Goal: Task Accomplishment & Management: Manage account settings

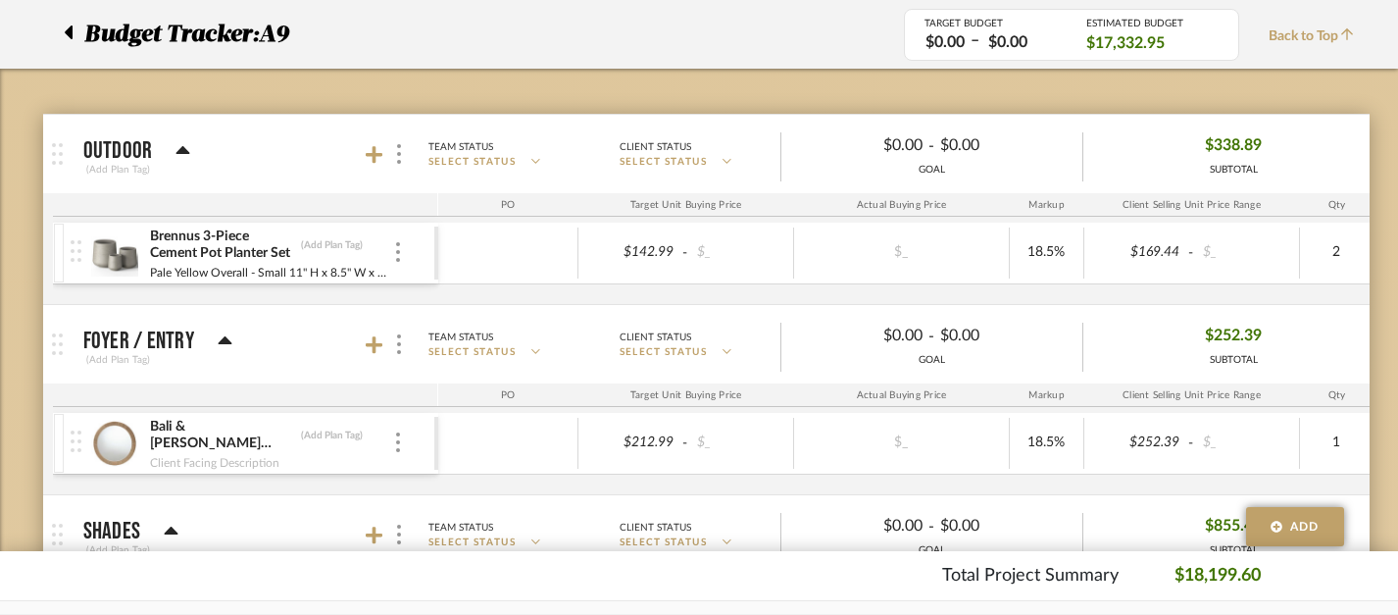
scroll to position [273, 0]
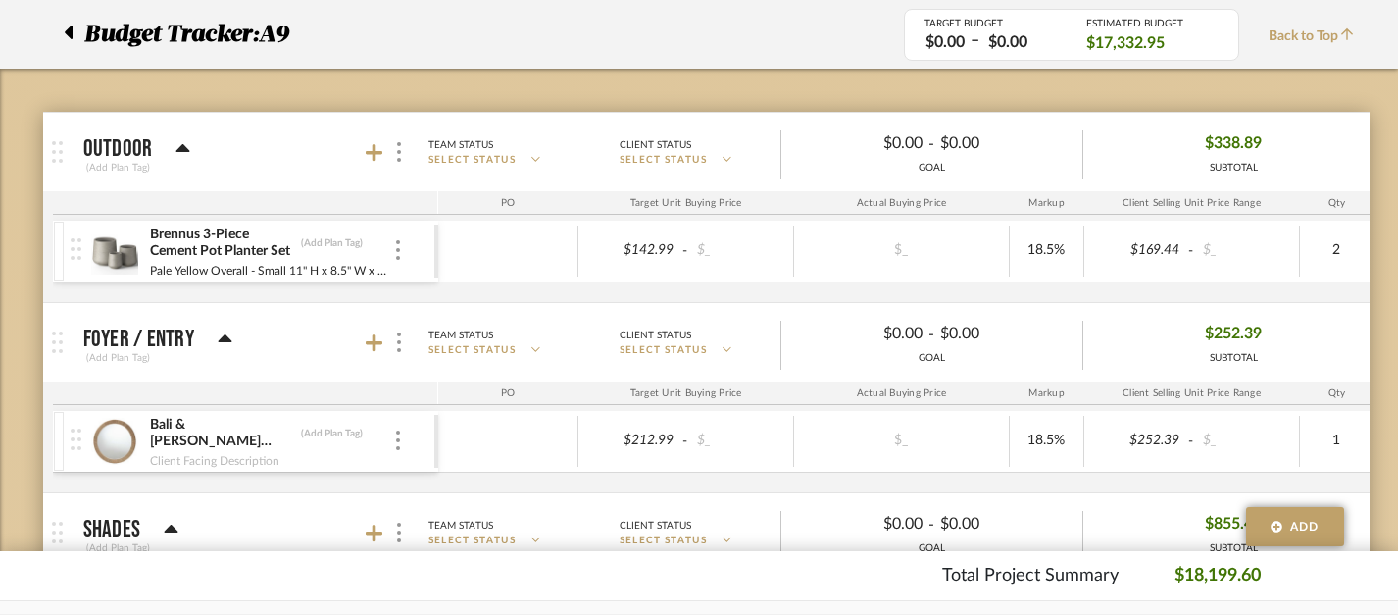
click at [363, 343] on mat-panel-title "Foyer / Entry (Add Plan Tag)" at bounding box center [255, 343] width 345 height 48
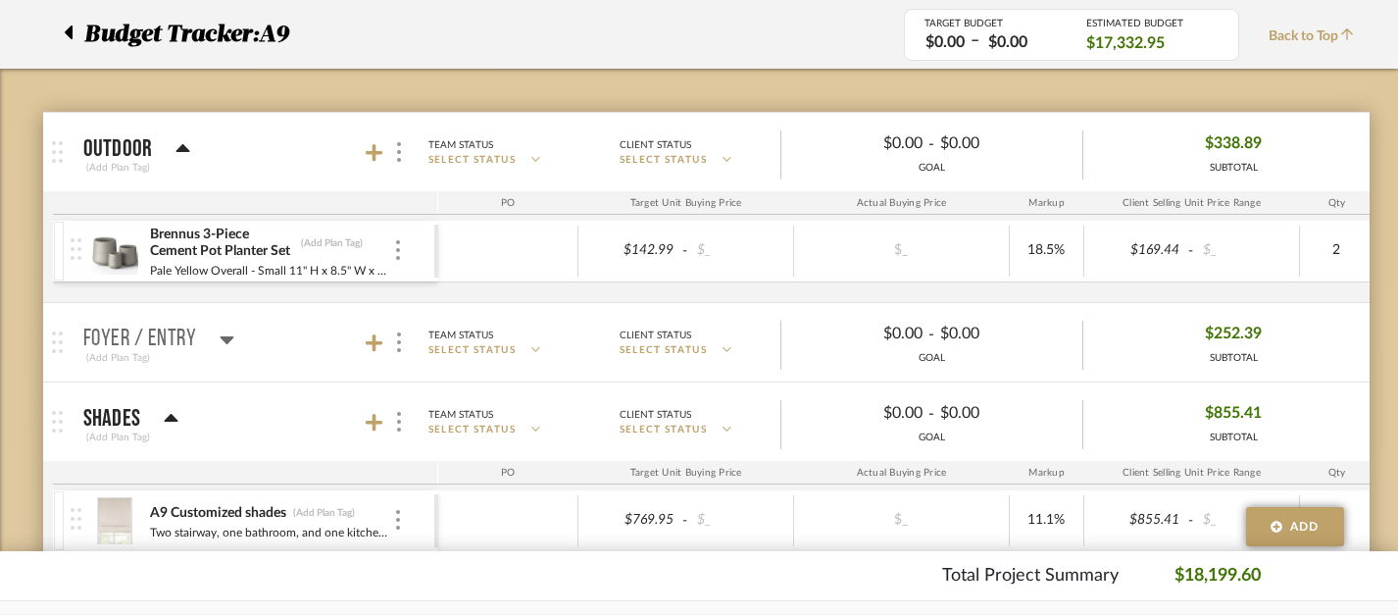
click at [363, 343] on mat-panel-title "Foyer / Entry (Add Plan Tag)" at bounding box center [255, 343] width 345 height 48
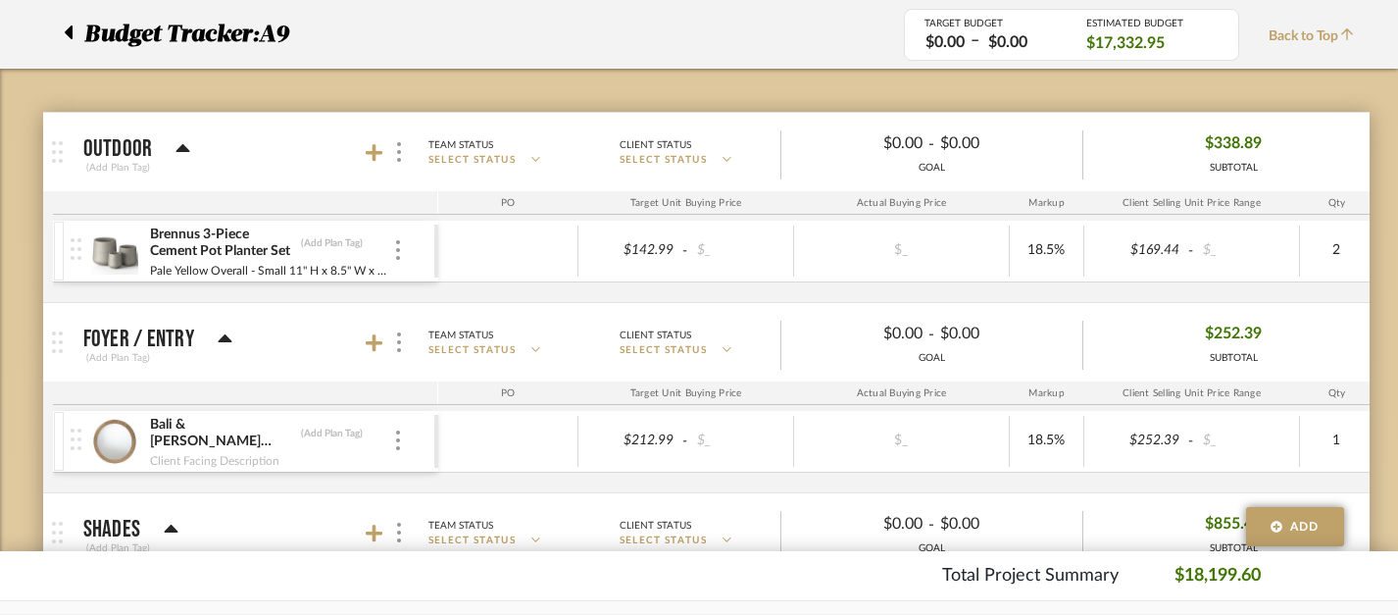
click at [223, 338] on icon at bounding box center [225, 338] width 14 height 8
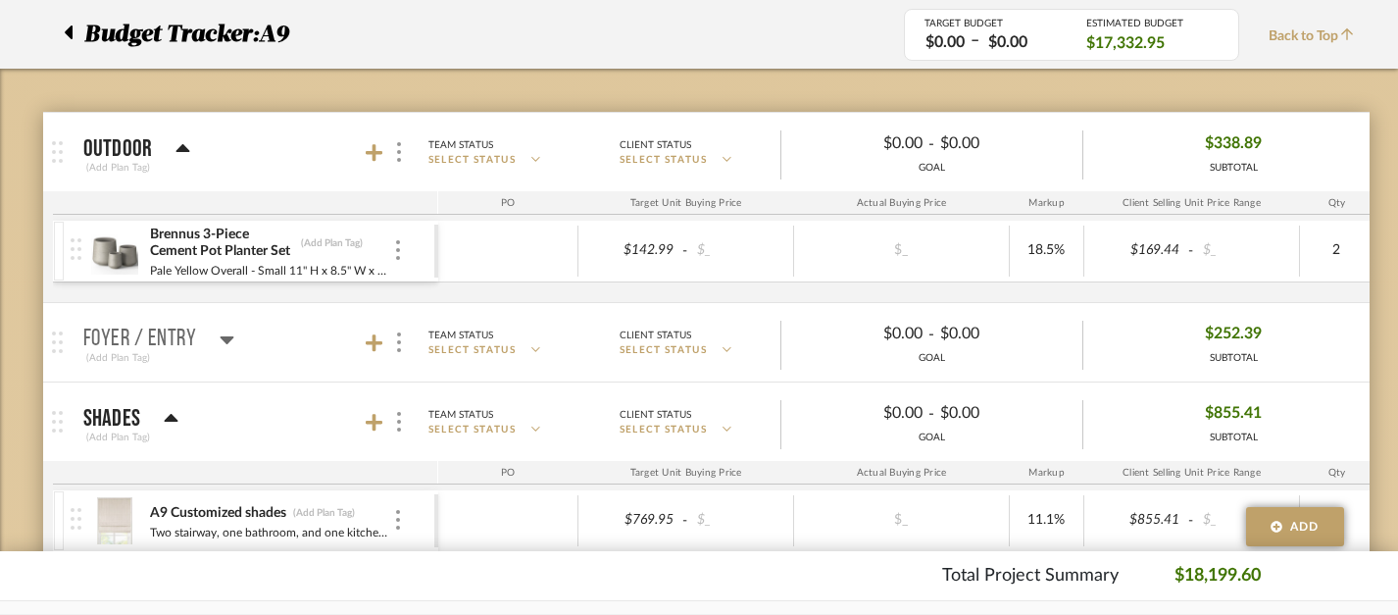
click at [223, 338] on icon at bounding box center [228, 340] width 14 height 8
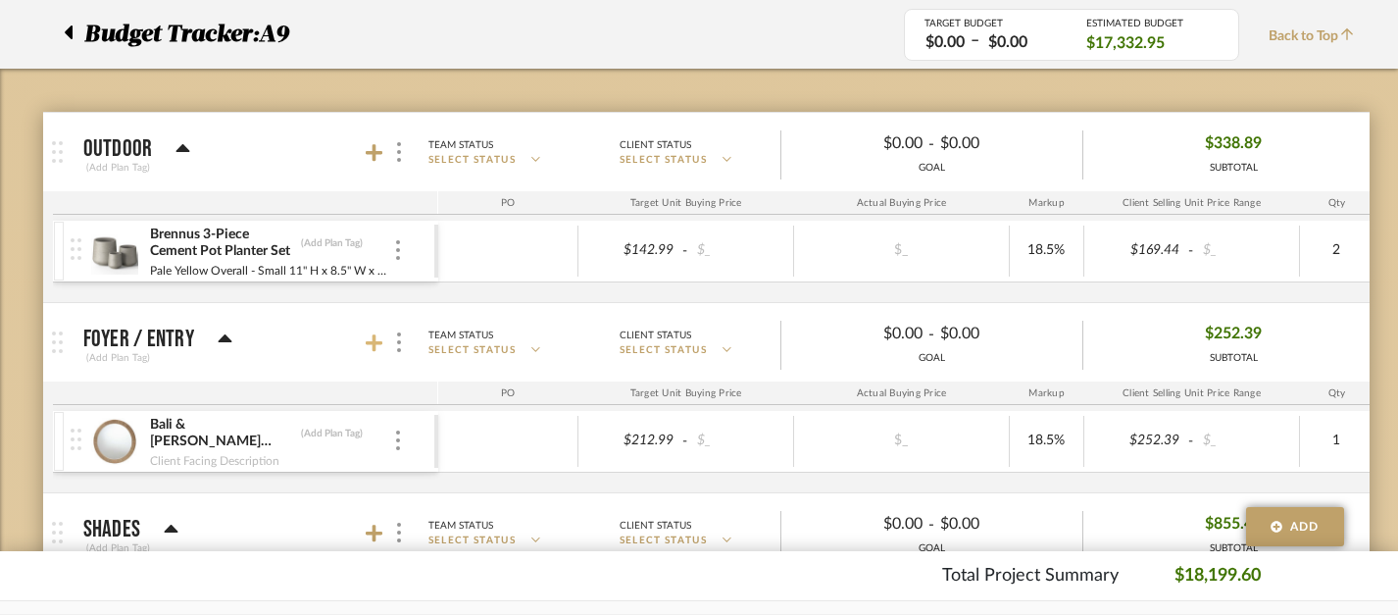
click at [377, 336] on icon at bounding box center [375, 343] width 18 height 20
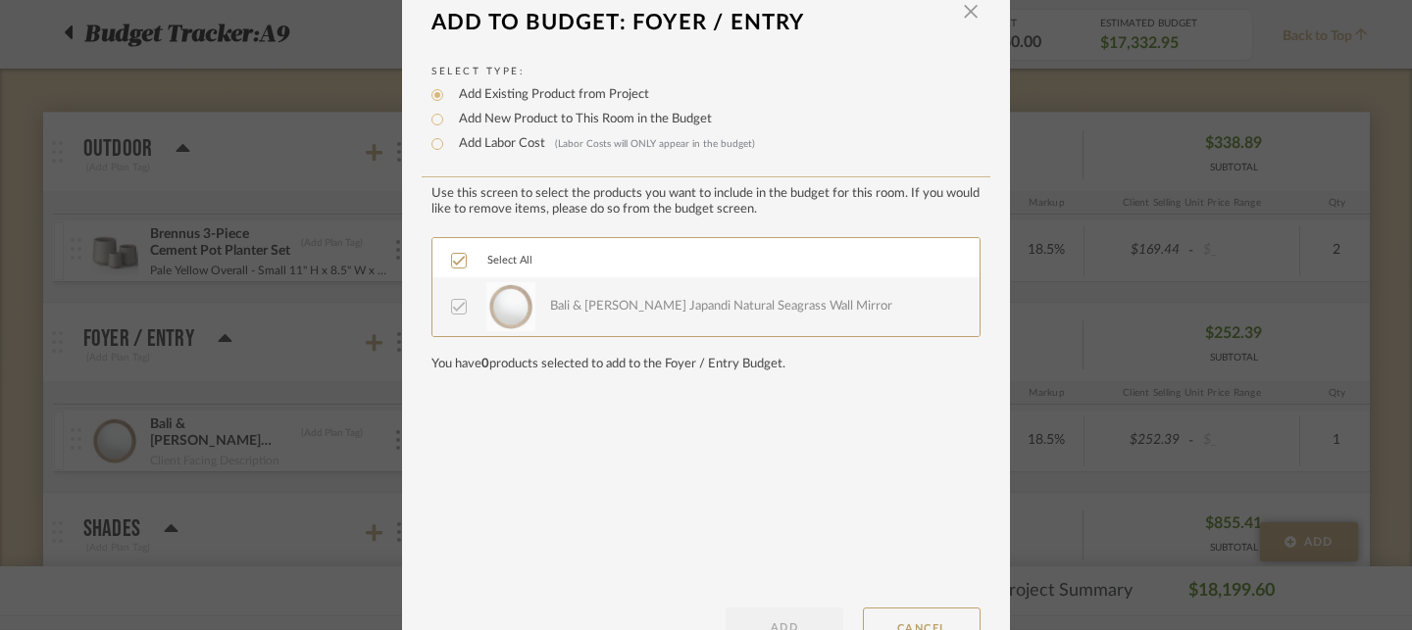
scroll to position [0, 0]
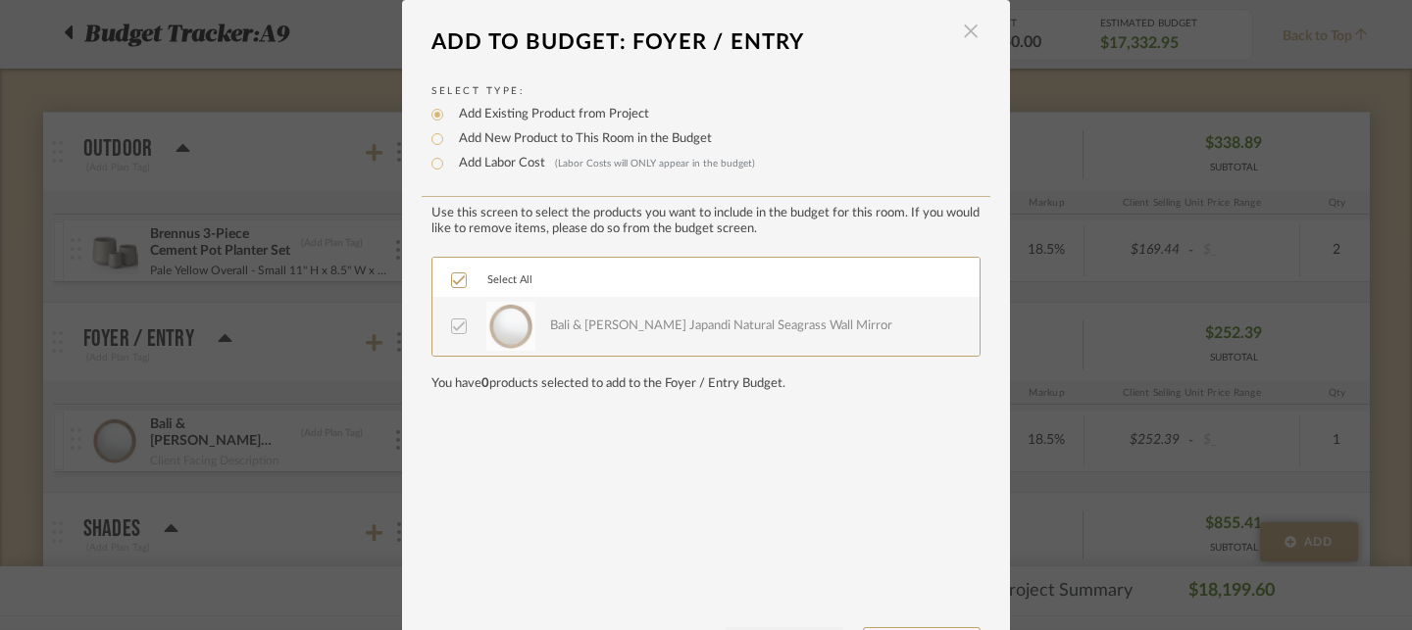
click at [960, 36] on span "button" at bounding box center [970, 31] width 39 height 39
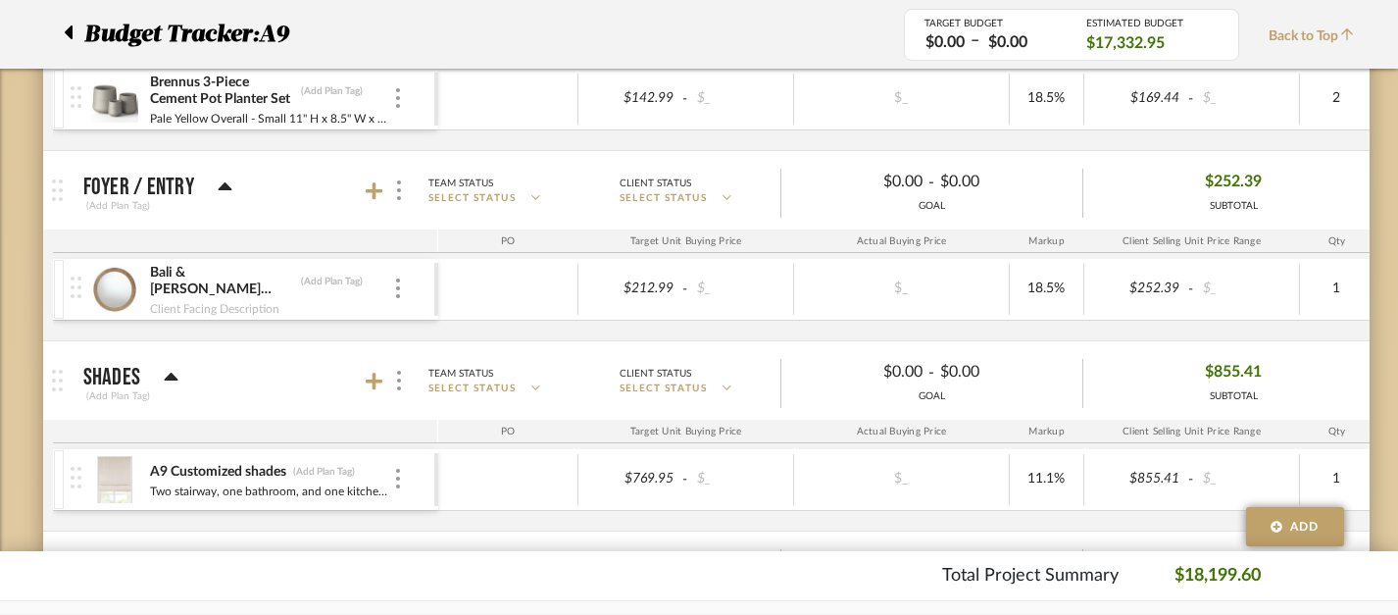
scroll to position [429, 0]
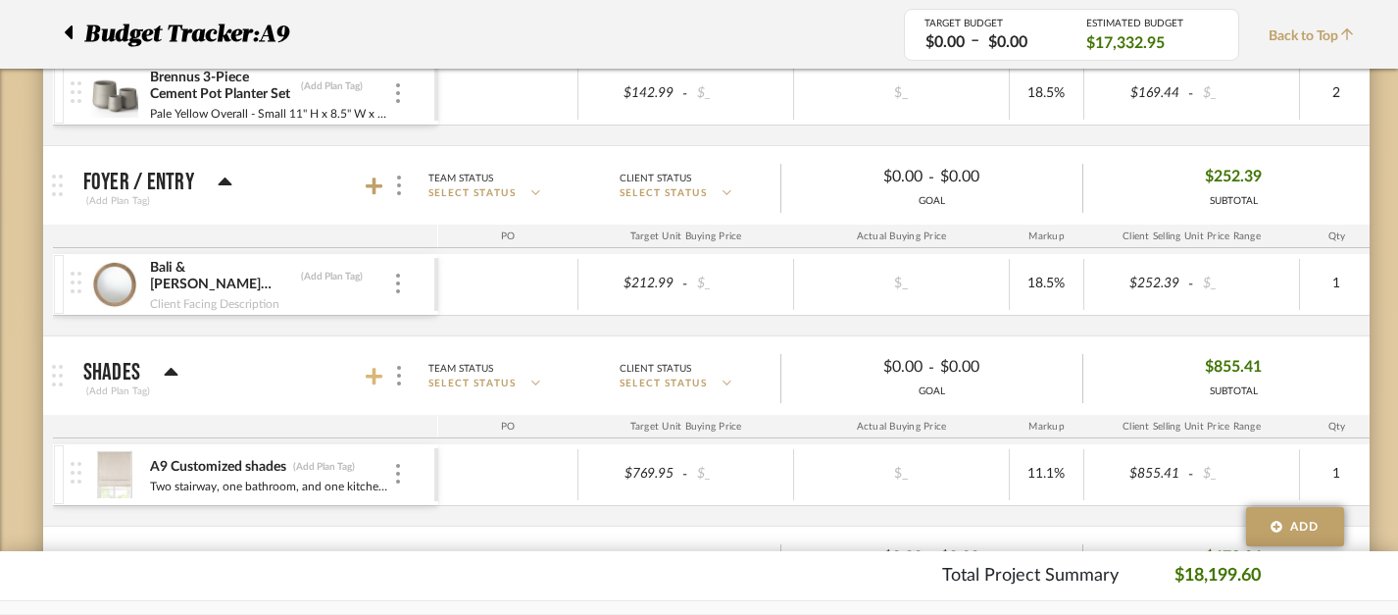
click at [377, 385] on icon at bounding box center [375, 377] width 18 height 20
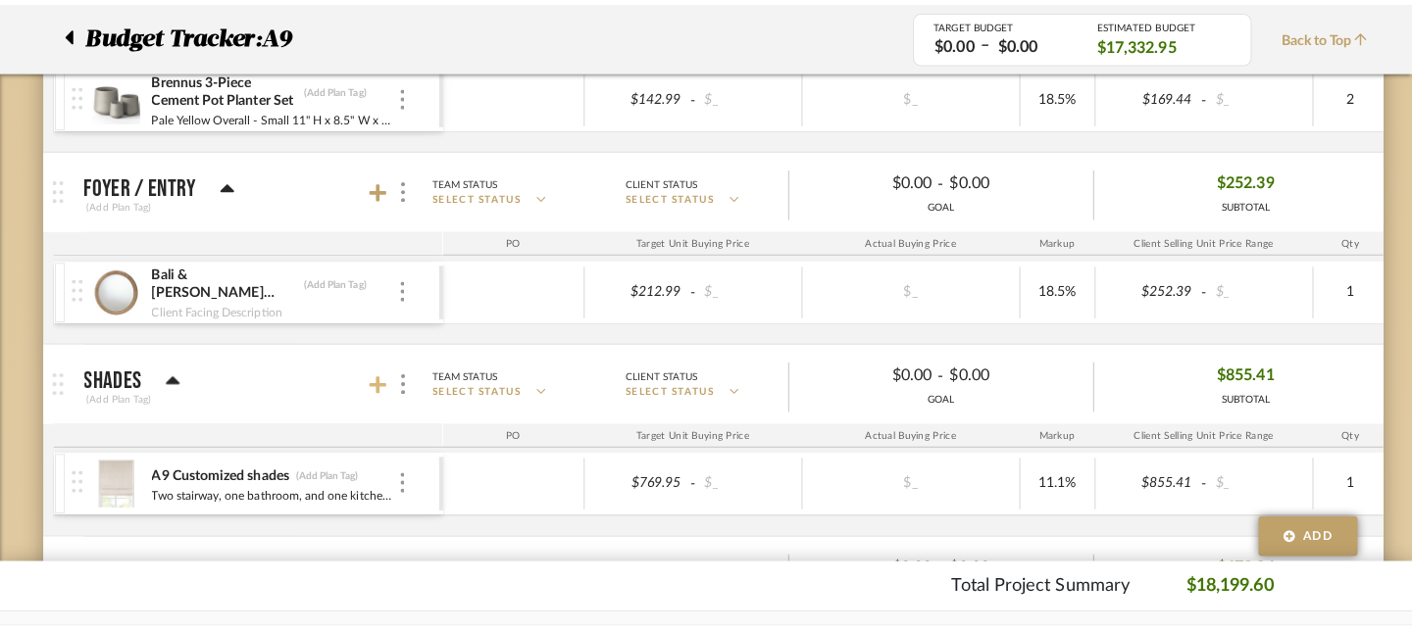
scroll to position [0, 0]
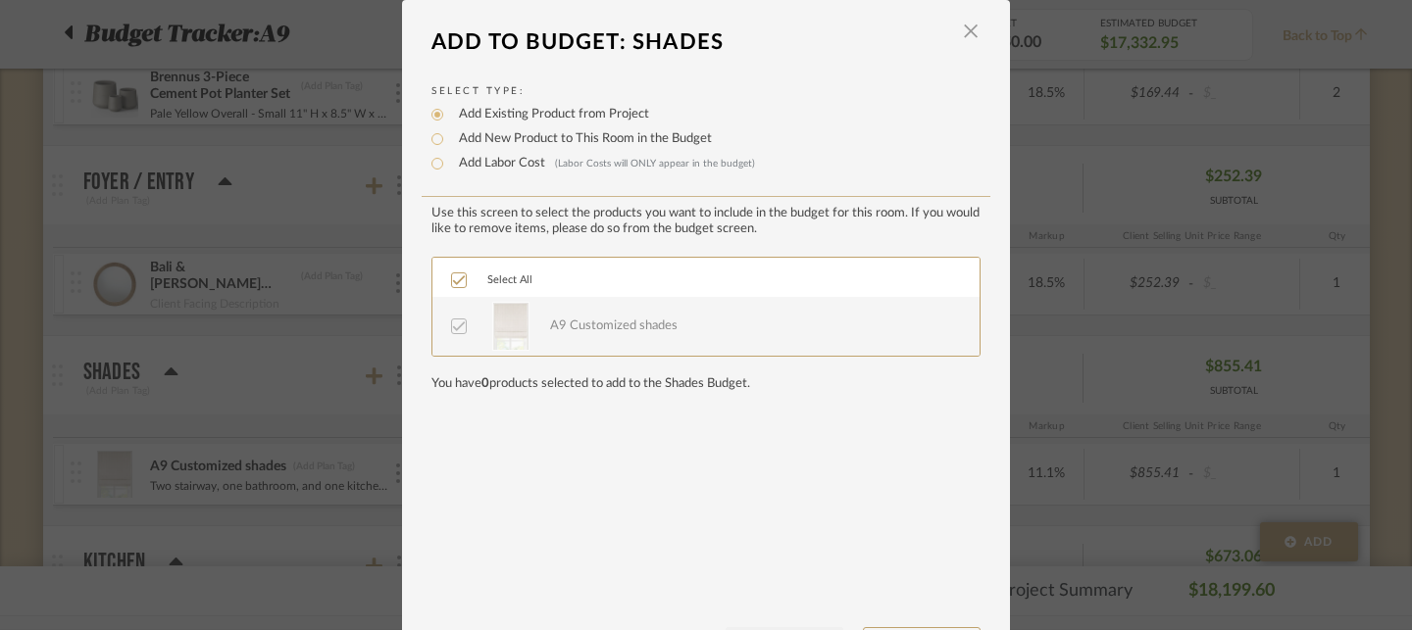
click at [317, 371] on div "LOADING" at bounding box center [706, 315] width 1412 height 630
click at [961, 29] on span "button" at bounding box center [970, 31] width 39 height 39
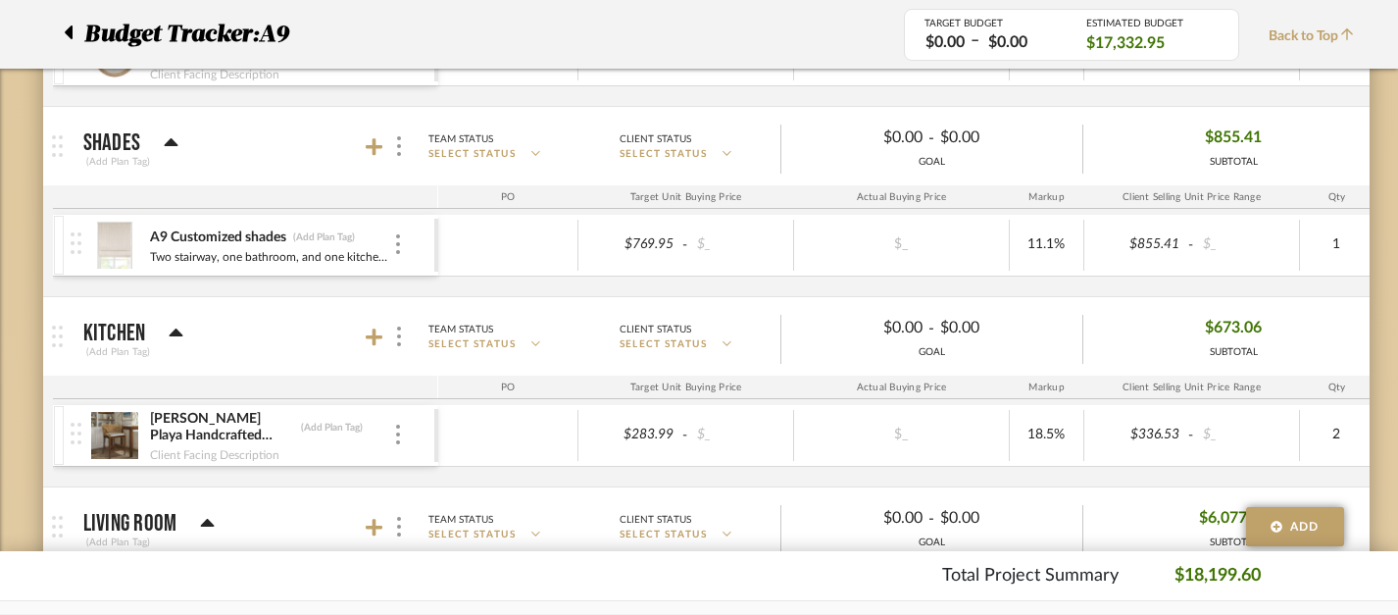
scroll to position [663, 0]
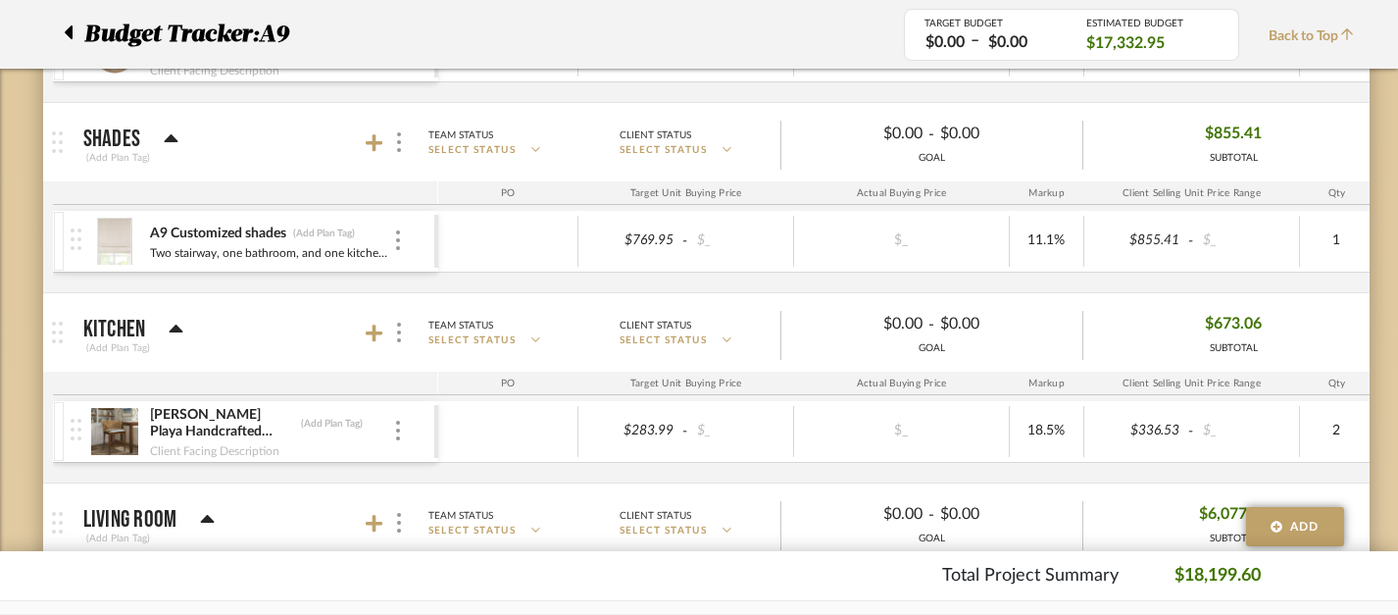
click at [368, 347] on mat-panel-title "Kitchen (Add Plan Tag)" at bounding box center [255, 333] width 345 height 48
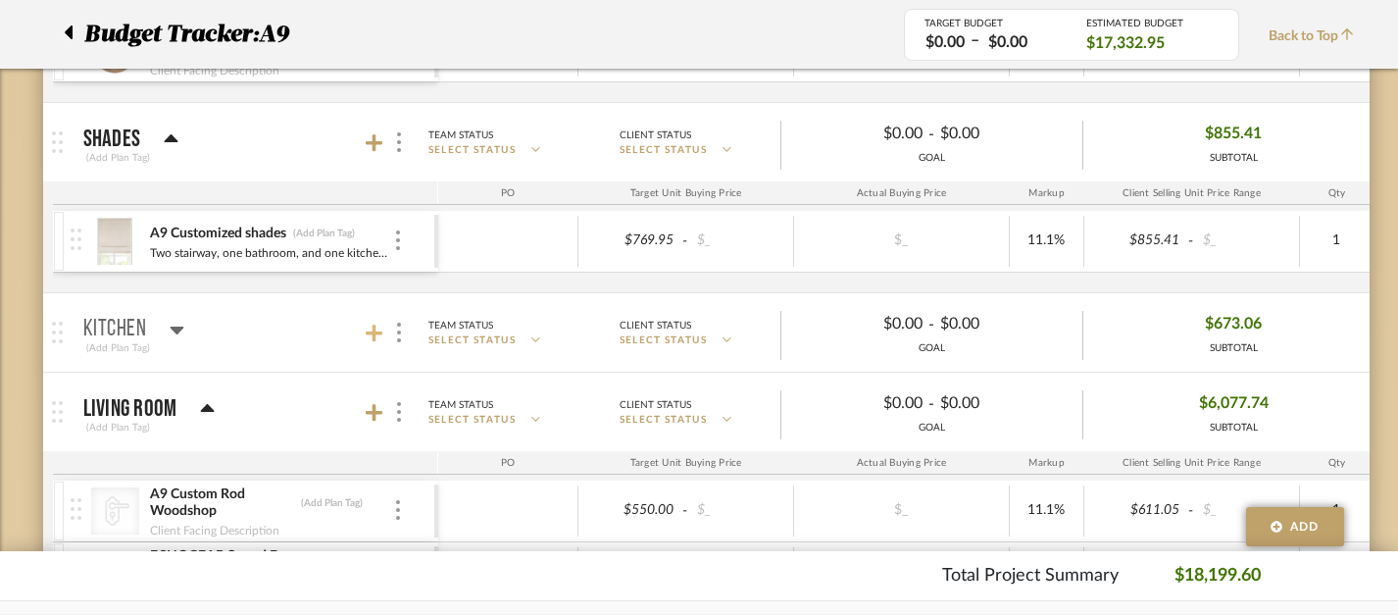
click at [366, 342] on icon at bounding box center [375, 334] width 18 height 20
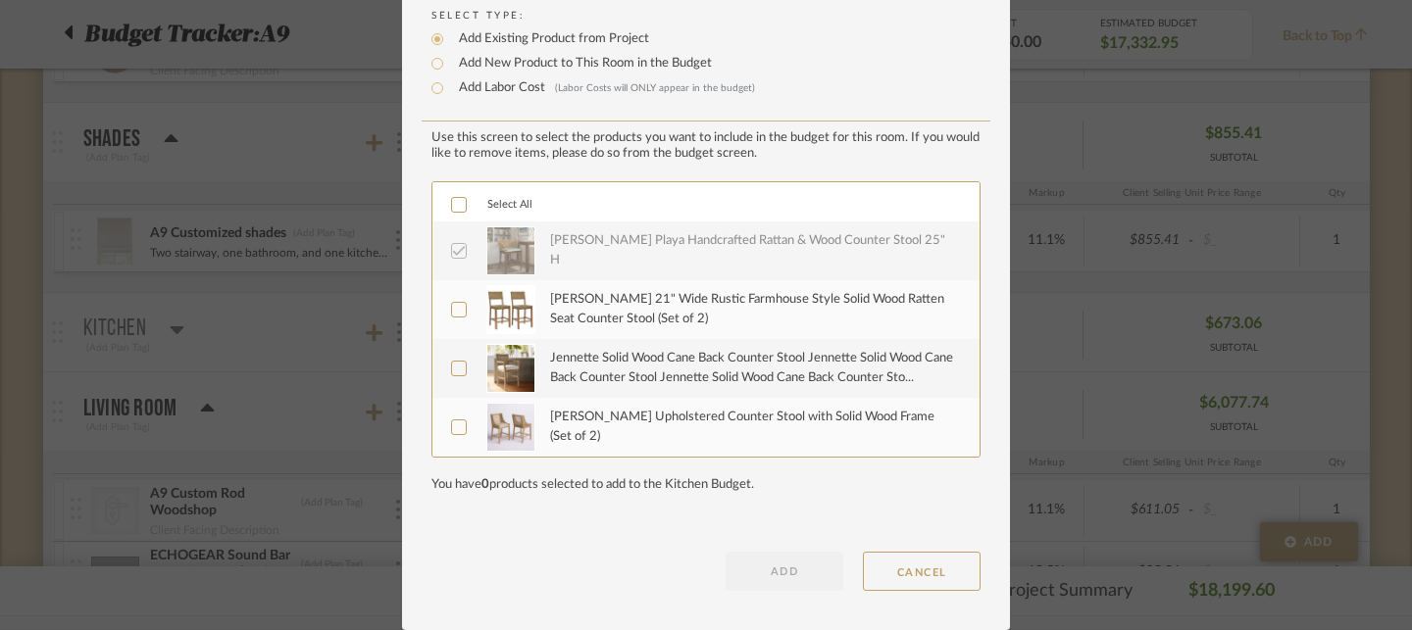
scroll to position [0, 0]
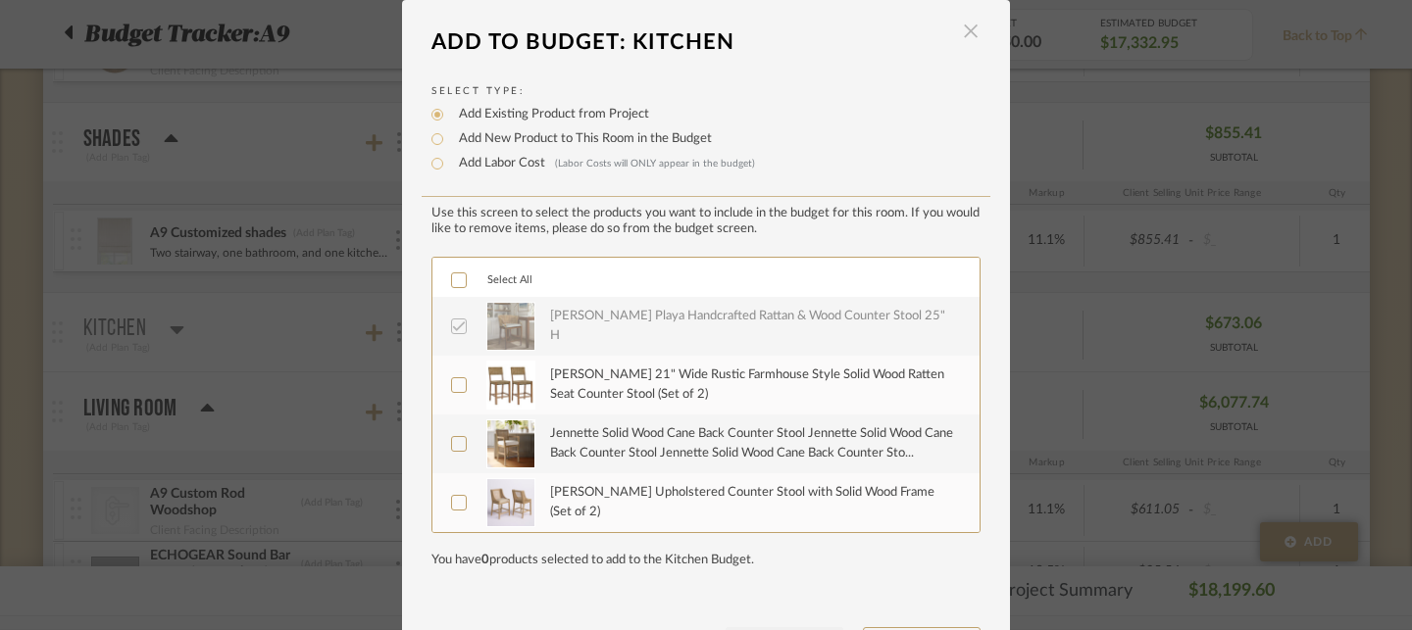
click at [951, 28] on span "button" at bounding box center [970, 31] width 39 height 39
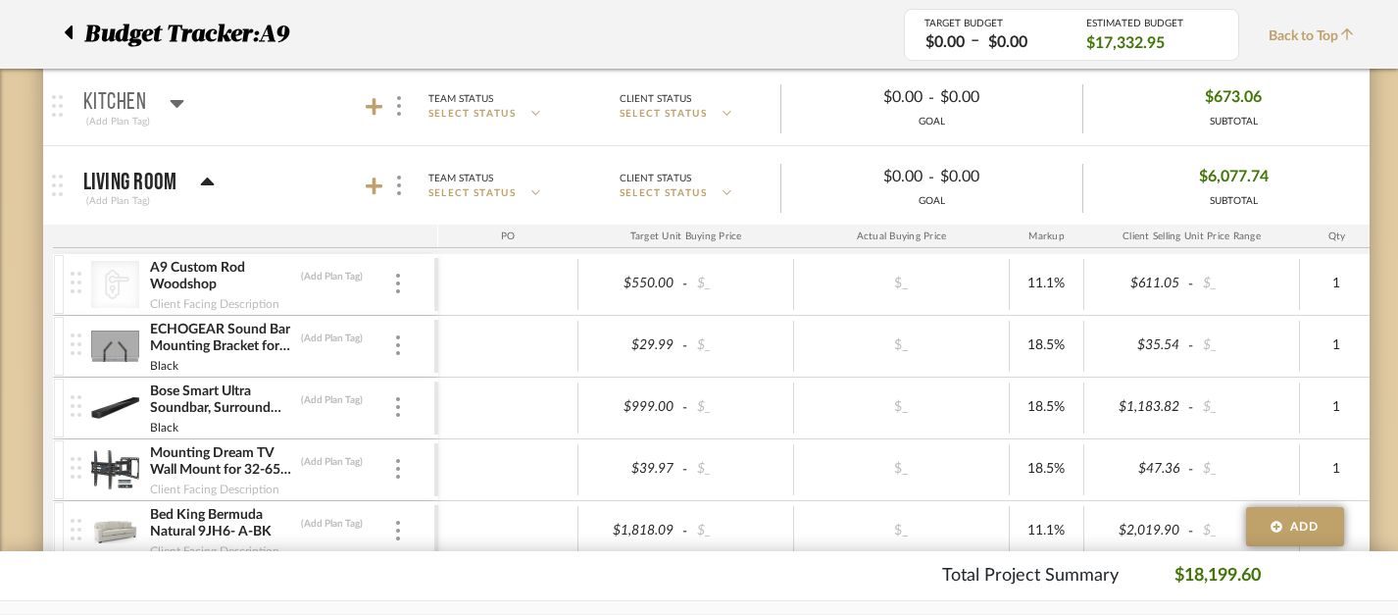
scroll to position [933, 0]
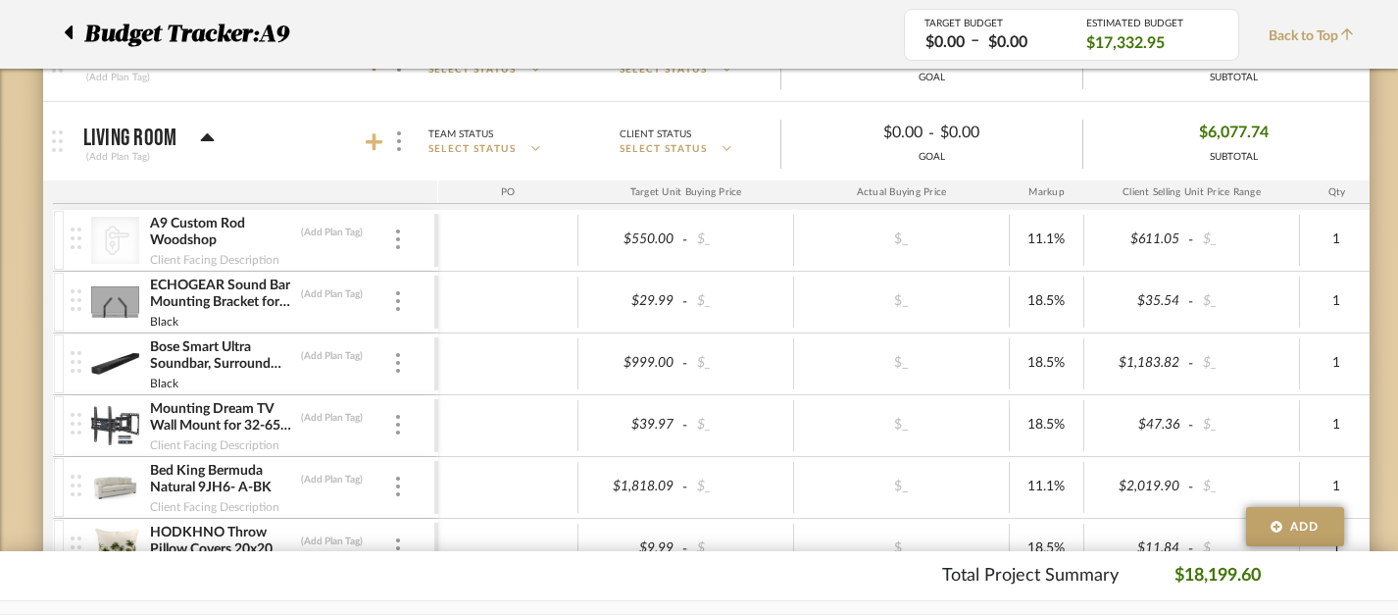
click at [377, 136] on icon at bounding box center [375, 142] width 18 height 20
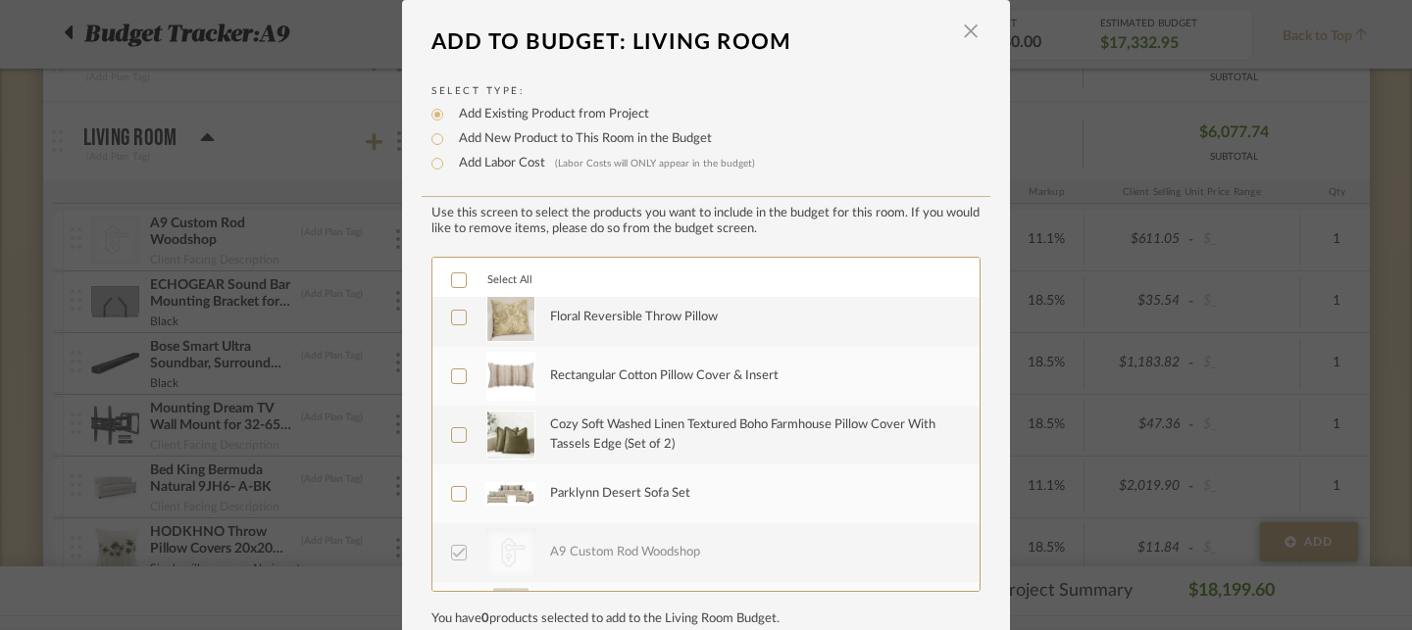
scroll to position [7, 0]
click at [458, 440] on icon at bounding box center [459, 437] width 14 height 14
click at [458, 498] on icon at bounding box center [459, 496] width 14 height 14
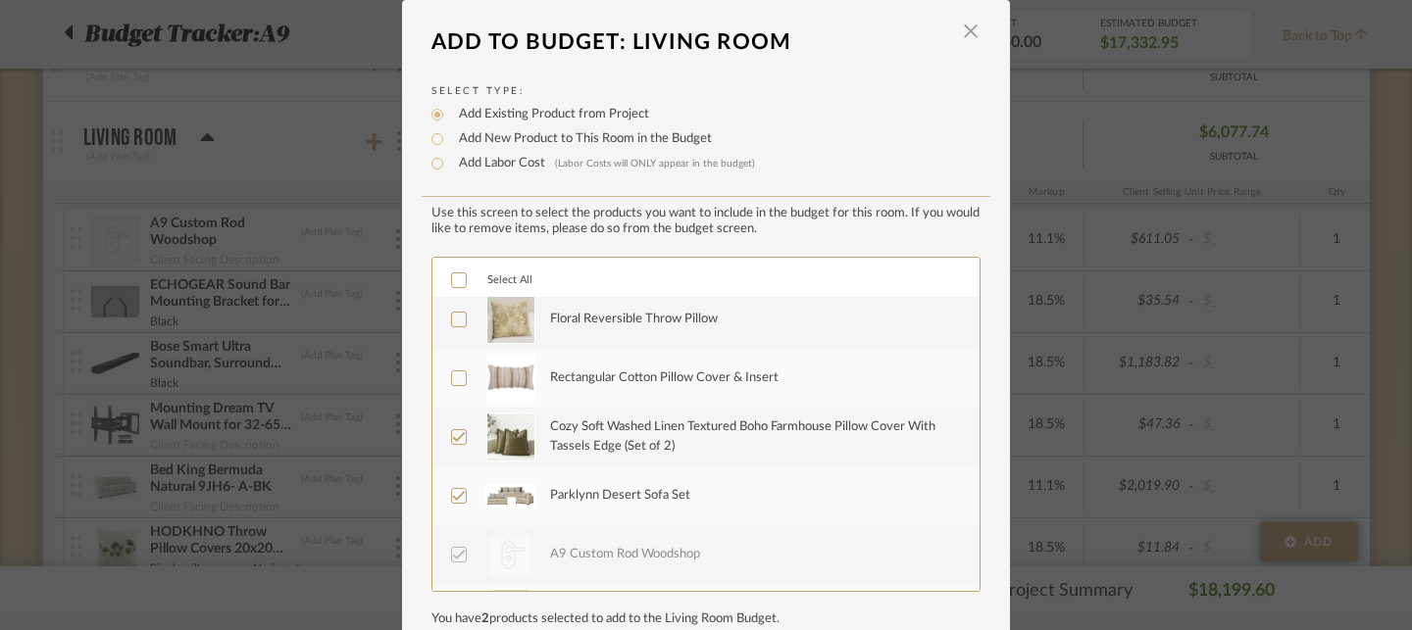
click at [452, 375] on icon at bounding box center [459, 379] width 14 height 14
click at [453, 312] on label "Floral Reversible Throw Pillow" at bounding box center [704, 319] width 506 height 49
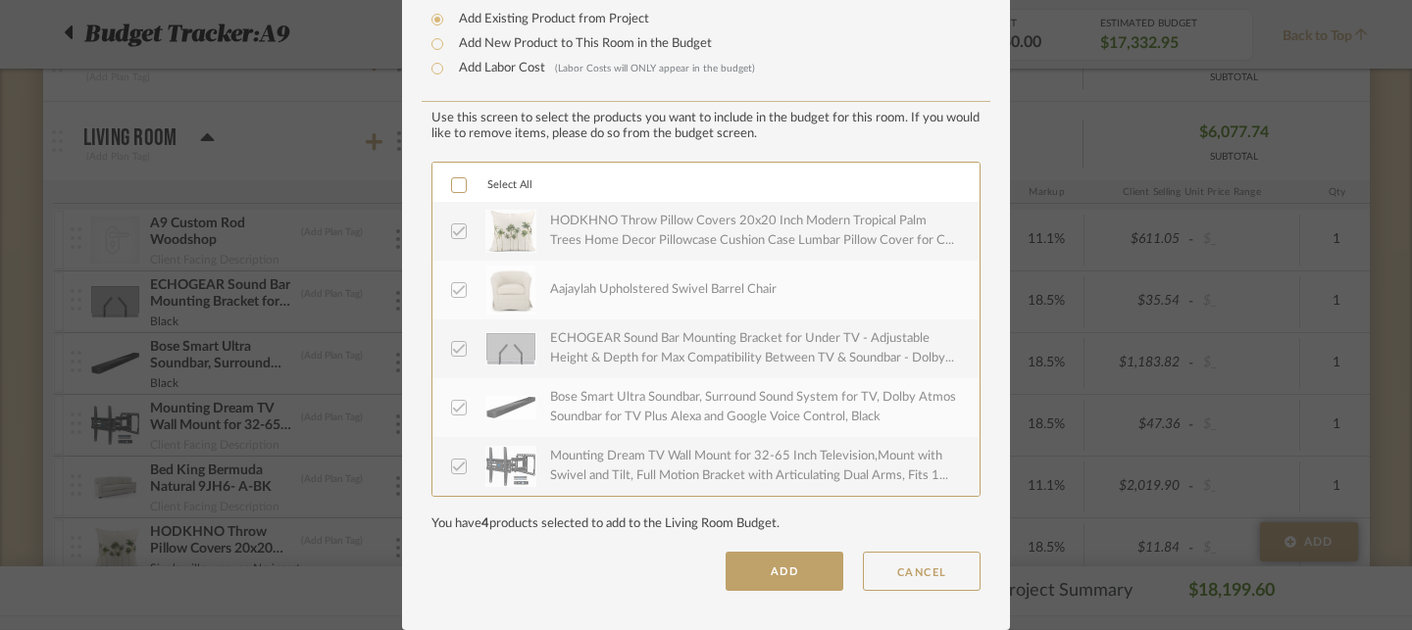
scroll to position [98, 0]
click at [790, 566] on button "ADD" at bounding box center [785, 571] width 118 height 39
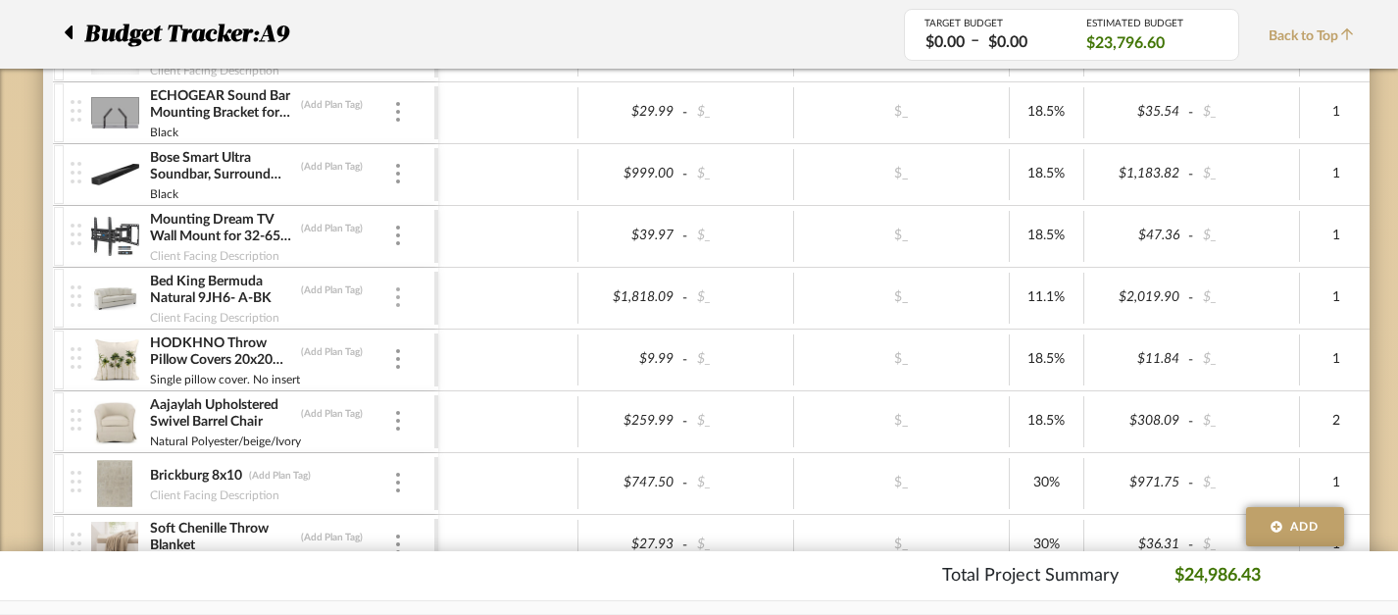
scroll to position [1124, 0]
click at [398, 302] on img at bounding box center [398, 296] width 4 height 20
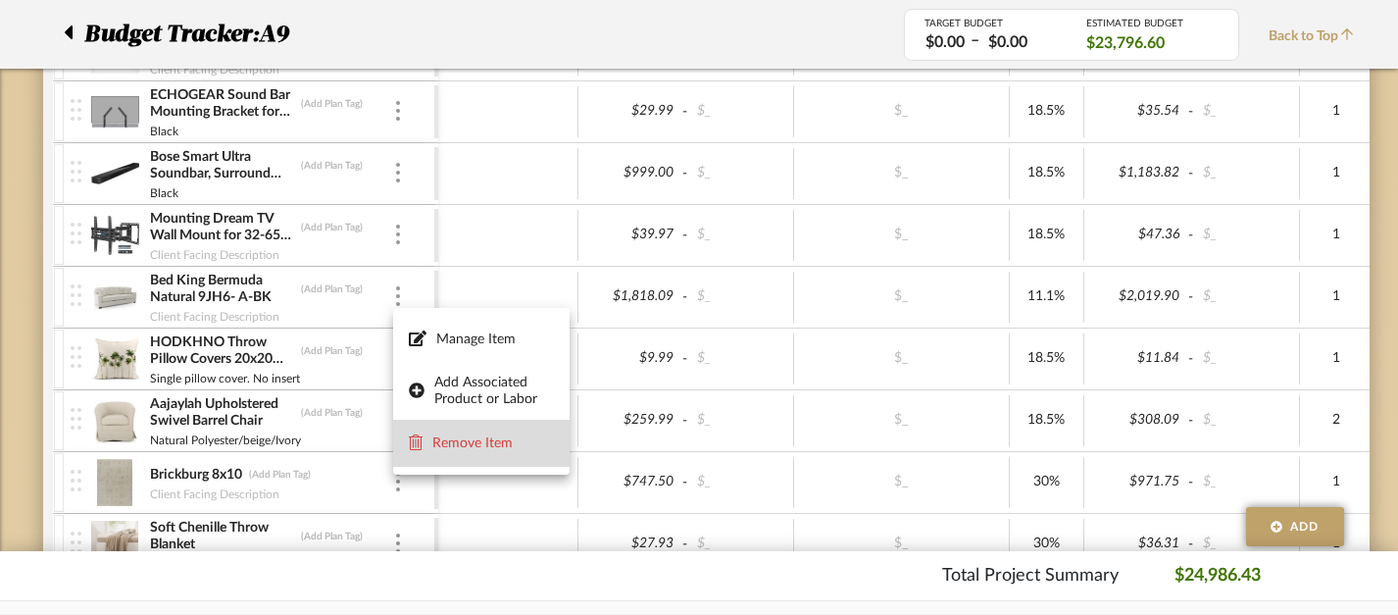
click at [453, 448] on span "Remove Item" at bounding box center [493, 443] width 122 height 17
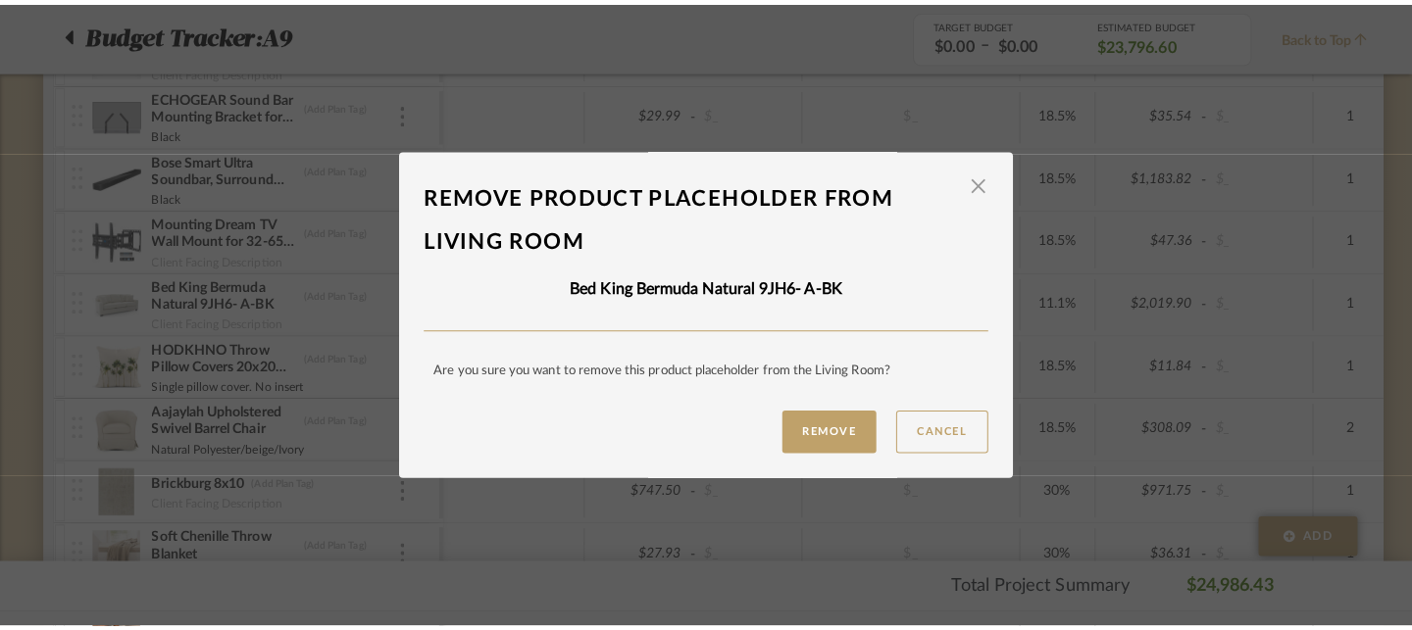
scroll to position [0, 0]
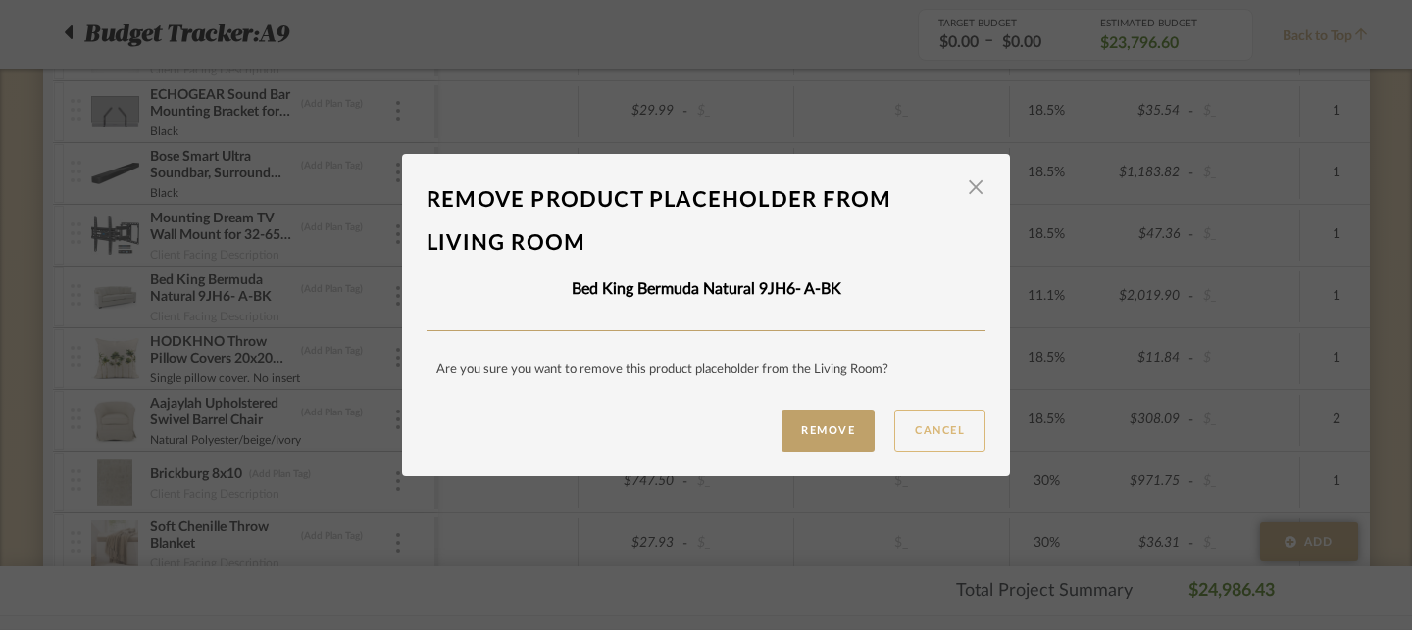
click at [922, 427] on button "Cancel" at bounding box center [939, 431] width 91 height 42
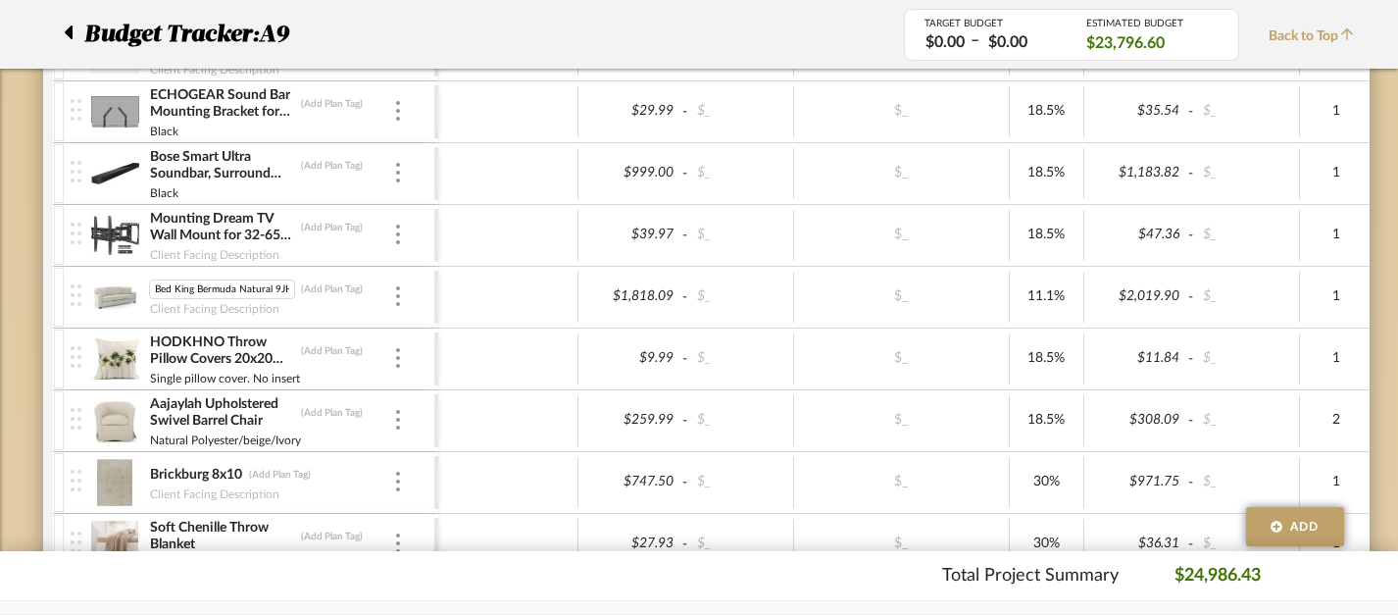
click at [121, 293] on img at bounding box center [115, 297] width 48 height 47
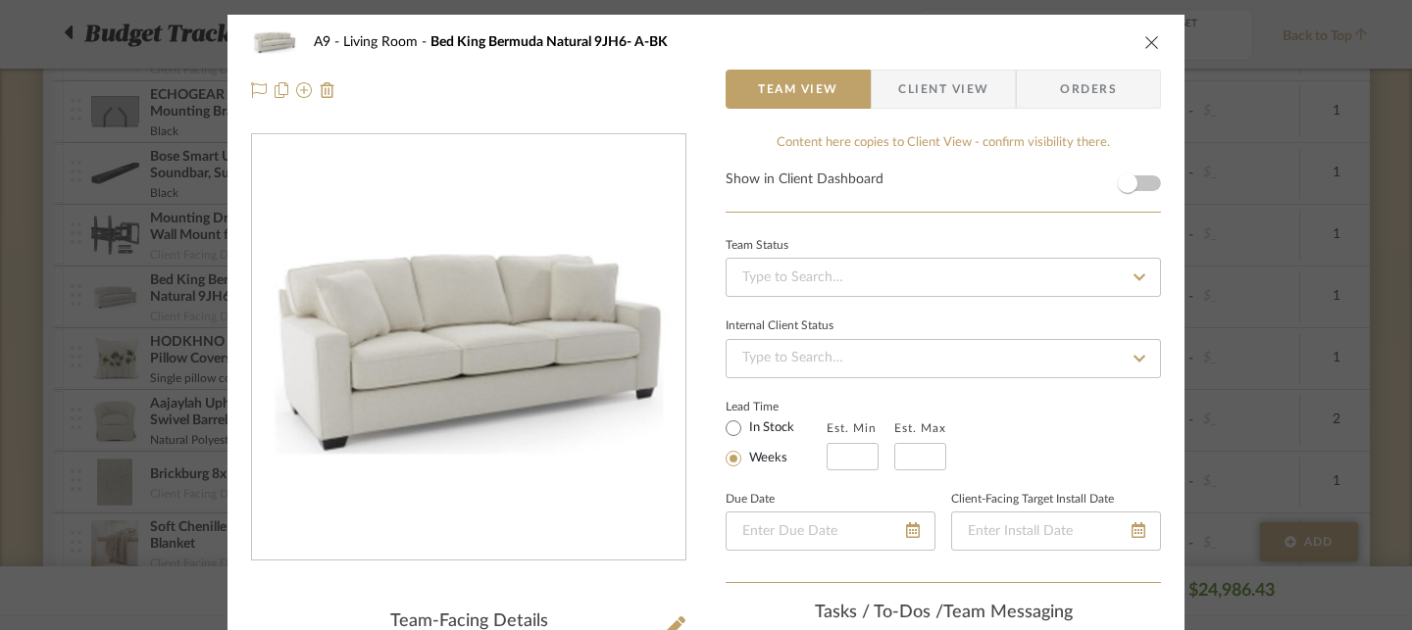
click at [1144, 47] on icon "close" at bounding box center [1152, 42] width 16 height 16
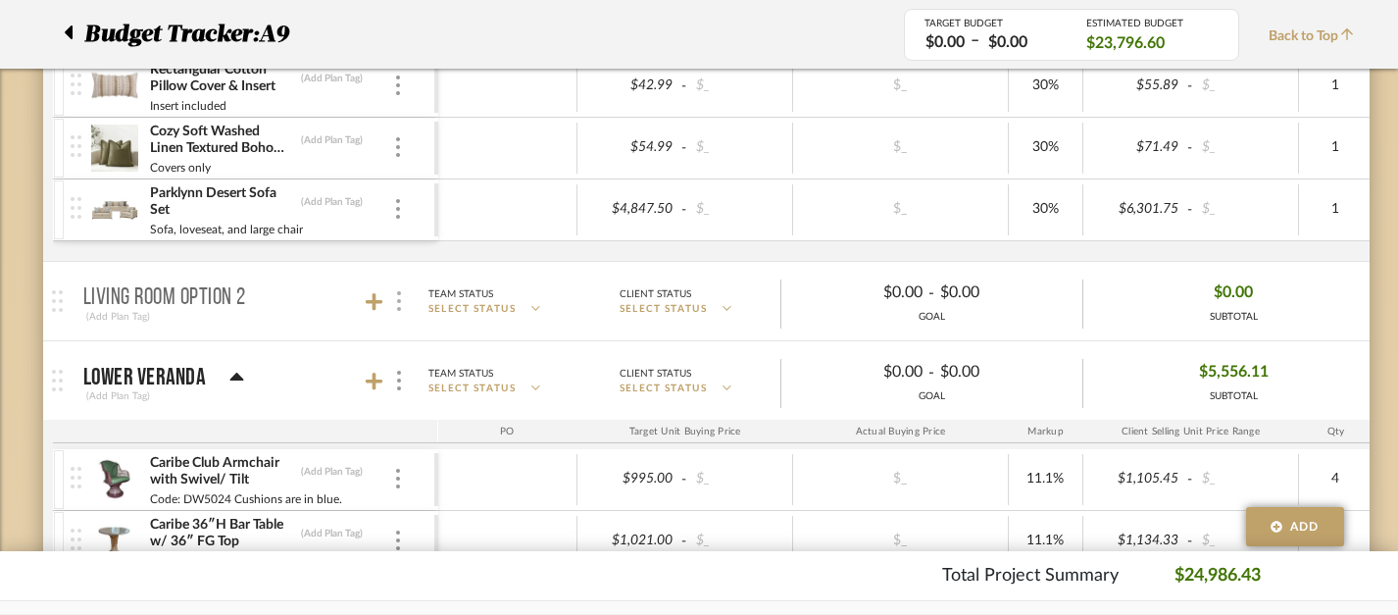
click at [401, 294] on div at bounding box center [398, 301] width 21 height 26
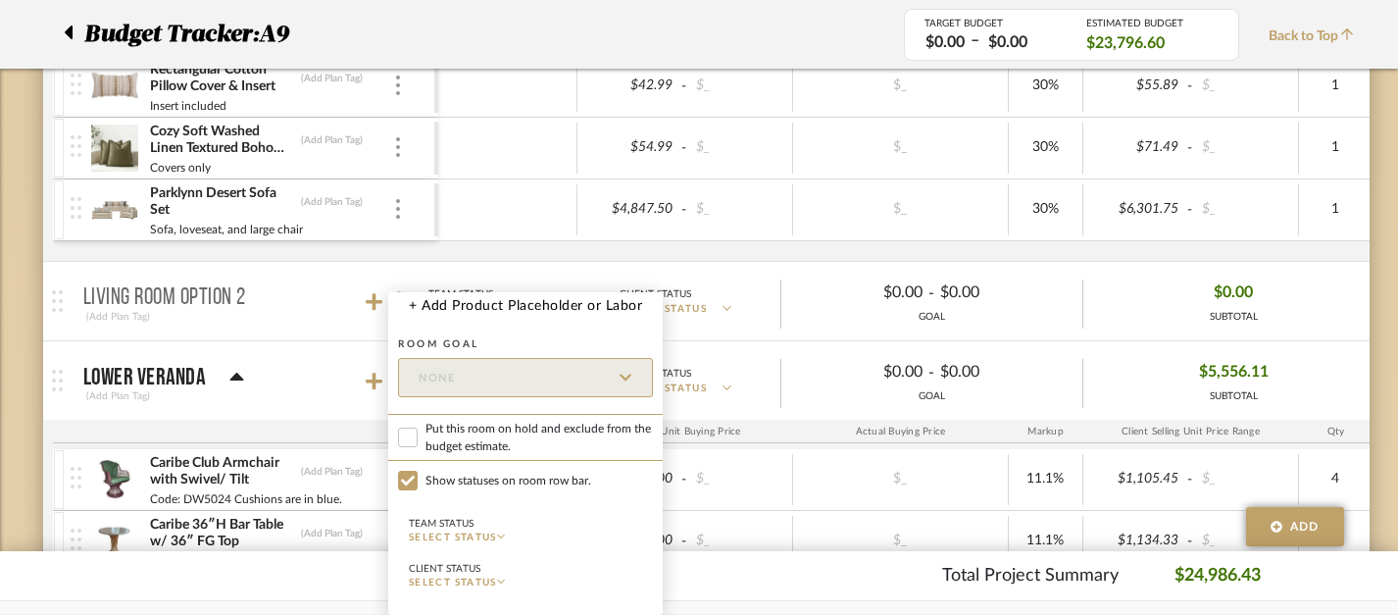
click at [401, 294] on button "+ Add Product Placeholder or Labor" at bounding box center [525, 305] width 275 height 27
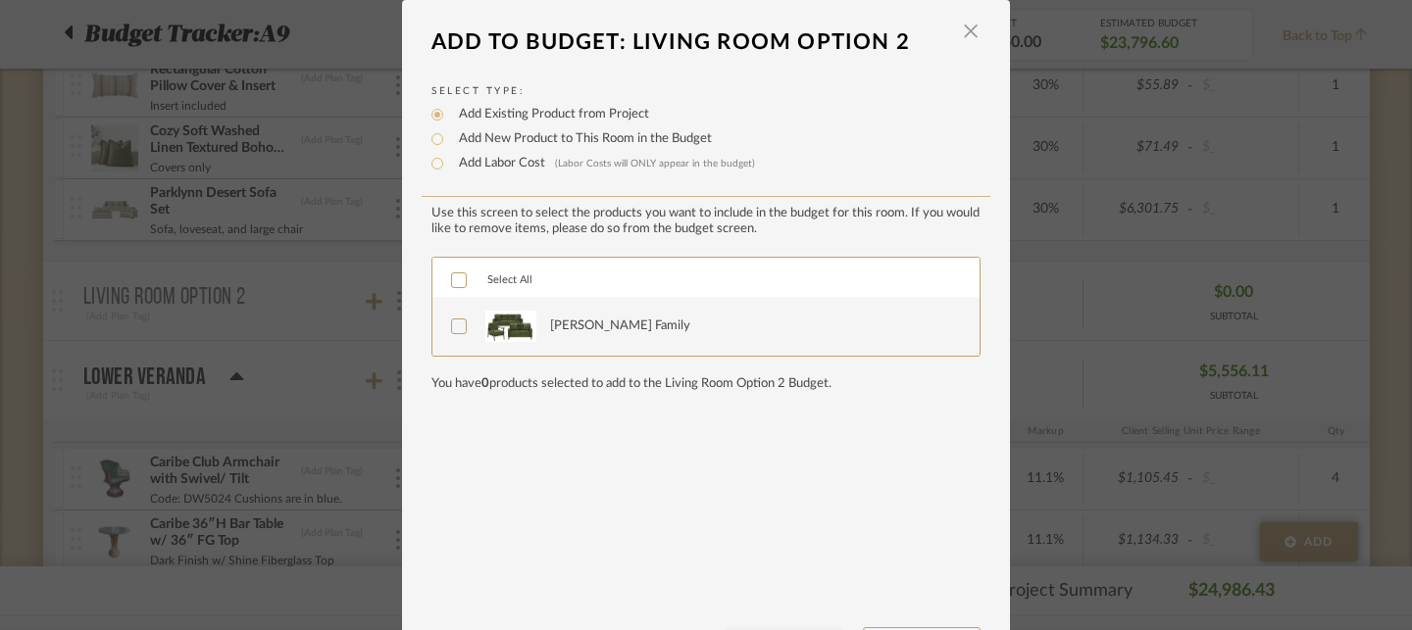
click at [1096, 100] on div "LOADING" at bounding box center [706, 315] width 1412 height 630
click at [967, 32] on span "button" at bounding box center [970, 31] width 39 height 39
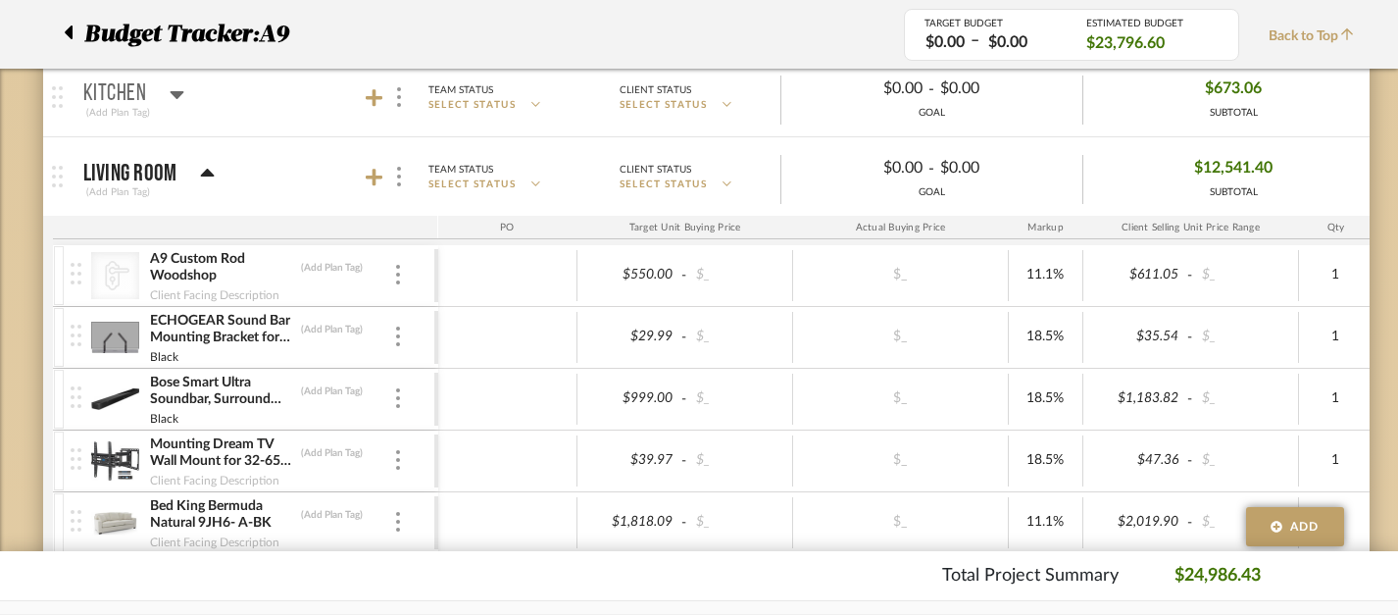
scroll to position [884, 0]
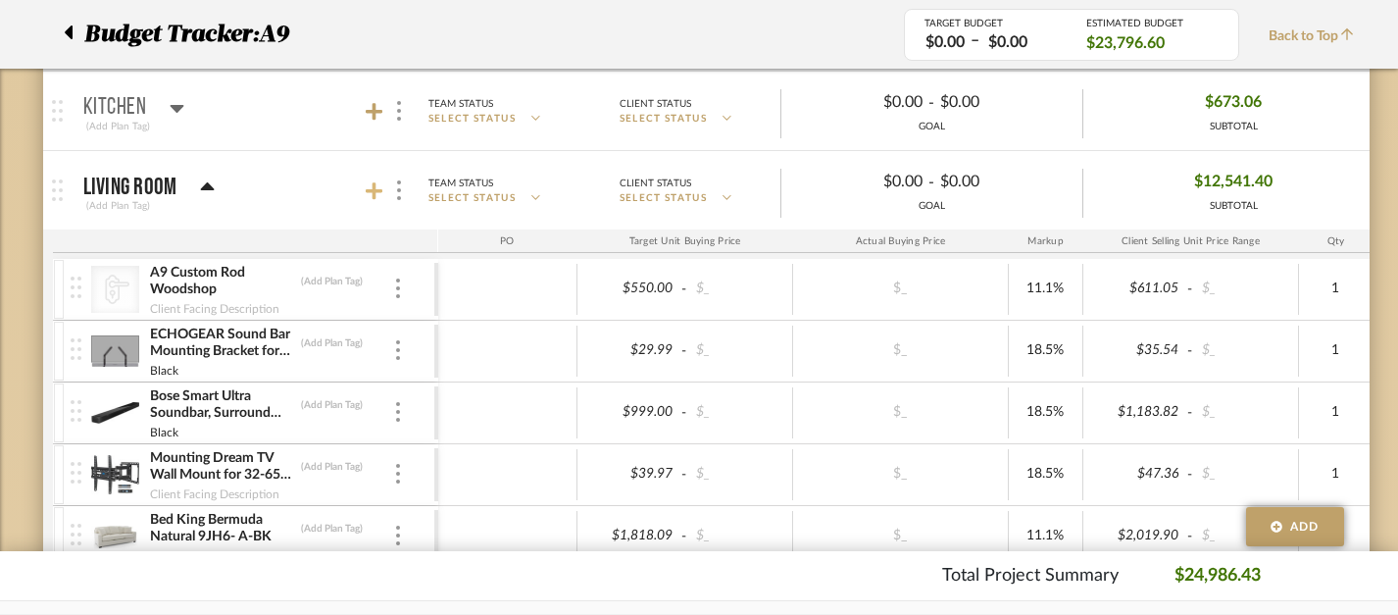
click at [376, 184] on icon at bounding box center [375, 191] width 18 height 20
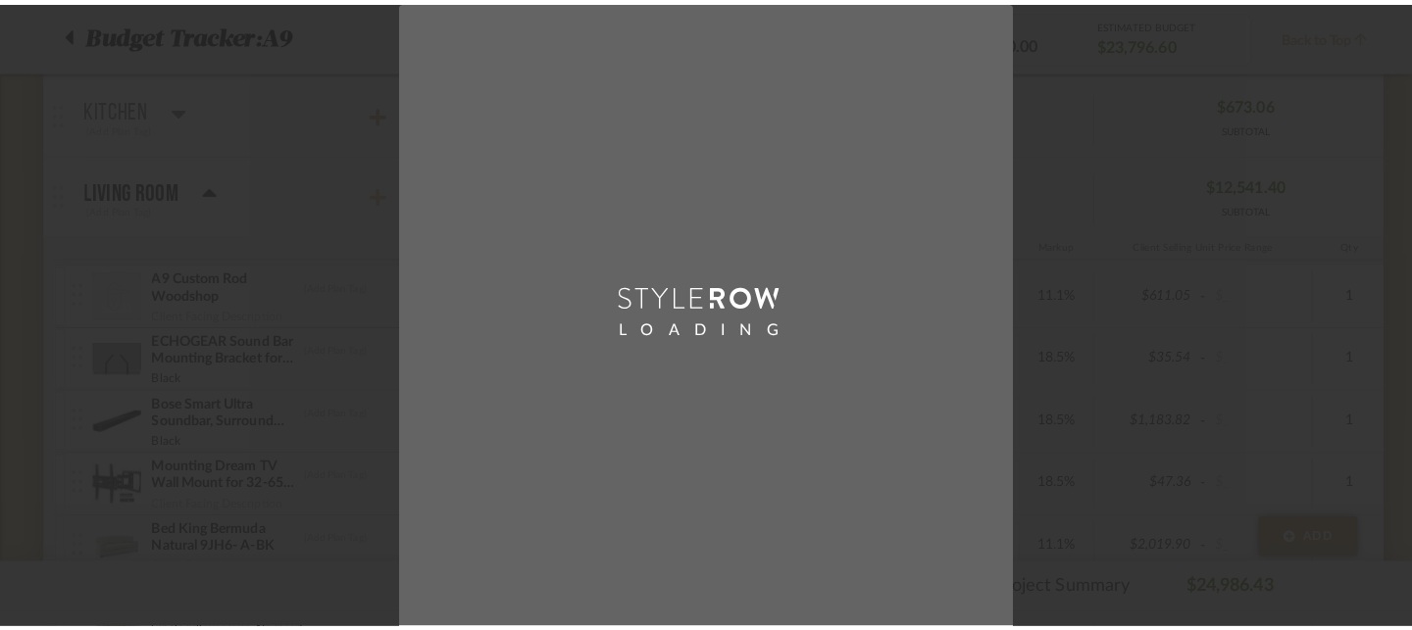
scroll to position [0, 0]
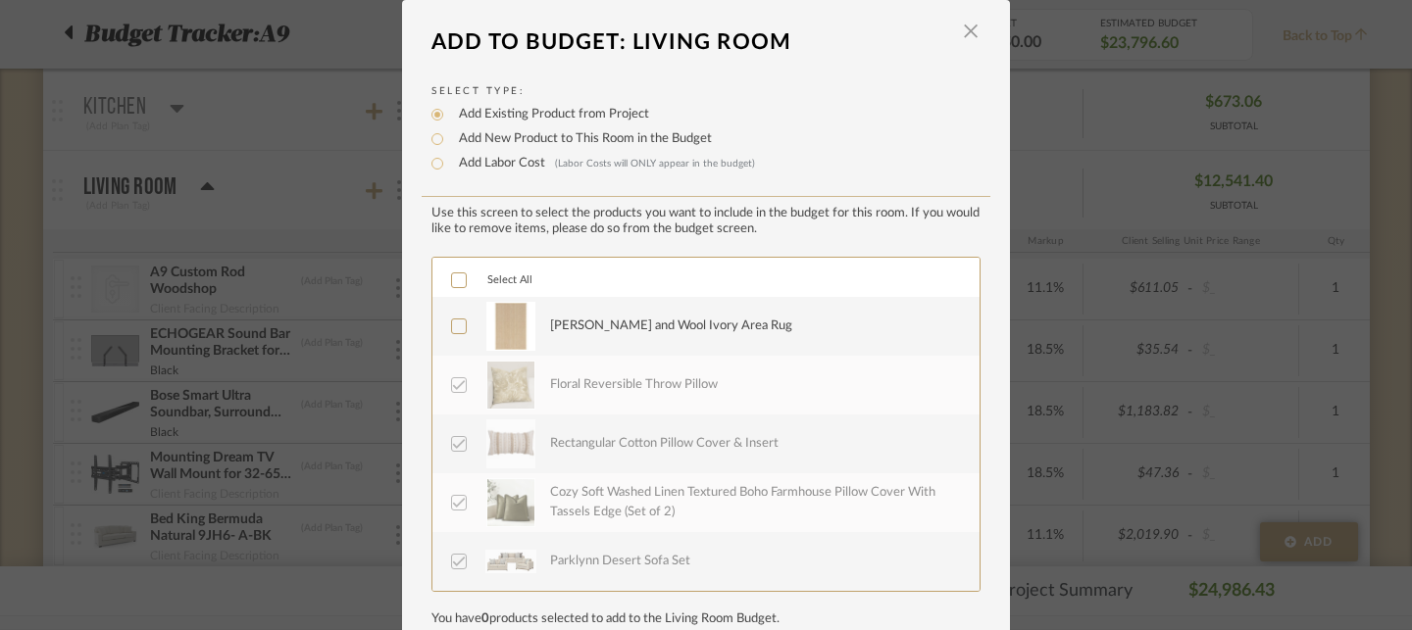
click at [575, 341] on div "[PERSON_NAME] and Wool Ivory Area Rug" at bounding box center [753, 326] width 407 height 49
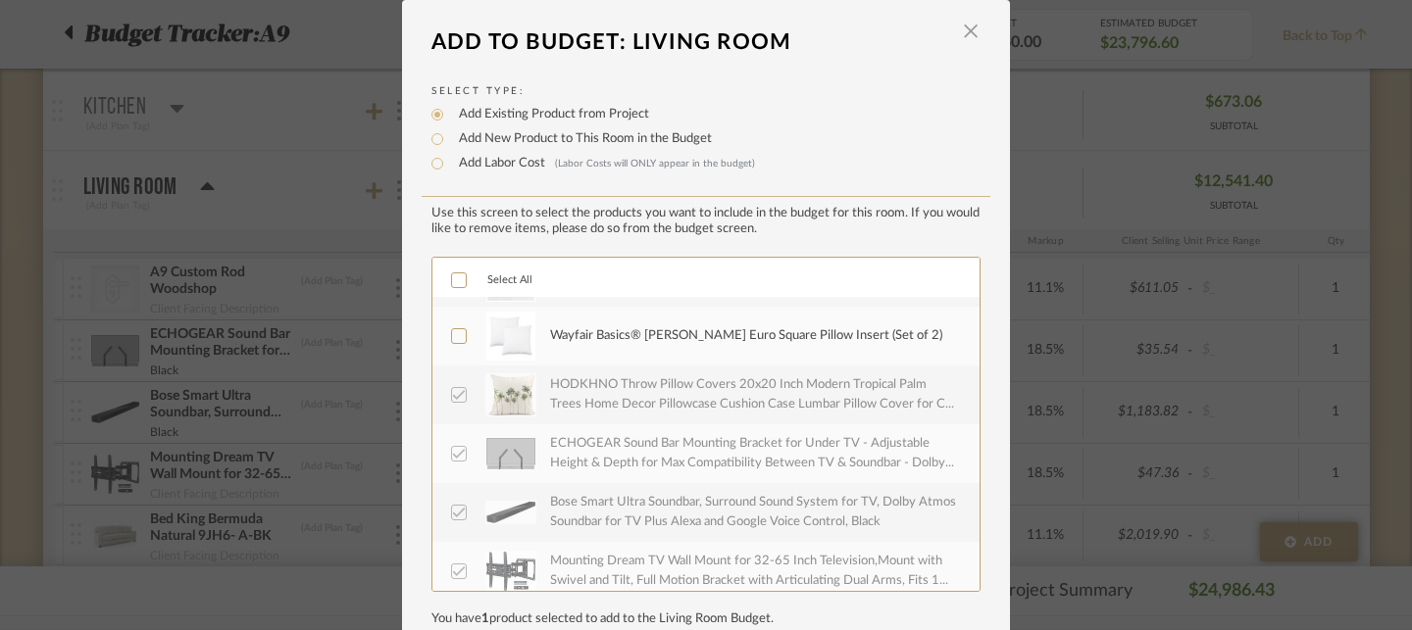
scroll to position [647, 0]
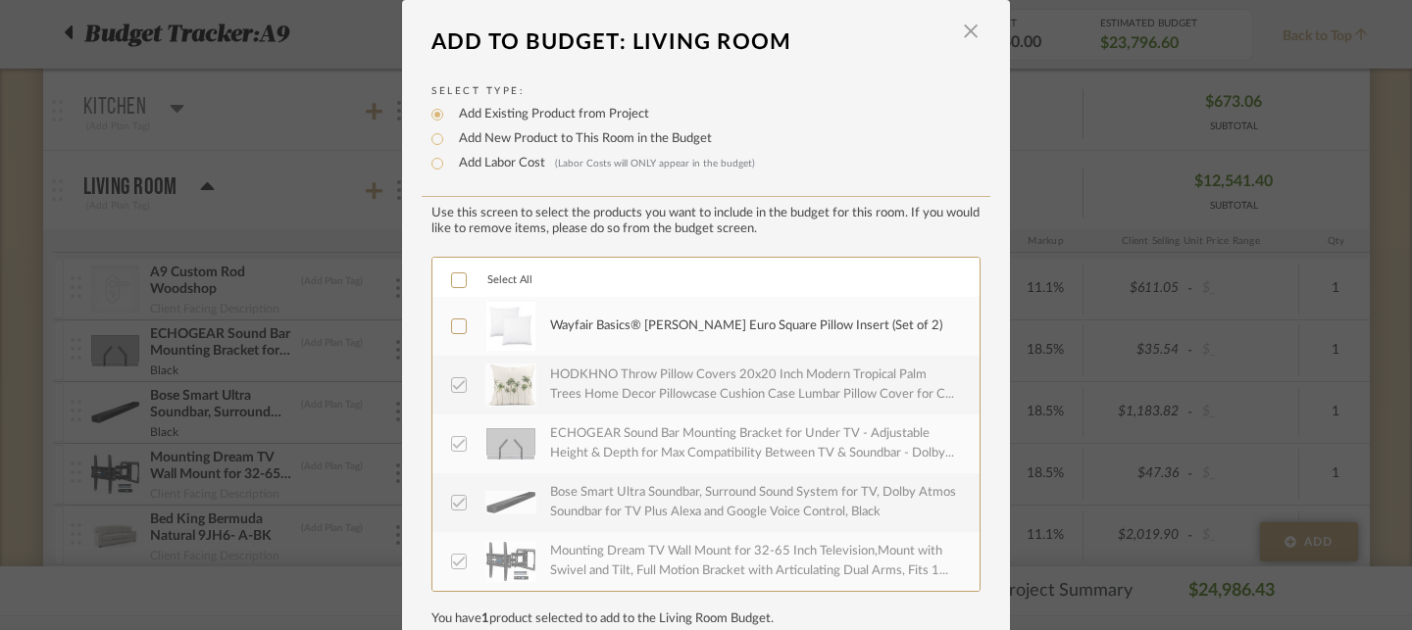
click at [575, 328] on div "Wayfair Basics® [PERSON_NAME] Euro Square Pillow Insert (Set of 2)" at bounding box center [746, 327] width 392 height 20
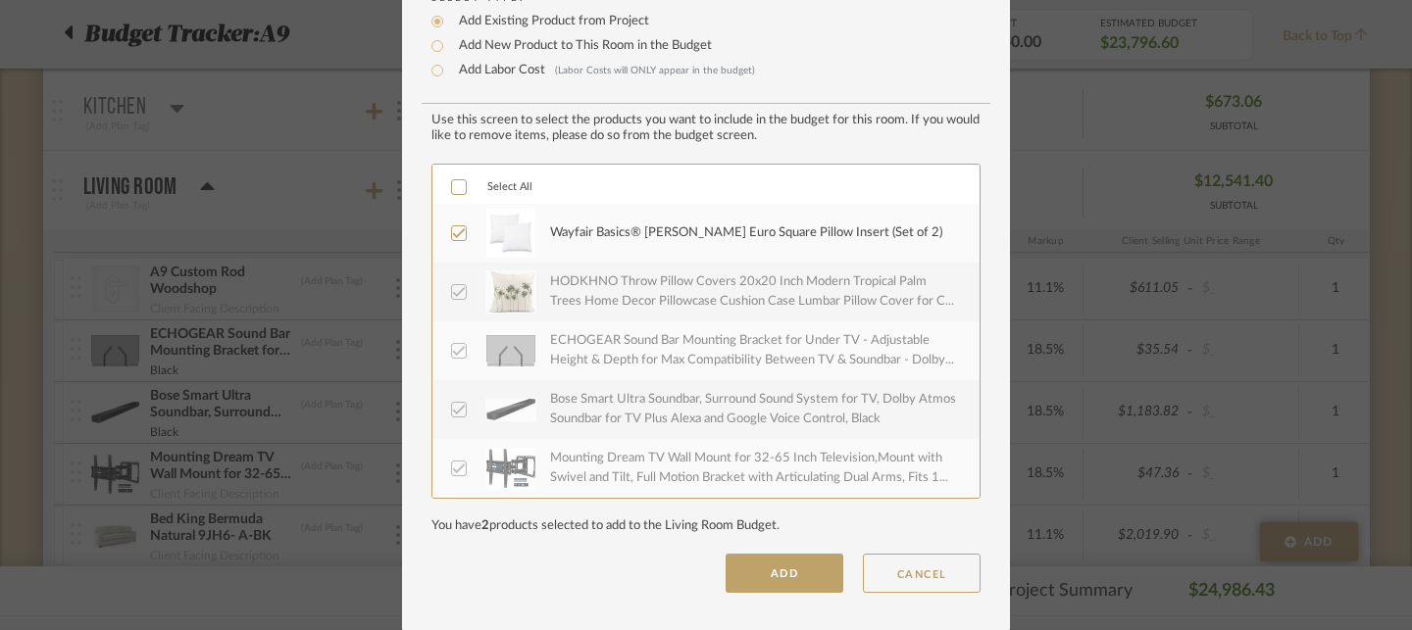
scroll to position [98, 0]
click at [773, 579] on button "ADD" at bounding box center [785, 571] width 118 height 39
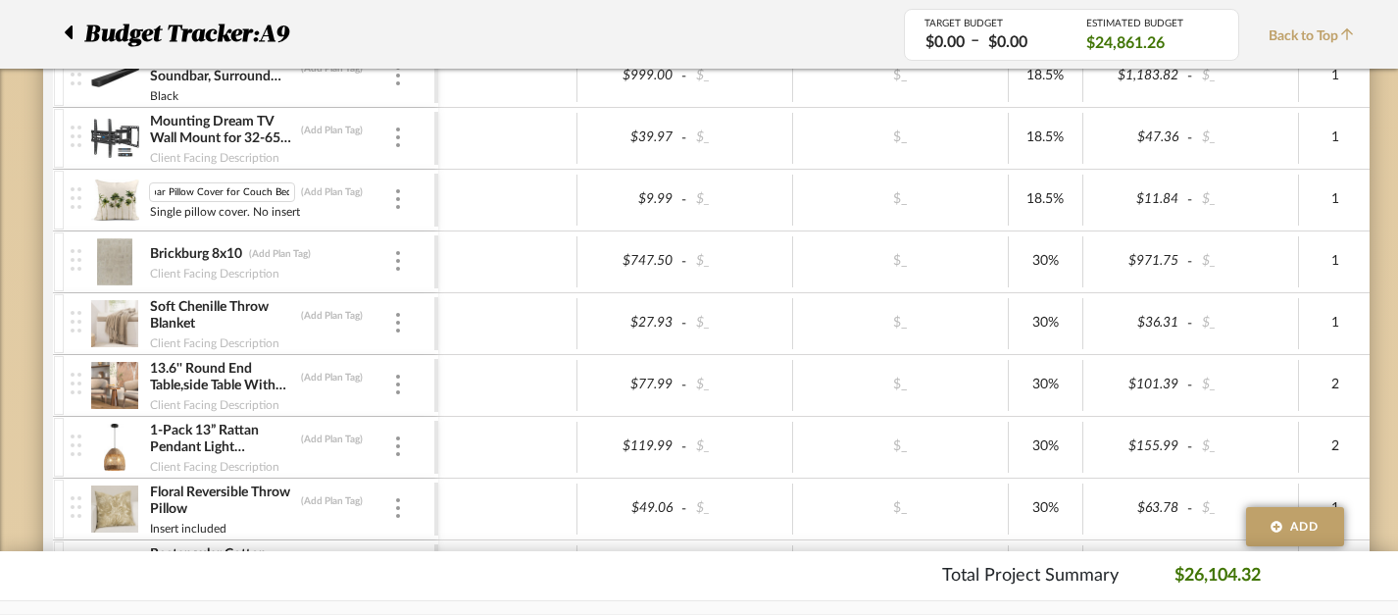
scroll to position [0, 0]
click at [120, 202] on img at bounding box center [115, 199] width 48 height 47
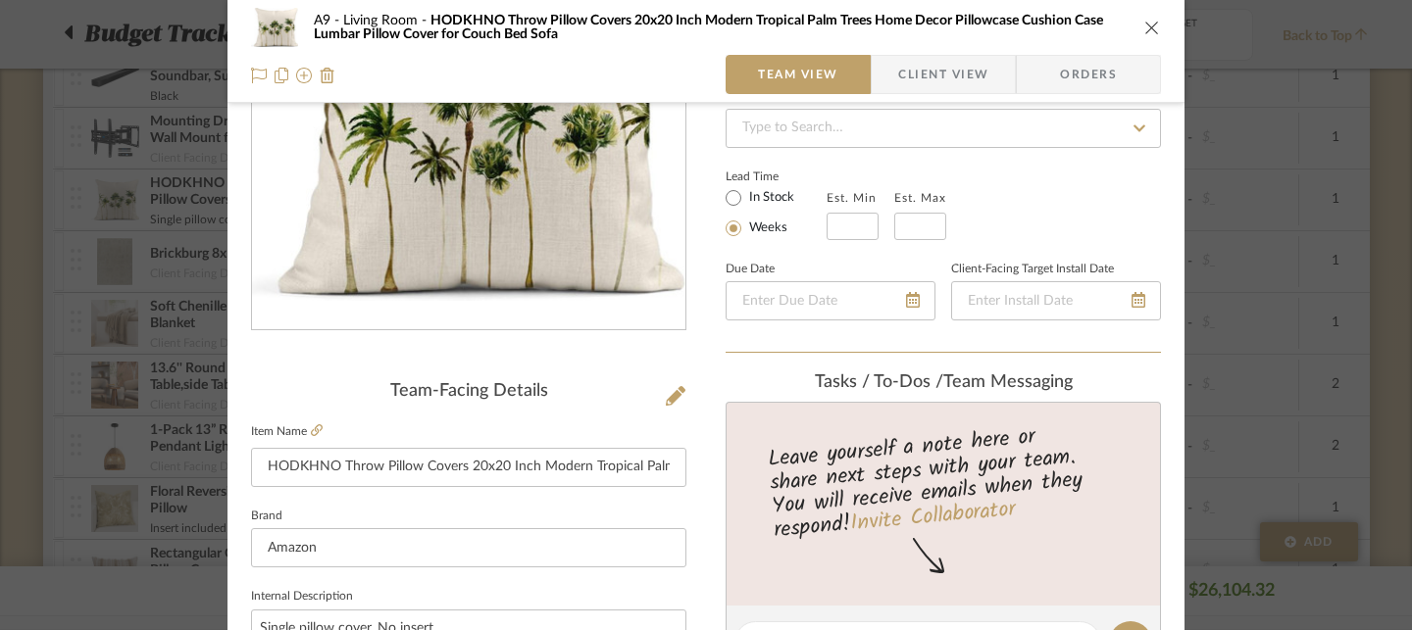
scroll to position [212, 0]
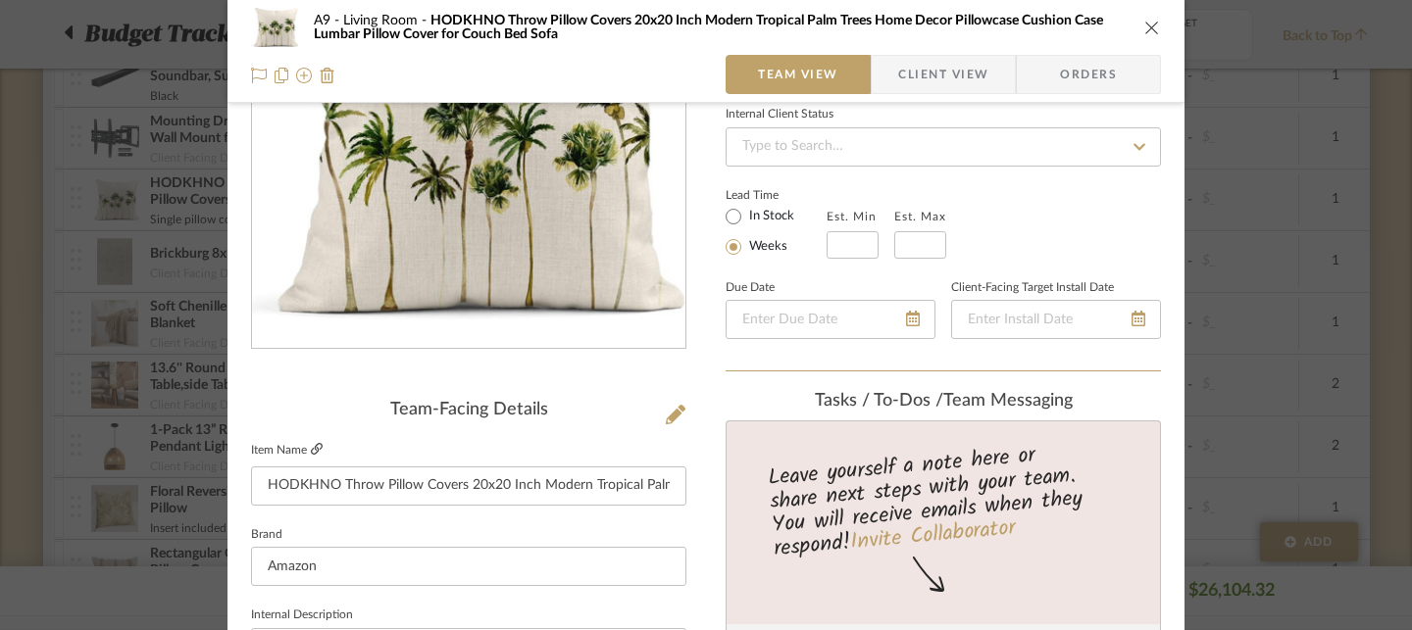
click at [311, 449] on icon at bounding box center [317, 449] width 12 height 12
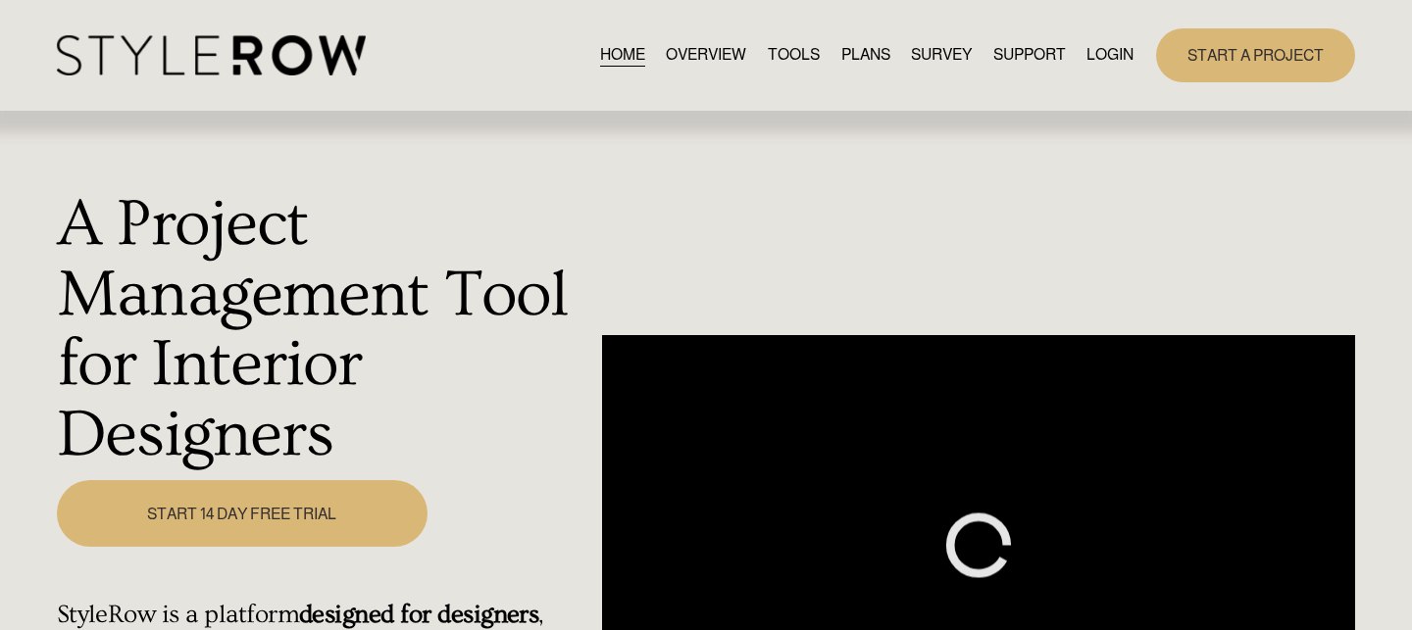
click at [1119, 57] on link "LOGIN" at bounding box center [1109, 55] width 47 height 26
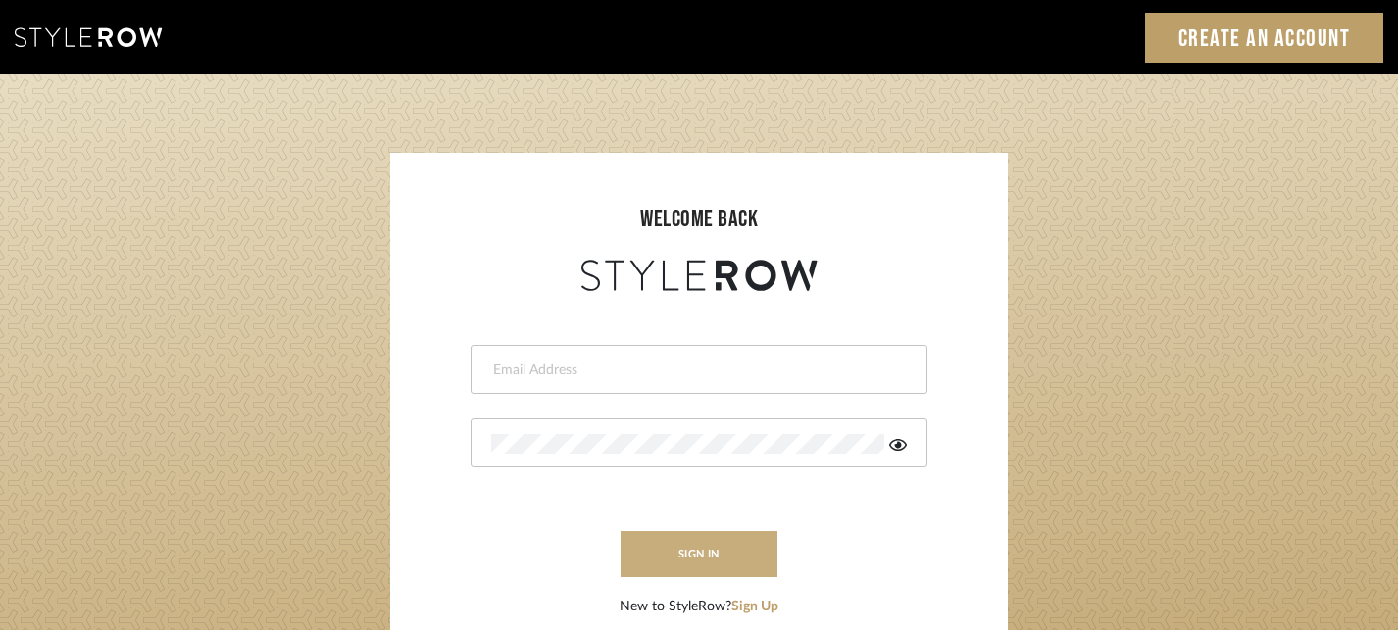
type input "designassist@grandcaribebelize.com"
click at [690, 545] on button "sign in" at bounding box center [699, 554] width 157 height 46
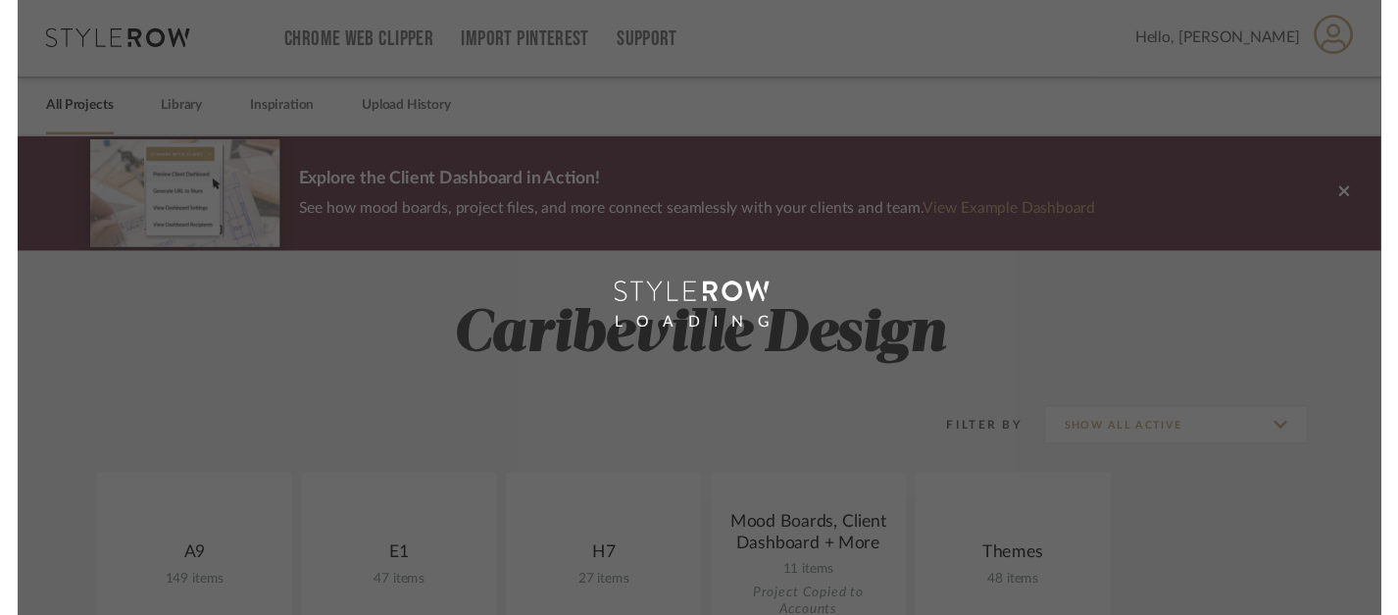
scroll to position [22, 0]
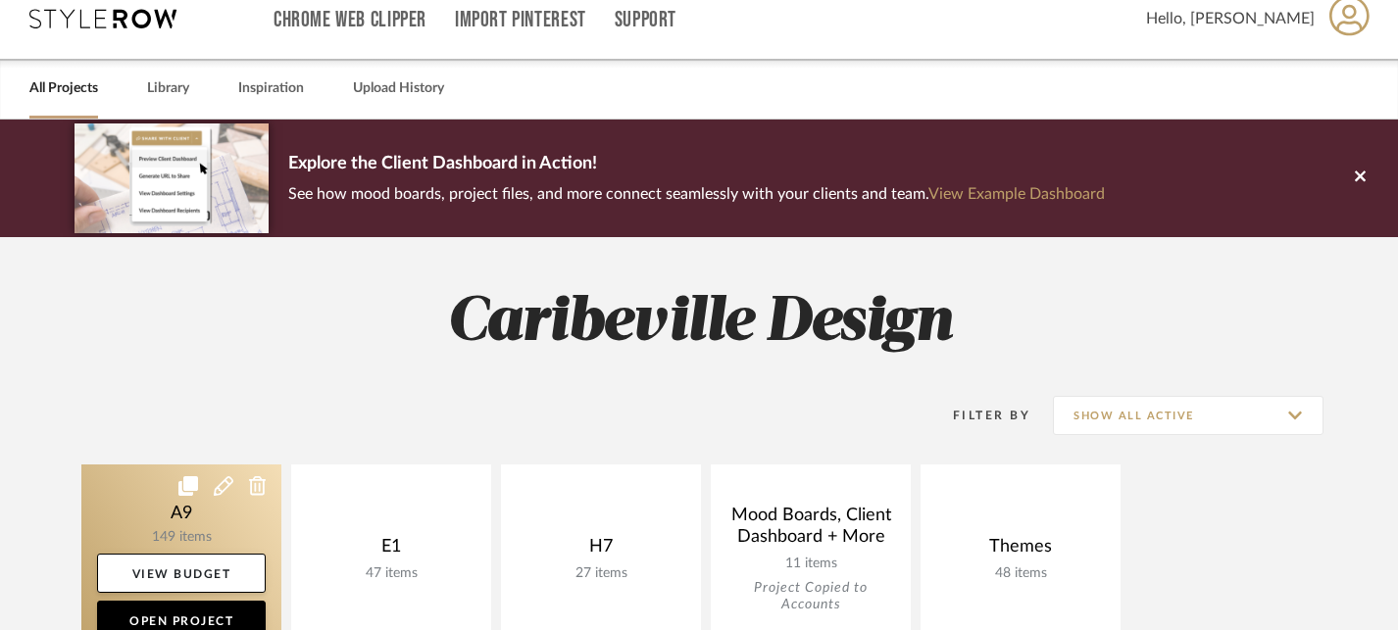
click at [240, 533] on link at bounding box center [181, 559] width 200 height 189
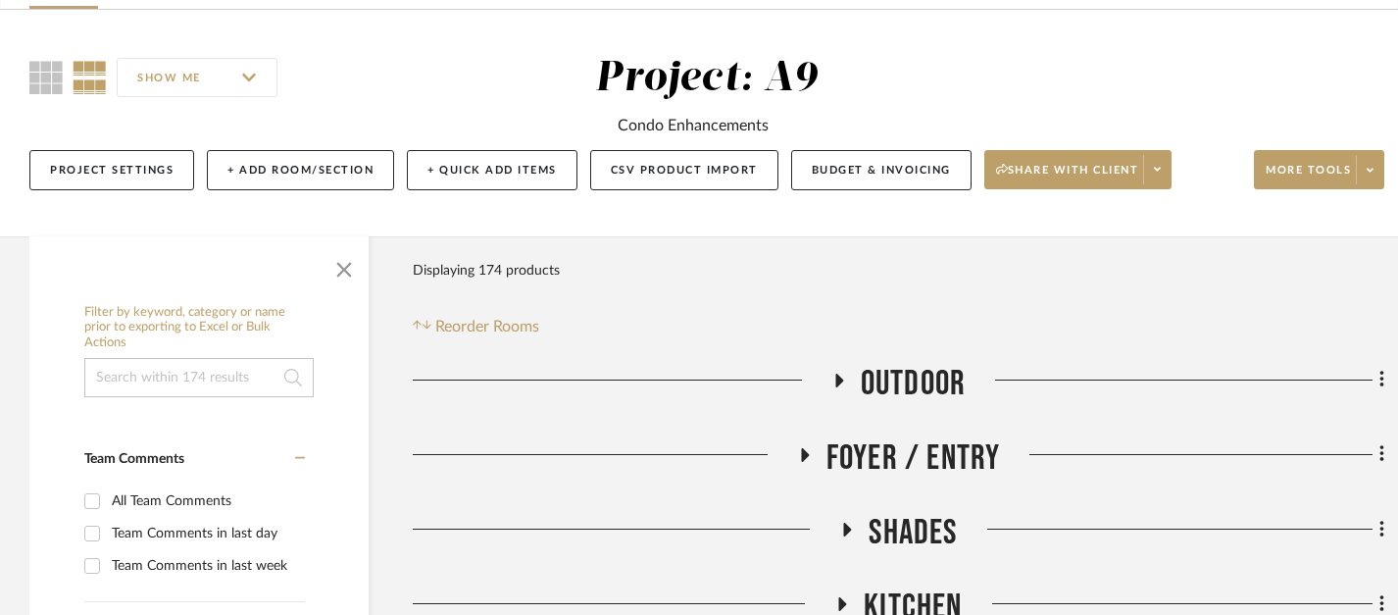
scroll to position [189, 0]
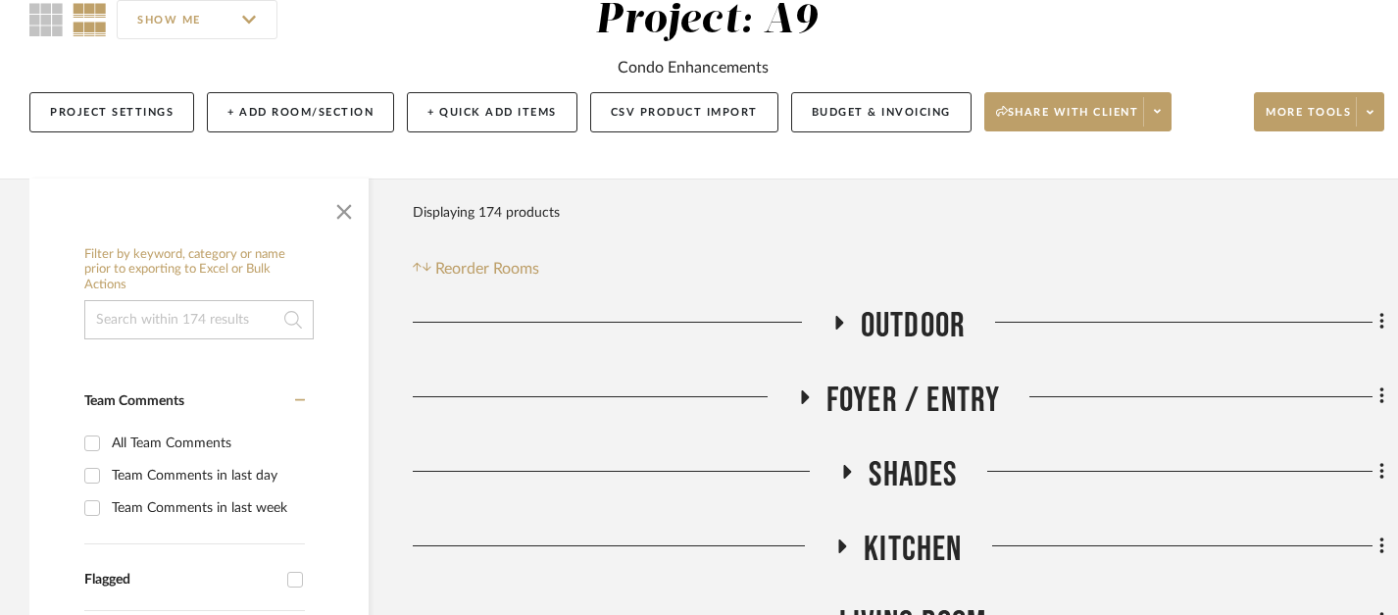
click at [837, 315] on icon at bounding box center [839, 322] width 24 height 15
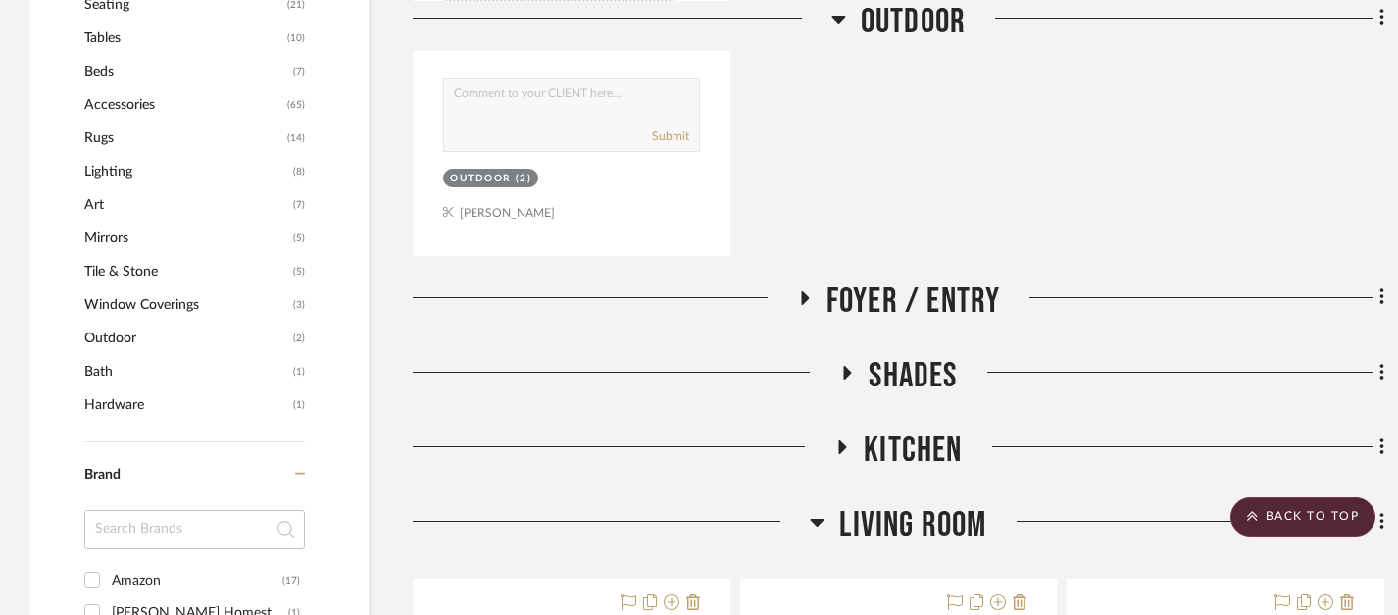
scroll to position [1166, 0]
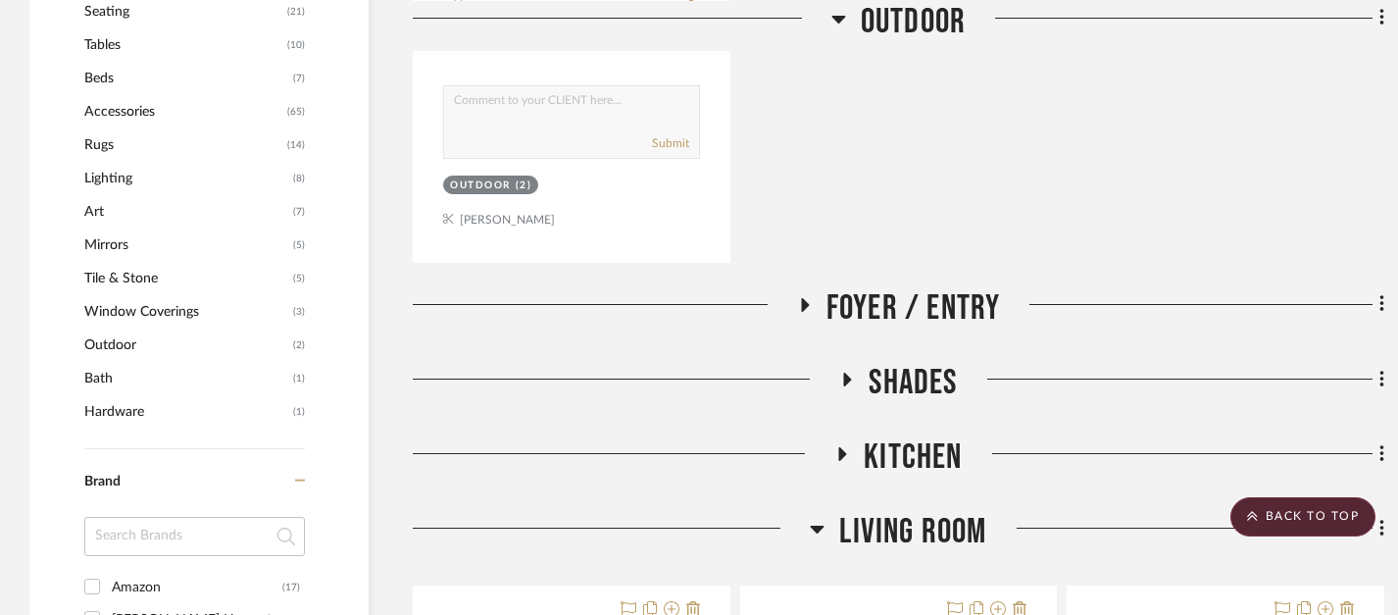
click at [805, 308] on icon at bounding box center [804, 304] width 24 height 15
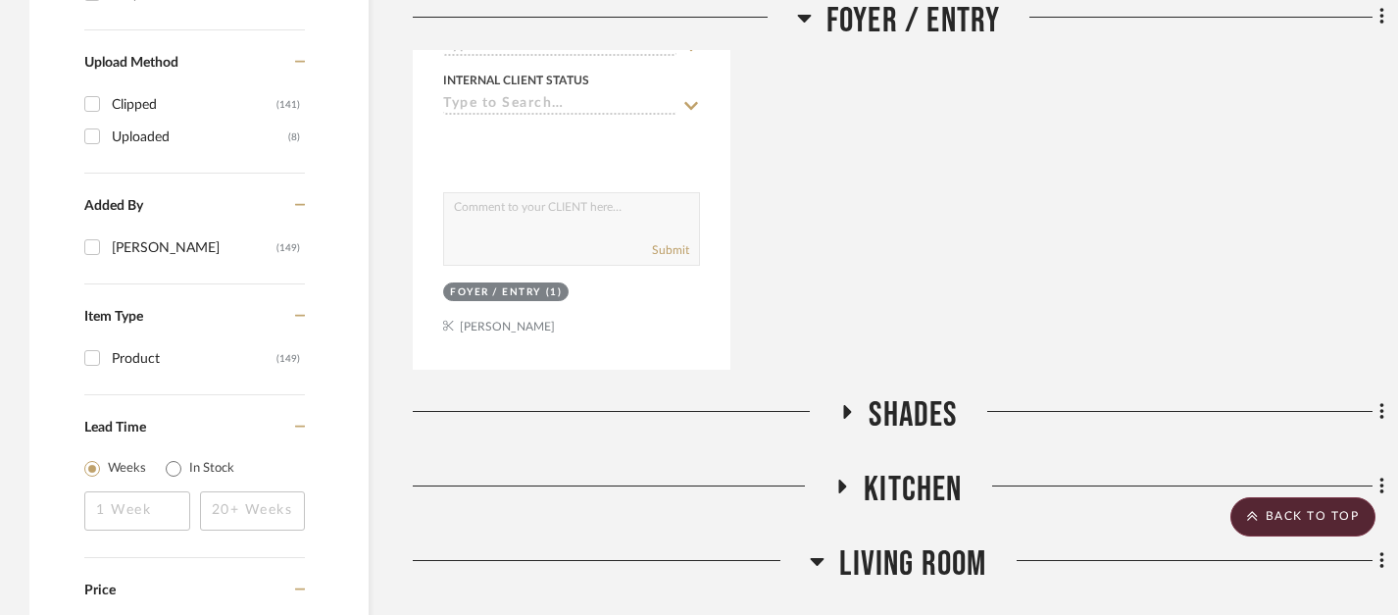
scroll to position [2154, 0]
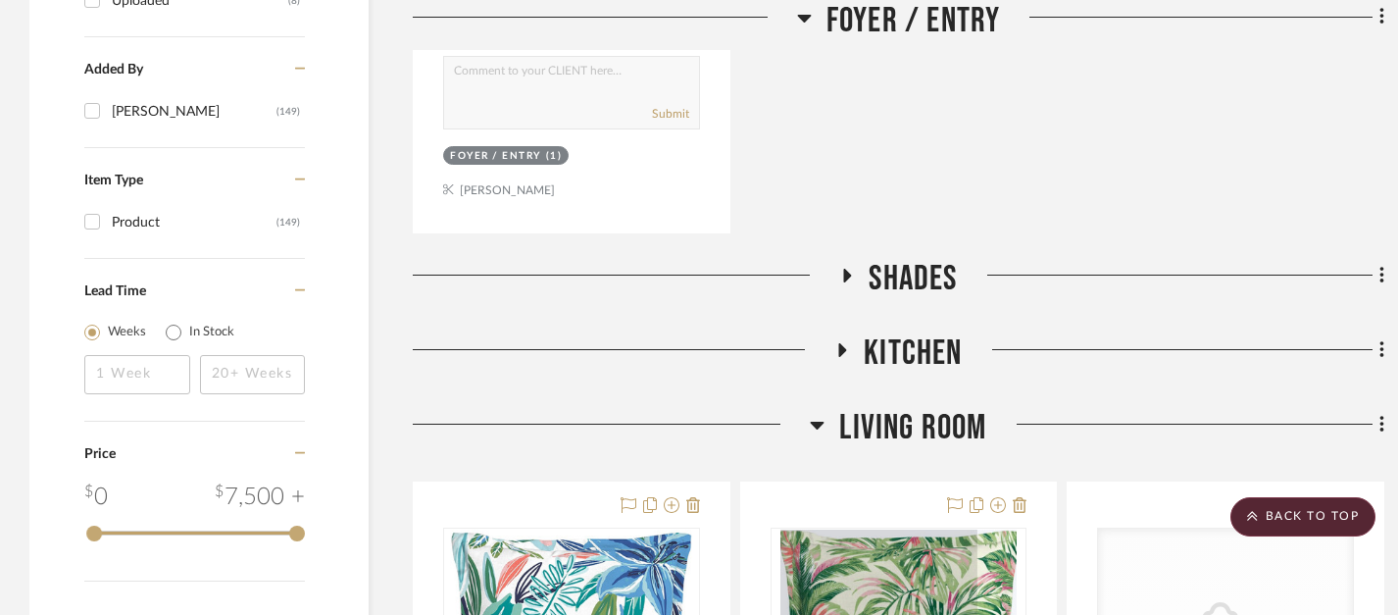
click at [839, 280] on fa-icon at bounding box center [846, 282] width 15 height 28
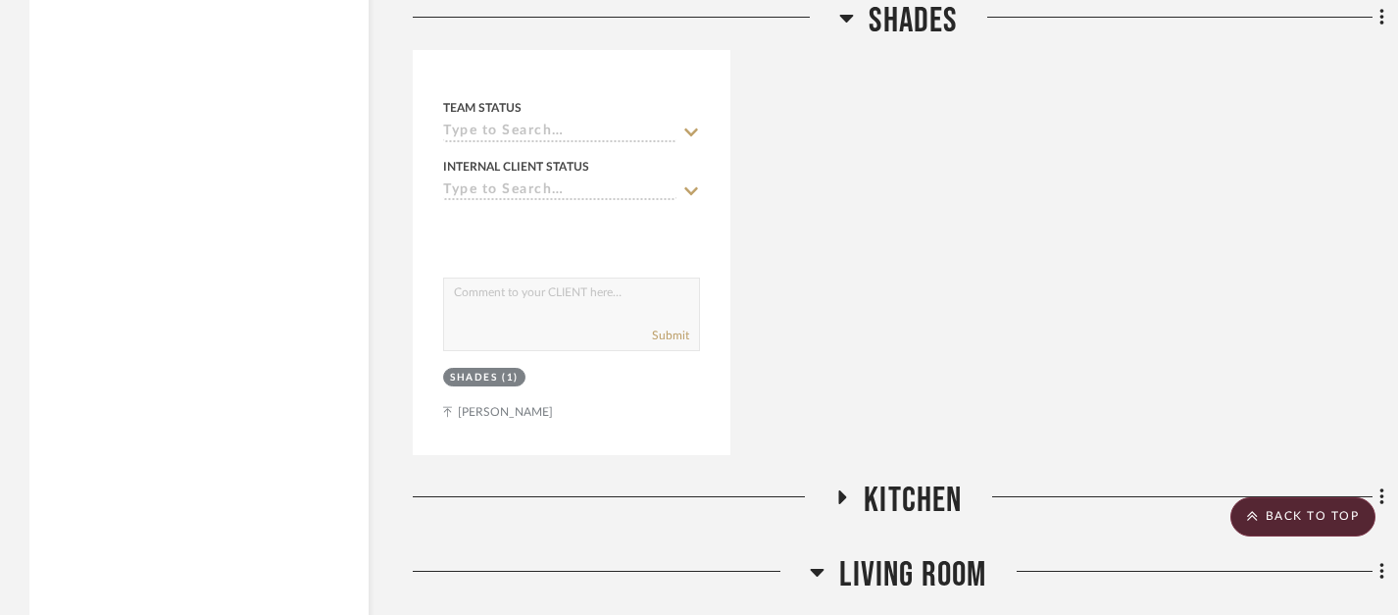
scroll to position [2907, 0]
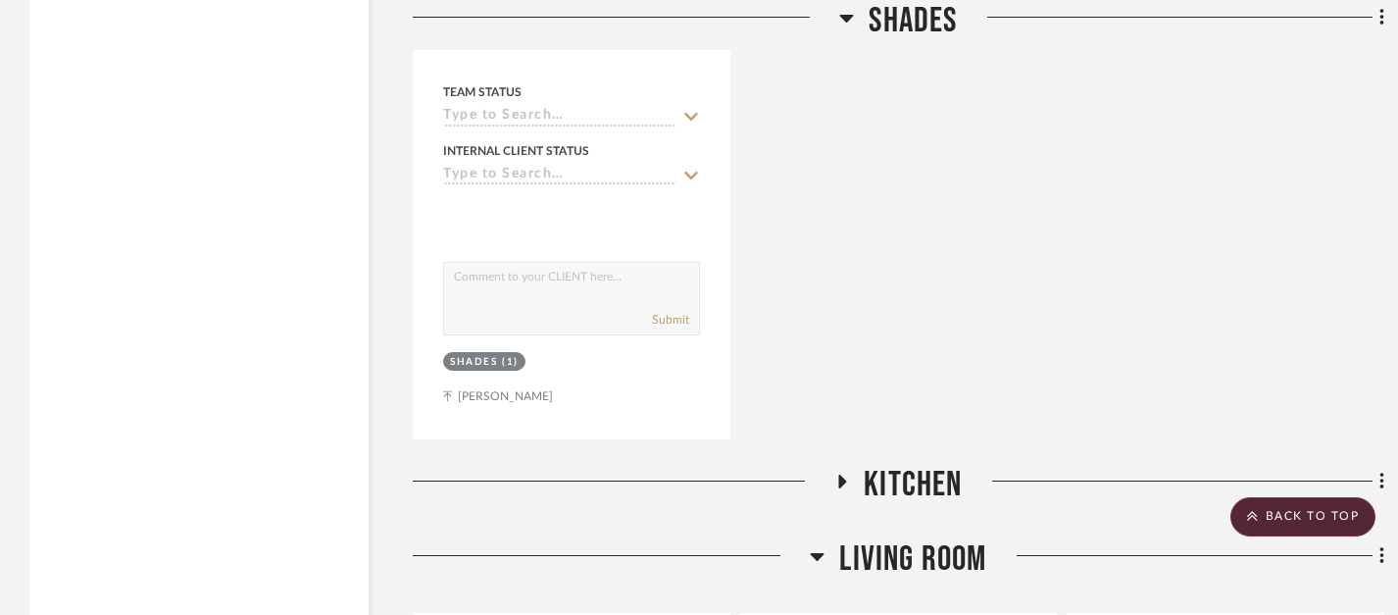
click at [837, 479] on icon at bounding box center [842, 482] width 24 height 15
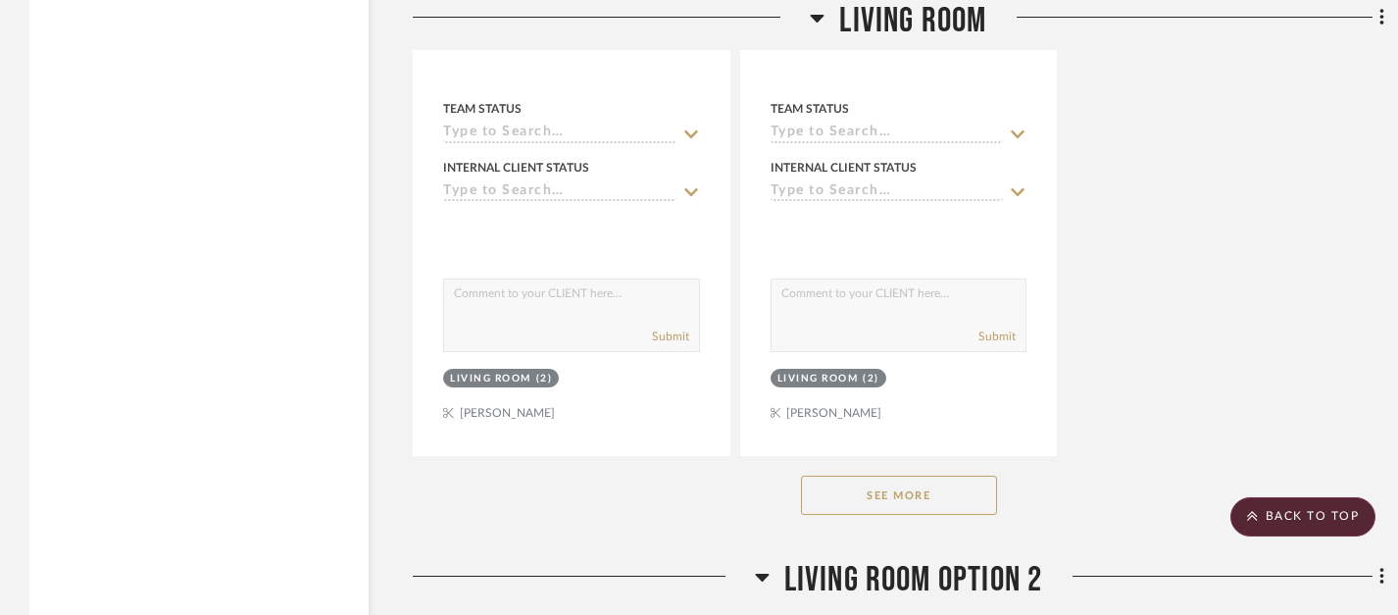
scroll to position [7488, 0]
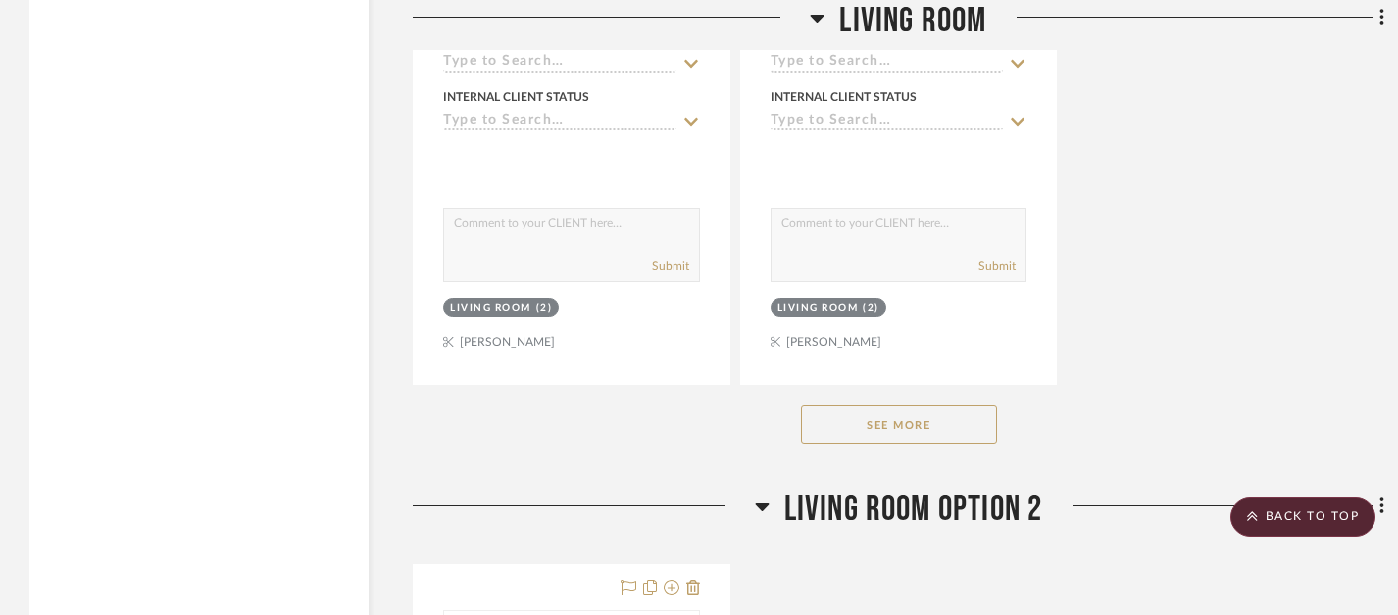
click at [890, 405] on button "See More" at bounding box center [899, 424] width 196 height 39
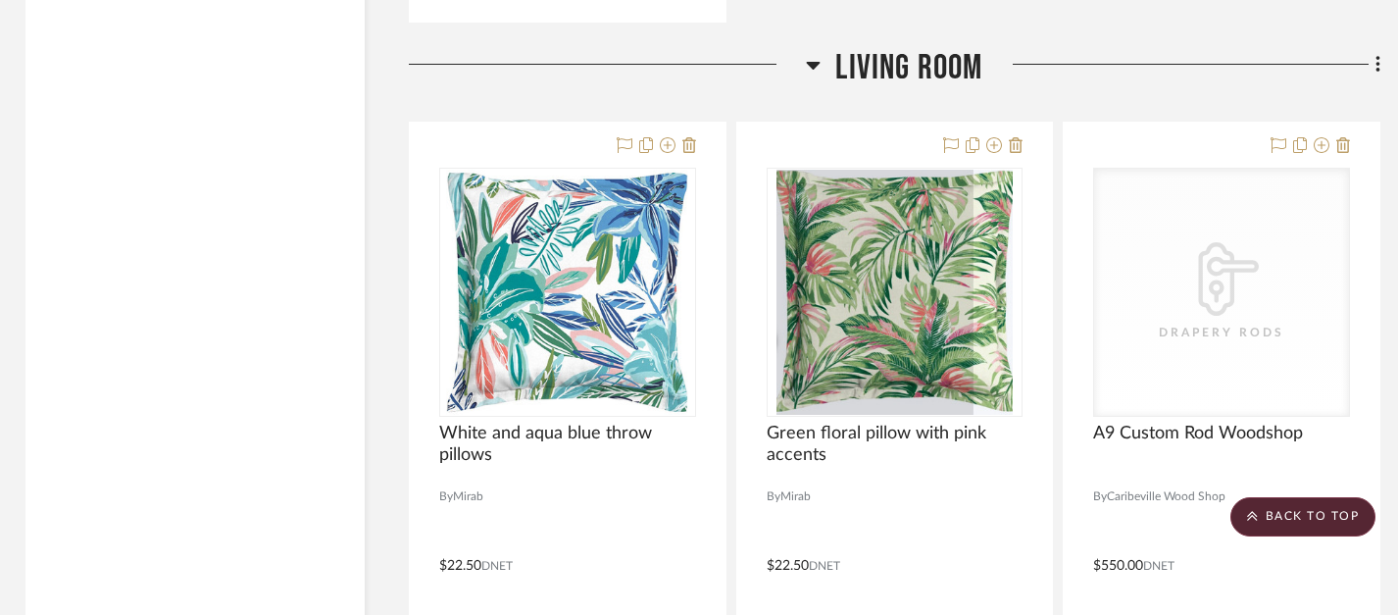
scroll to position [5157, 4]
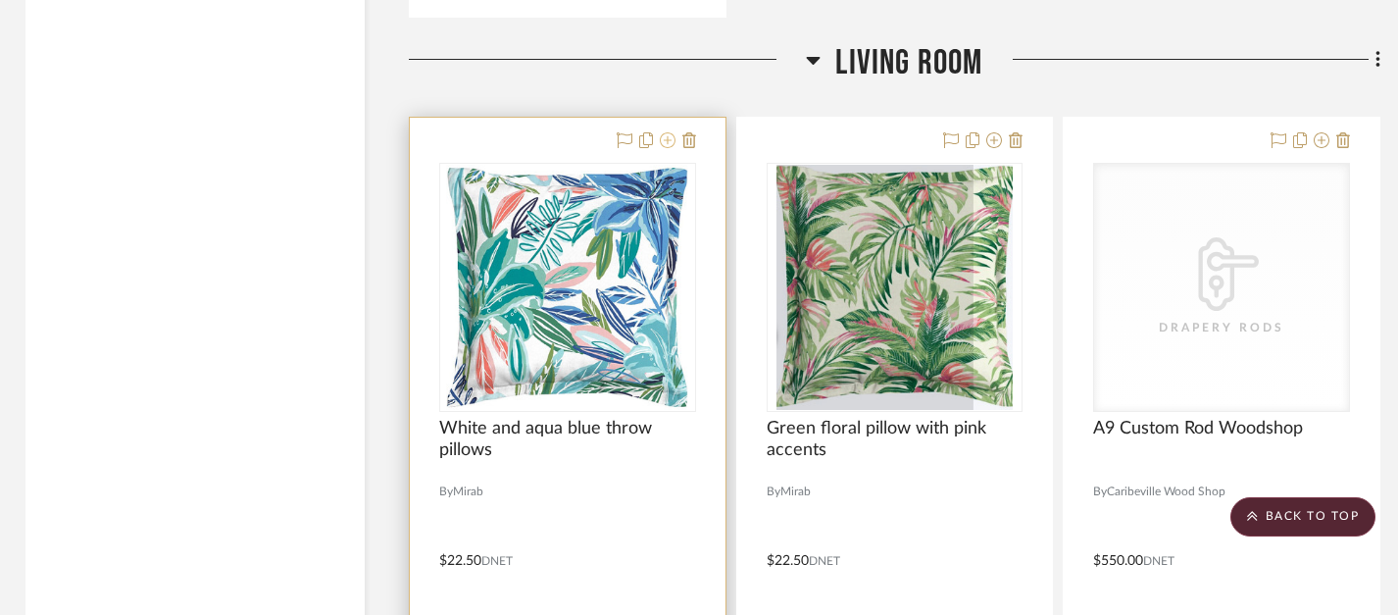
click at [666, 138] on icon at bounding box center [668, 140] width 16 height 16
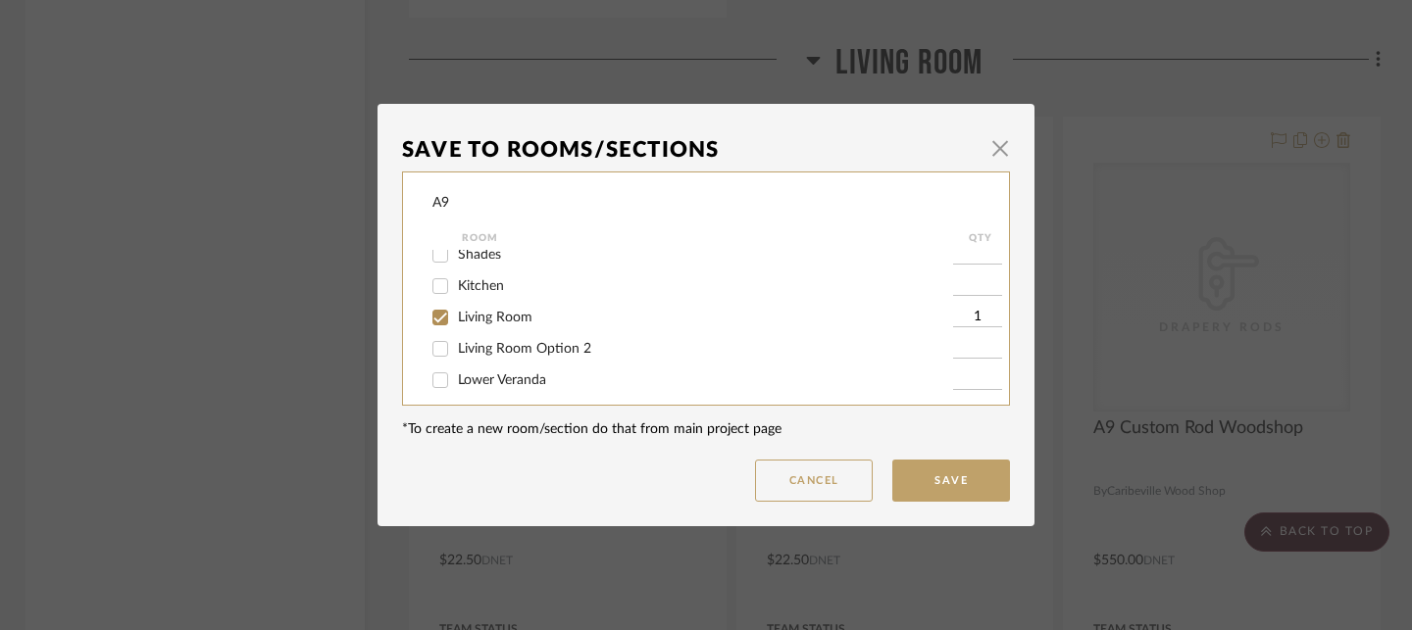
scroll to position [115, 0]
click at [987, 158] on span "button" at bounding box center [999, 147] width 39 height 39
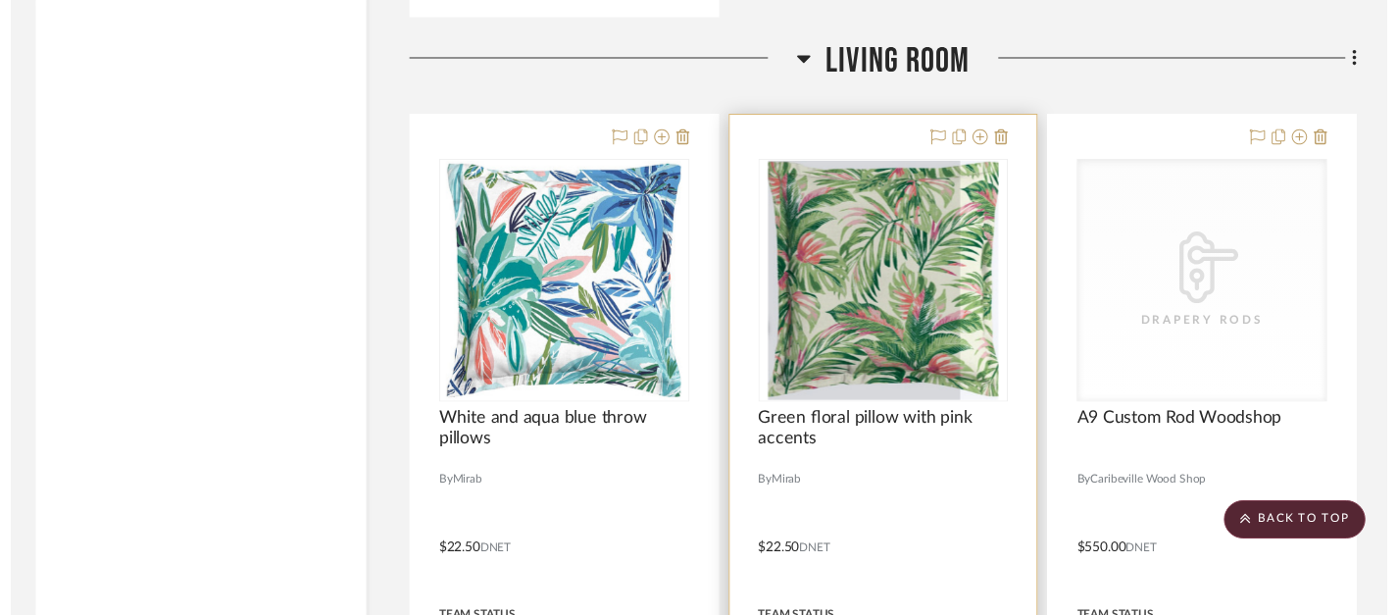
scroll to position [5157, 4]
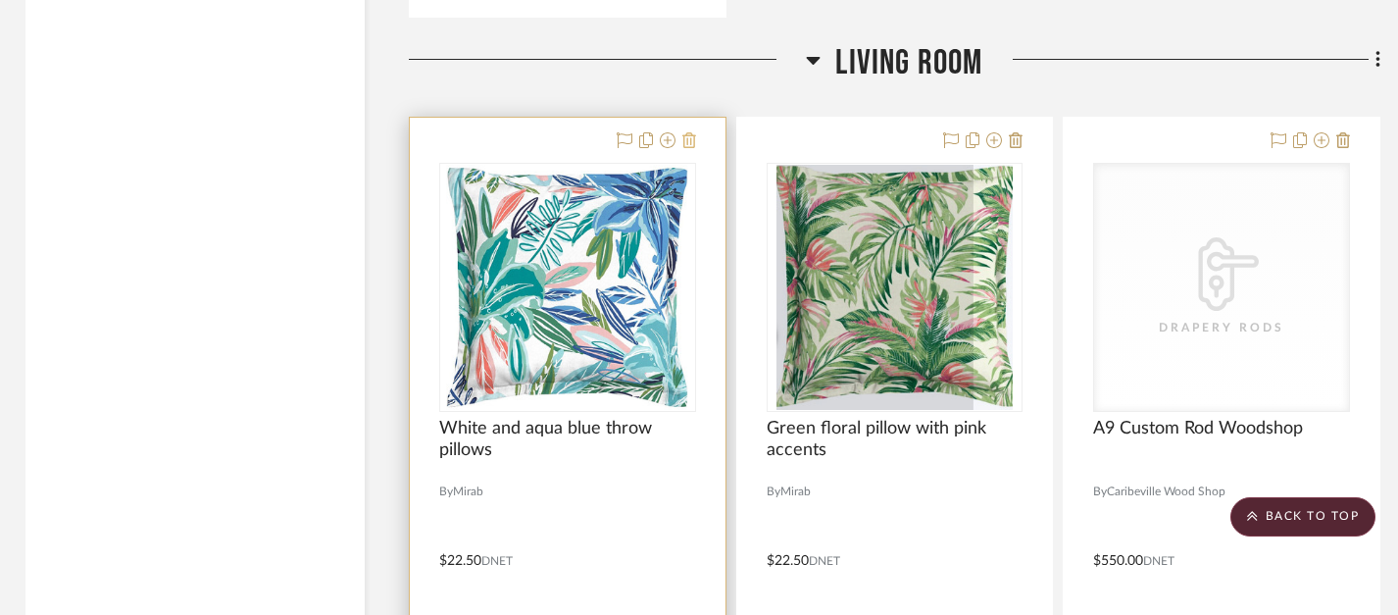
click at [693, 132] on icon at bounding box center [689, 140] width 14 height 16
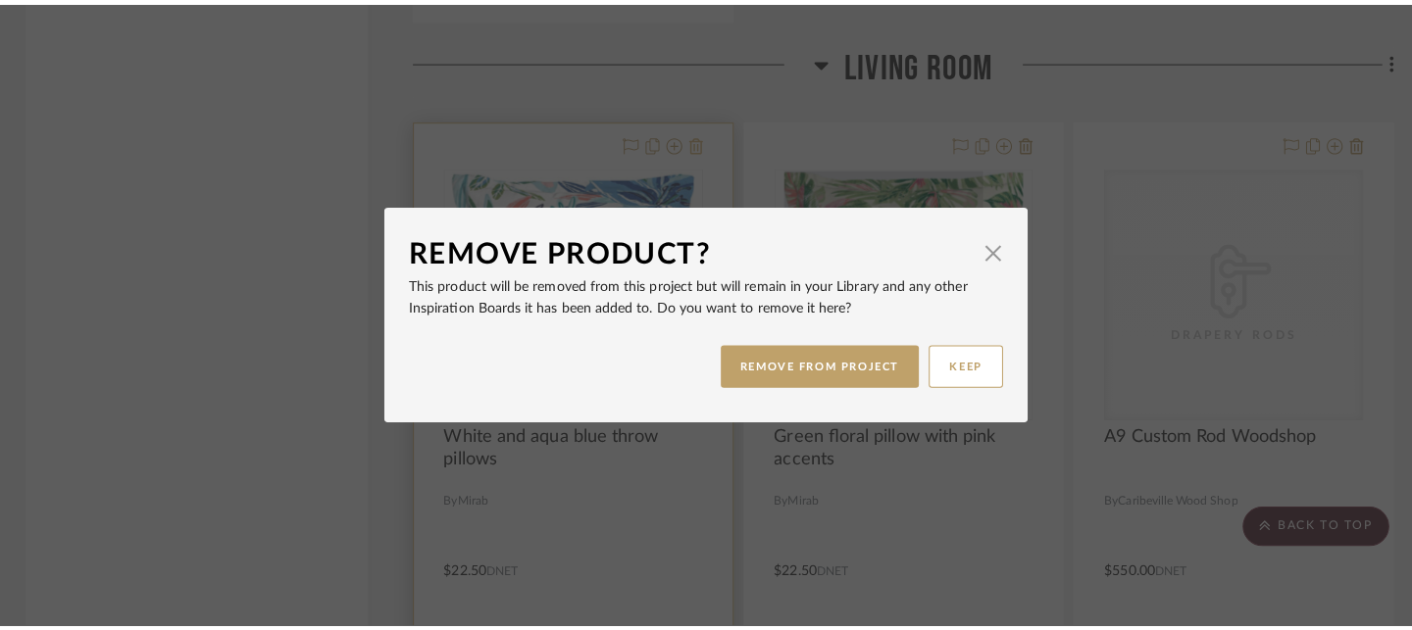
scroll to position [0, 0]
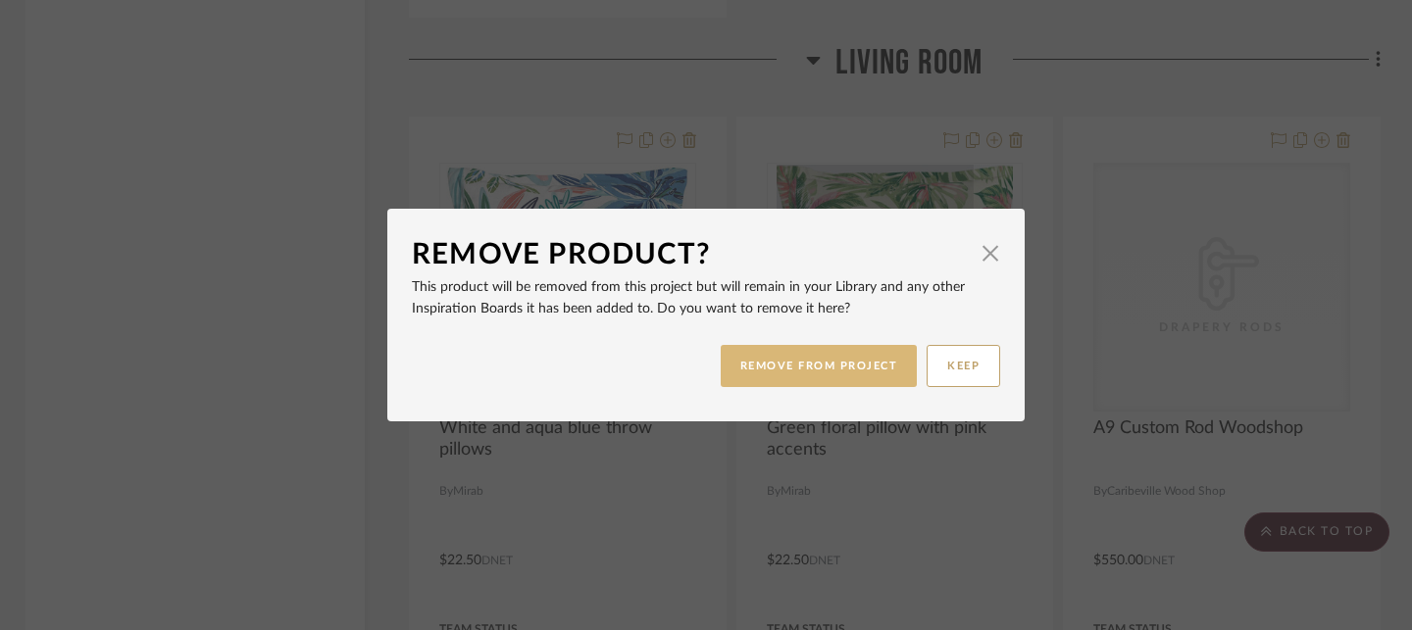
click at [777, 371] on button "REMOVE FROM PROJECT" at bounding box center [819, 366] width 197 height 42
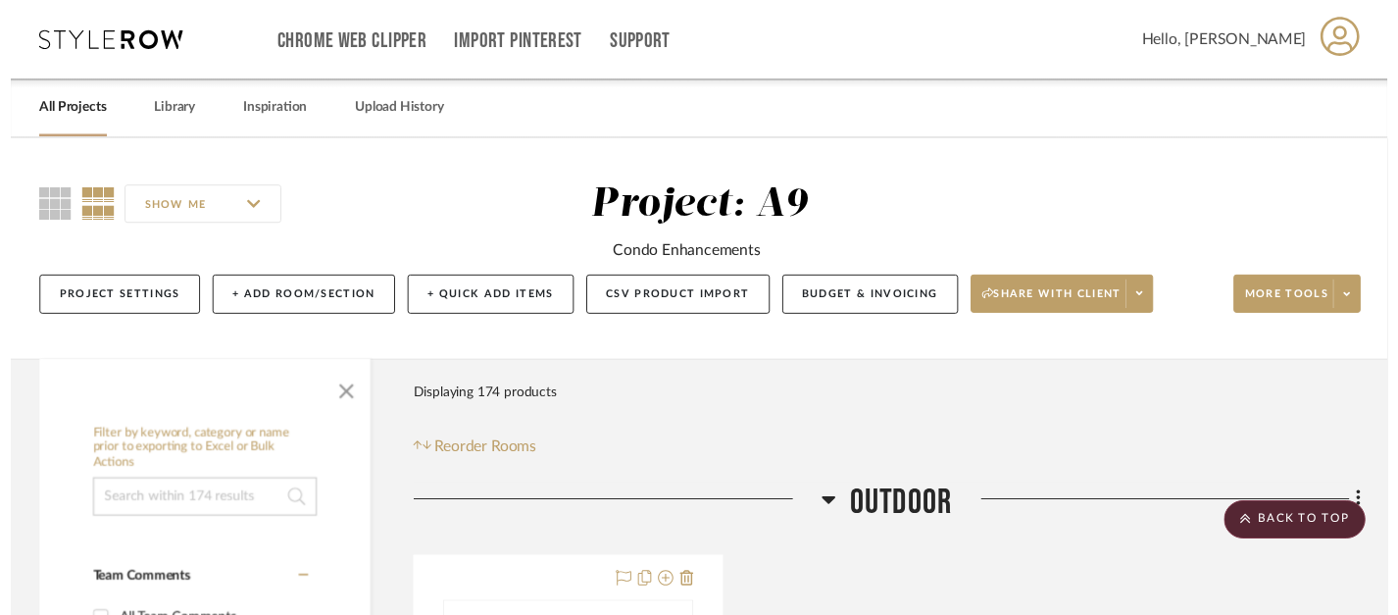
scroll to position [5157, 4]
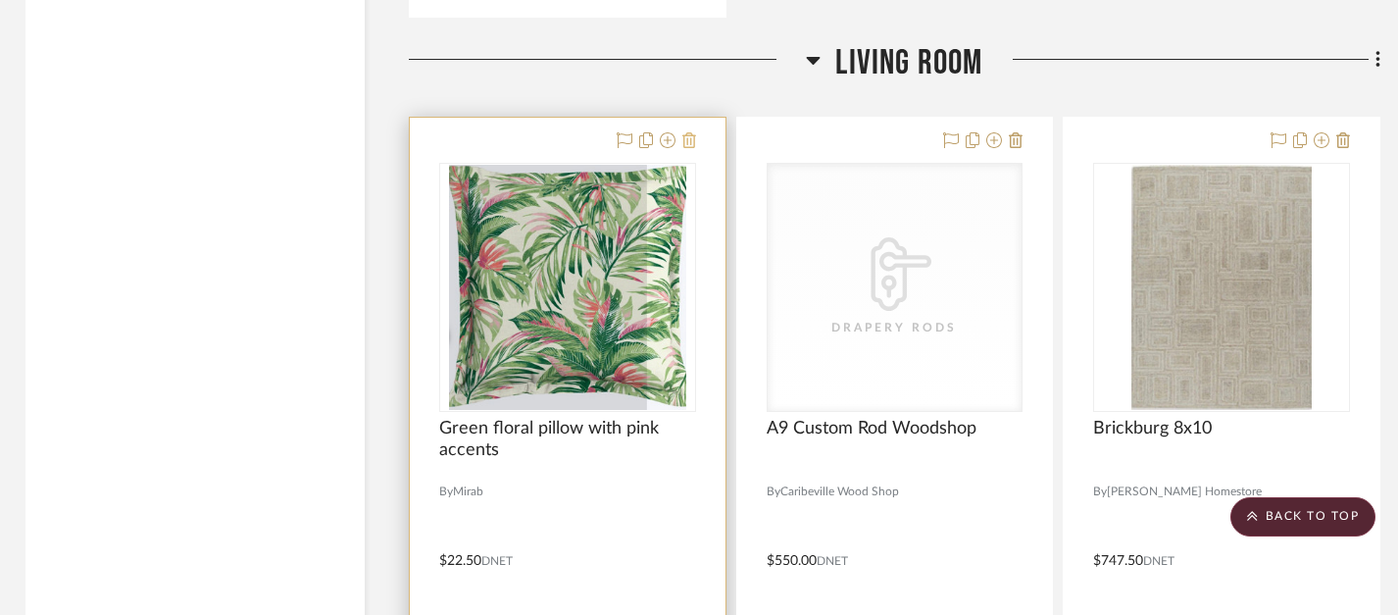
click at [692, 136] on icon at bounding box center [689, 140] width 14 height 16
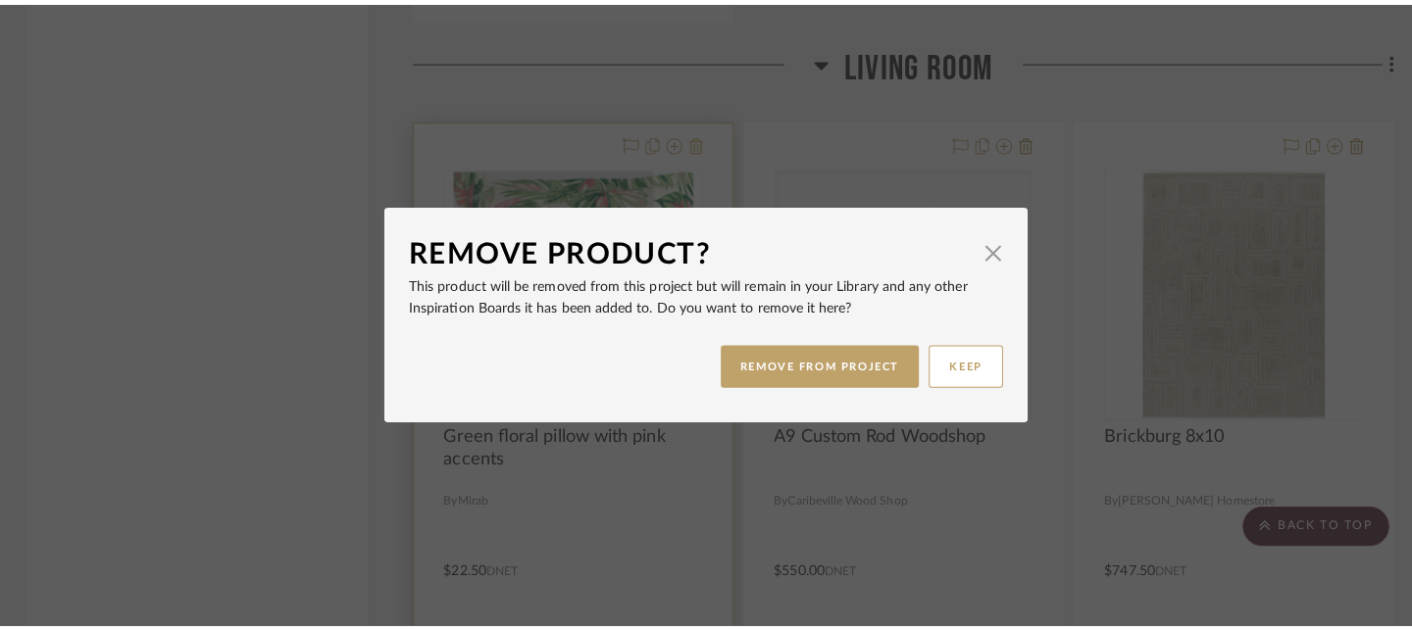
scroll to position [0, 0]
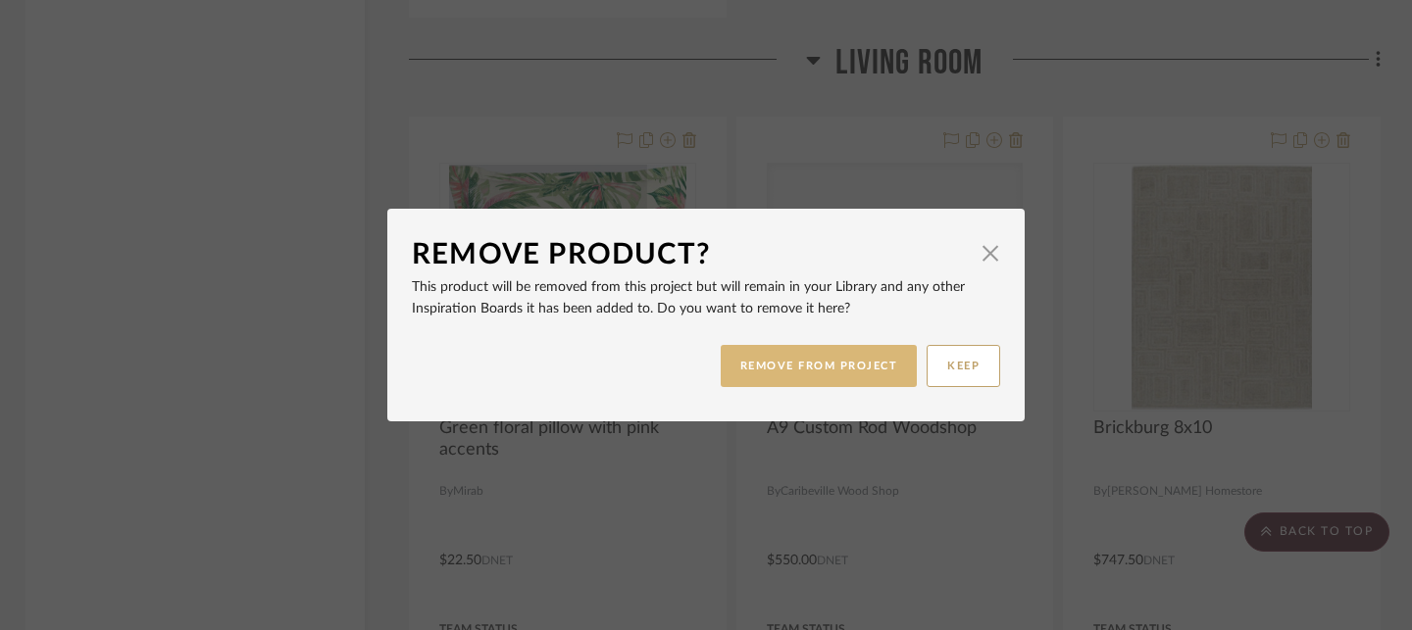
click at [762, 362] on button "REMOVE FROM PROJECT" at bounding box center [819, 366] width 197 height 42
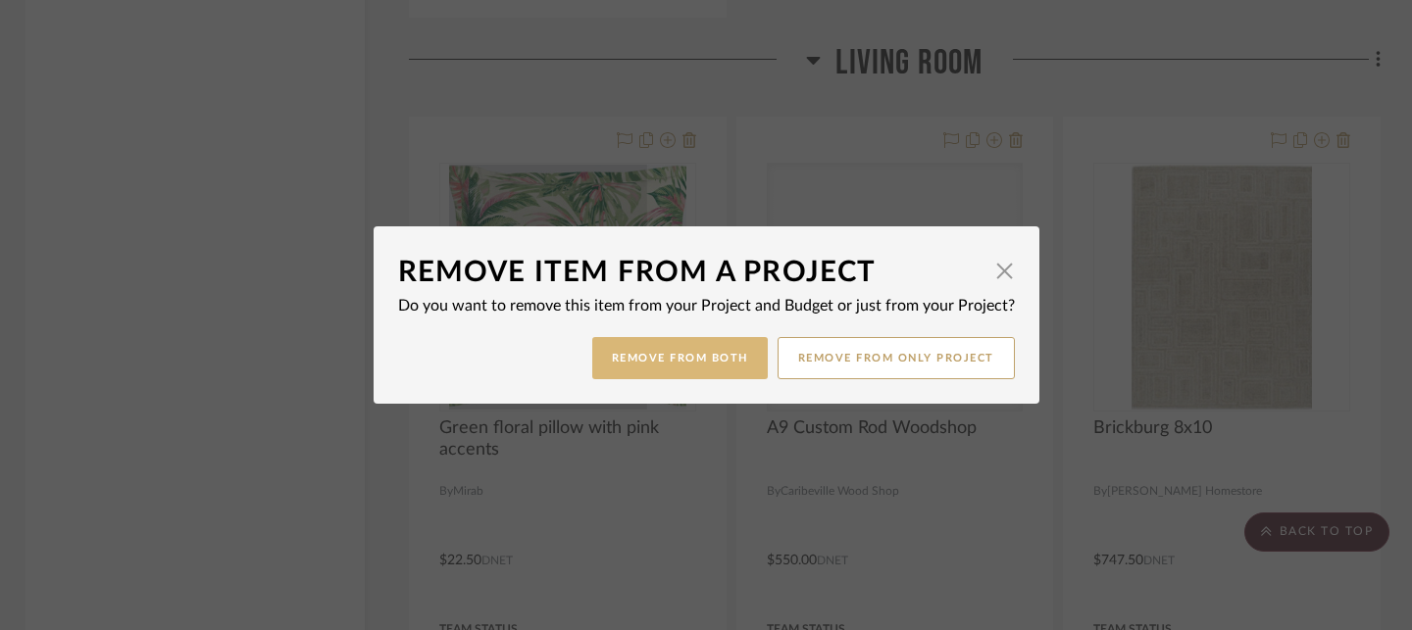
click at [707, 357] on button "Remove from Both" at bounding box center [680, 358] width 176 height 42
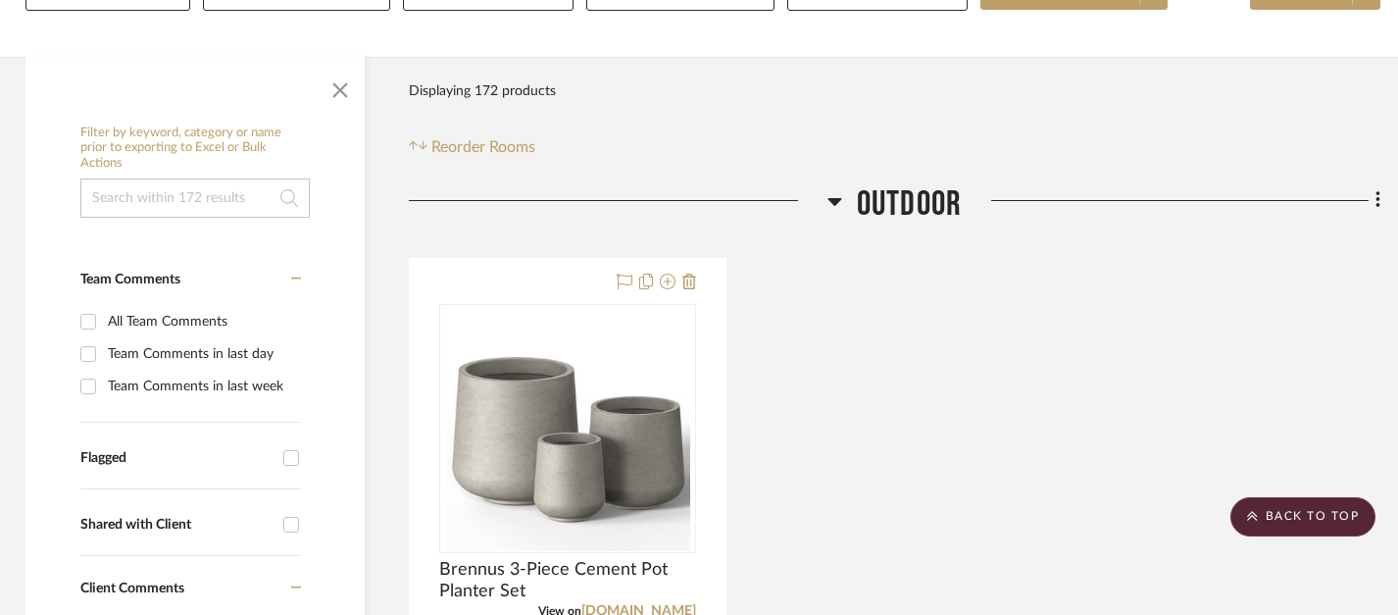
scroll to position [0, 4]
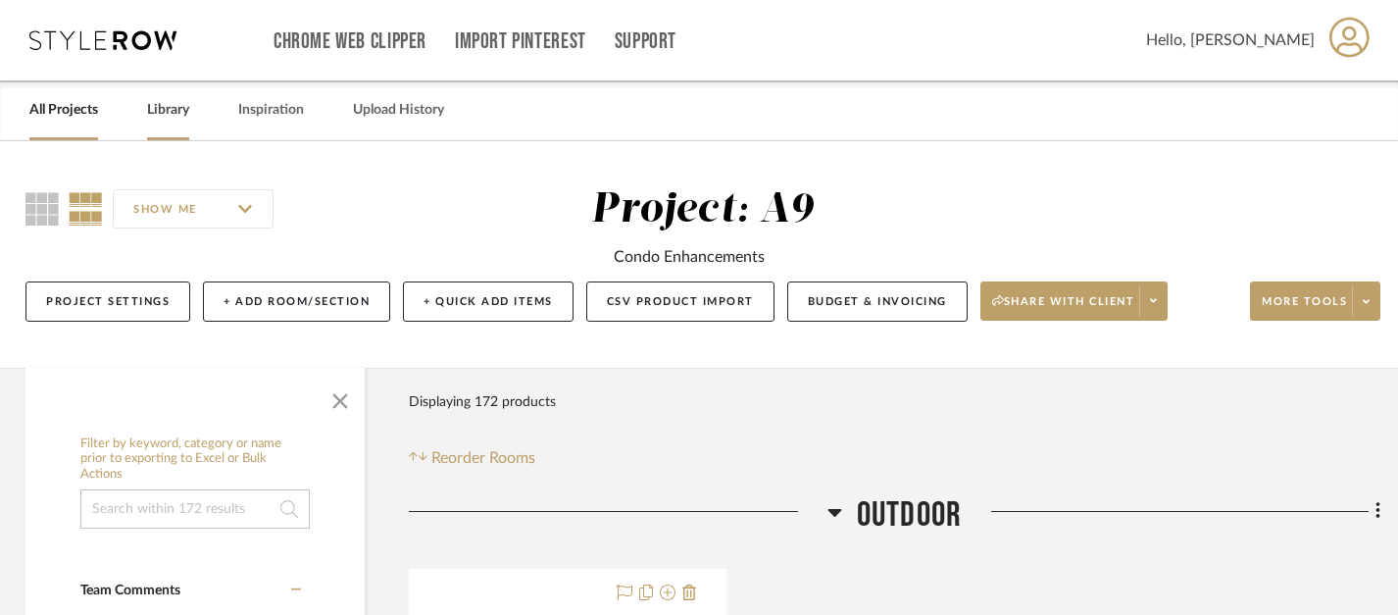
click at [147, 110] on link "Library" at bounding box center [168, 110] width 42 height 26
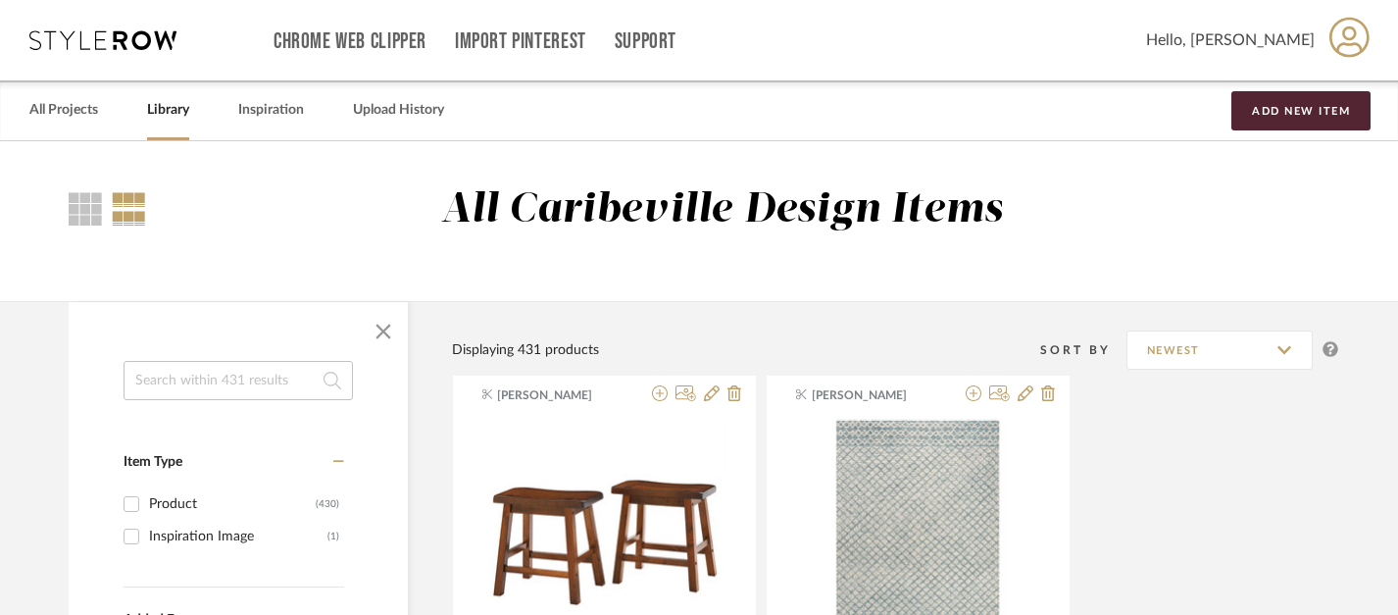
click at [244, 381] on input at bounding box center [238, 380] width 229 height 39
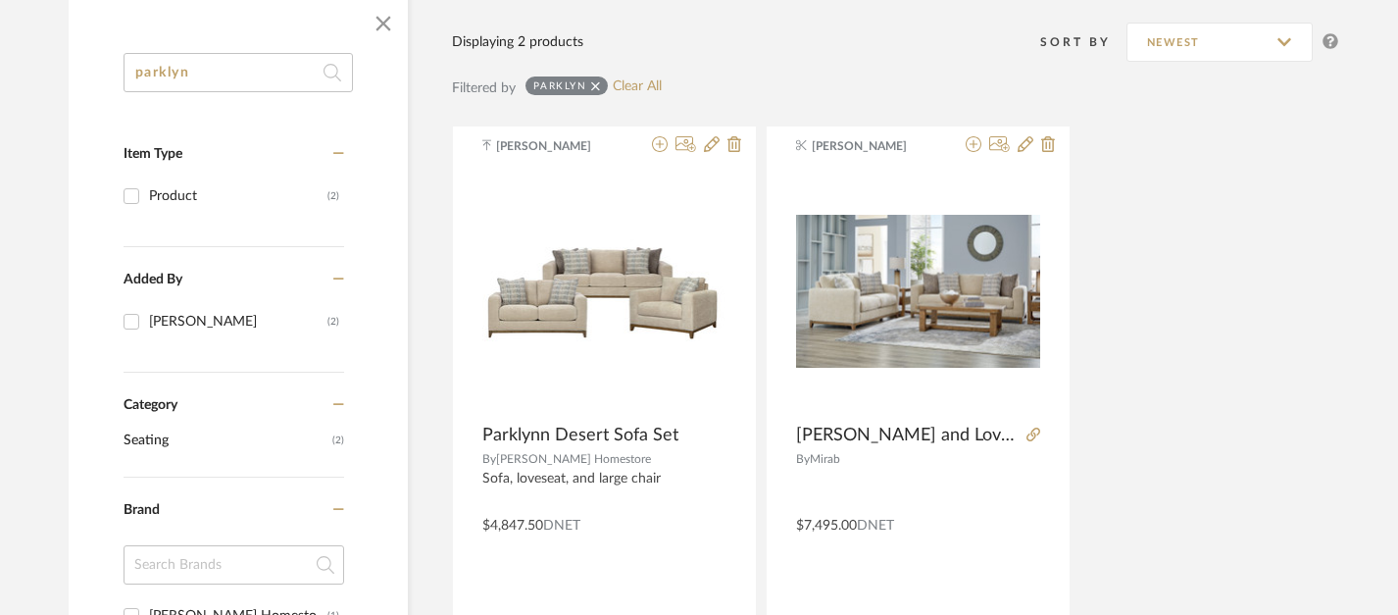
scroll to position [310, 4]
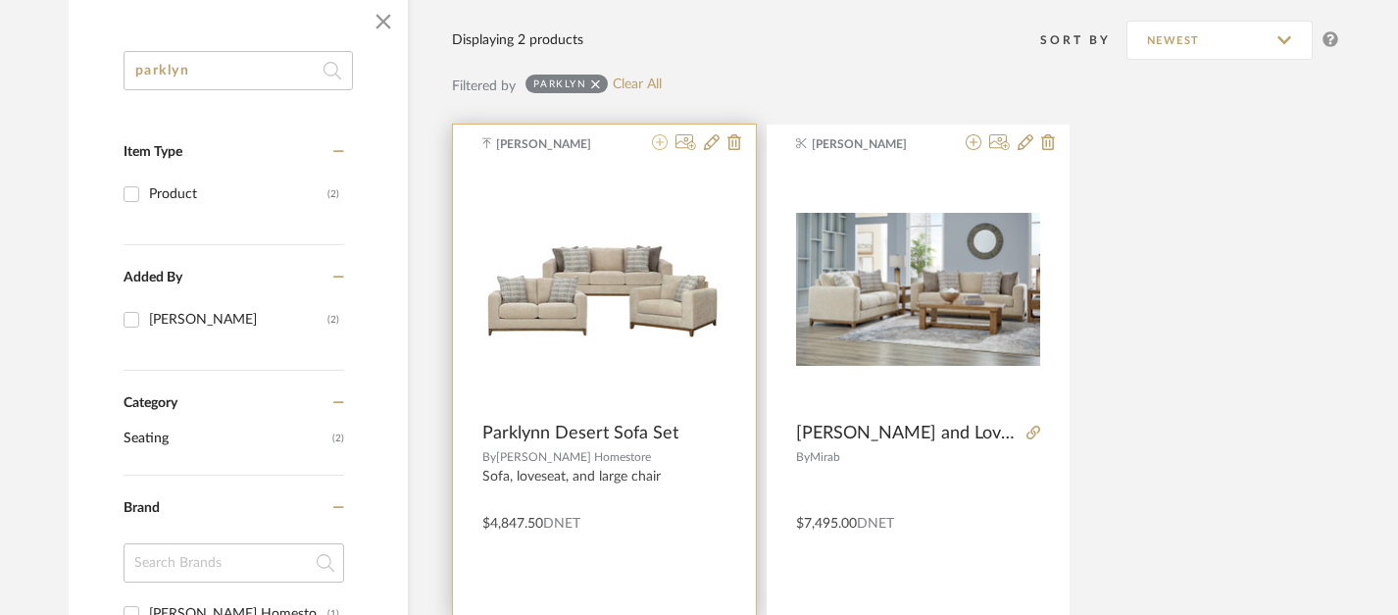
type input "parklyn"
click at [664, 137] on icon at bounding box center [660, 142] width 16 height 16
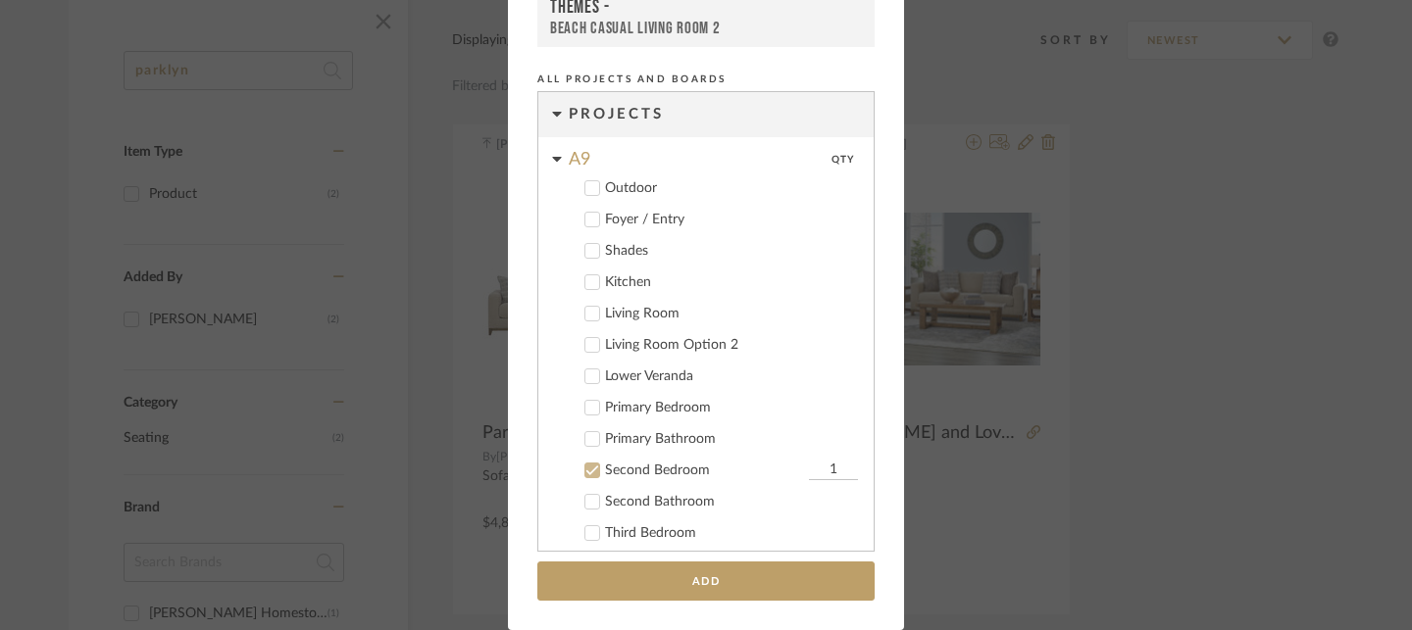
scroll to position [4, 0]
click at [596, 469] on label "Second Bedroom 1" at bounding box center [713, 467] width 290 height 20
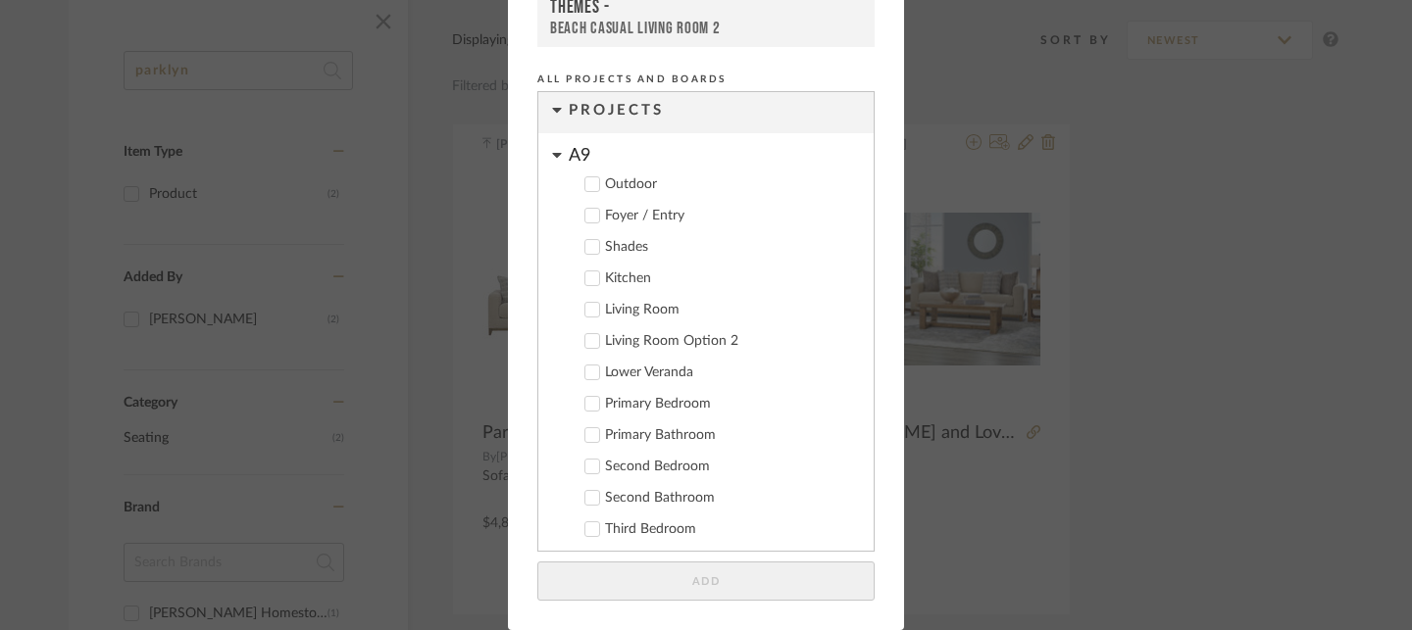
click at [644, 305] on div "Living Room" at bounding box center [731, 310] width 253 height 17
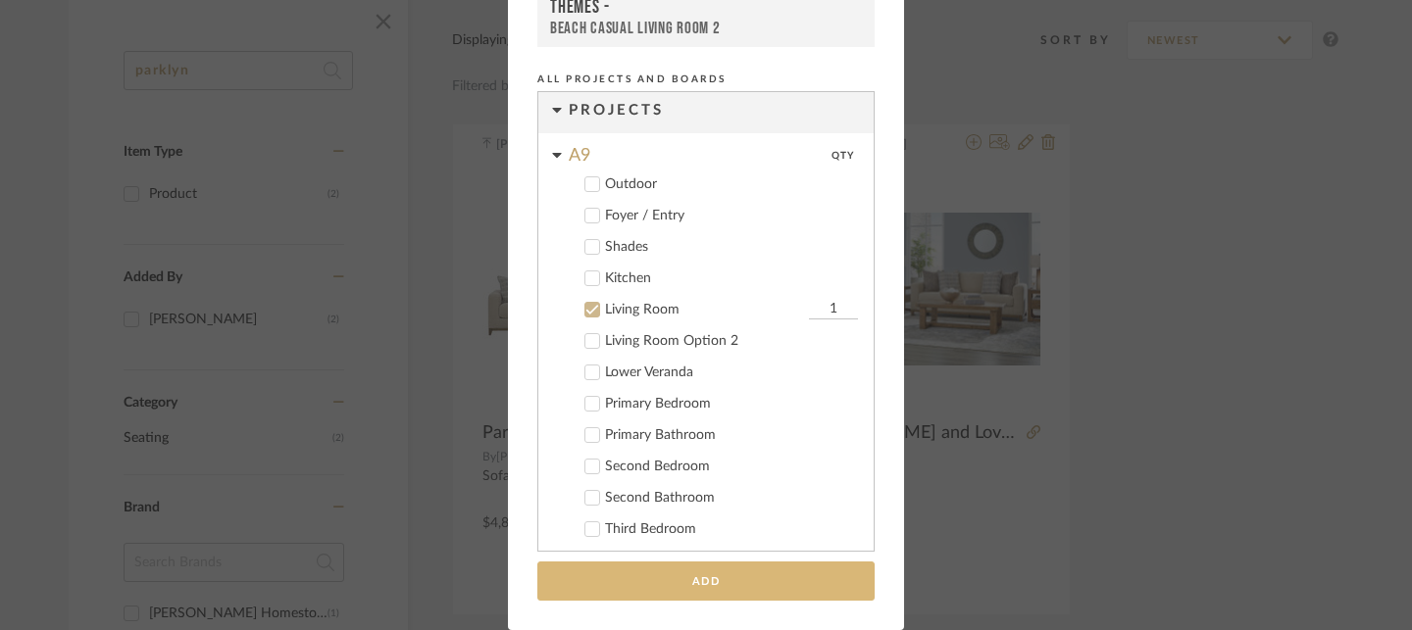
click at [696, 585] on button "Add" at bounding box center [705, 582] width 337 height 40
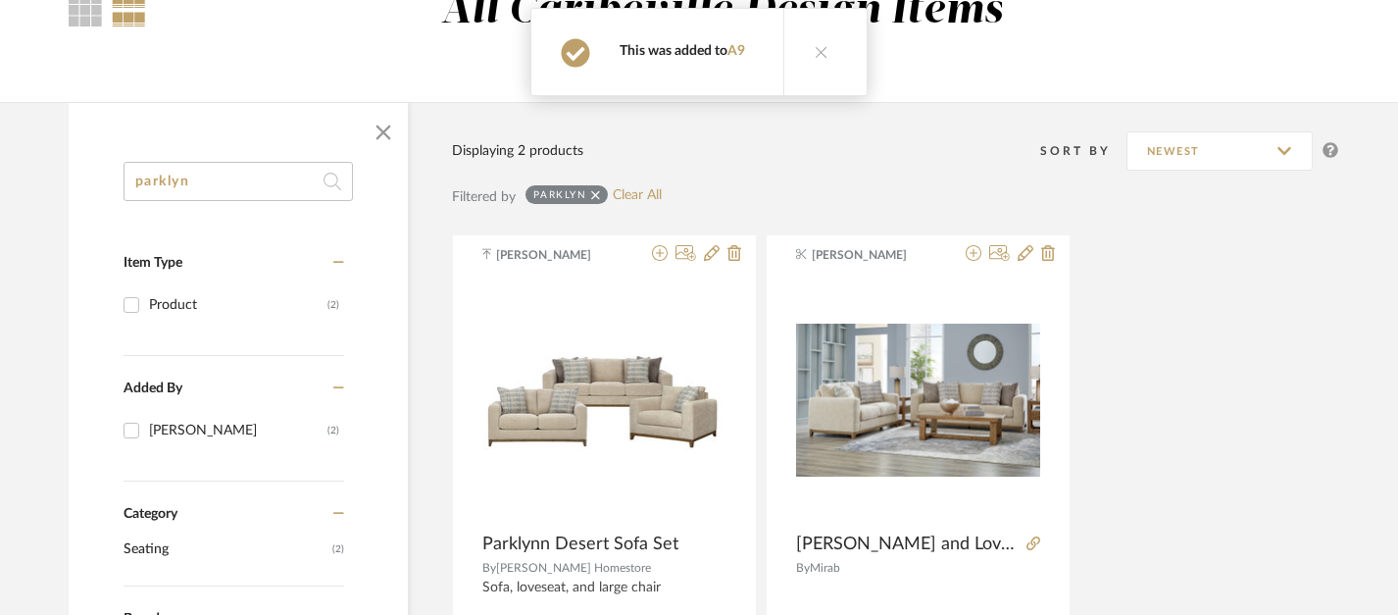
scroll to position [176, 4]
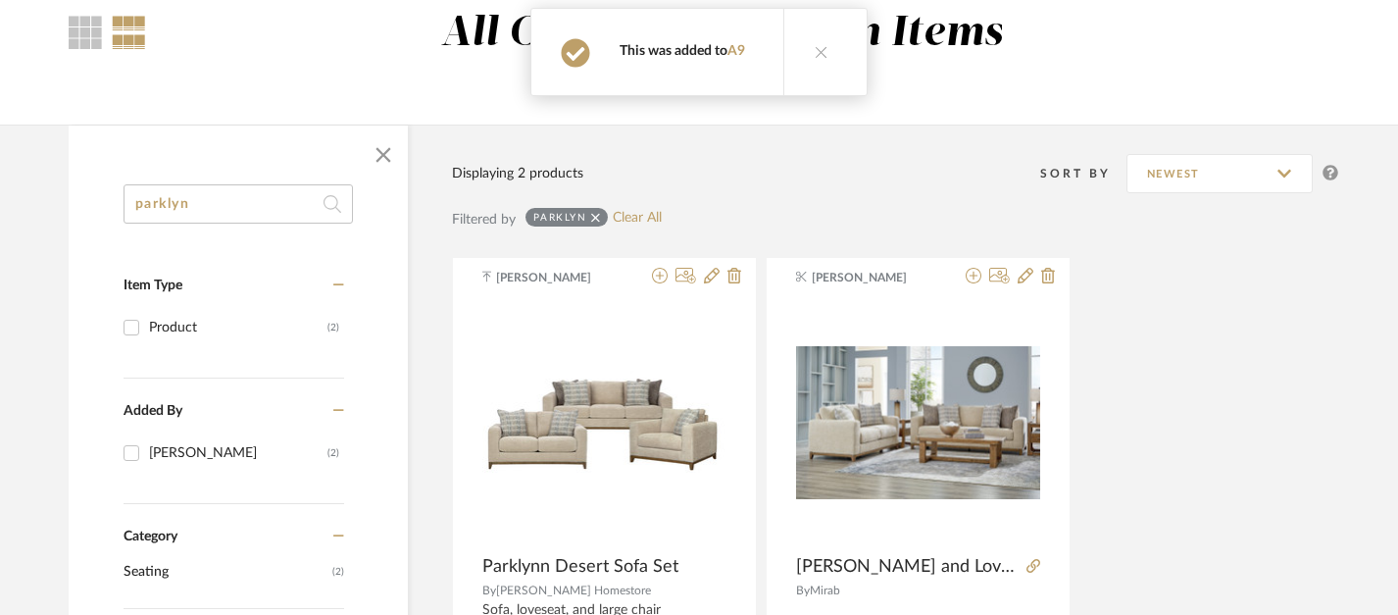
drag, startPoint x: 279, startPoint y: 200, endPoint x: 46, endPoint y: 185, distance: 233.8
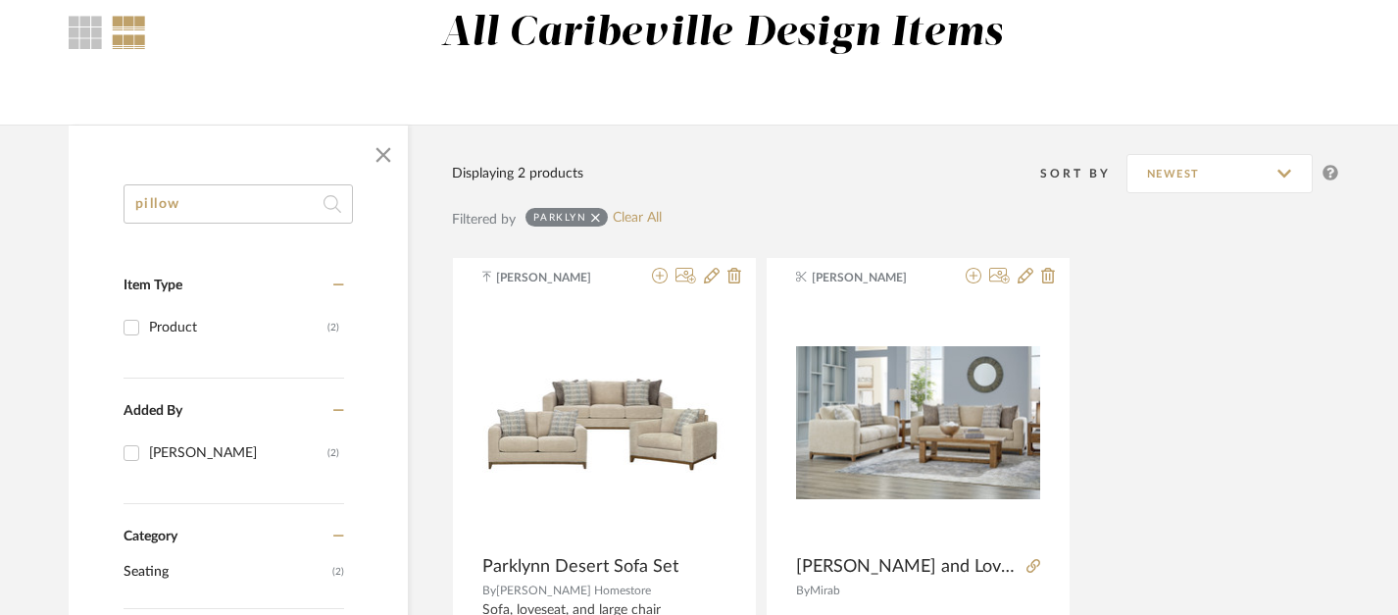
type input "pillow"
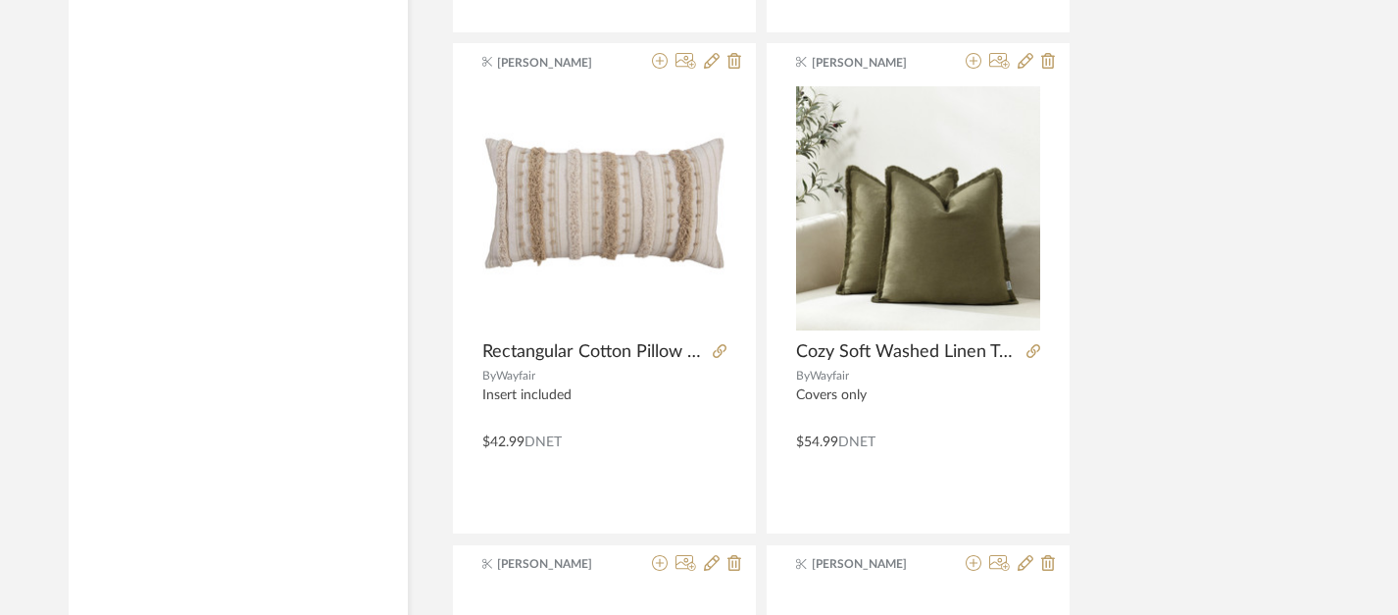
scroll to position [8407, 4]
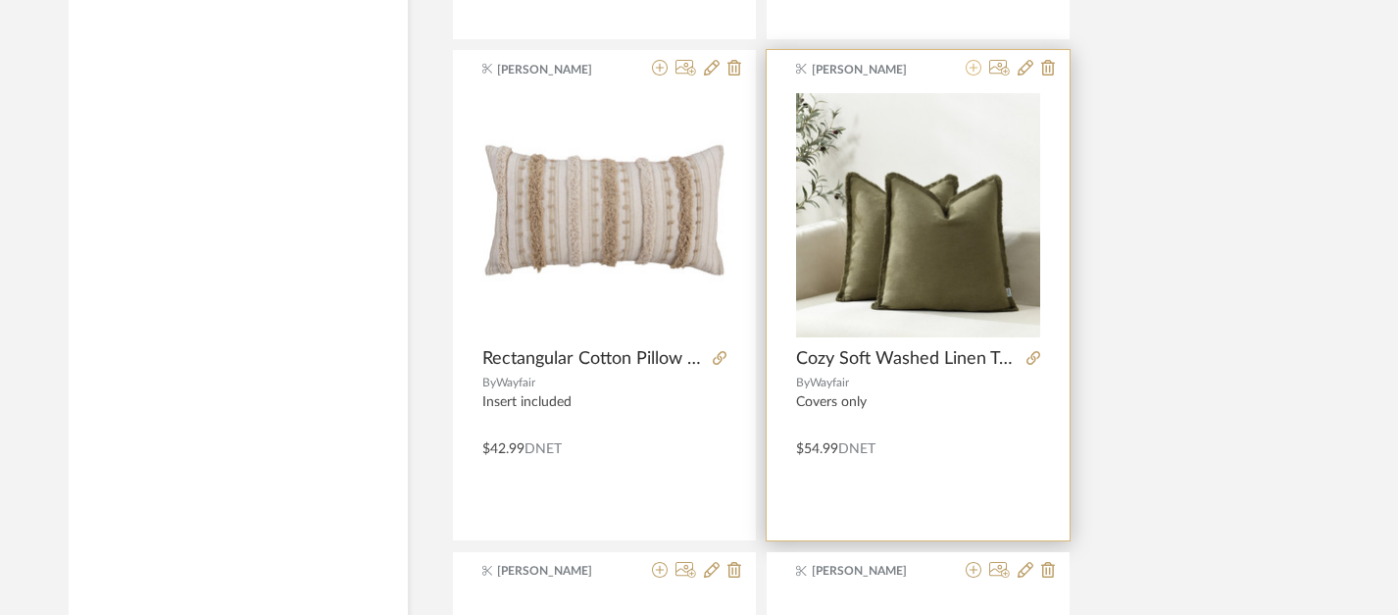
click at [975, 72] on icon at bounding box center [974, 68] width 16 height 16
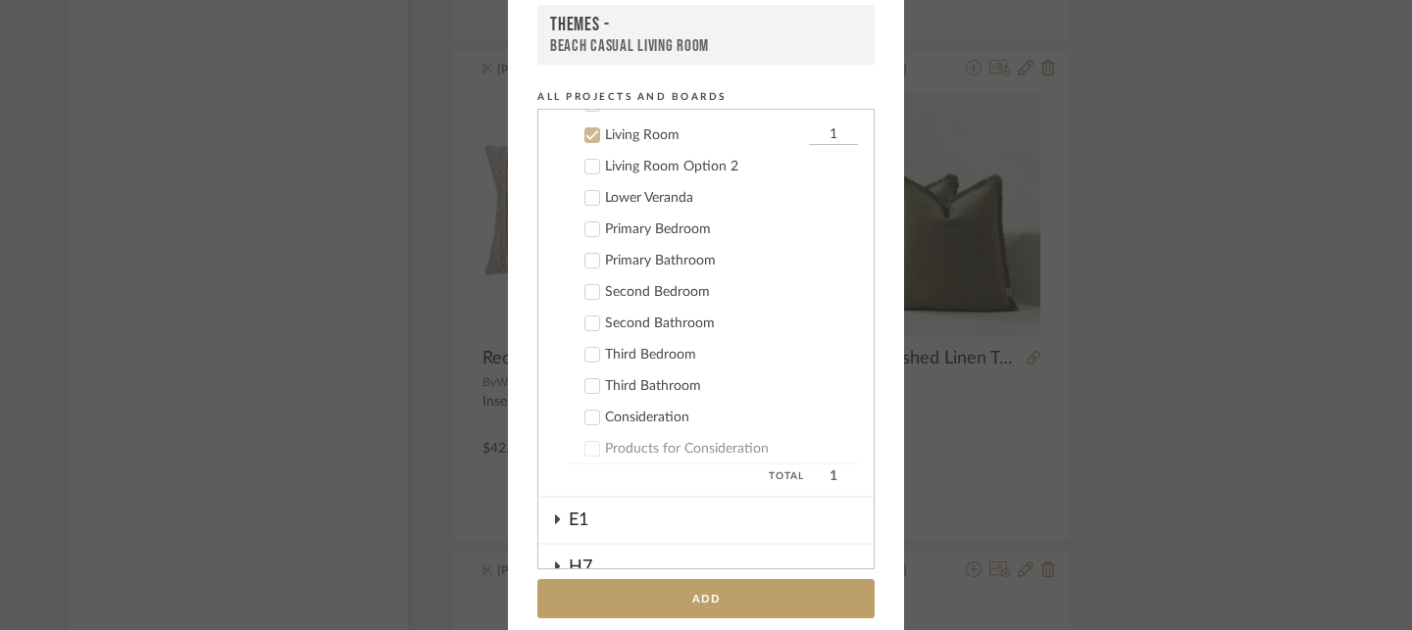
scroll to position [205, 0]
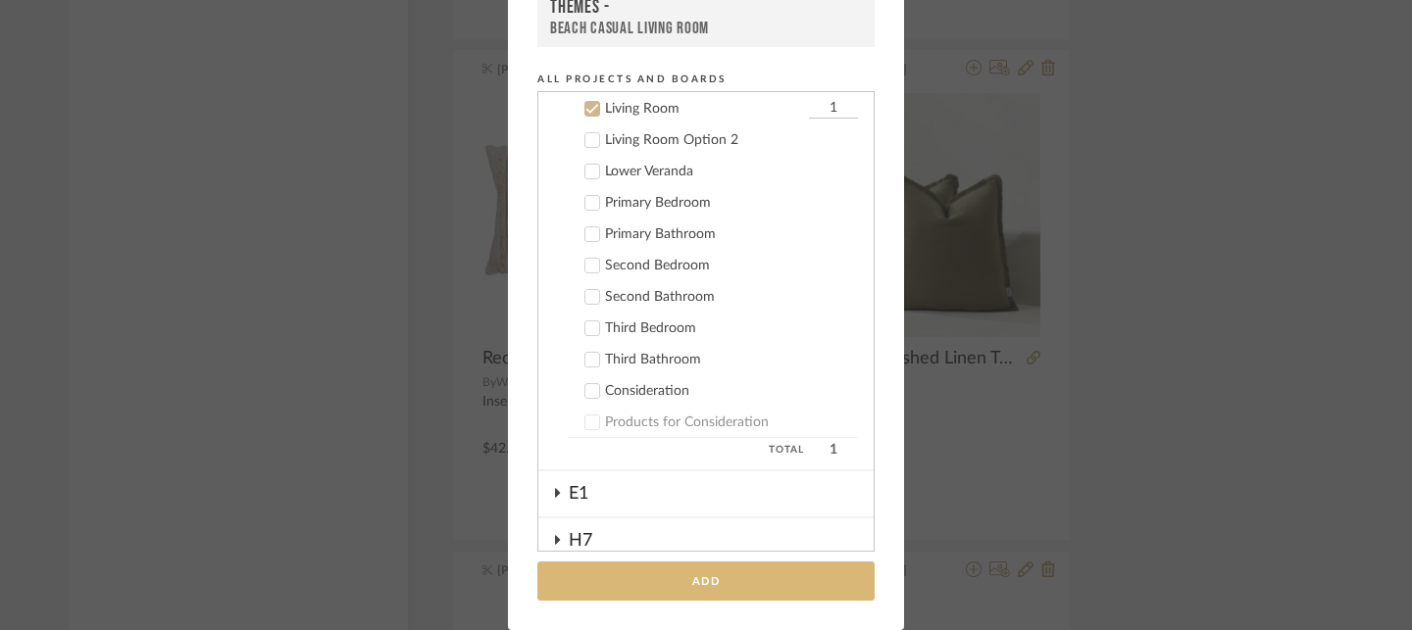
click at [704, 581] on button "Add" at bounding box center [705, 582] width 337 height 40
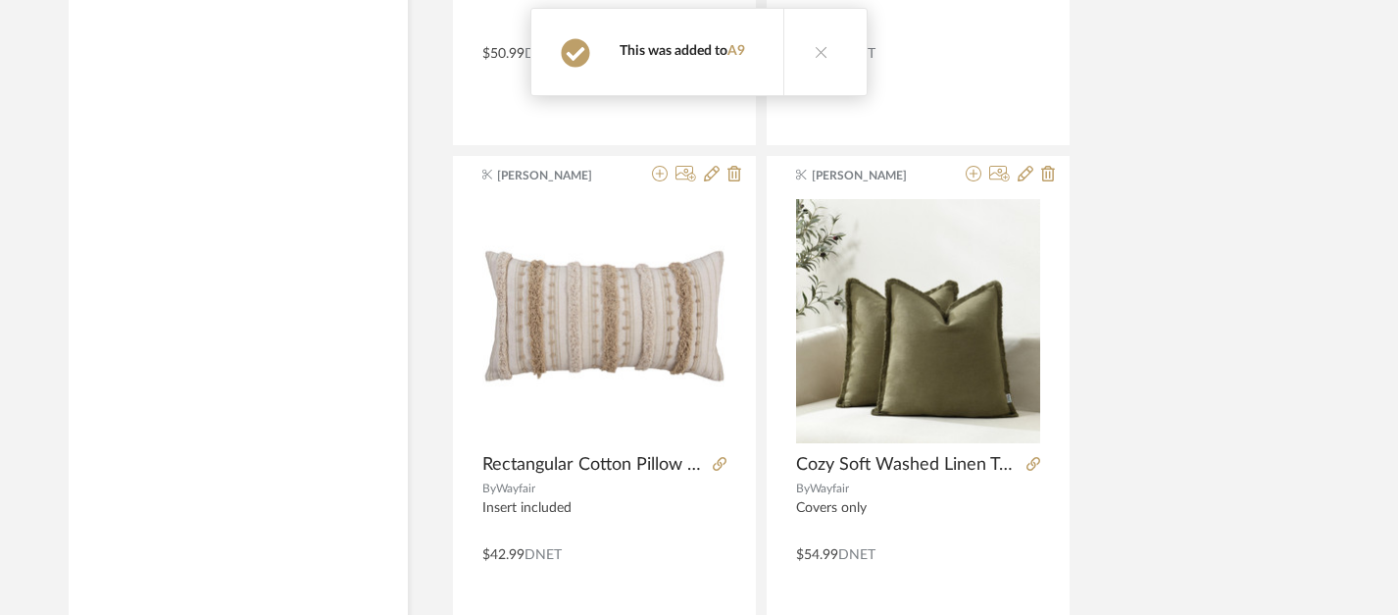
scroll to position [8299, 4]
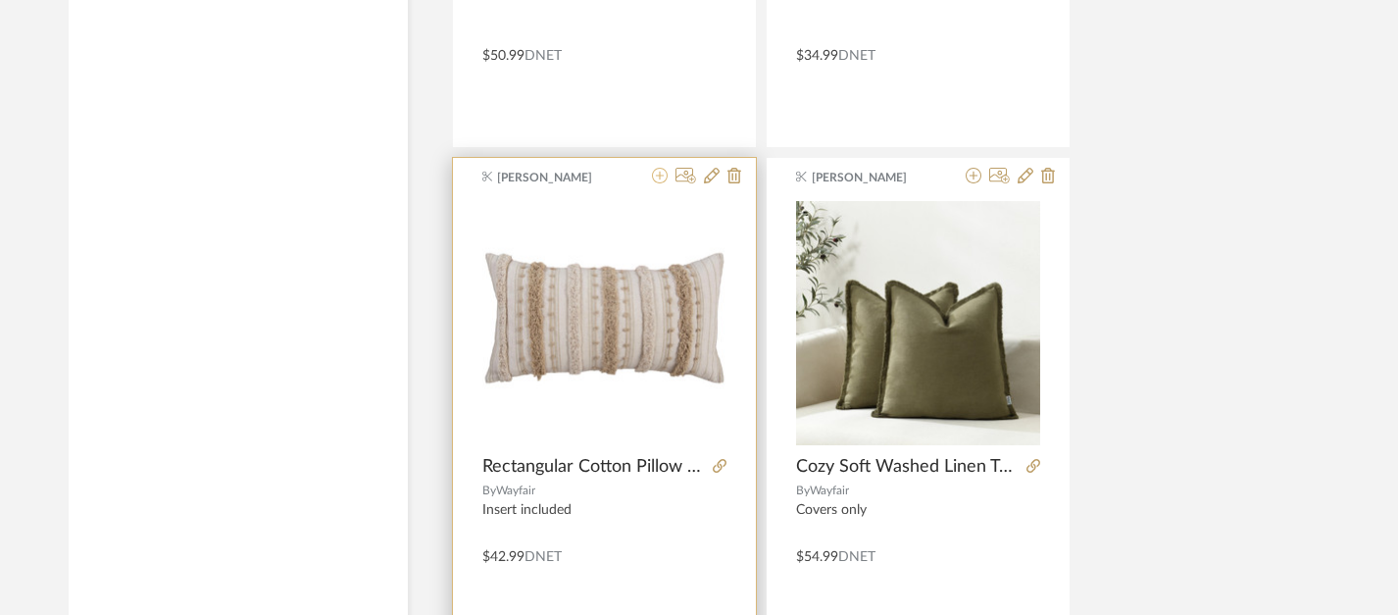
click at [660, 183] on icon at bounding box center [660, 176] width 16 height 16
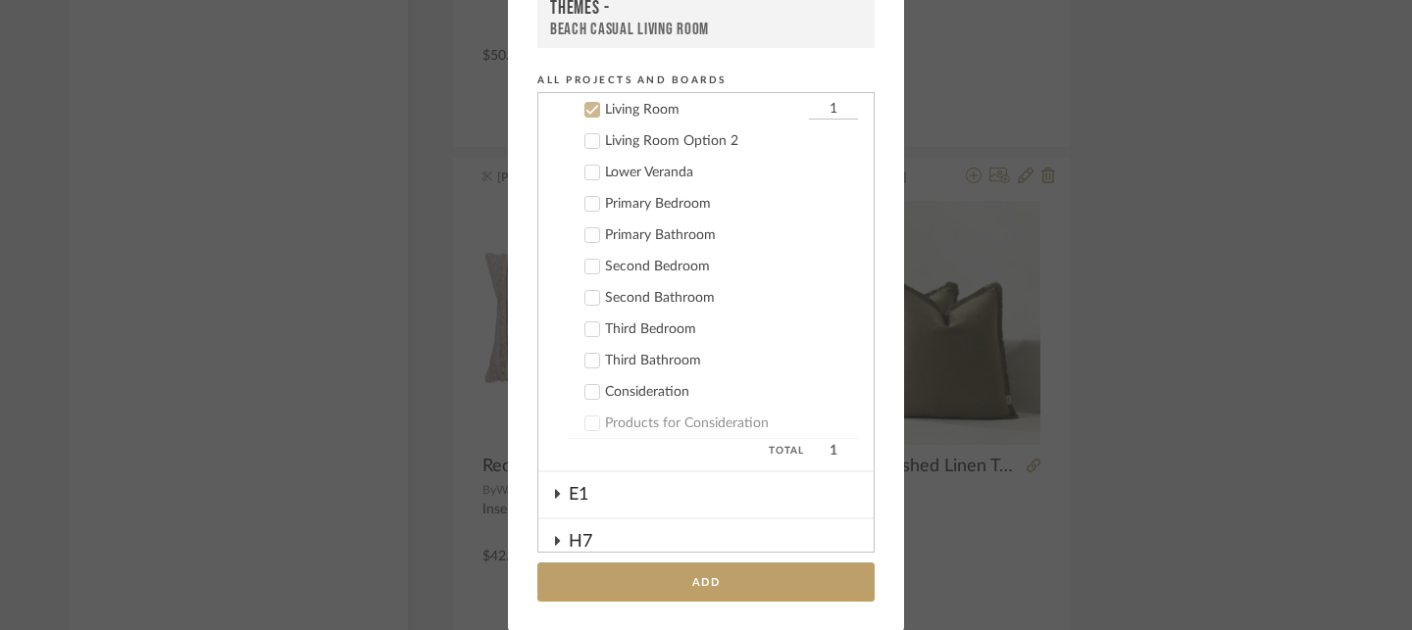
scroll to position [255, 0]
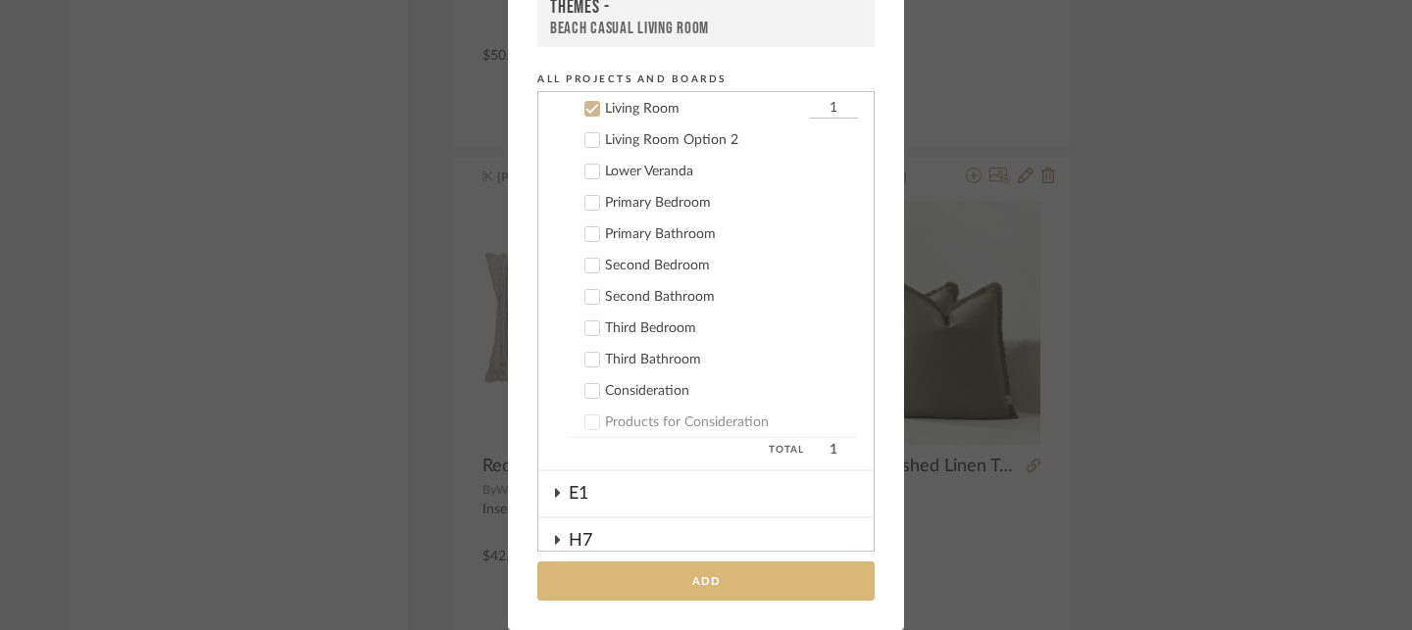
click at [678, 578] on button "Add" at bounding box center [705, 582] width 337 height 40
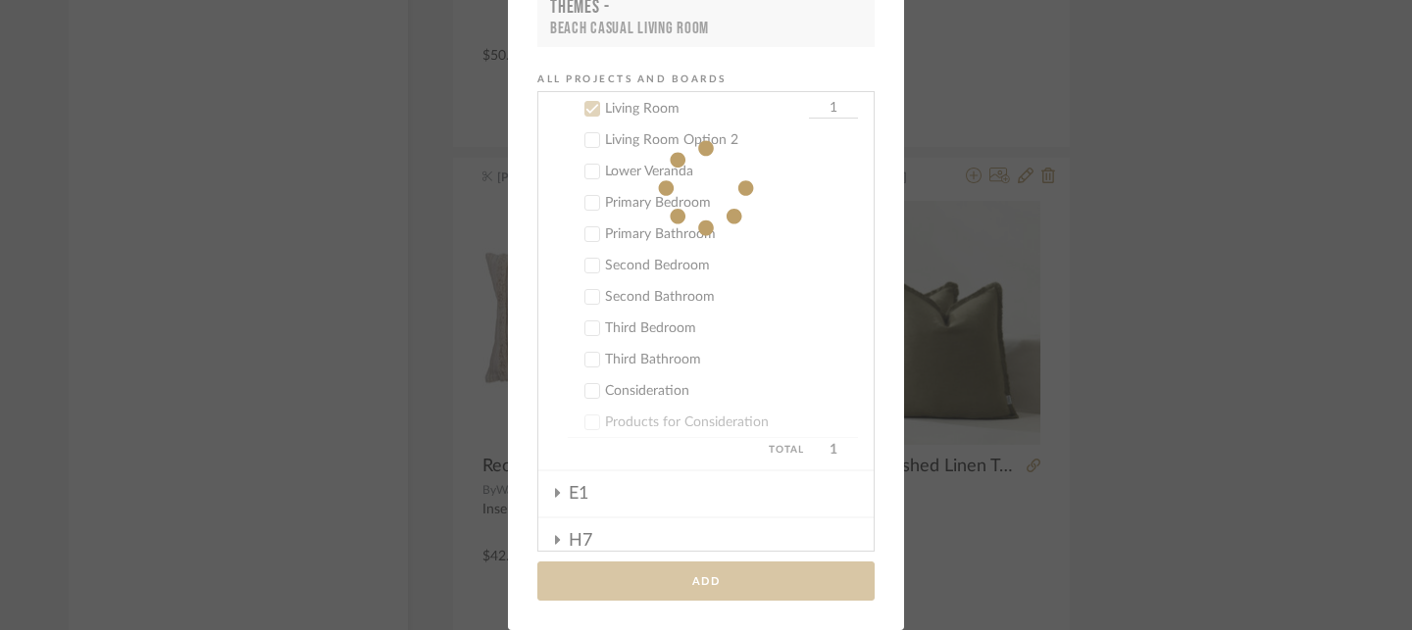
click at [1114, 340] on div "Add to Projects Recent Projects, Rooms, or Boards A9 - Living Room A9 - Second …" at bounding box center [706, 315] width 1412 height 630
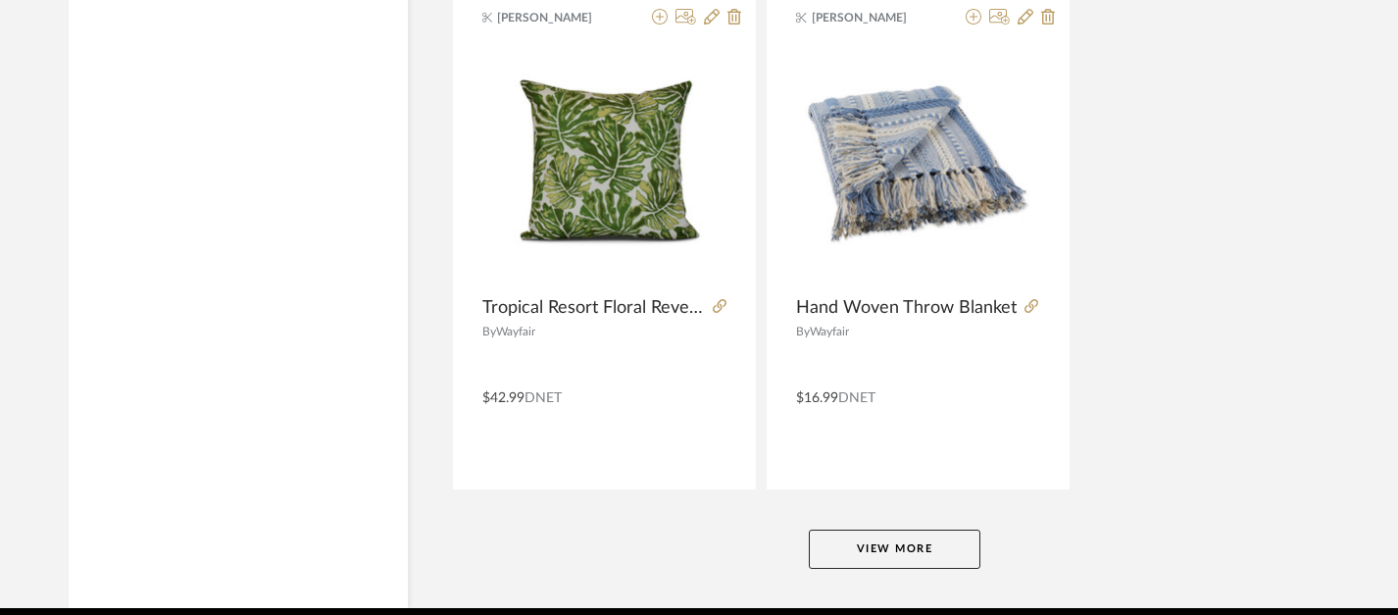
scroll to position [9042, 4]
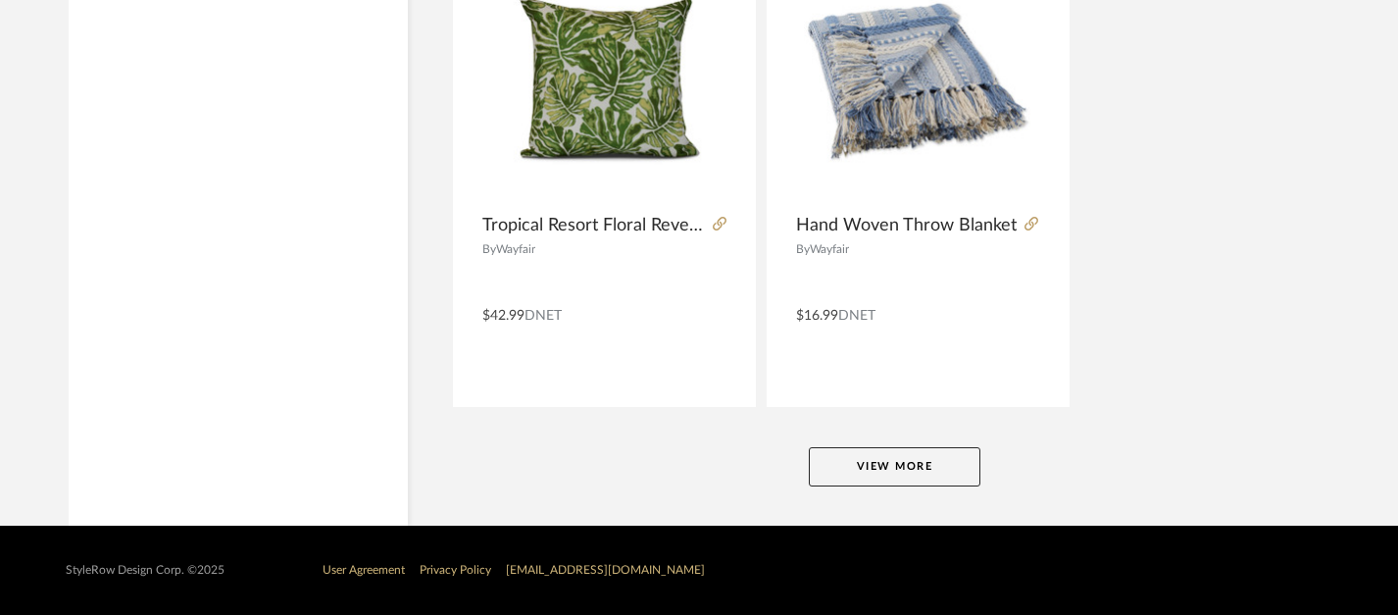
click at [900, 476] on button "View More" at bounding box center [895, 466] width 172 height 39
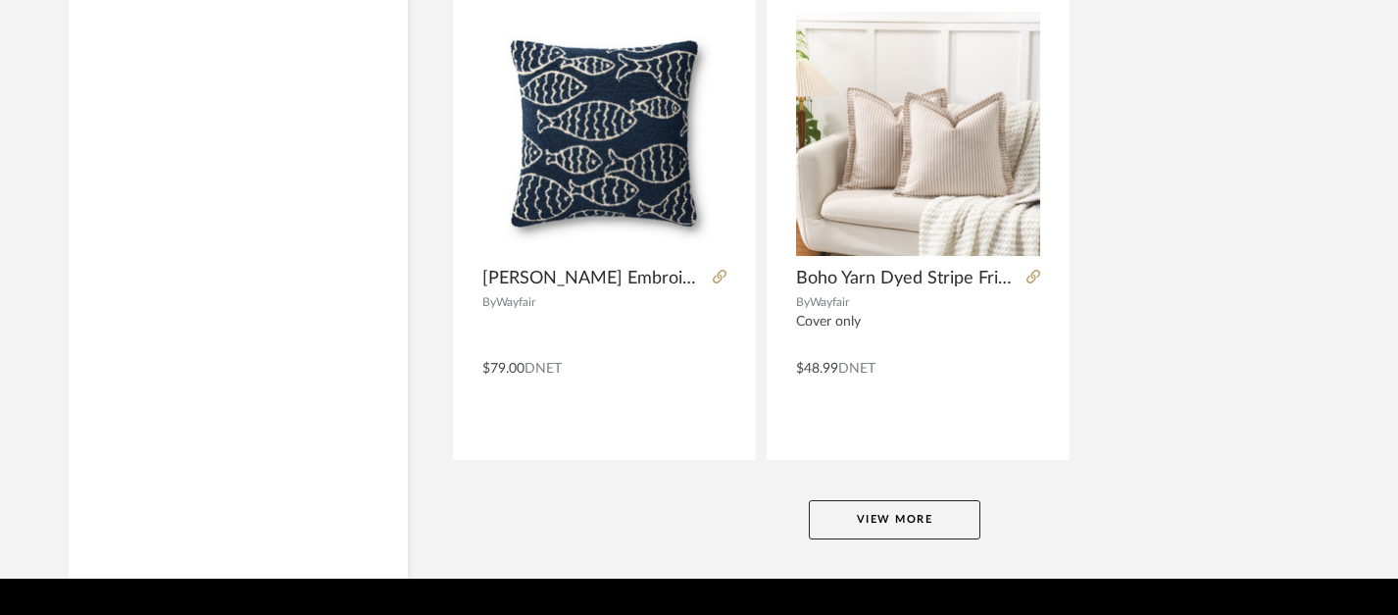
scroll to position [18069, 4]
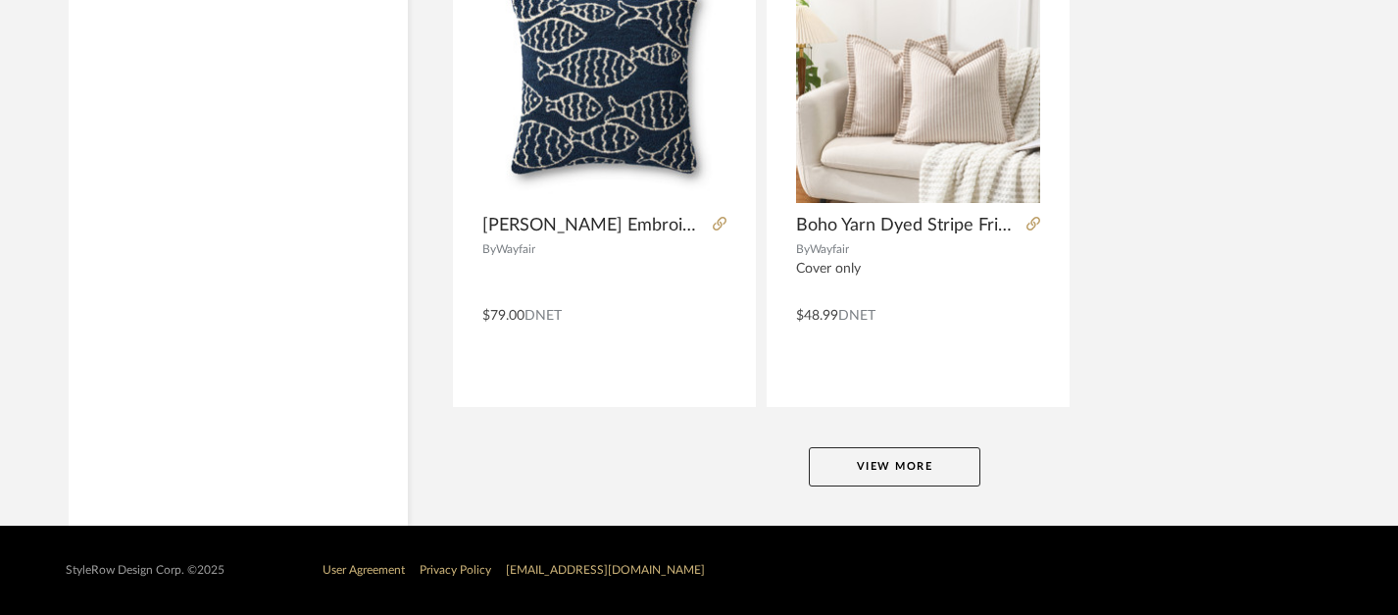
click at [950, 453] on button "View More" at bounding box center [895, 466] width 172 height 39
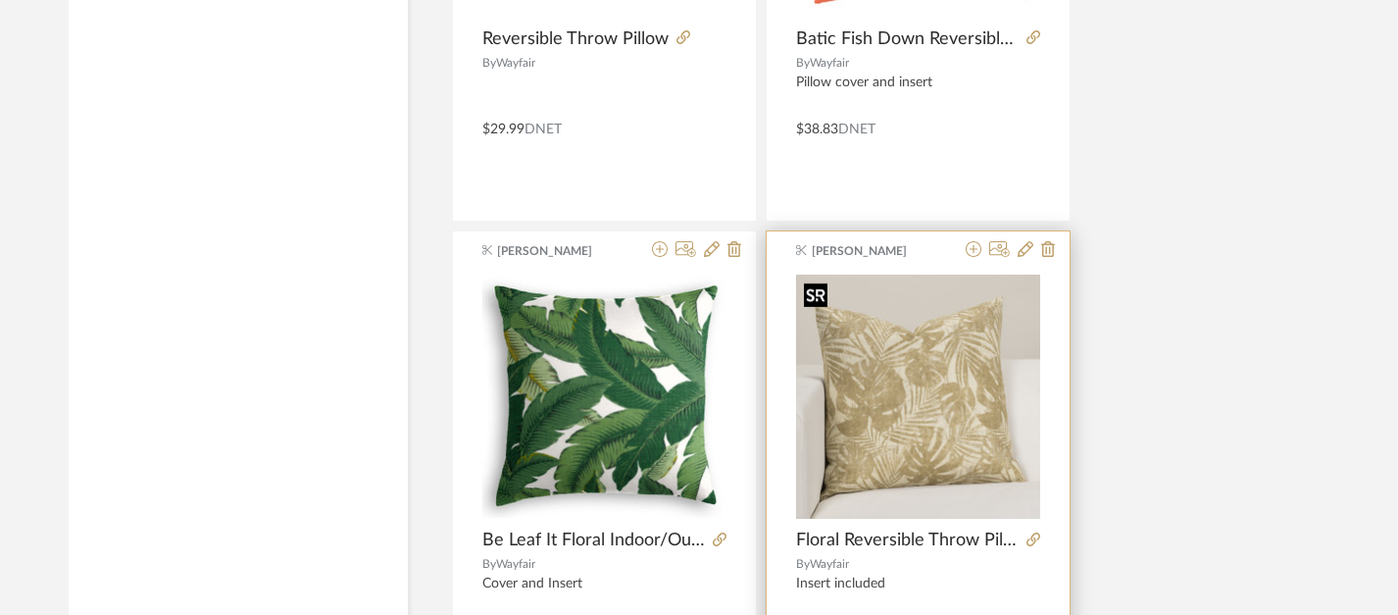
scroll to position [22262, 4]
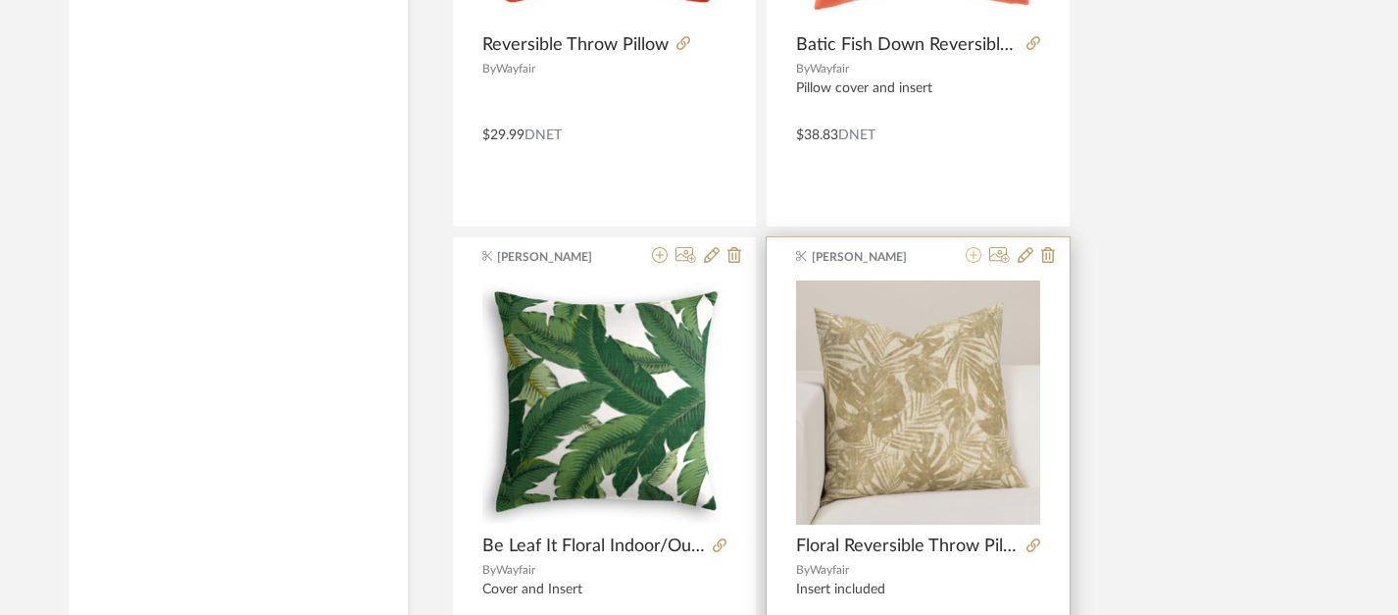
click at [972, 256] on icon at bounding box center [974, 255] width 16 height 16
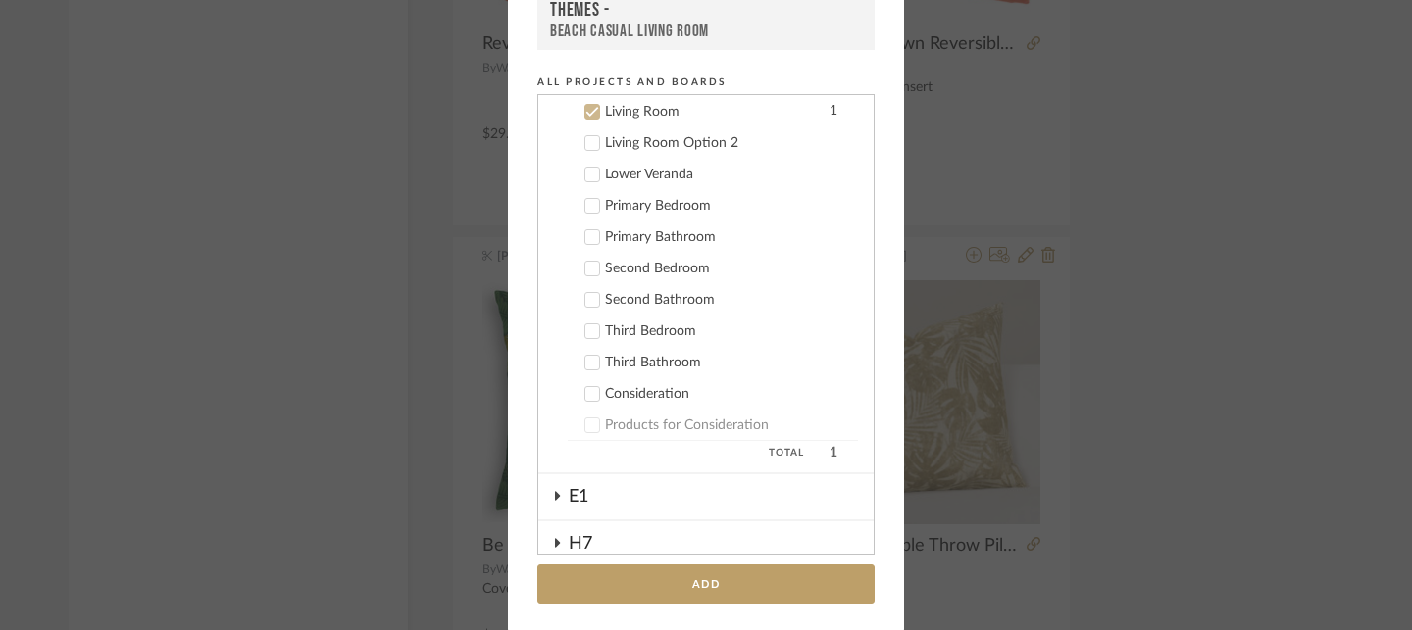
scroll to position [255, 0]
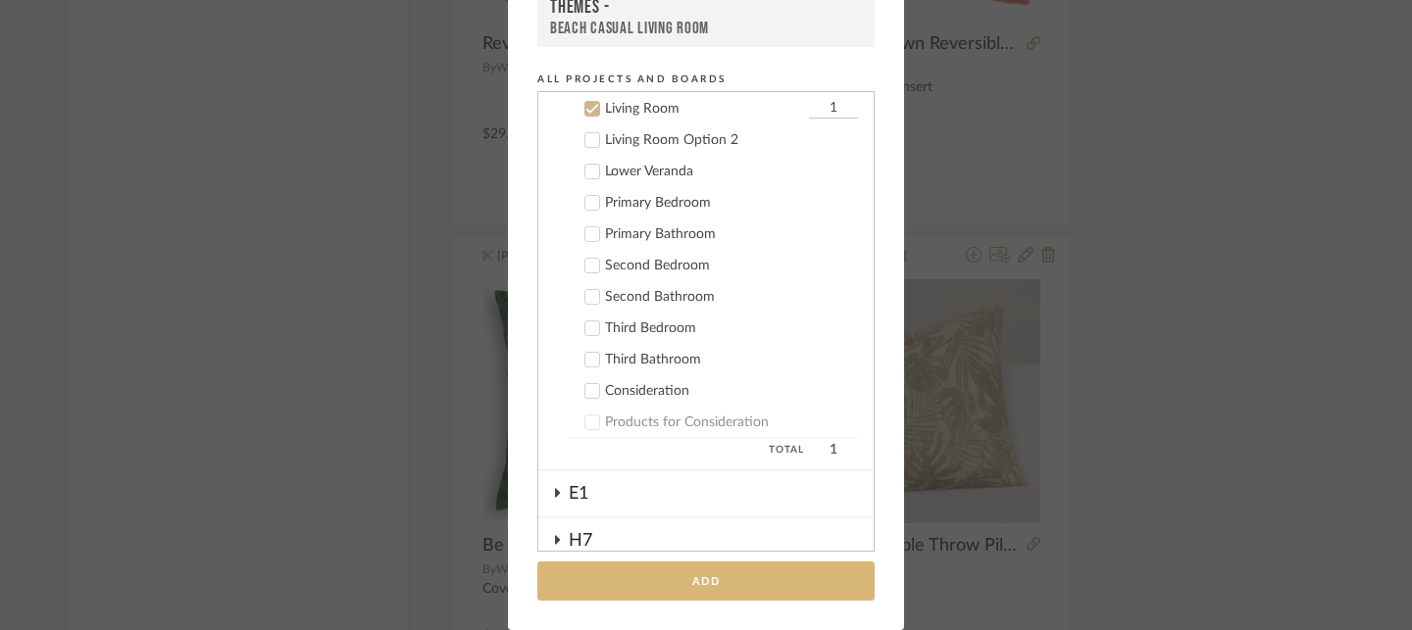
click at [751, 570] on button "Add" at bounding box center [705, 582] width 337 height 40
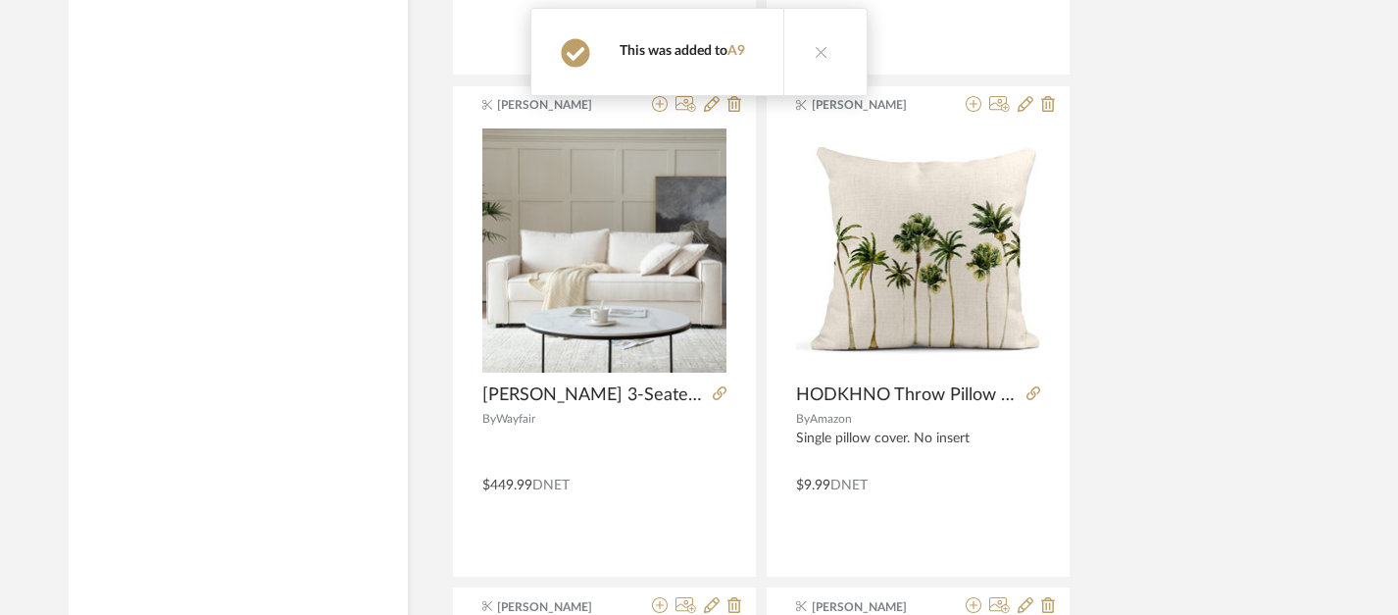
scroll to position [23916, 4]
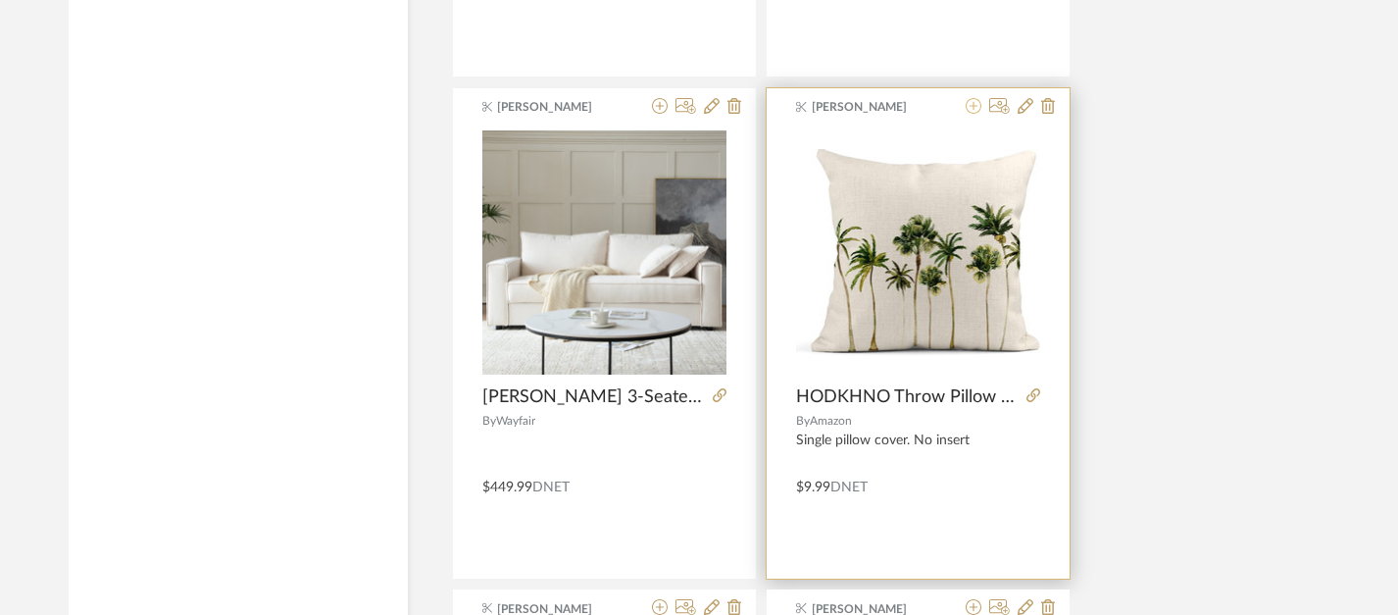
click at [977, 109] on icon at bounding box center [974, 106] width 16 height 16
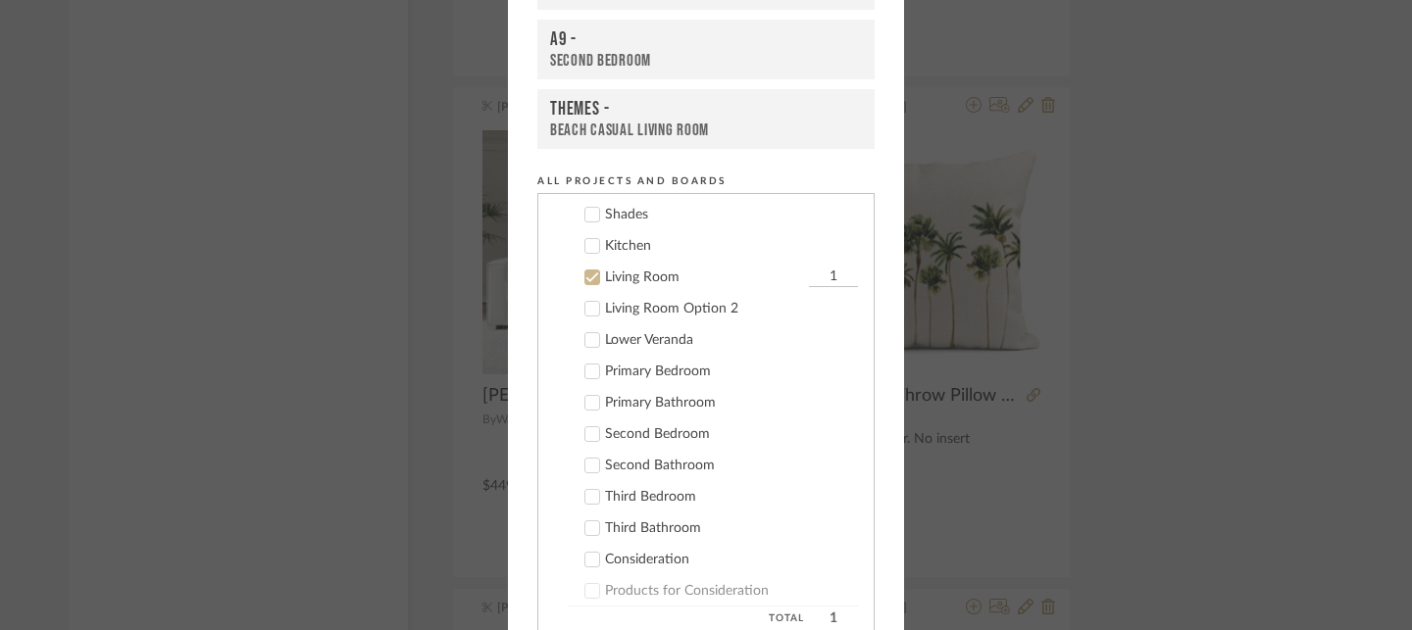
scroll to position [0, 0]
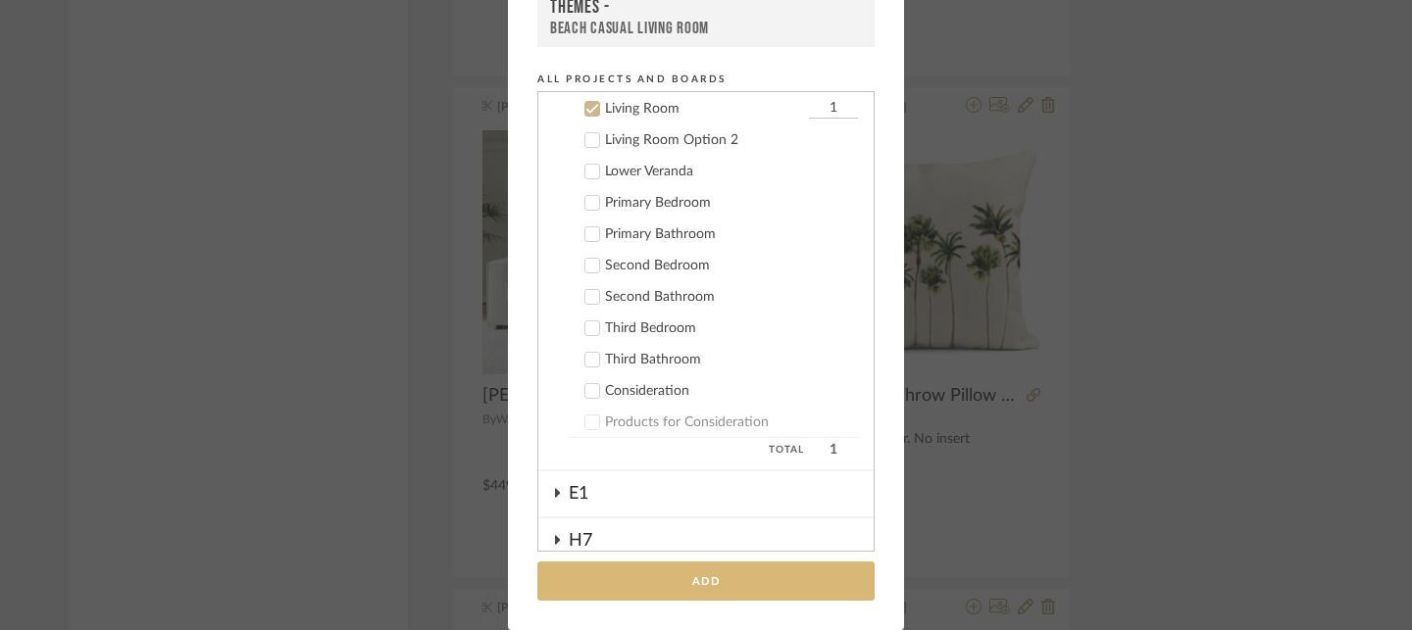
click at [764, 589] on button "Add" at bounding box center [705, 582] width 337 height 40
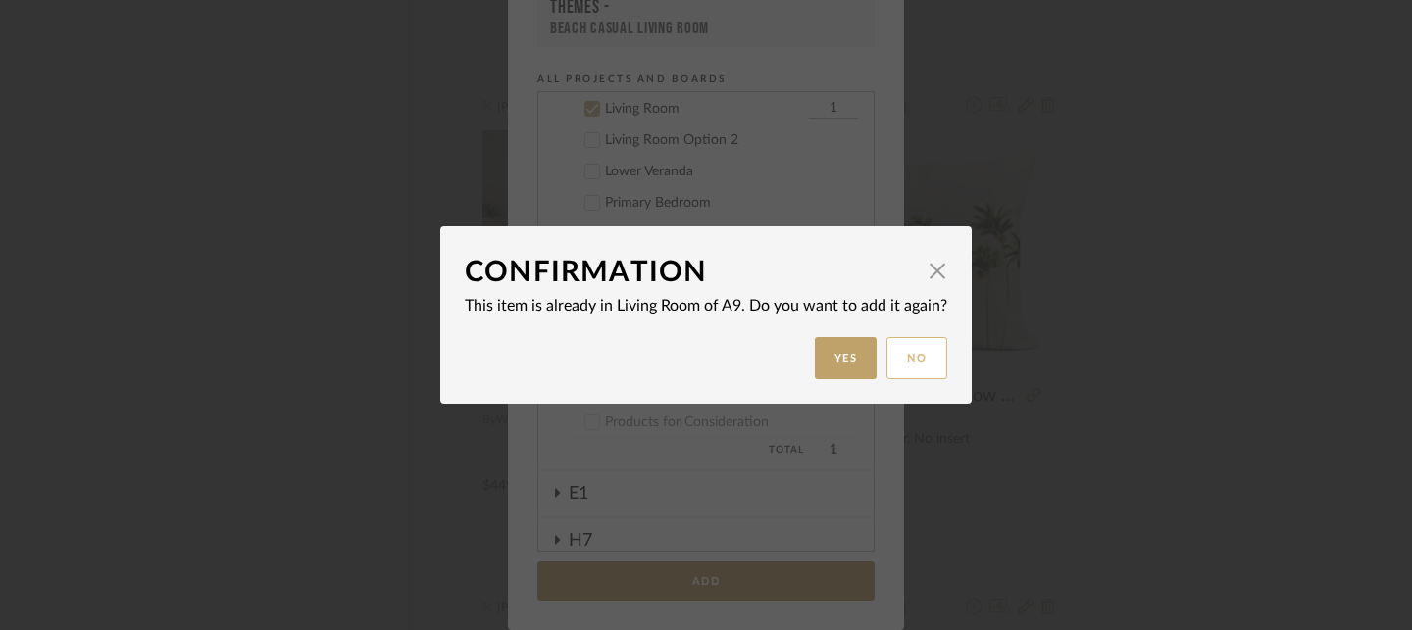
click at [899, 372] on button "No" at bounding box center [916, 358] width 61 height 42
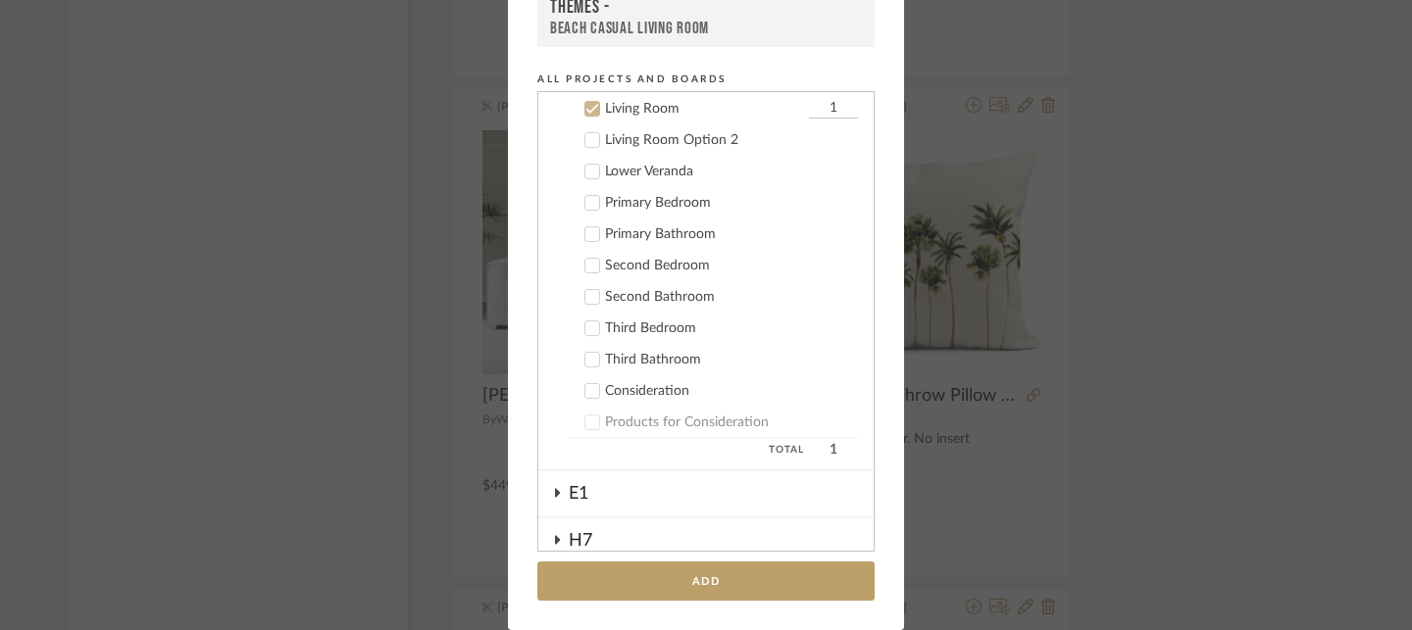
click at [1124, 372] on div "Add to Projects Recent Projects, Rooms, or Boards A9 - Living Room A9 - Second …" at bounding box center [706, 315] width 1412 height 630
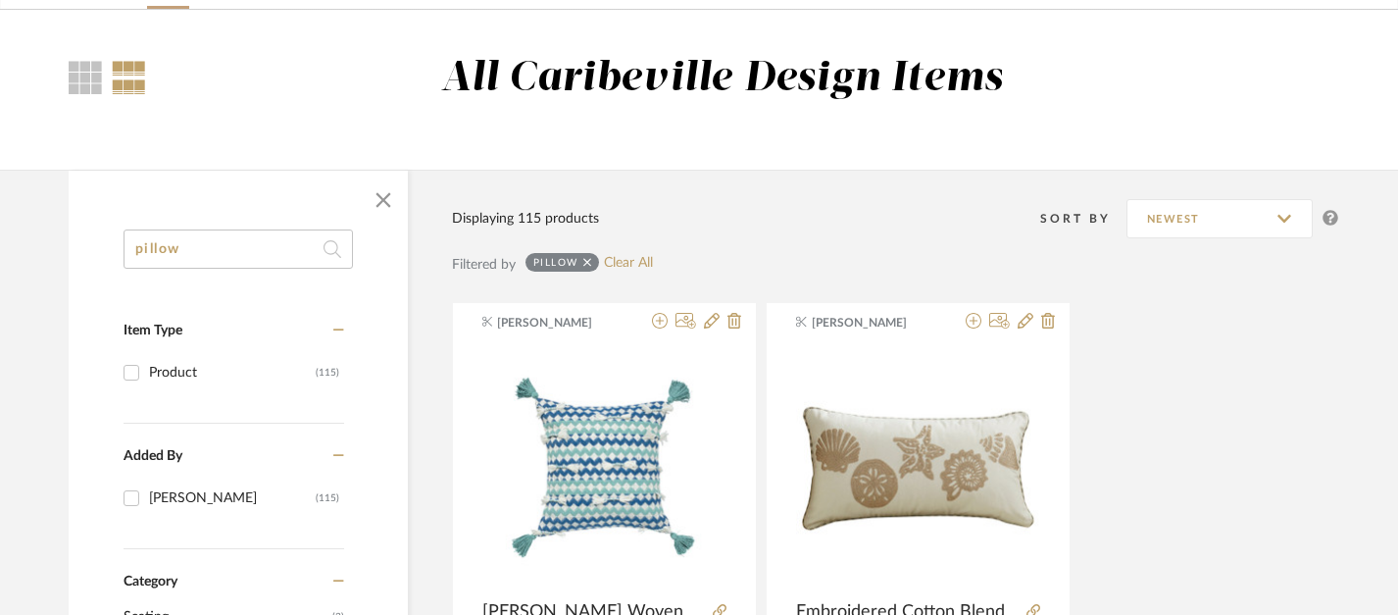
scroll to position [0, 4]
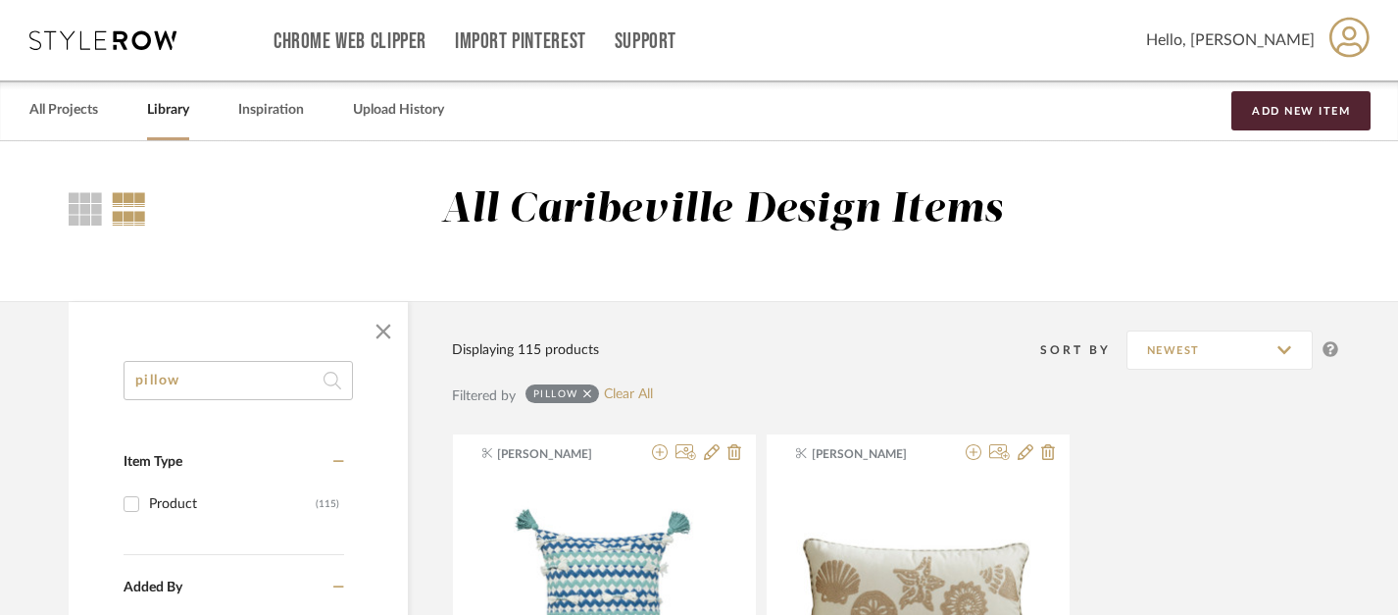
drag, startPoint x: 270, startPoint y: 390, endPoint x: 65, endPoint y: 373, distance: 205.7
type input "rug"
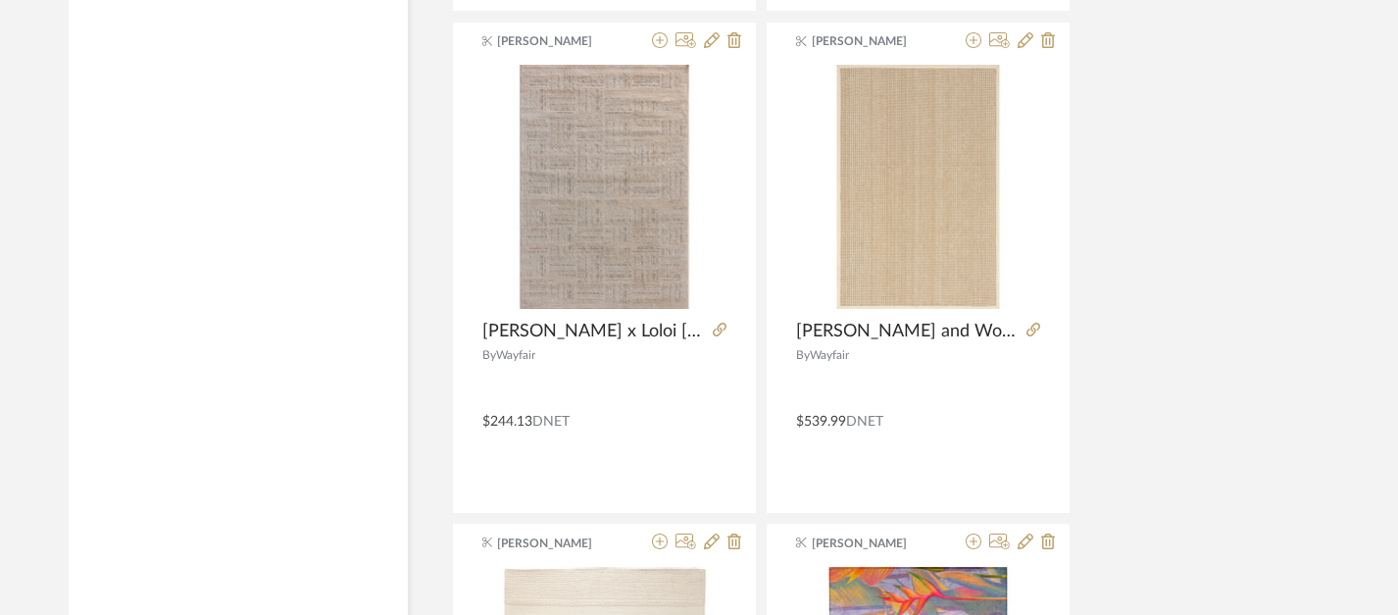
scroll to position [4914, 4]
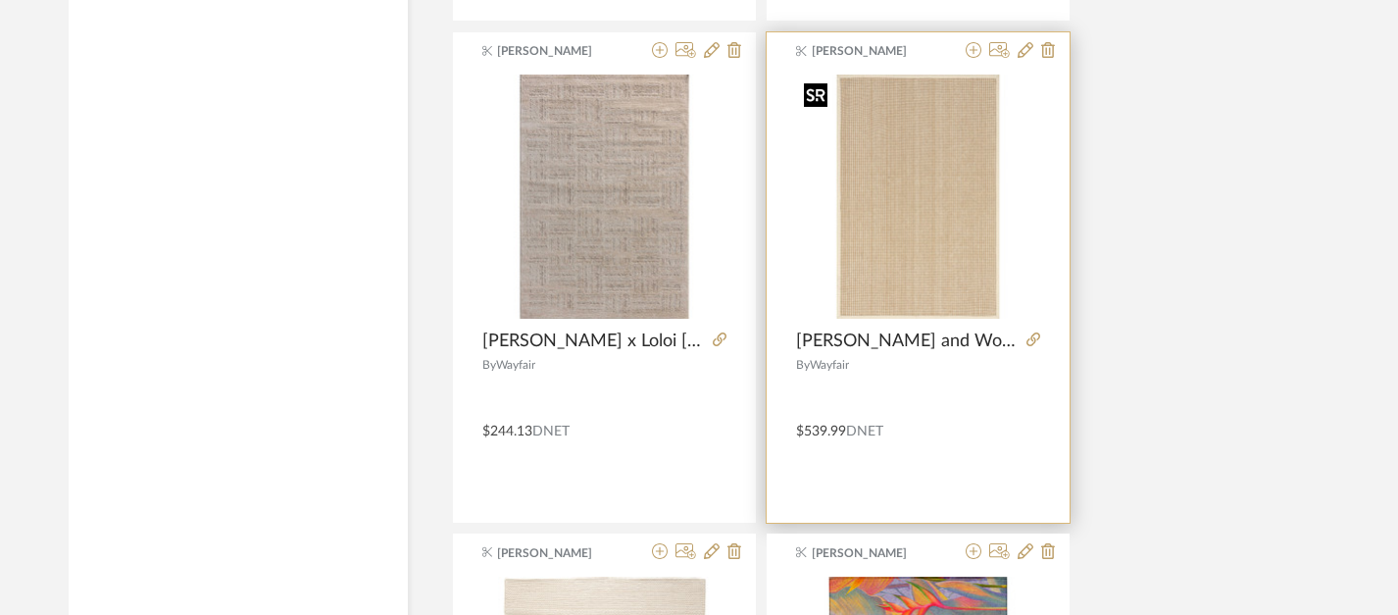
click at [936, 224] on div at bounding box center [918, 205] width 244 height 261
click at [920, 248] on img "0" at bounding box center [918, 197] width 244 height 244
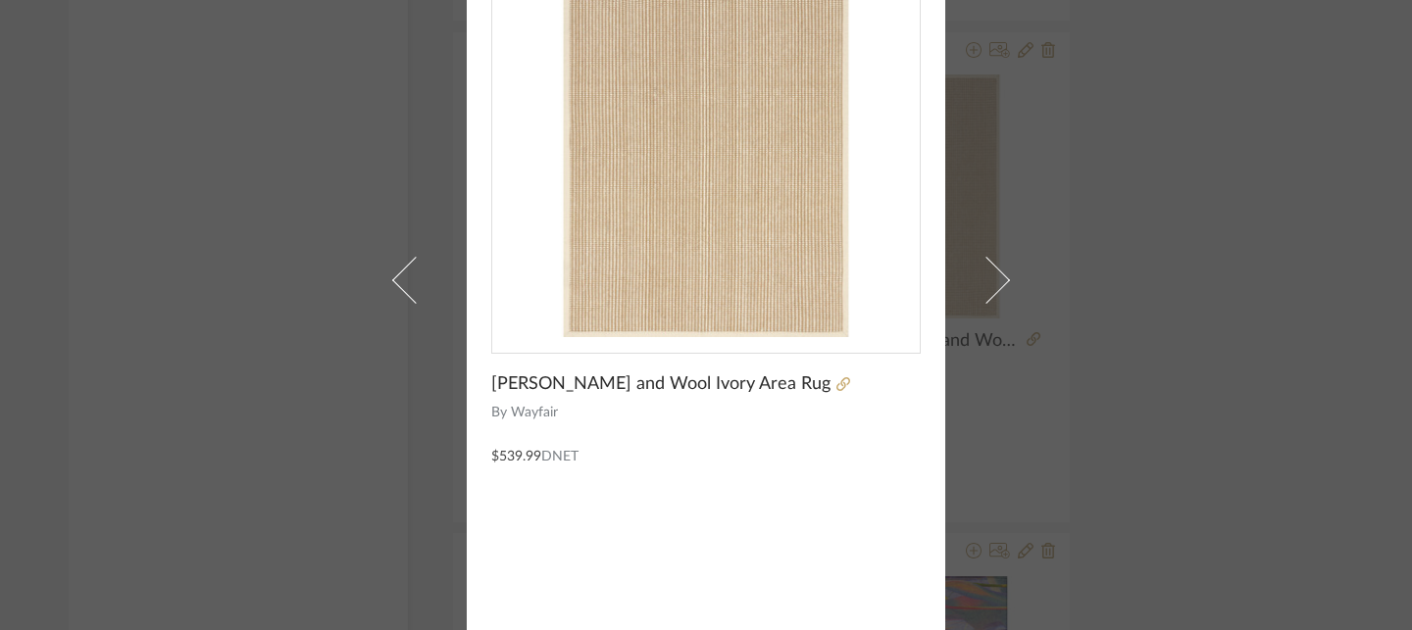
scroll to position [214, 0]
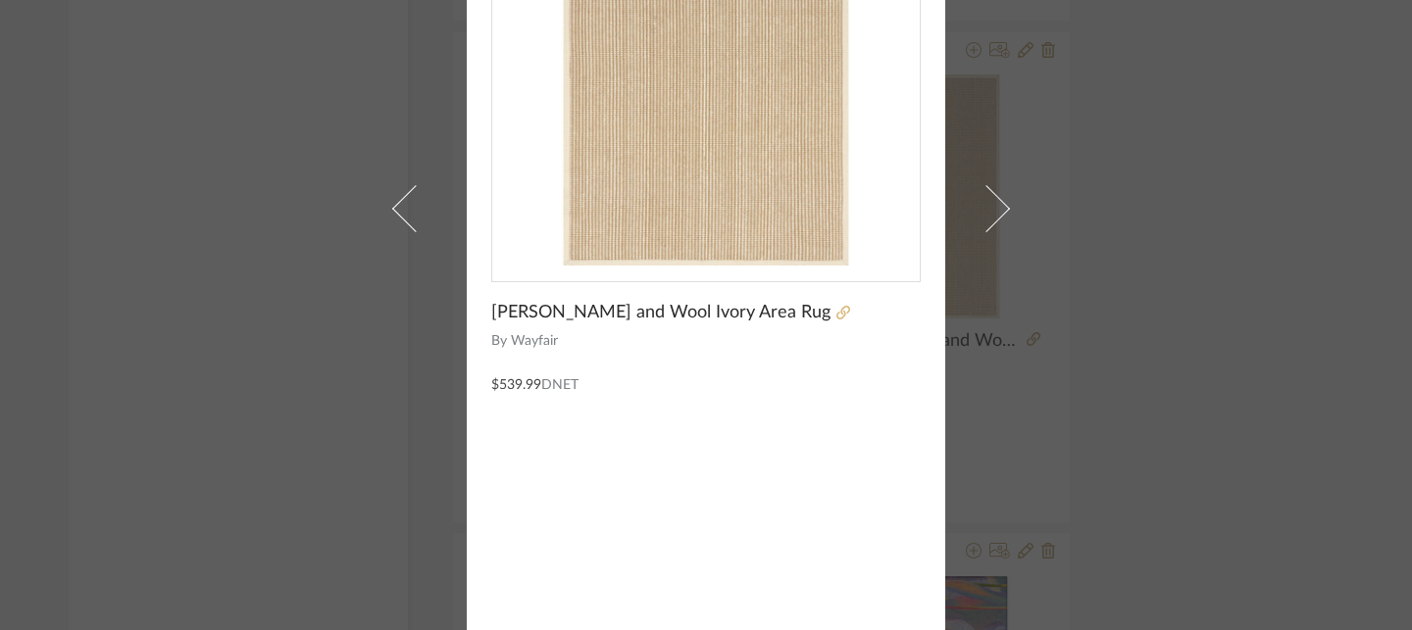
click at [836, 311] on icon at bounding box center [843, 313] width 14 height 14
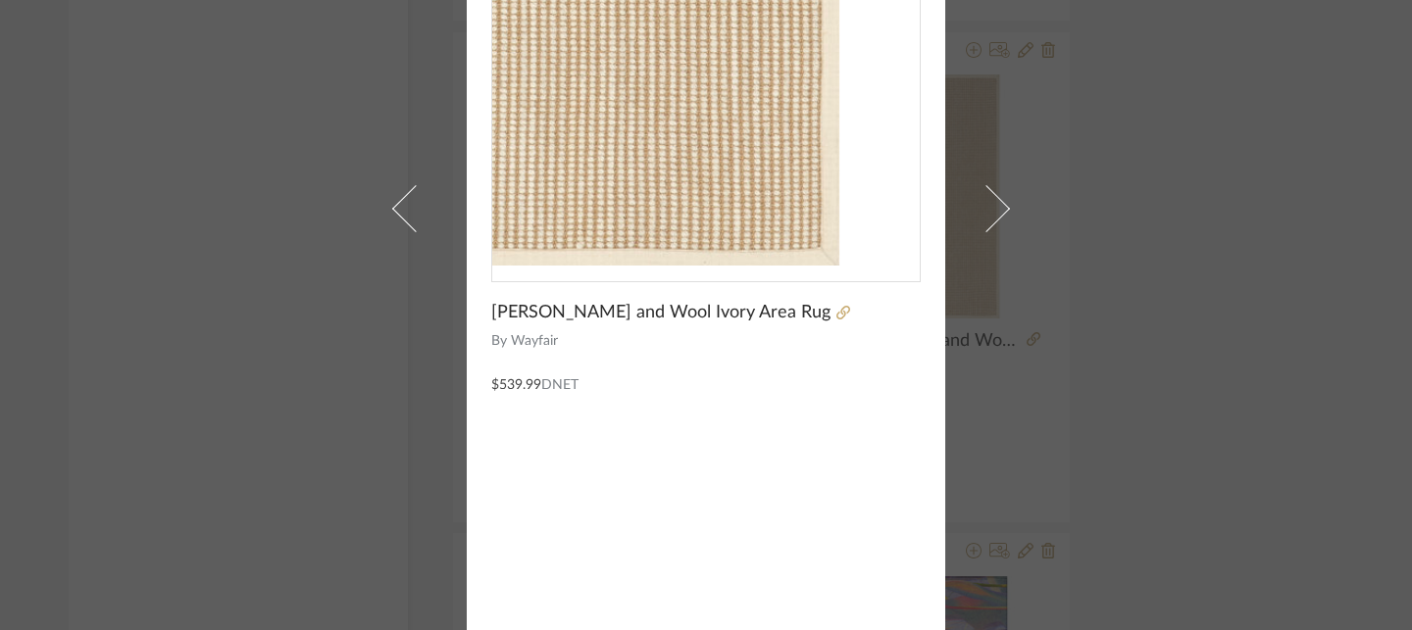
scroll to position [0, 0]
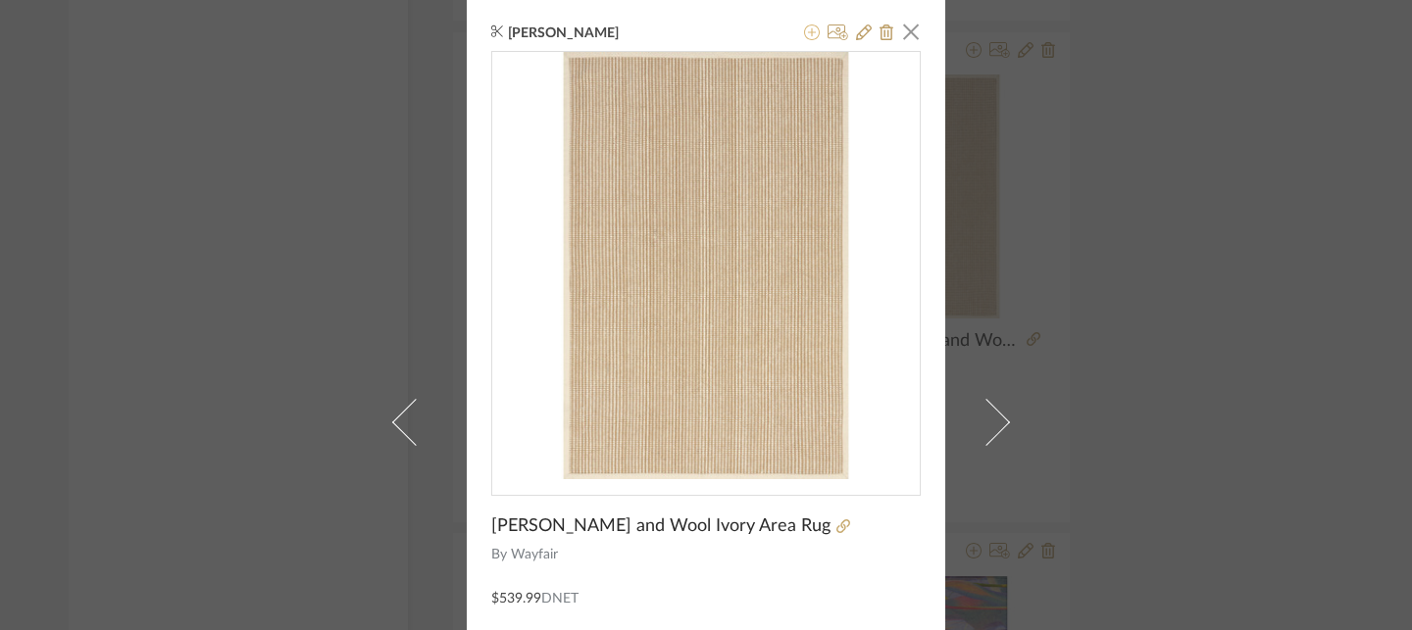
click at [804, 40] on icon at bounding box center [812, 33] width 16 height 16
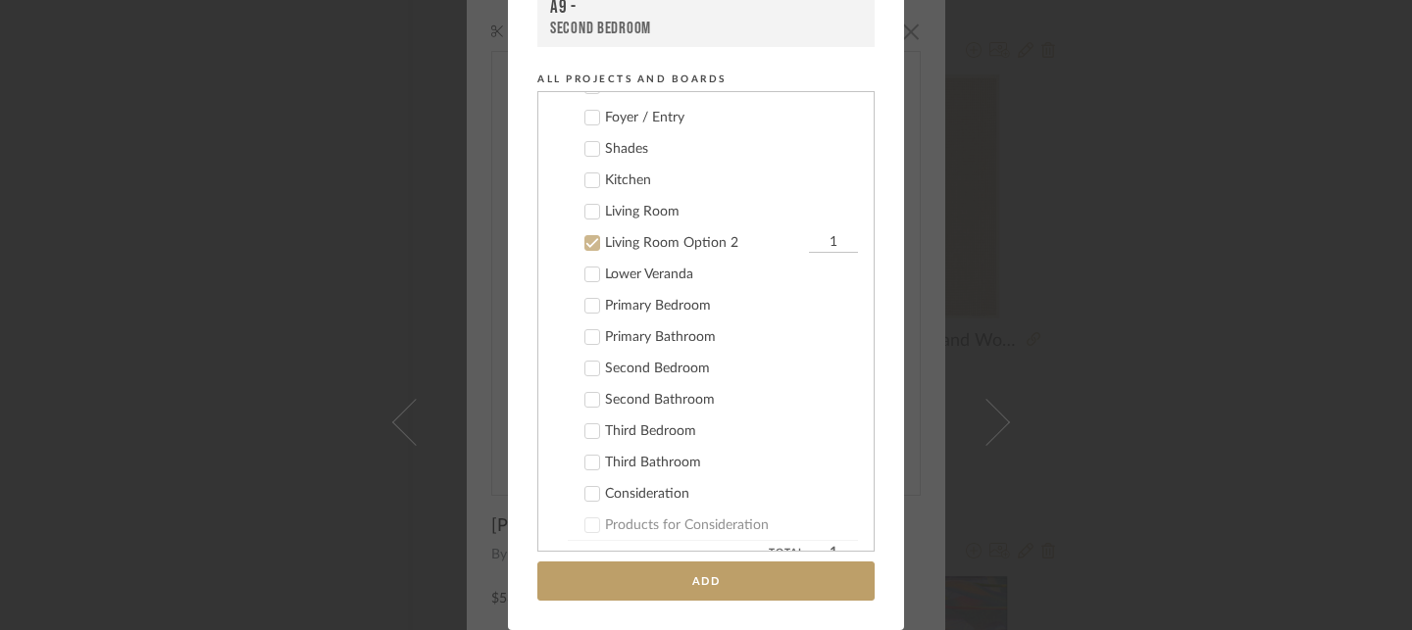
scroll to position [79, 0]
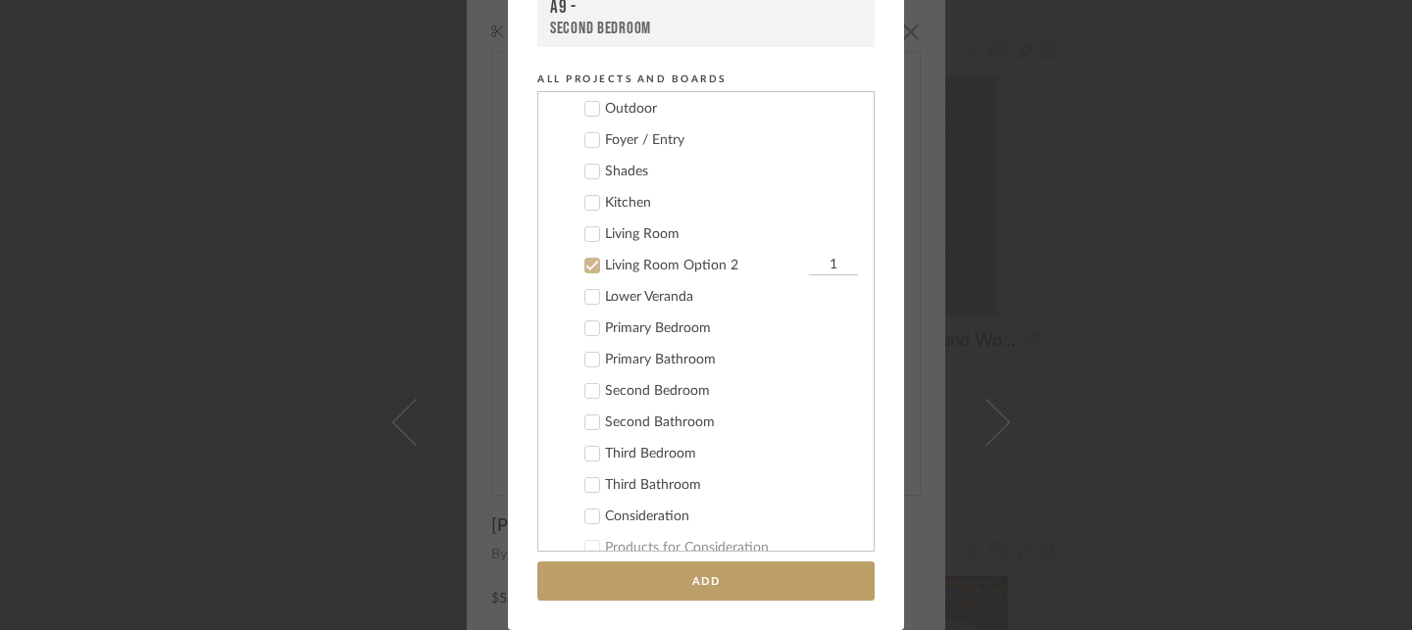
click at [653, 238] on div "Living Room" at bounding box center [731, 234] width 253 height 17
click at [653, 265] on div "Living Room Option 2" at bounding box center [704, 266] width 199 height 17
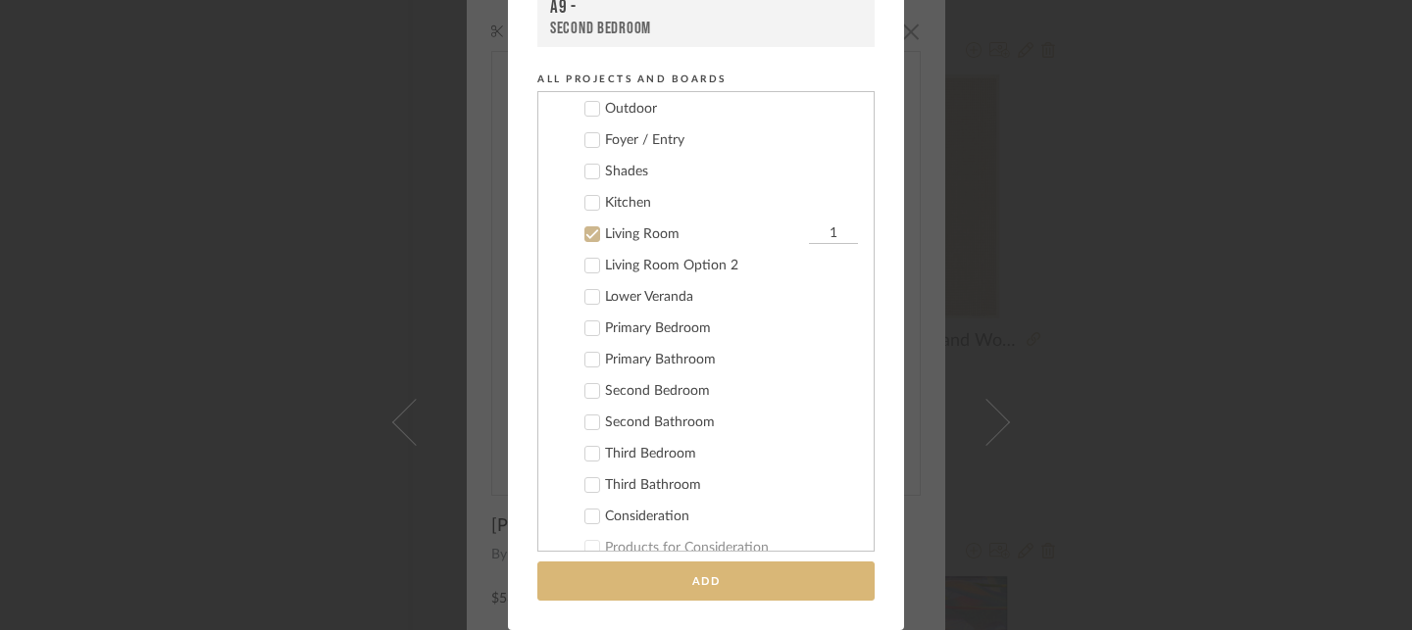
click at [689, 586] on button "Add" at bounding box center [705, 582] width 337 height 40
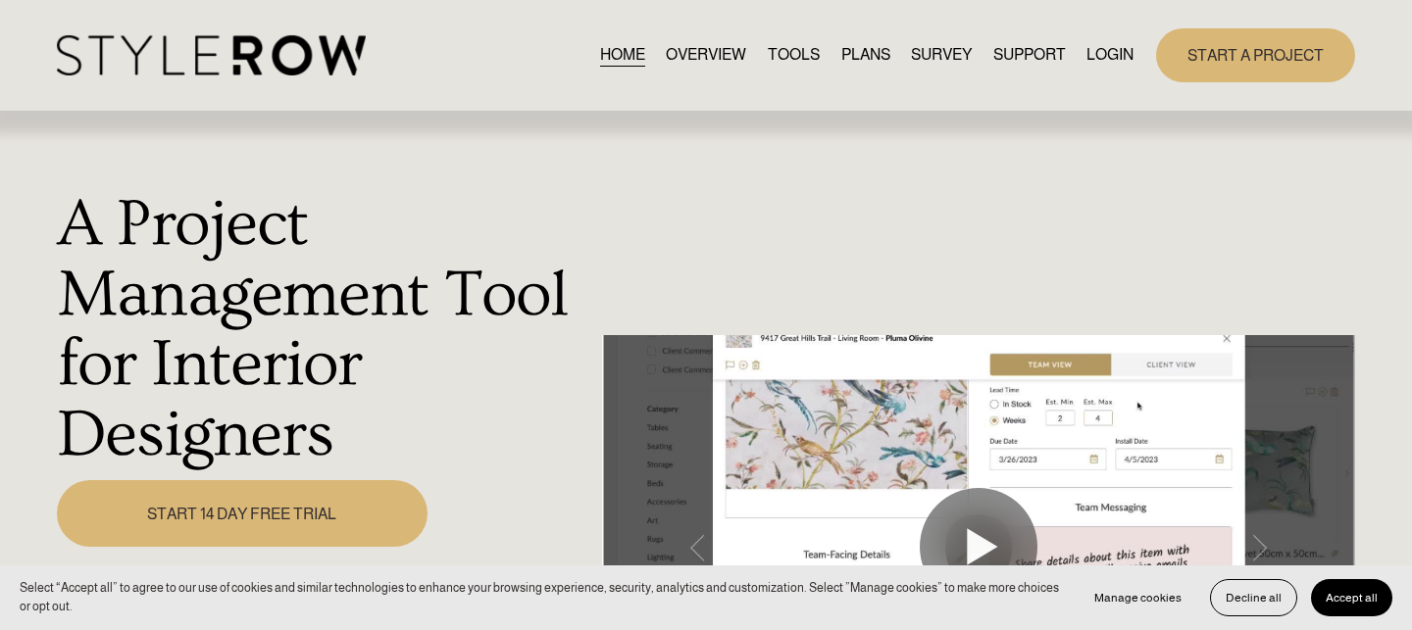
click at [1095, 59] on link "LOGIN" at bounding box center [1109, 55] width 47 height 26
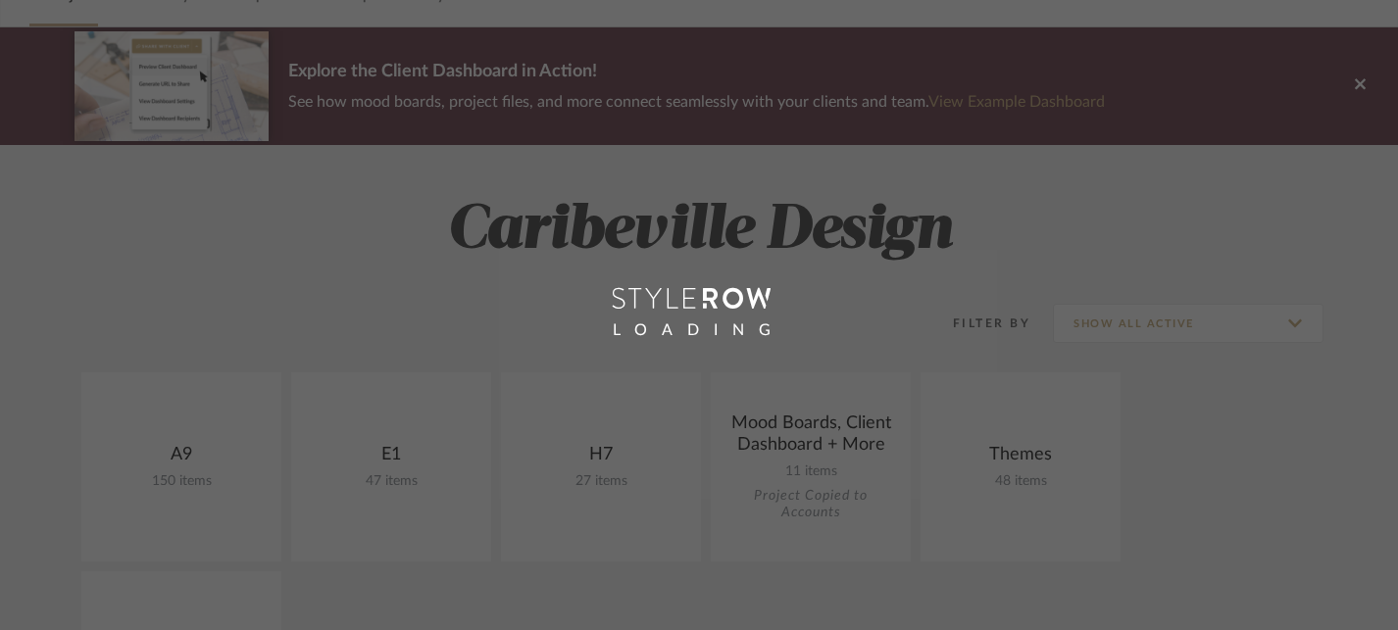
scroll to position [375, 0]
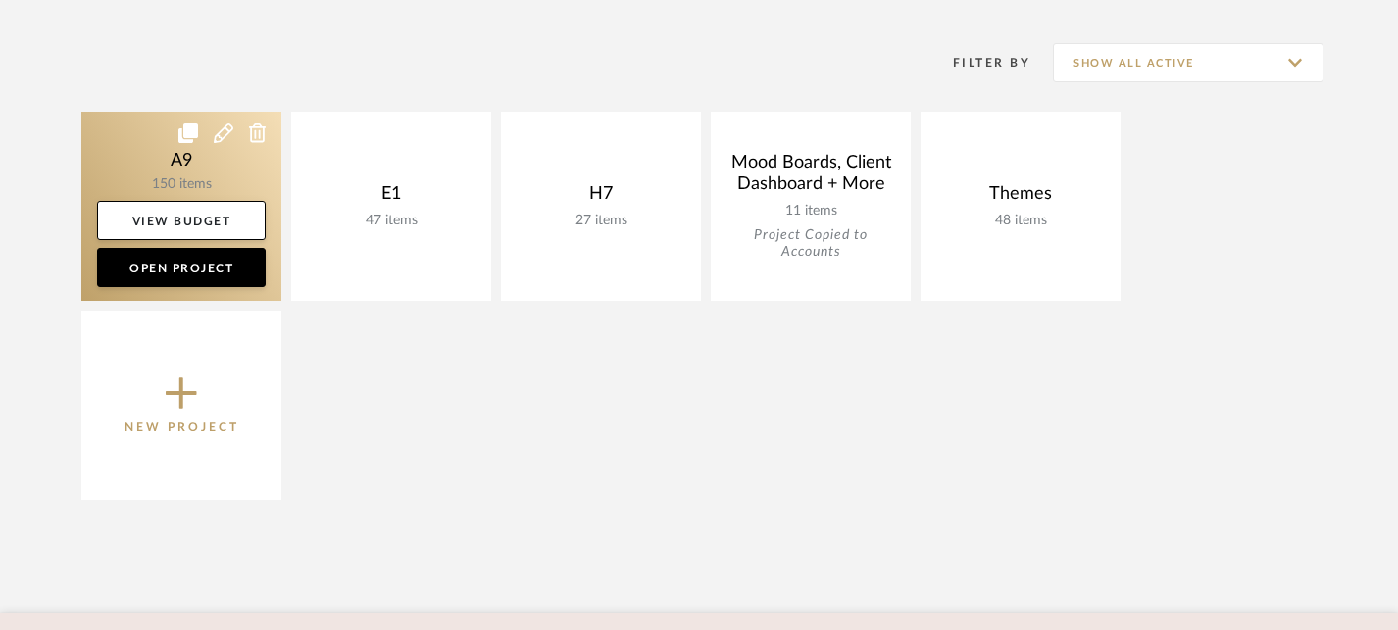
click at [226, 182] on link at bounding box center [181, 206] width 200 height 189
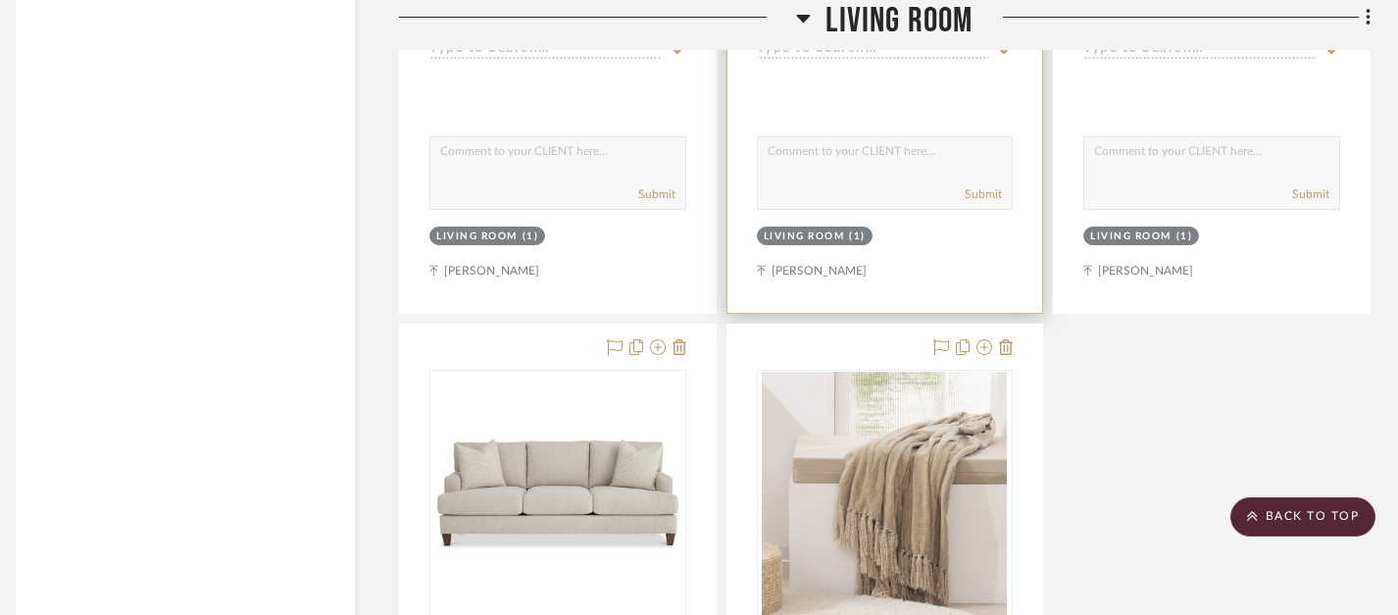
scroll to position [6687, 14]
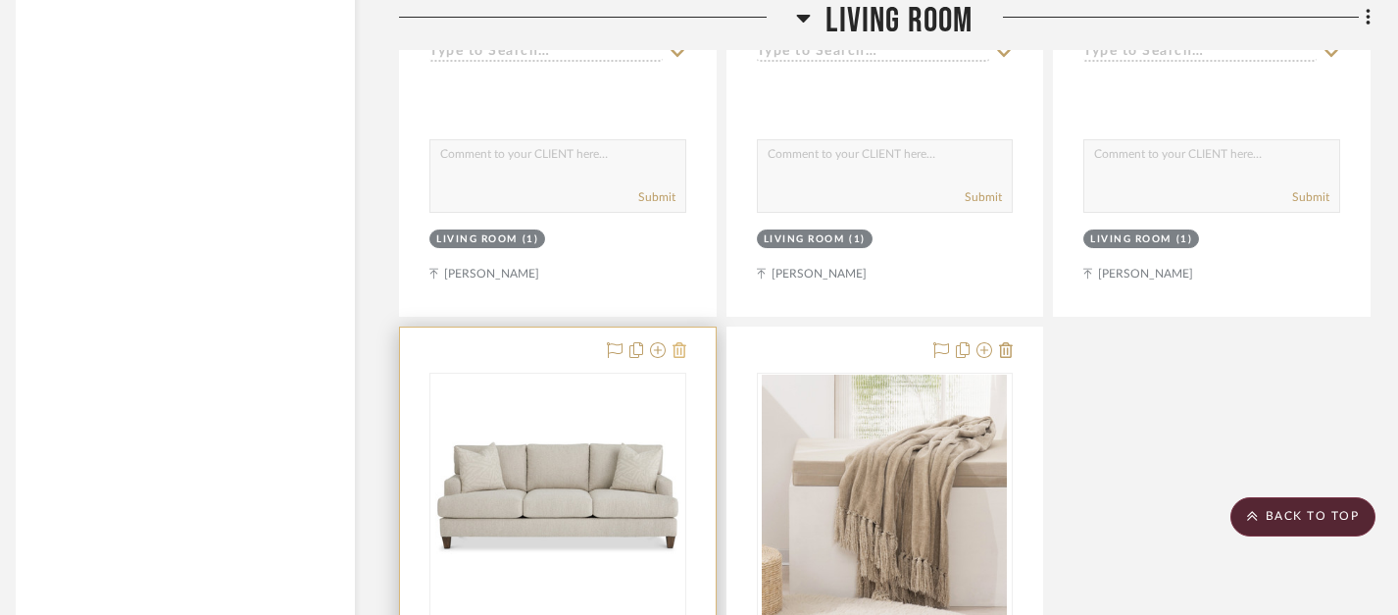
click at [682, 348] on icon at bounding box center [680, 350] width 14 height 16
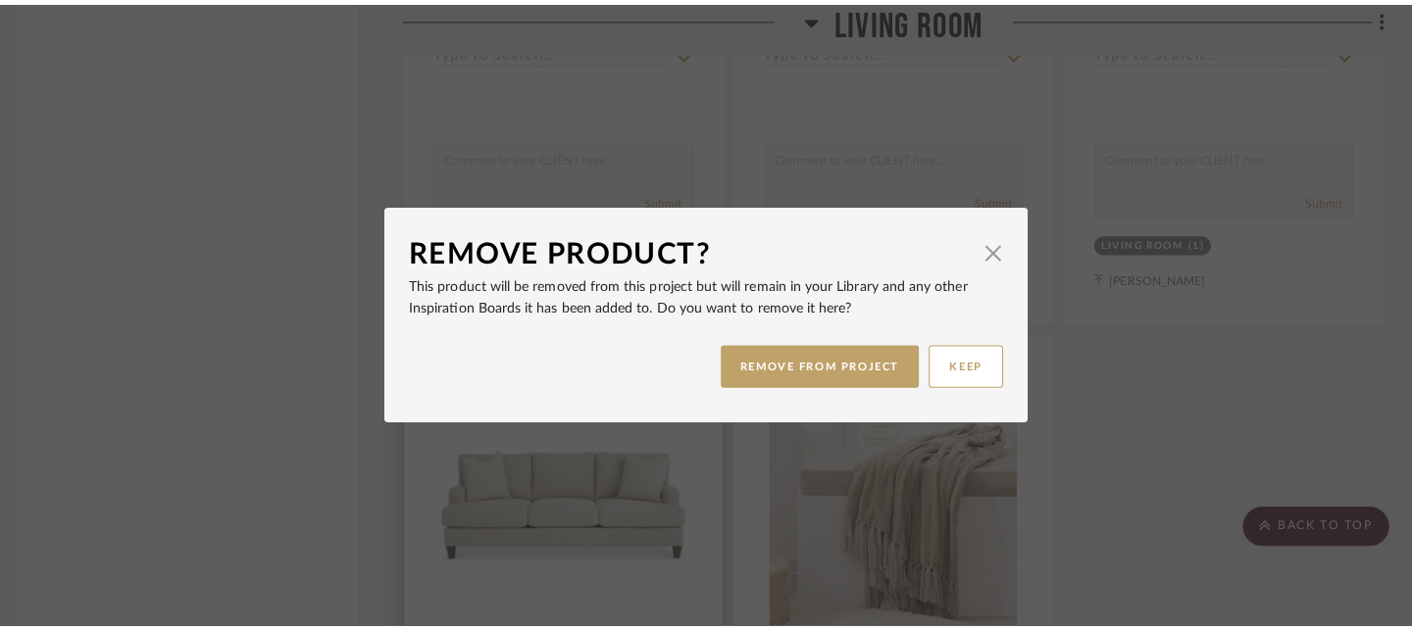
scroll to position [0, 0]
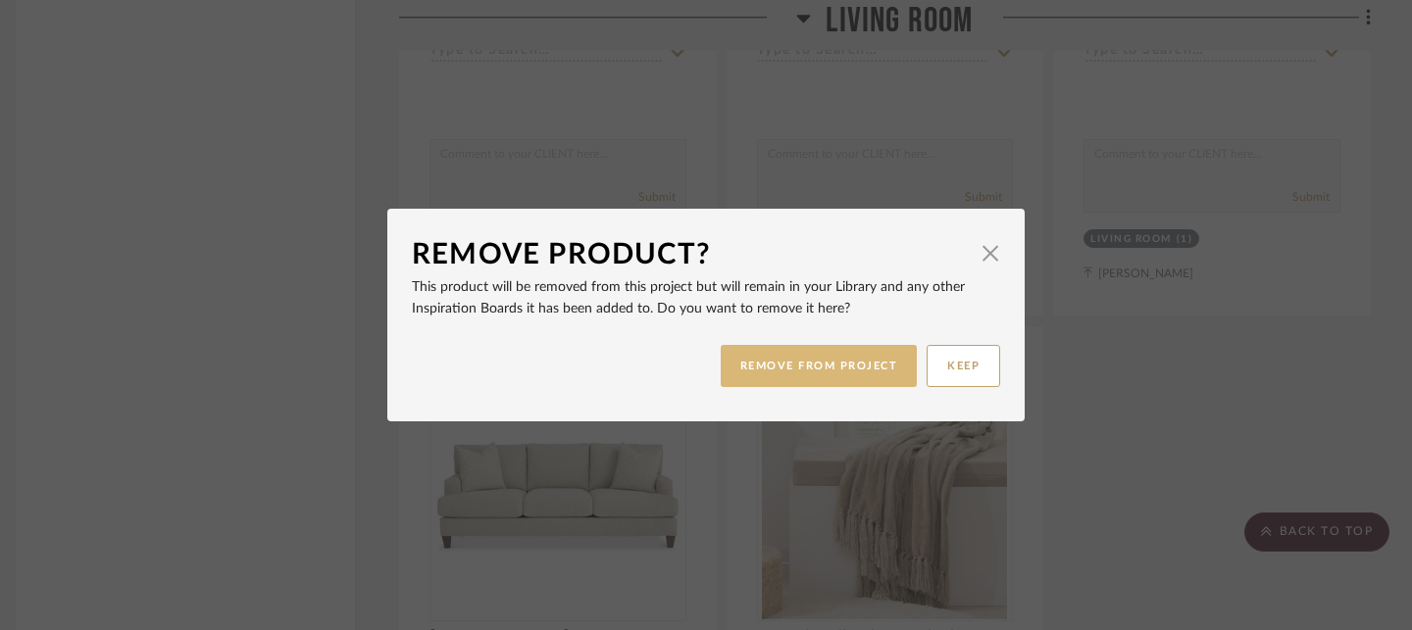
click at [808, 378] on button "REMOVE FROM PROJECT" at bounding box center [819, 366] width 197 height 42
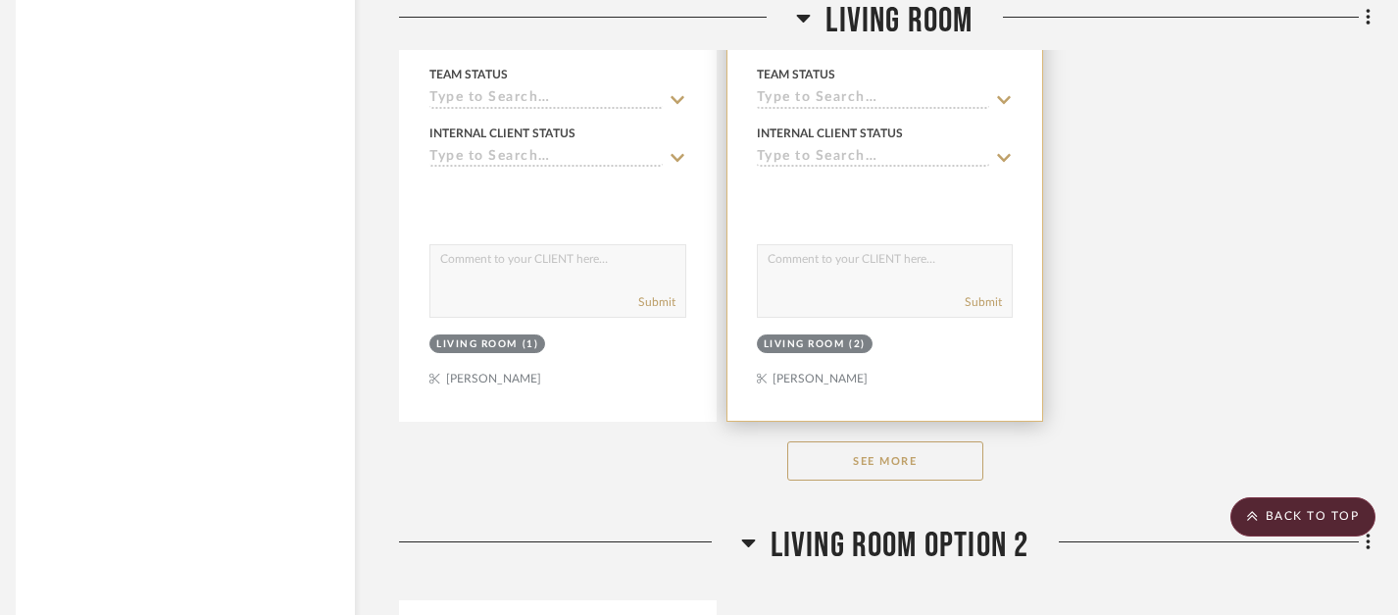
scroll to position [7525, 14]
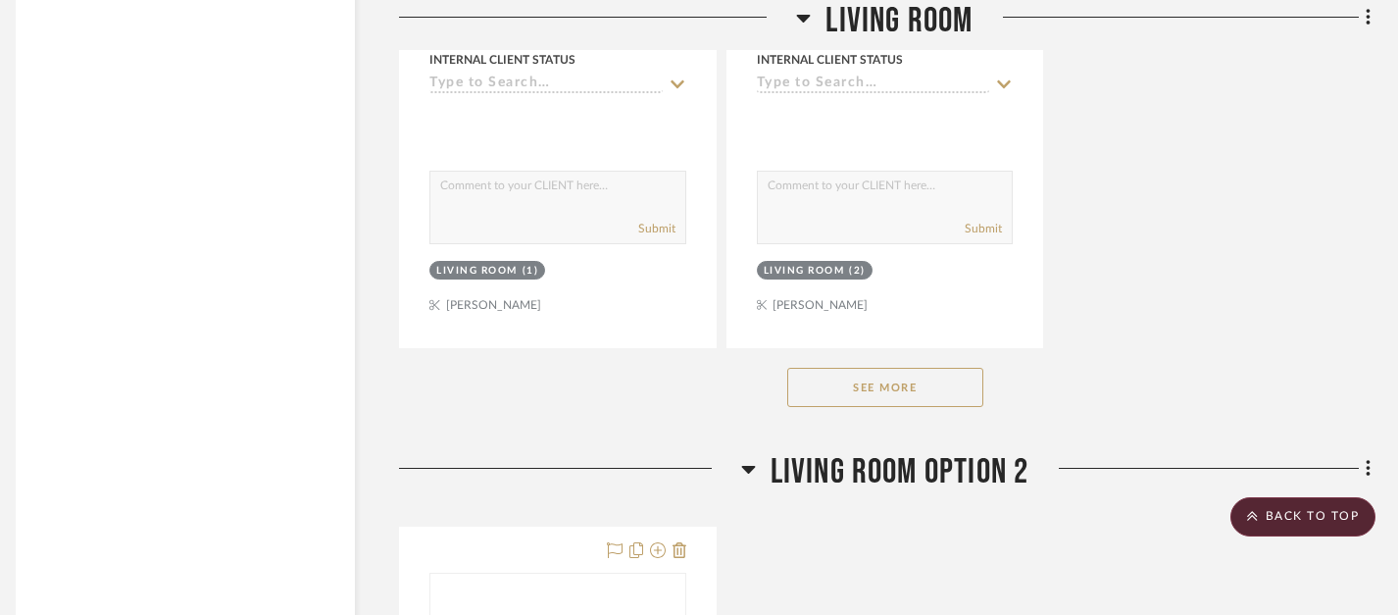
click at [865, 388] on button "See More" at bounding box center [885, 387] width 196 height 39
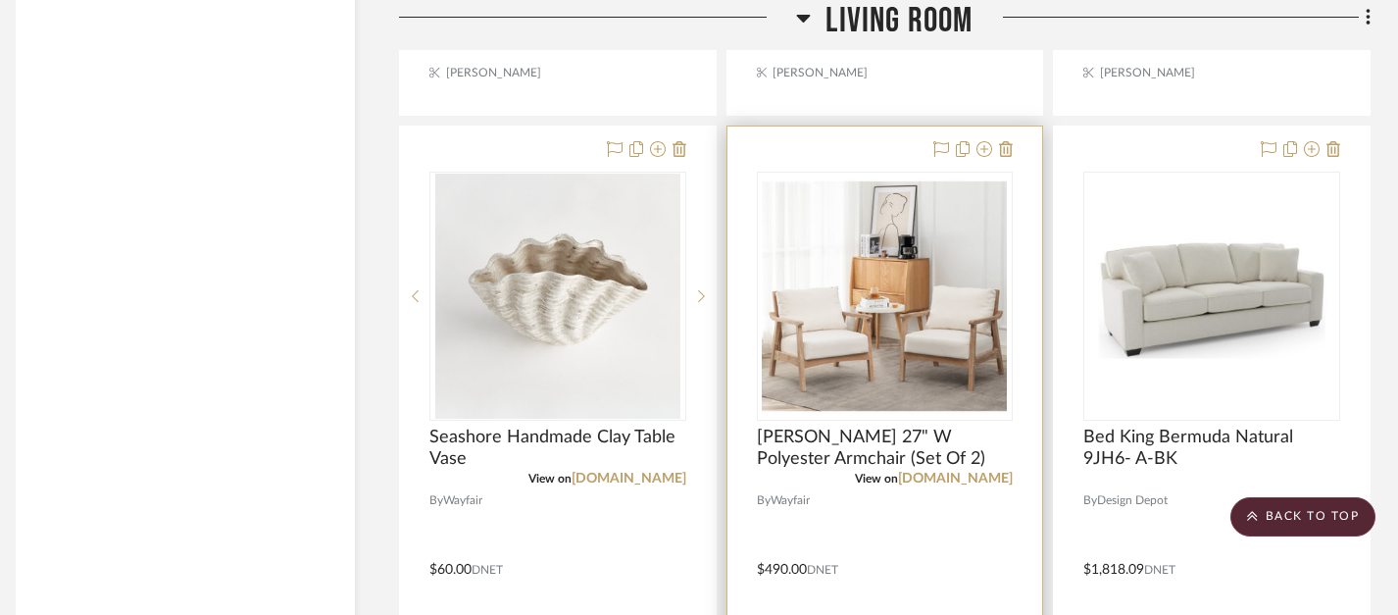
scroll to position [7754, 14]
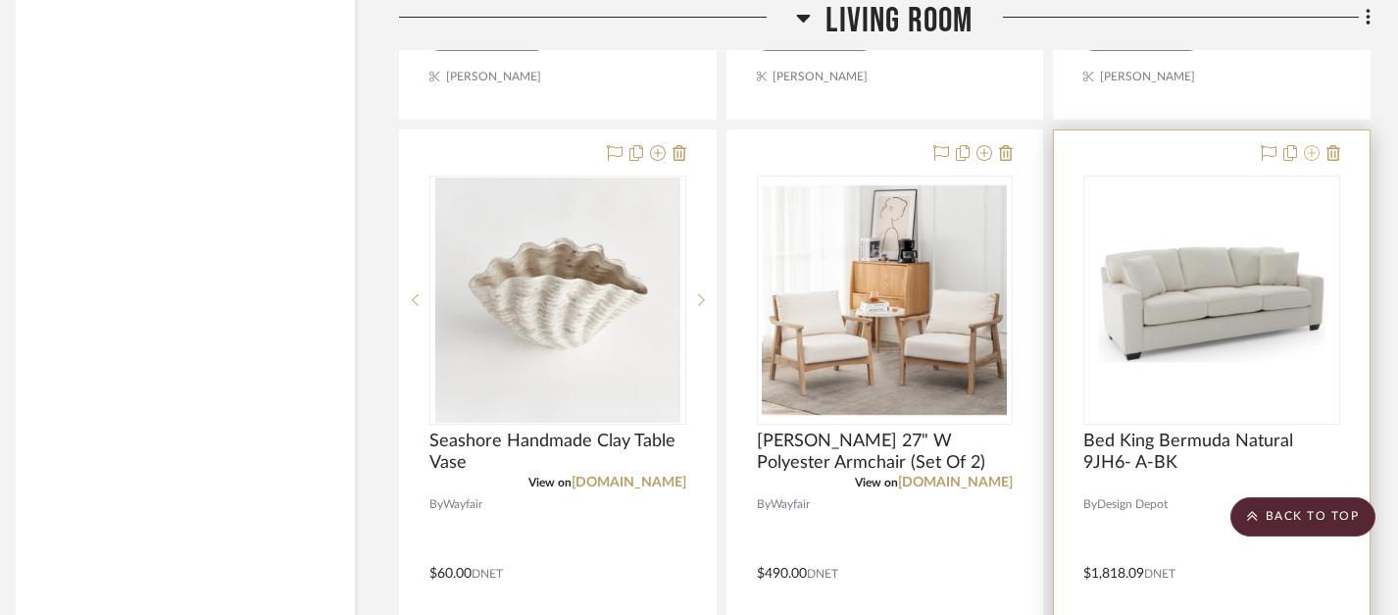
click at [1319, 149] on icon at bounding box center [1312, 153] width 16 height 16
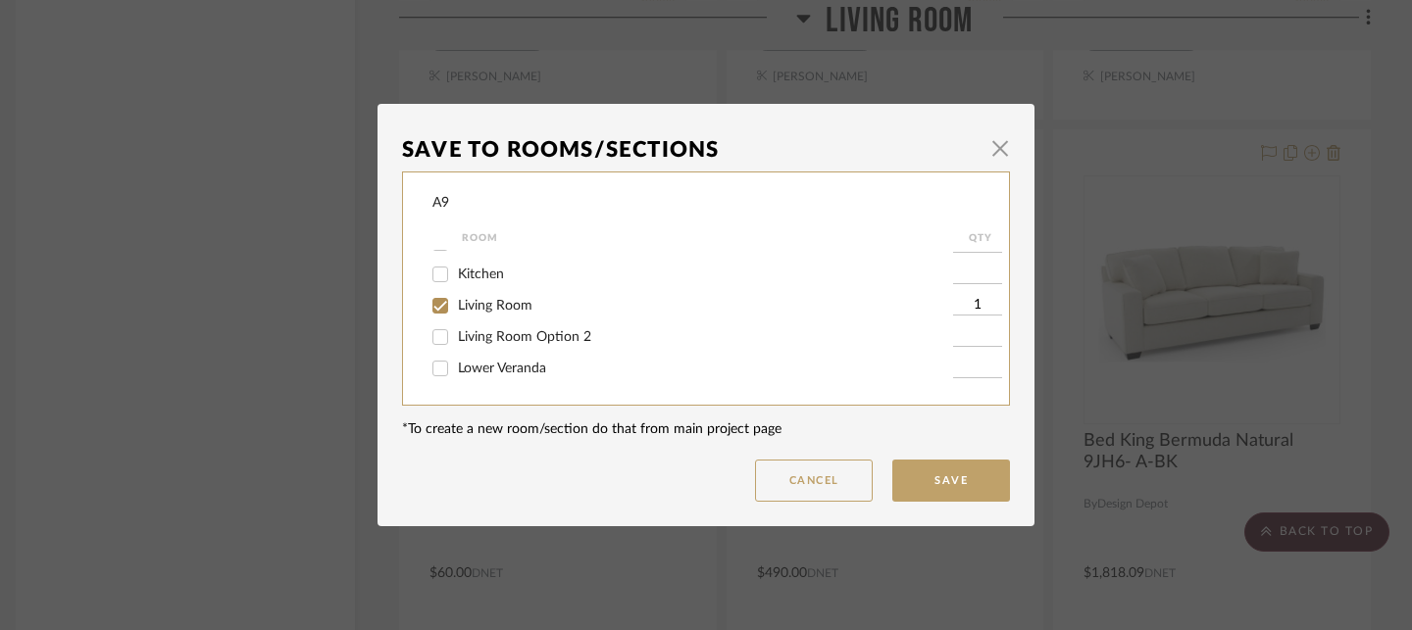
scroll to position [96, 0]
click at [558, 333] on span "Living Room Option 2" at bounding box center [524, 327] width 133 height 14
click at [456, 338] on input "Living Room Option 2" at bounding box center [440, 326] width 31 height 31
checkbox input "true"
type input "1"
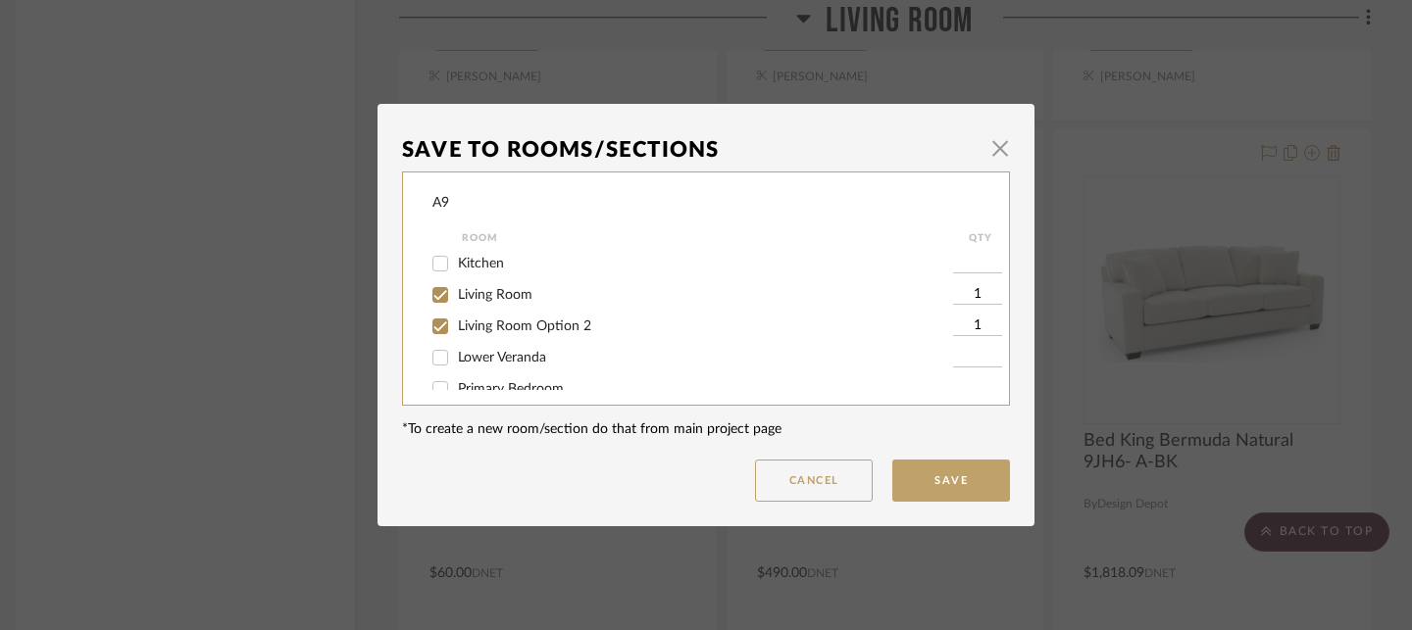
click at [504, 302] on span "Living Room" at bounding box center [495, 295] width 75 height 14
click at [456, 304] on input "Living Room" at bounding box center [440, 294] width 31 height 31
checkbox input "false"
click at [916, 473] on button "Save" at bounding box center [951, 481] width 118 height 42
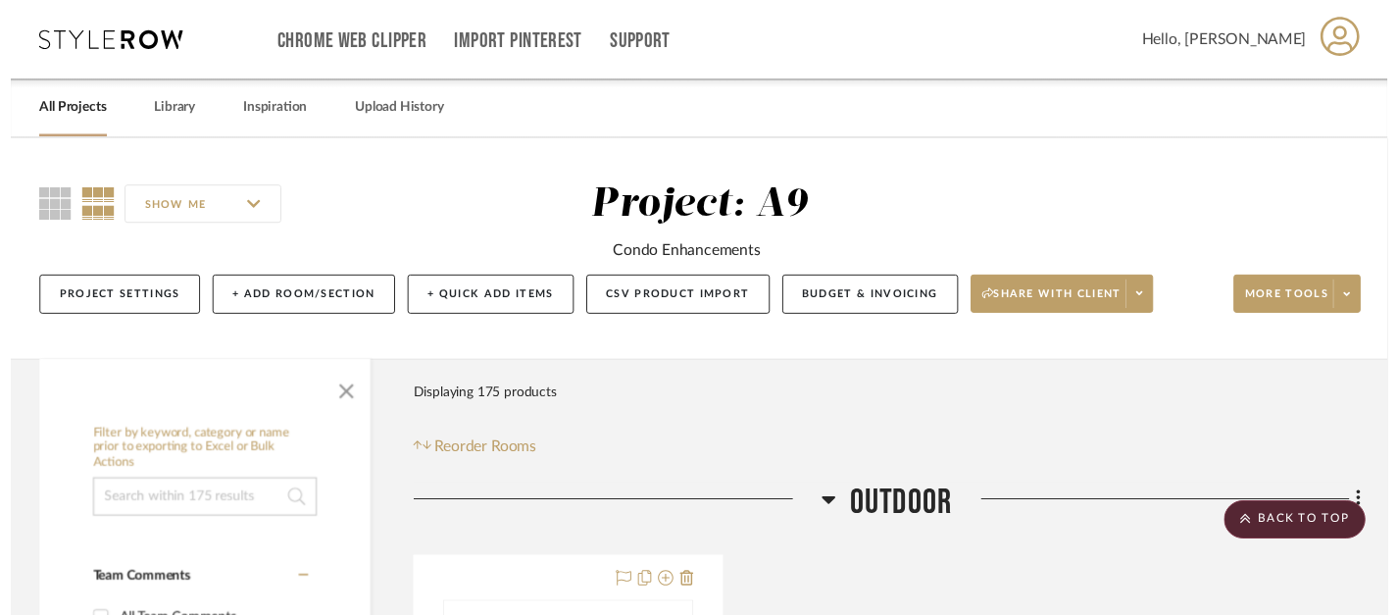
scroll to position [7754, 14]
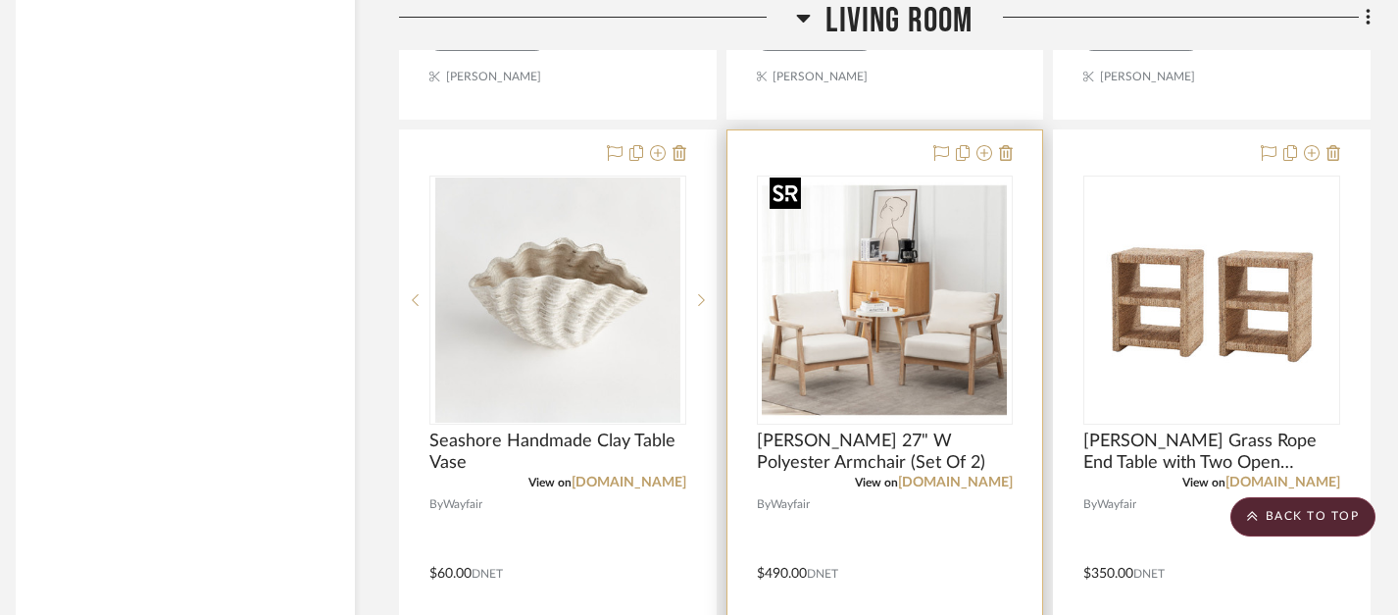
click at [953, 256] on img "0" at bounding box center [884, 299] width 245 height 245
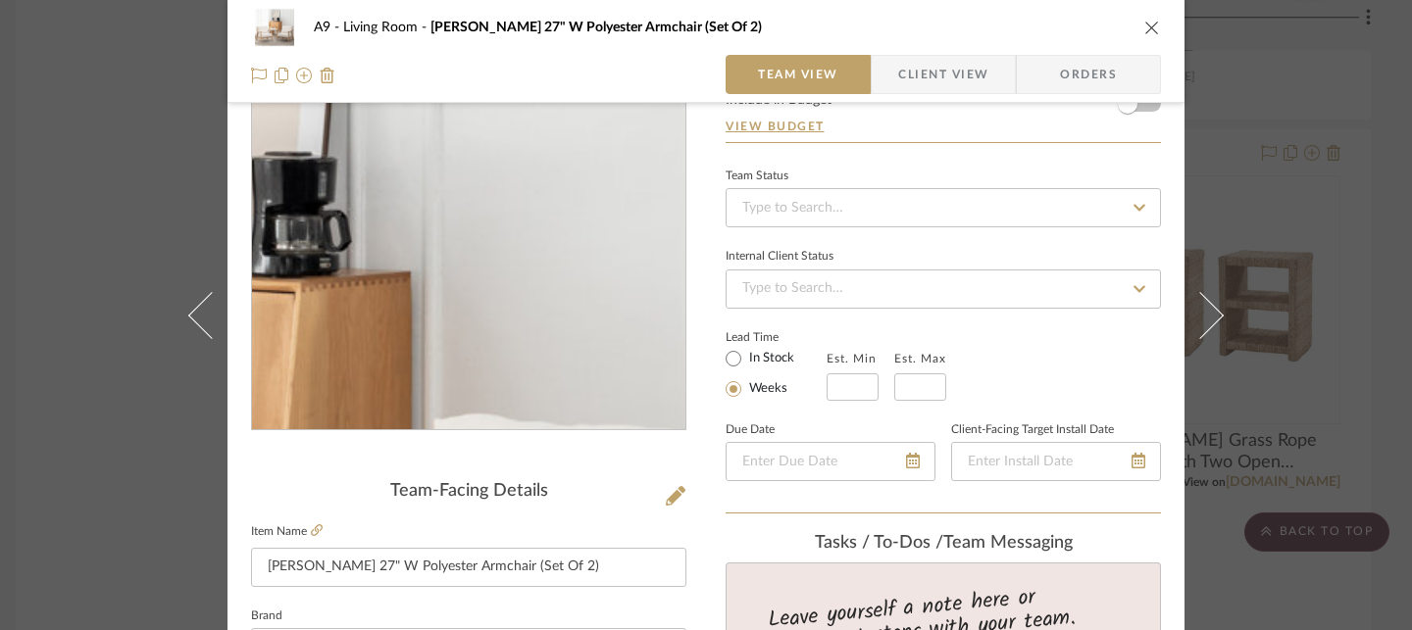
scroll to position [331, 0]
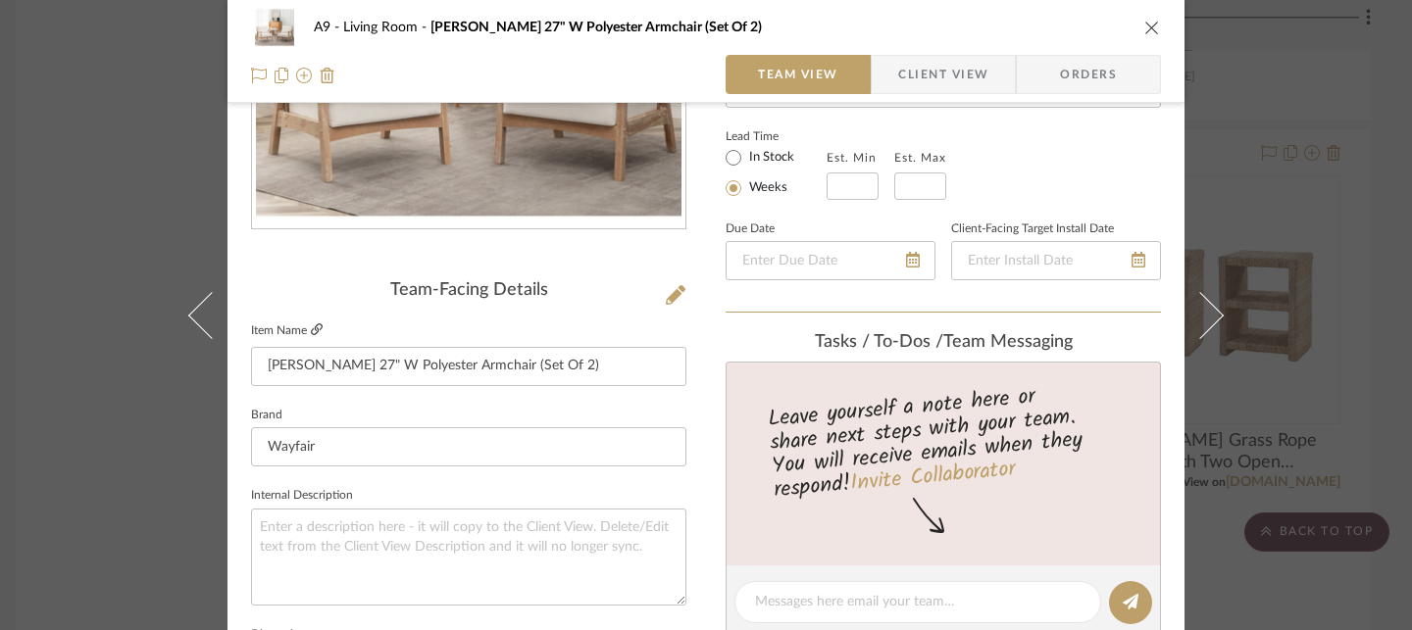
click at [311, 331] on icon at bounding box center [317, 330] width 12 height 12
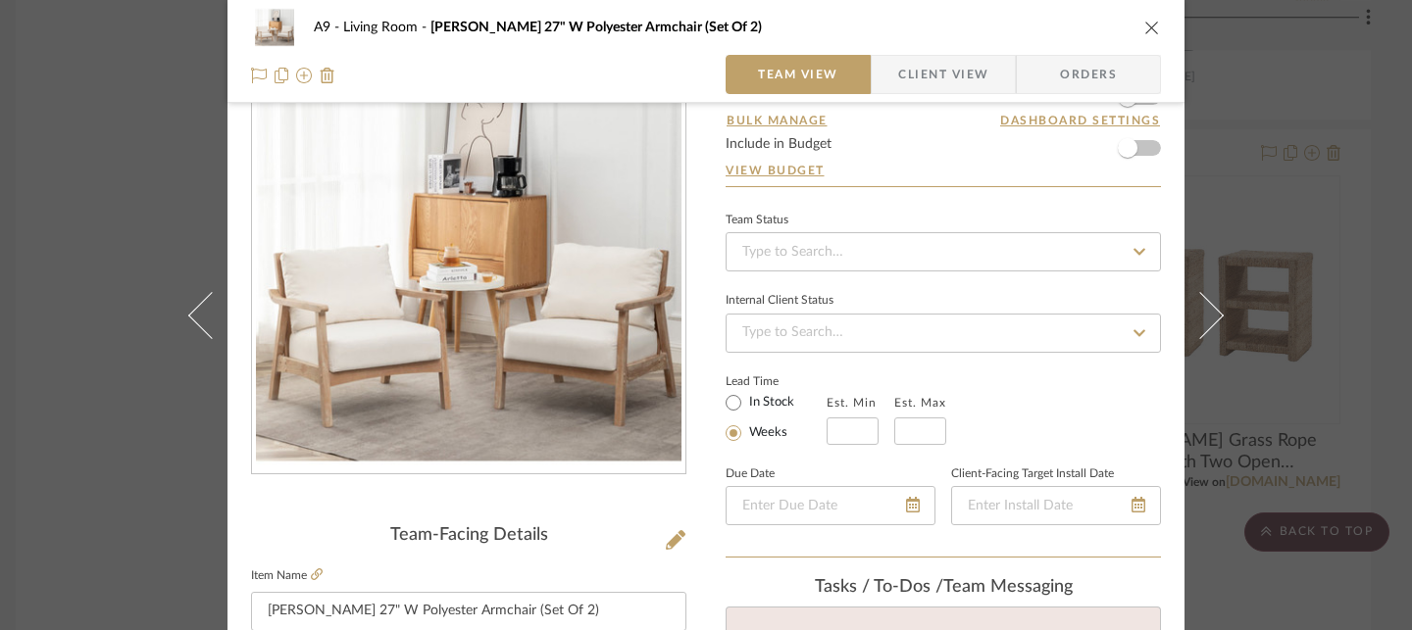
click at [1148, 36] on div "A9 Living Room Willbanks 27" W Polyester Armchair (Set Of 2)" at bounding box center [706, 27] width 910 height 39
click at [1144, 26] on icon "close" at bounding box center [1152, 28] width 16 height 16
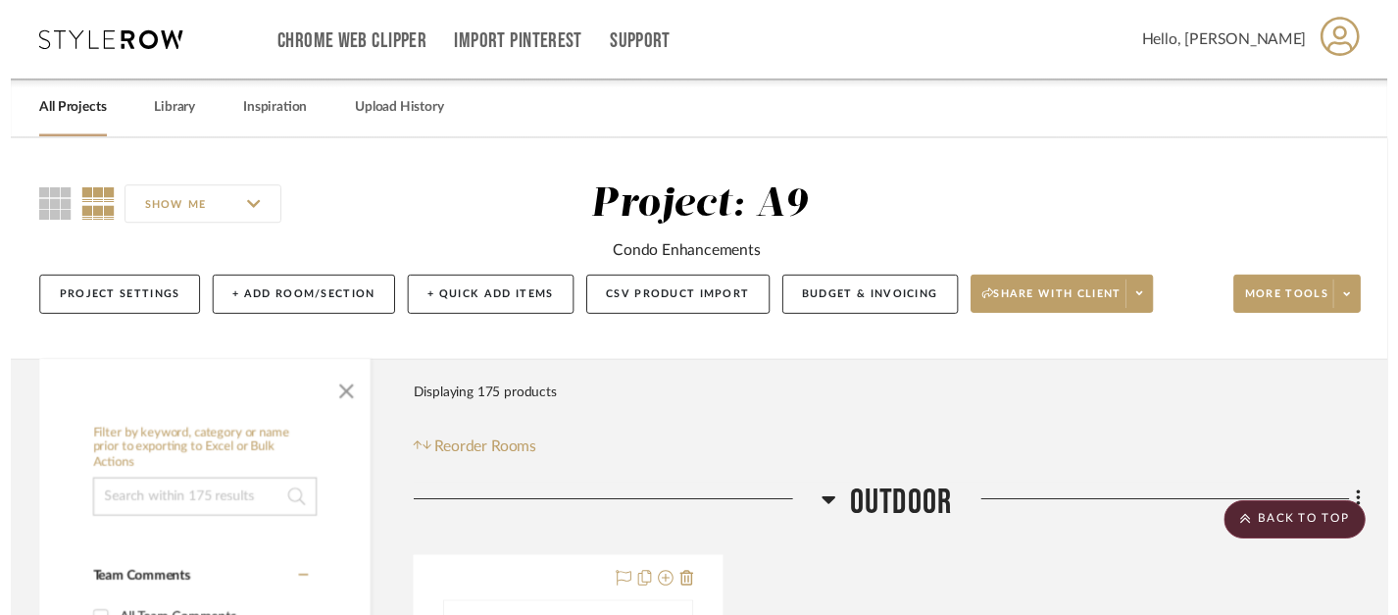
scroll to position [7754, 14]
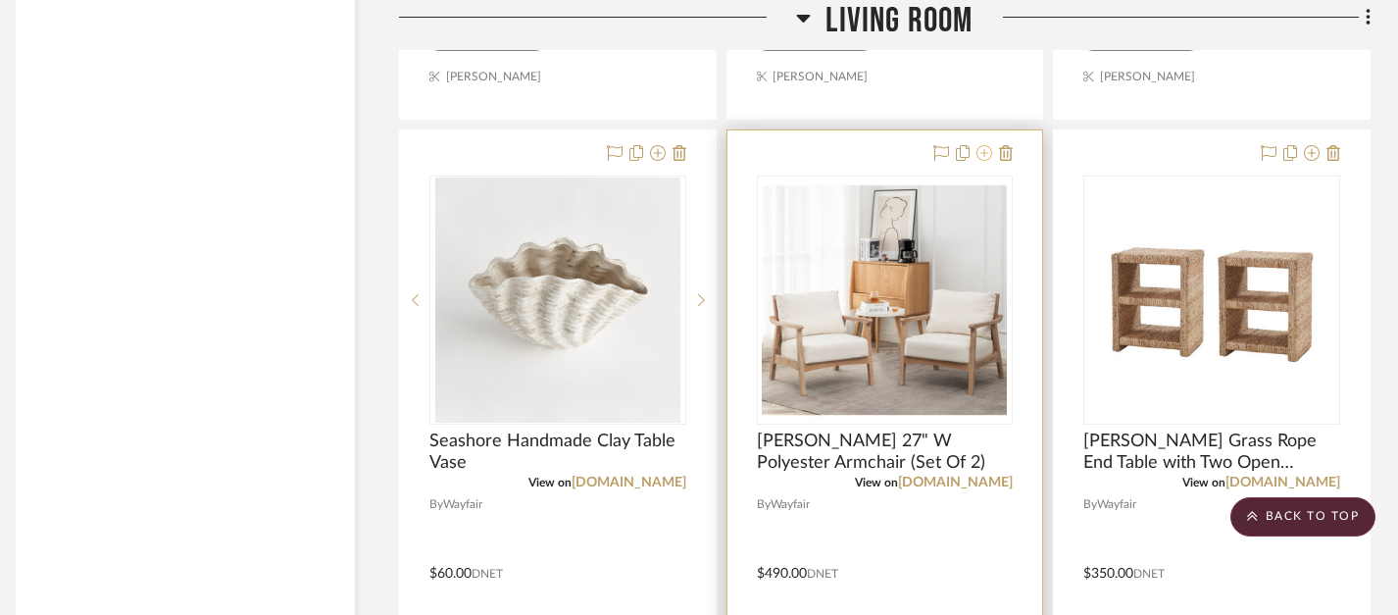
click at [981, 148] on icon at bounding box center [985, 153] width 16 height 16
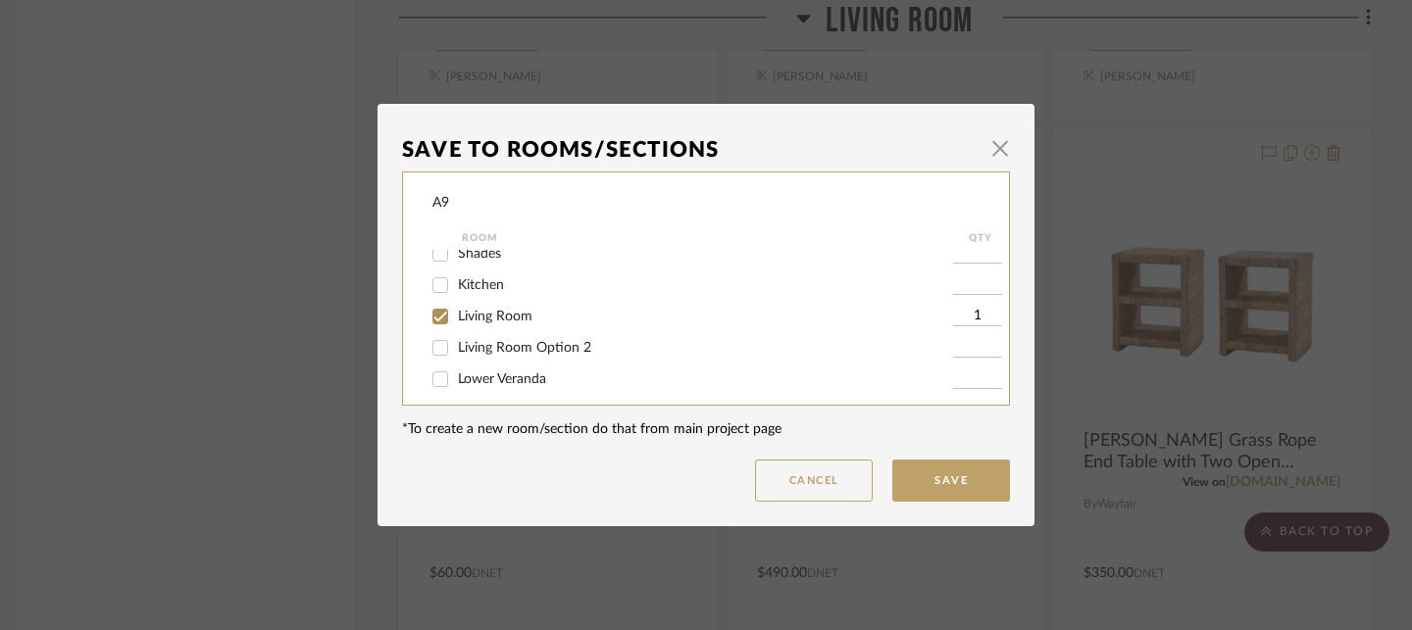
scroll to position [100, 0]
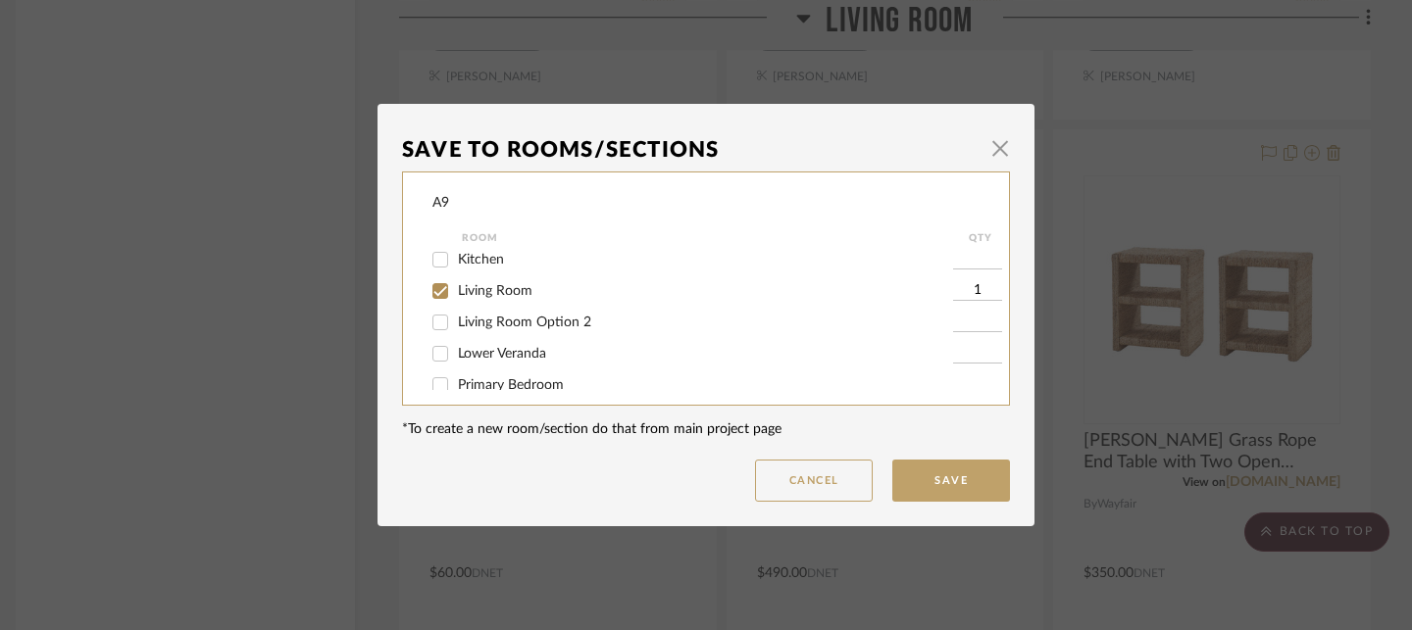
click at [557, 329] on span "Living Room Option 2" at bounding box center [524, 323] width 133 height 14
click at [456, 336] on input "Living Room Option 2" at bounding box center [440, 322] width 31 height 31
checkbox input "true"
type input "1"
click at [507, 304] on div "Living Room" at bounding box center [692, 291] width 521 height 31
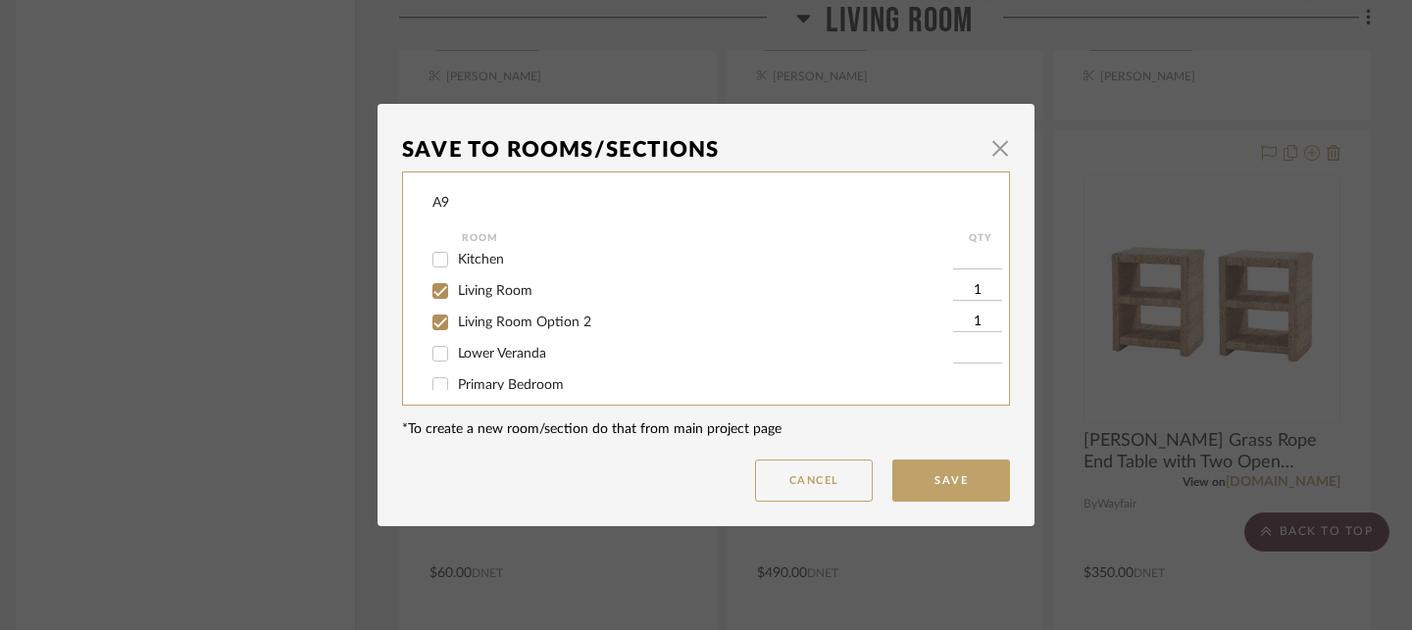
click at [503, 296] on span "Living Room" at bounding box center [495, 291] width 75 height 14
click at [456, 296] on input "Living Room" at bounding box center [440, 291] width 31 height 31
checkbox input "false"
click at [932, 487] on button "Save" at bounding box center [951, 481] width 118 height 42
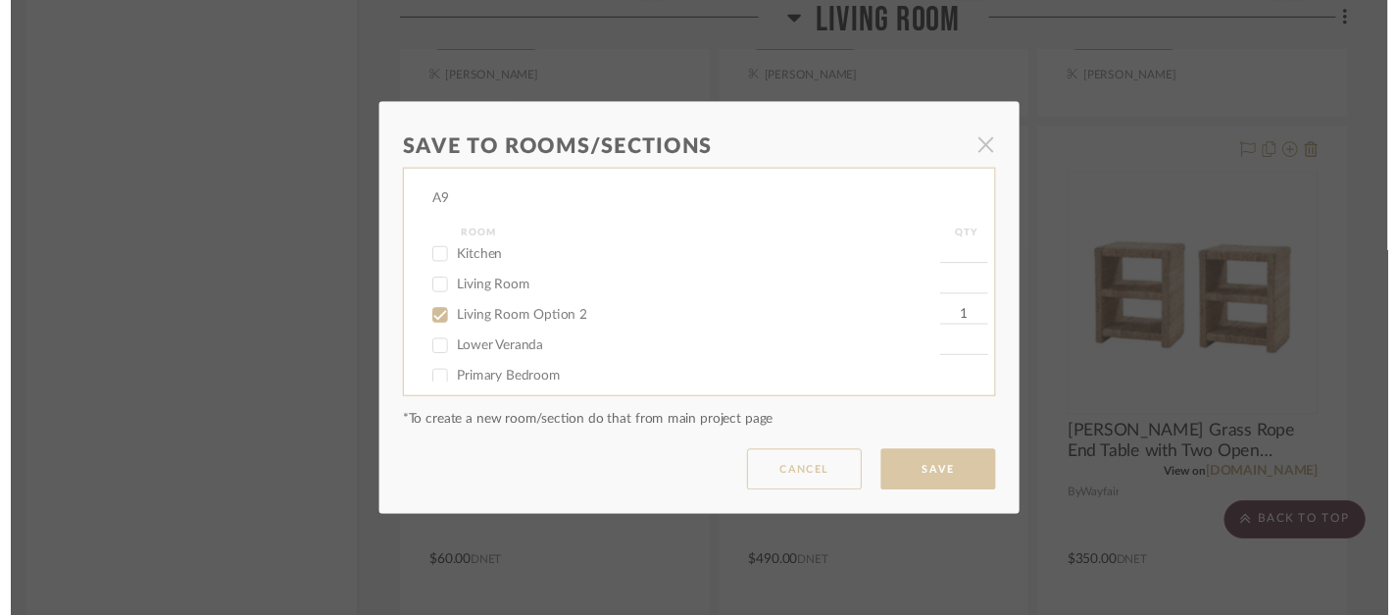
scroll to position [7754, 14]
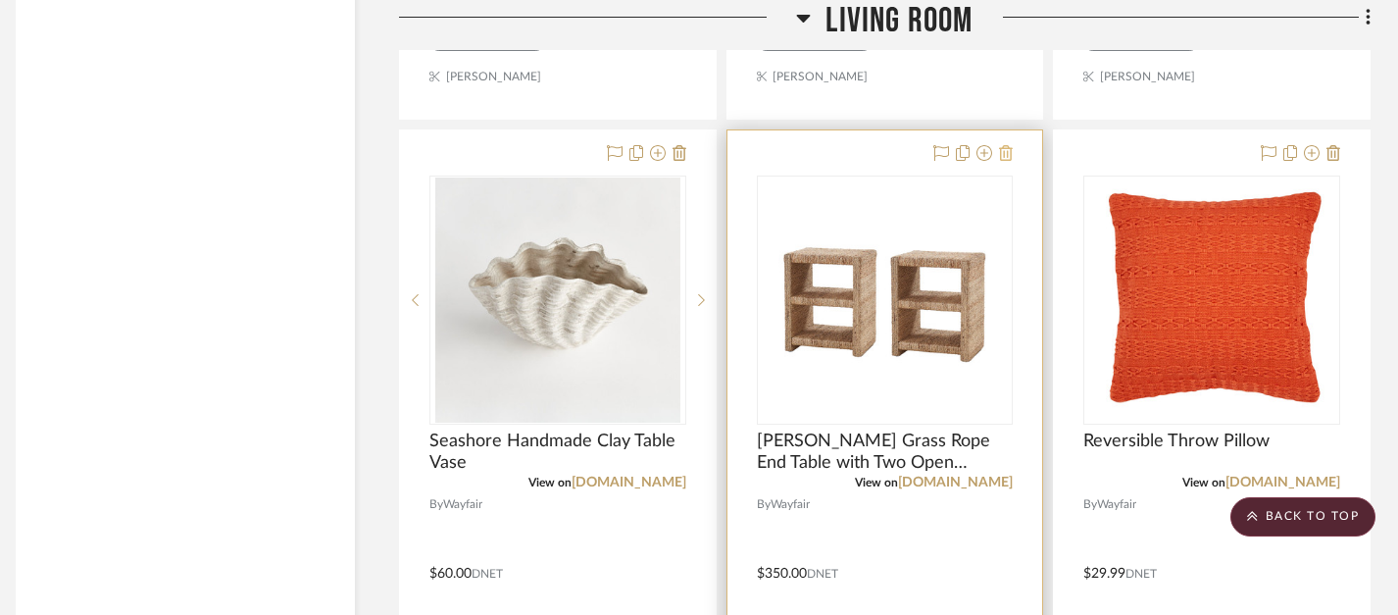
click at [1009, 148] on icon at bounding box center [1006, 153] width 14 height 16
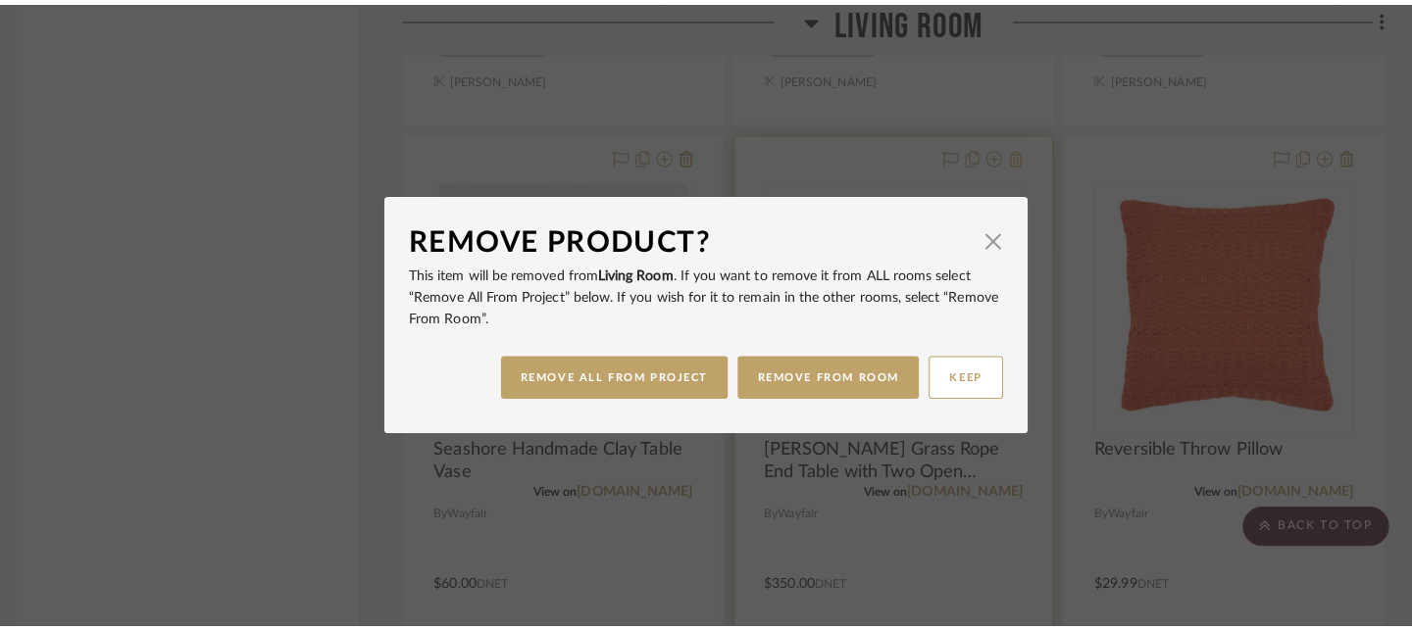
scroll to position [0, 0]
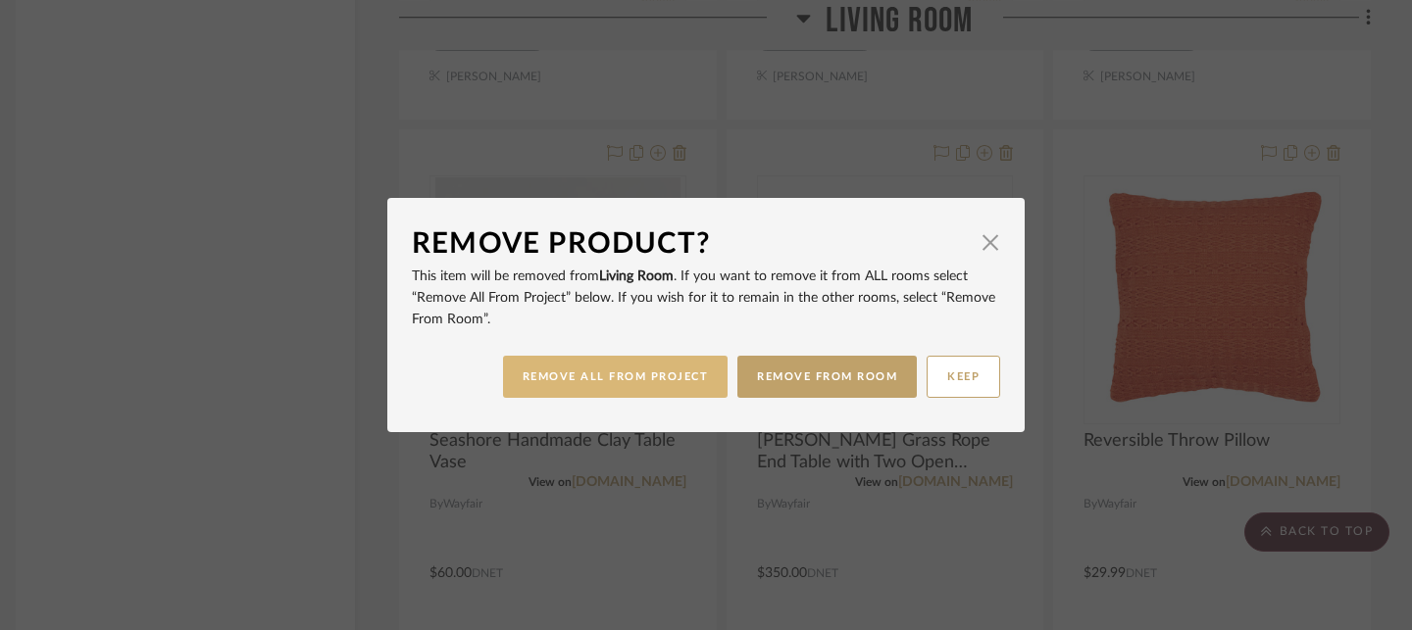
click at [660, 389] on button "REMOVE ALL FROM PROJECT" at bounding box center [616, 377] width 226 height 42
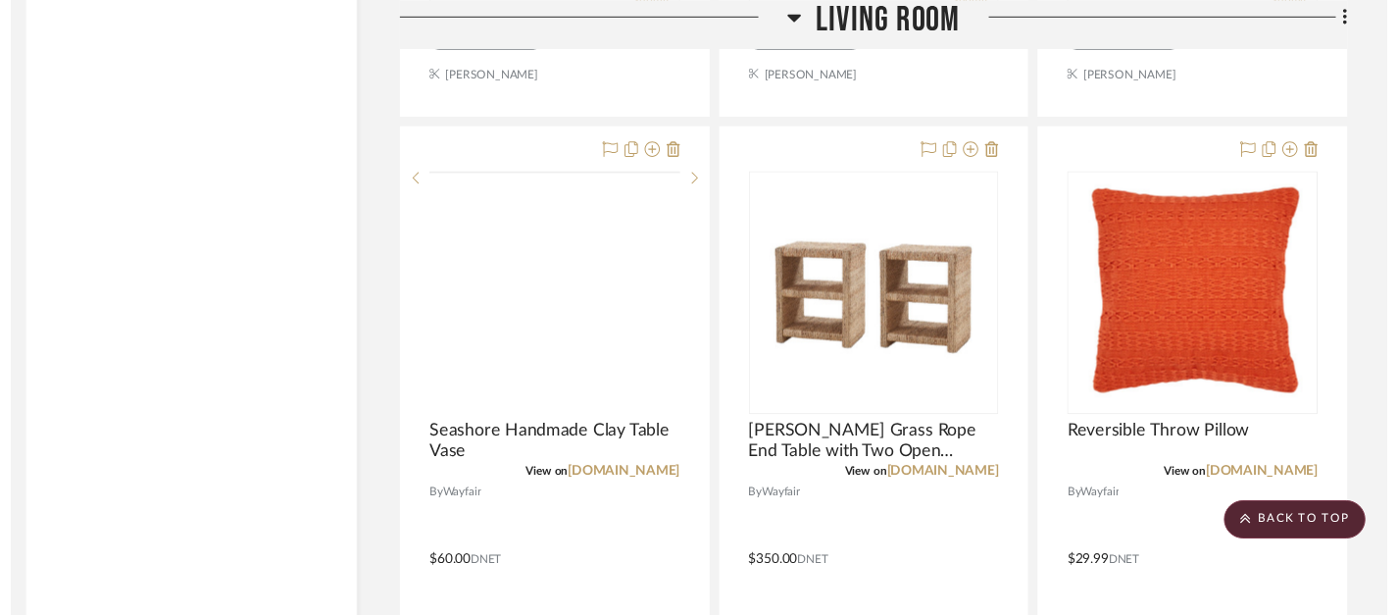
scroll to position [7754, 14]
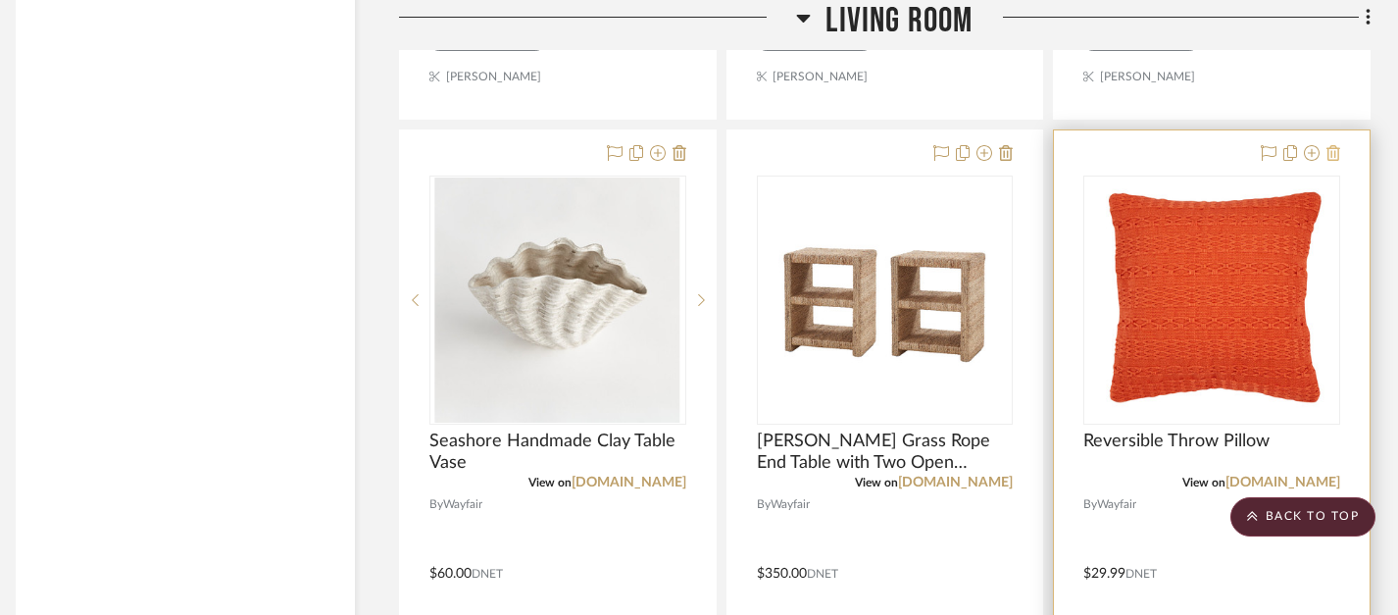
click at [1327, 147] on icon at bounding box center [1334, 153] width 14 height 16
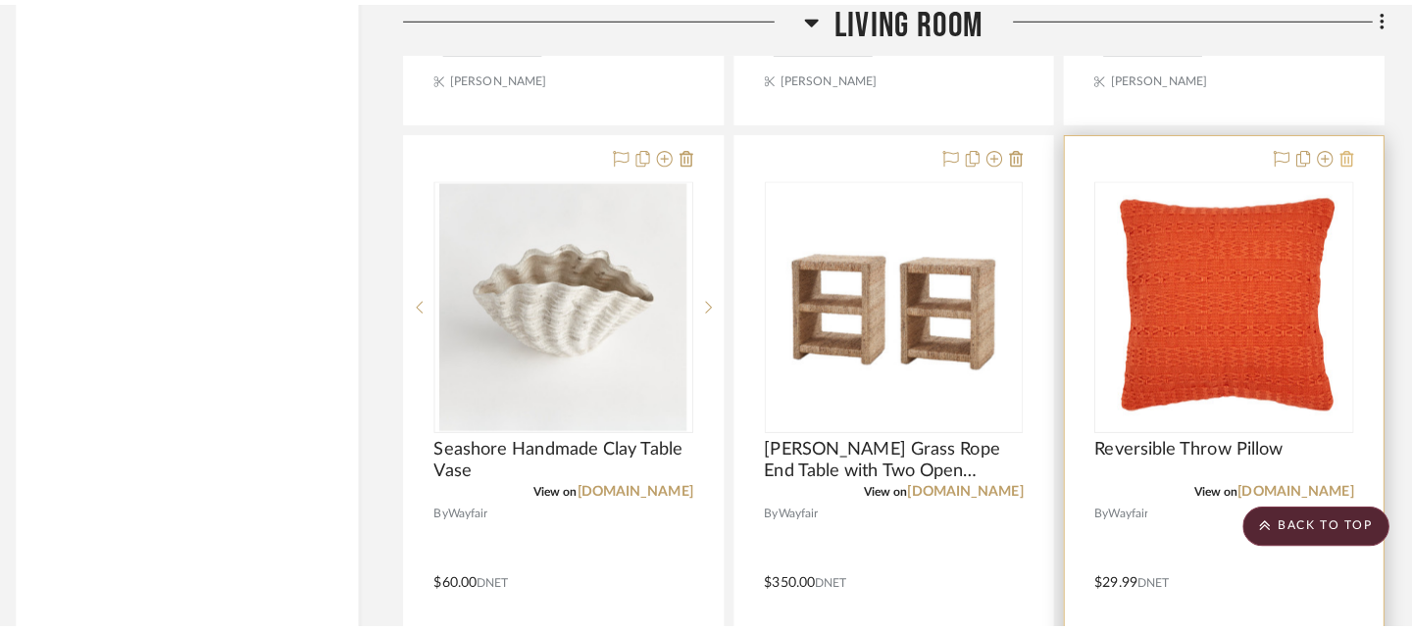
scroll to position [0, 0]
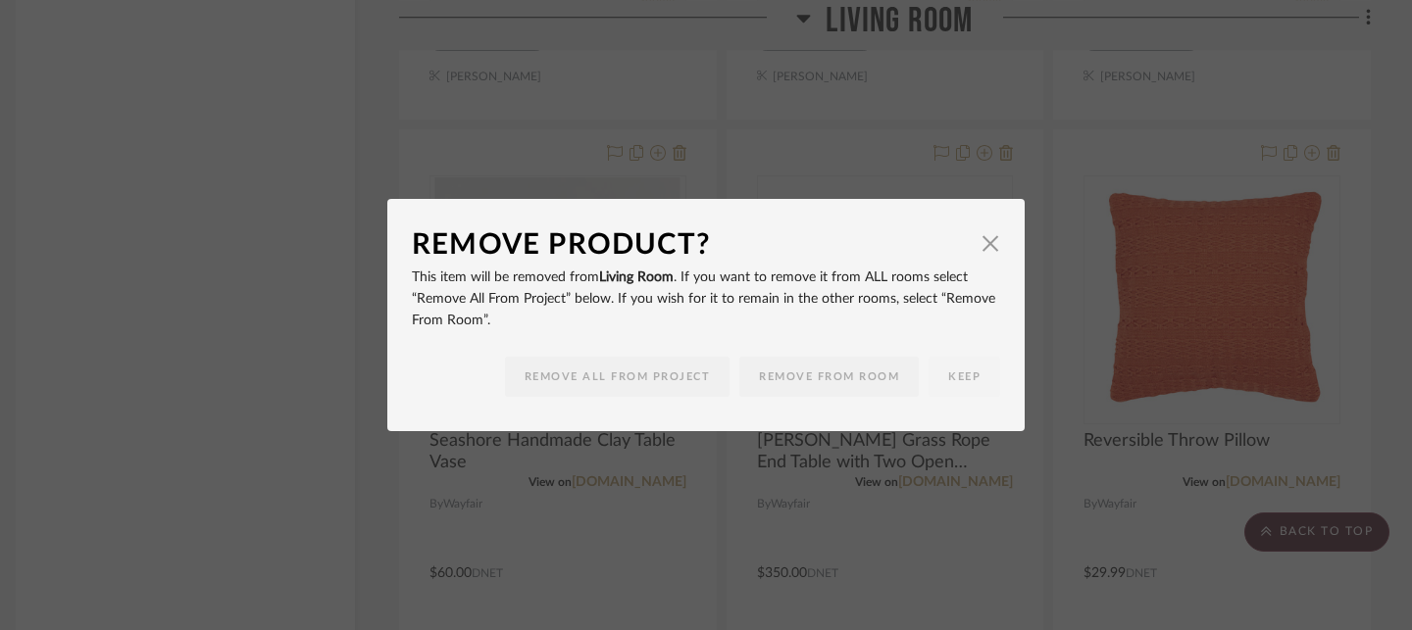
click at [993, 241] on dialog-content "Remove Product? × This item will be removed from Living Room . If you want to r…" at bounding box center [705, 315] width 637 height 232
click at [978, 246] on span "button" at bounding box center [990, 243] width 39 height 39
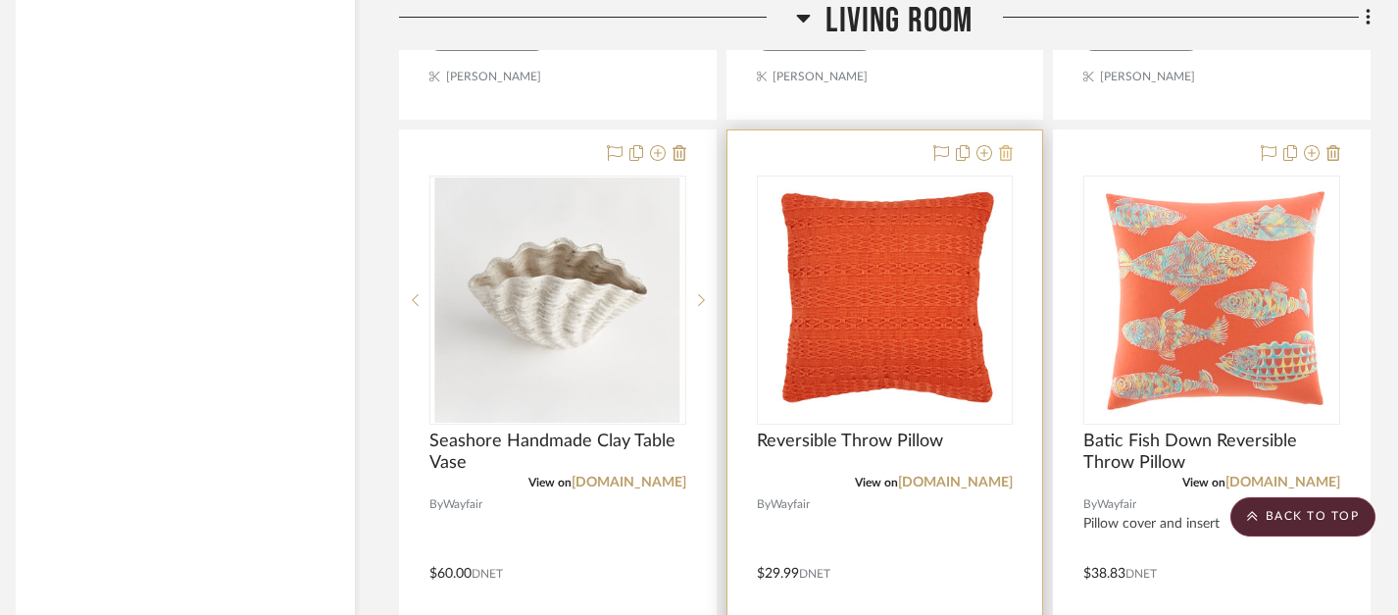
click at [1008, 149] on icon at bounding box center [1006, 153] width 14 height 16
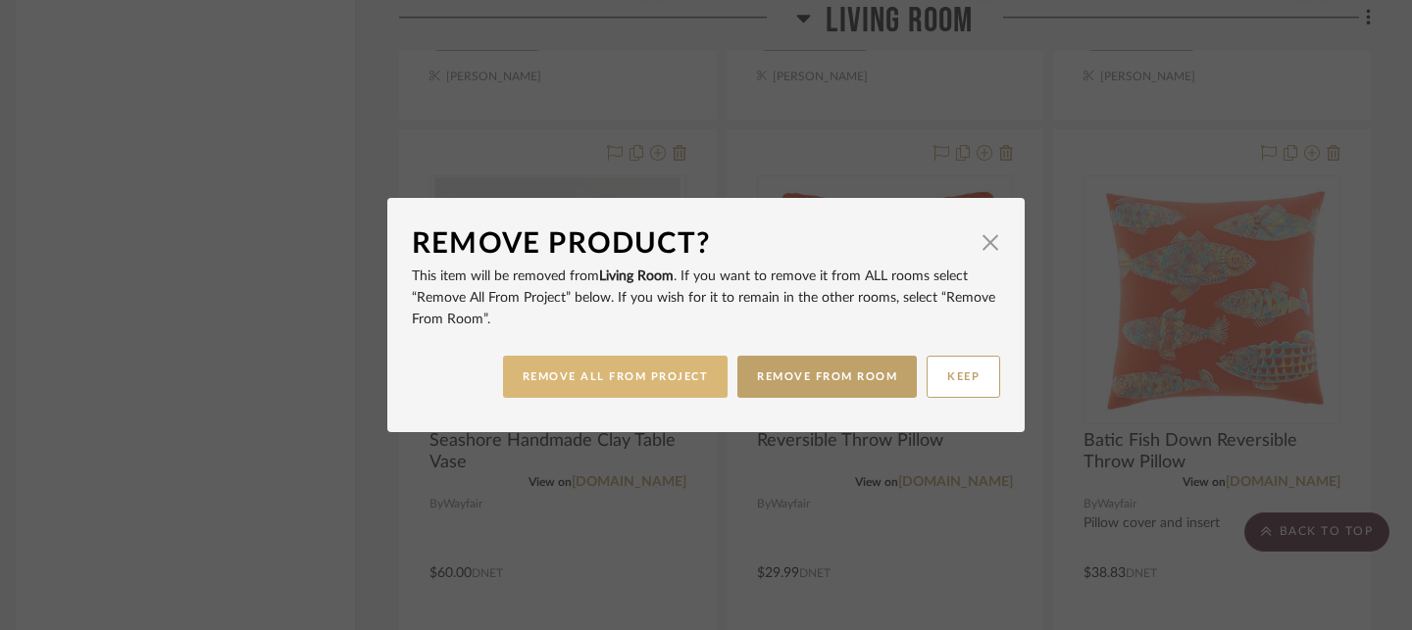
click at [664, 385] on button "REMOVE ALL FROM PROJECT" at bounding box center [616, 377] width 226 height 42
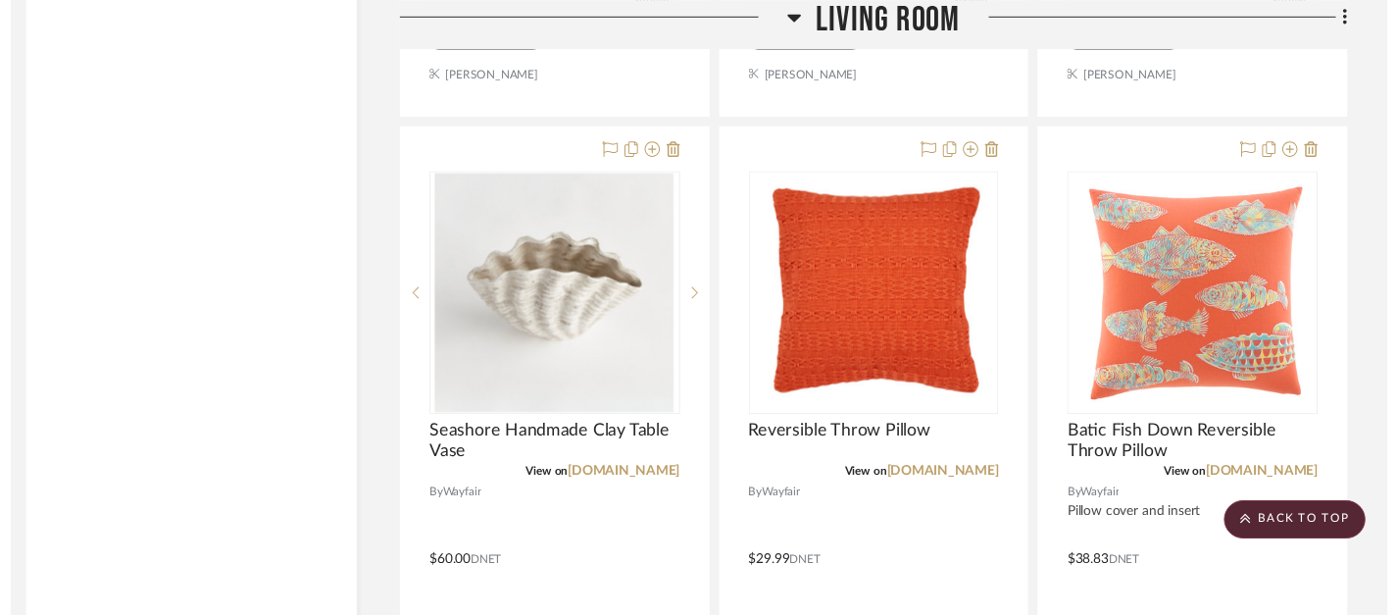
scroll to position [7754, 14]
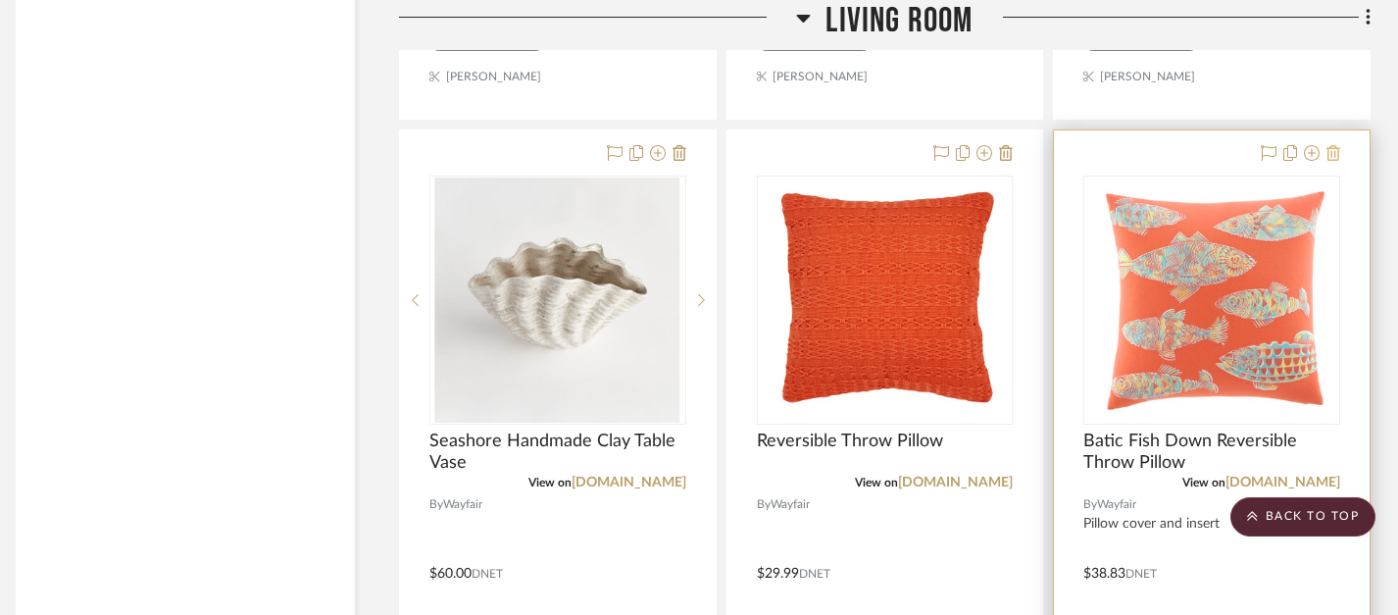
click at [1336, 146] on icon at bounding box center [1334, 153] width 14 height 16
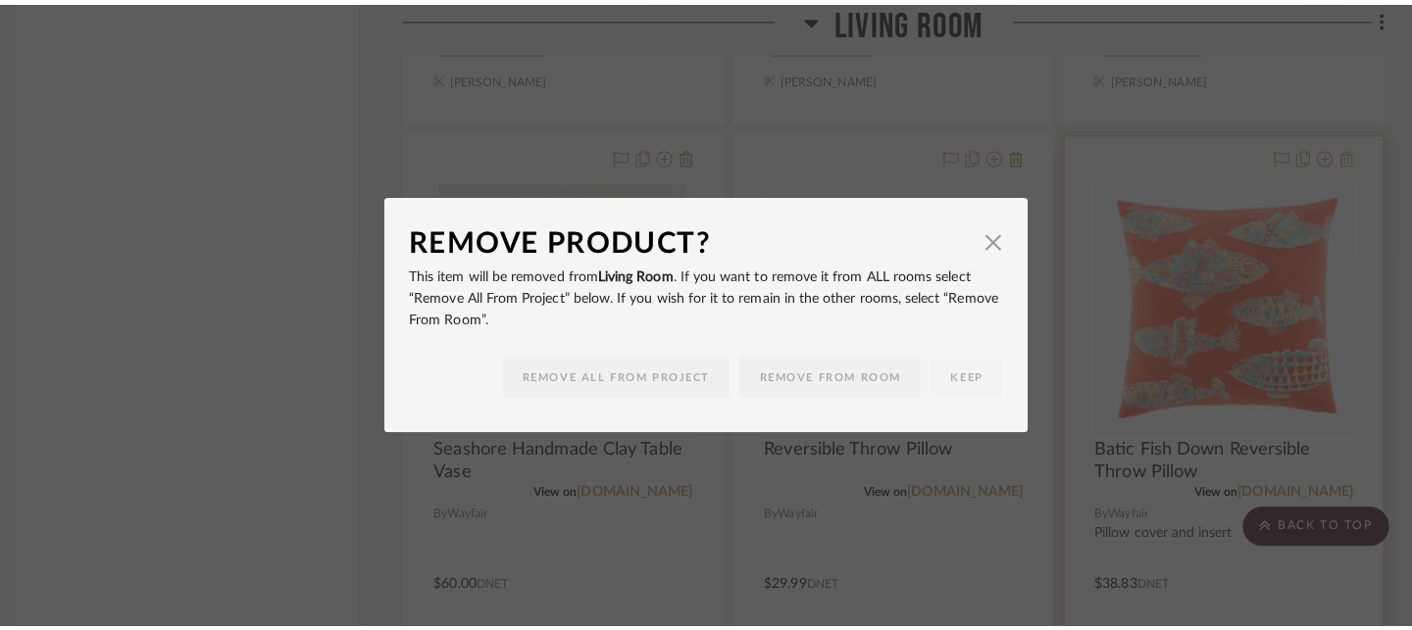
scroll to position [0, 0]
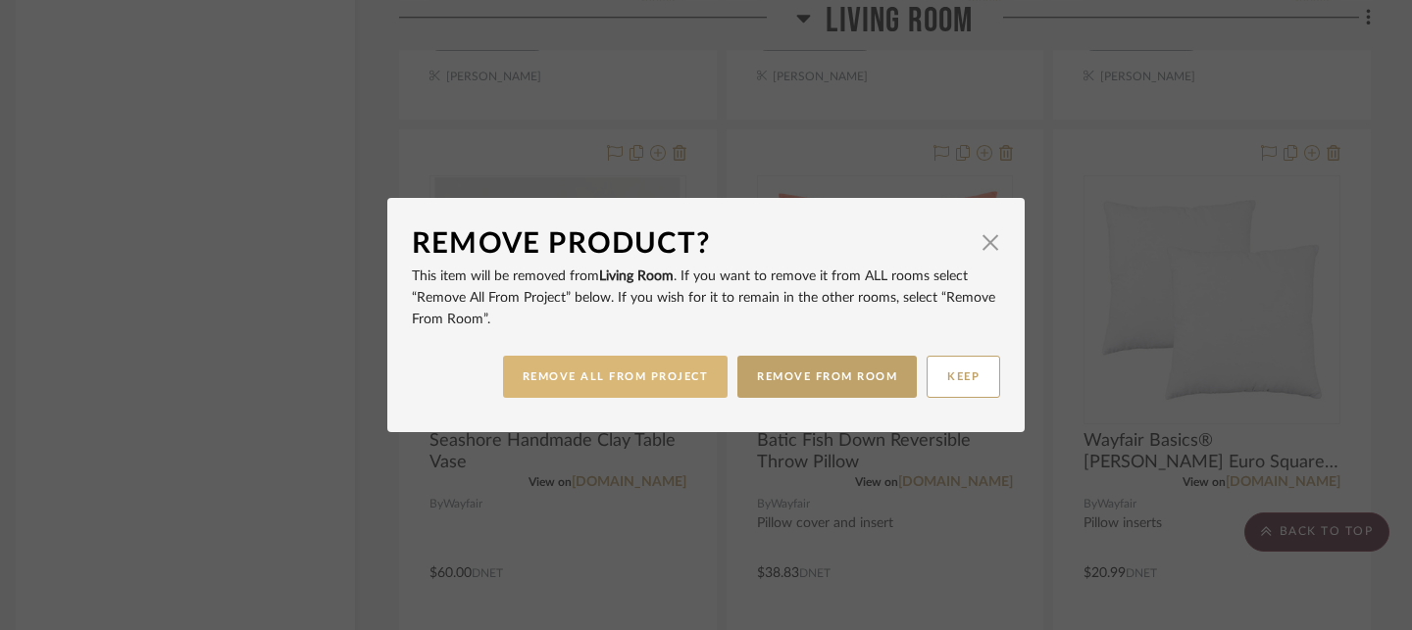
click at [655, 377] on button "REMOVE ALL FROM PROJECT" at bounding box center [616, 377] width 226 height 42
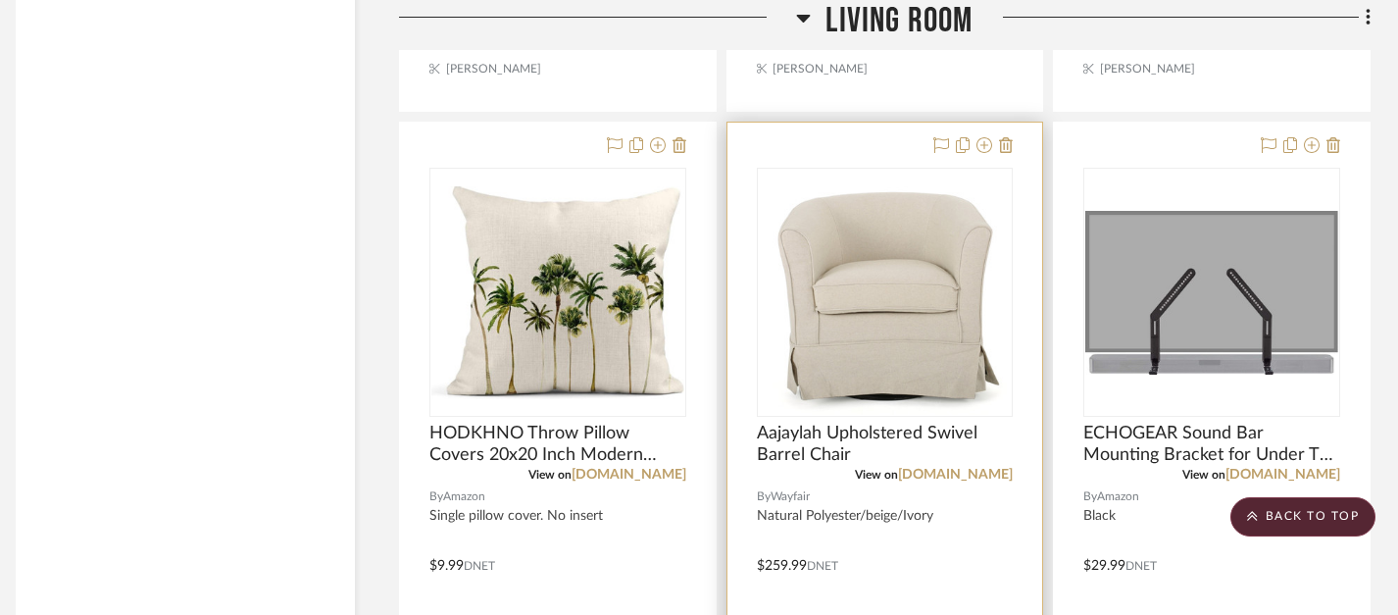
scroll to position [8627, 14]
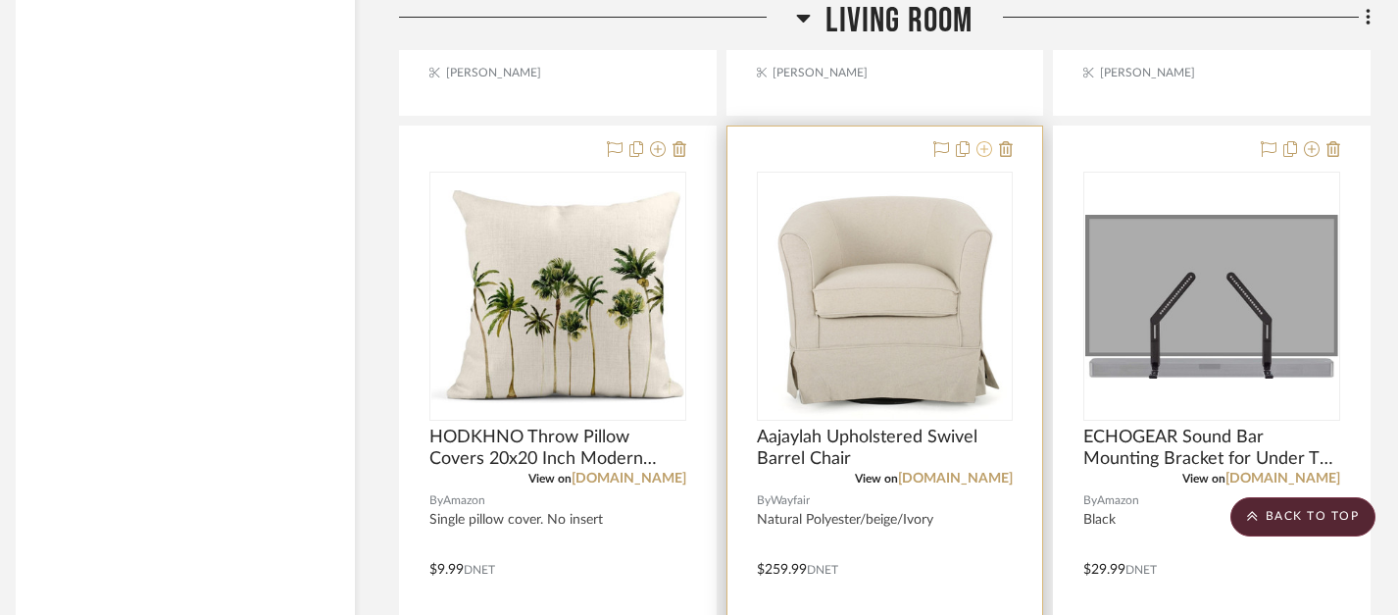
click at [983, 141] on icon at bounding box center [985, 149] width 16 height 16
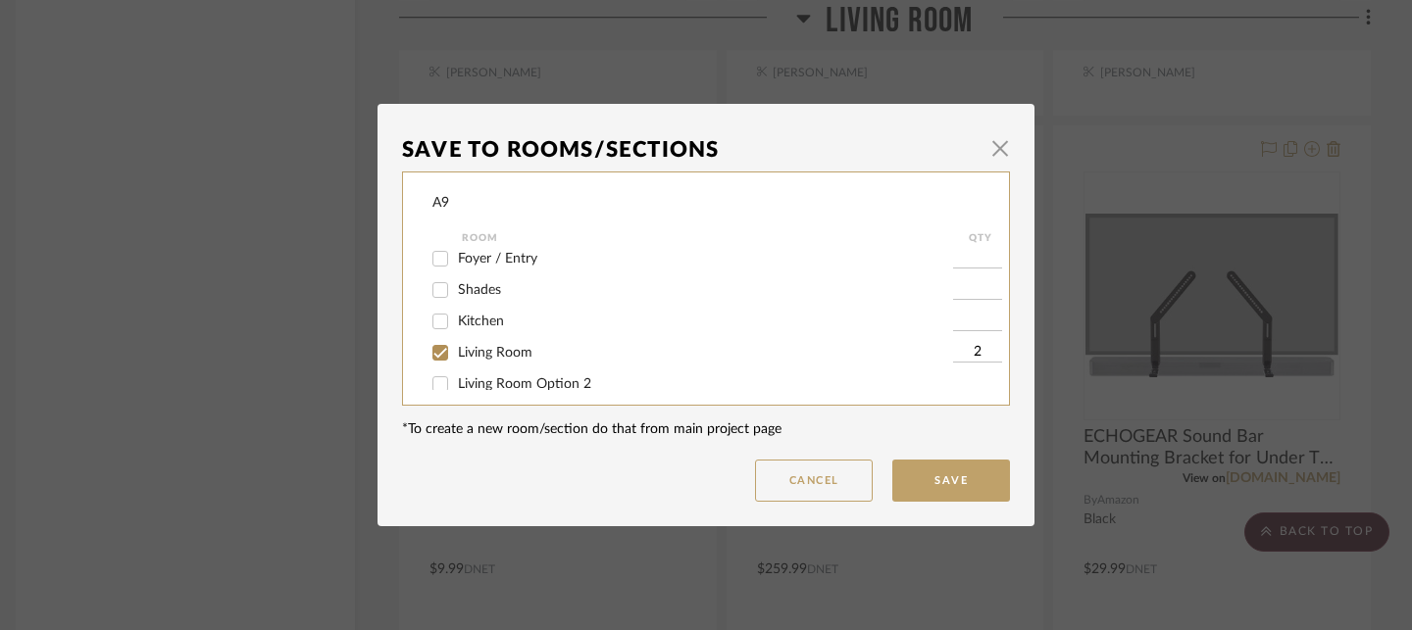
scroll to position [62, 0]
click at [568, 368] on span "Living Room Option 2" at bounding box center [524, 361] width 133 height 14
click at [456, 371] on input "Living Room Option 2" at bounding box center [440, 360] width 31 height 31
checkbox input "true"
type input "1"
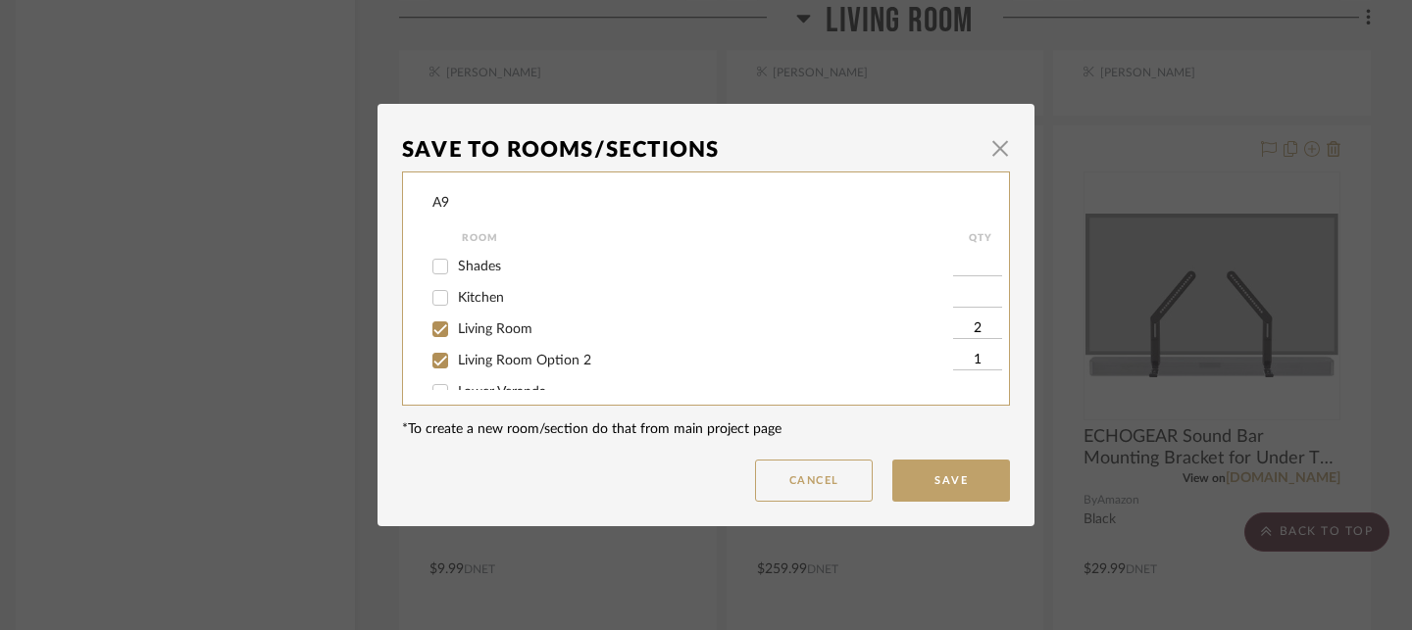
click at [502, 331] on span "Living Room" at bounding box center [495, 330] width 75 height 14
click at [456, 331] on input "Living Room" at bounding box center [440, 329] width 31 height 31
checkbox input "false"
click at [913, 477] on button "Save" at bounding box center [951, 481] width 118 height 42
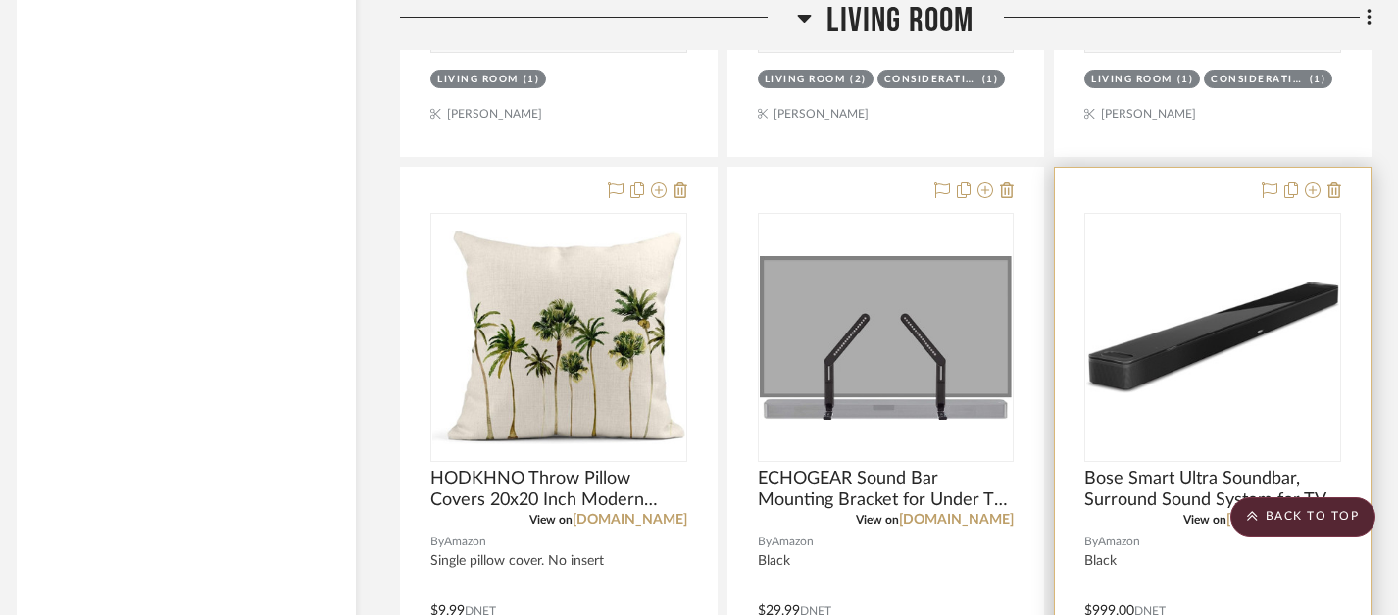
scroll to position [8601, 13]
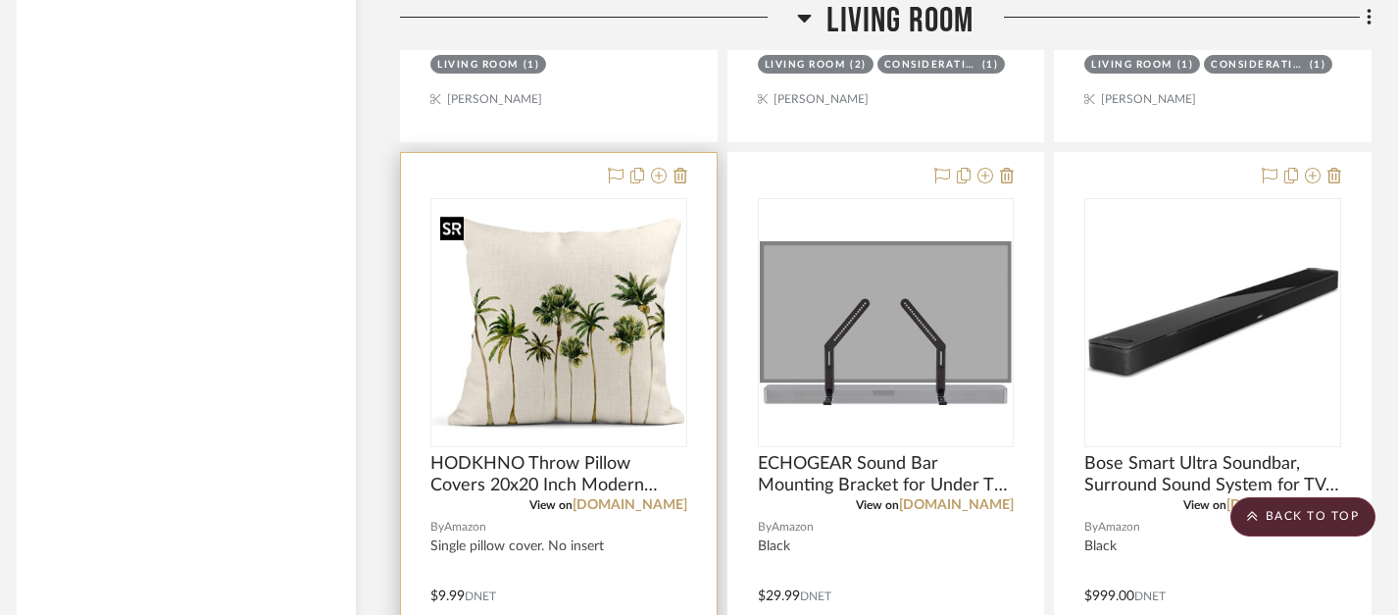
click at [602, 335] on img "0" at bounding box center [558, 323] width 253 height 213
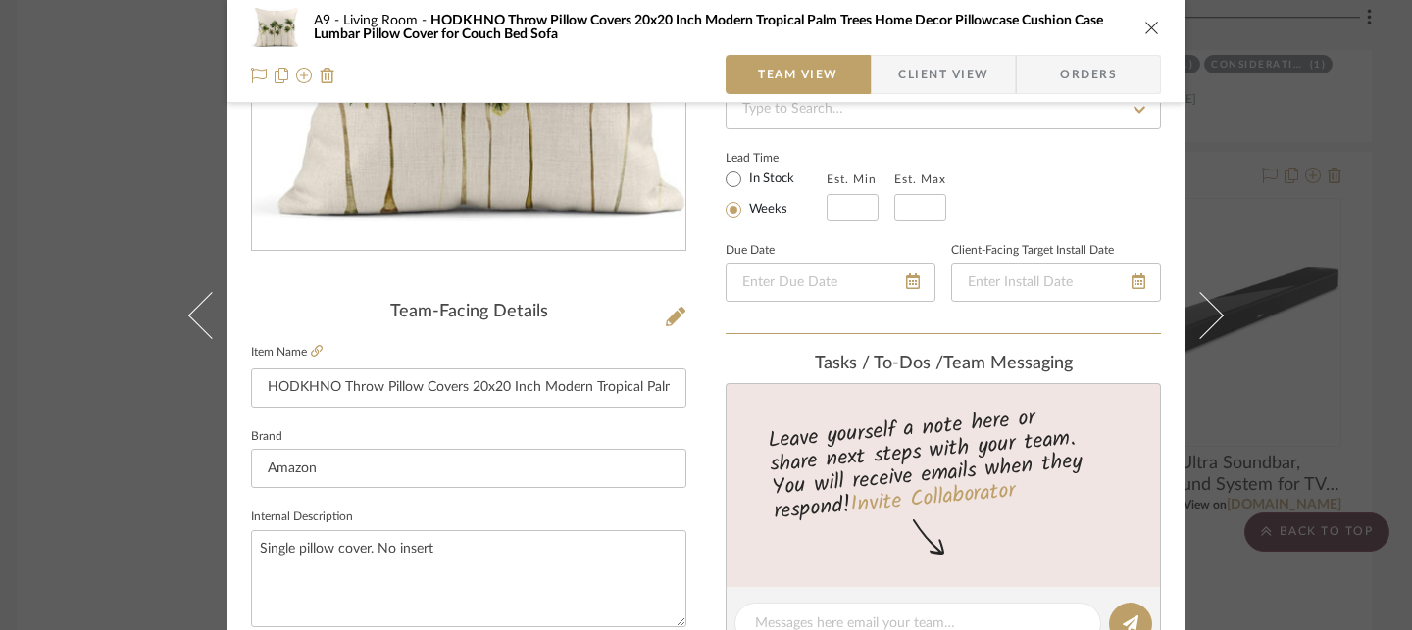
scroll to position [216, 0]
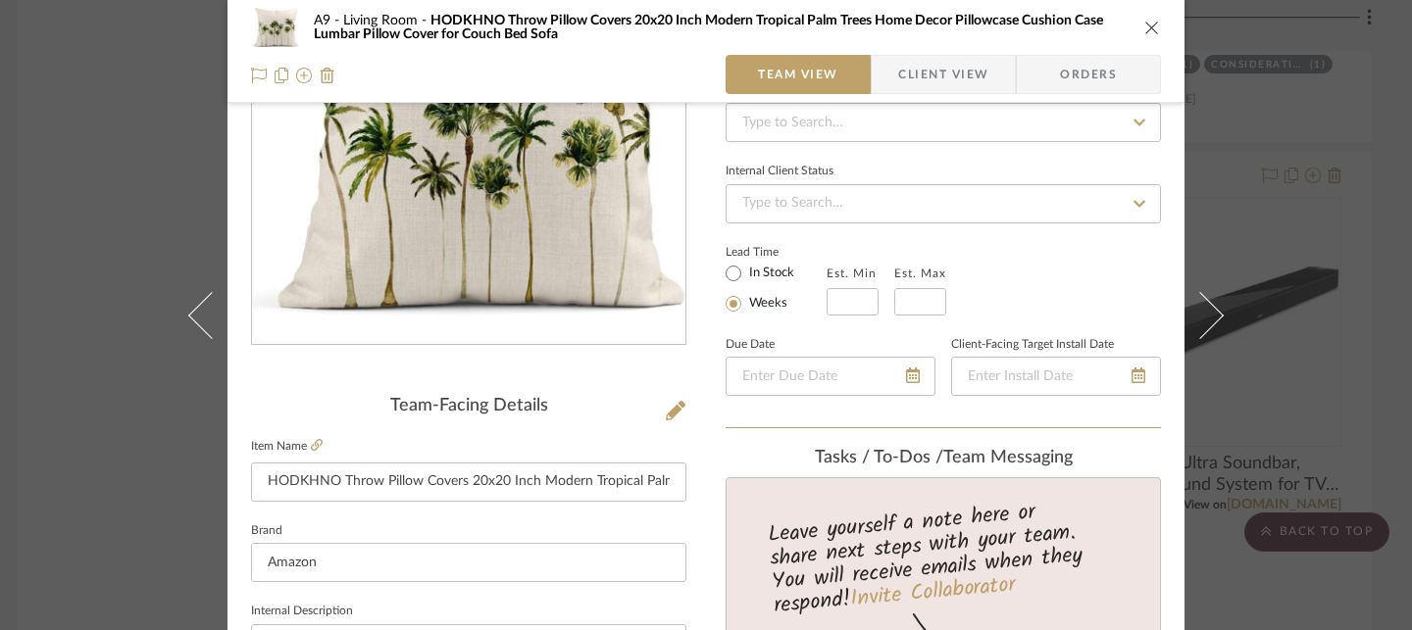
click at [1146, 29] on icon "close" at bounding box center [1152, 28] width 16 height 16
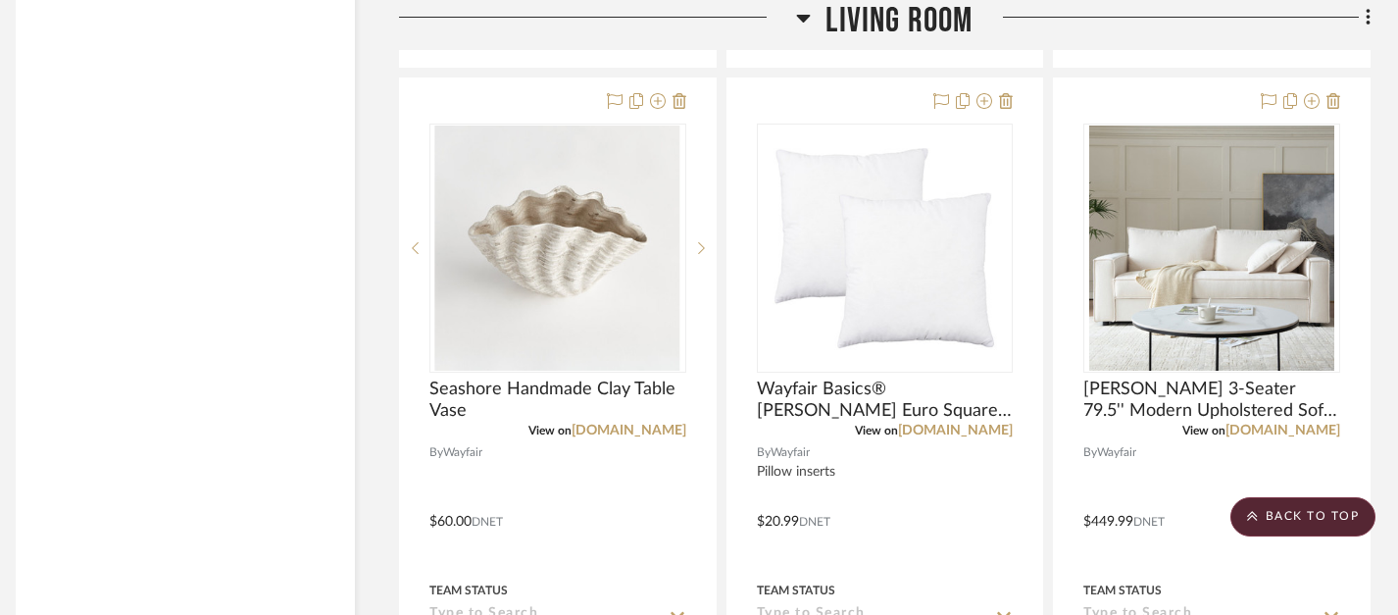
scroll to position [7809, 14]
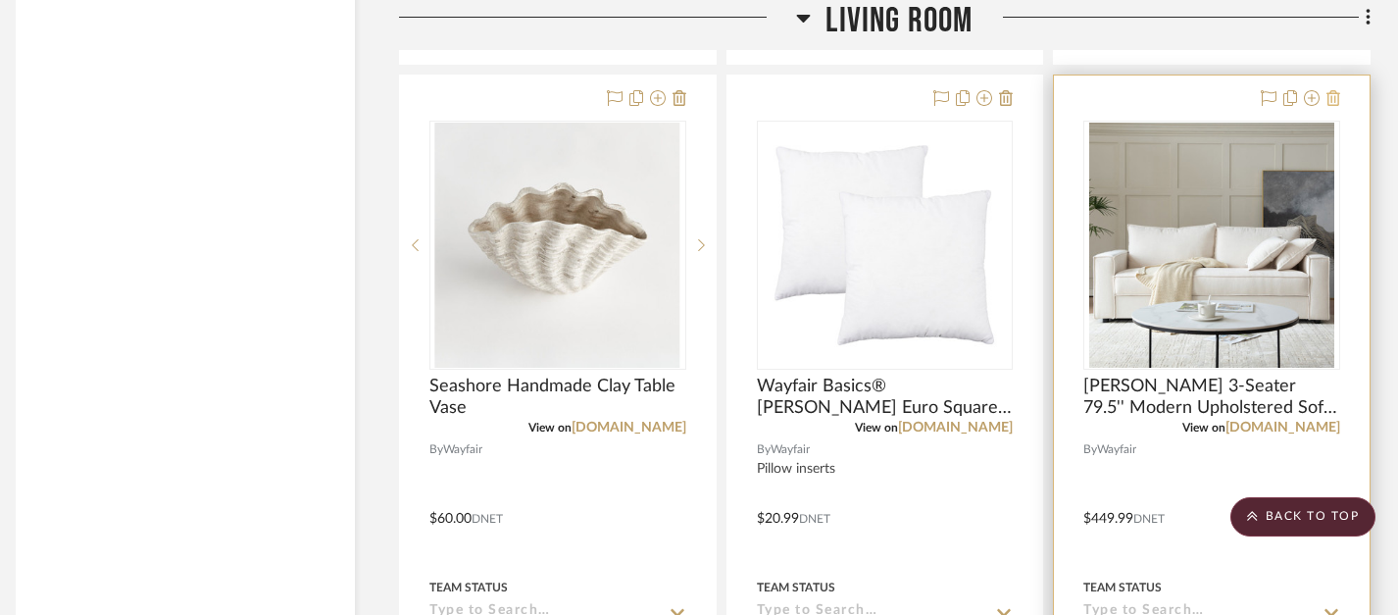
click at [1334, 93] on icon at bounding box center [1334, 98] width 14 height 16
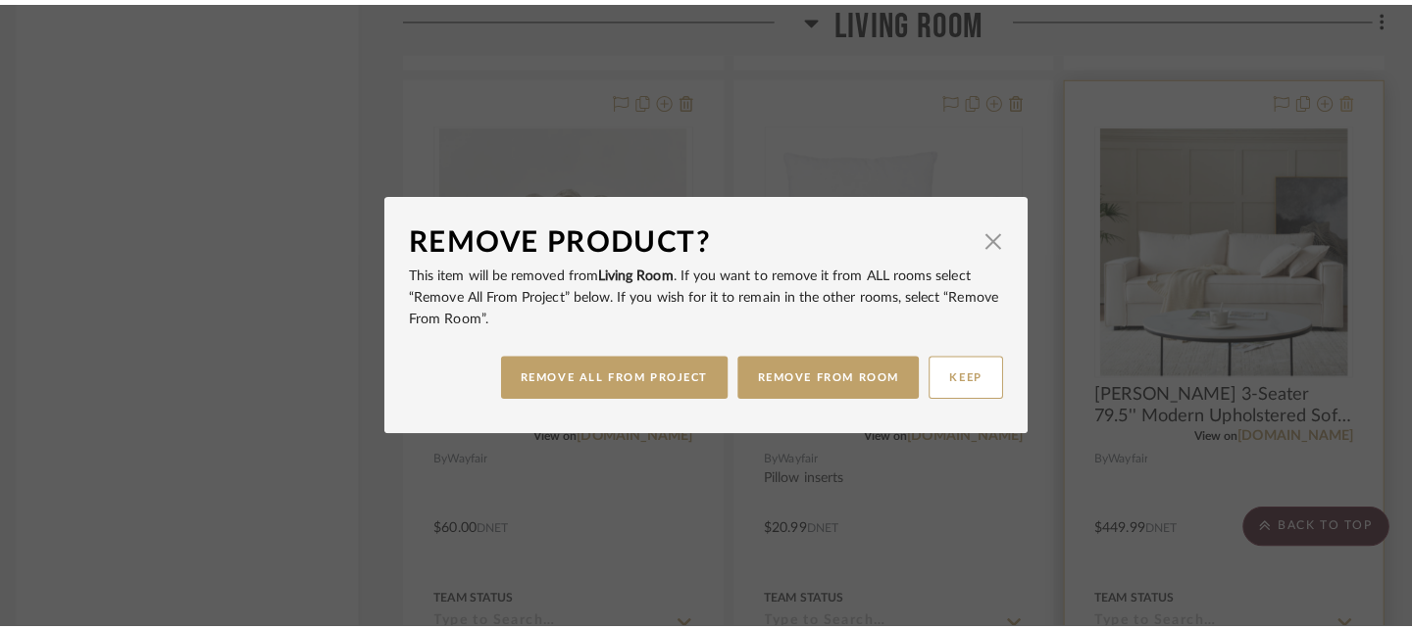
scroll to position [0, 0]
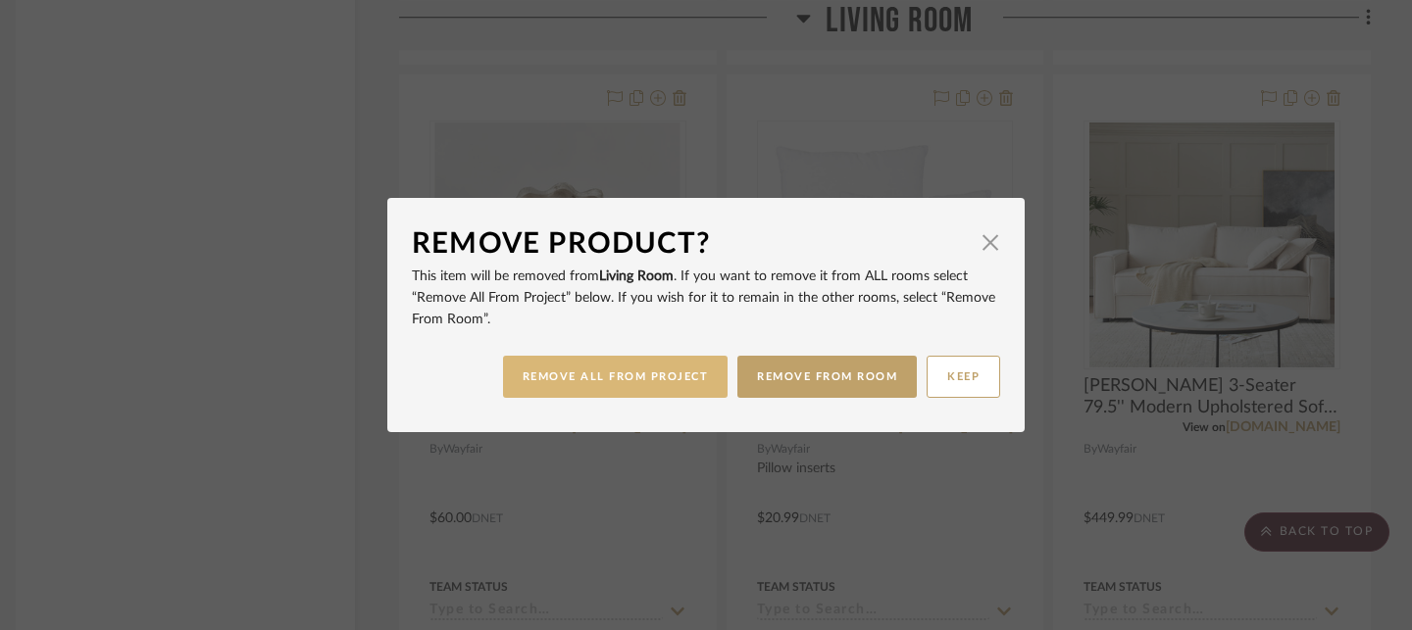
click at [665, 373] on button "REMOVE ALL FROM PROJECT" at bounding box center [616, 377] width 226 height 42
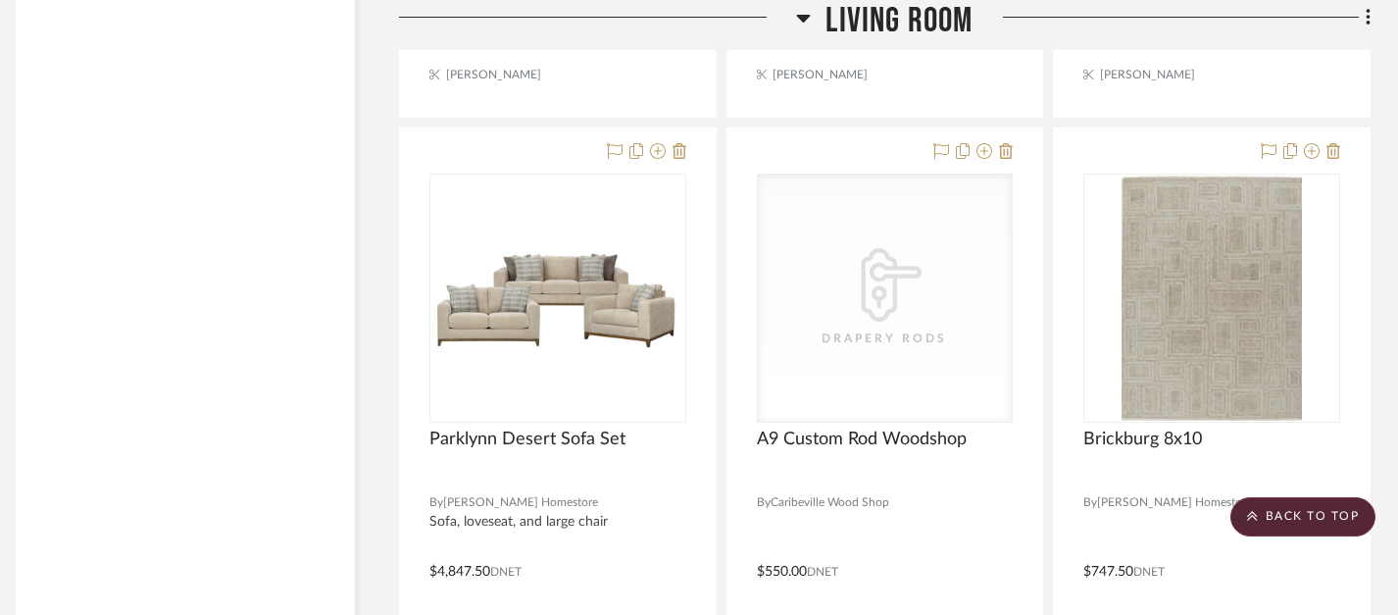
scroll to position [6023, 14]
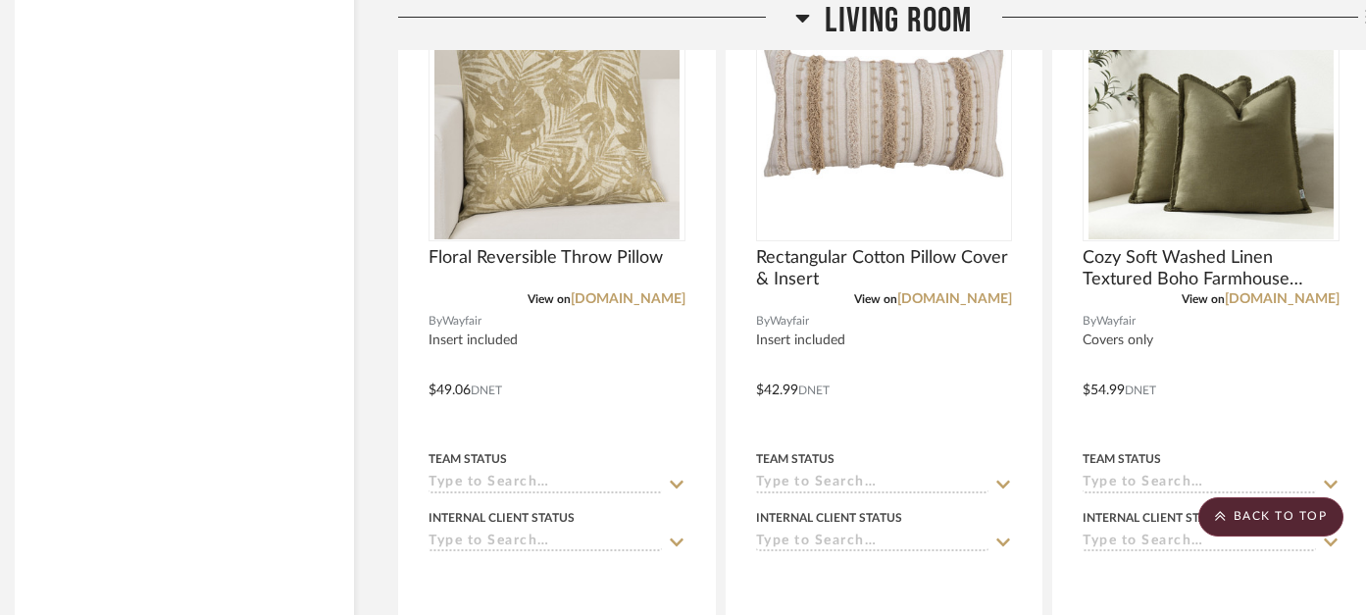
scroll to position [5367, 15]
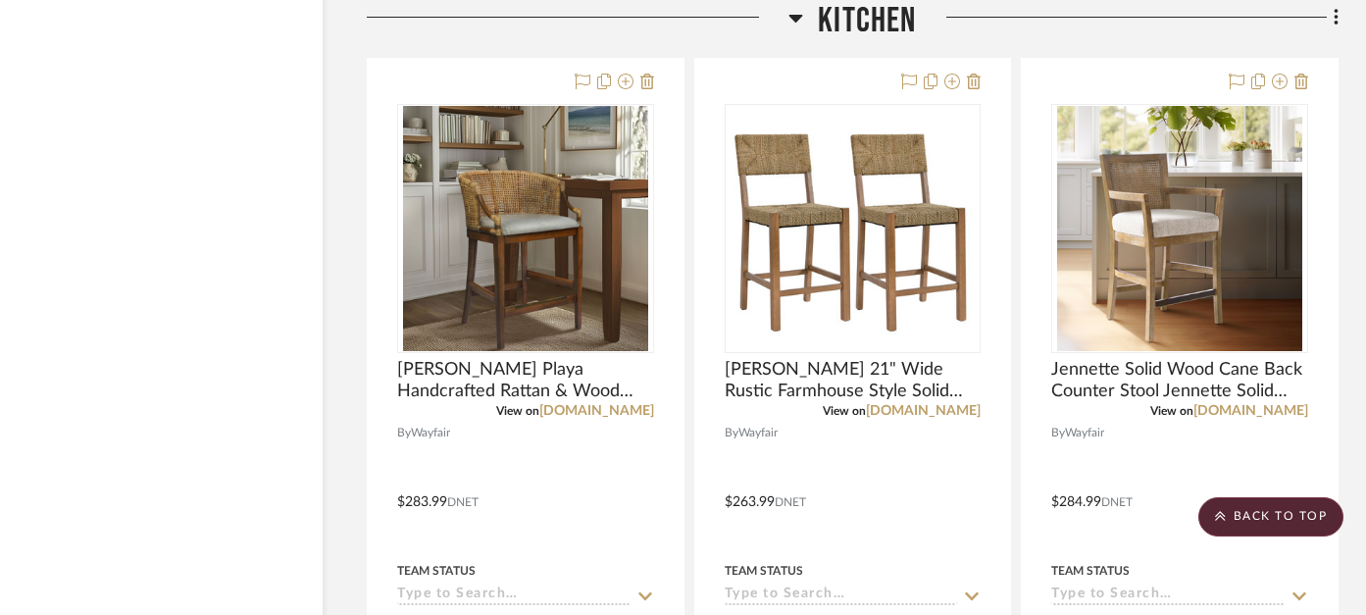
scroll to position [3383, 46]
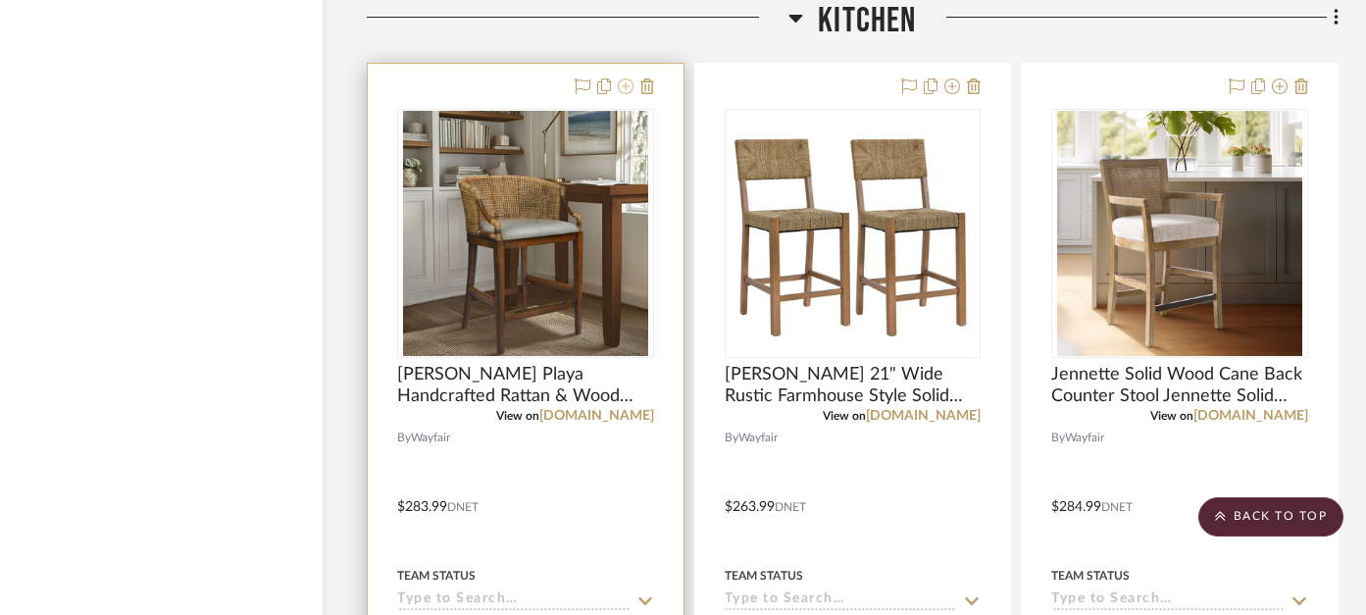
click at [626, 84] on icon at bounding box center [626, 86] width 16 height 16
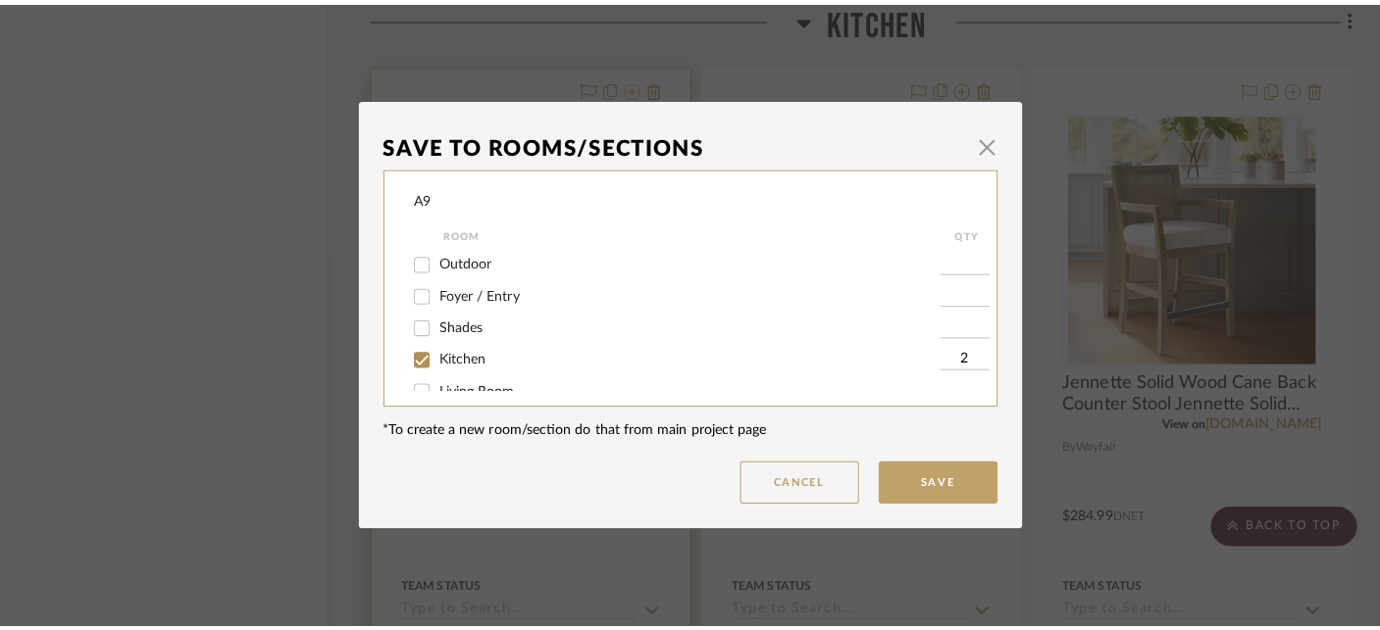
scroll to position [0, 0]
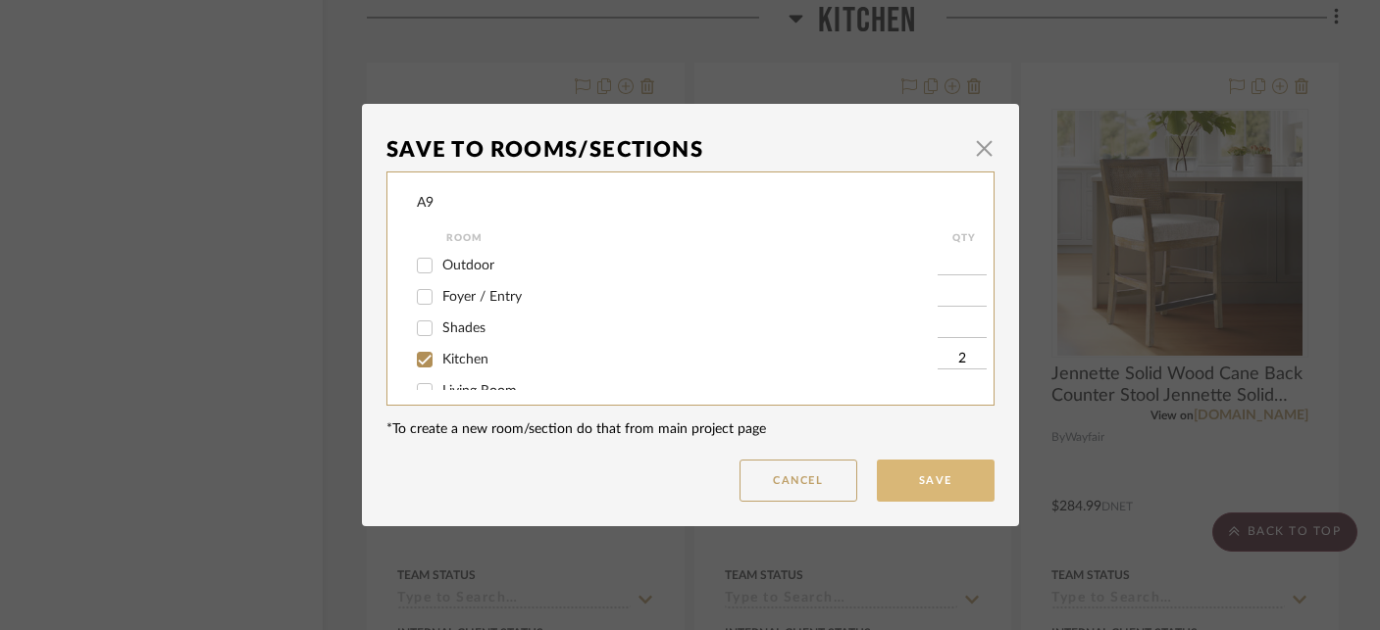
click at [881, 477] on button "Save" at bounding box center [936, 481] width 118 height 42
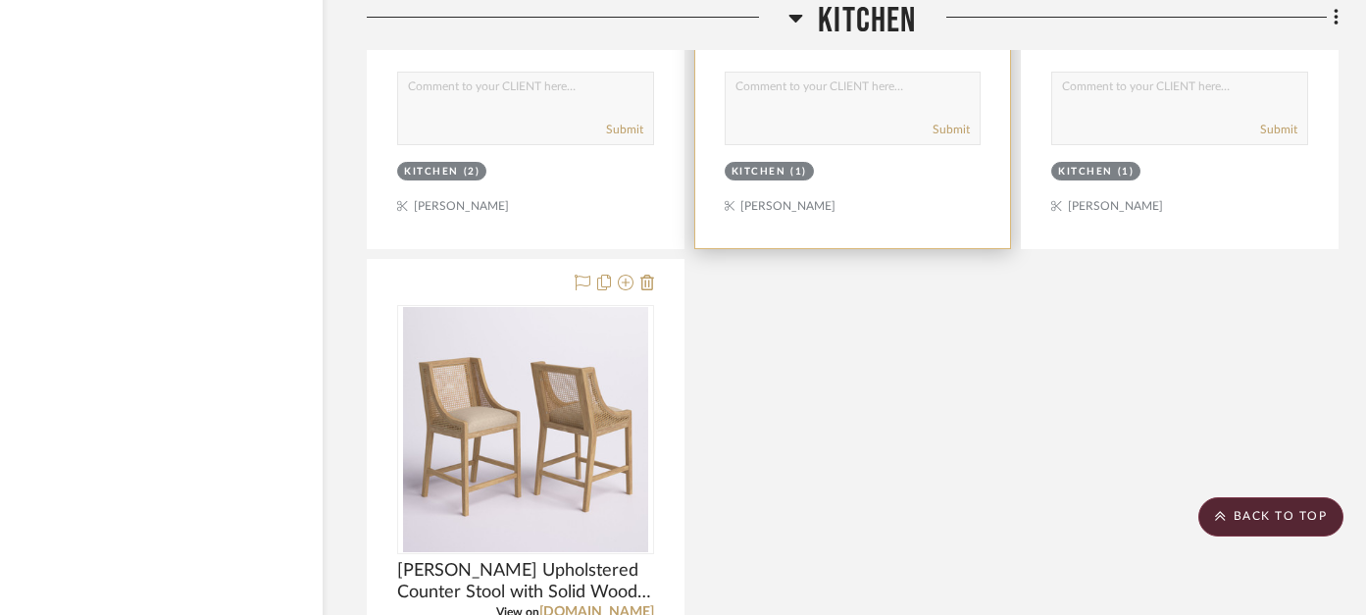
scroll to position [4172, 46]
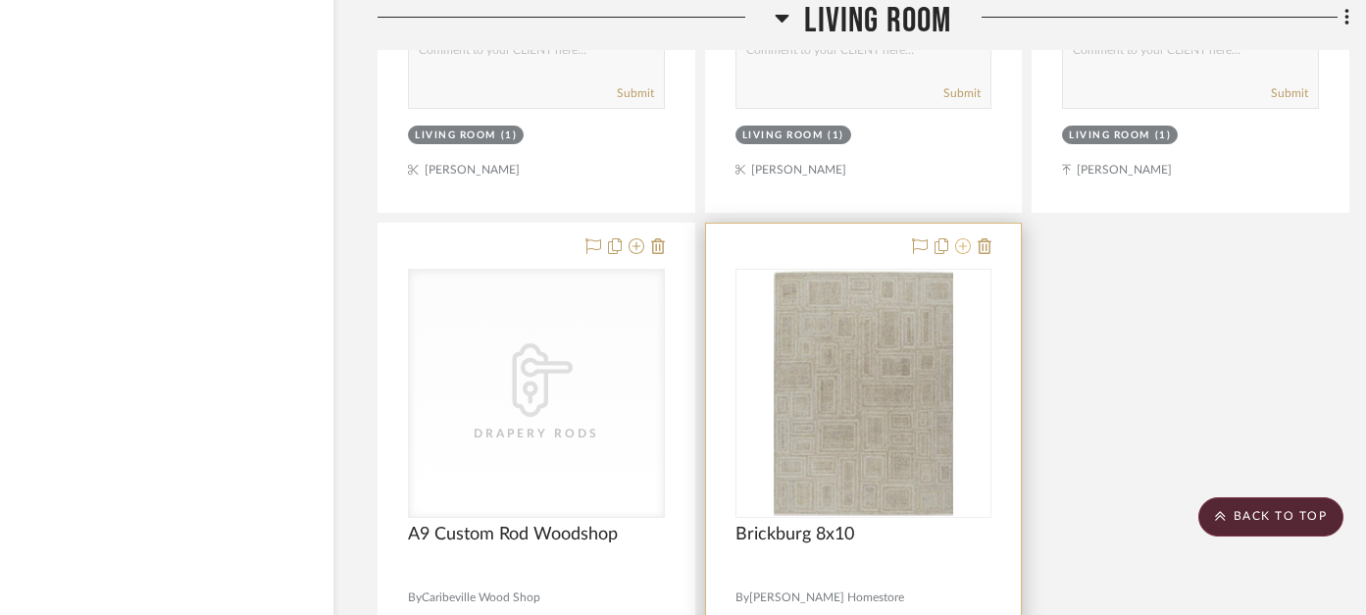
click at [958, 239] on icon at bounding box center [963, 246] width 16 height 16
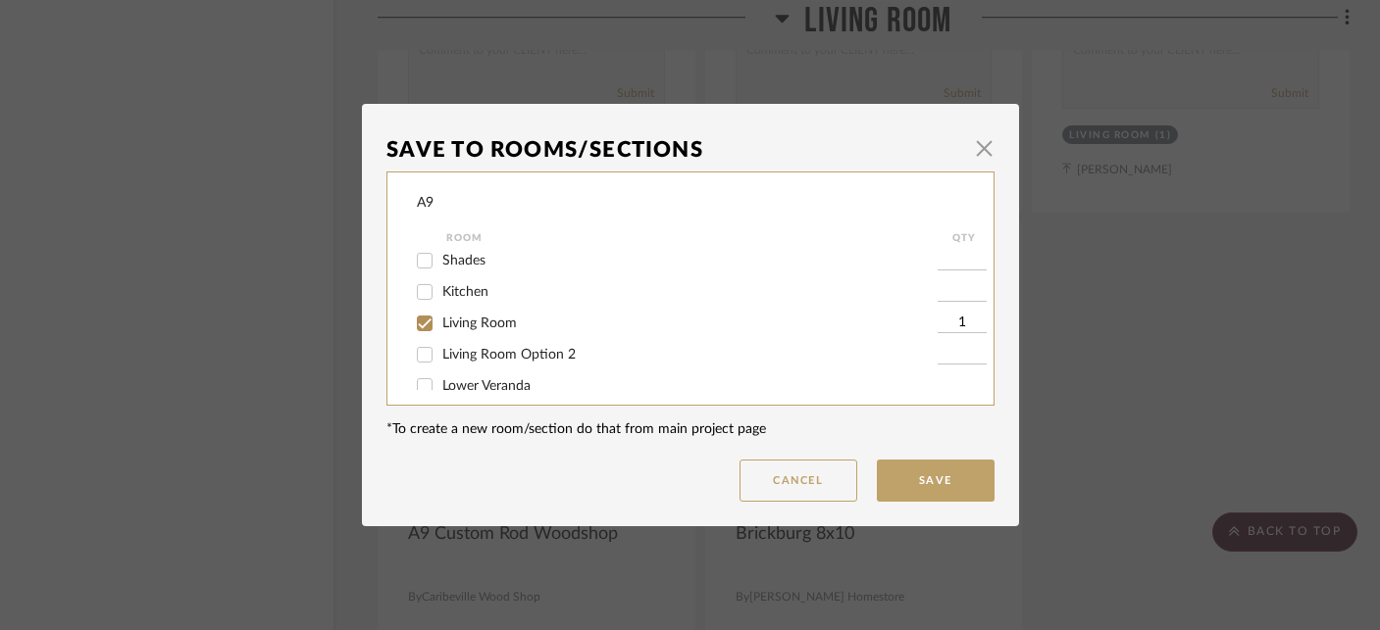
scroll to position [99, 0]
click at [542, 327] on span "Living Room Option 2" at bounding box center [508, 324] width 133 height 14
click at [440, 327] on input "Living Room Option 2" at bounding box center [424, 323] width 31 height 31
checkbox input "true"
type input "1"
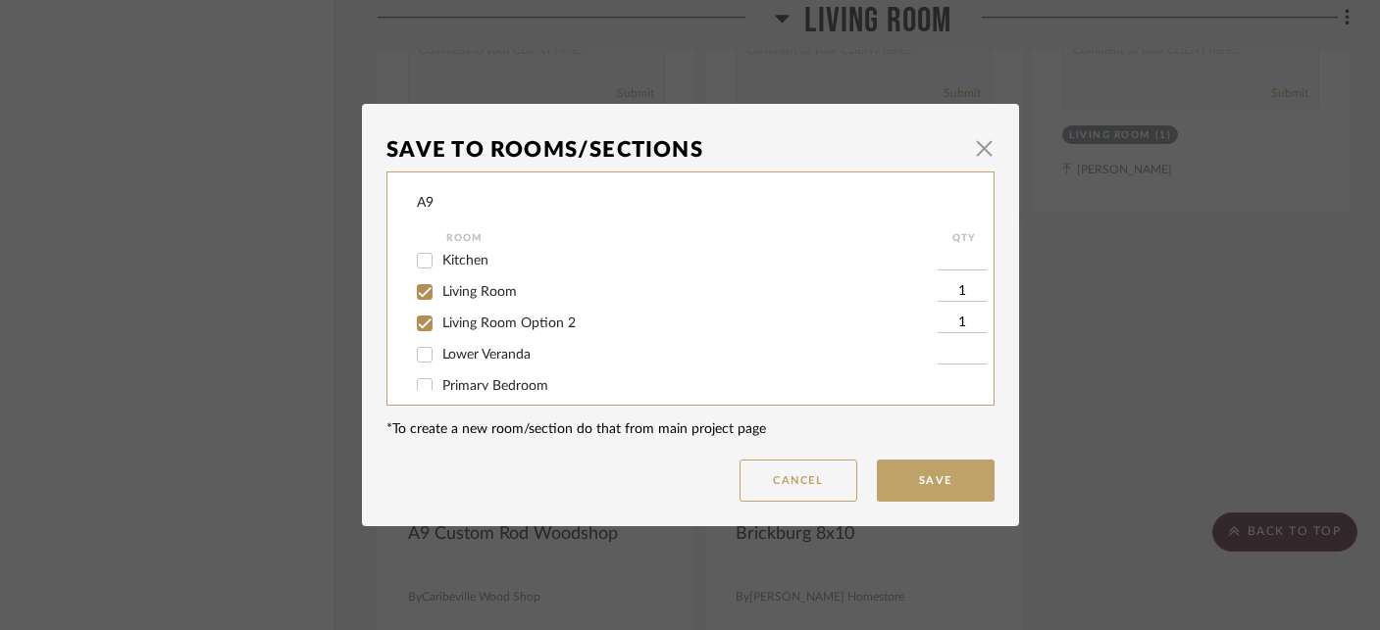
click at [487, 287] on div "Living Room" at bounding box center [677, 291] width 521 height 31
click at [487, 299] on span "Living Room" at bounding box center [479, 292] width 75 height 14
click at [440, 302] on input "Living Room" at bounding box center [424, 291] width 31 height 31
checkbox input "false"
click at [921, 481] on button "Save" at bounding box center [936, 481] width 118 height 42
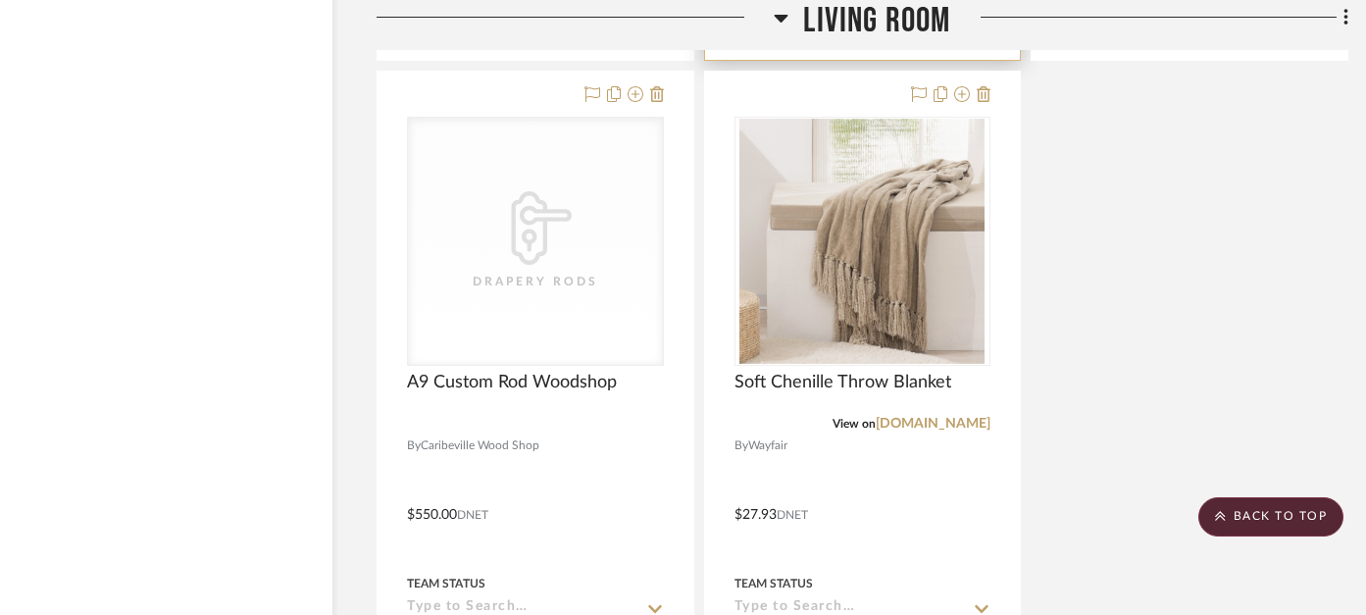
scroll to position [7316, 36]
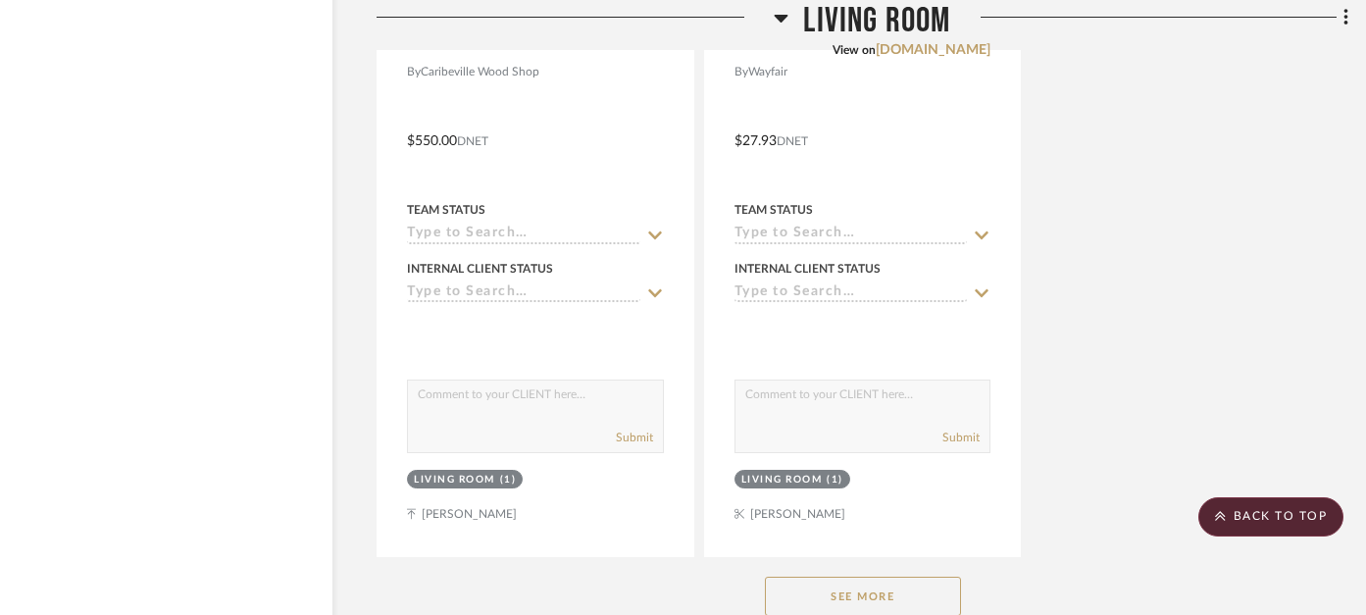
click at [820, 599] on button "See More" at bounding box center [863, 596] width 196 height 39
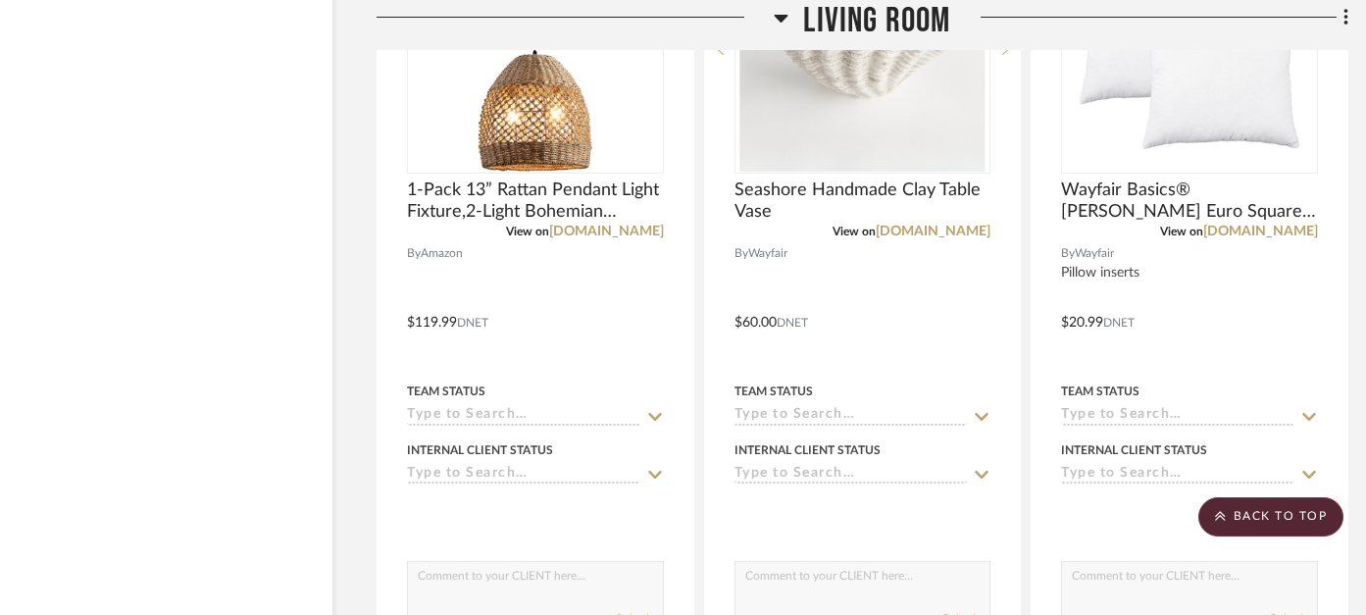
scroll to position [8008, 36]
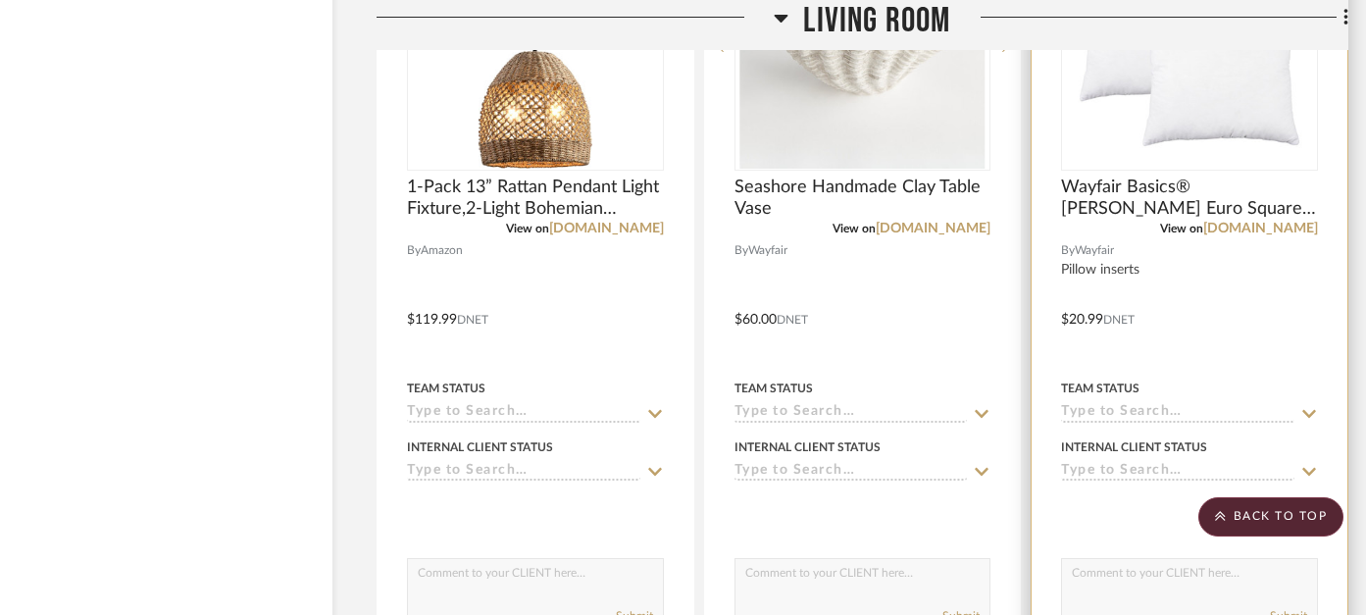
click at [0, 0] on img at bounding box center [0, 0] width 0 height 0
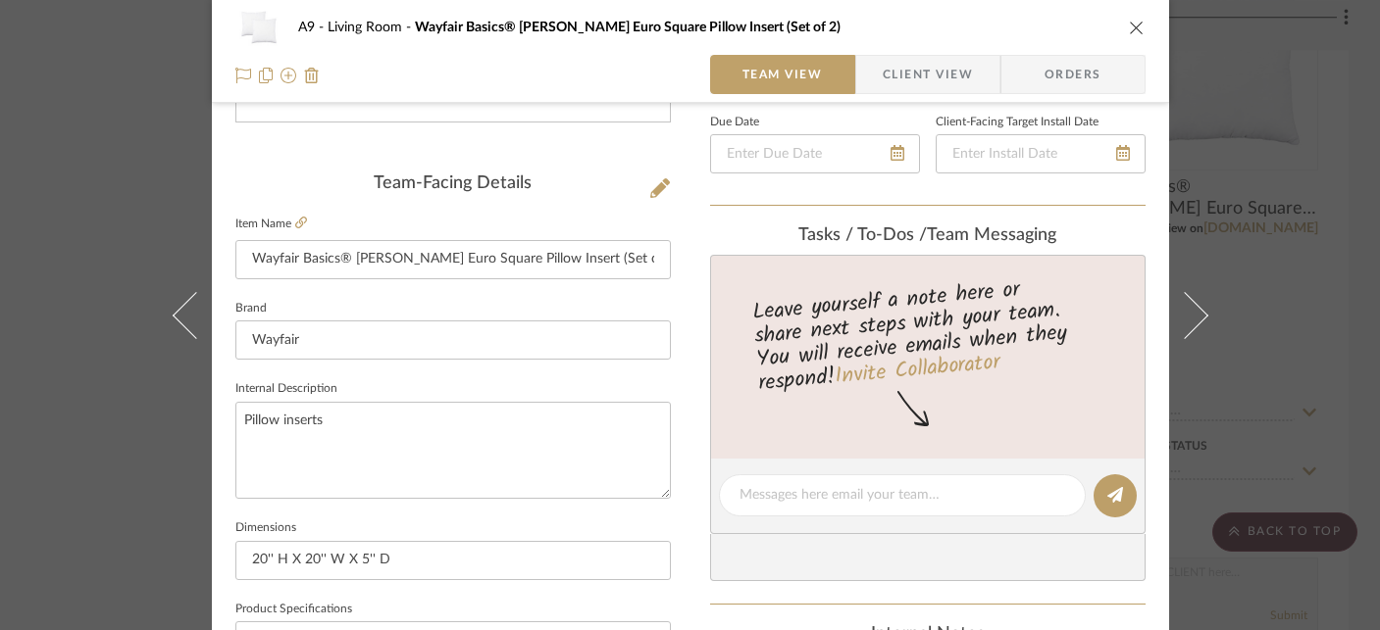
scroll to position [0, 0]
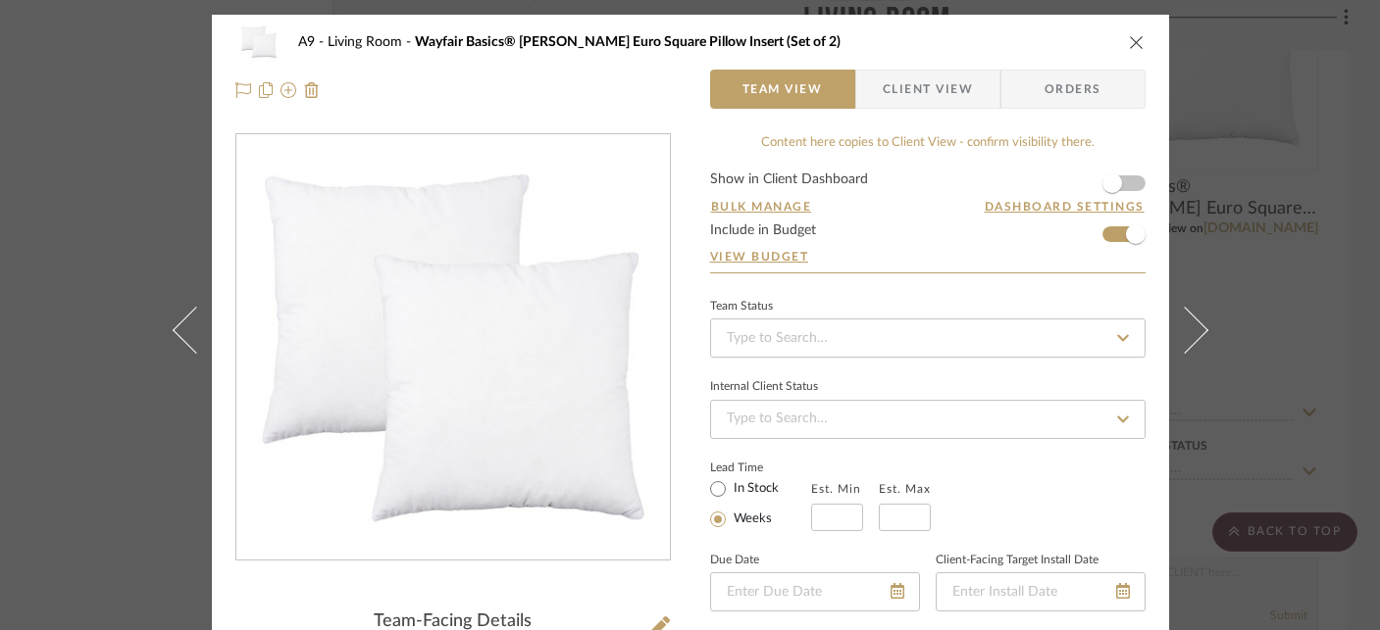
click at [1131, 40] on icon "close" at bounding box center [1137, 42] width 16 height 16
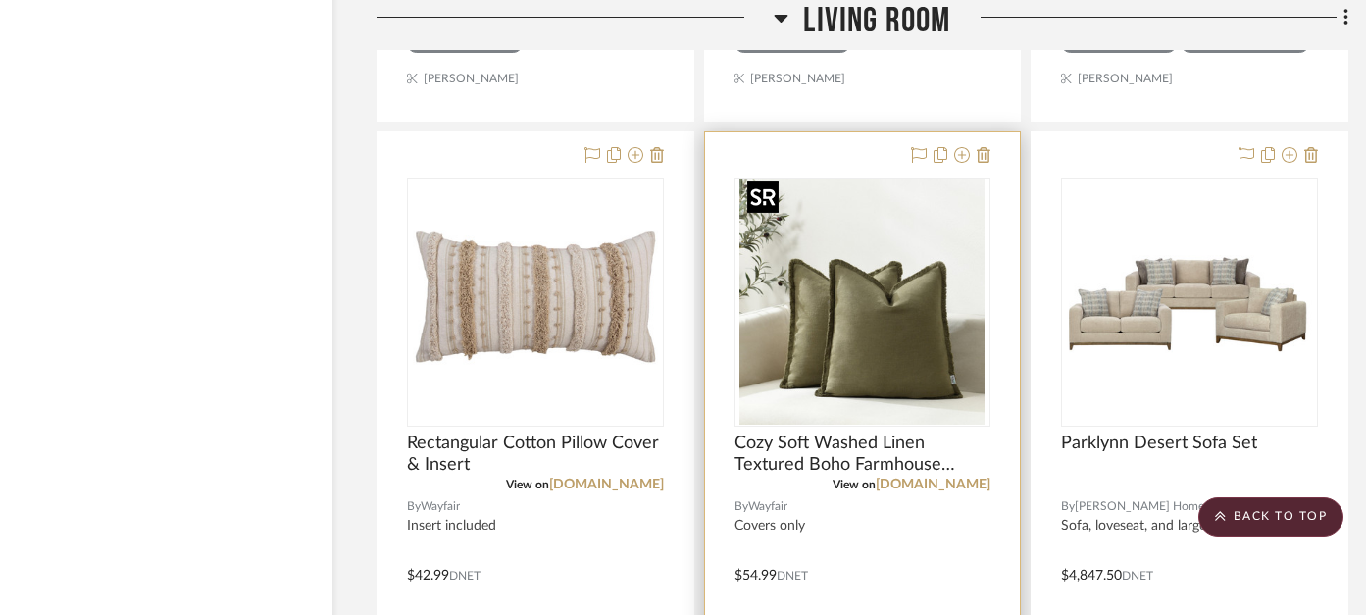
click at [912, 306] on img "0" at bounding box center [861, 301] width 245 height 245
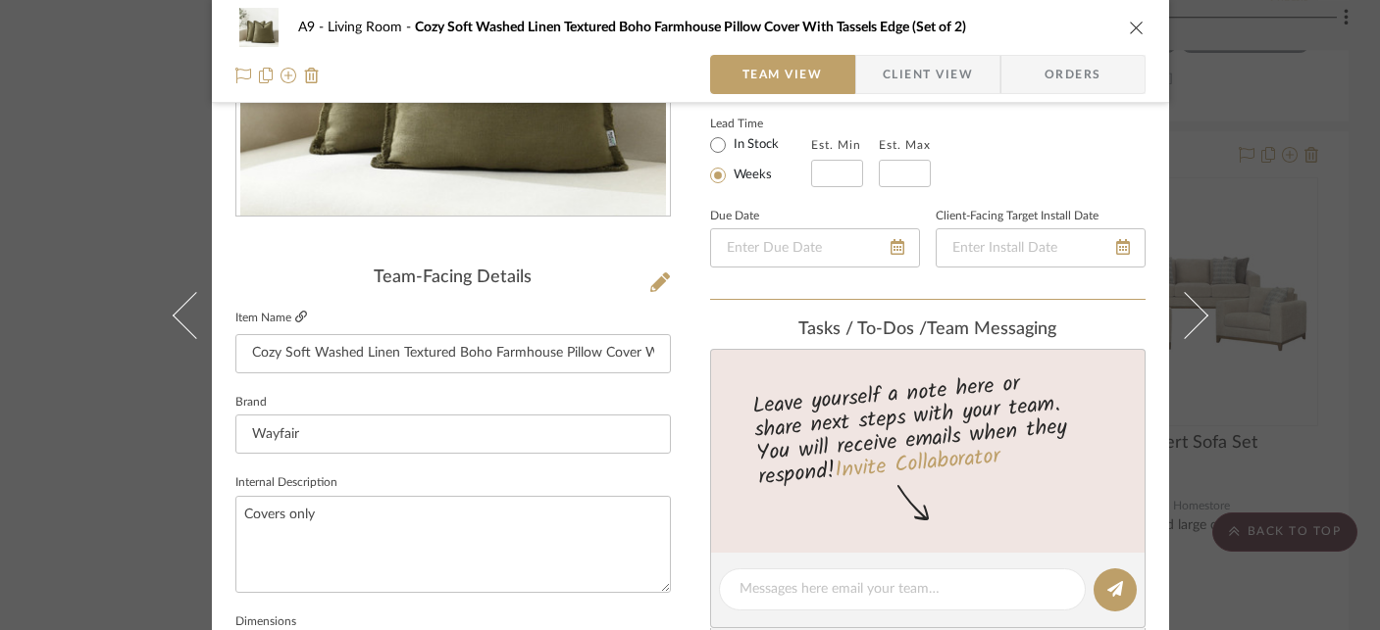
scroll to position [343, 0]
click at [295, 320] on icon at bounding box center [301, 318] width 12 height 12
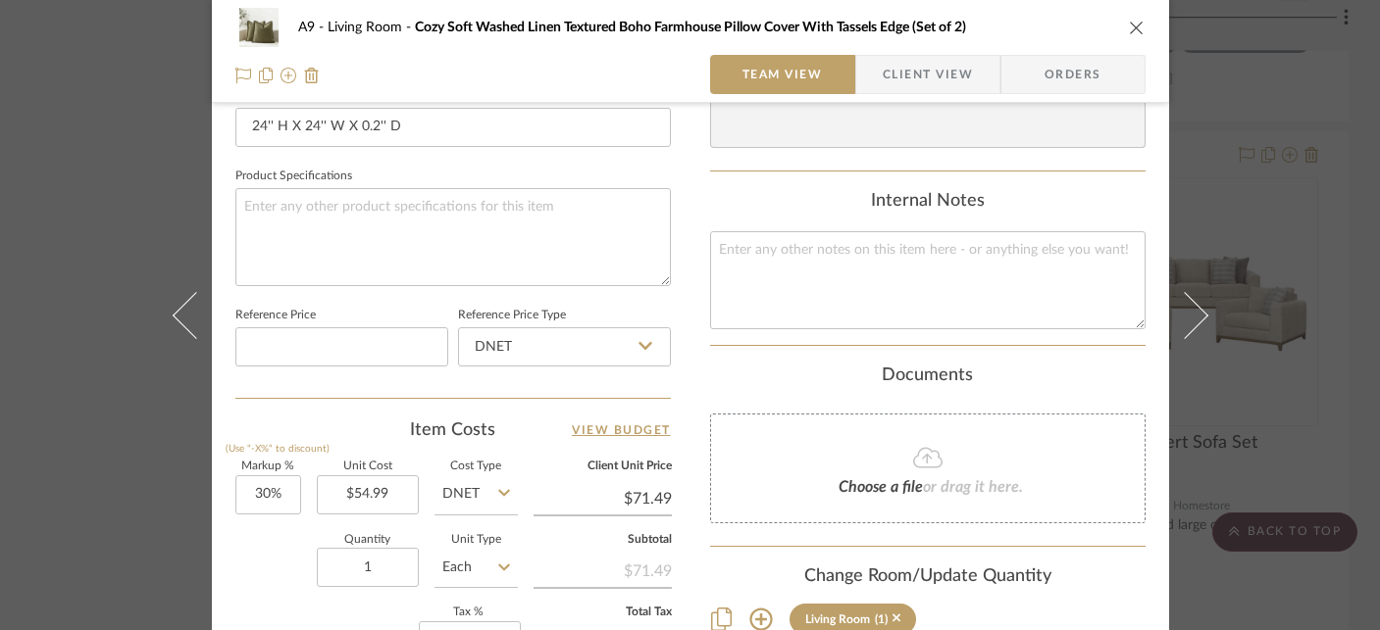
scroll to position [953, 0]
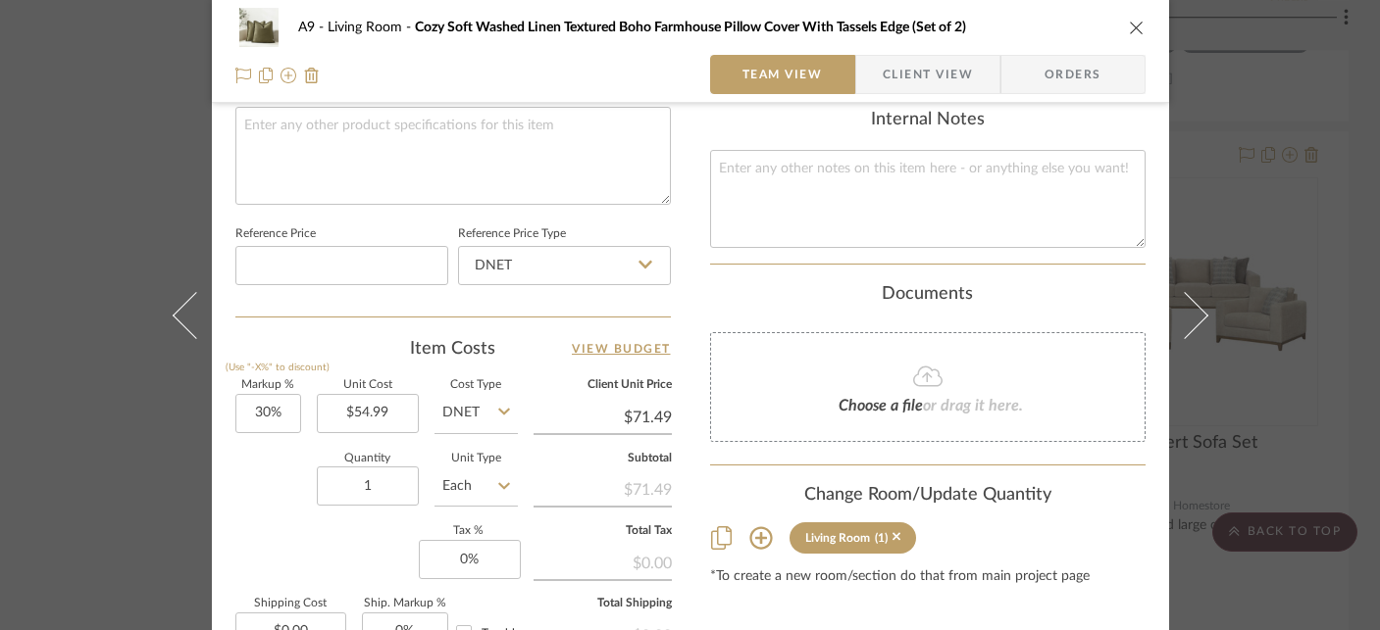
click at [1129, 30] on icon "close" at bounding box center [1137, 28] width 16 height 16
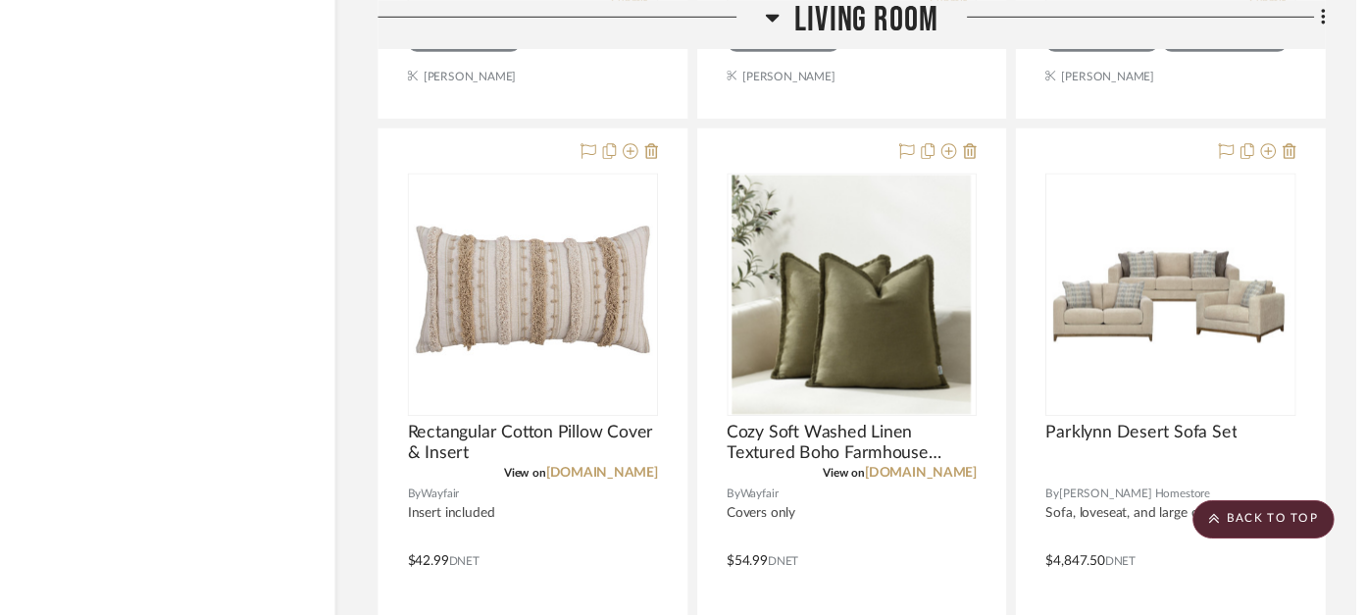
scroll to position [6012, 36]
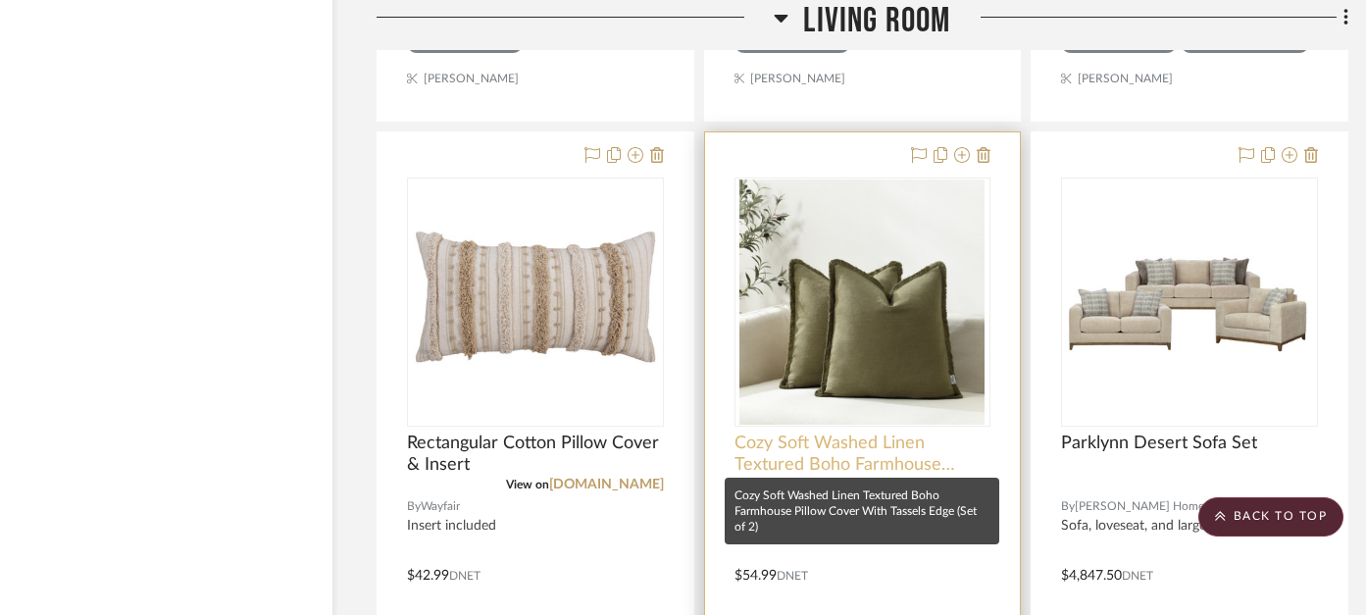
click at [848, 444] on span "Cozy Soft Washed Linen Textured Boho Farmhouse Pillow Cover With Tassels Edge (…" at bounding box center [862, 453] width 257 height 43
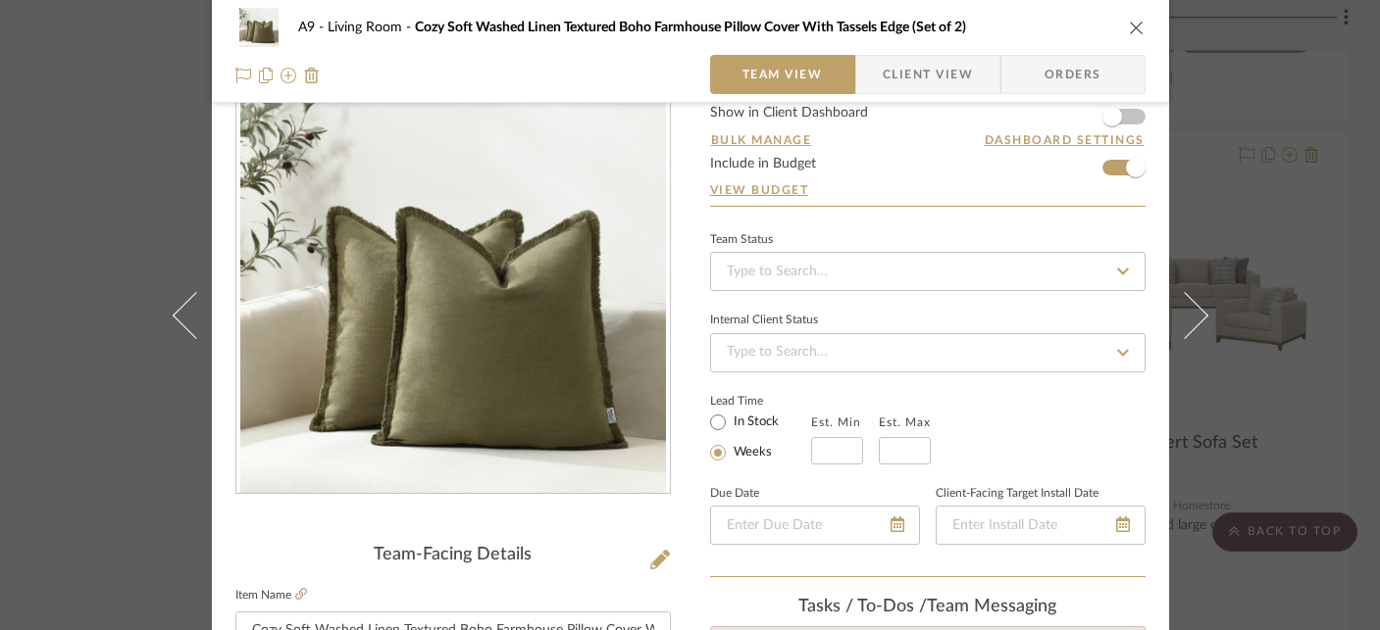
scroll to position [12, 0]
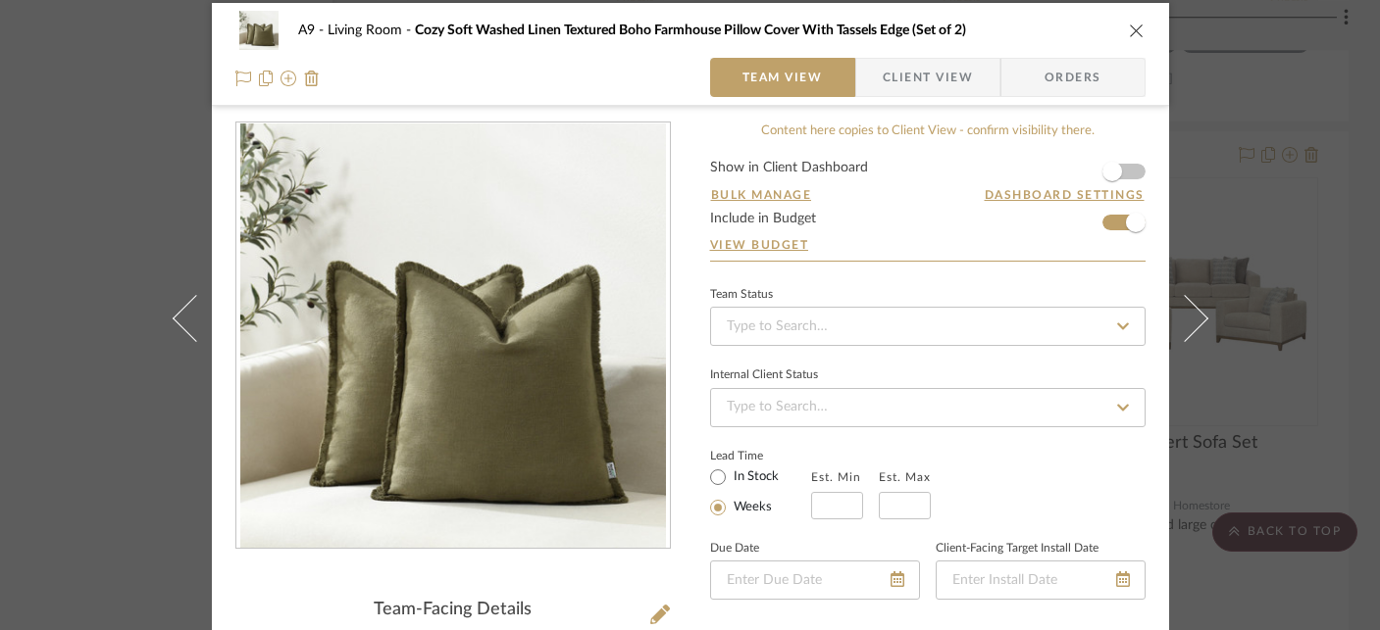
click at [1129, 25] on icon "close" at bounding box center [1137, 31] width 16 height 16
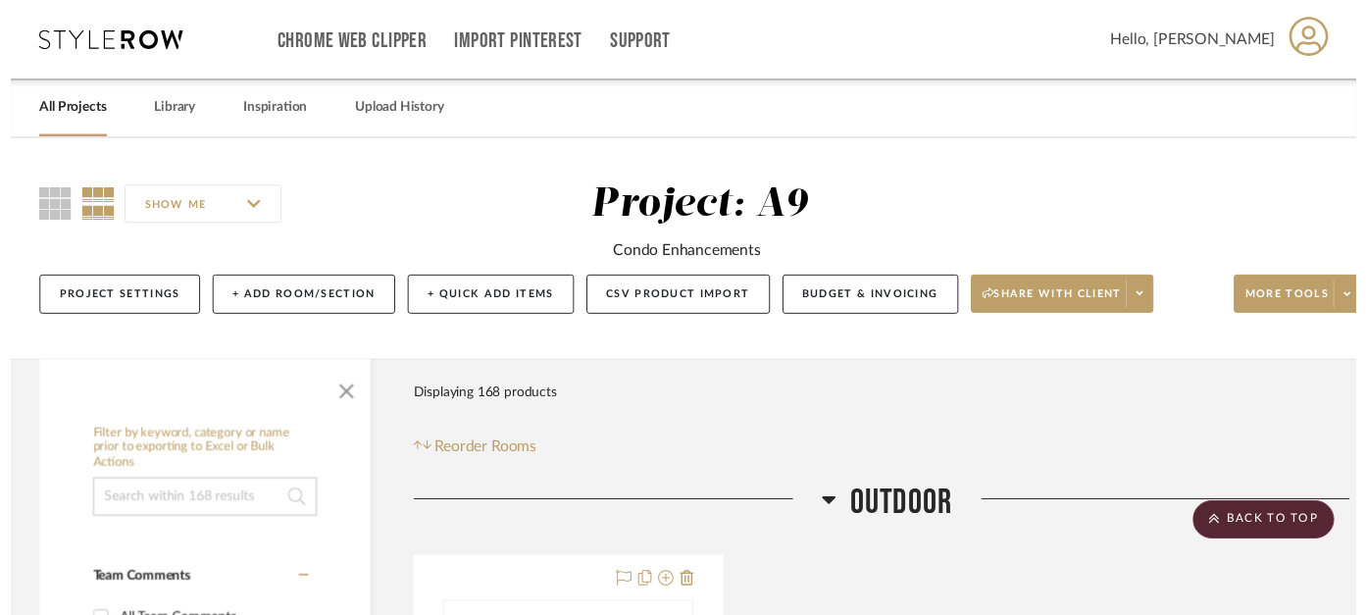
scroll to position [6012, 36]
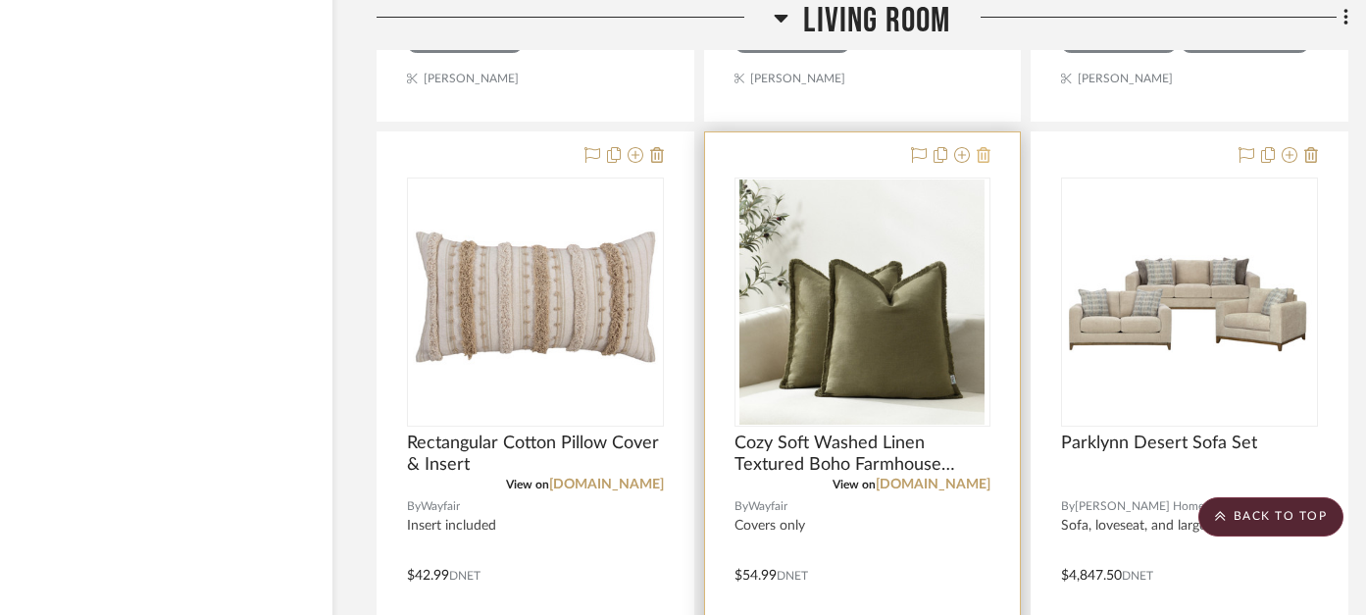
click at [986, 156] on icon at bounding box center [984, 155] width 14 height 16
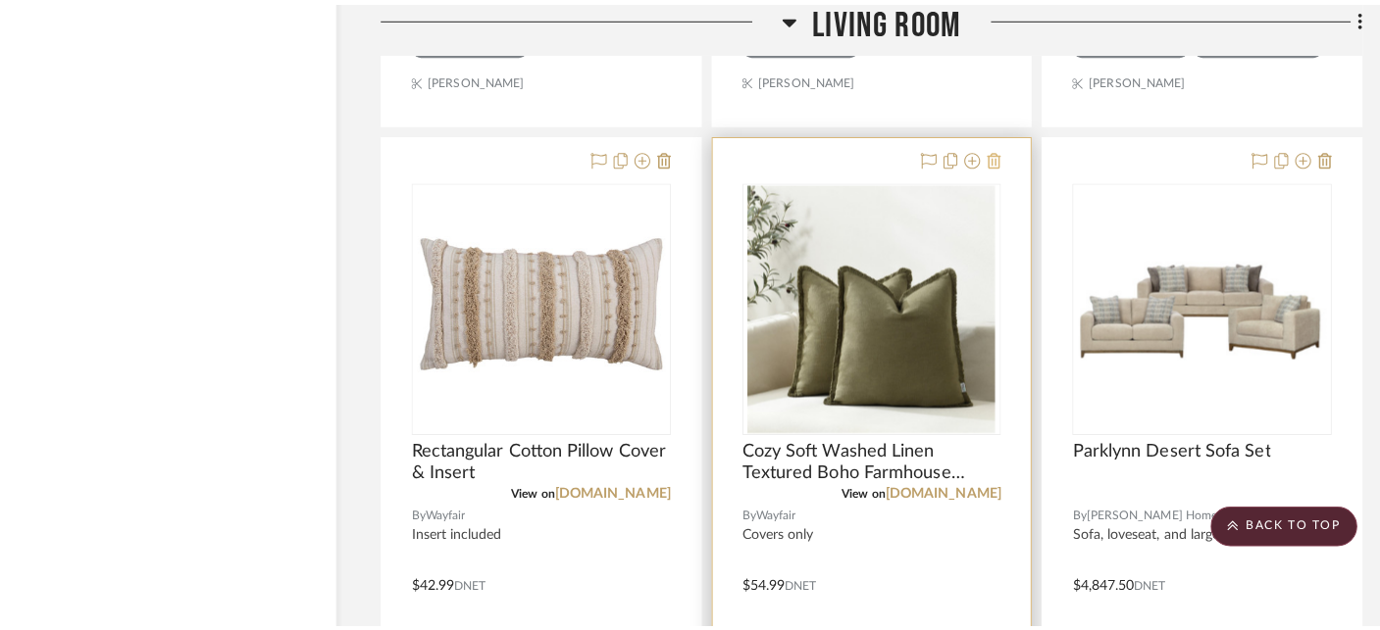
scroll to position [0, 0]
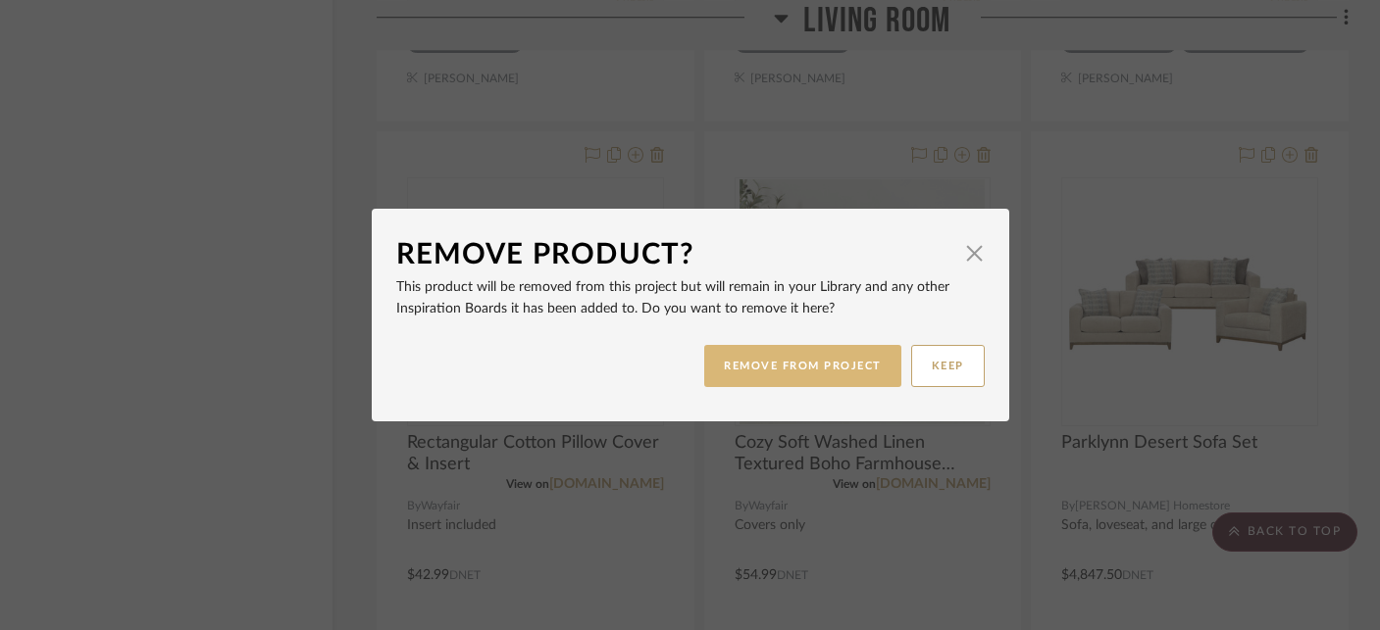
click at [832, 365] on button "REMOVE FROM PROJECT" at bounding box center [802, 366] width 197 height 42
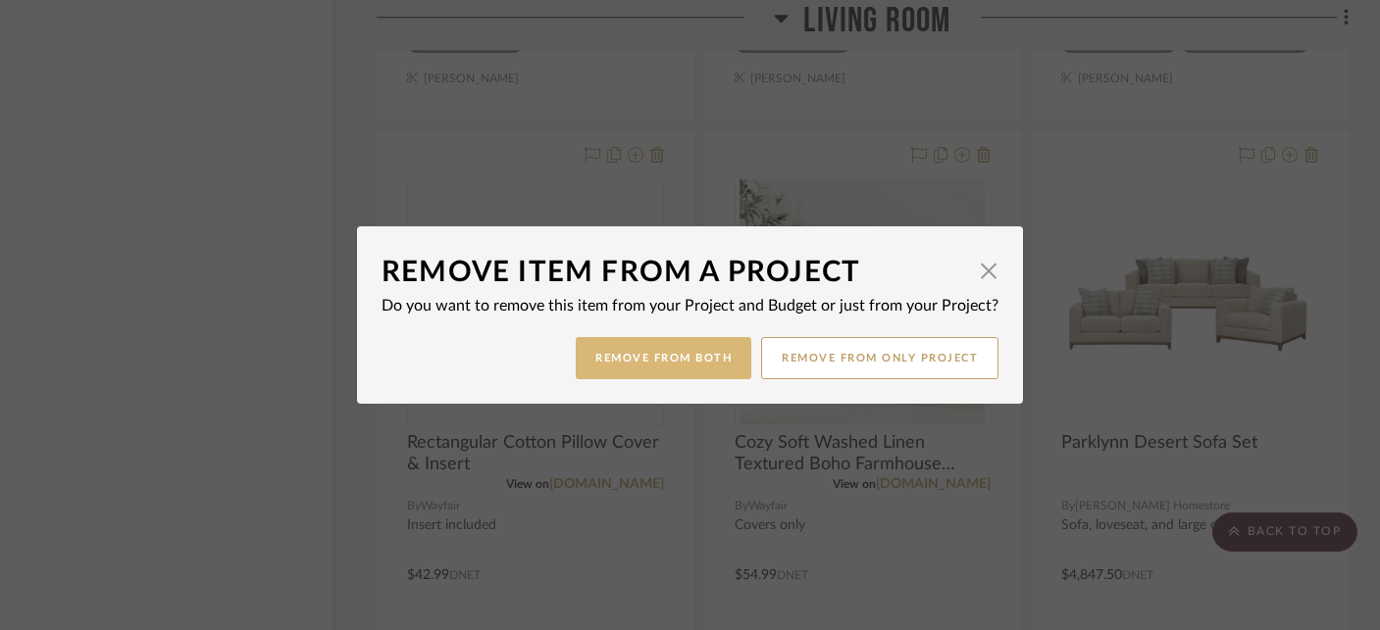
click at [721, 359] on button "Remove from Both" at bounding box center [664, 358] width 176 height 42
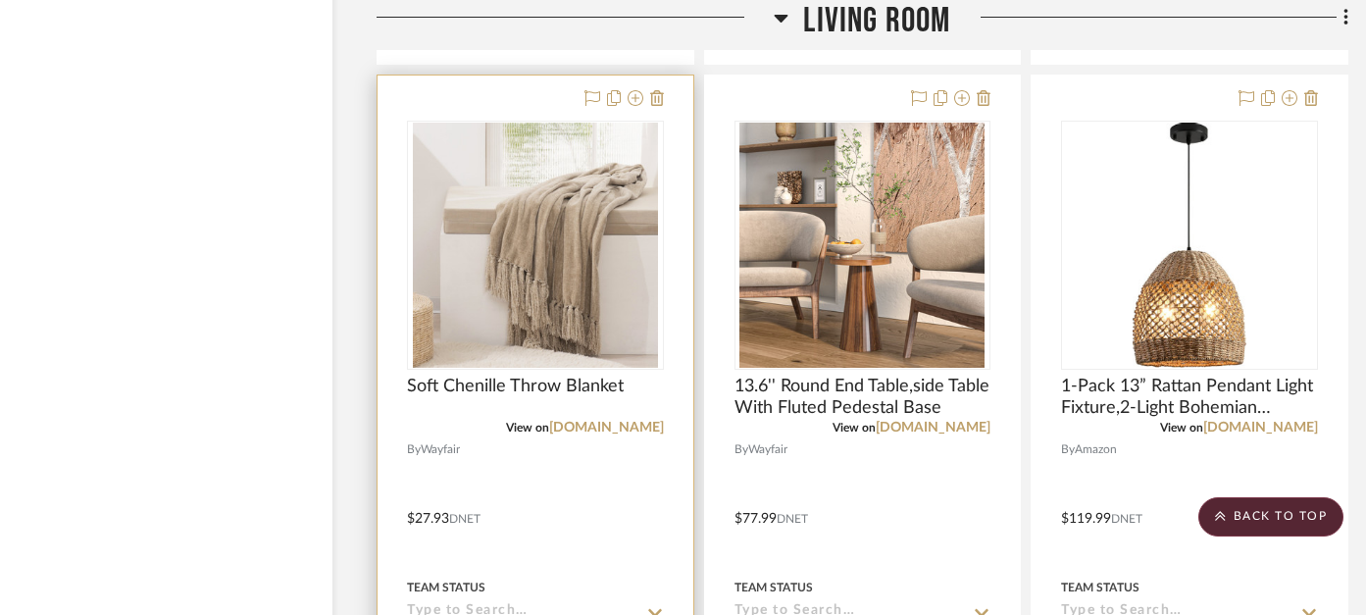
scroll to position [6968, 36]
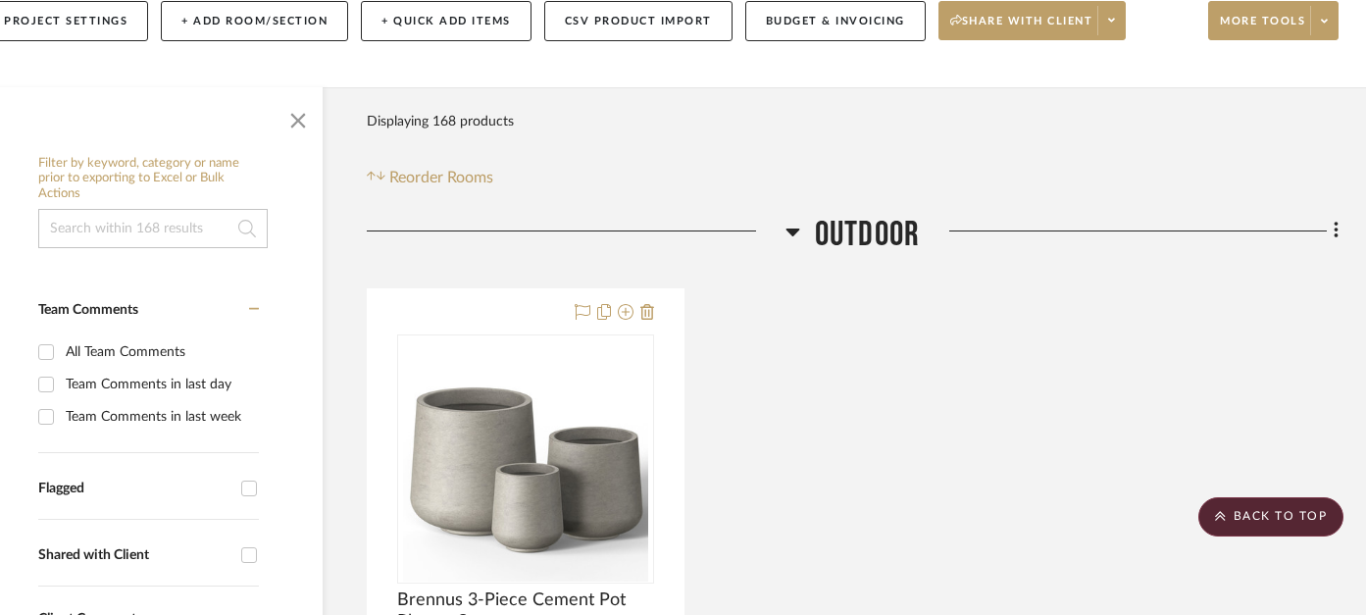
scroll to position [0, 46]
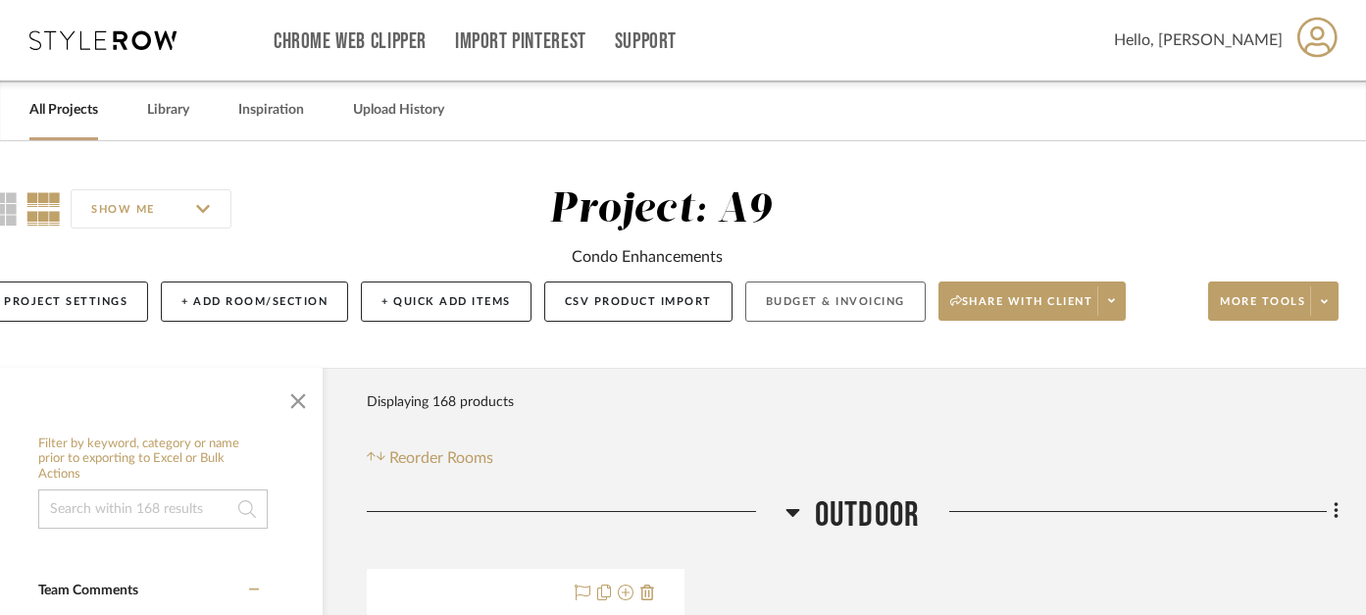
click at [788, 314] on button "Budget & Invoicing" at bounding box center [835, 301] width 180 height 40
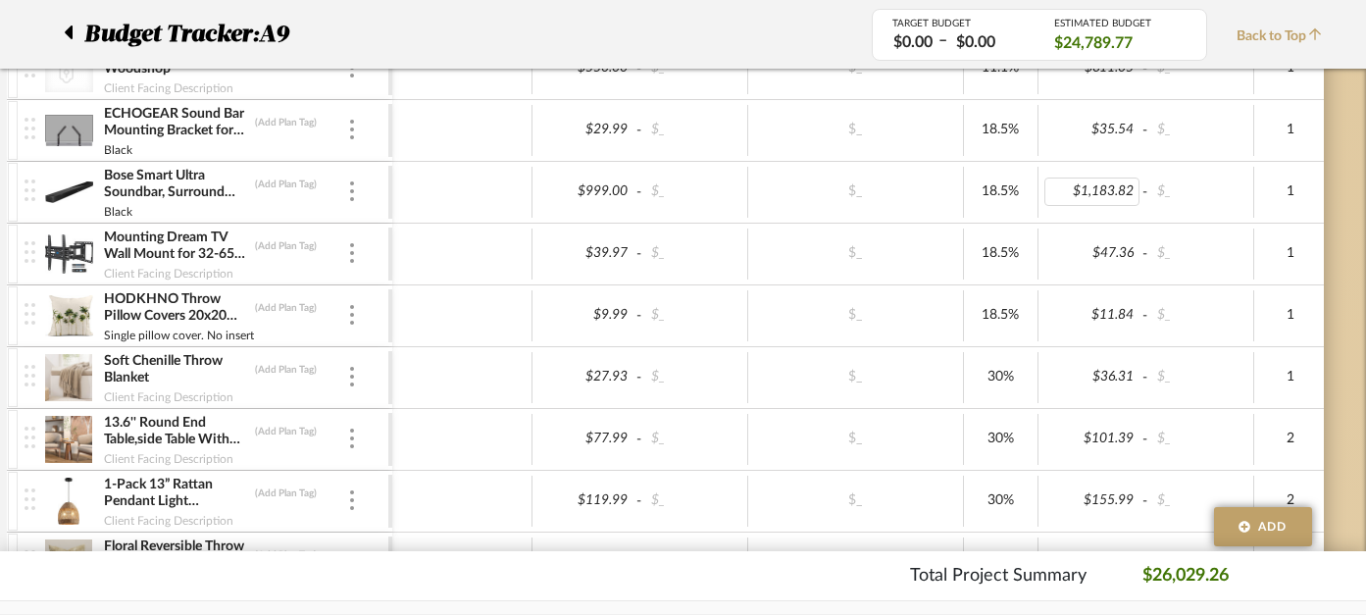
scroll to position [1116, 46]
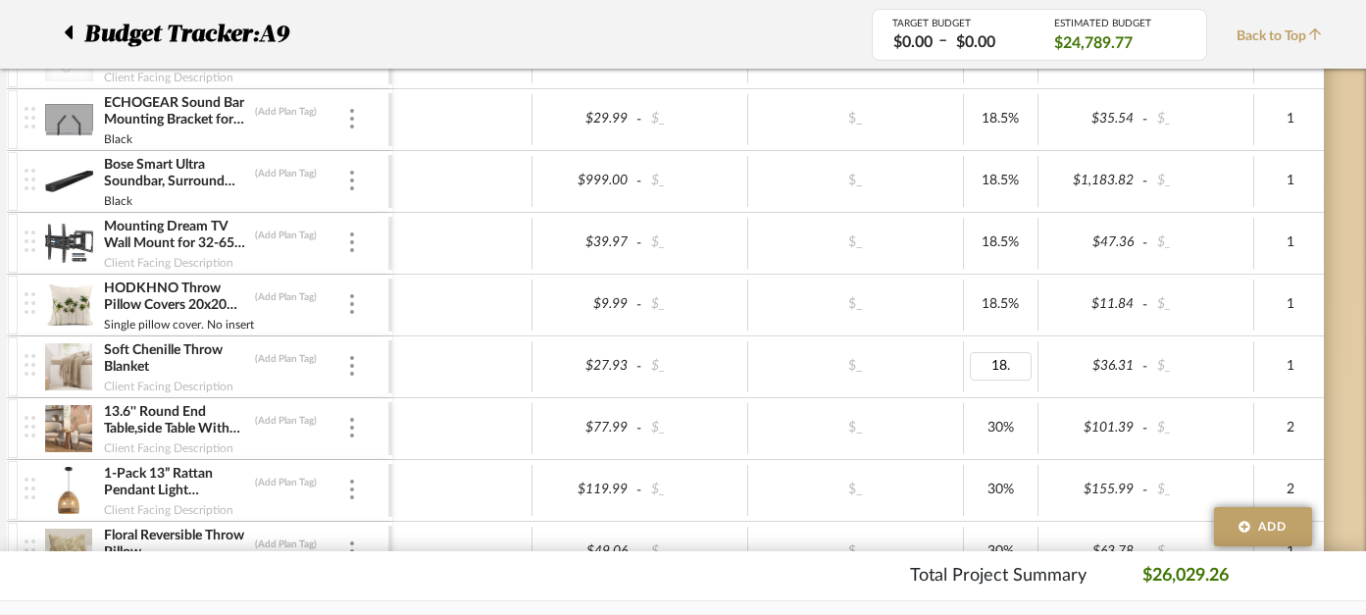
type input "18.5"
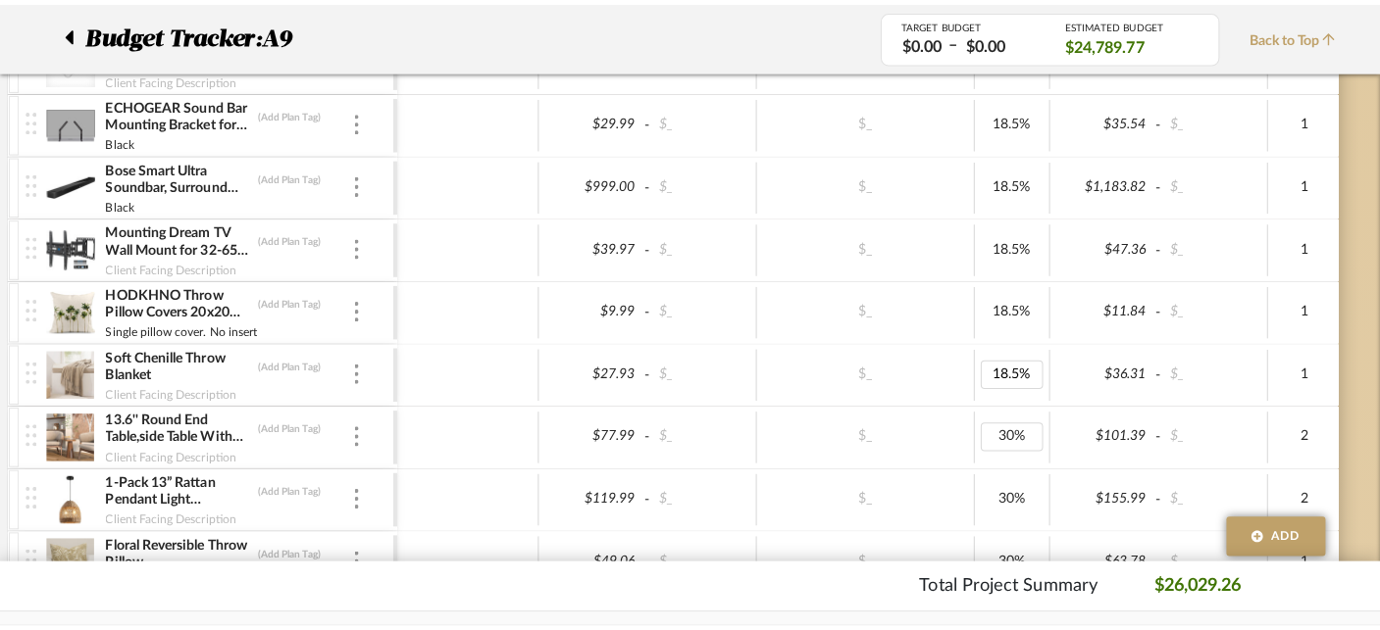
scroll to position [0, 0]
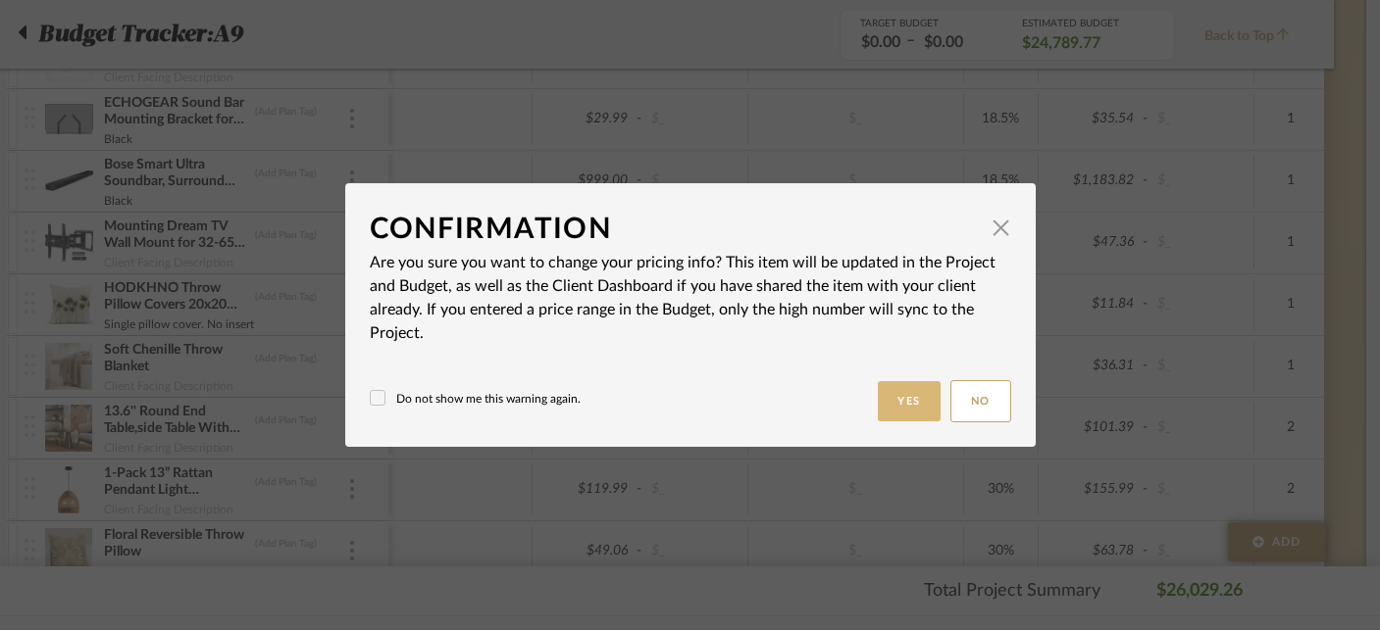
click at [914, 393] on button "Yes" at bounding box center [909, 401] width 63 height 40
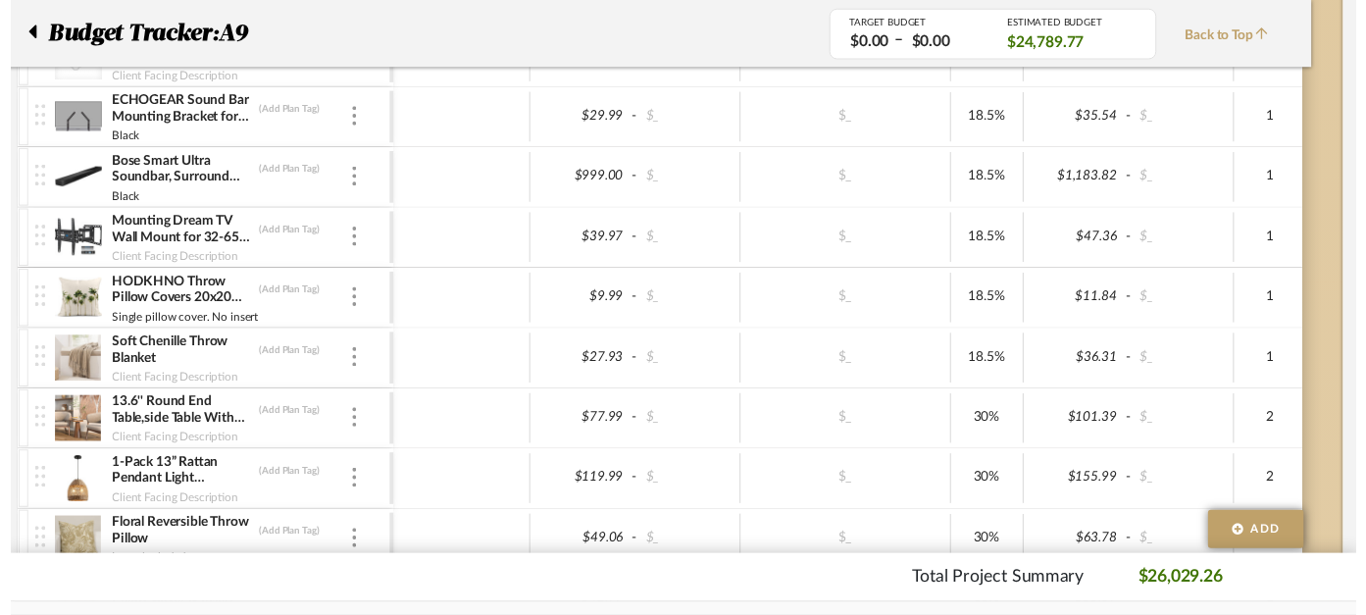
scroll to position [1116, 46]
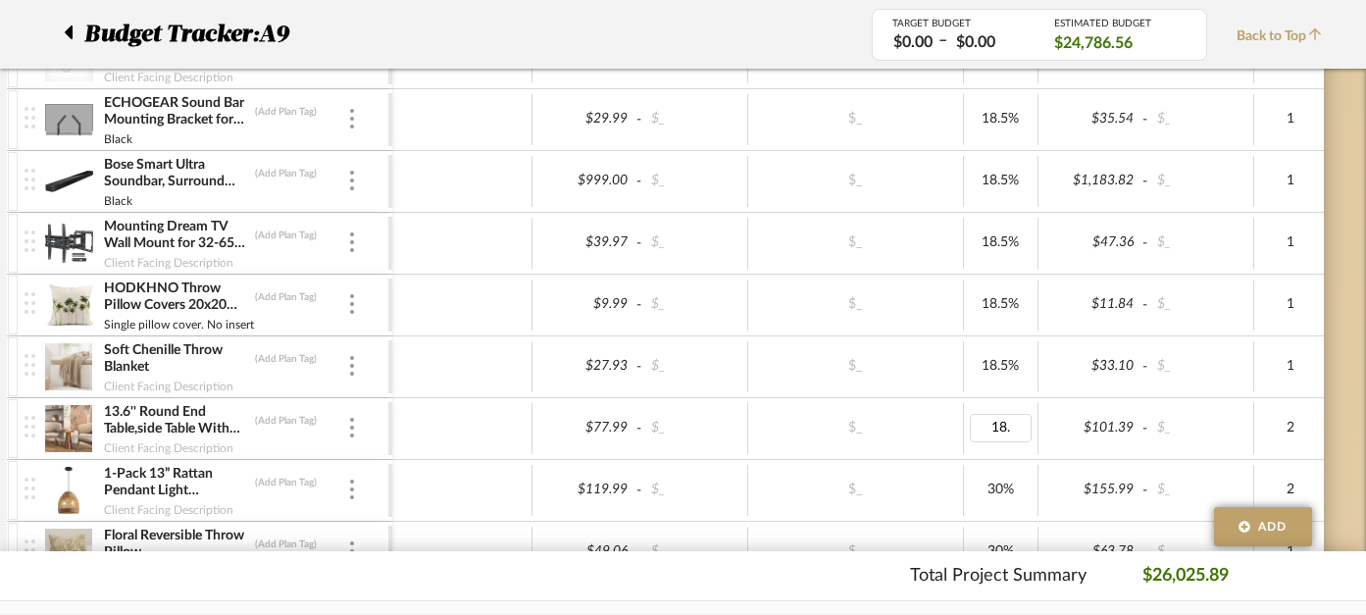
type input "18.5"
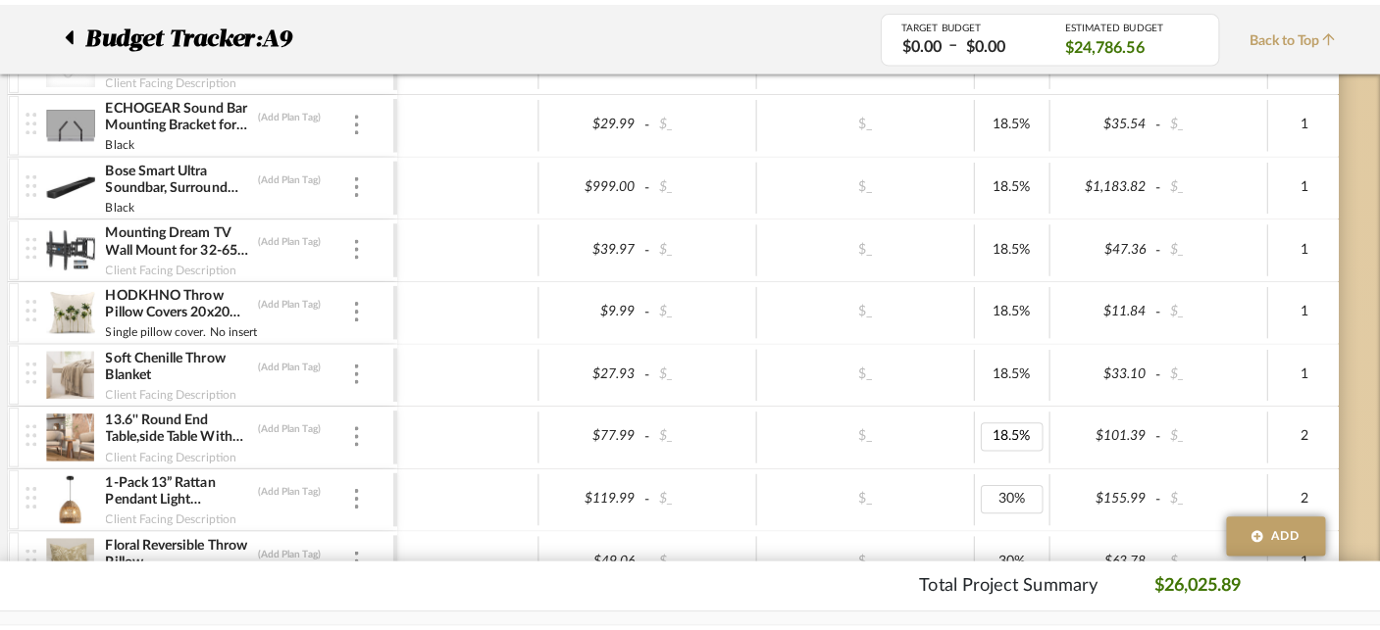
scroll to position [0, 0]
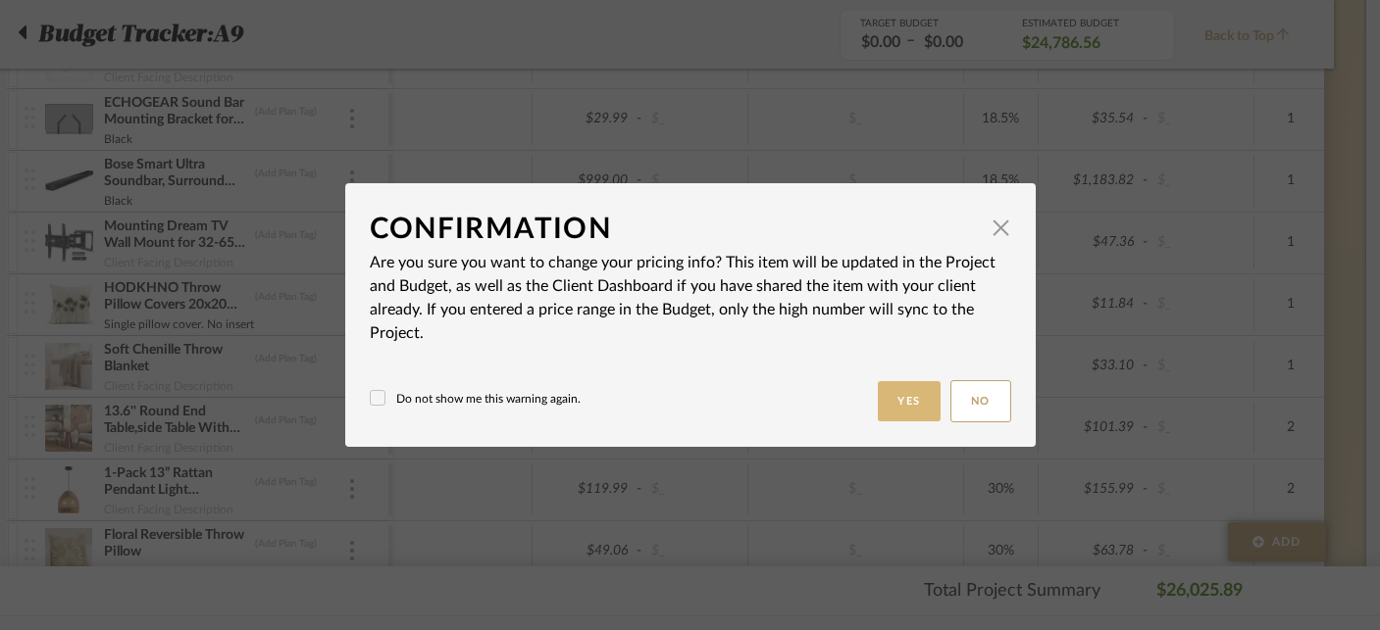
click at [905, 396] on button "Yes" at bounding box center [909, 401] width 63 height 40
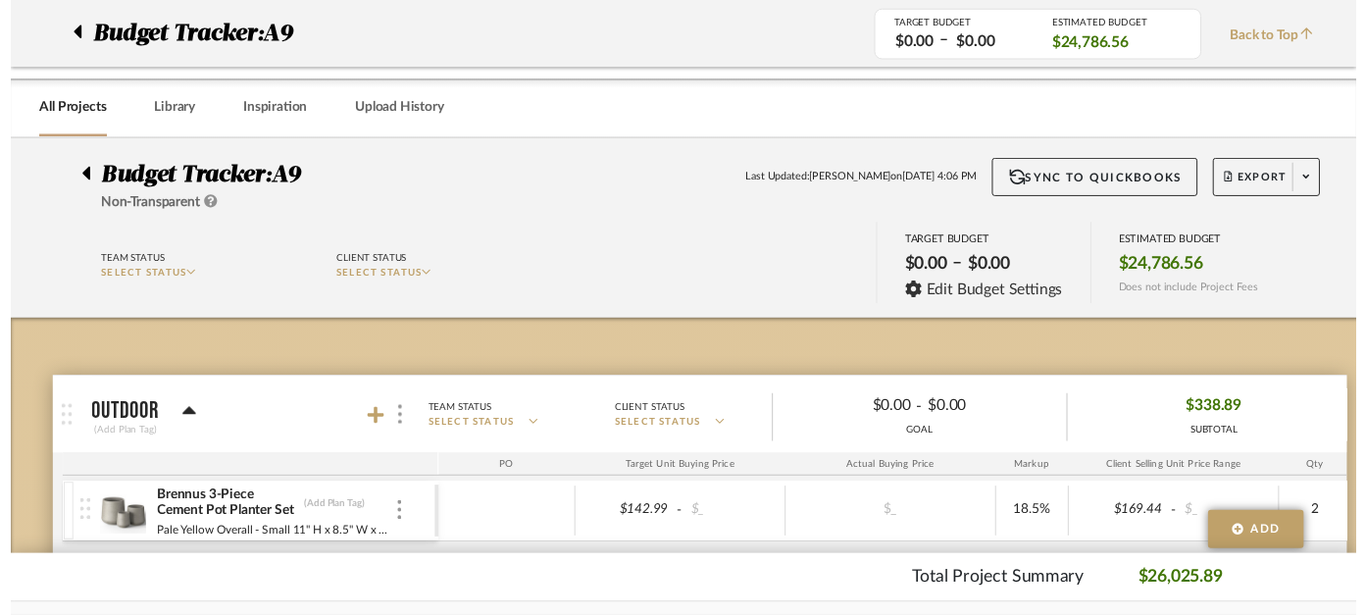
scroll to position [1116, 46]
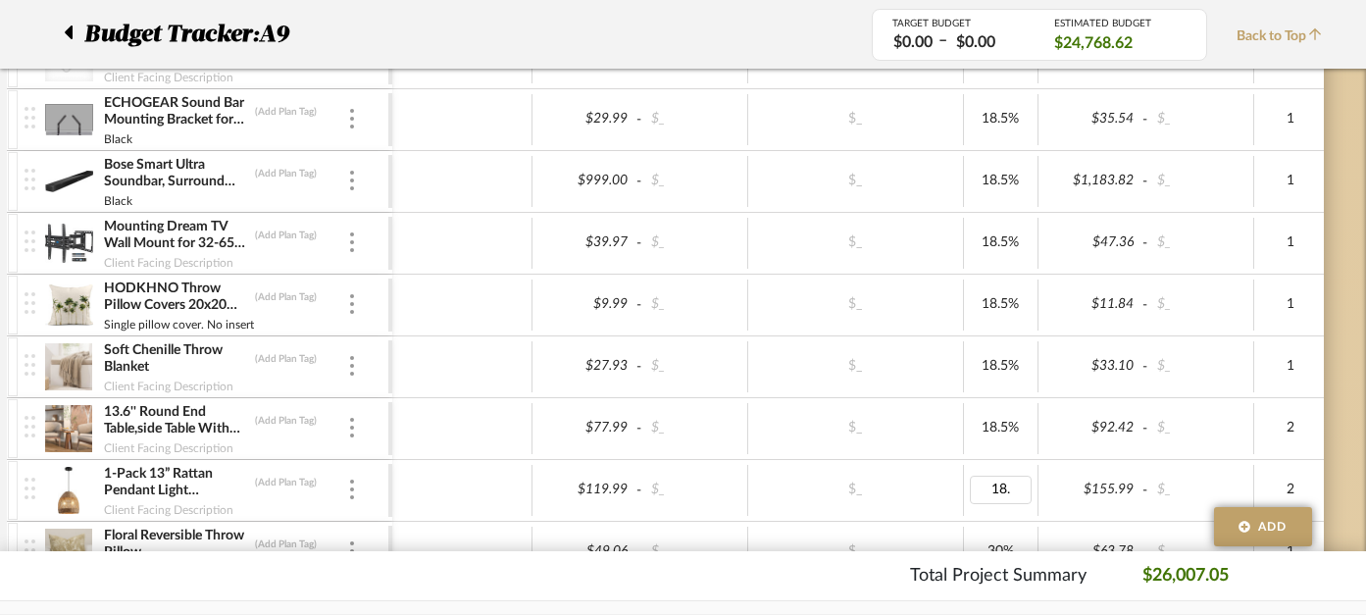
type input "18.5"
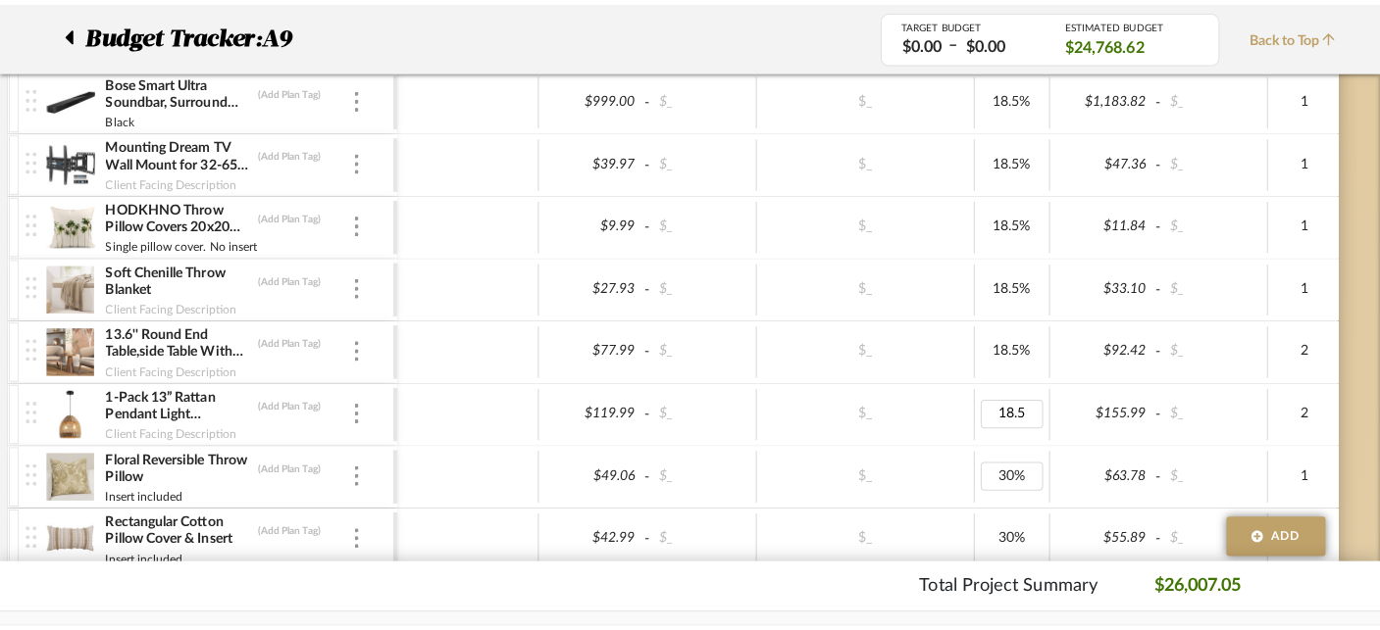
scroll to position [0, 0]
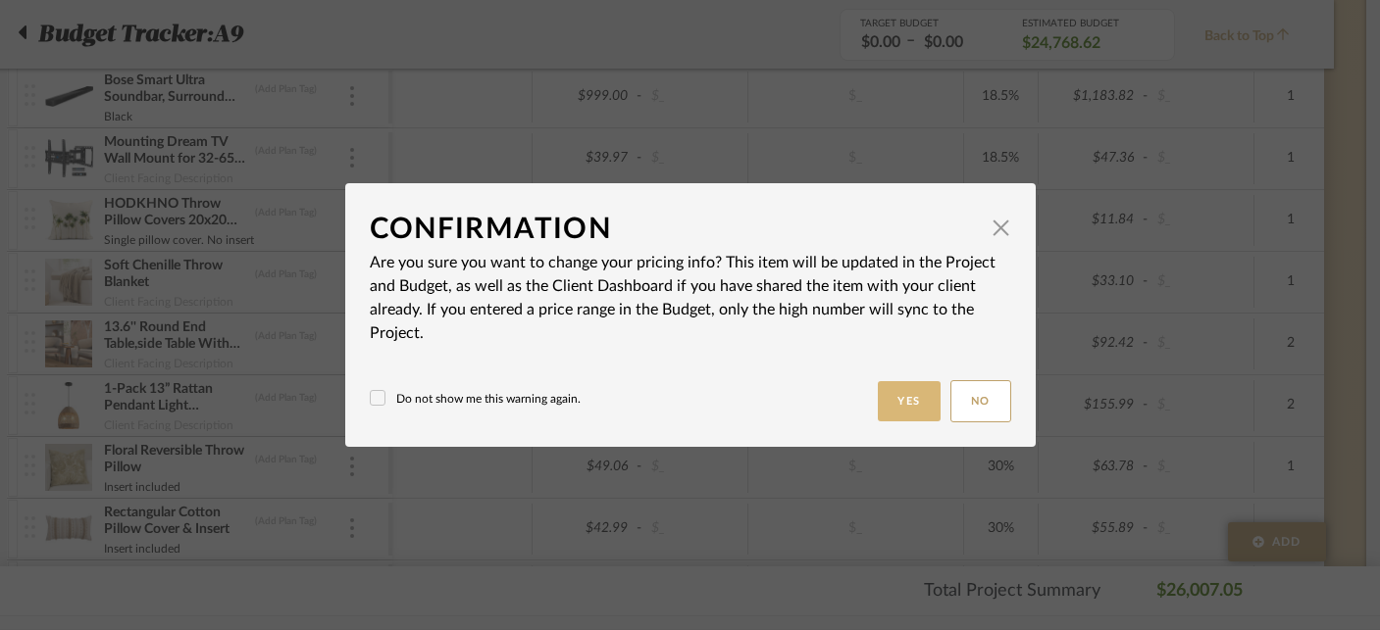
click at [880, 404] on button "Yes" at bounding box center [909, 401] width 63 height 40
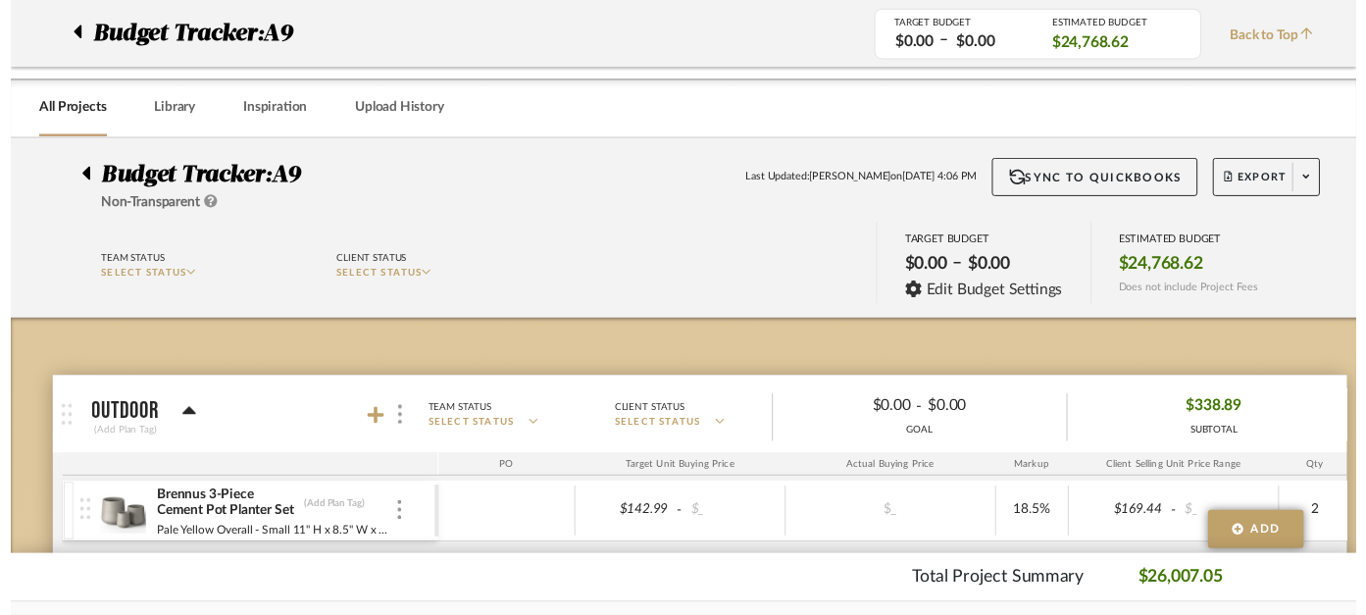
scroll to position [1200, 46]
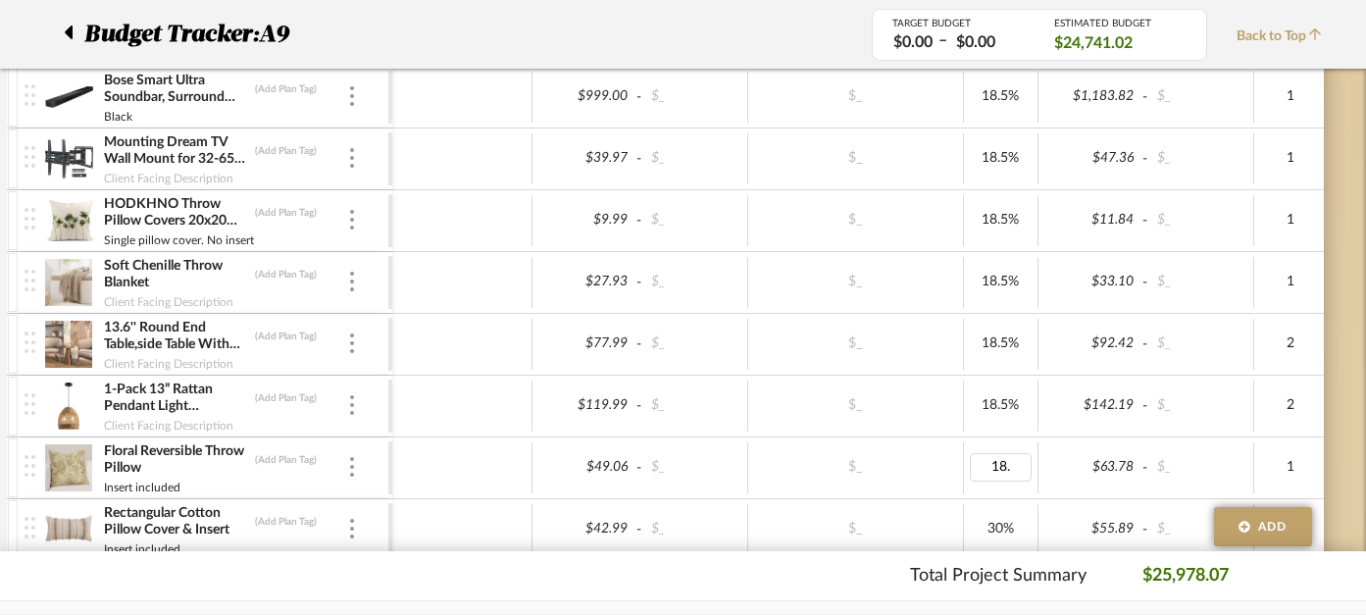
type input "18.5"
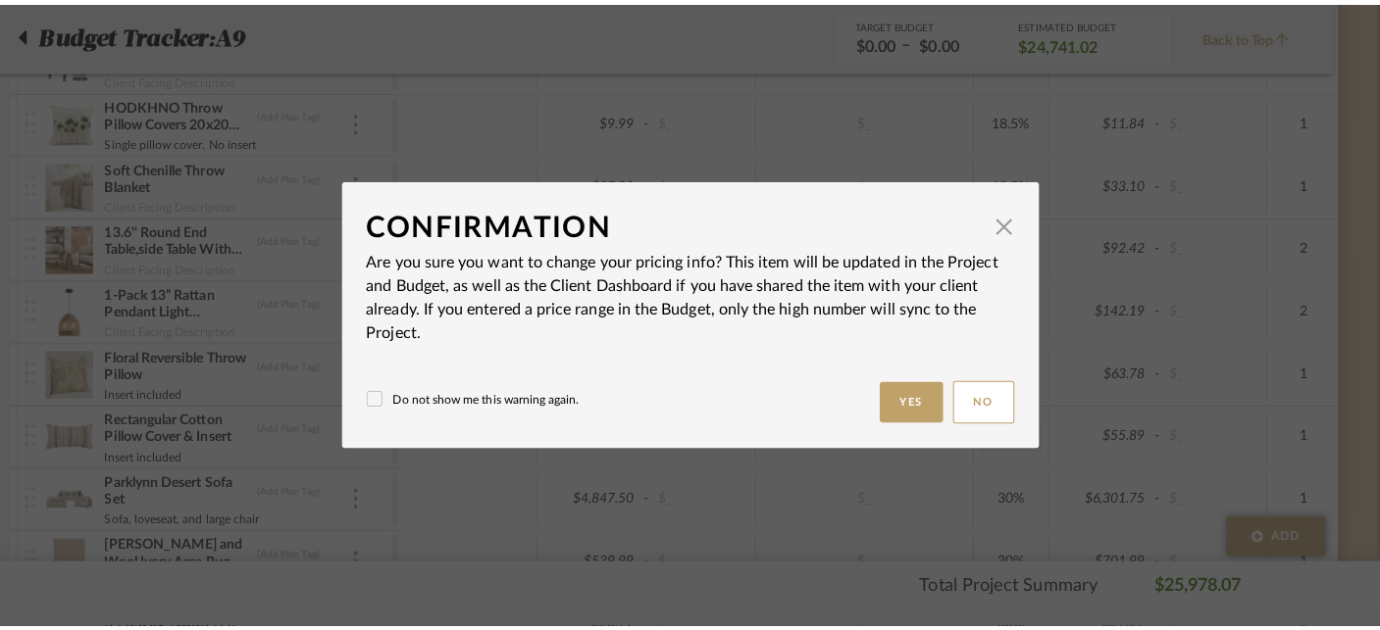
scroll to position [0, 0]
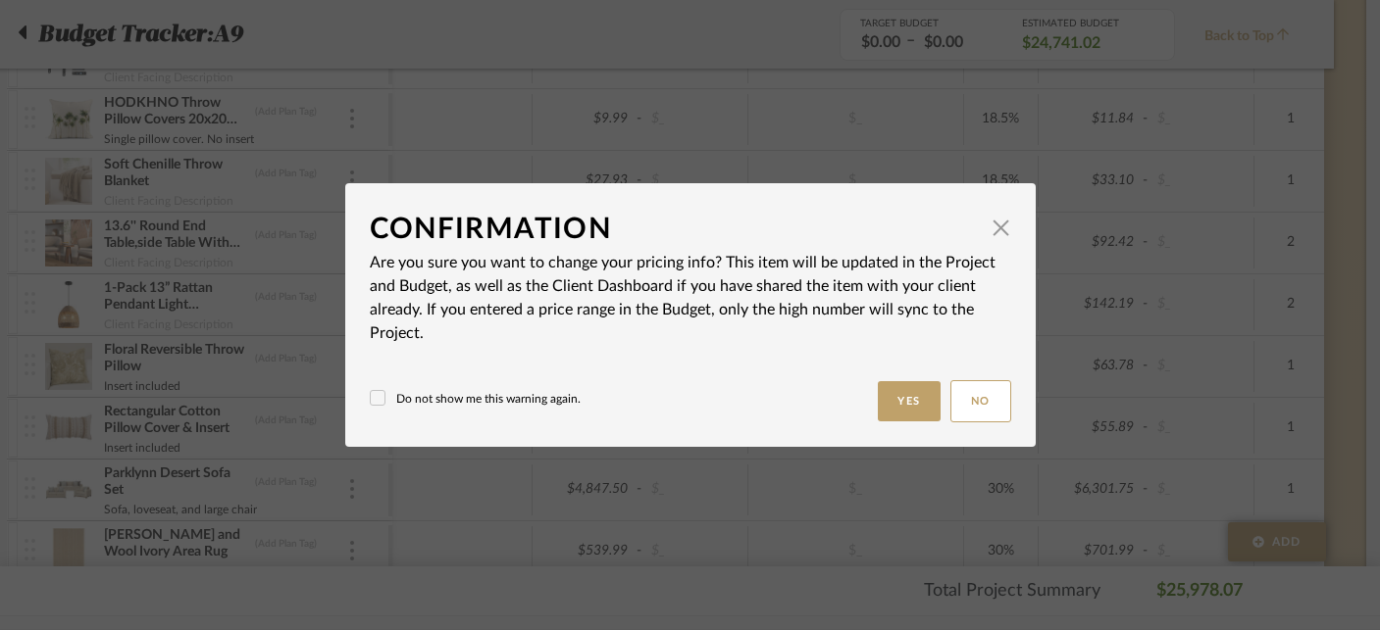
type input "30%"
click at [909, 405] on button "Yes" at bounding box center [909, 401] width 63 height 40
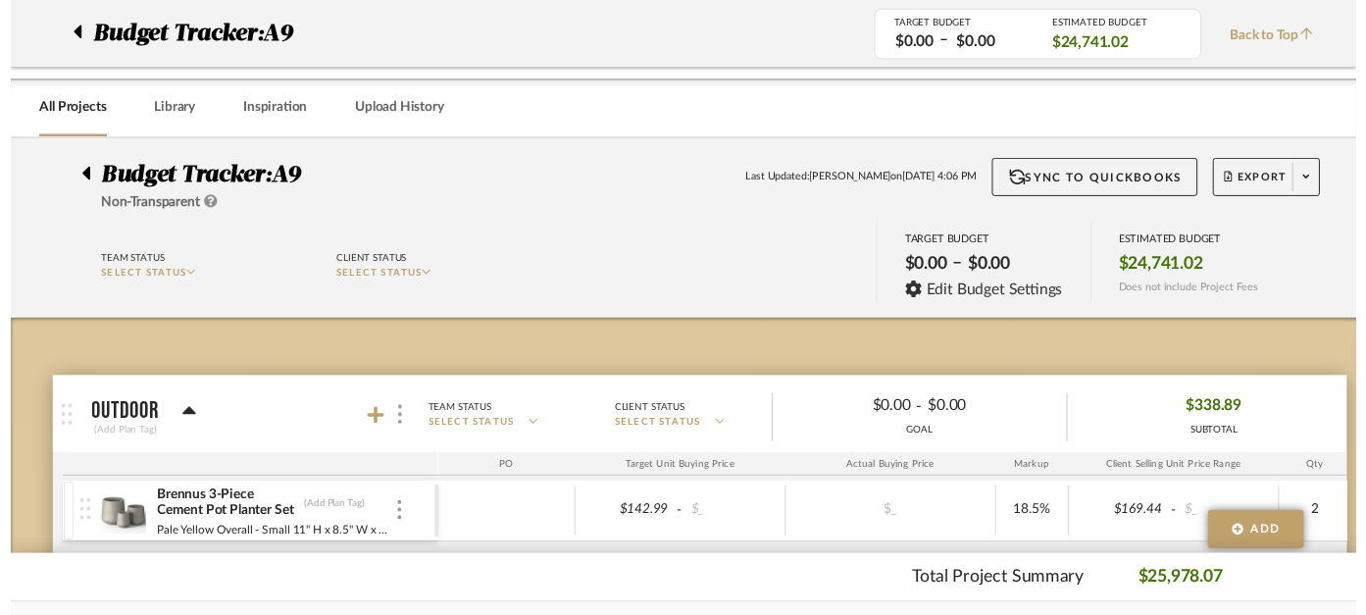
scroll to position [1301, 46]
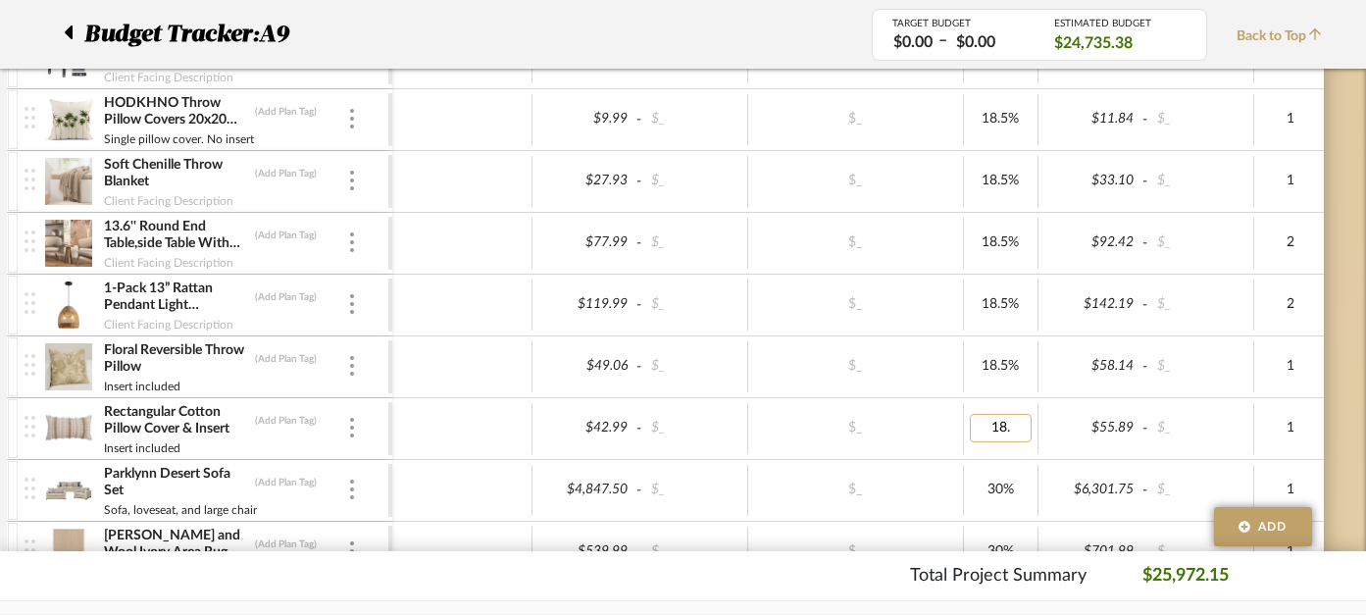
type input "18.5"
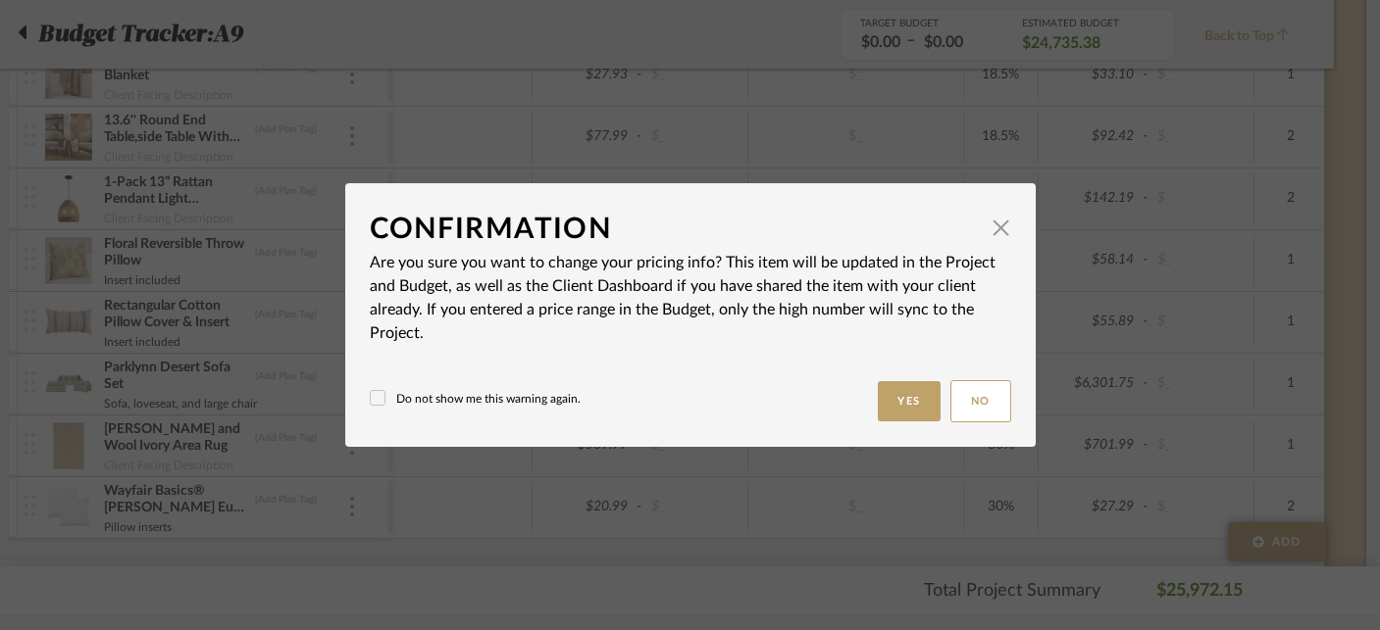
type input "30%"
click at [901, 402] on button "Yes" at bounding box center [909, 401] width 63 height 40
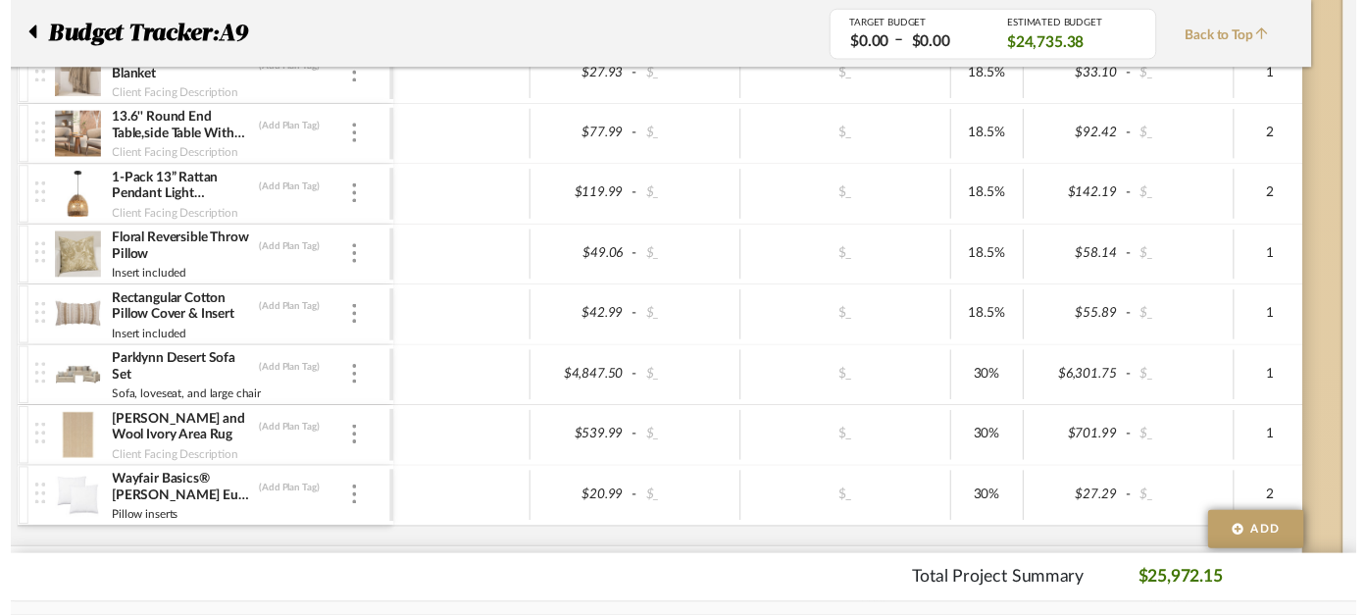
scroll to position [1407, 46]
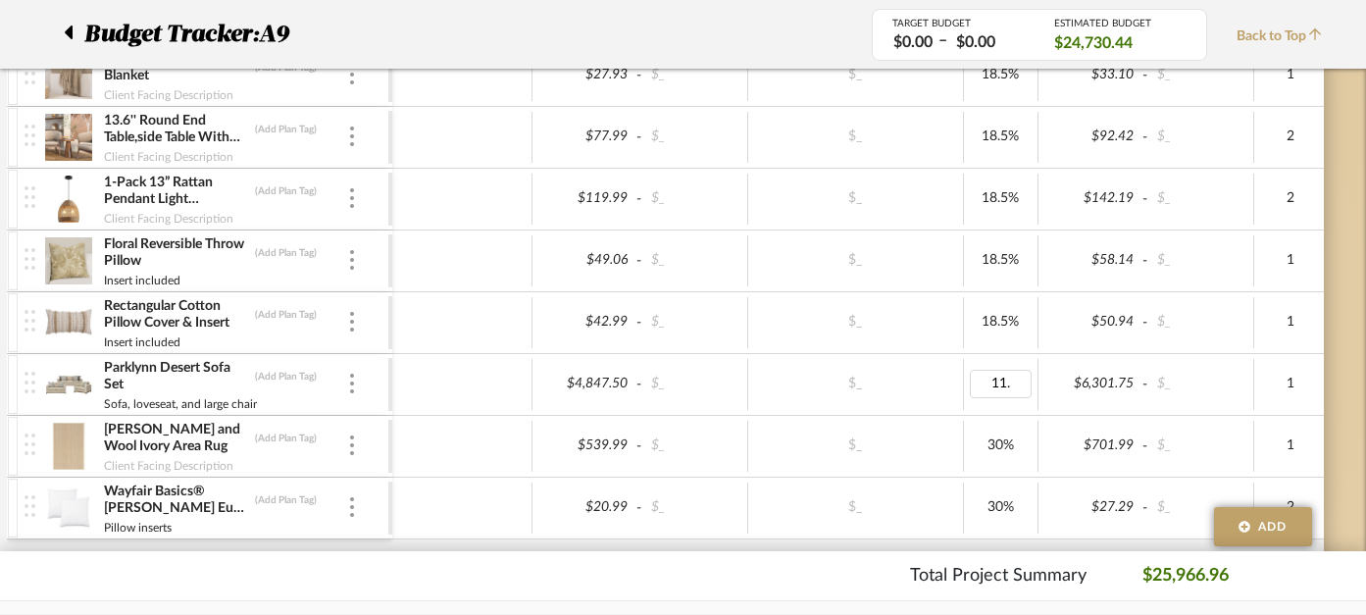
type input "11.1"
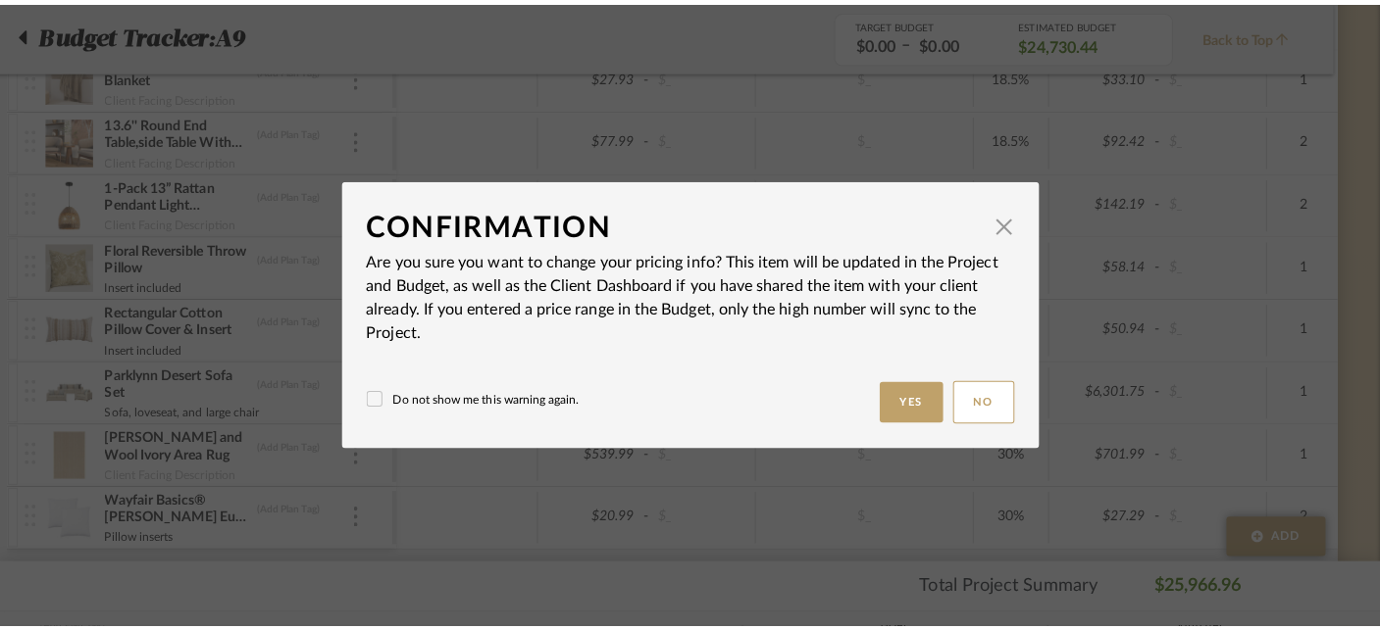
scroll to position [0, 0]
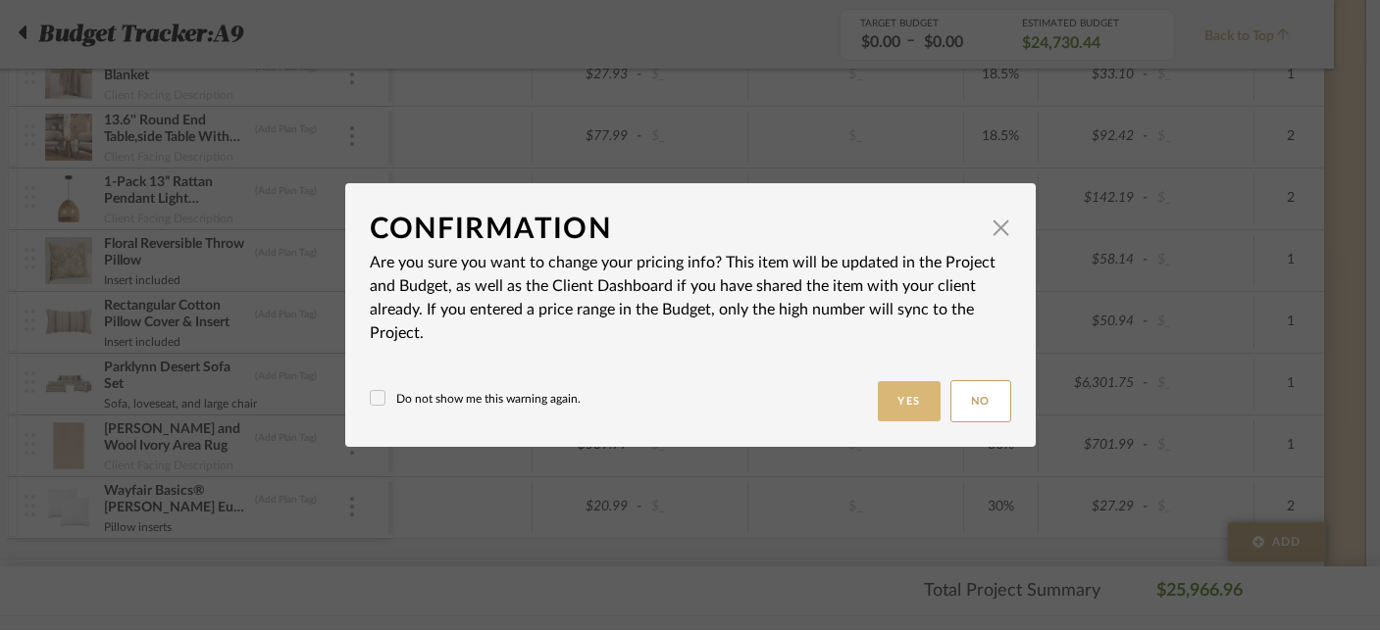
click at [897, 404] on button "Yes" at bounding box center [909, 401] width 63 height 40
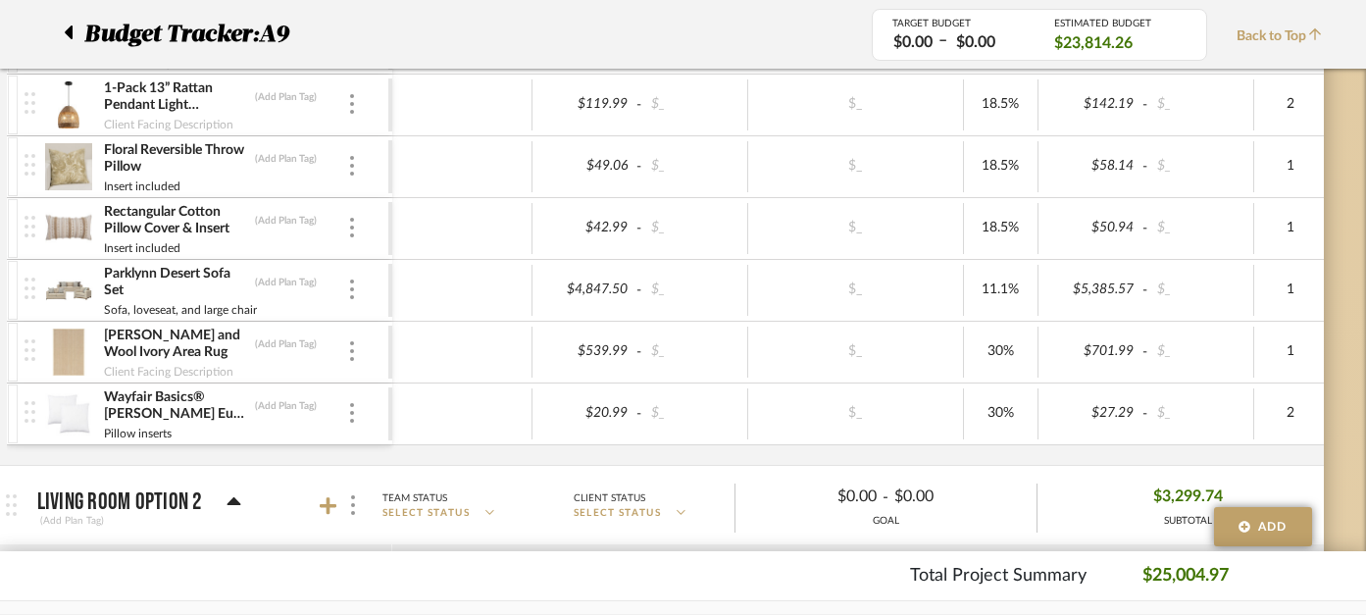
scroll to position [1506, 46]
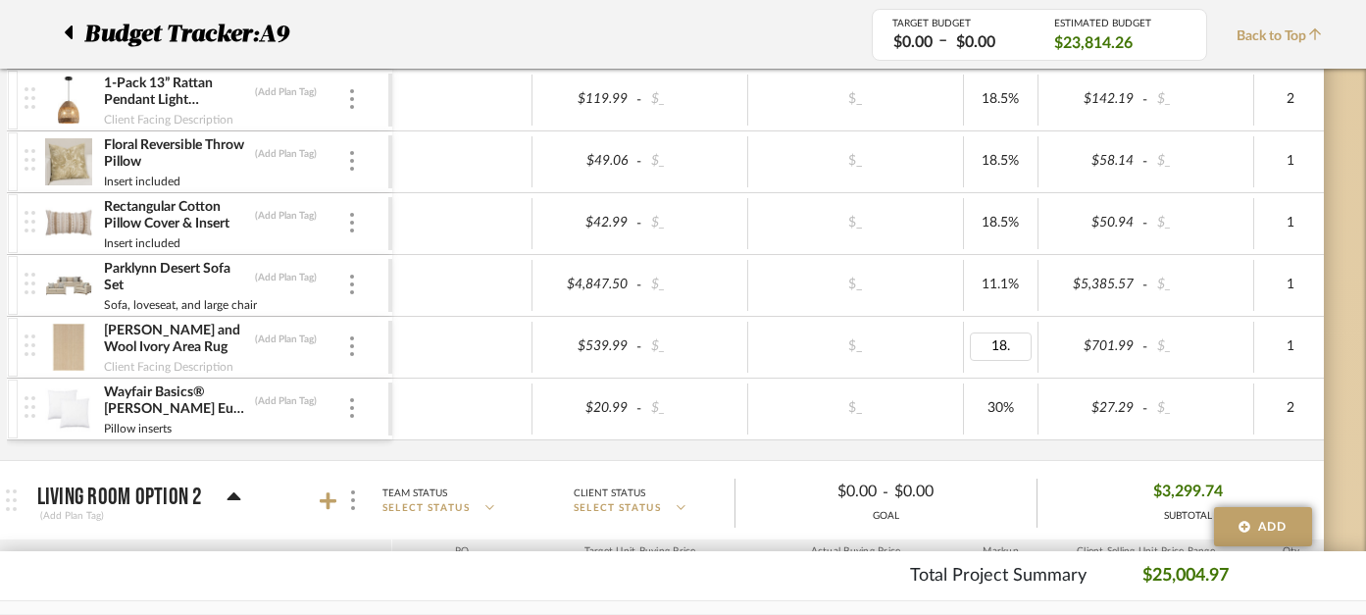
type input "18.5"
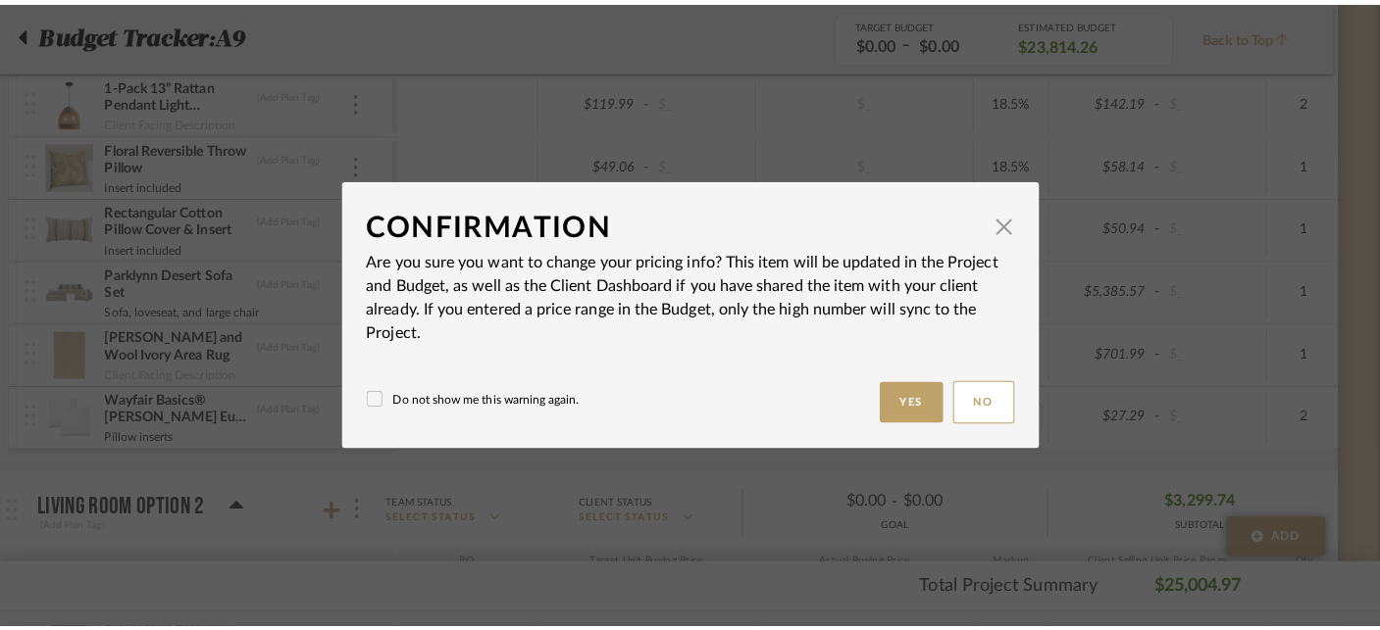
scroll to position [0, 0]
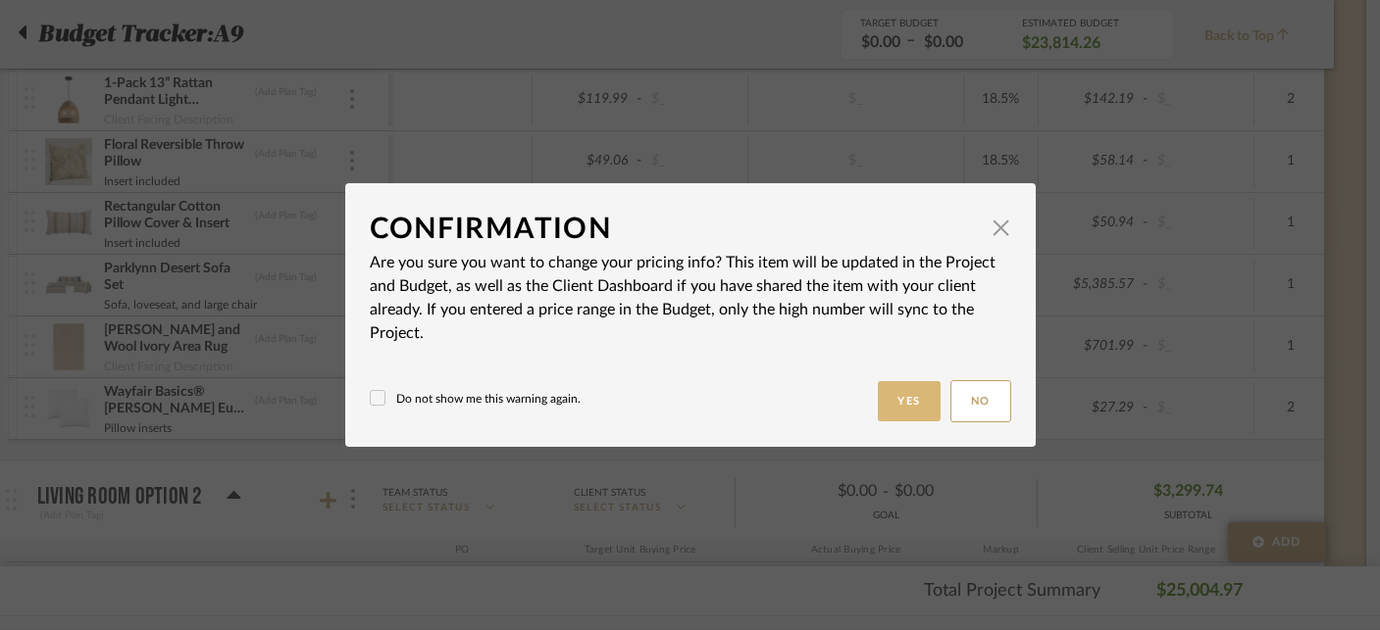
click at [888, 407] on button "Yes" at bounding box center [909, 401] width 63 height 40
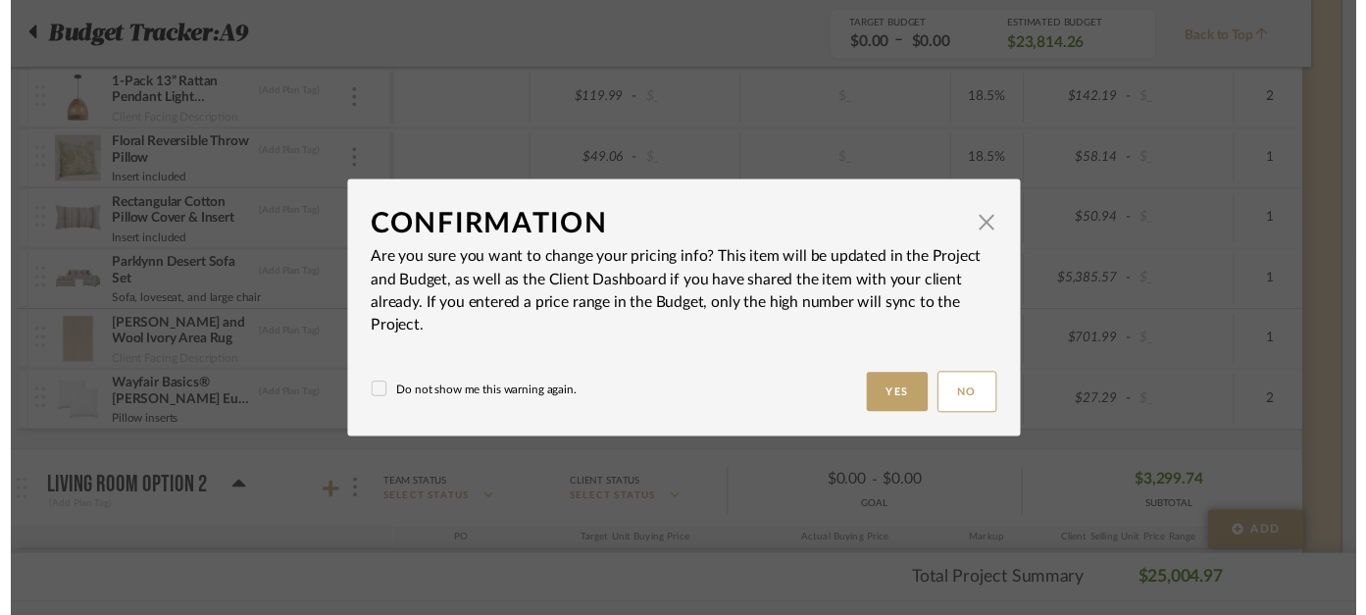
scroll to position [1506, 46]
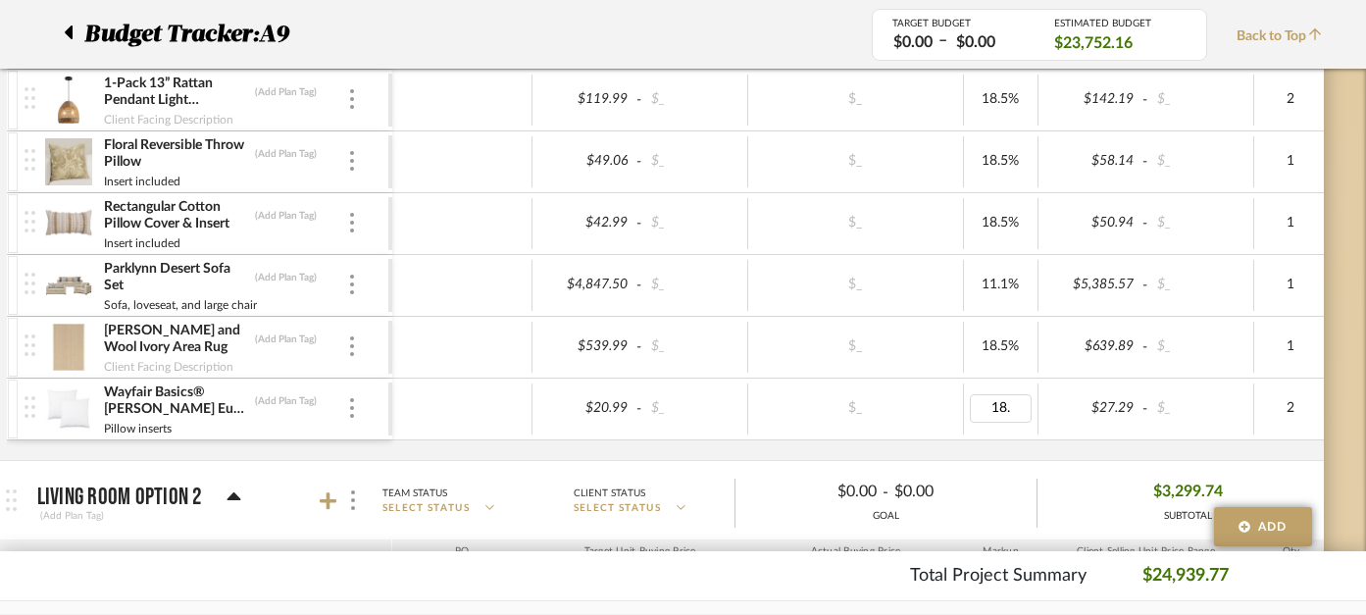
type input "18.5"
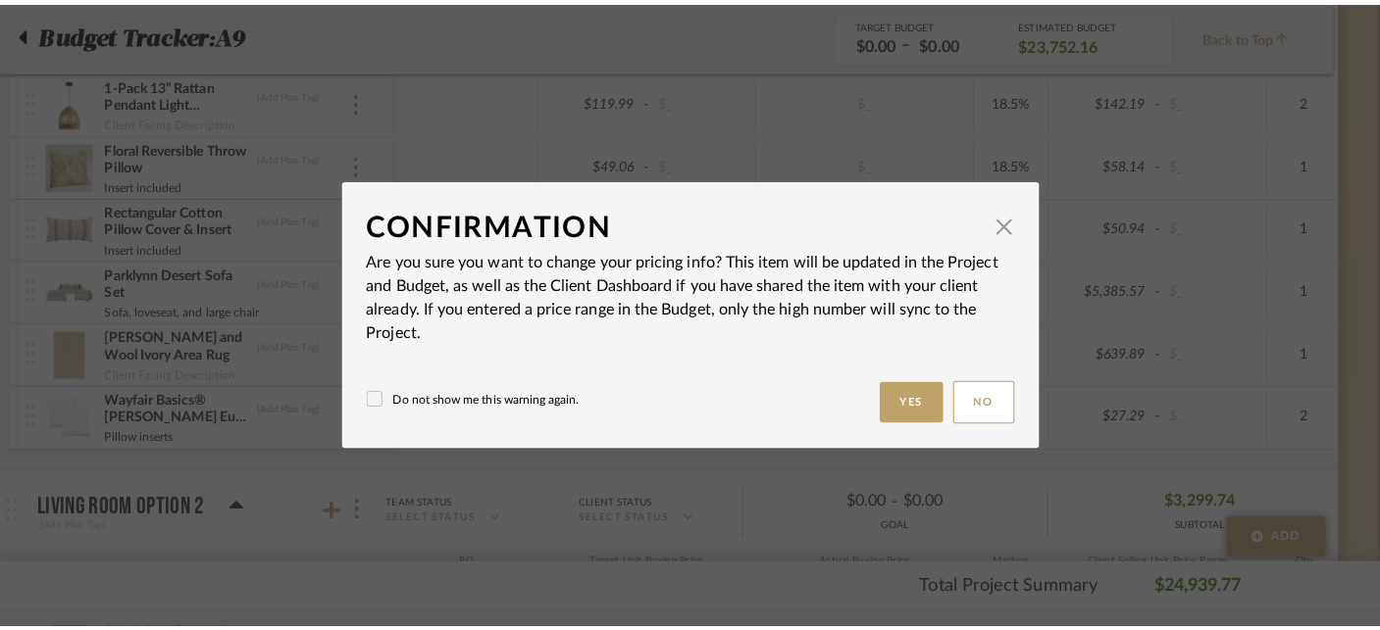
scroll to position [0, 0]
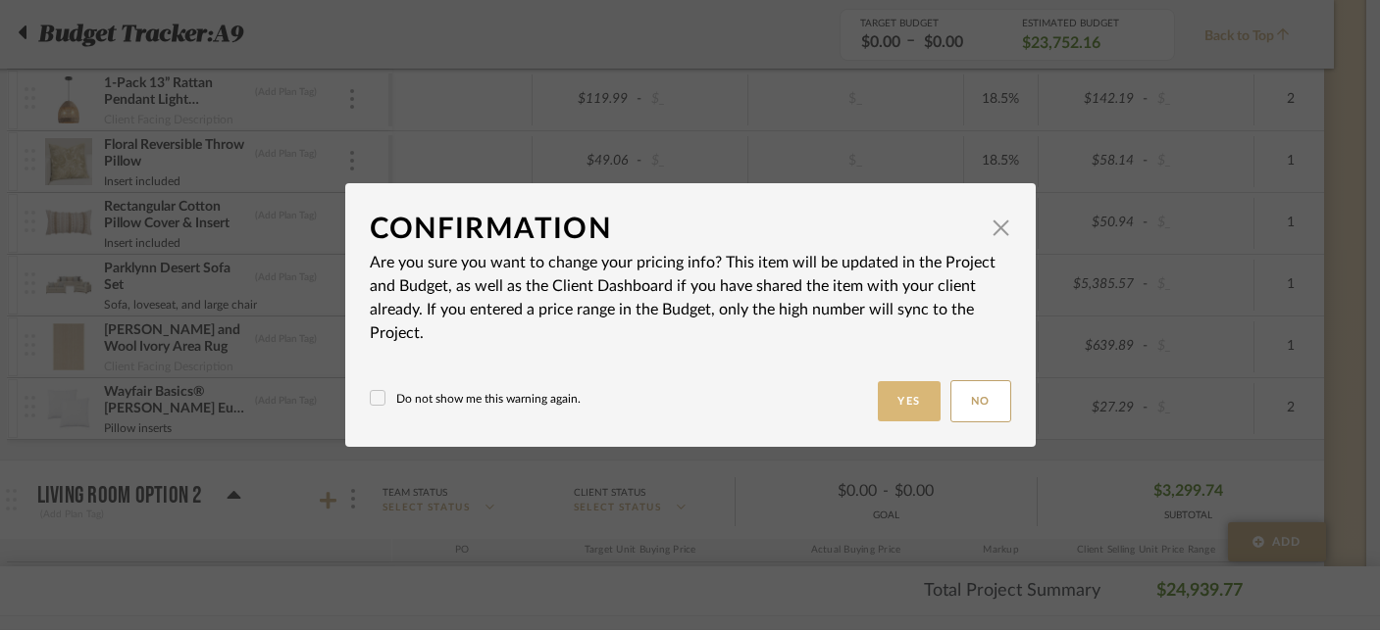
click at [902, 403] on button "Yes" at bounding box center [909, 401] width 63 height 40
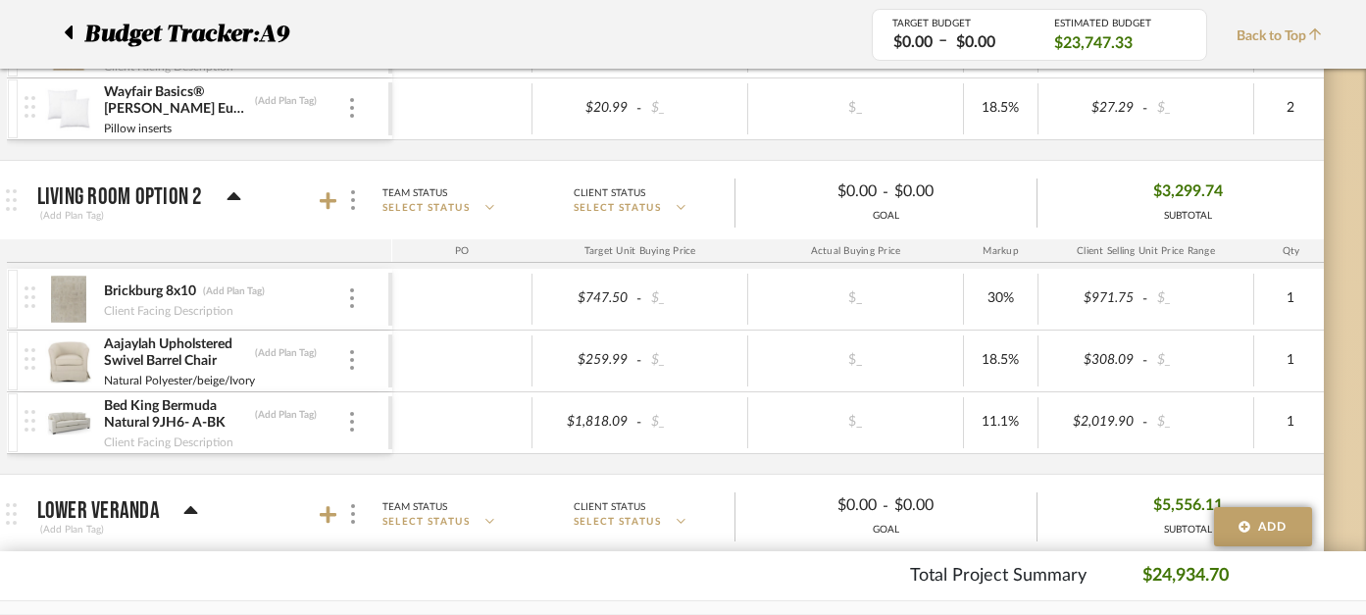
scroll to position [1814, 46]
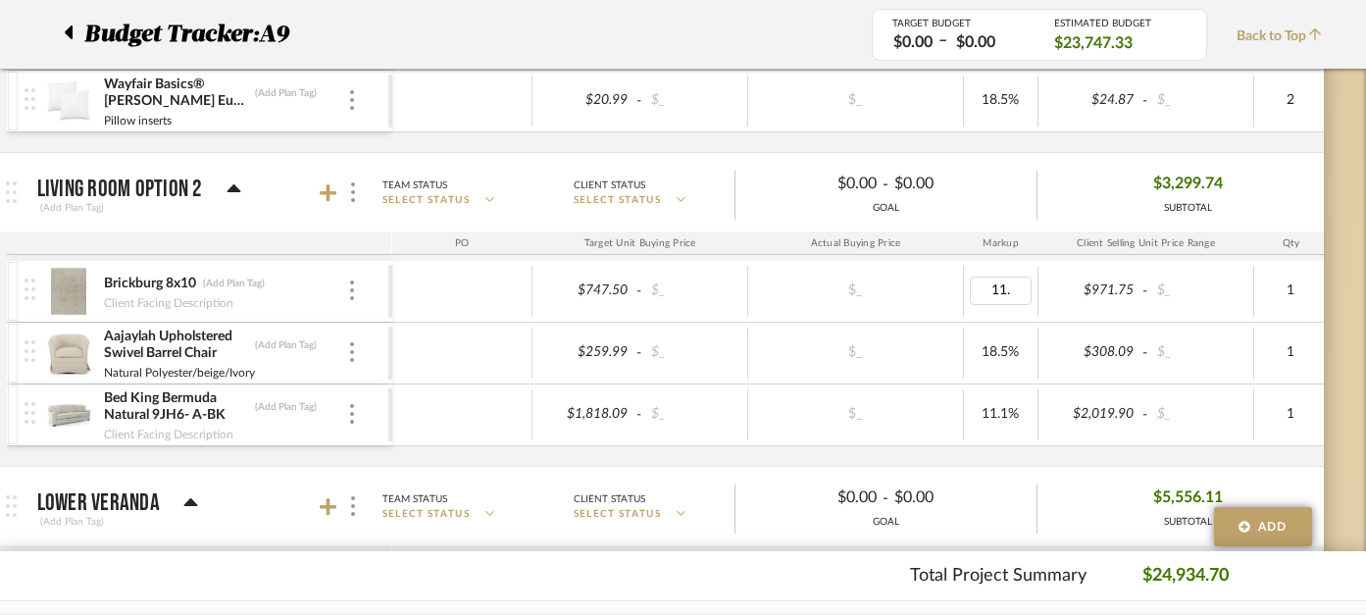
type input "11.1"
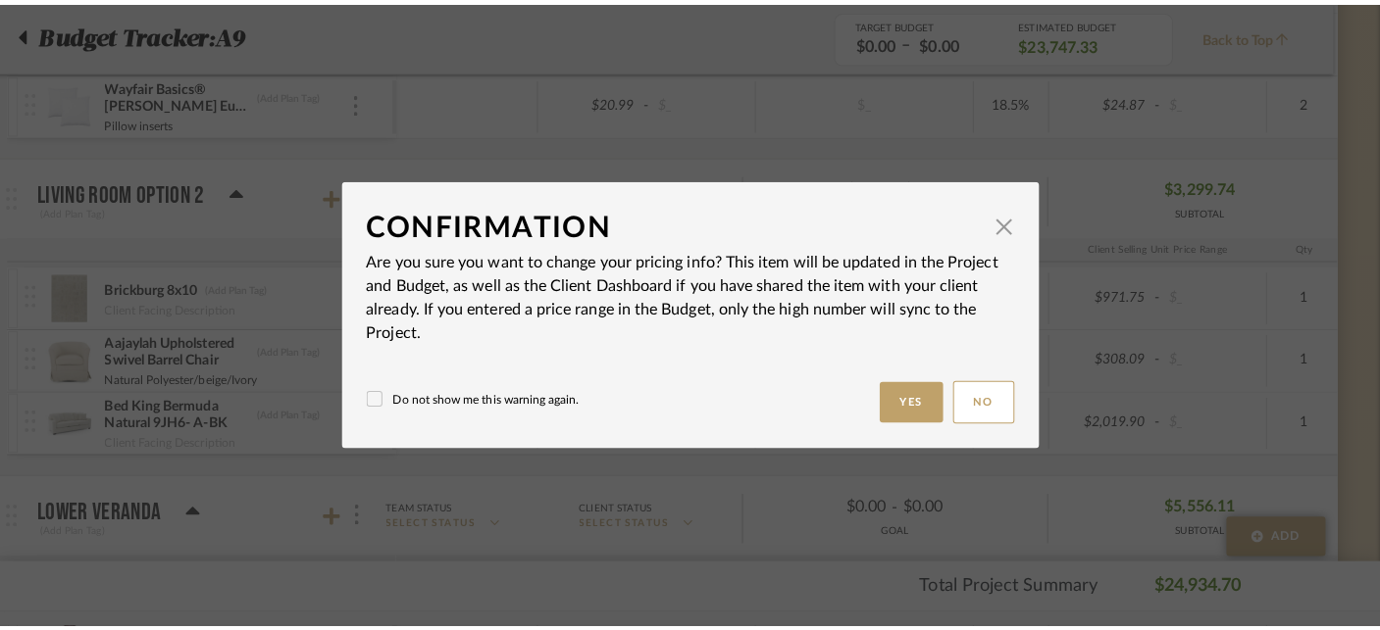
scroll to position [0, 0]
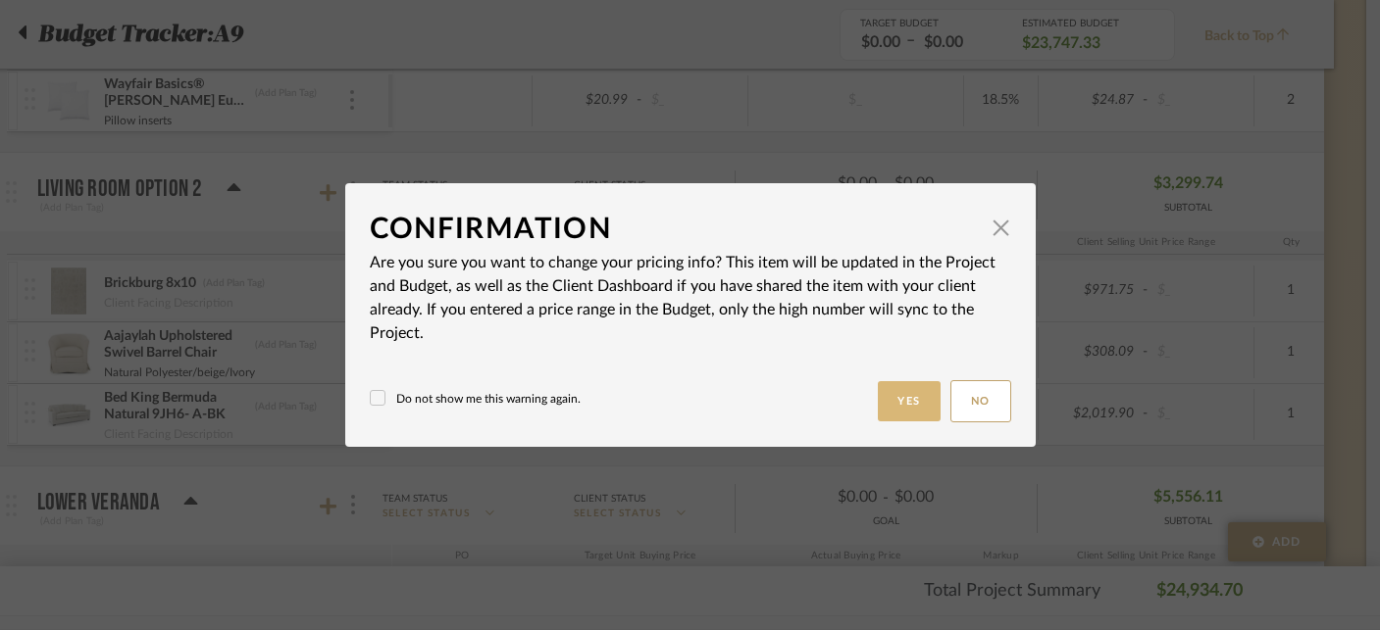
click at [888, 396] on button "Yes" at bounding box center [909, 401] width 63 height 40
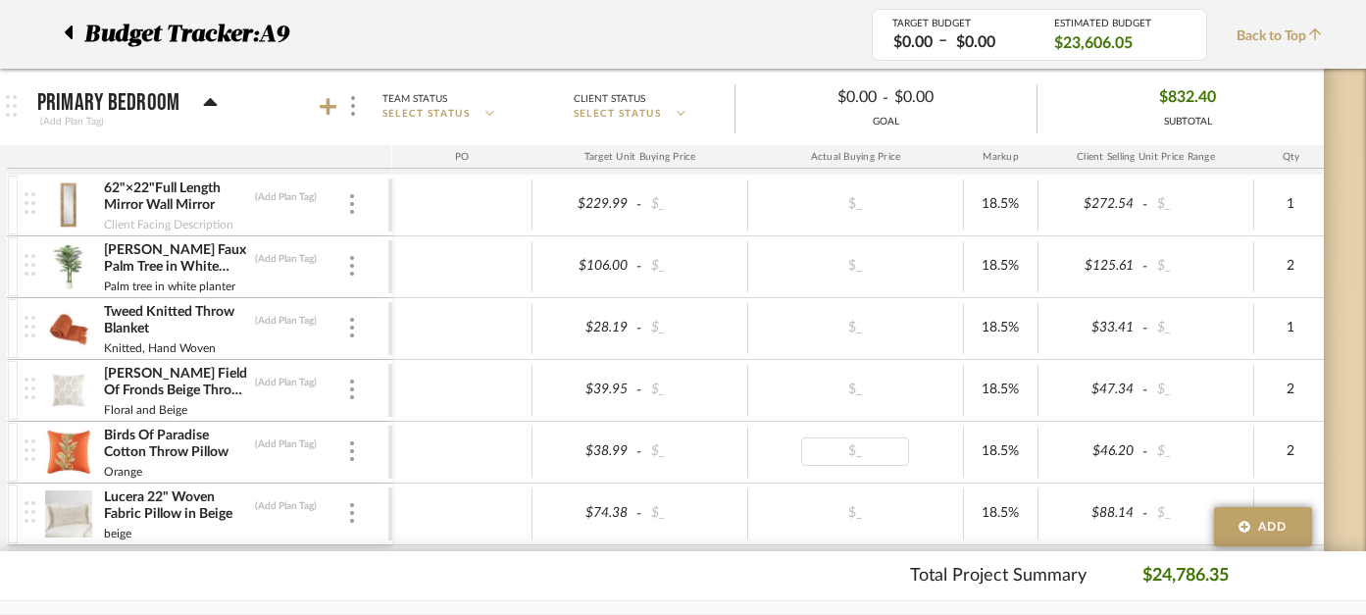
scroll to position [2444, 46]
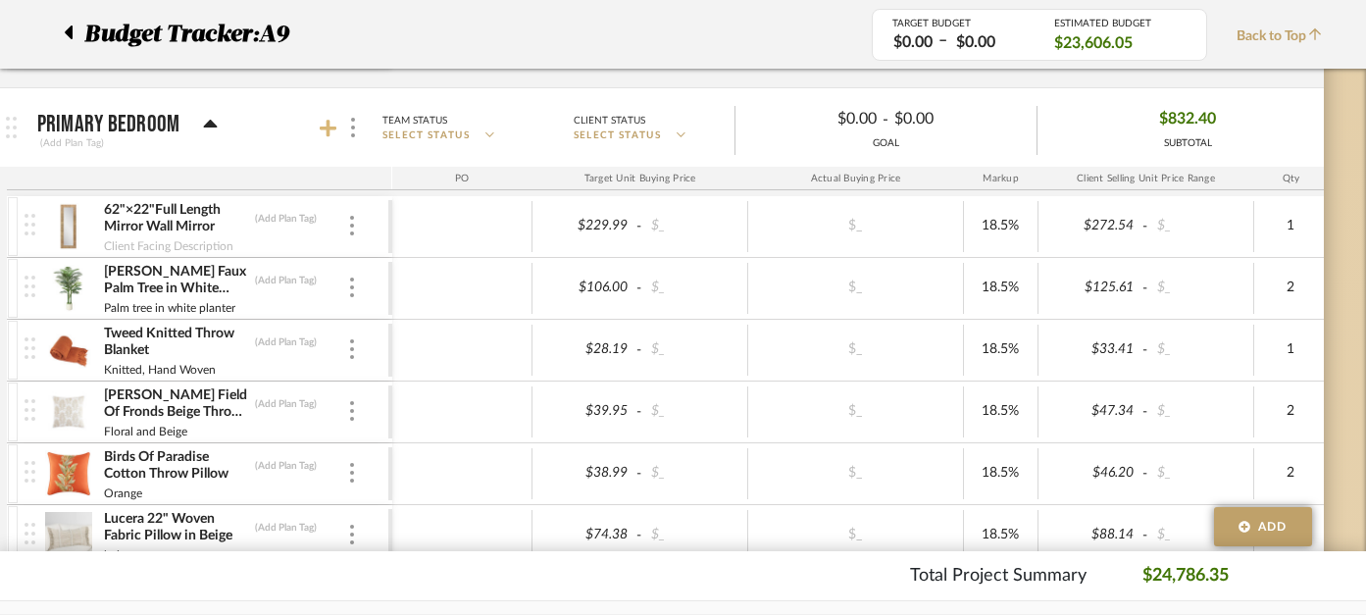
click at [327, 122] on icon at bounding box center [329, 129] width 18 height 18
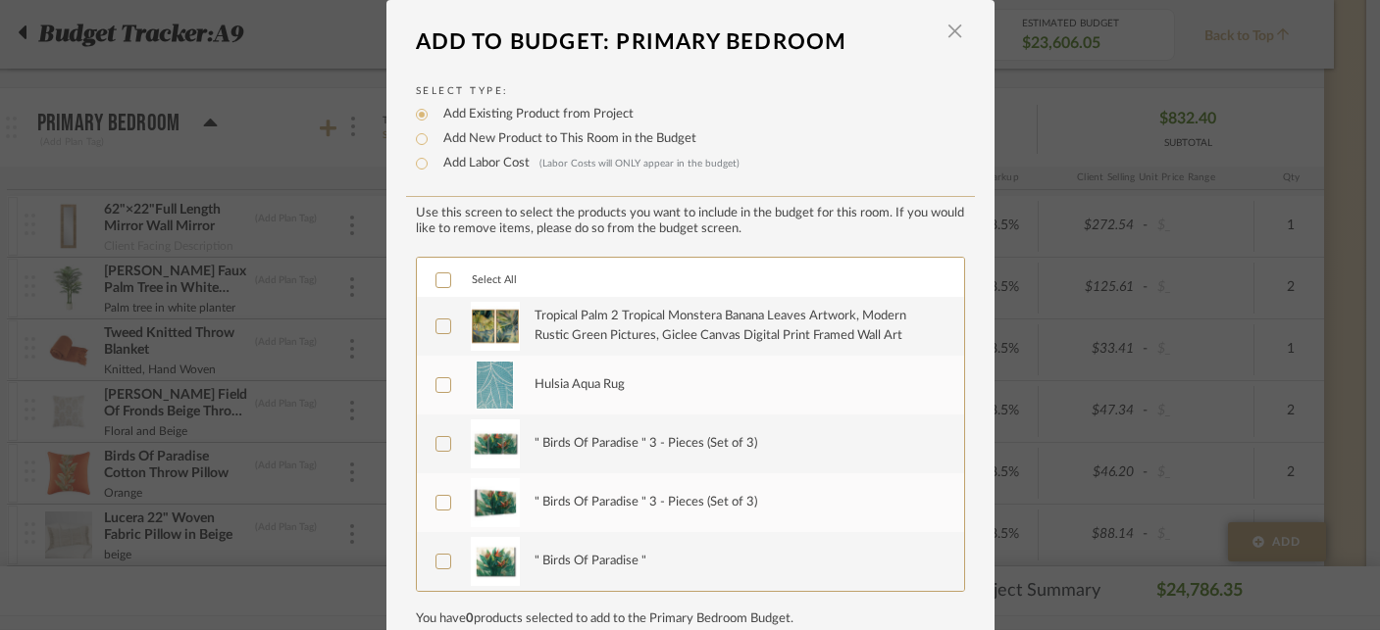
scroll to position [1, 0]
click at [619, 330] on div "Tropical Palm 2 Tropical Monstera Banana Leaves Artwork, Modern Rustic Green Pi…" at bounding box center [737, 325] width 407 height 38
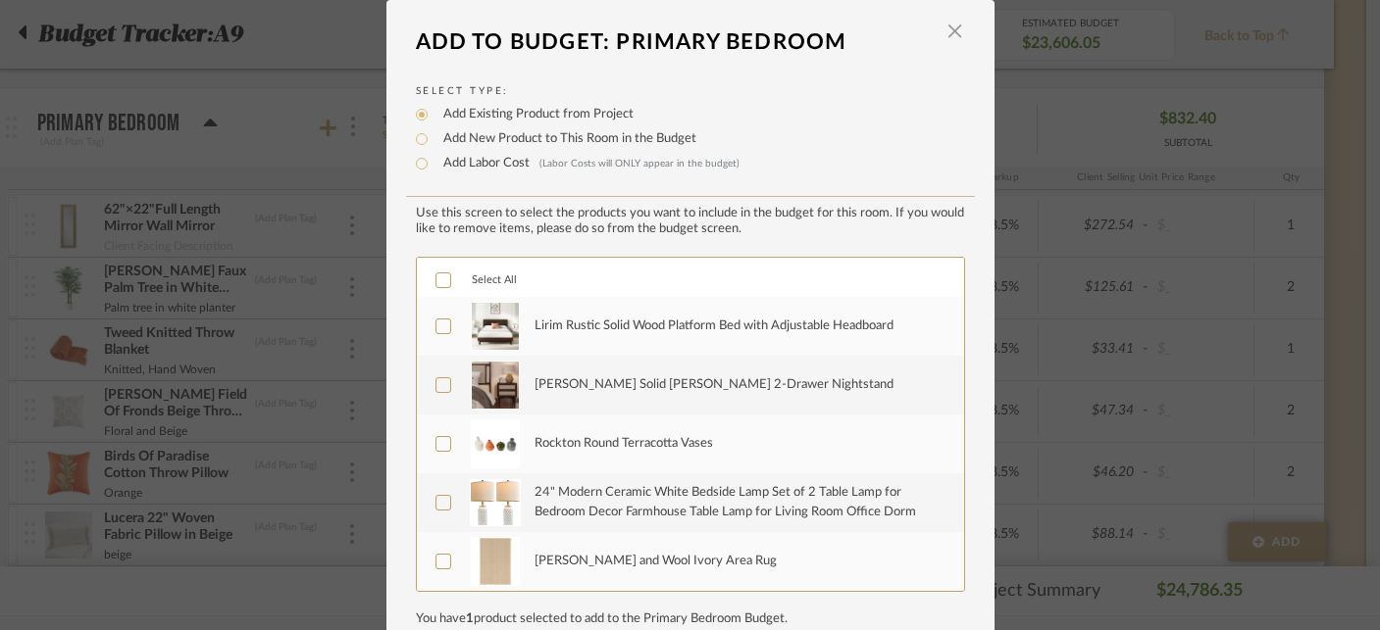
scroll to position [421, 0]
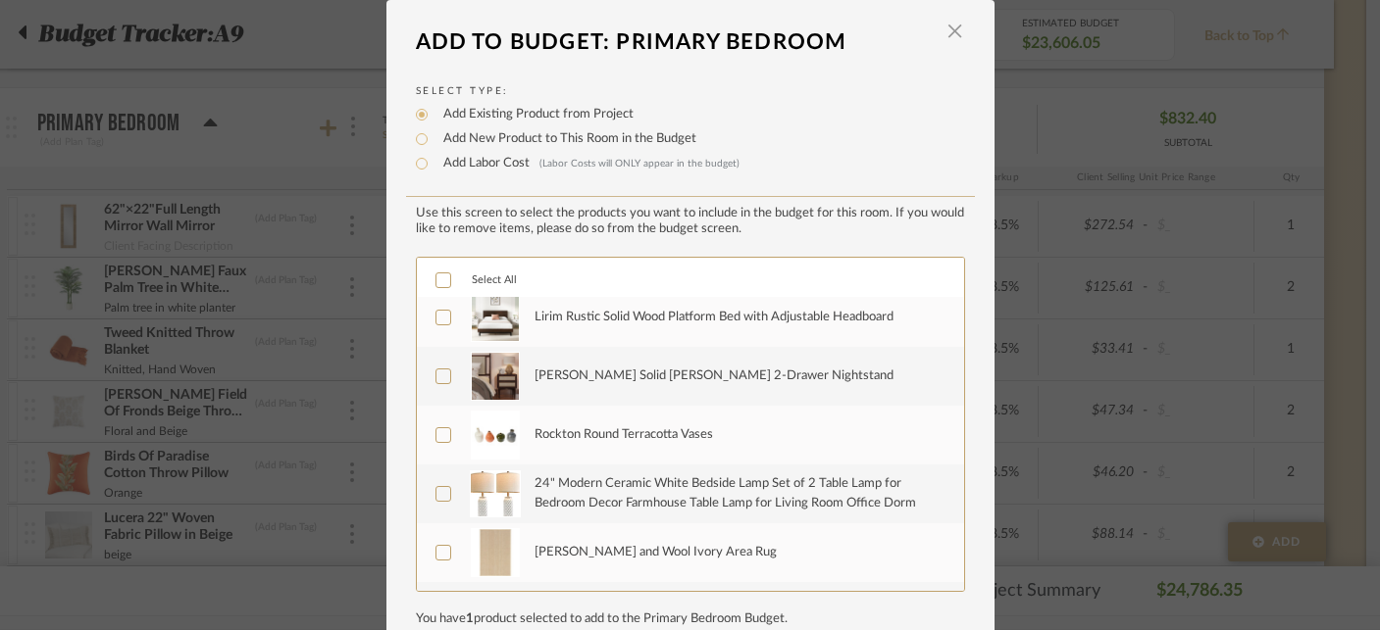
click at [600, 454] on div "Rockton Round Terracotta Vases" at bounding box center [737, 435] width 407 height 49
click at [595, 497] on div "24" Modern Ceramic White Bedside Lamp Set of 2 Table Lamp for Bedroom Decor Far…" at bounding box center [737, 494] width 407 height 38
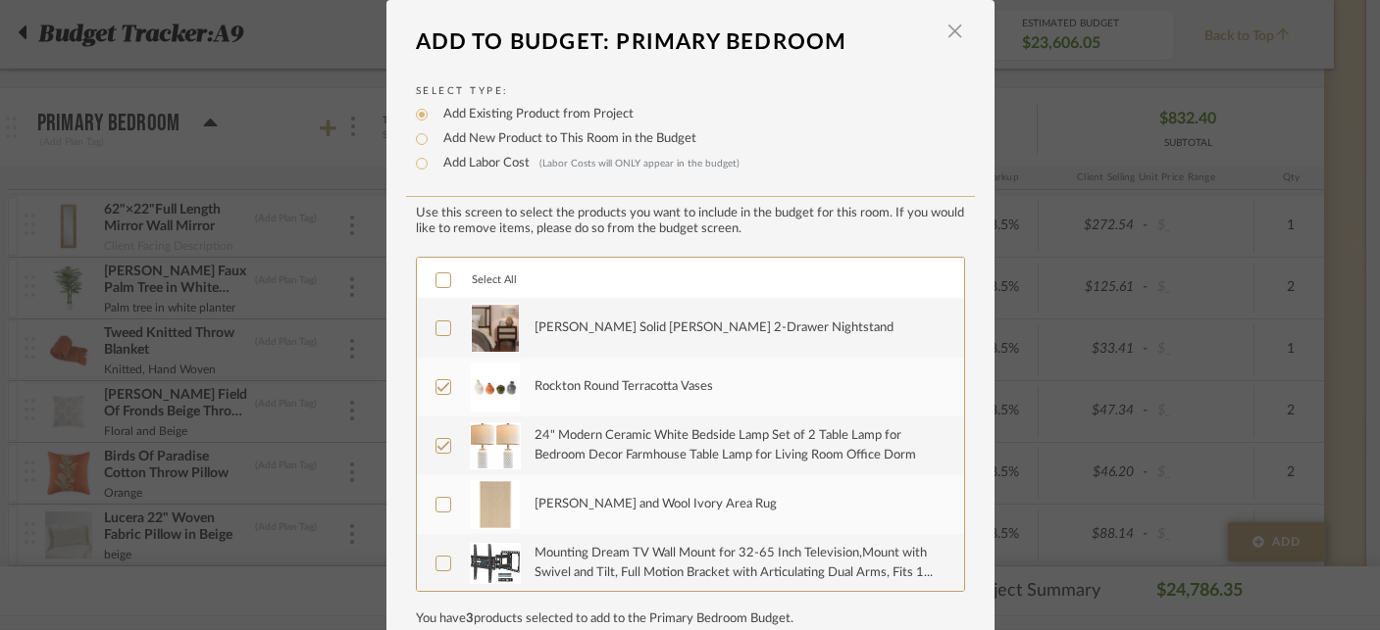
scroll to position [470, 0]
click at [589, 506] on div "[PERSON_NAME] and Wool Ivory Area Rug" at bounding box center [655, 504] width 242 height 20
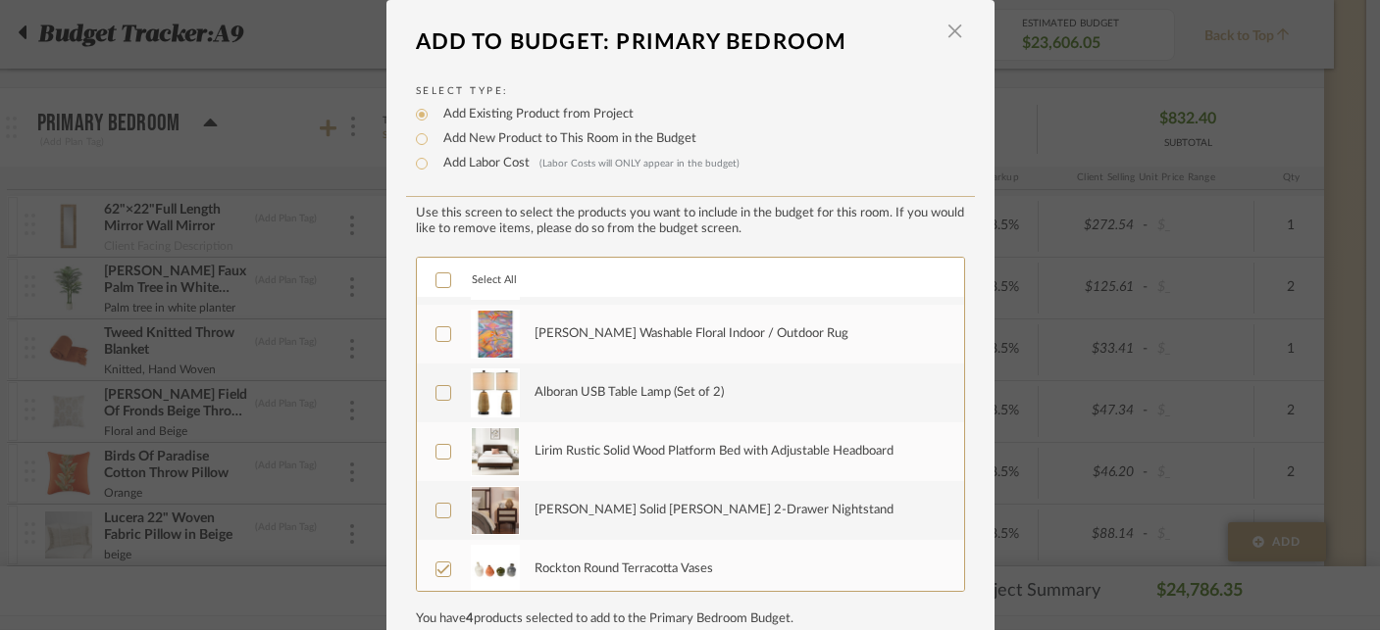
scroll to position [280, 0]
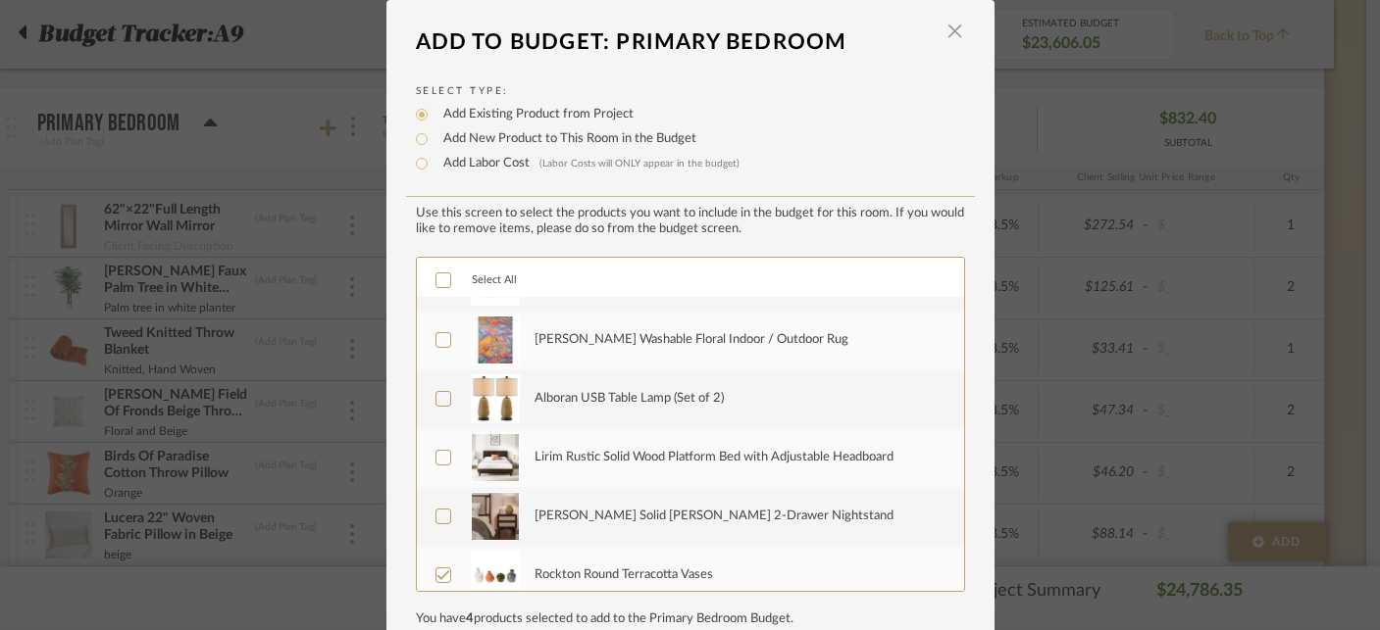
click at [587, 521] on div "Oliver Solid Wood 2-Drawer Nightstand" at bounding box center [713, 517] width 359 height 20
click at [614, 465] on div "Lirim Rustic Solid Wood Platform Bed with Adjustable Headboard" at bounding box center [713, 458] width 359 height 20
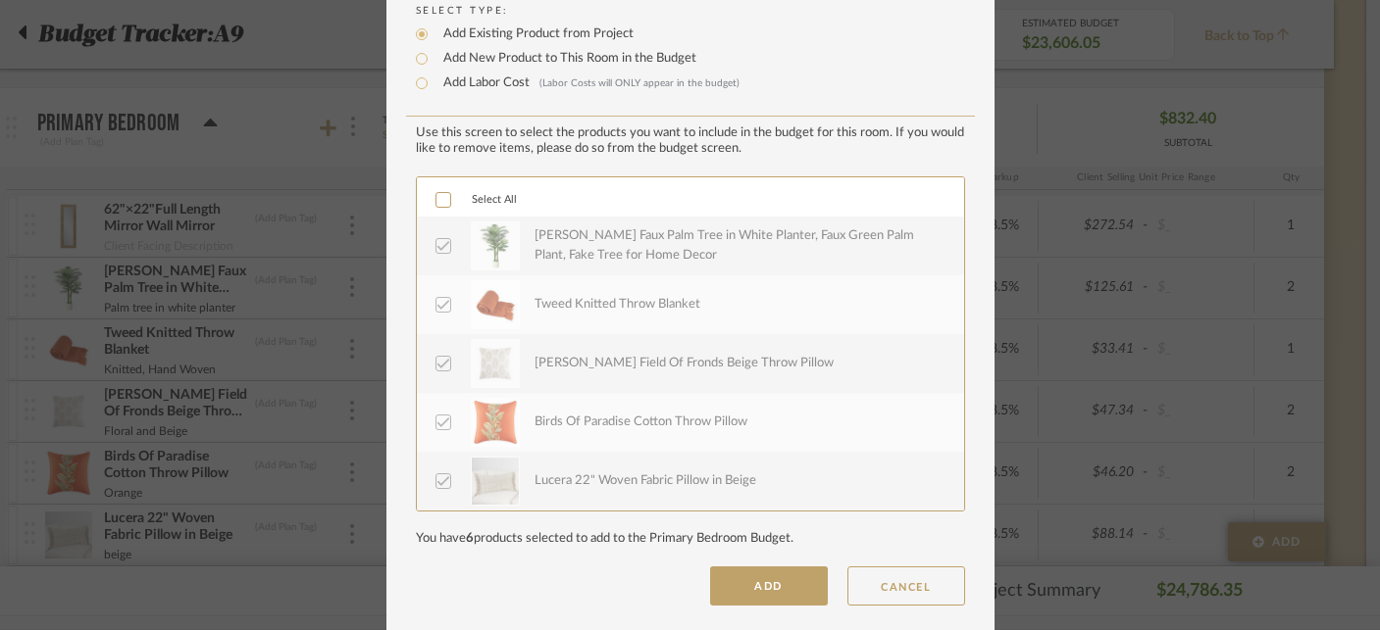
scroll to position [98, 0]
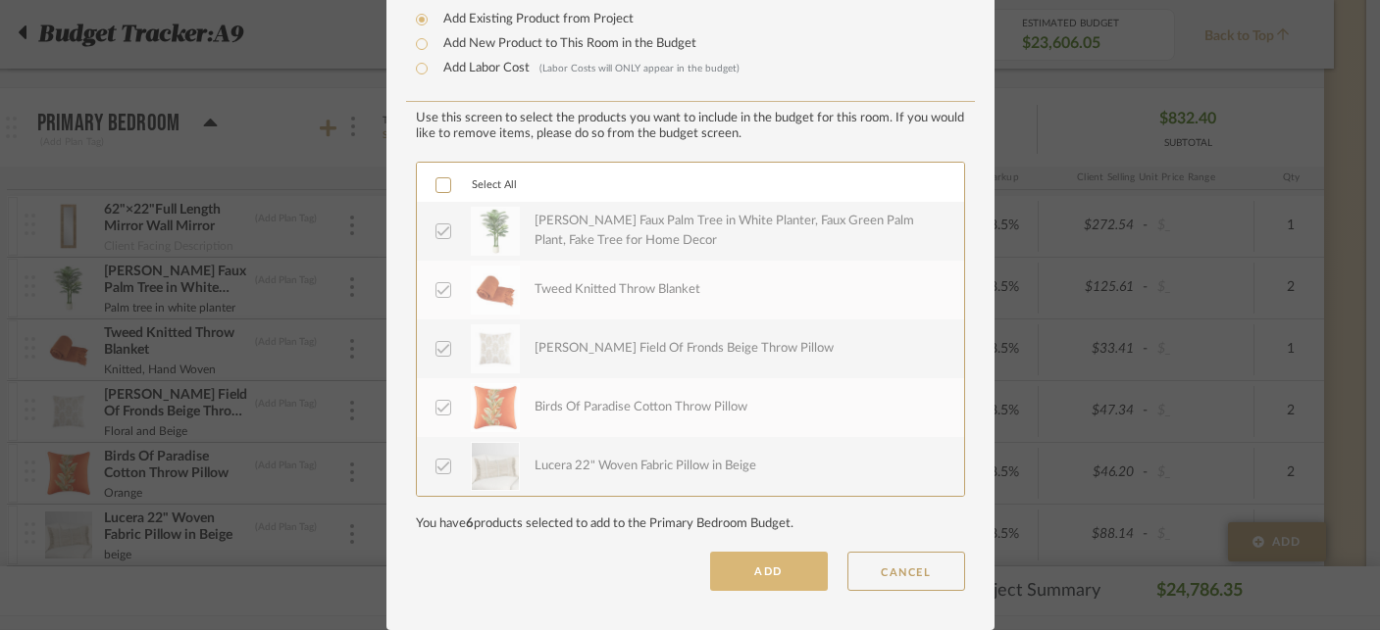
click at [736, 574] on button "ADD" at bounding box center [769, 571] width 118 height 39
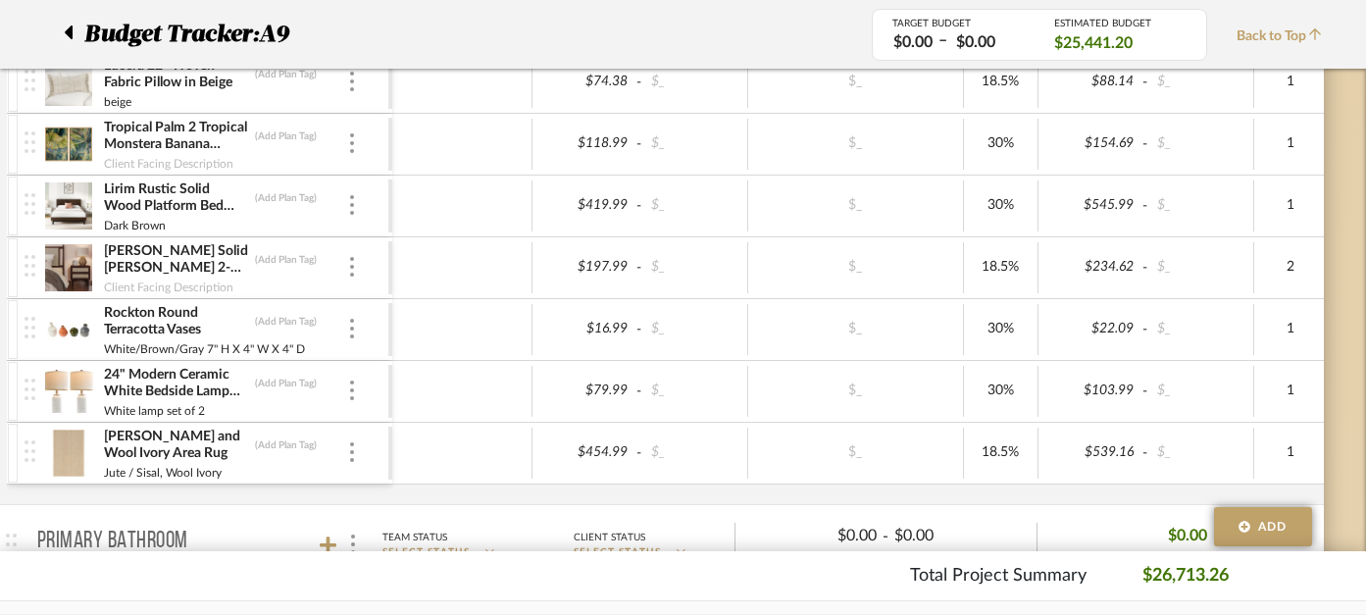
scroll to position [2859, 46]
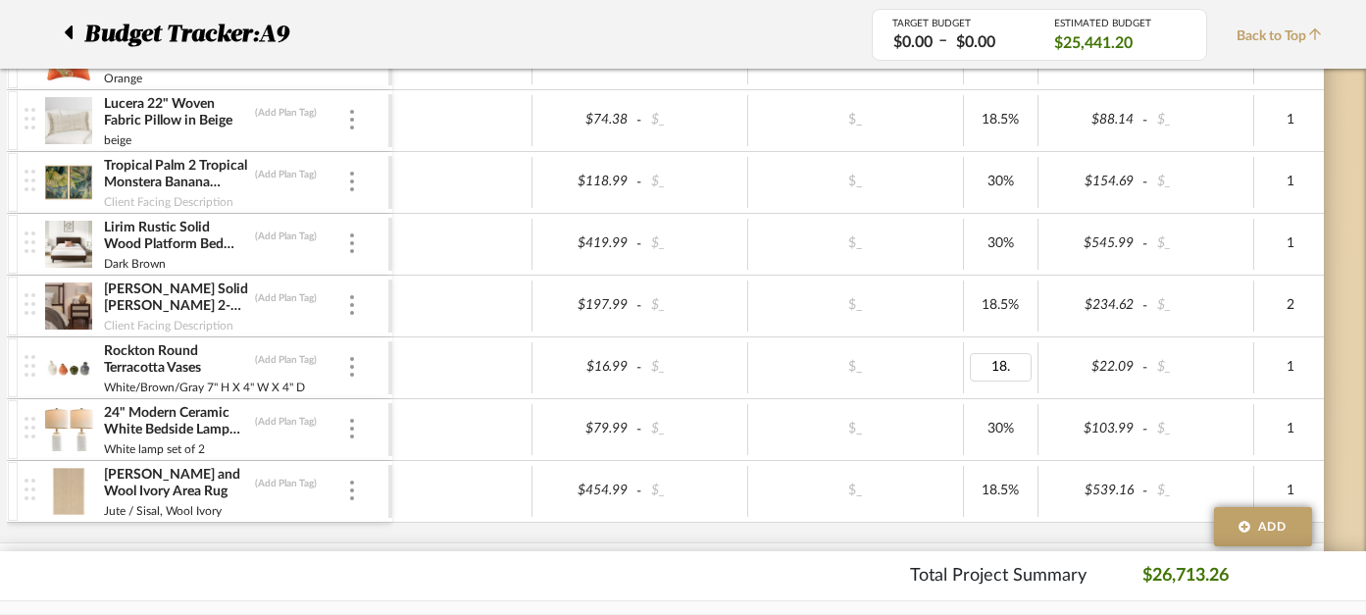
type input "18.5"
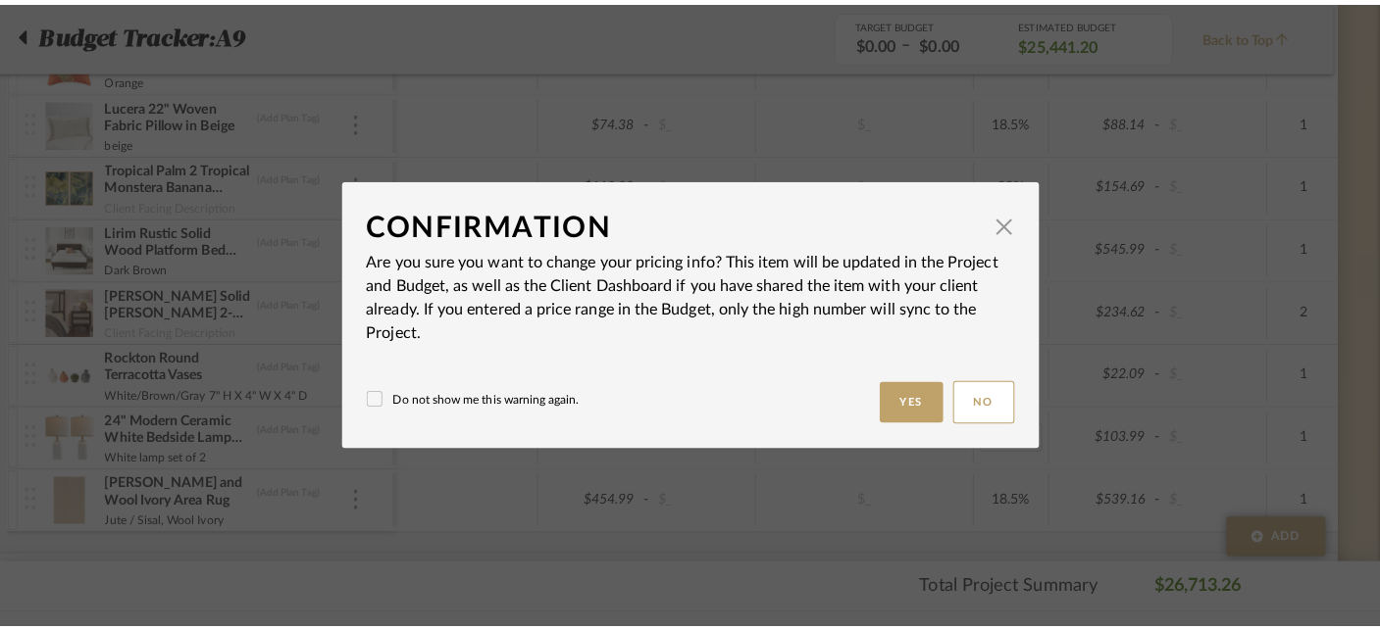
scroll to position [0, 0]
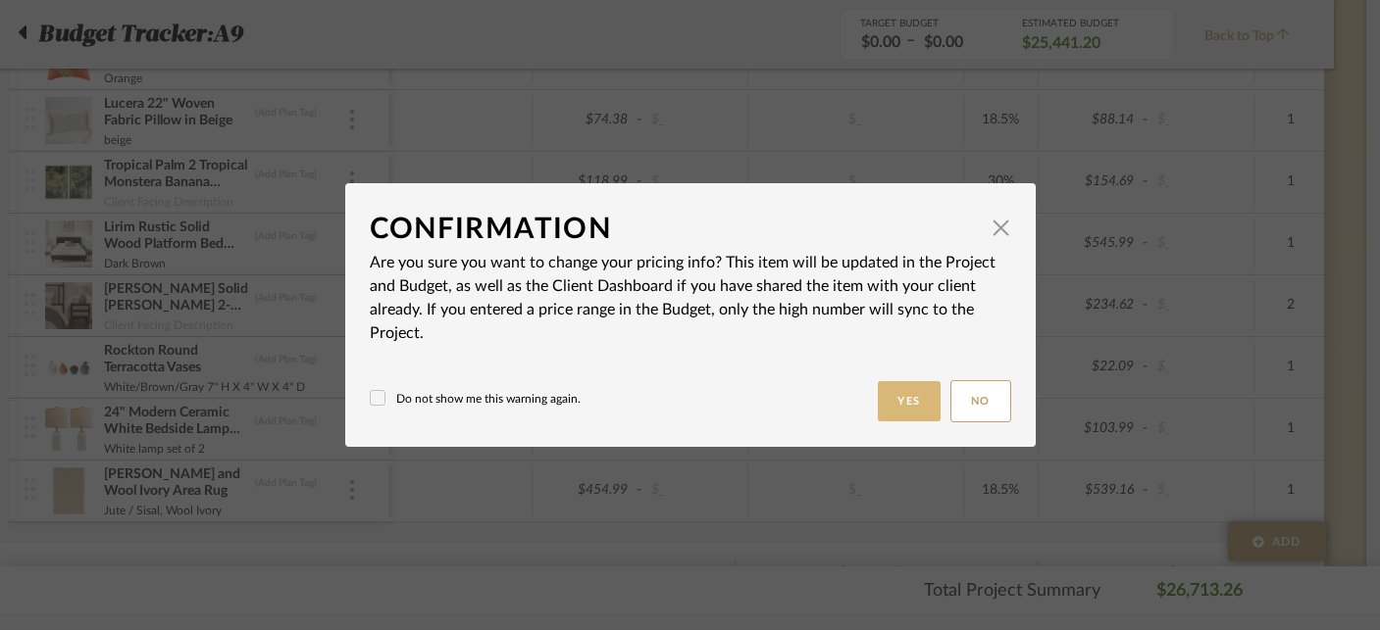
click at [924, 391] on button "Yes" at bounding box center [909, 401] width 63 height 40
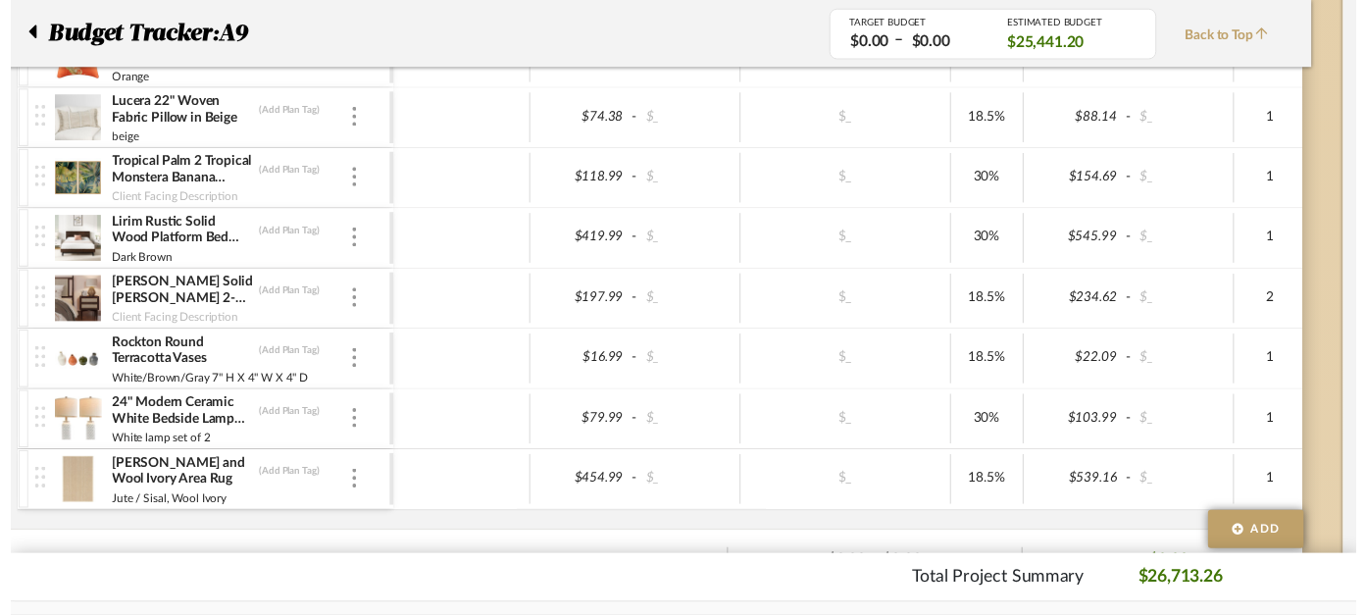
scroll to position [2859, 46]
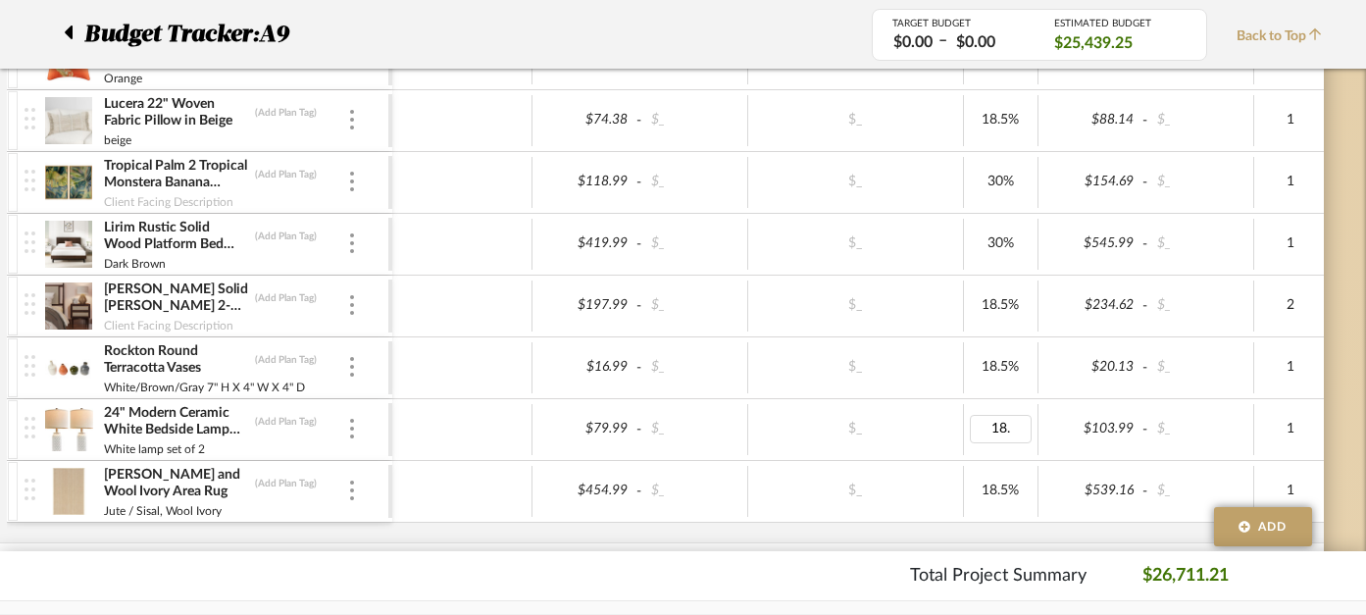
type input "18.5"
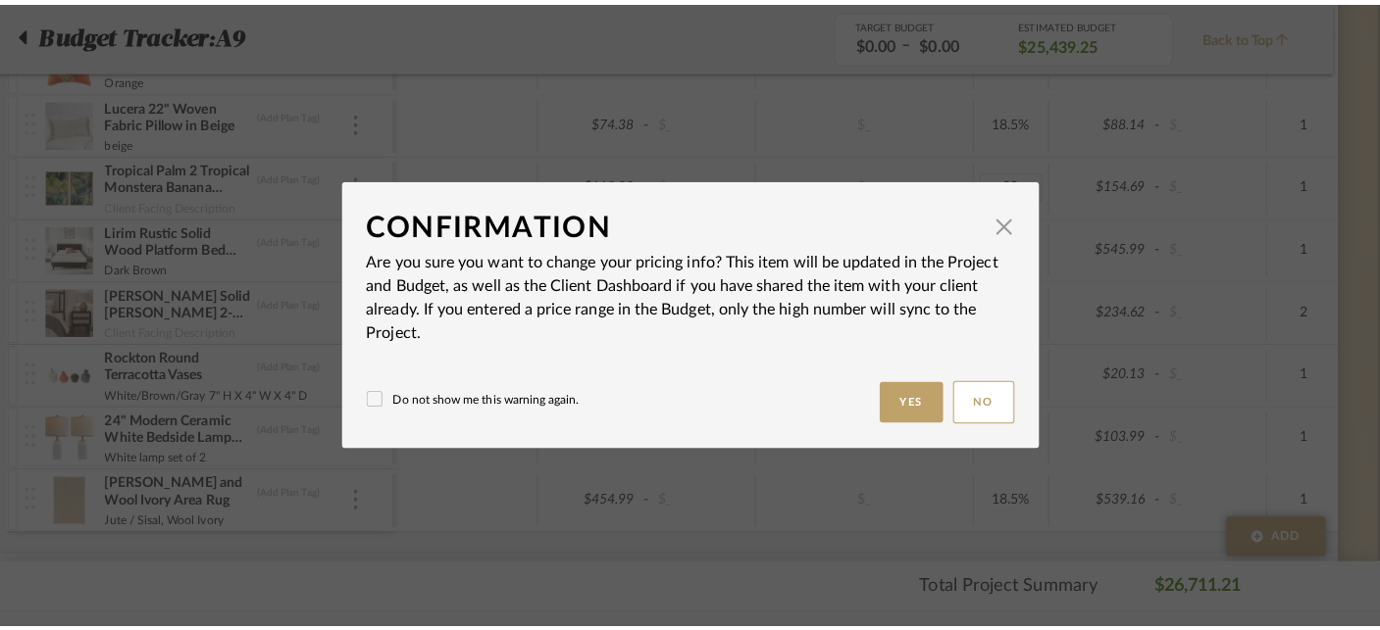
scroll to position [0, 0]
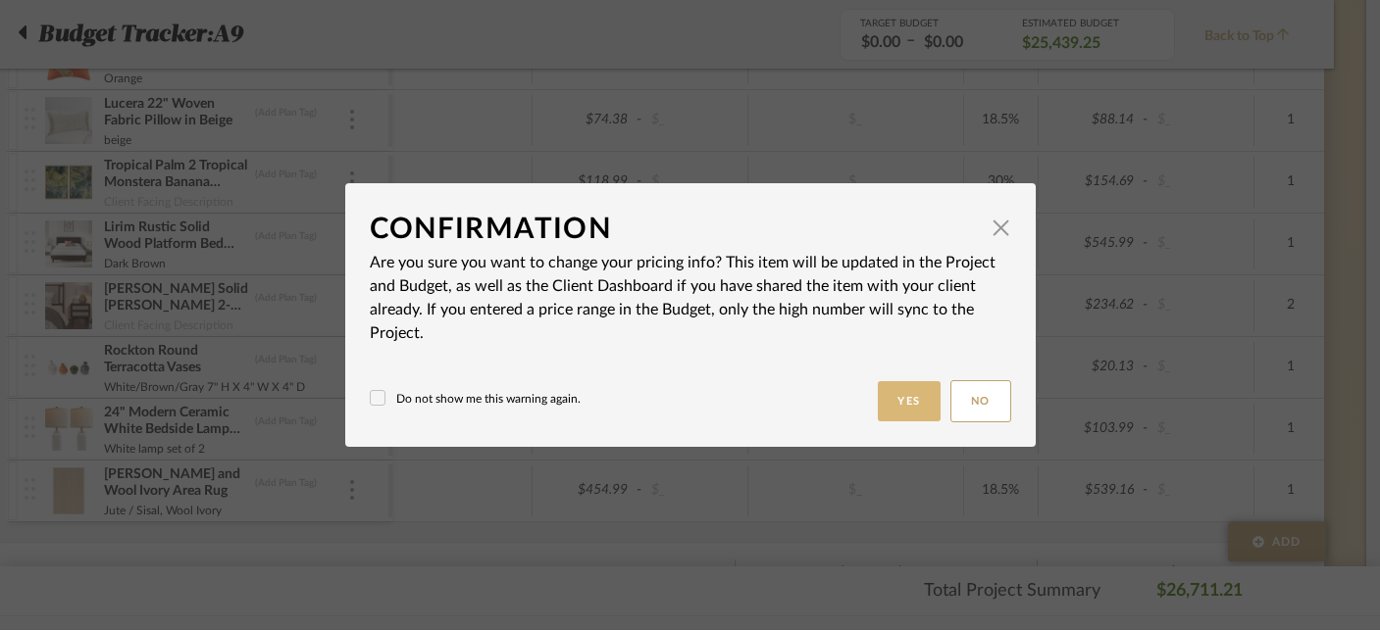
click at [905, 402] on button "Yes" at bounding box center [909, 401] width 63 height 40
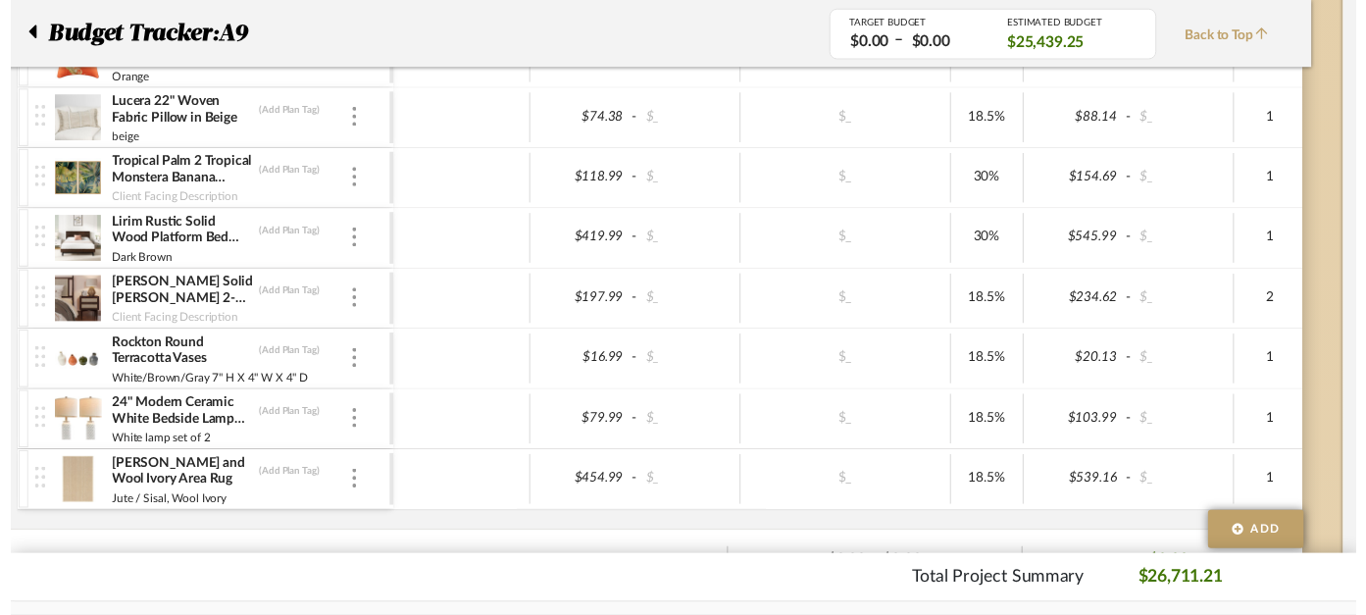
scroll to position [2859, 46]
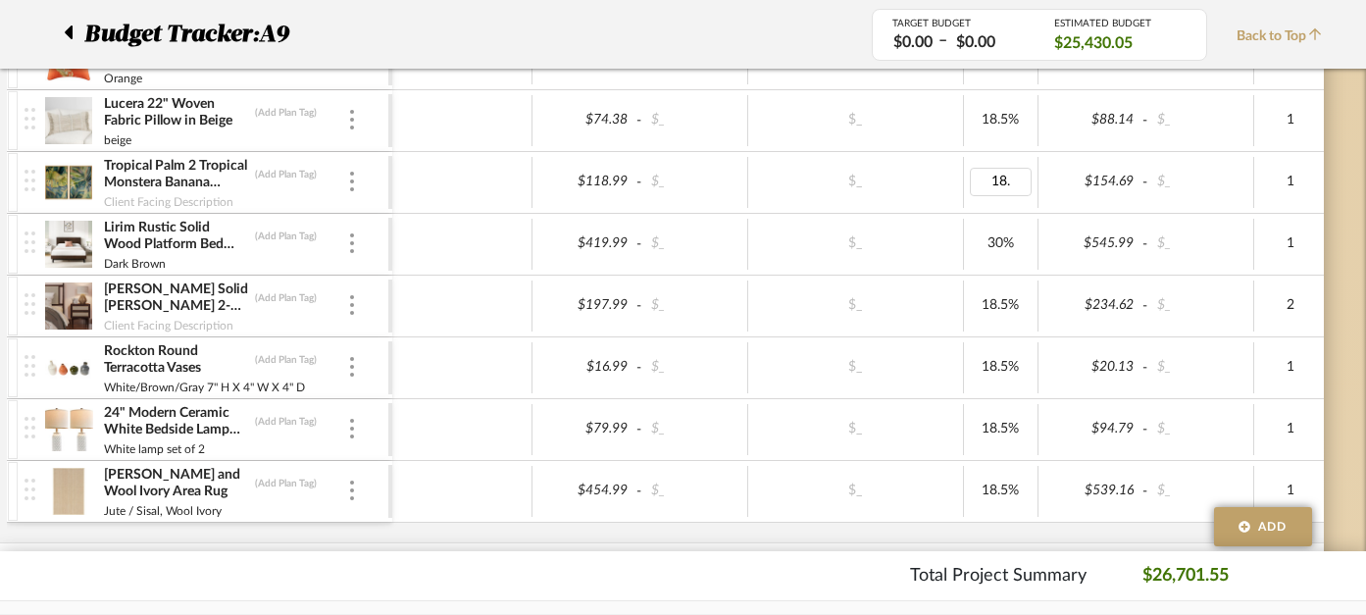
type input "18.5"
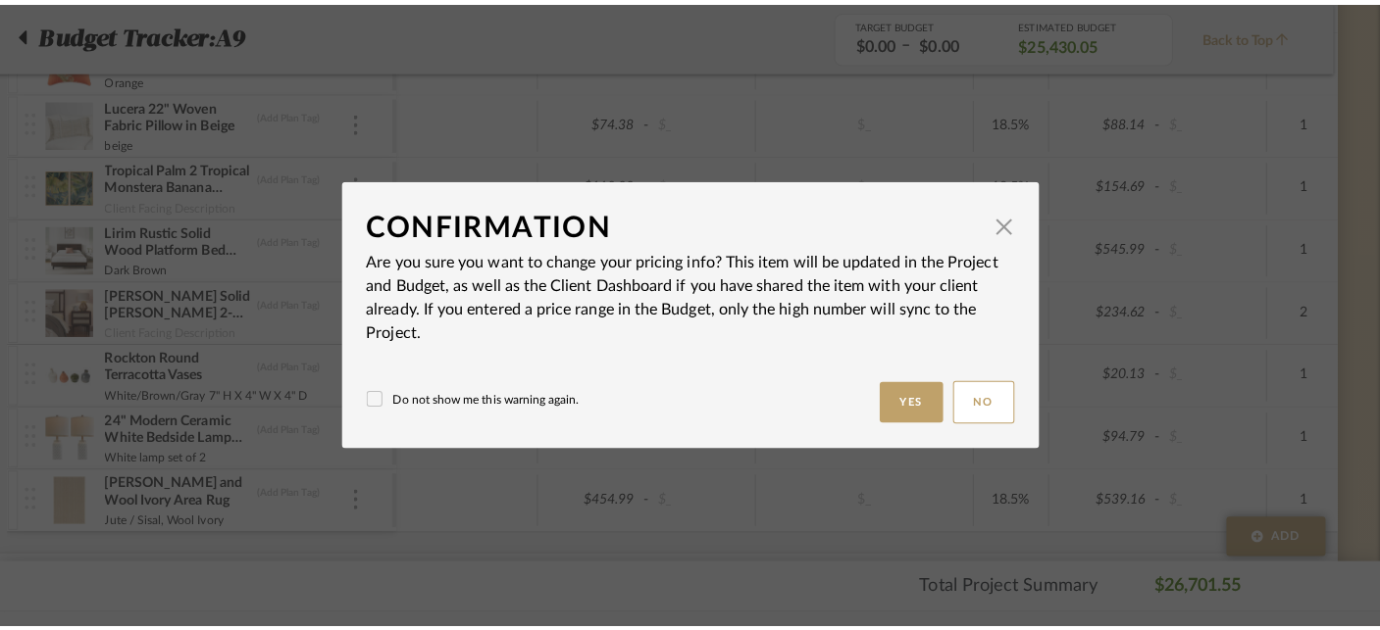
scroll to position [0, 0]
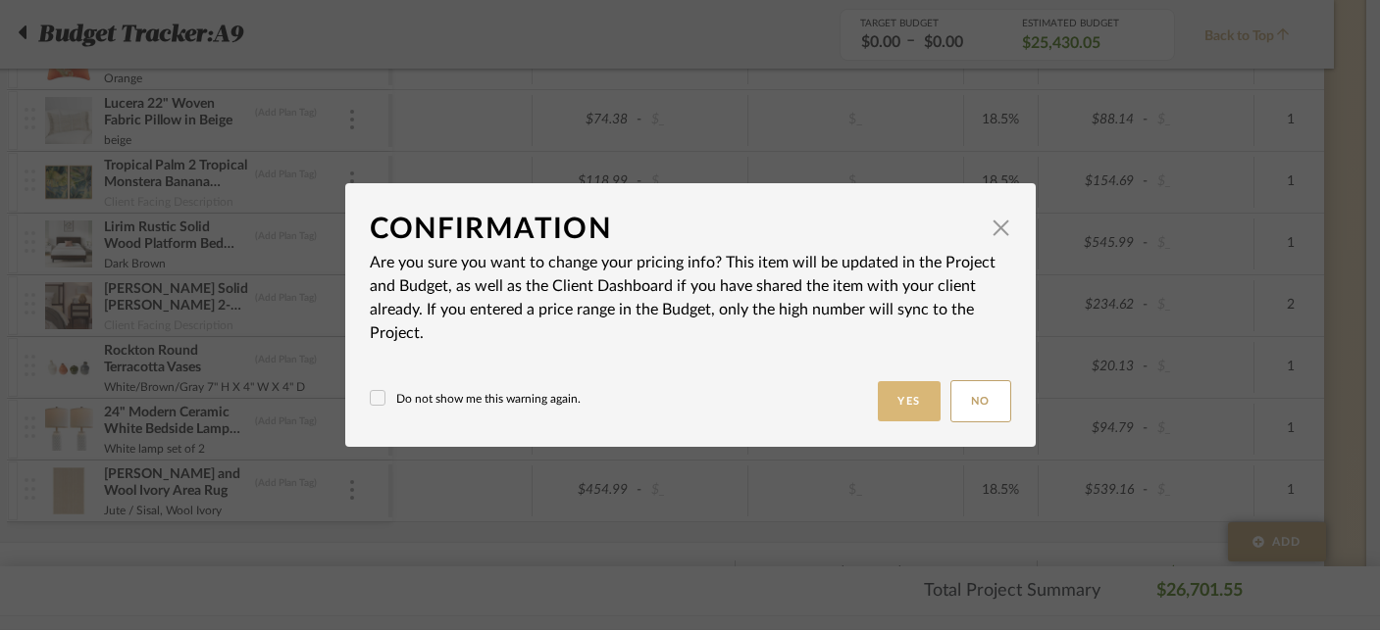
click at [896, 386] on button "Yes" at bounding box center [909, 401] width 63 height 40
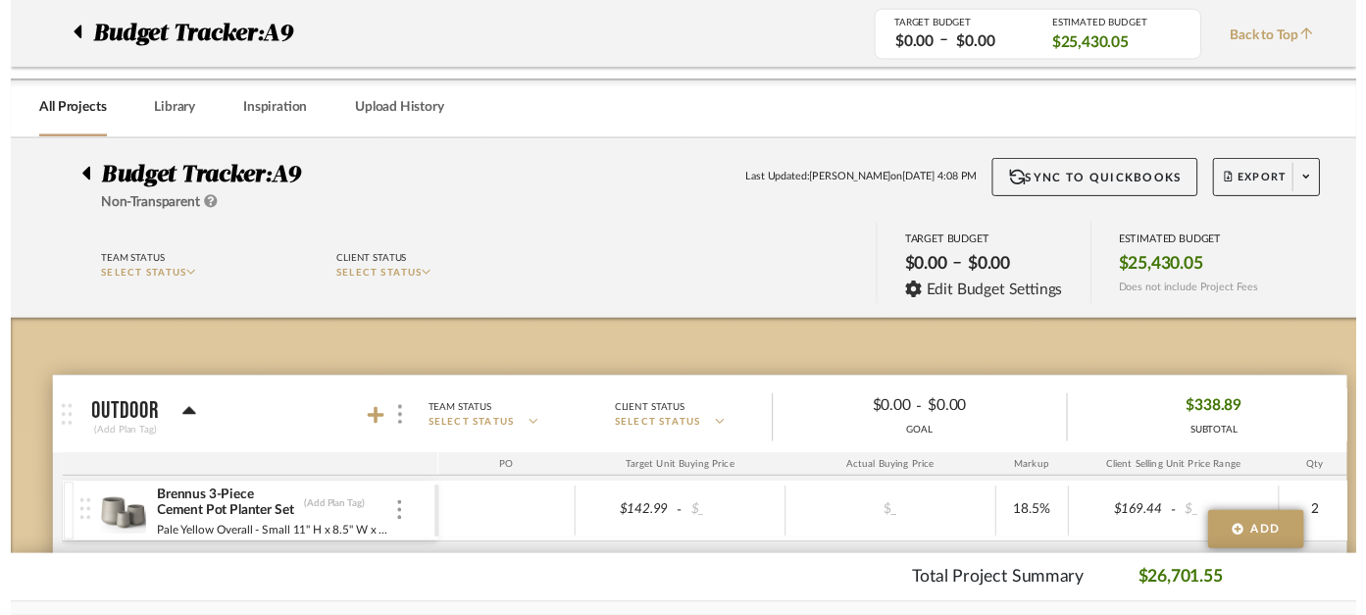
scroll to position [2859, 46]
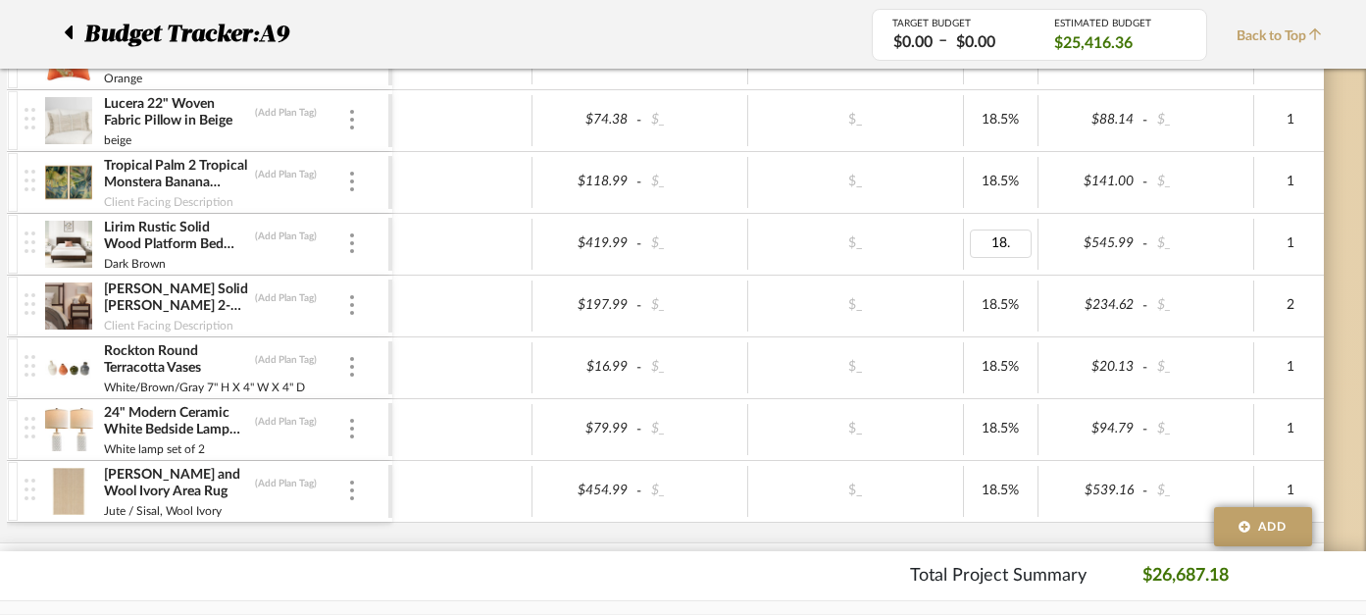
type input "18.5"
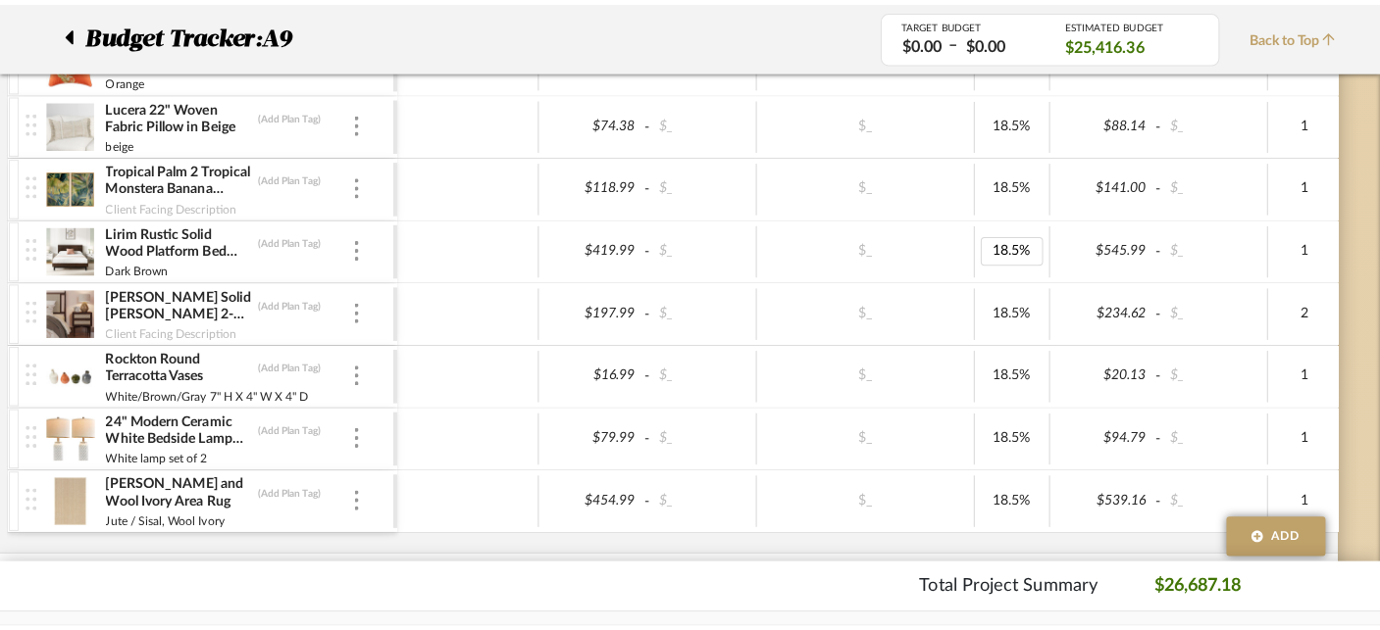
scroll to position [0, 0]
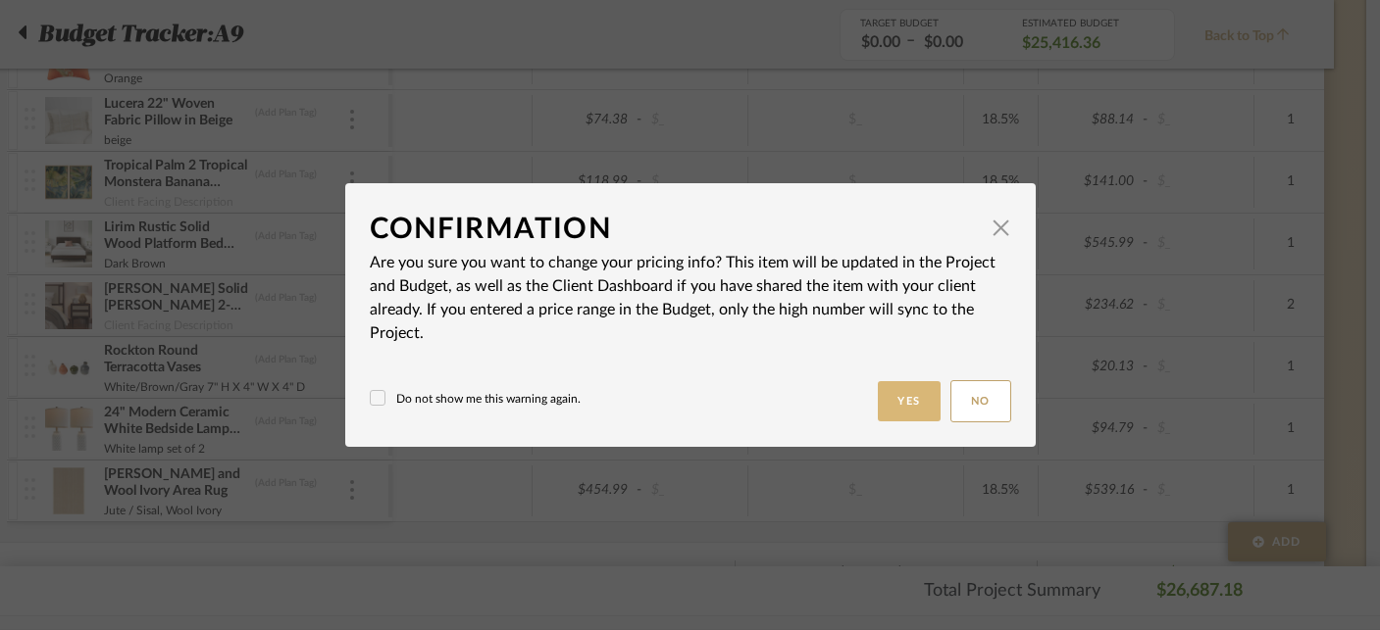
click at [902, 400] on button "Yes" at bounding box center [909, 401] width 63 height 40
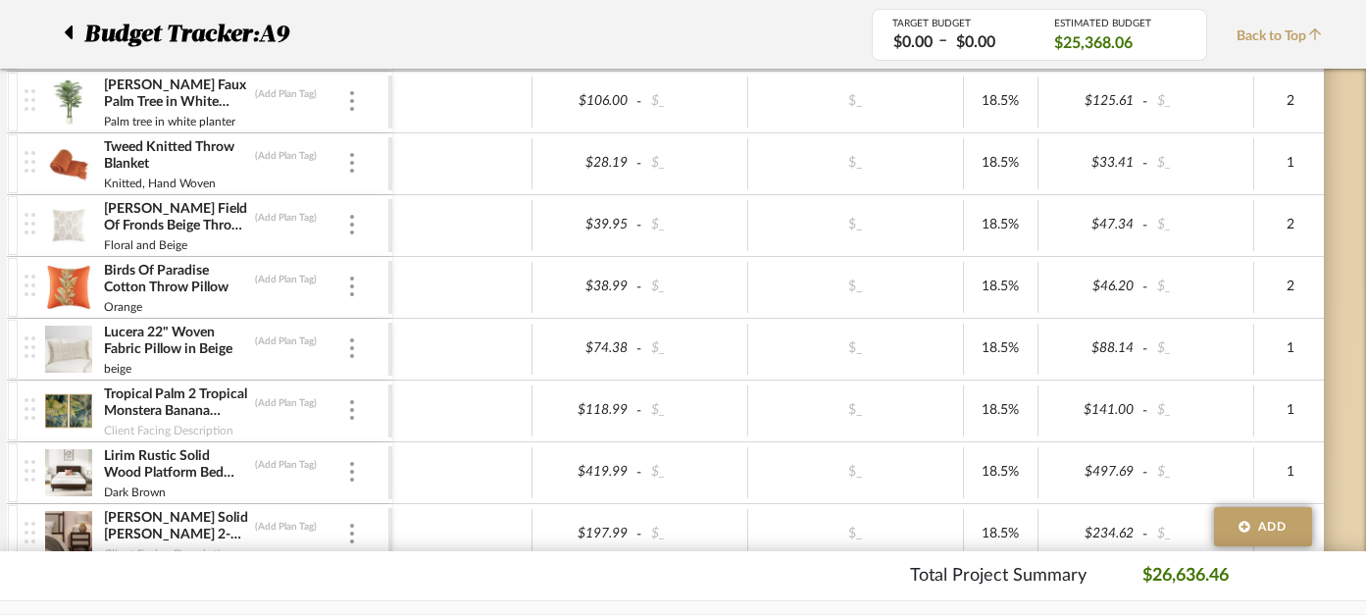
scroll to position [2602, 46]
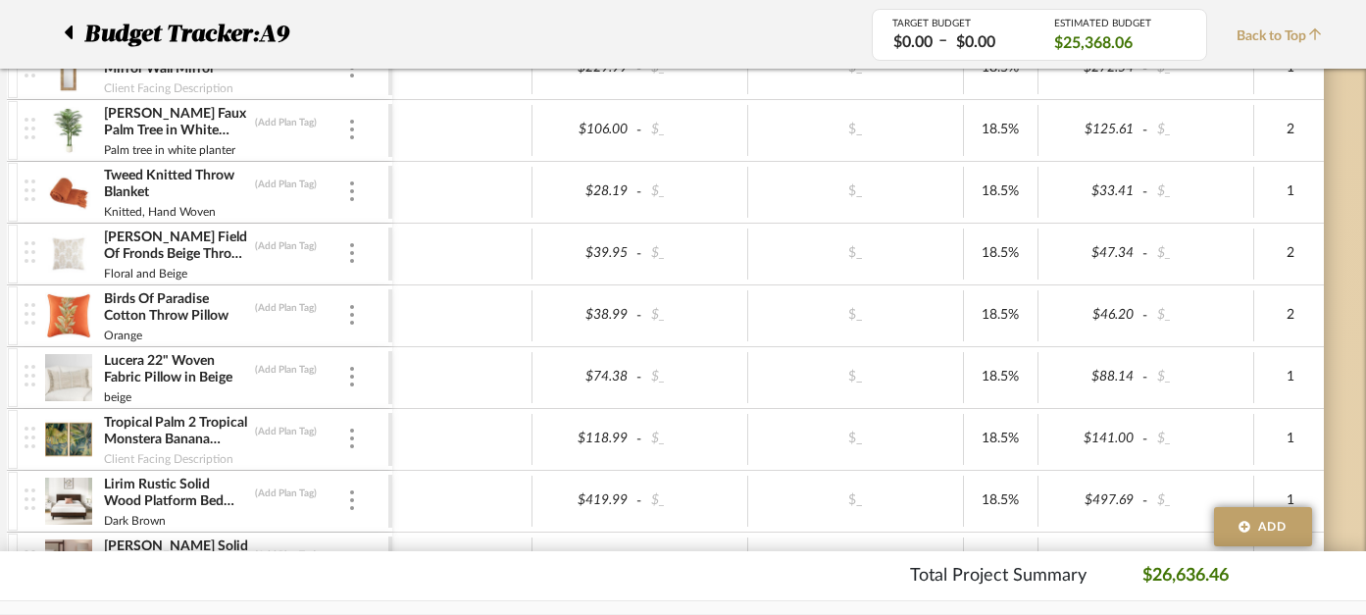
click at [65, 247] on img at bounding box center [69, 253] width 48 height 47
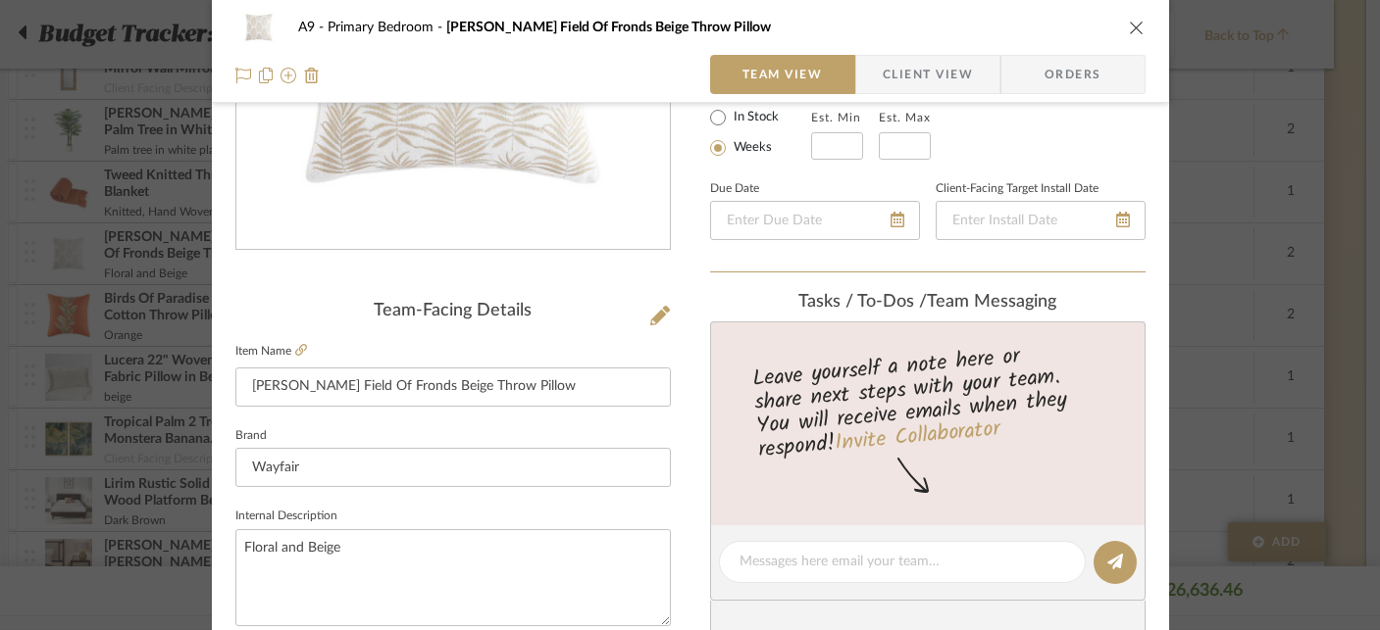
scroll to position [324, 0]
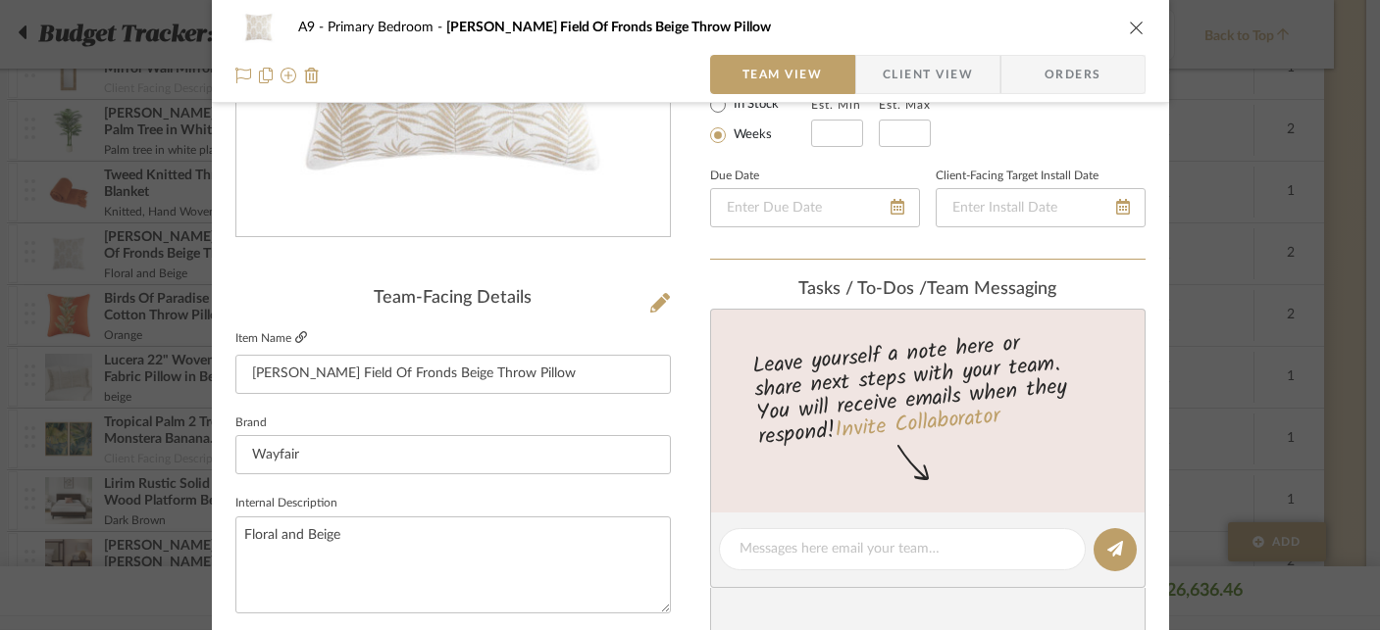
click at [295, 338] on icon at bounding box center [301, 337] width 12 height 12
click at [1129, 31] on icon "close" at bounding box center [1137, 28] width 16 height 16
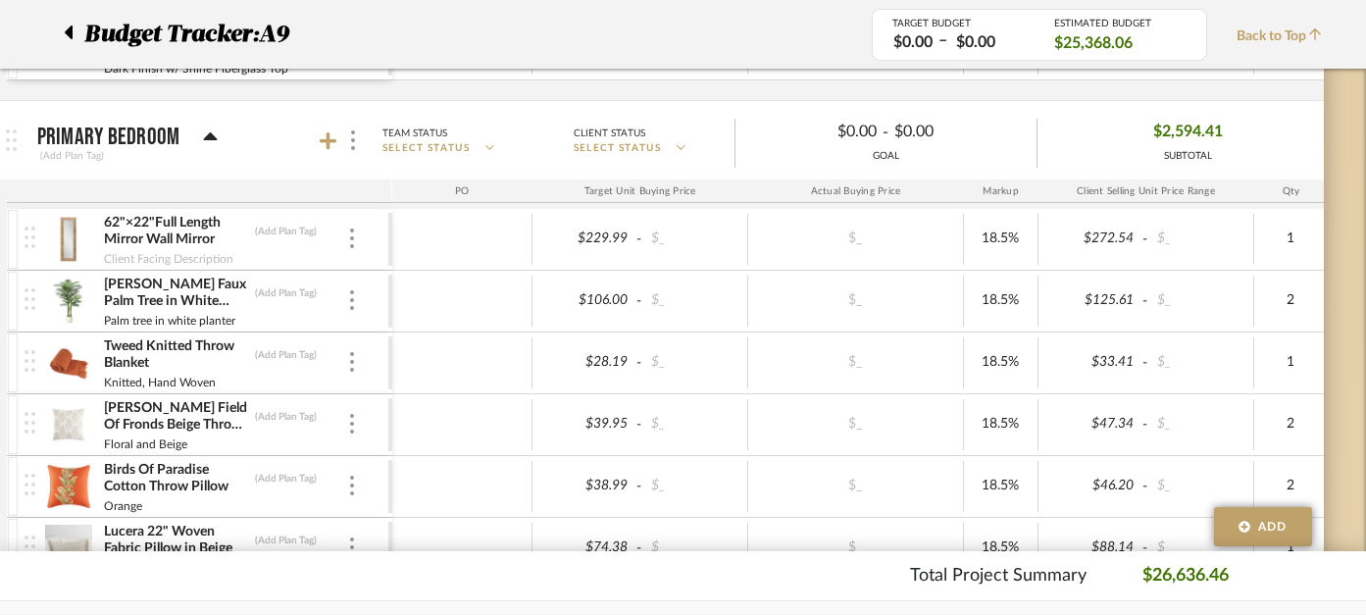
scroll to position [2450, 46]
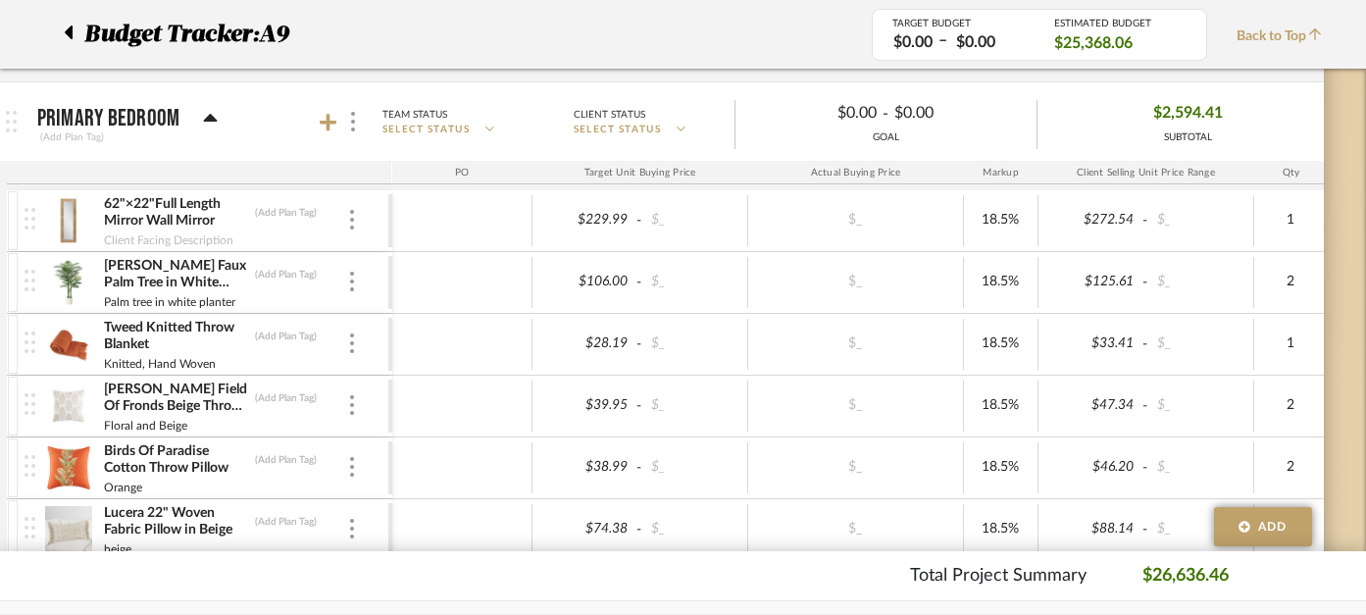
click at [330, 111] on div at bounding box center [341, 122] width 43 height 26
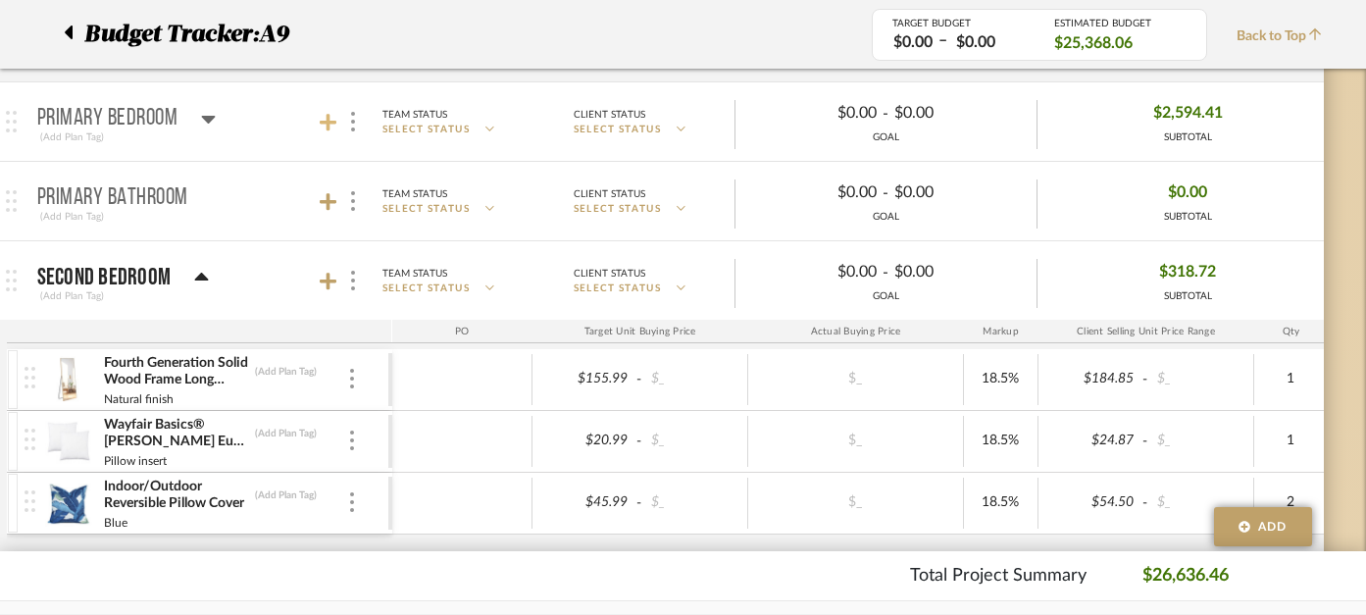
click at [325, 126] on icon at bounding box center [329, 123] width 18 height 20
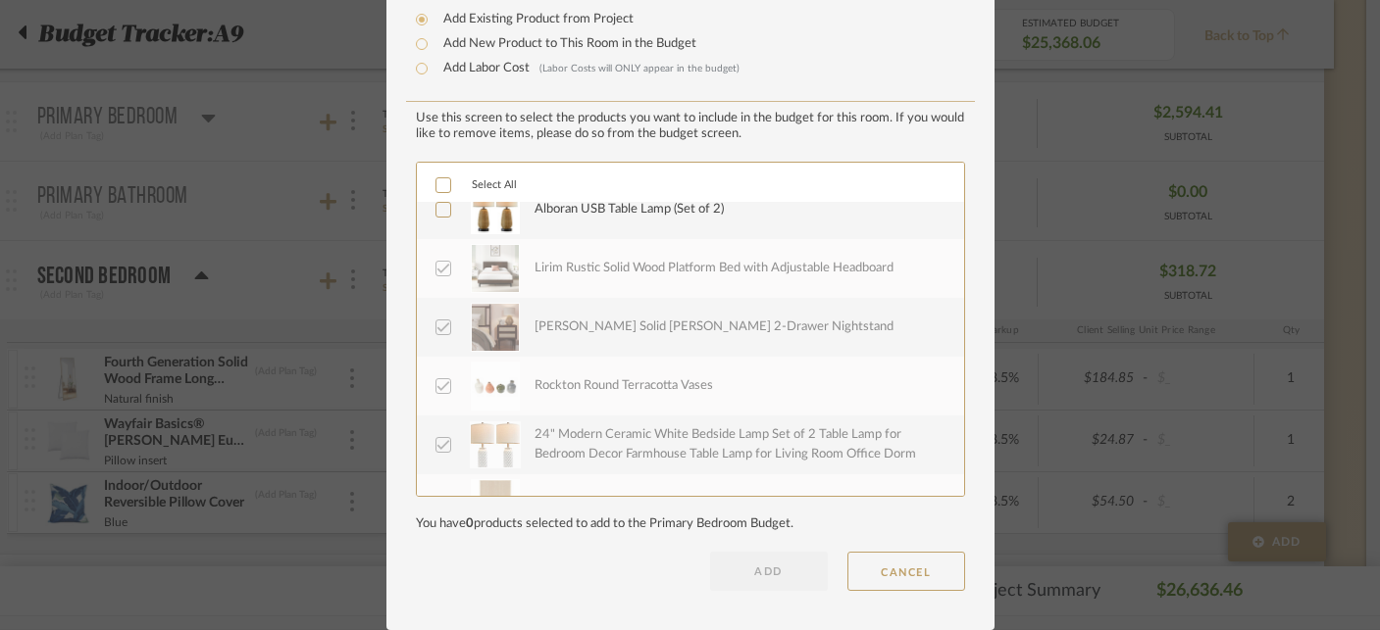
scroll to position [0, 0]
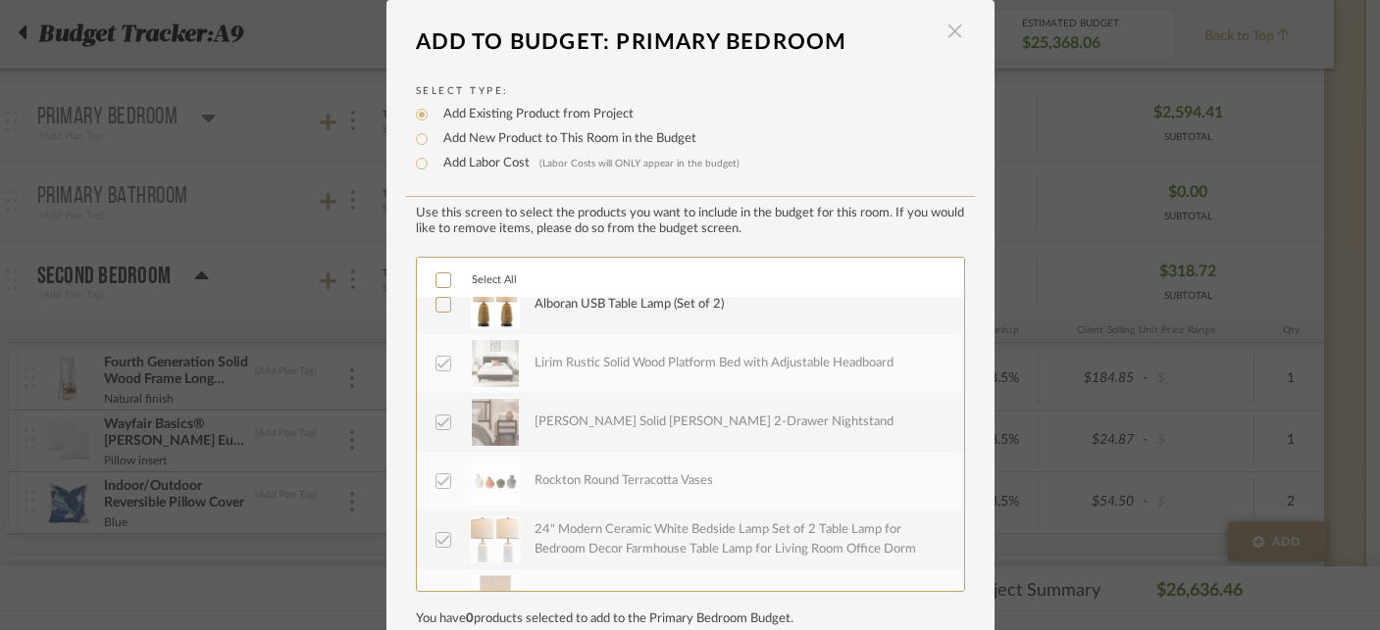
click at [947, 32] on span "button" at bounding box center [954, 31] width 39 height 39
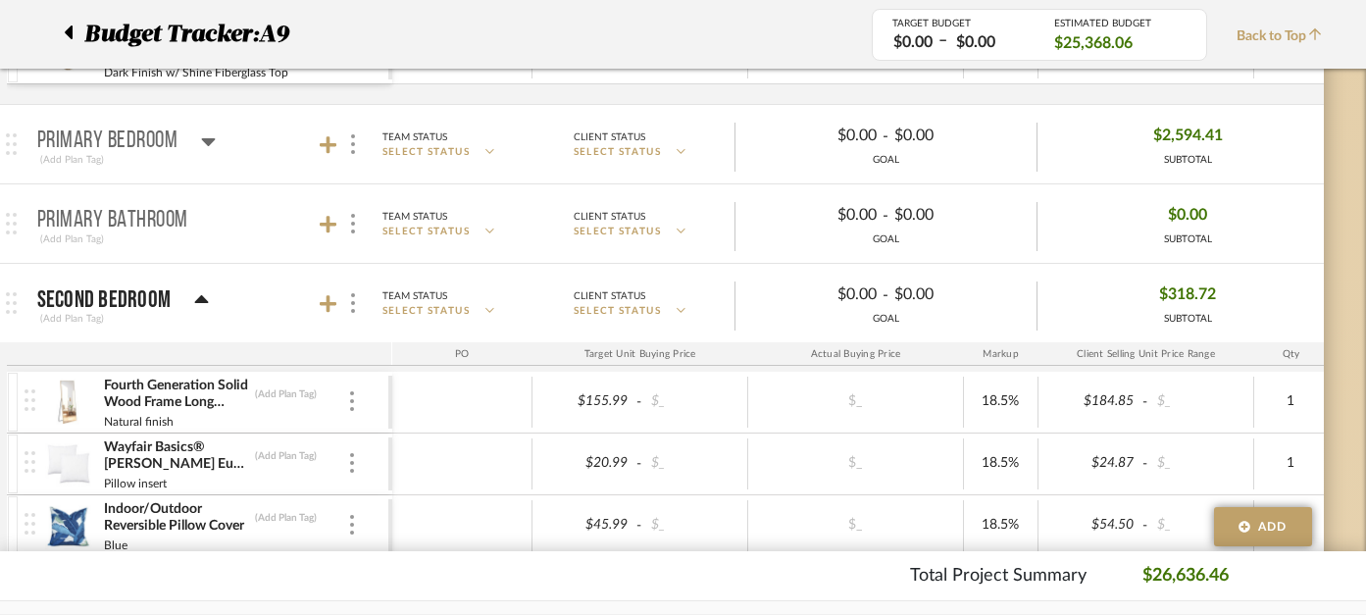
scroll to position [2424, 46]
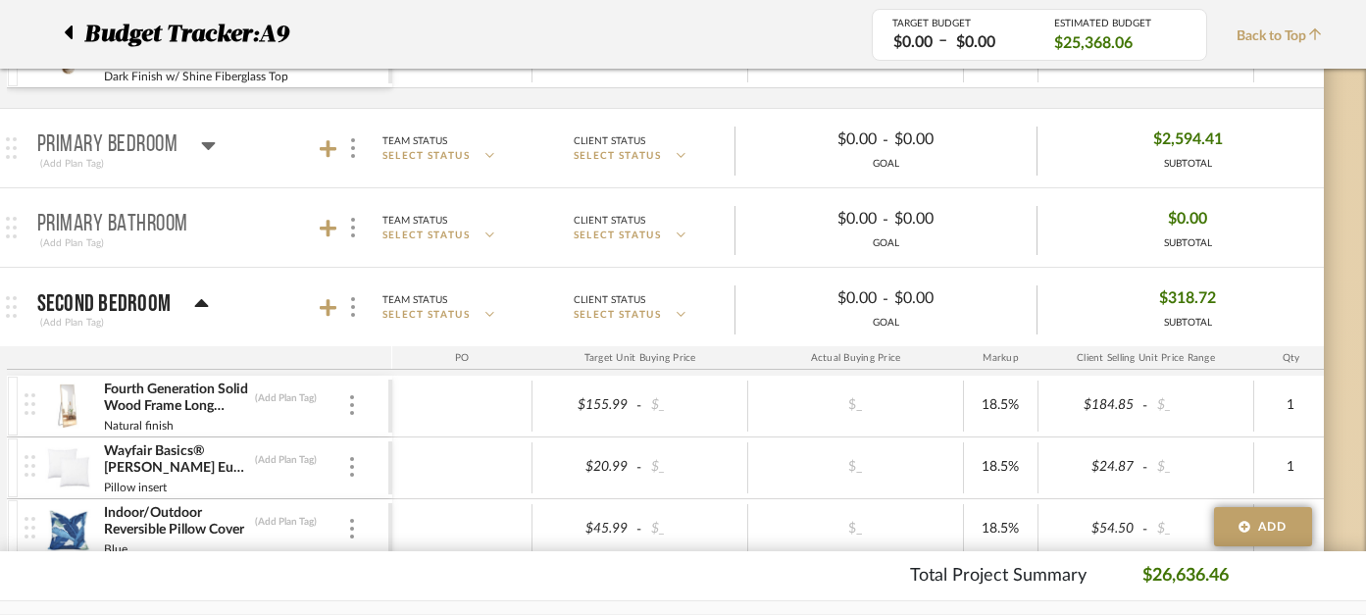
click at [208, 300] on mat-panel-title "Second Bedroom (Add Plan Tag)" at bounding box center [209, 307] width 345 height 48
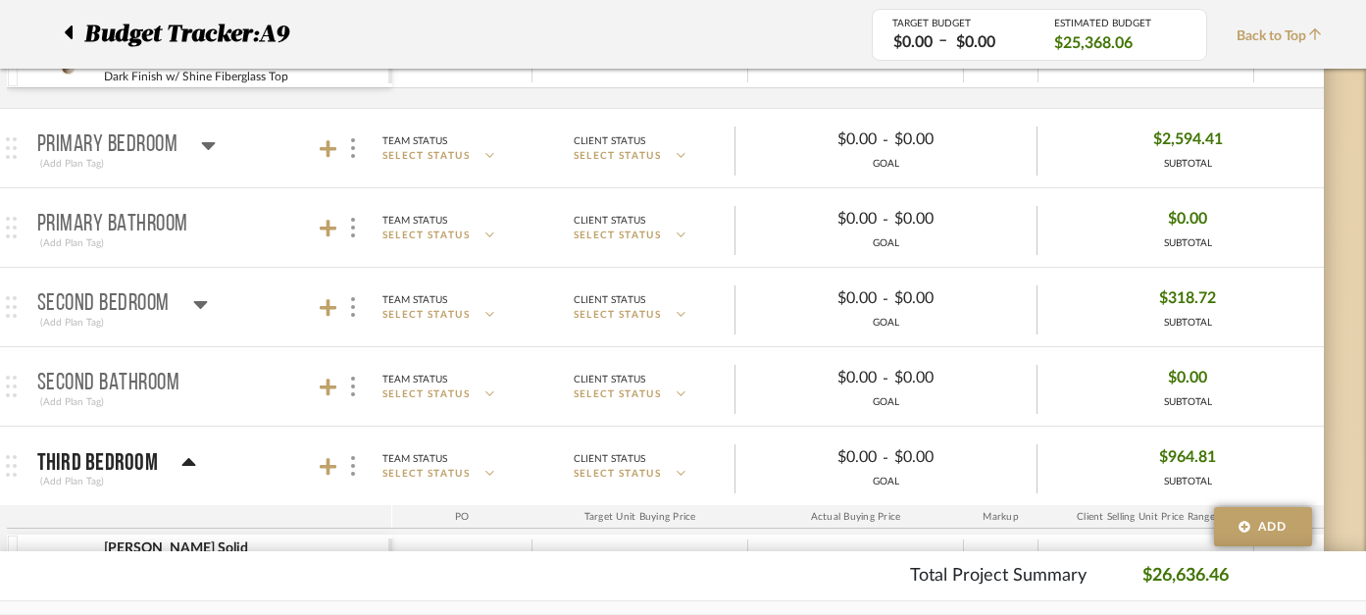
click at [208, 300] on mat-panel-title "Second Bedroom (Add Plan Tag)" at bounding box center [209, 307] width 345 height 48
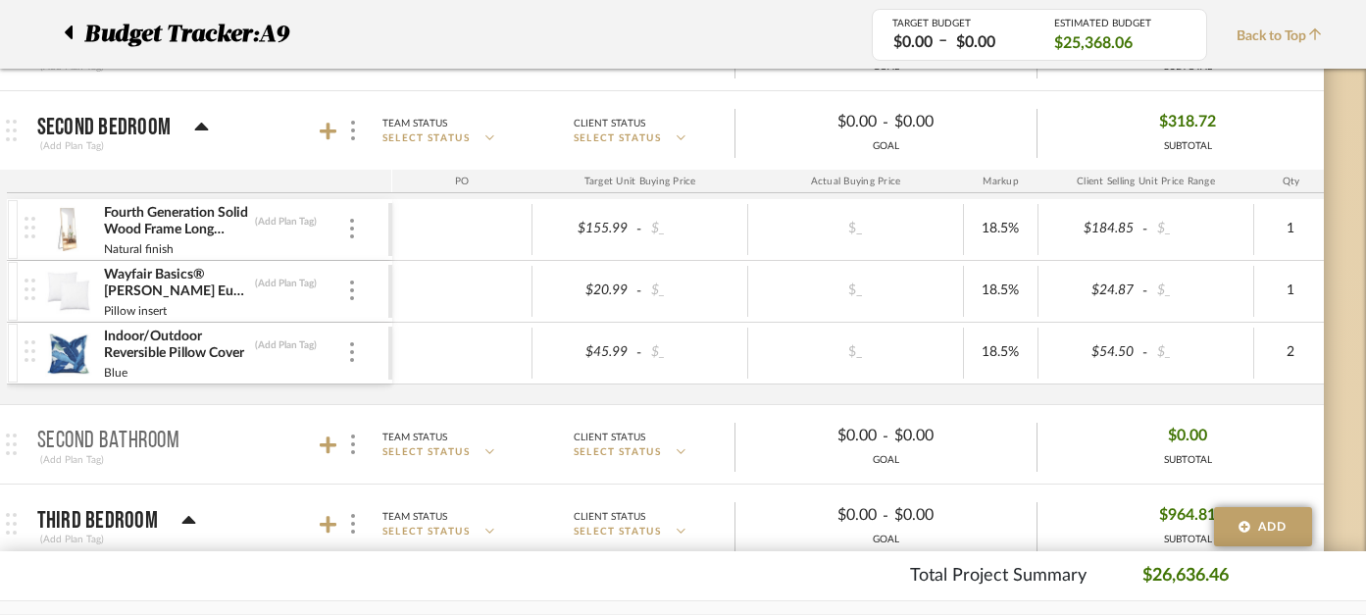
scroll to position [2602, 46]
click at [331, 135] on icon at bounding box center [329, 130] width 18 height 20
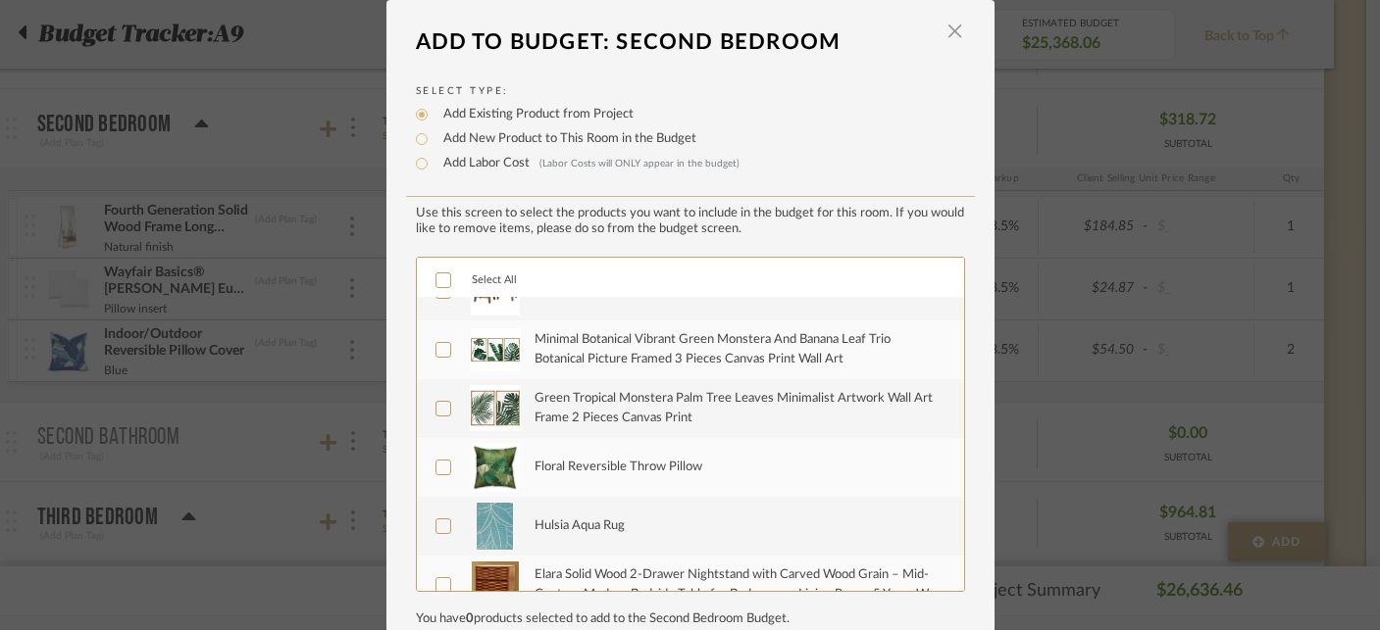
scroll to position [0, 0]
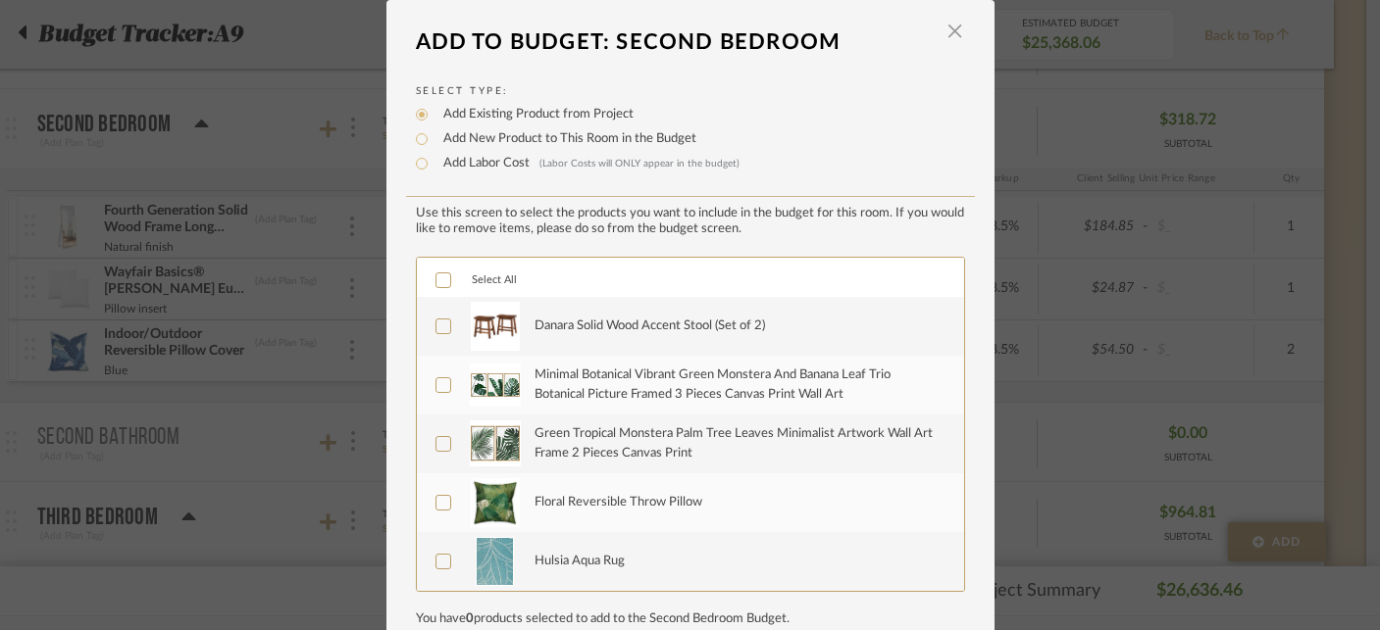
click at [552, 336] on div "Danara Solid Wood Accent Stool (Set of 2)" at bounding box center [649, 327] width 230 height 20
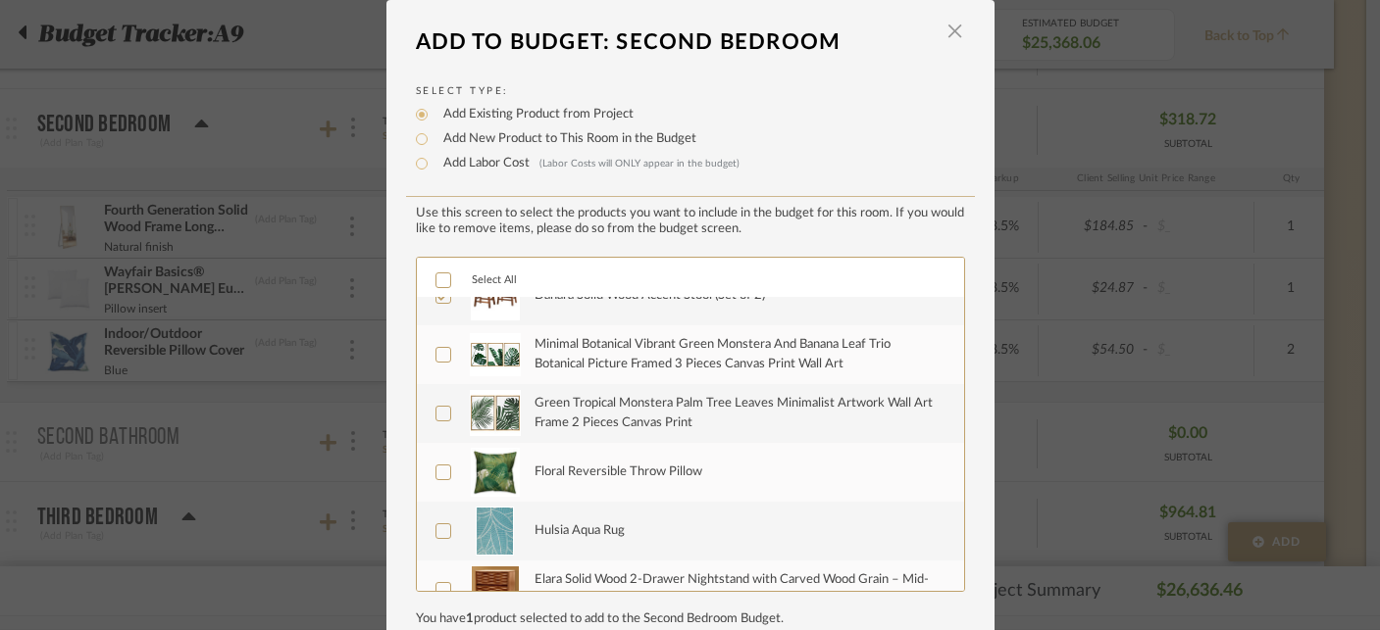
scroll to position [28, 0]
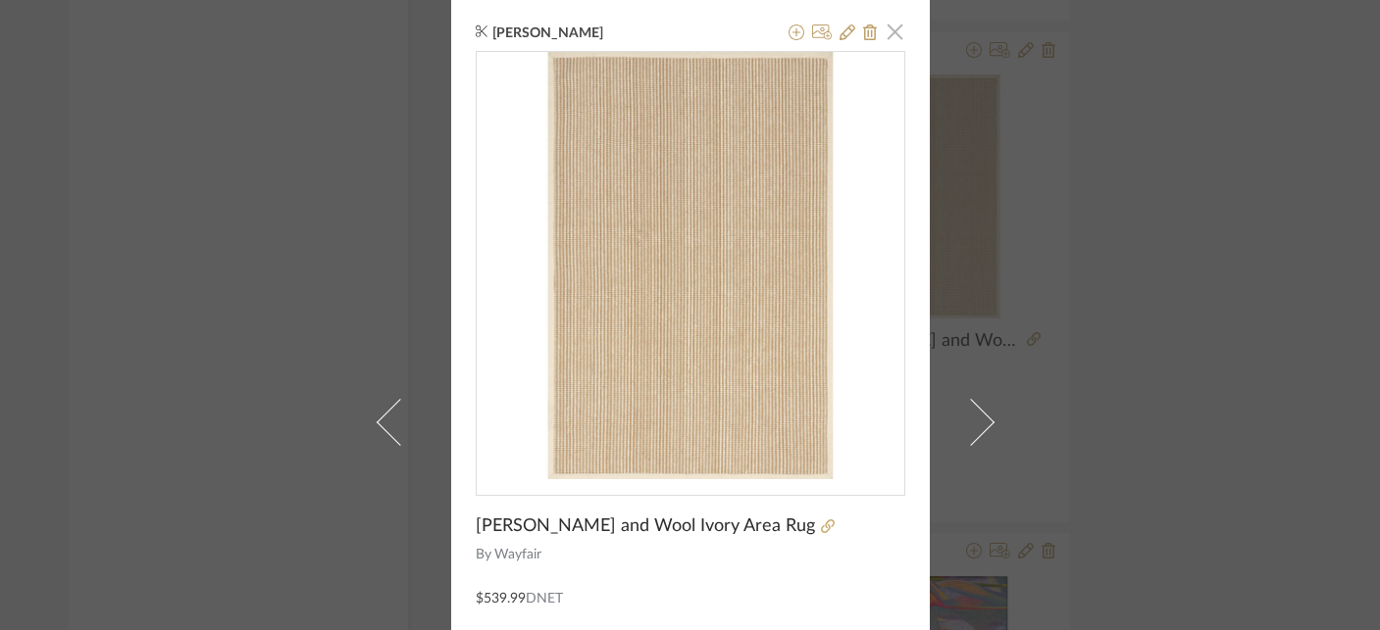
click at [893, 38] on span "button" at bounding box center [895, 31] width 39 height 39
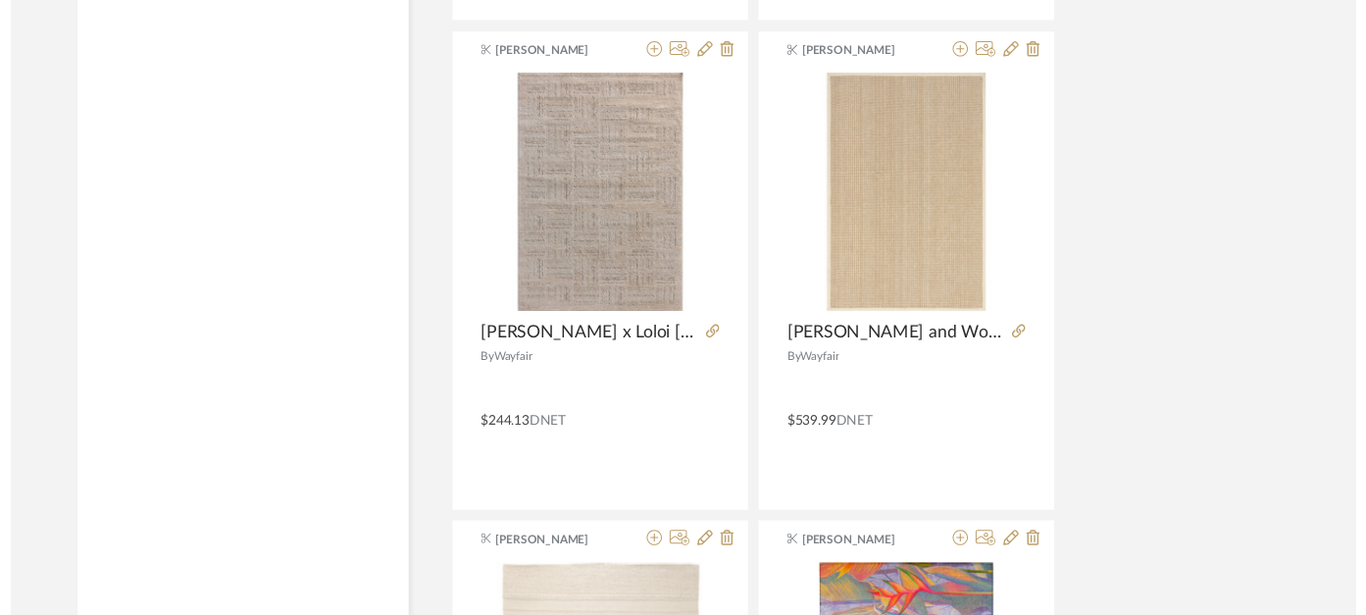
scroll to position [4914, 4]
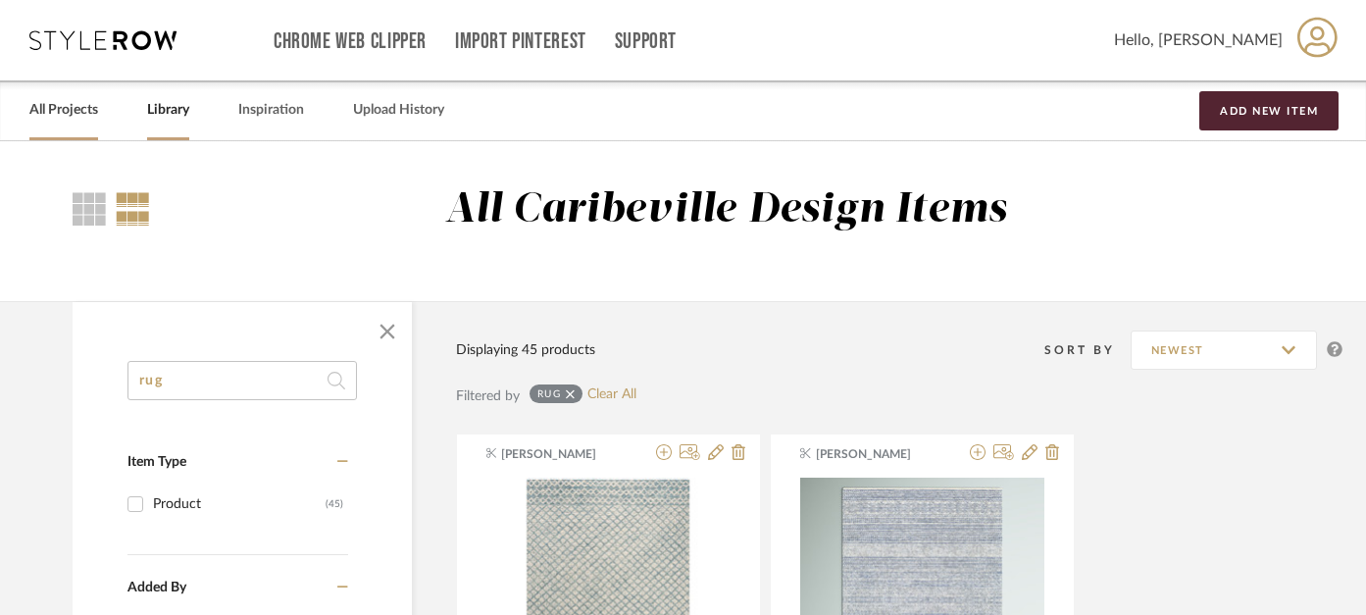
click at [65, 118] on link "All Projects" at bounding box center [63, 110] width 69 height 26
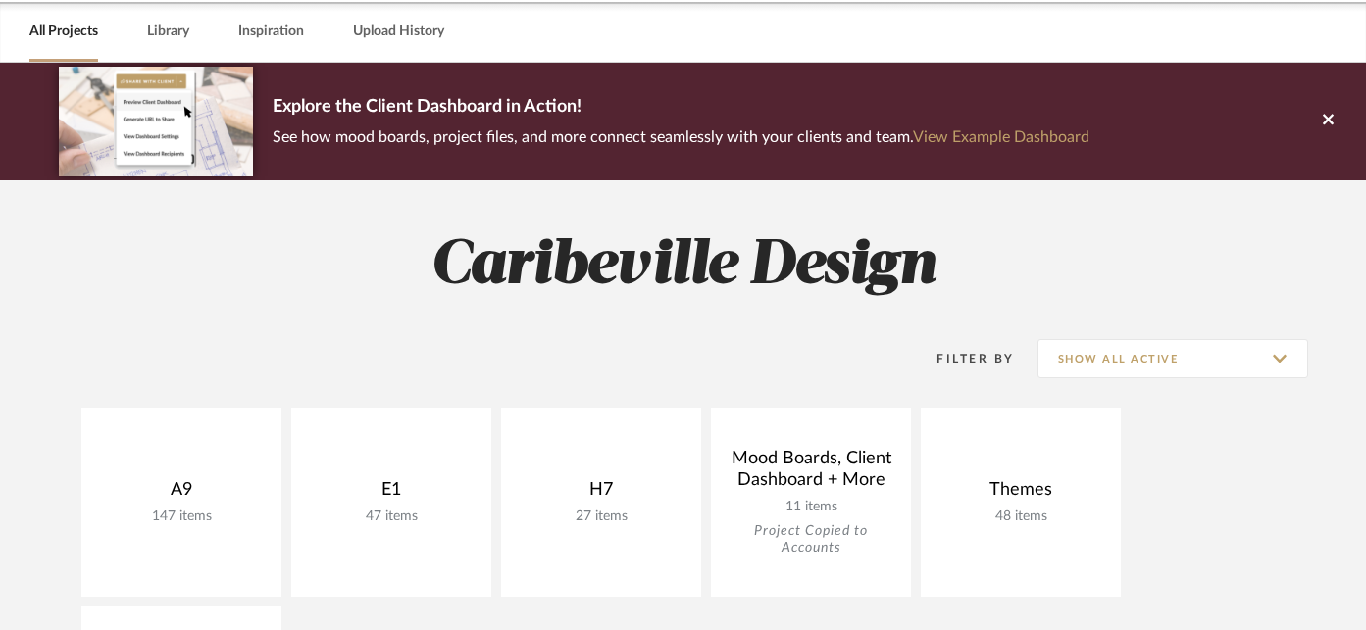
scroll to position [124, 0]
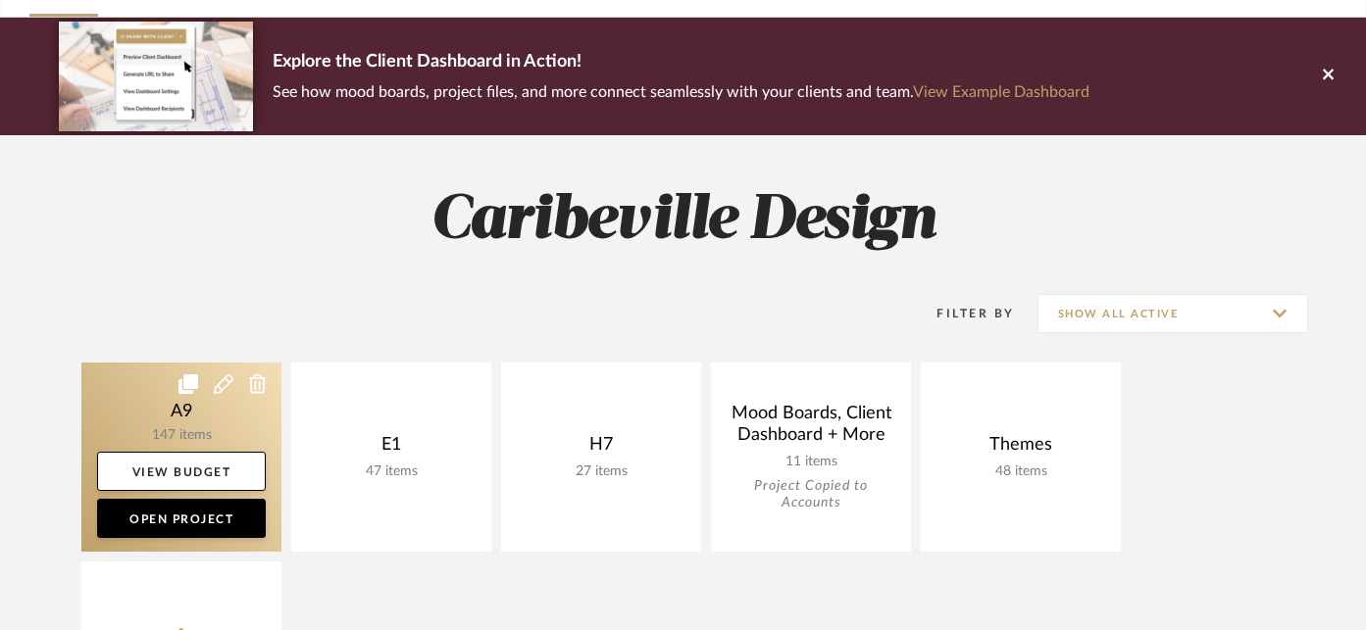
click at [225, 441] on link at bounding box center [181, 457] width 200 height 189
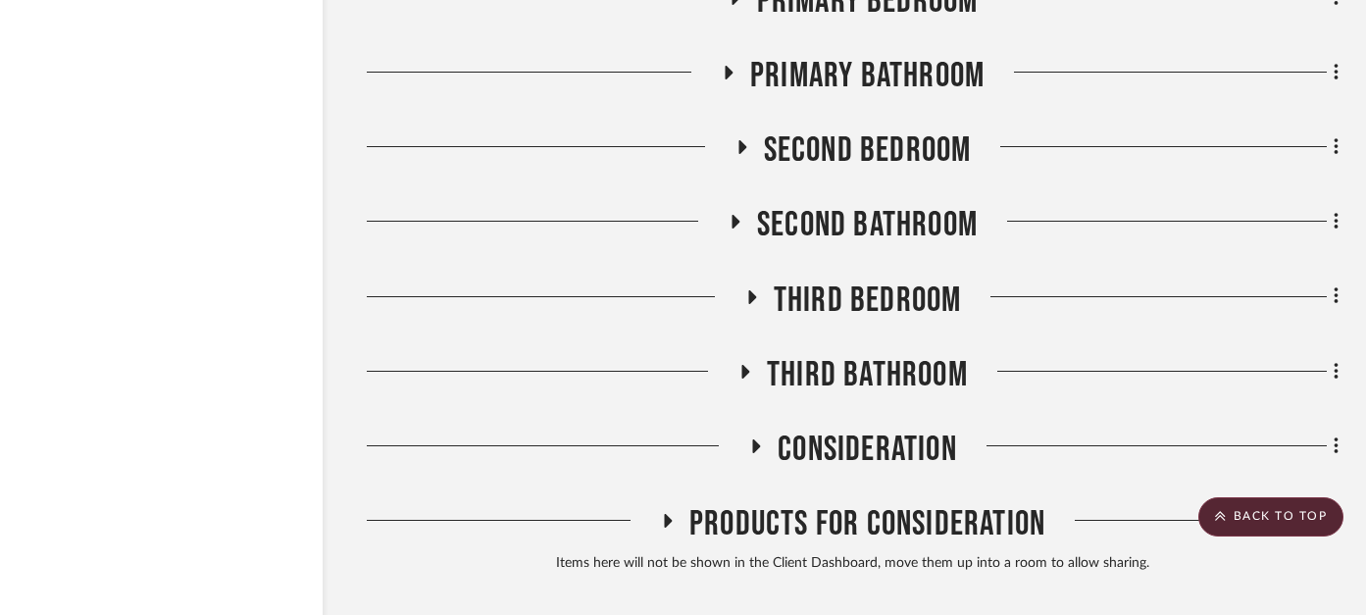
scroll to position [9868, 46]
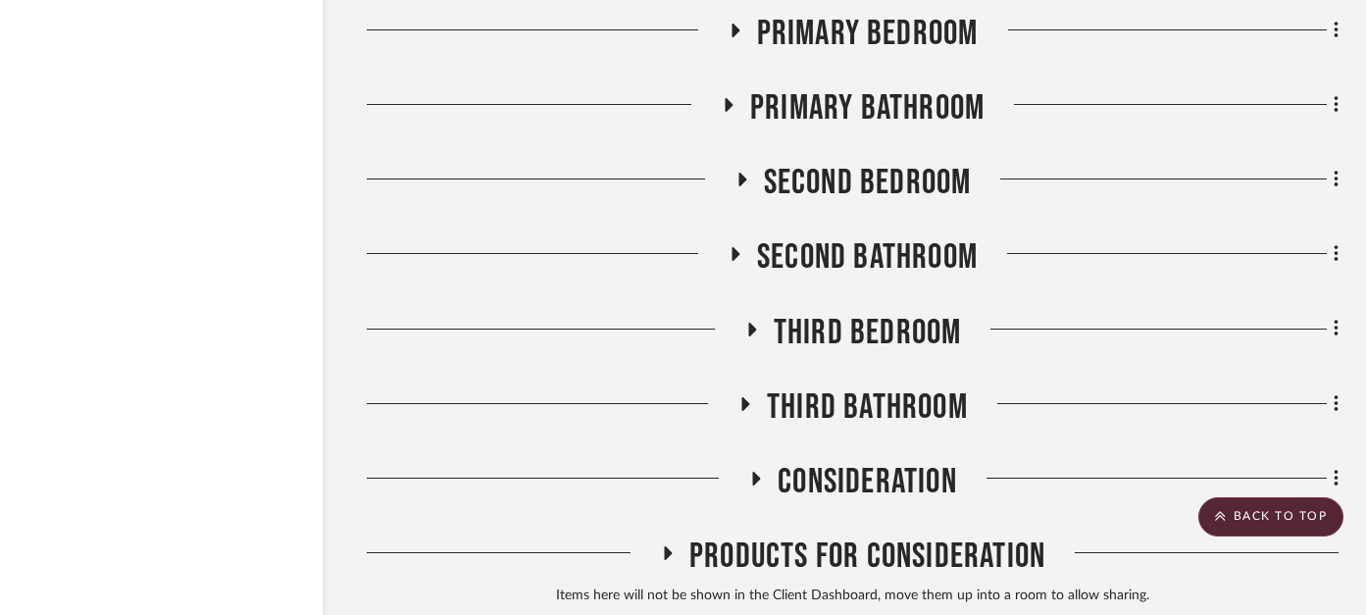
click at [741, 173] on icon at bounding box center [742, 180] width 8 height 14
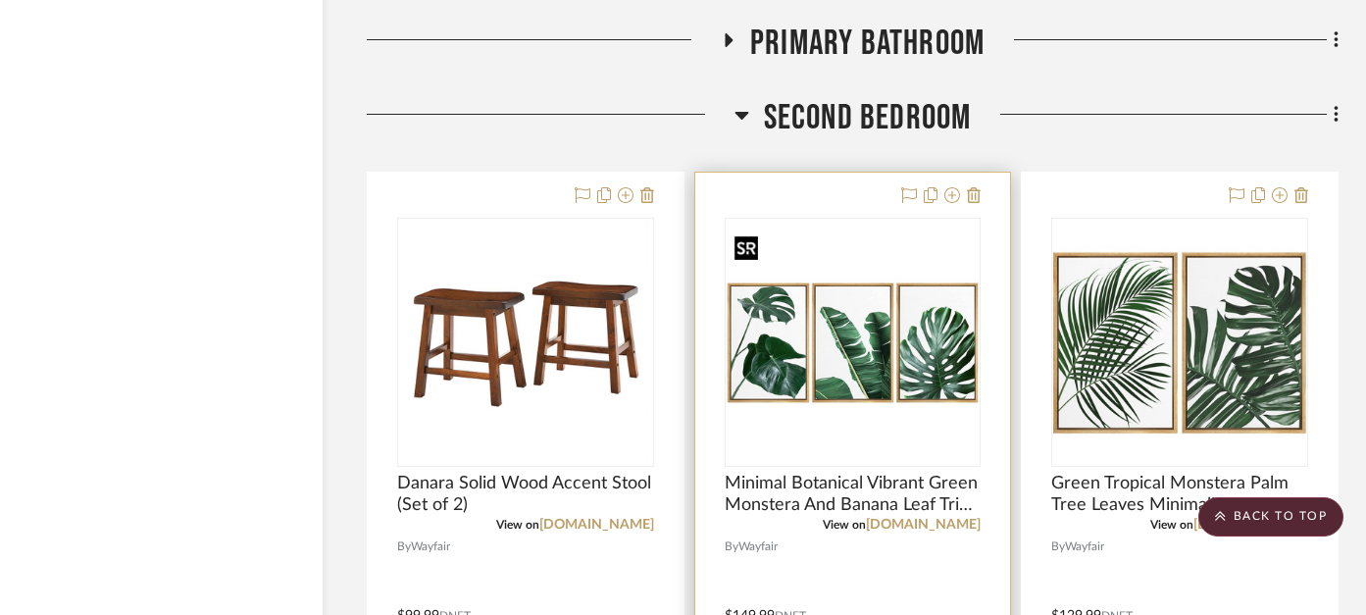
scroll to position [9928, 46]
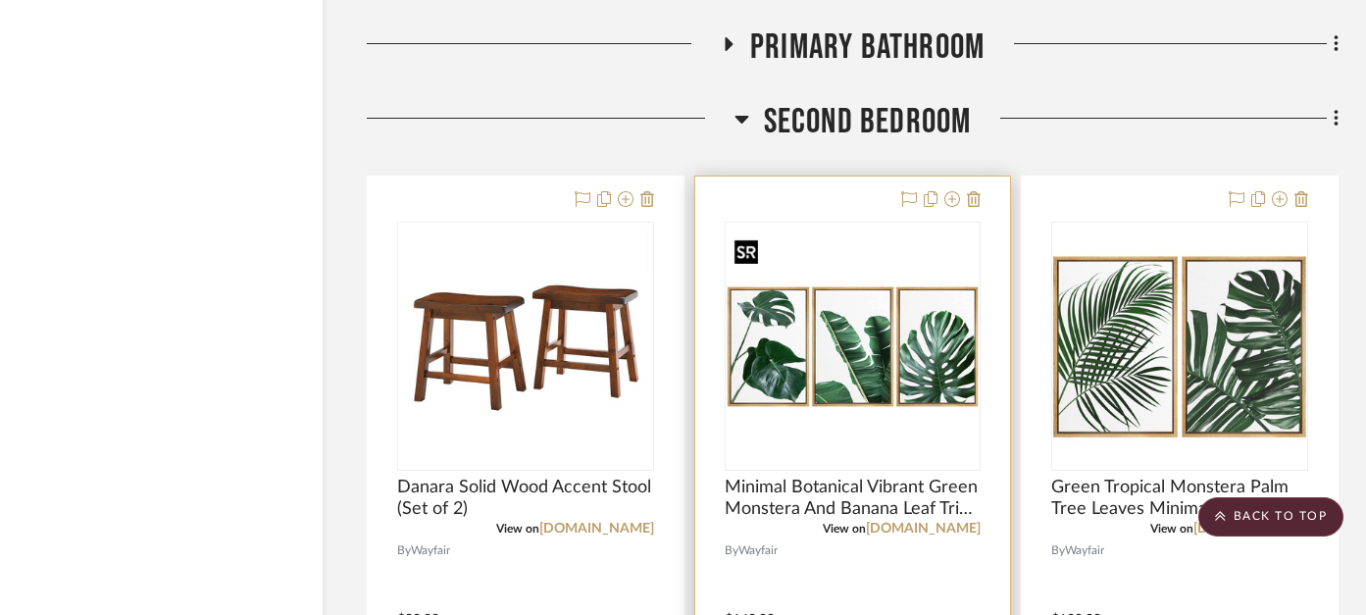
click at [908, 329] on img "0" at bounding box center [853, 346] width 253 height 211
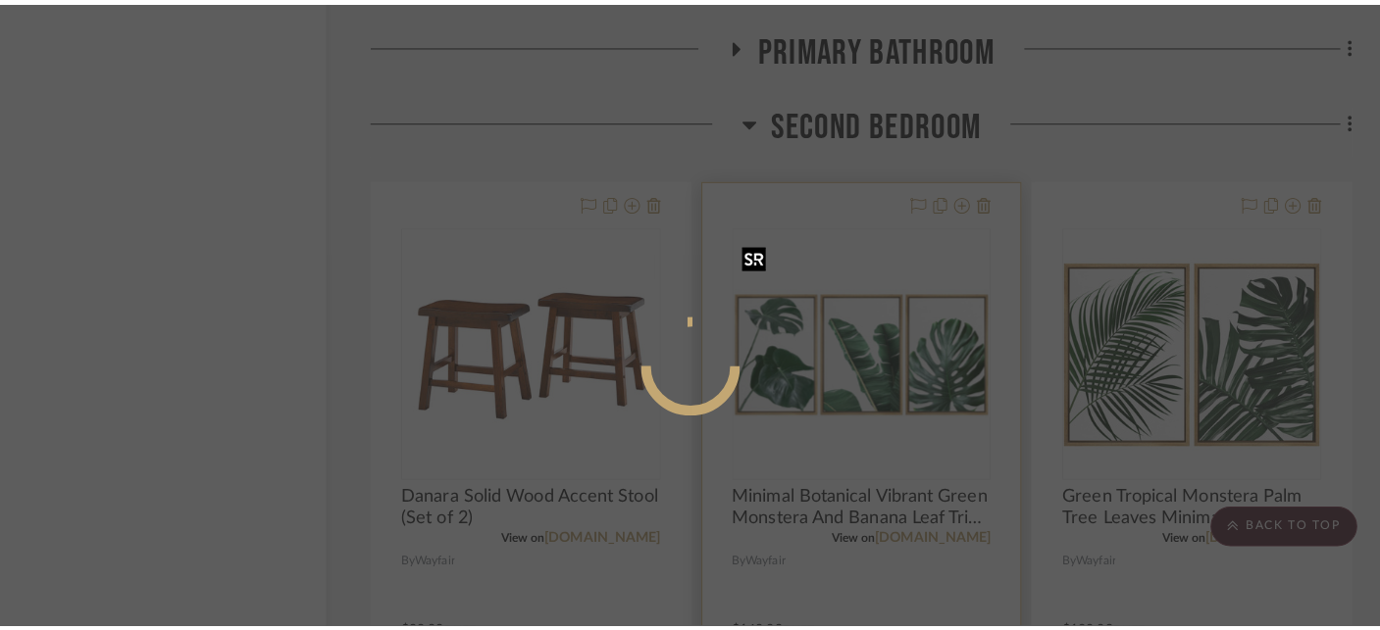
scroll to position [0, 0]
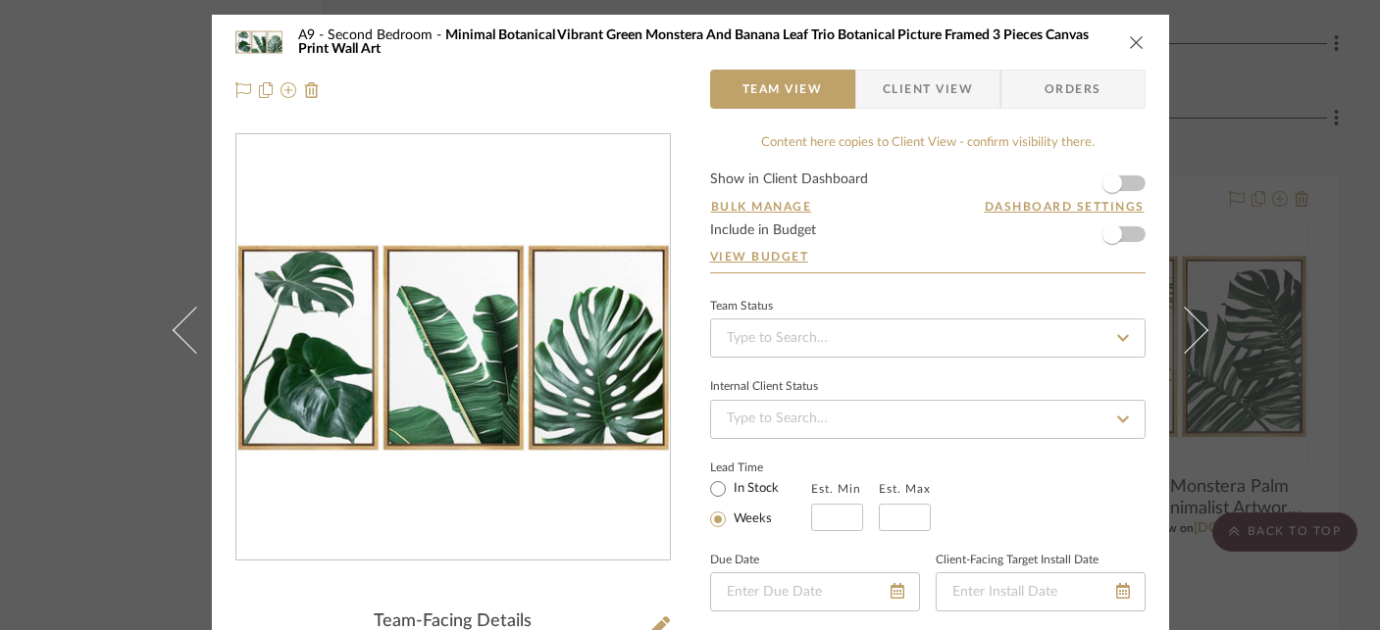
click at [1131, 40] on icon "close" at bounding box center [1137, 42] width 16 height 16
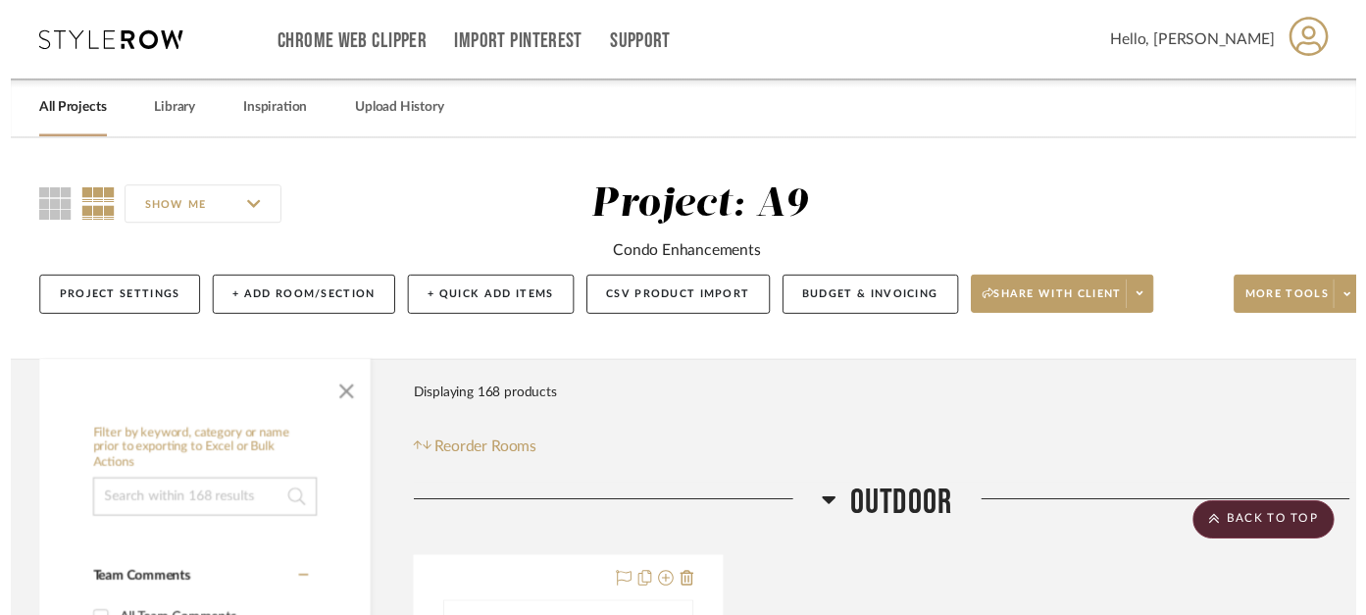
scroll to position [9928, 46]
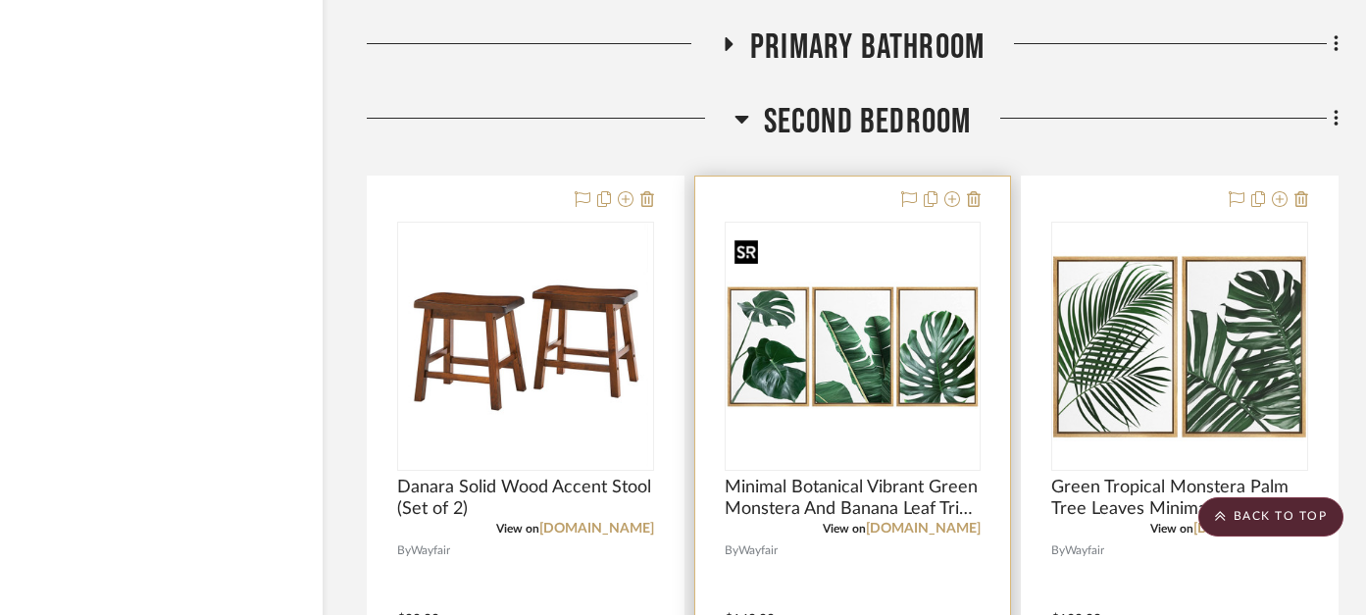
click at [853, 359] on img "0" at bounding box center [853, 346] width 253 height 211
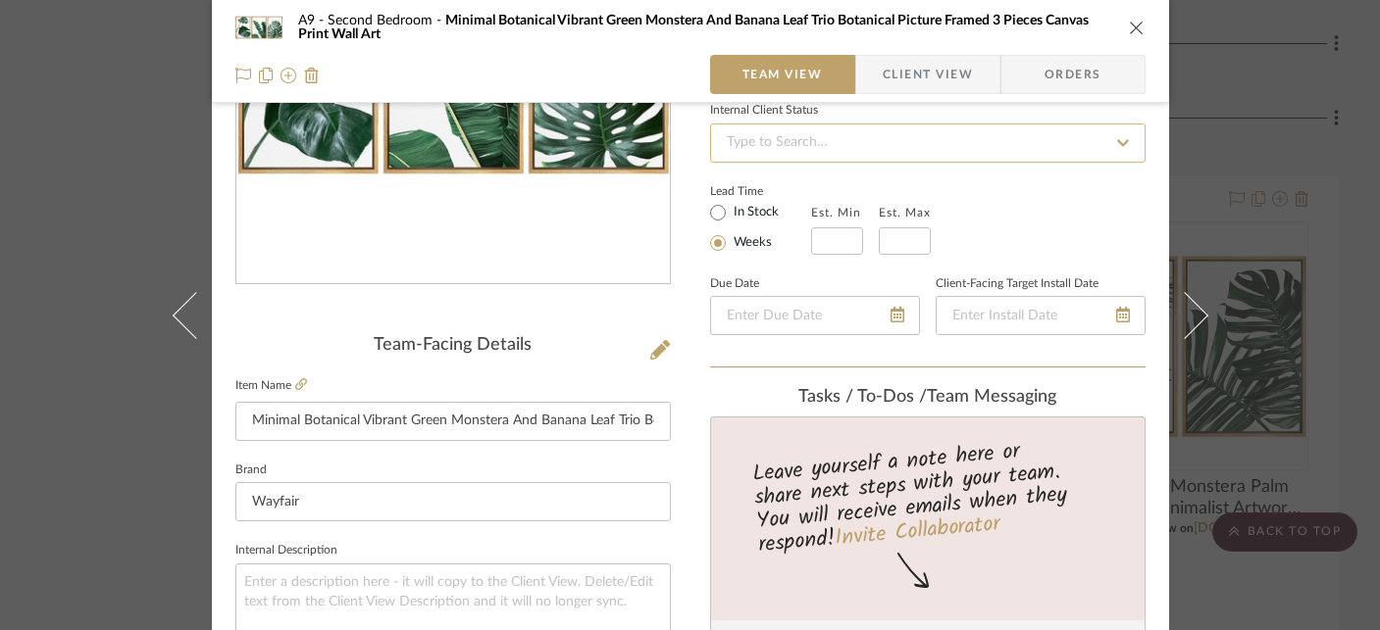
scroll to position [501, 0]
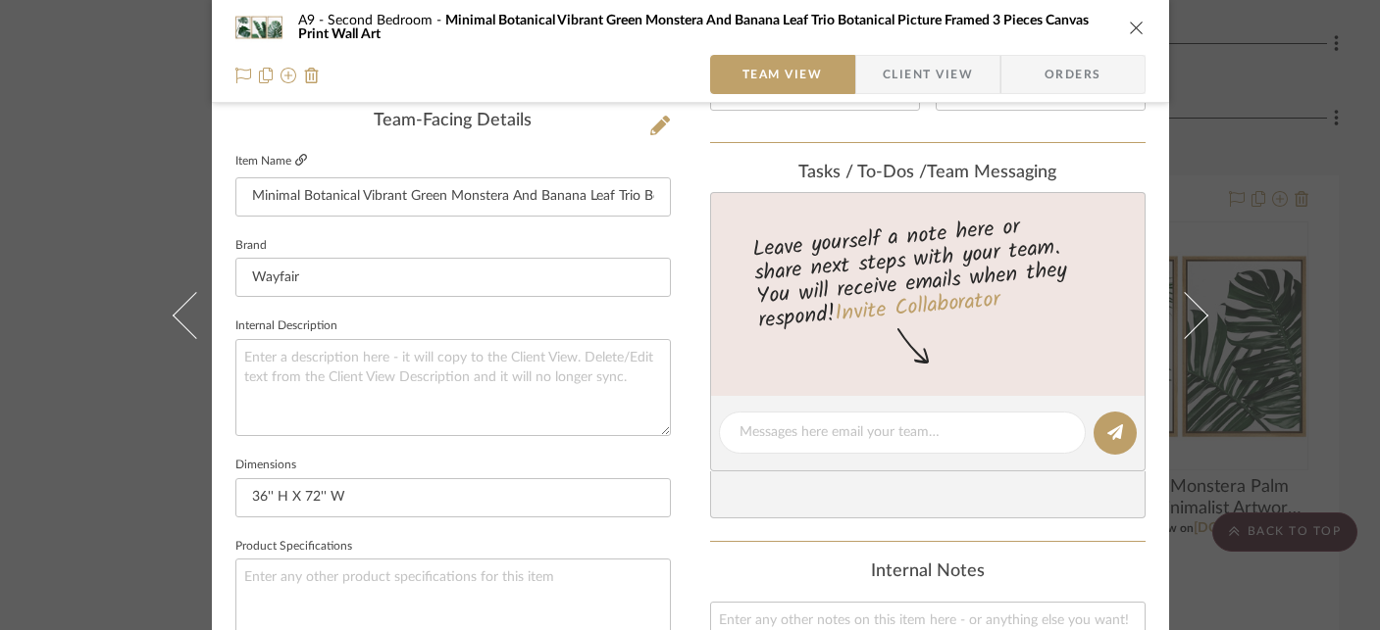
click at [295, 157] on icon at bounding box center [301, 160] width 12 height 12
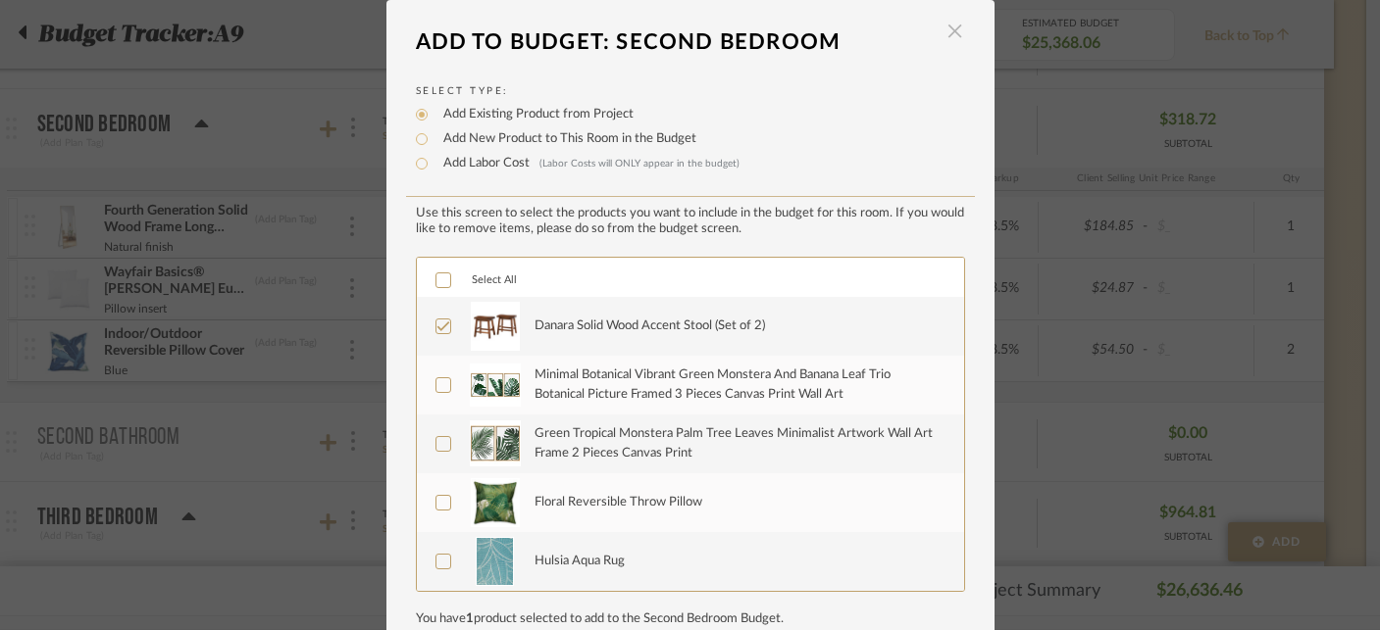
click at [948, 25] on span "button" at bounding box center [954, 31] width 39 height 39
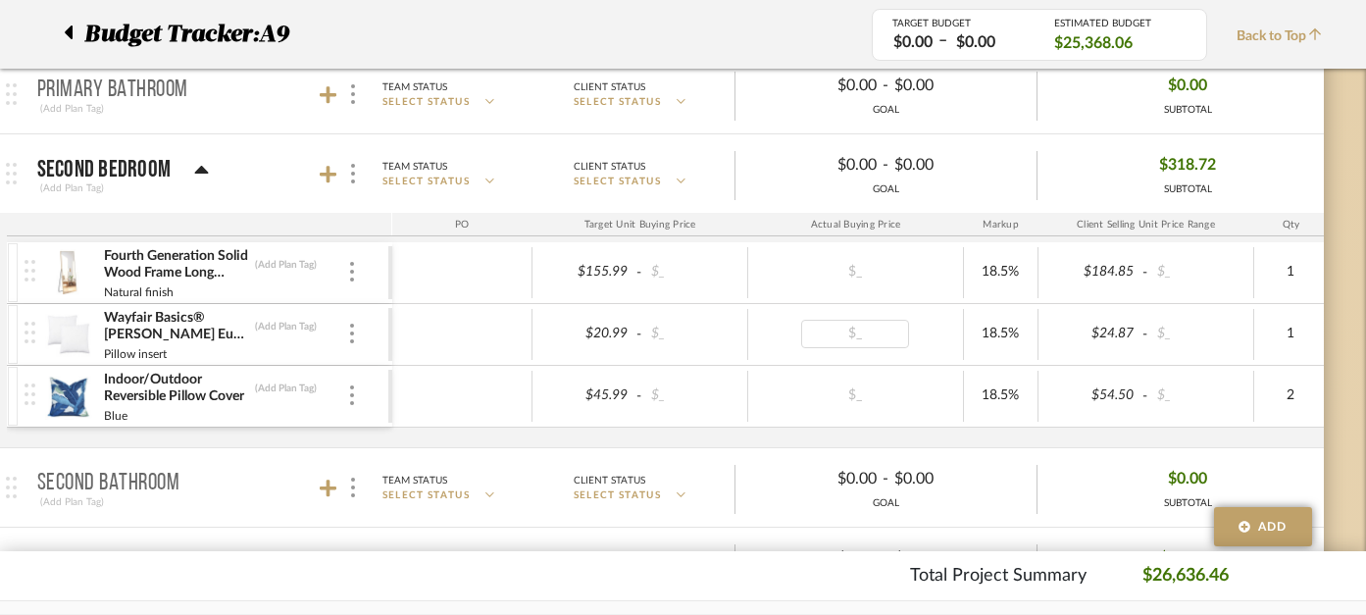
scroll to position [2550, 46]
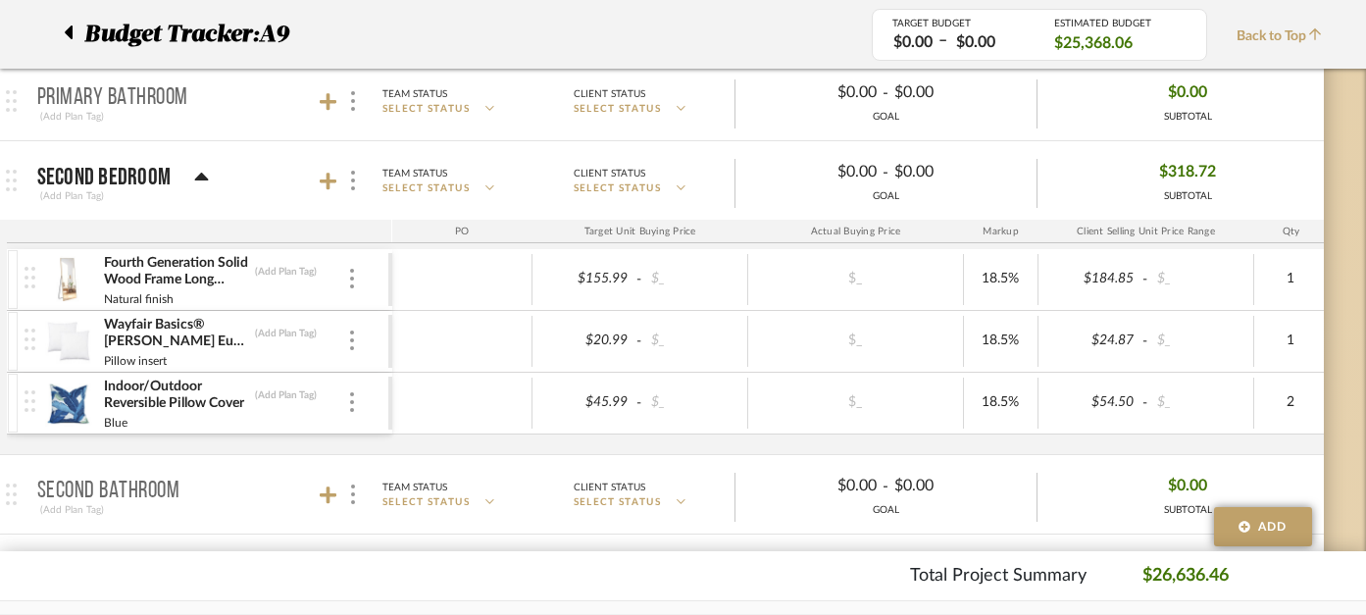
click at [80, 271] on img at bounding box center [69, 279] width 48 height 47
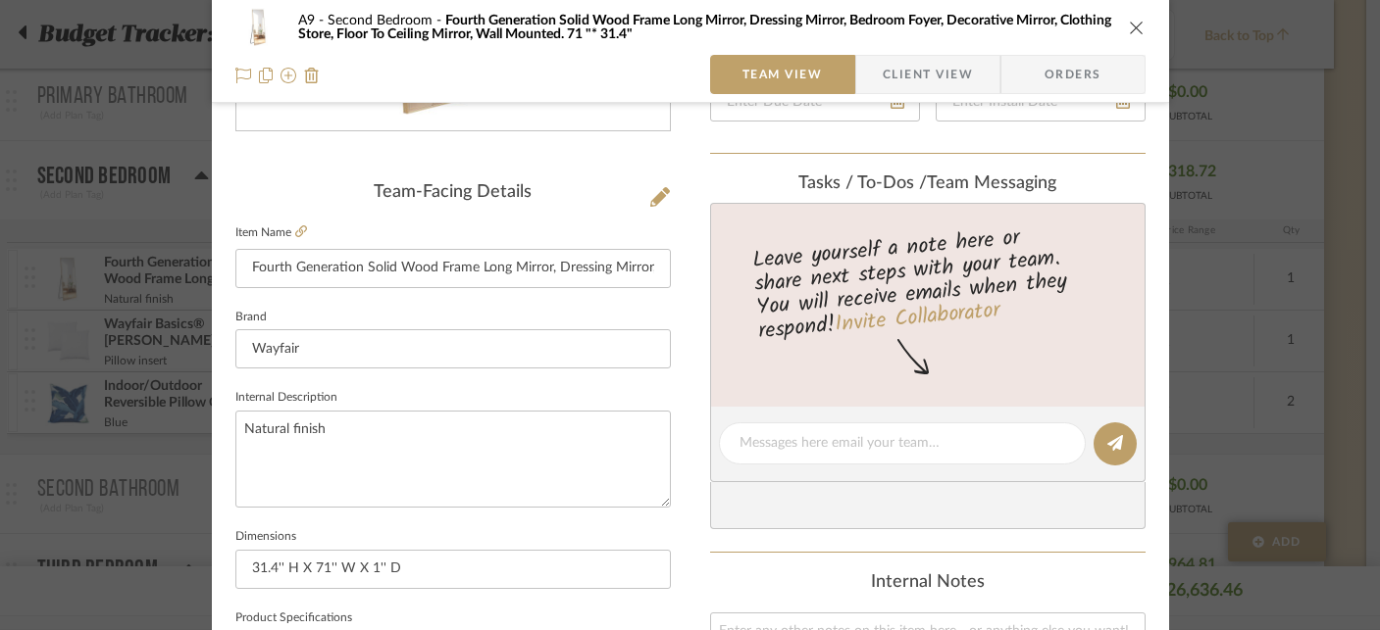
scroll to position [453, 0]
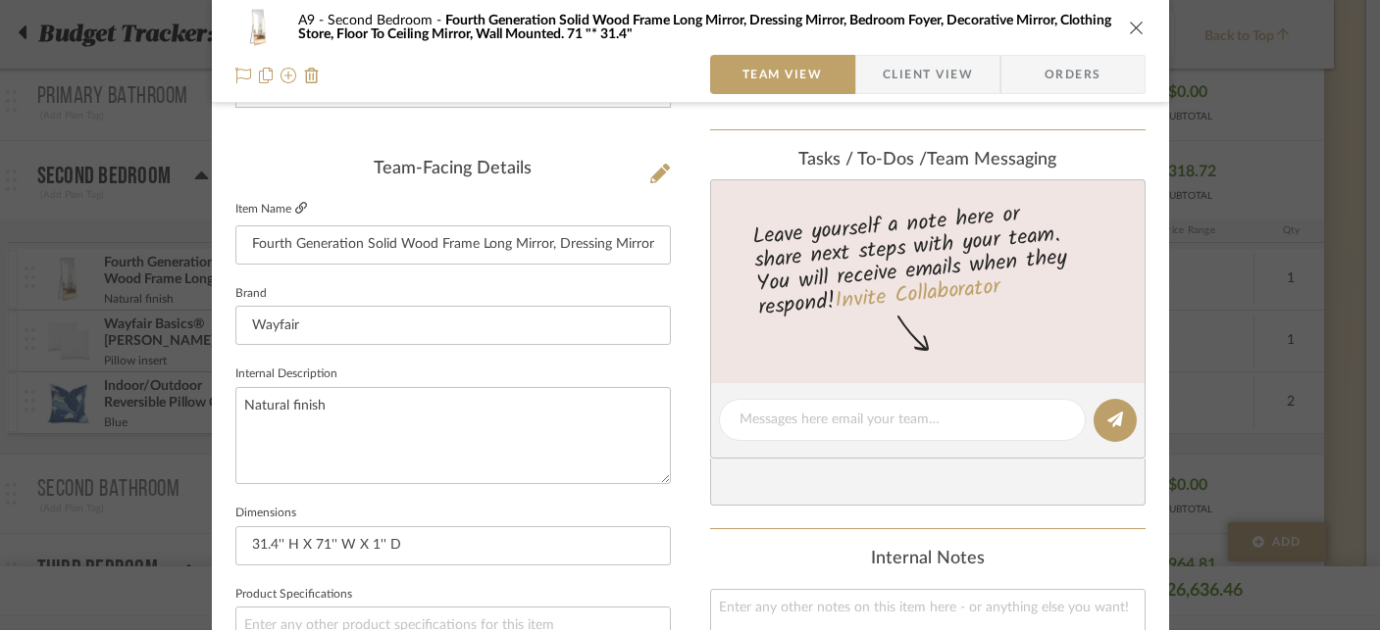
click at [297, 213] on icon at bounding box center [301, 208] width 12 height 12
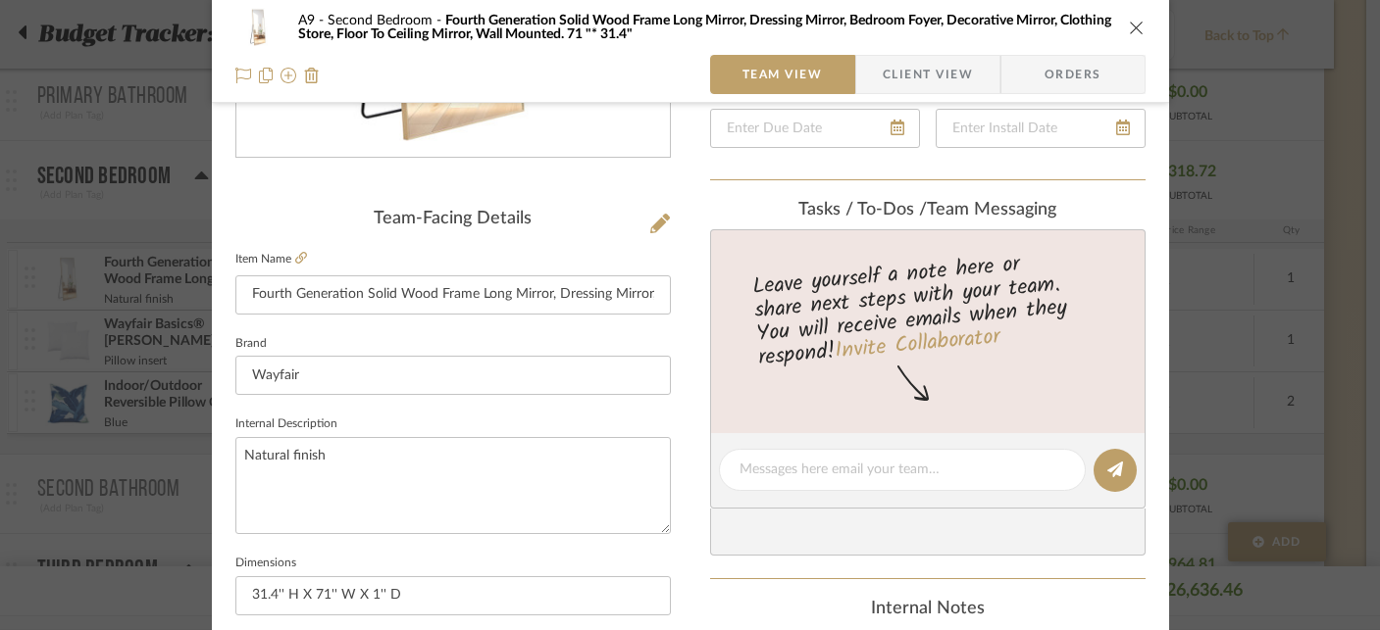
scroll to position [365, 0]
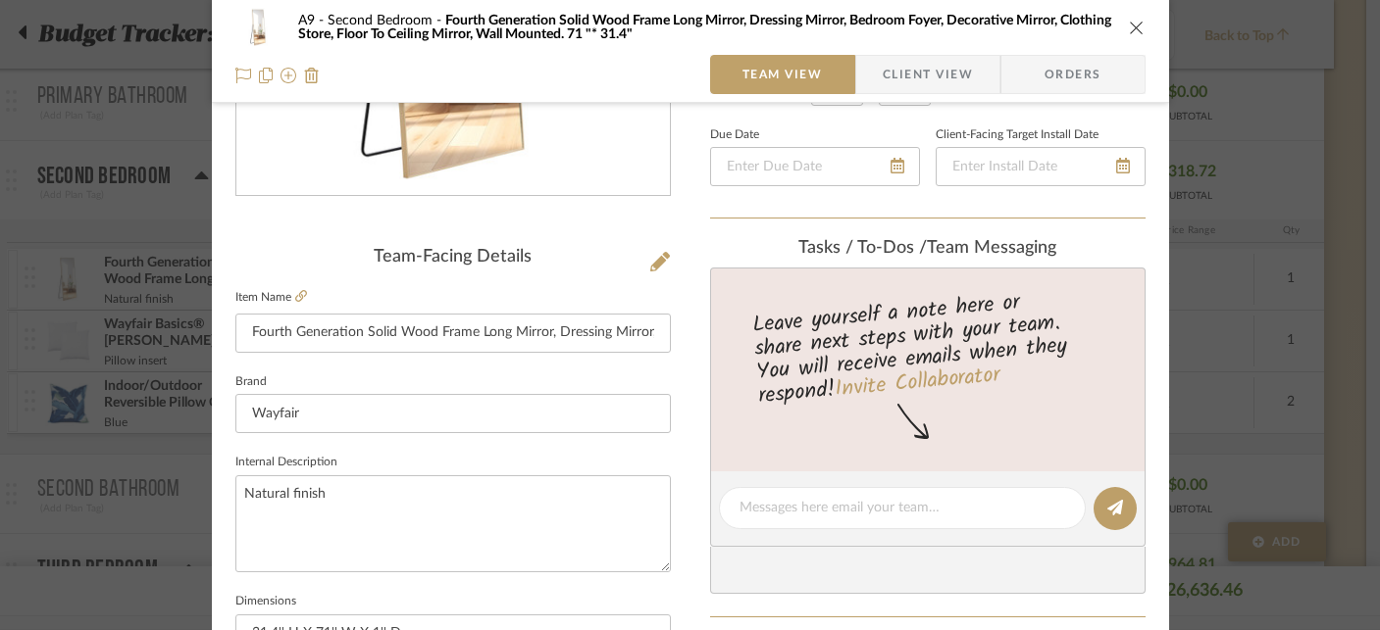
click at [1131, 18] on div "A9 Second Bedroom Fourth Generation Solid Wood Frame Long Mirror, Dressing Mirr…" at bounding box center [690, 27] width 910 height 39
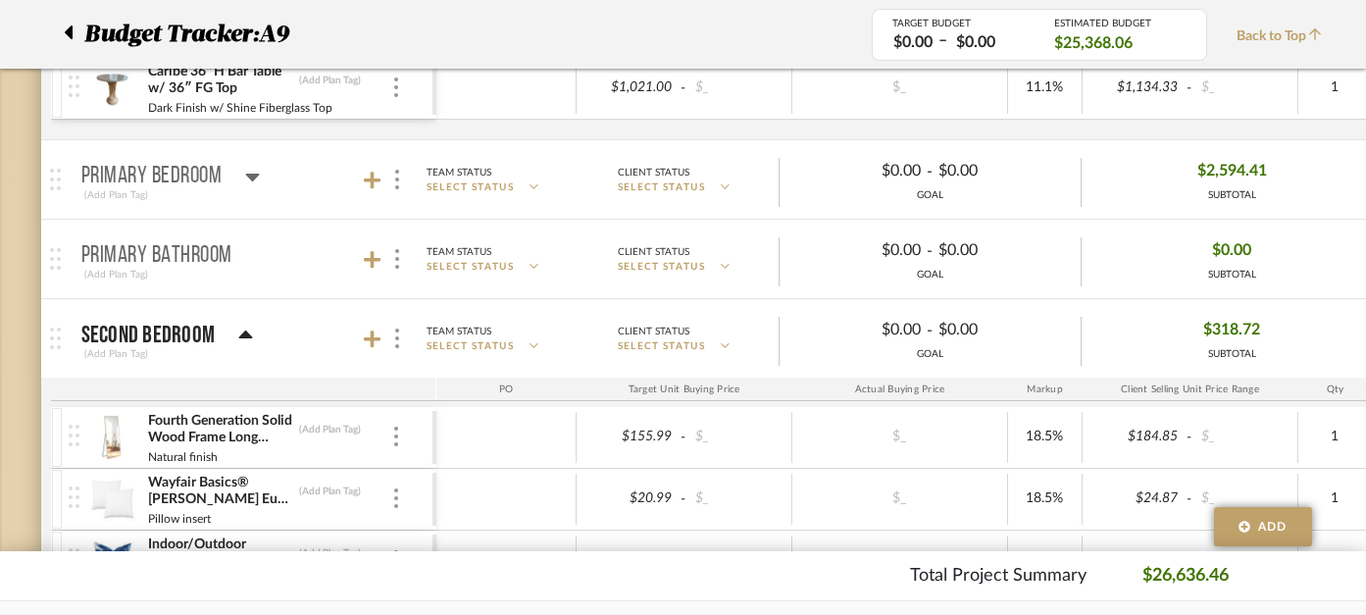
scroll to position [2401, 2]
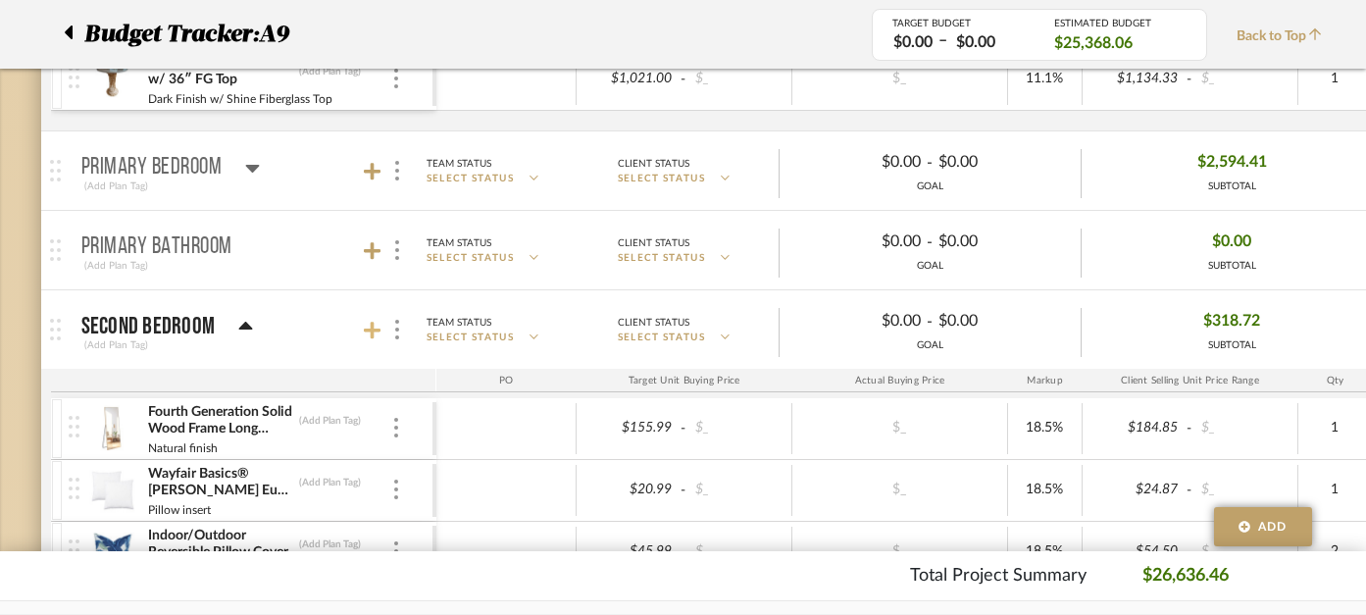
click at [372, 325] on icon at bounding box center [373, 331] width 18 height 18
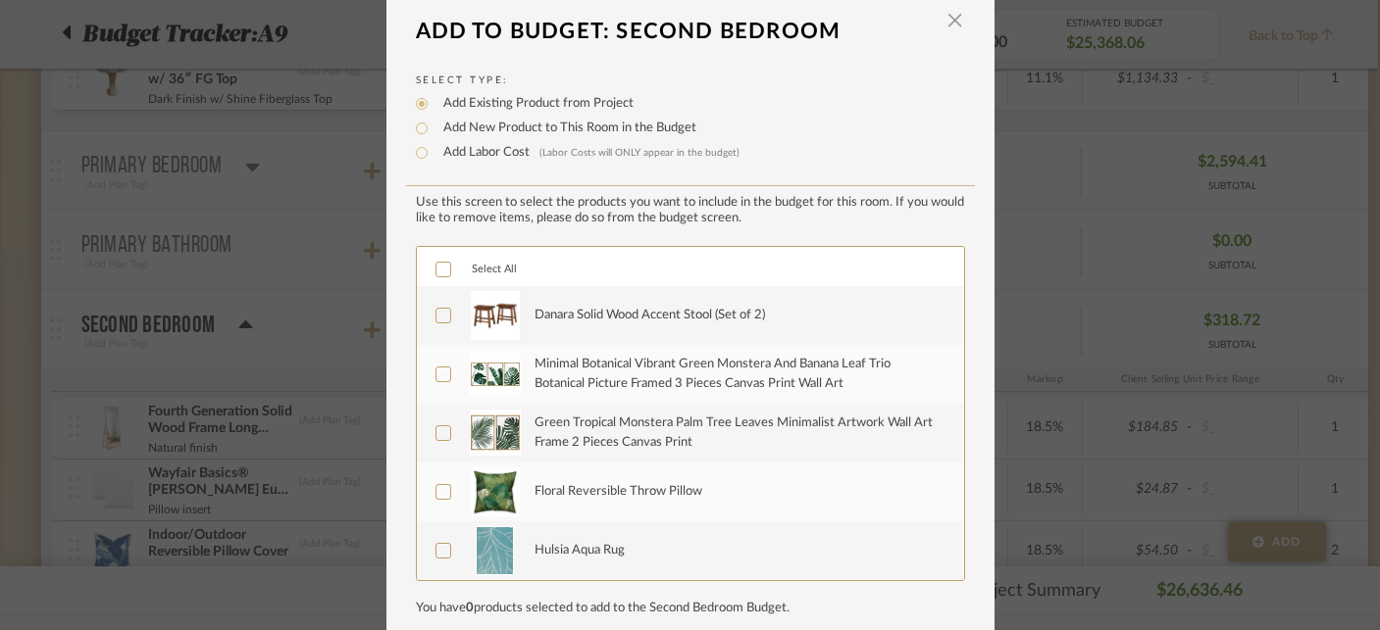
scroll to position [0, 0]
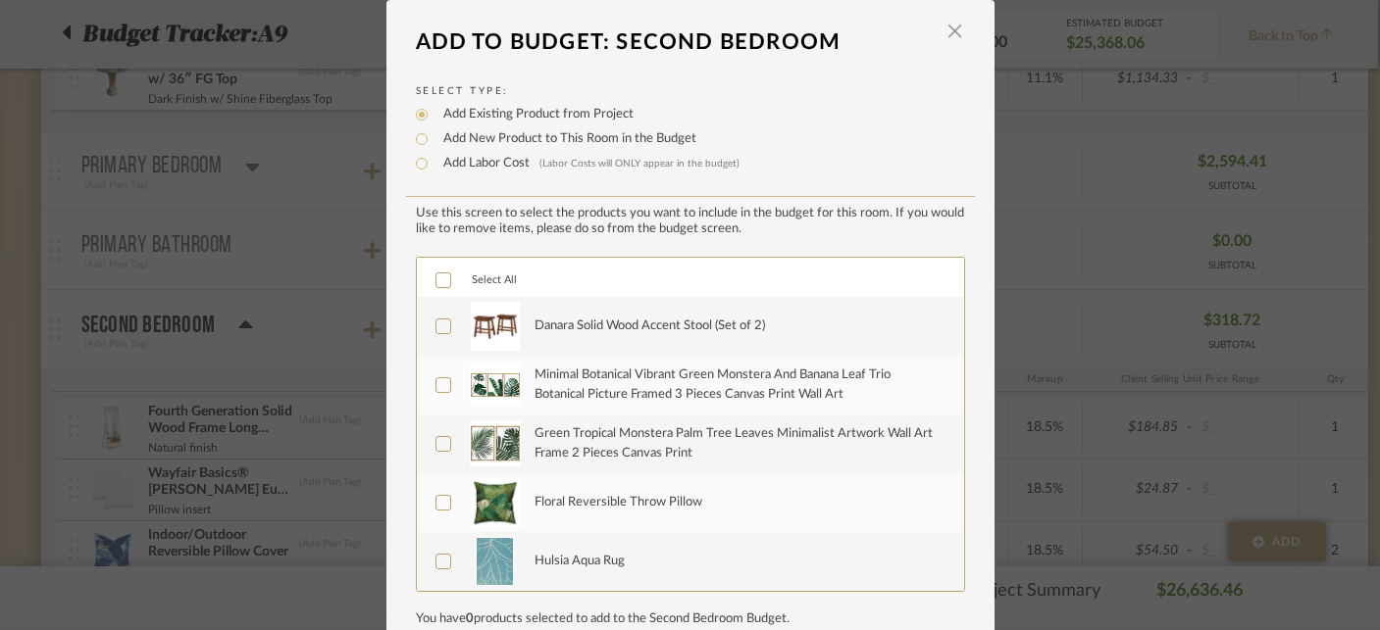
click at [965, 22] on dialog-header "Add To Budget: Second Bedroom ×" at bounding box center [690, 42] width 608 height 43
click at [950, 29] on span "button" at bounding box center [954, 31] width 39 height 39
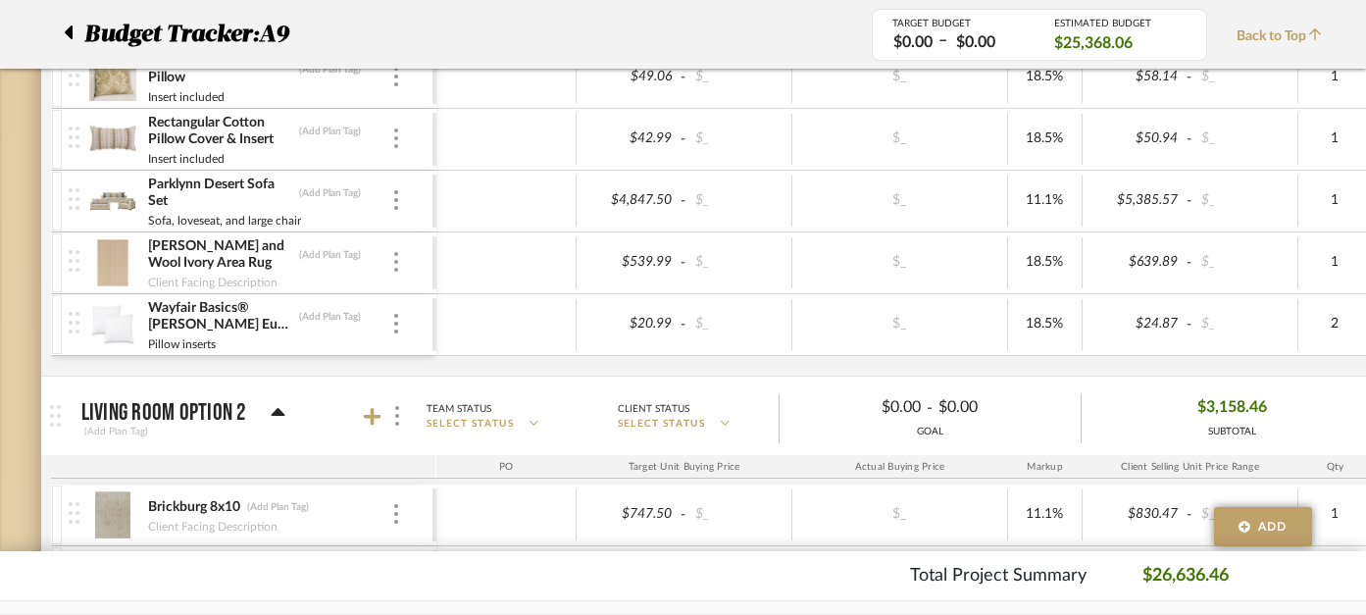
scroll to position [1481, 2]
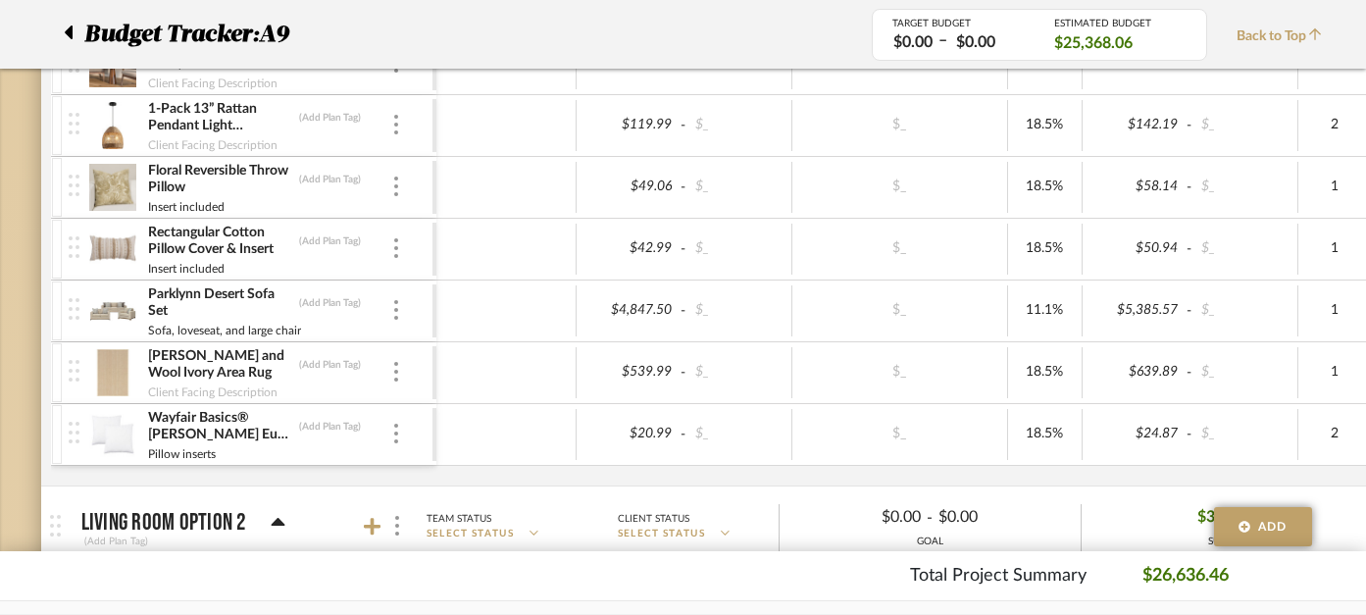
click at [62, 30] on div "Budget Tracker: A9" at bounding box center [452, 34] width 837 height 35
click at [74, 29] on div at bounding box center [74, 34] width 21 height 35
click at [66, 32] on icon at bounding box center [69, 32] width 8 height 14
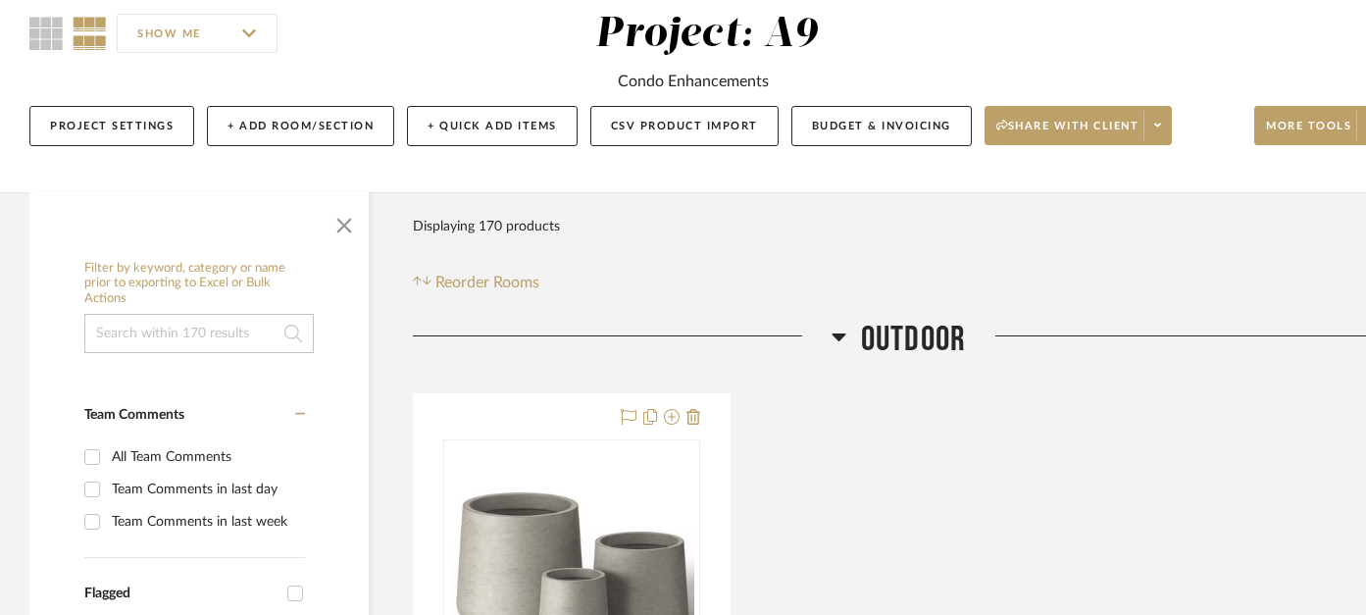
scroll to position [405, 0]
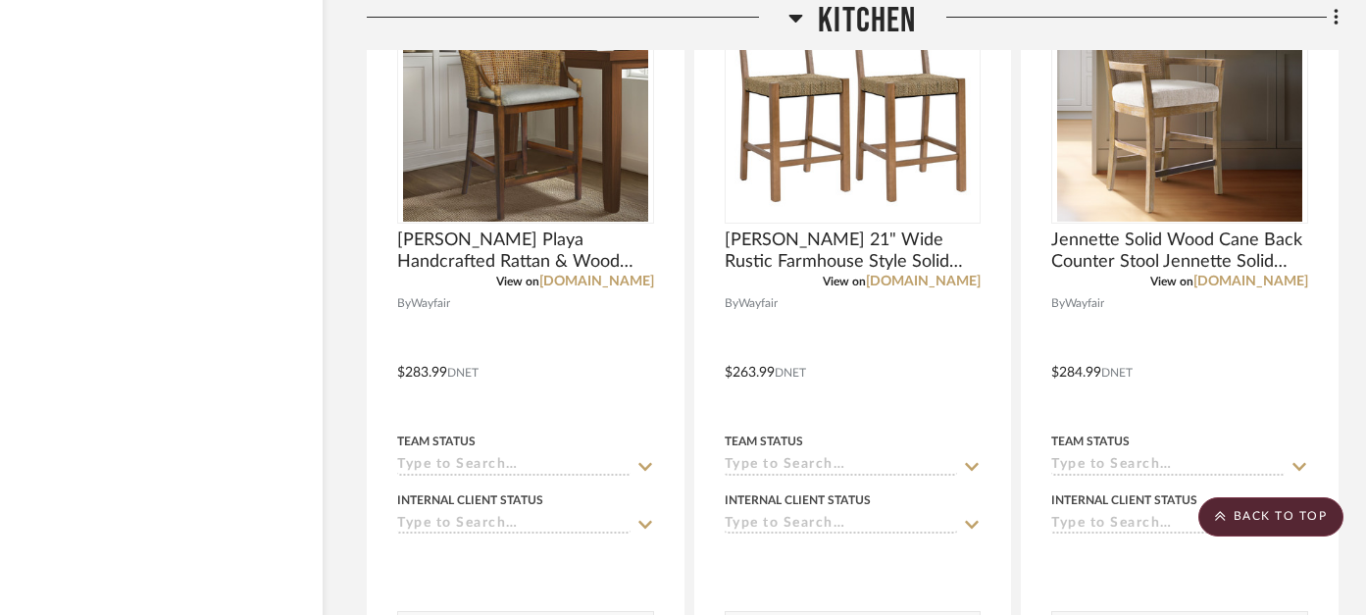
click at [490, 179] on img "0" at bounding box center [525, 98] width 245 height 245
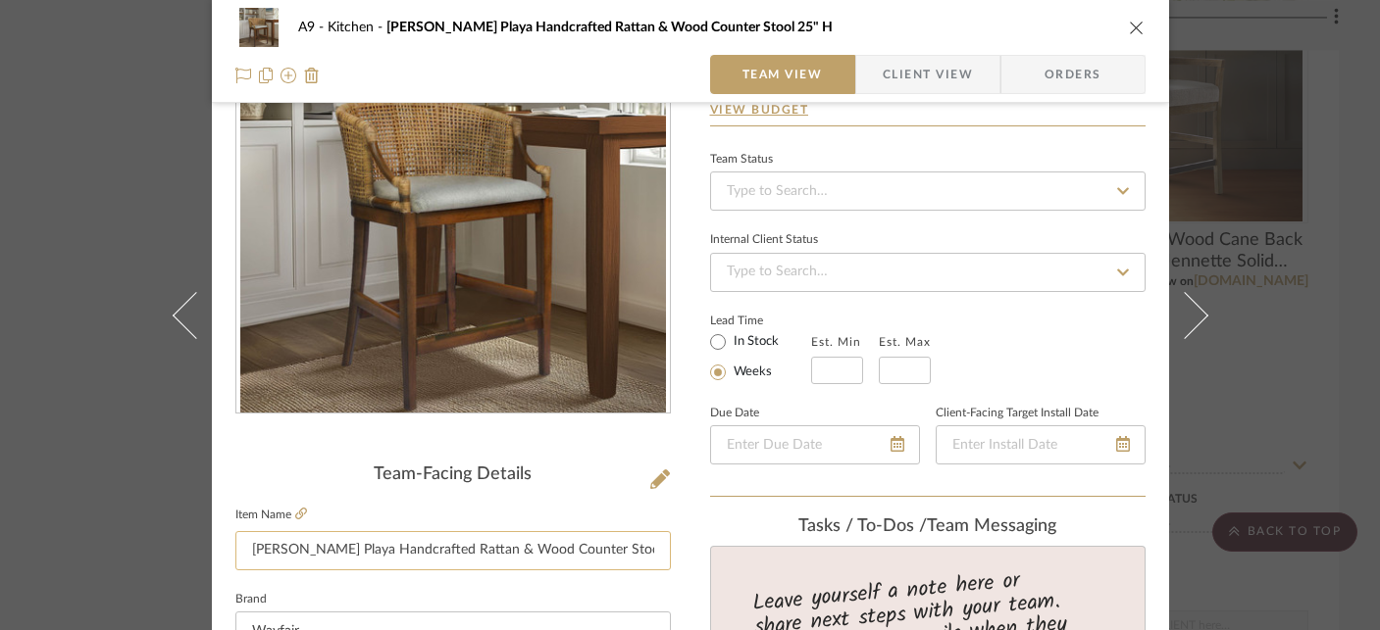
scroll to position [190, 0]
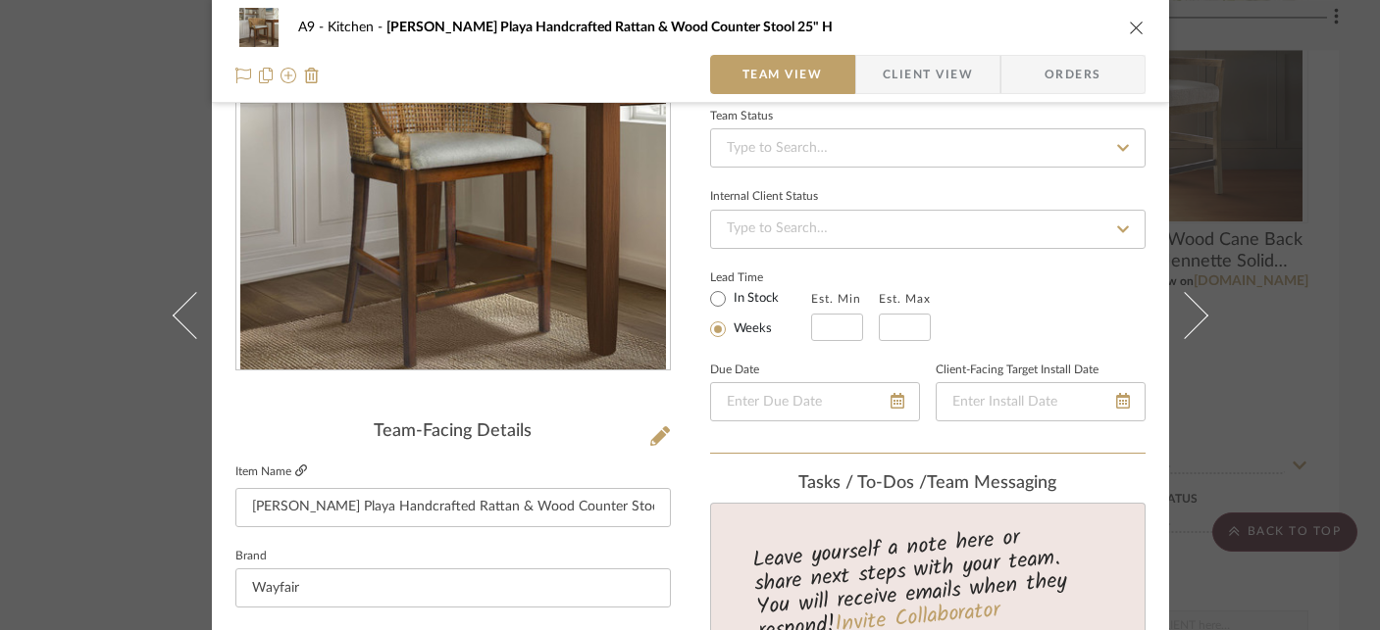
click at [295, 473] on icon at bounding box center [301, 471] width 12 height 12
click at [1130, 27] on icon "close" at bounding box center [1137, 28] width 16 height 16
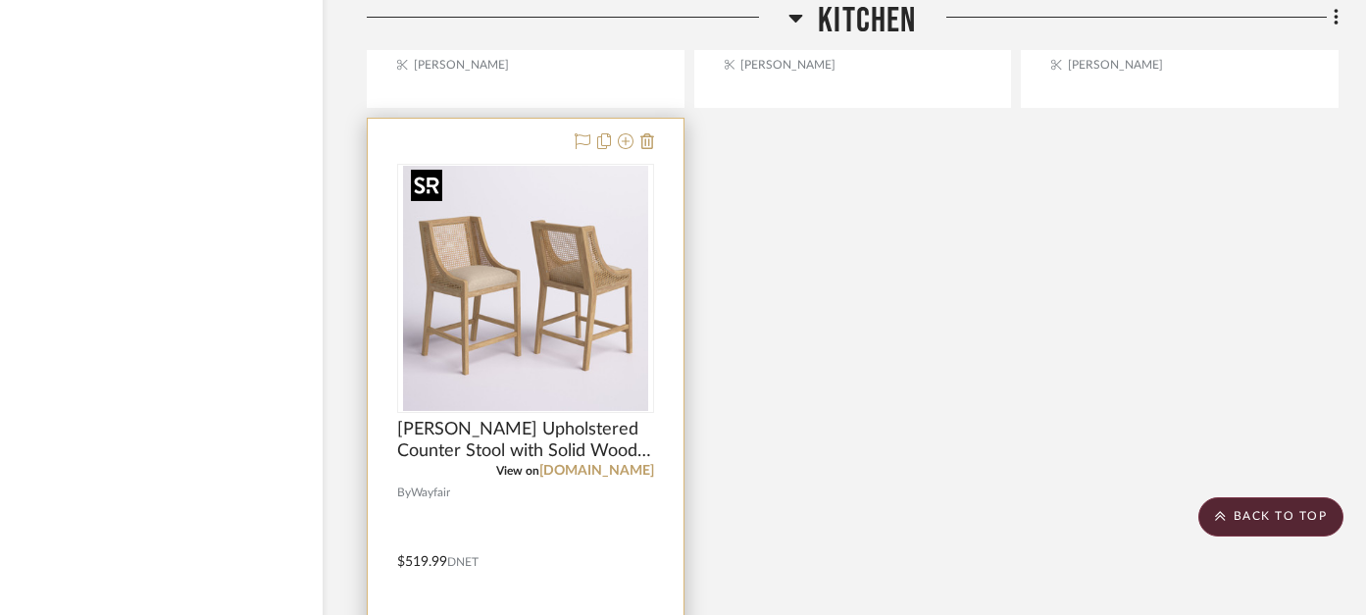
click at [575, 341] on img "0" at bounding box center [525, 288] width 245 height 245
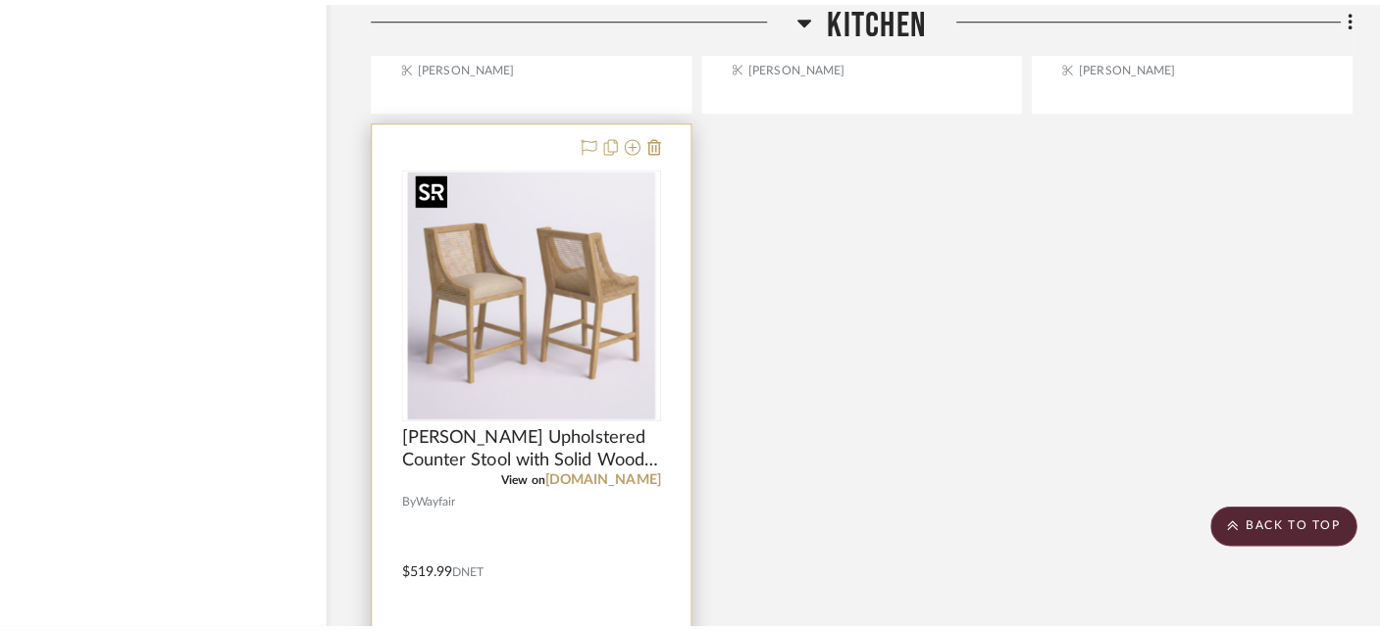
scroll to position [0, 0]
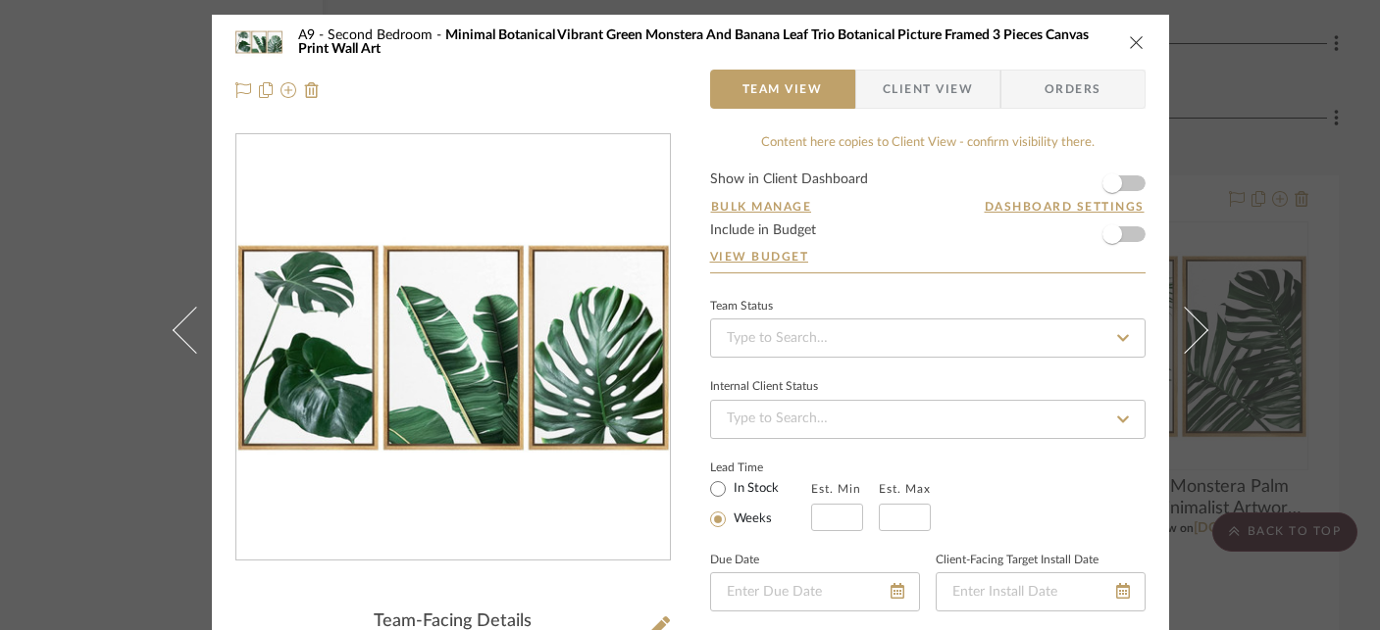
click at [1129, 48] on icon "close" at bounding box center [1137, 42] width 16 height 16
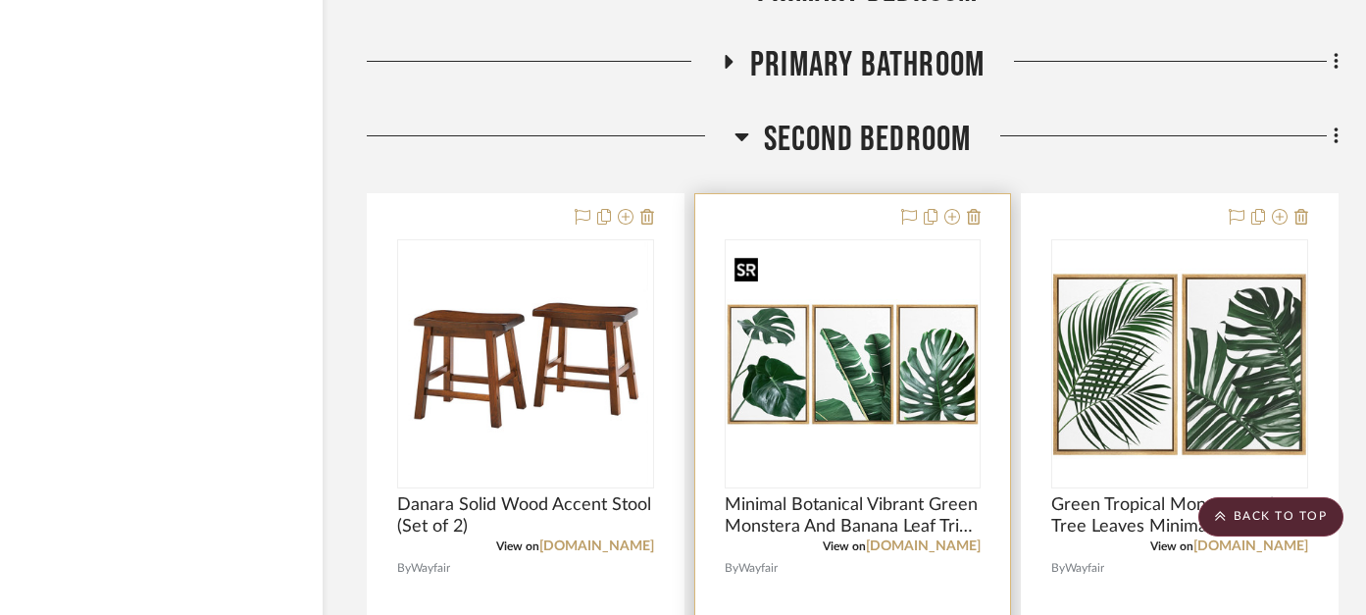
scroll to position [9912, 46]
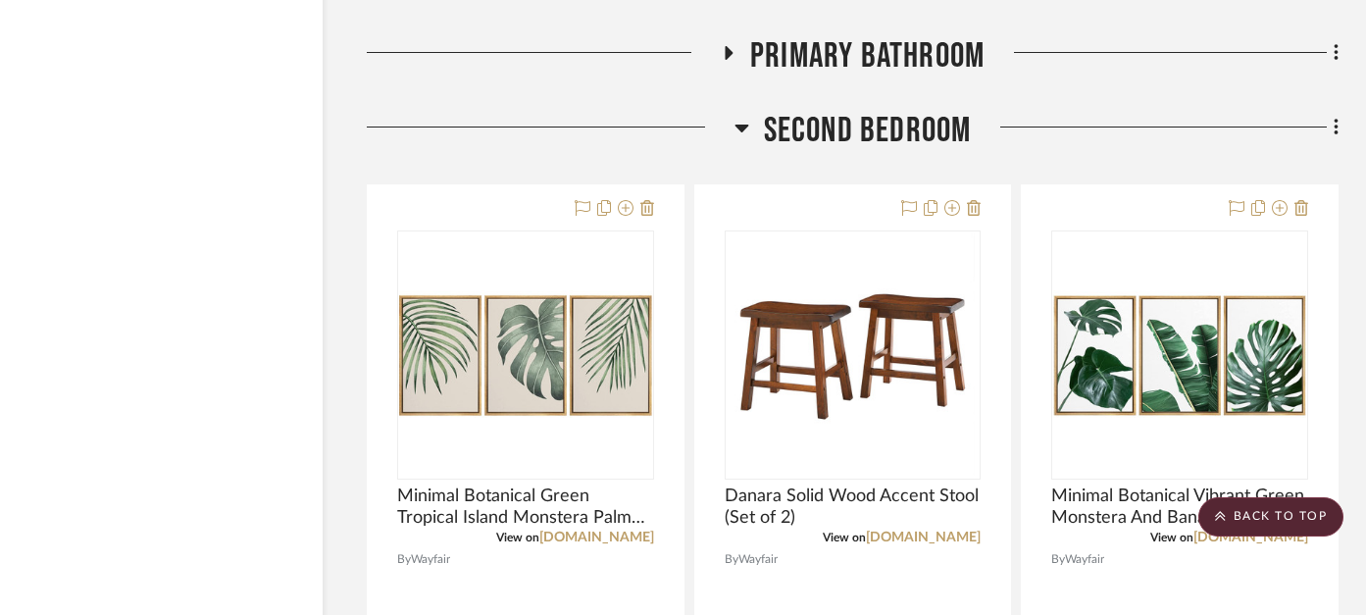
scroll to position [9949, 46]
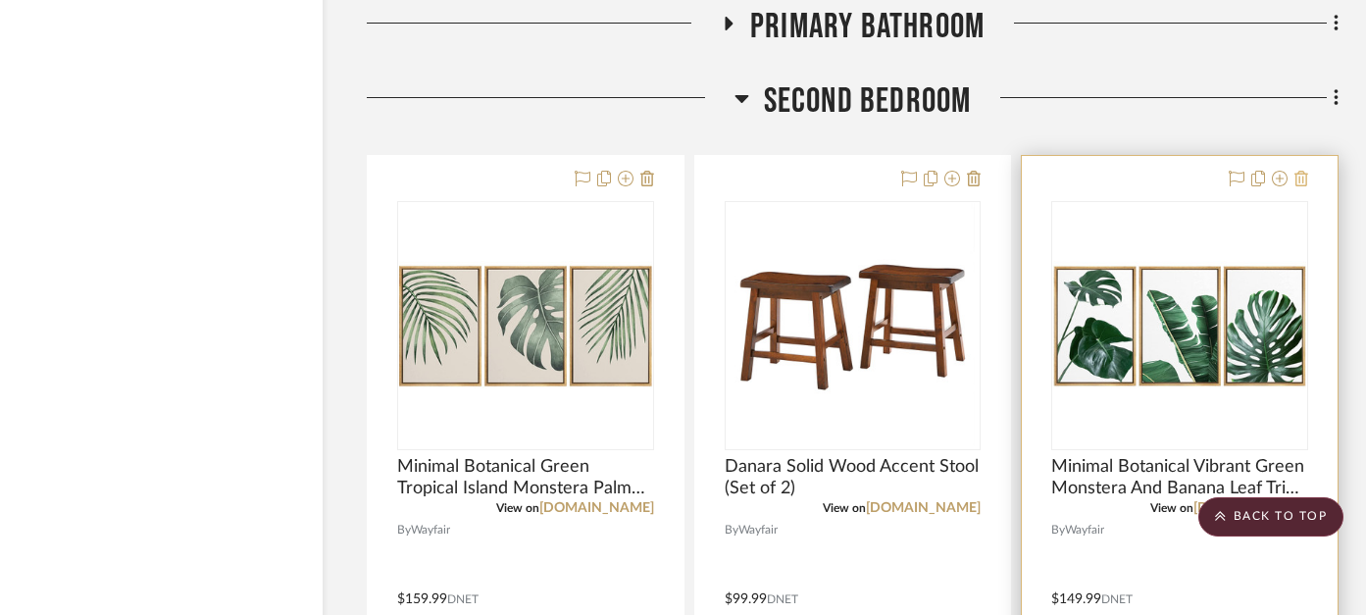
click at [1300, 176] on icon at bounding box center [1301, 179] width 14 height 16
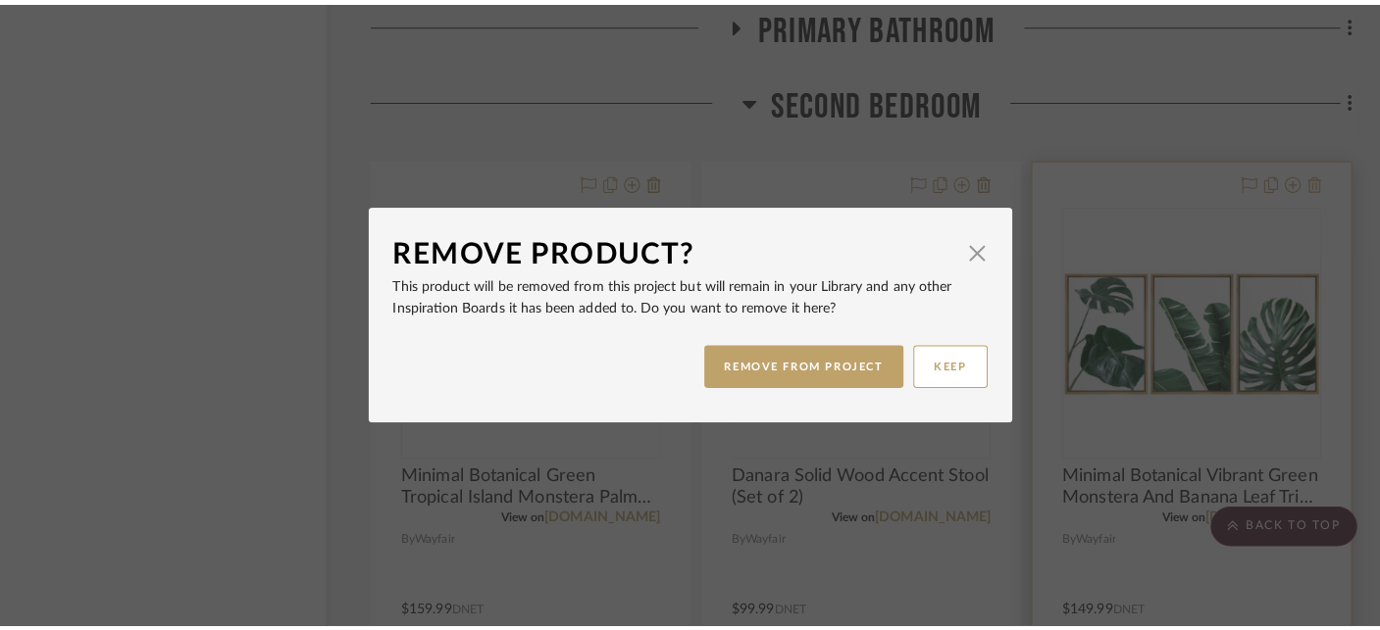
scroll to position [0, 0]
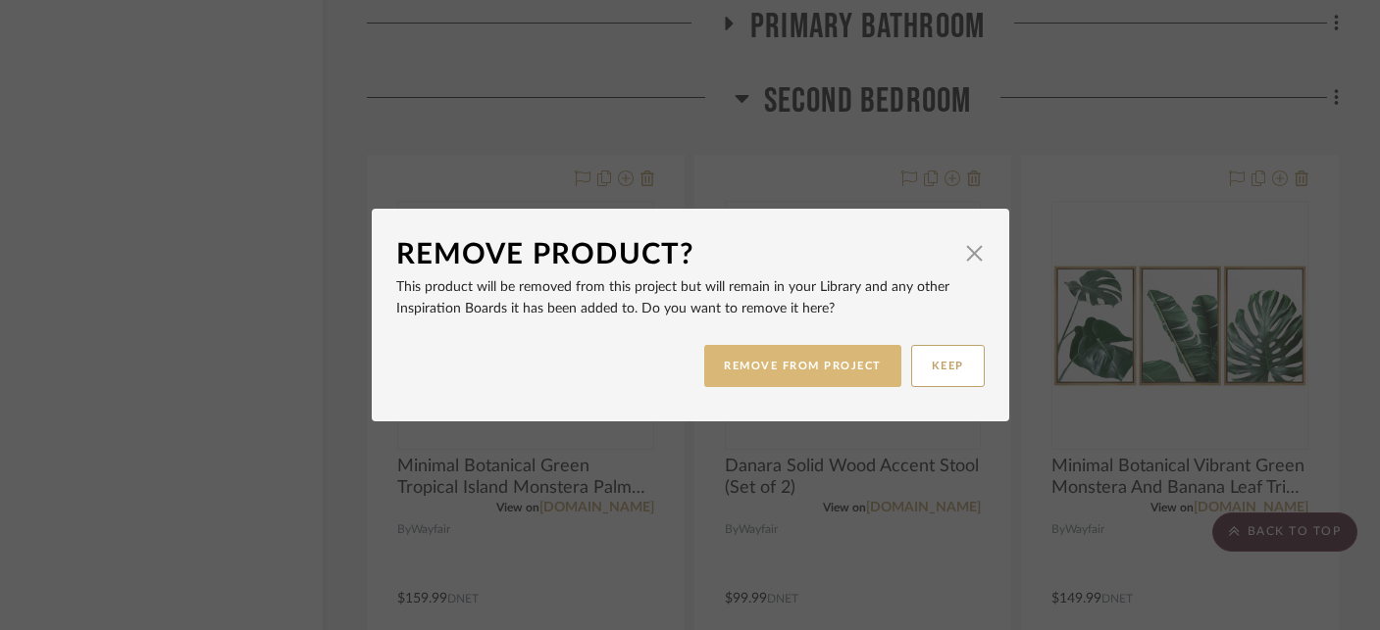
click at [849, 351] on button "REMOVE FROM PROJECT" at bounding box center [802, 366] width 197 height 42
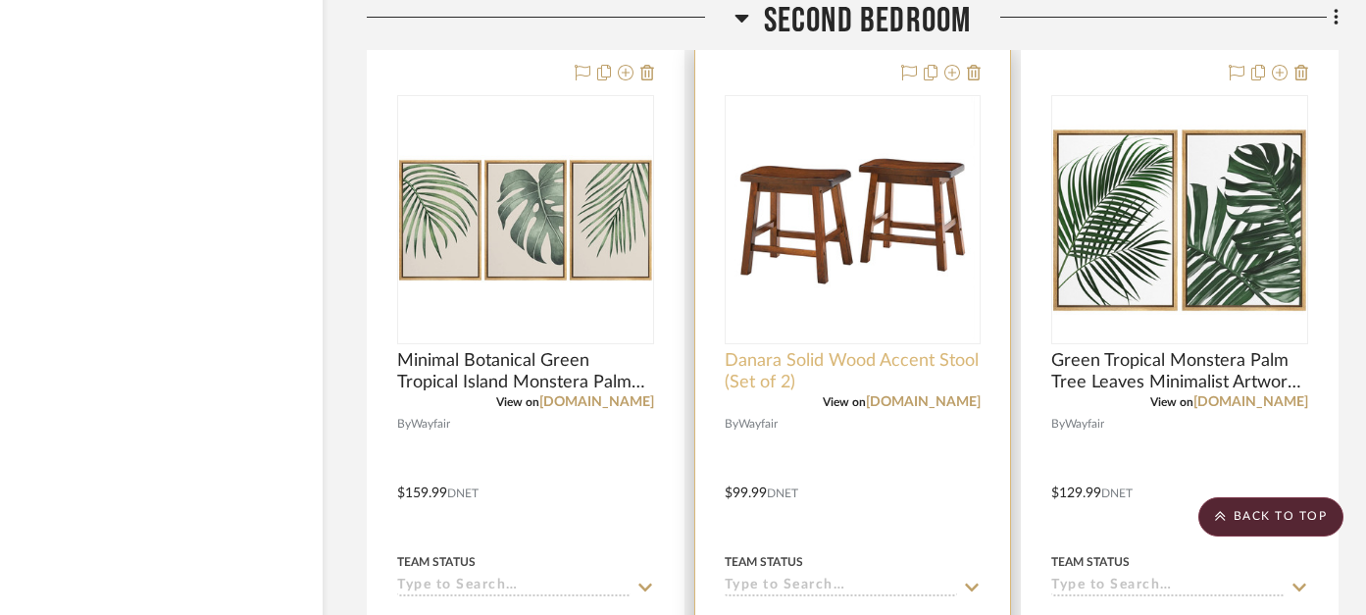
scroll to position [10047, 46]
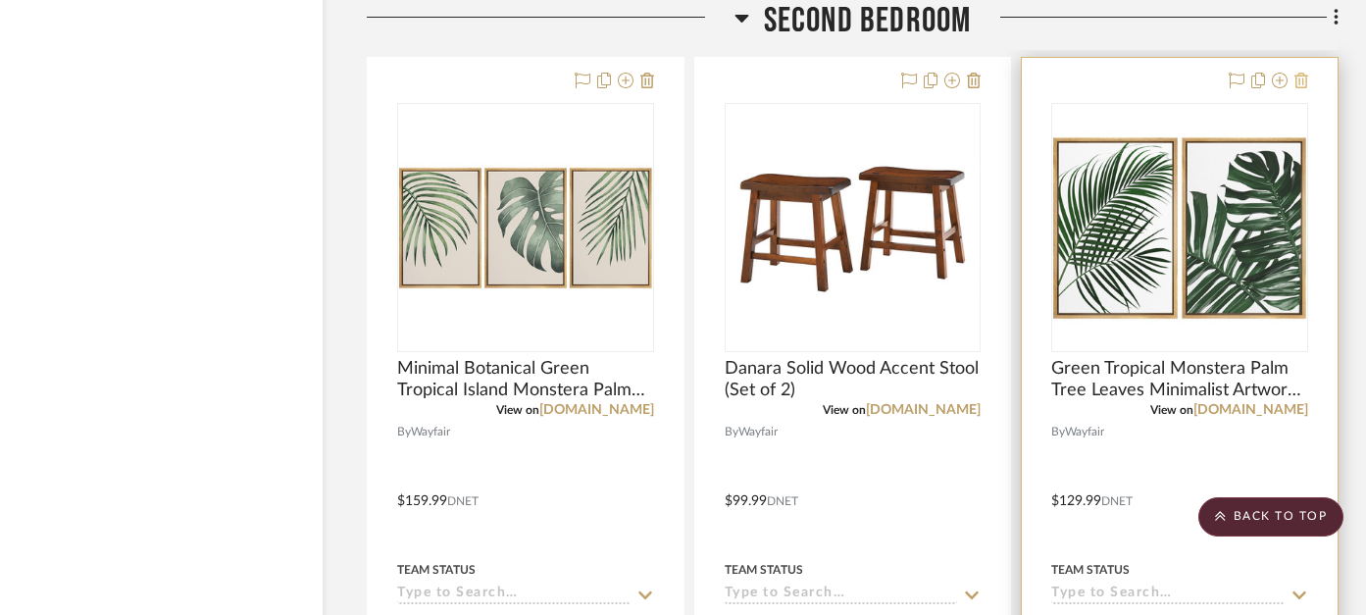
click at [1300, 76] on icon at bounding box center [1301, 81] width 14 height 16
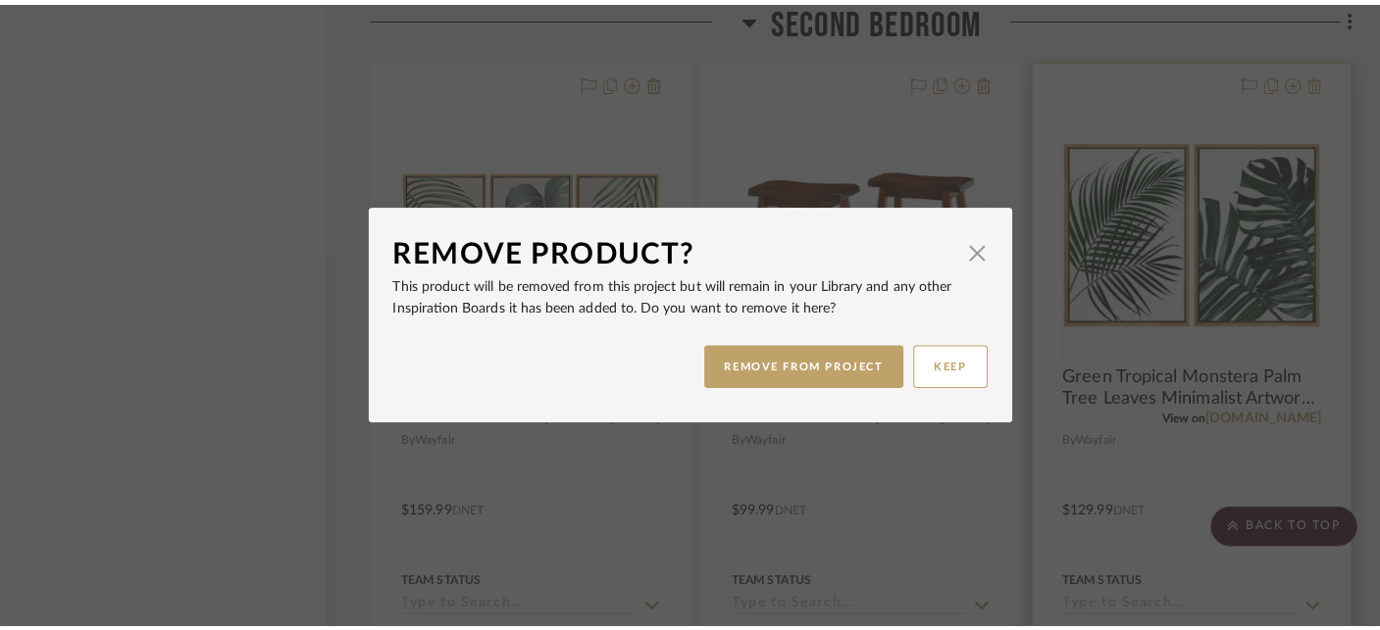
scroll to position [0, 0]
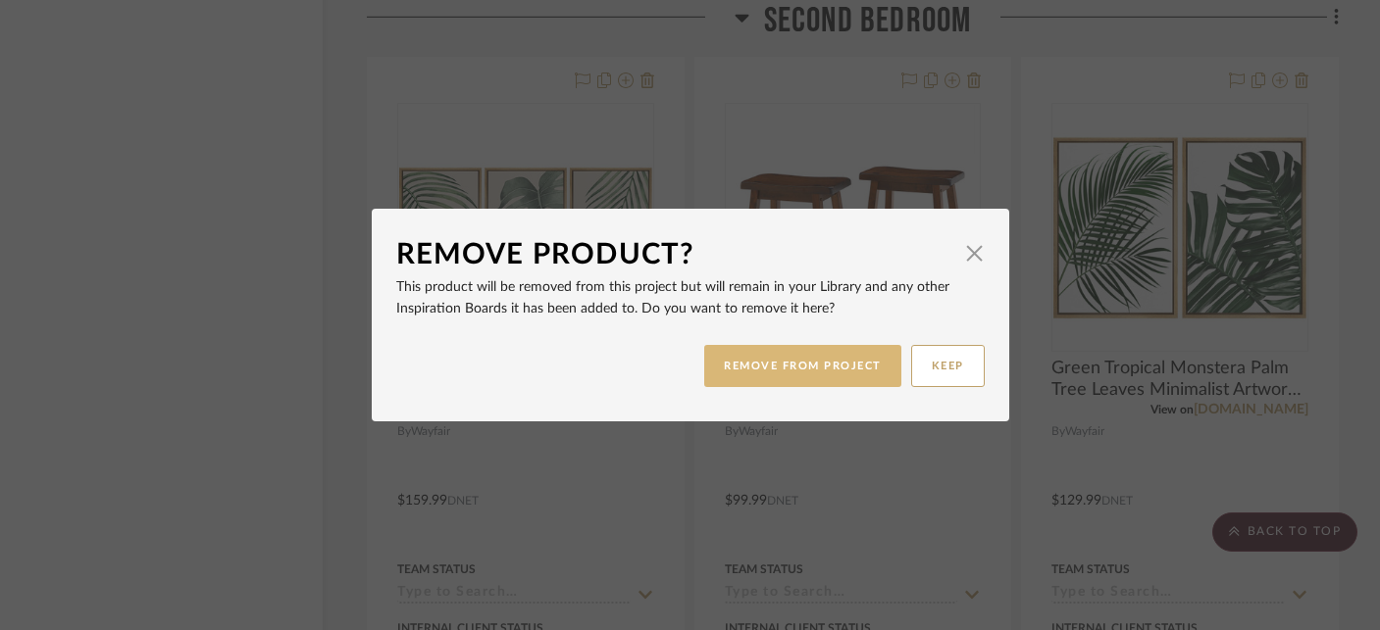
click at [848, 373] on button "REMOVE FROM PROJECT" at bounding box center [802, 366] width 197 height 42
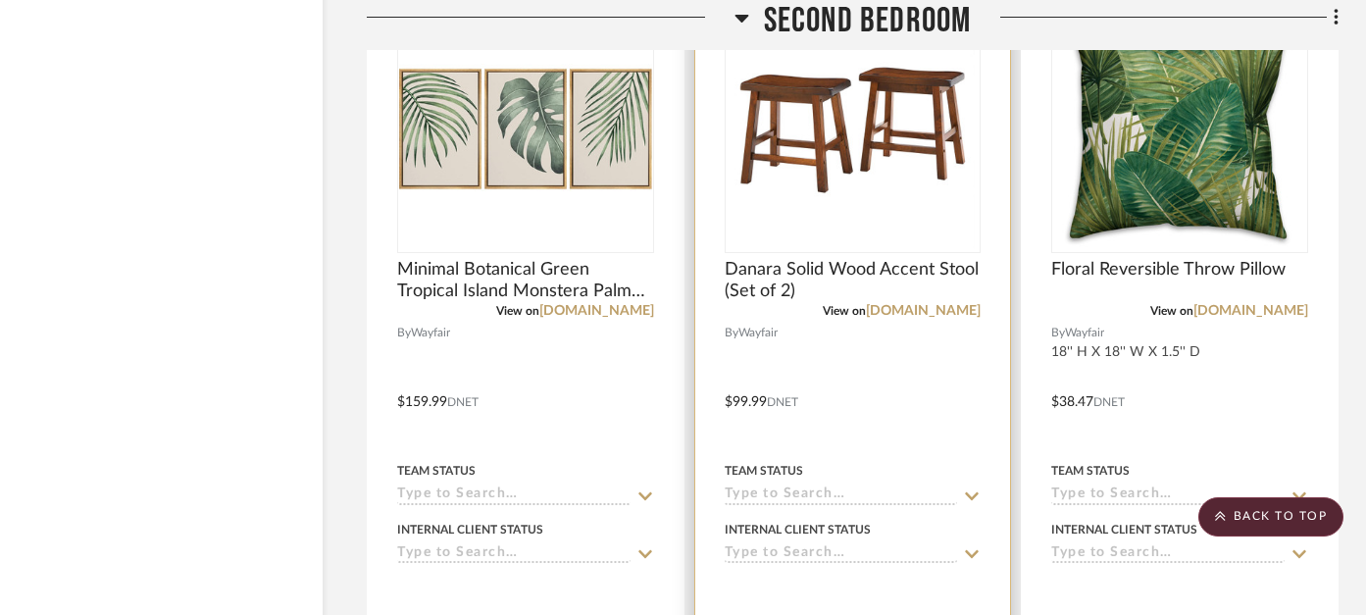
scroll to position [10100, 46]
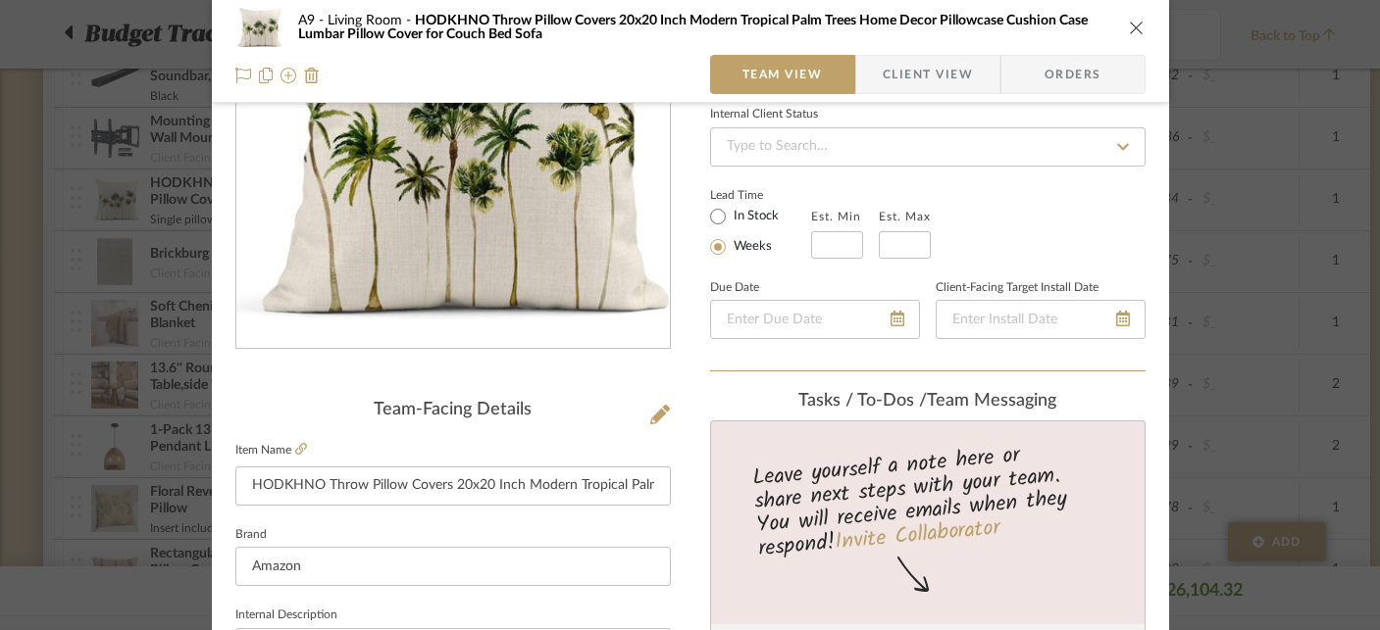
drag, startPoint x: 1124, startPoint y: 23, endPoint x: 548, endPoint y: 91, distance: 579.6
click at [1129, 24] on icon "close" at bounding box center [1137, 28] width 16 height 16
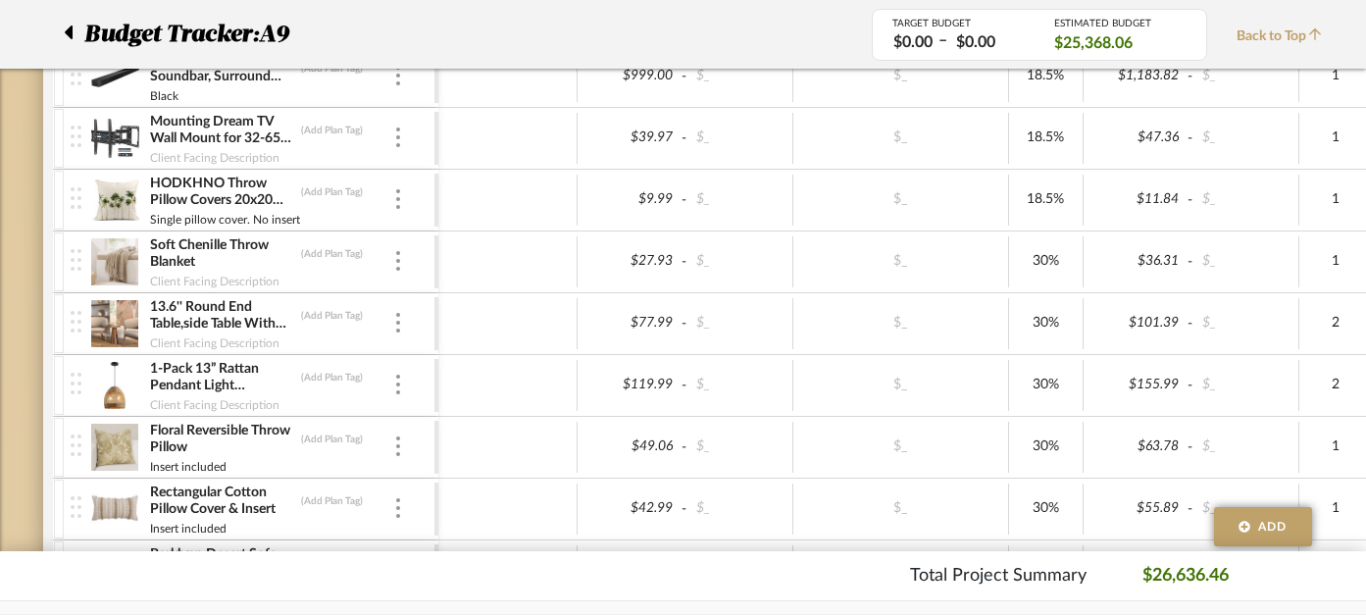
scroll to position [805, 0]
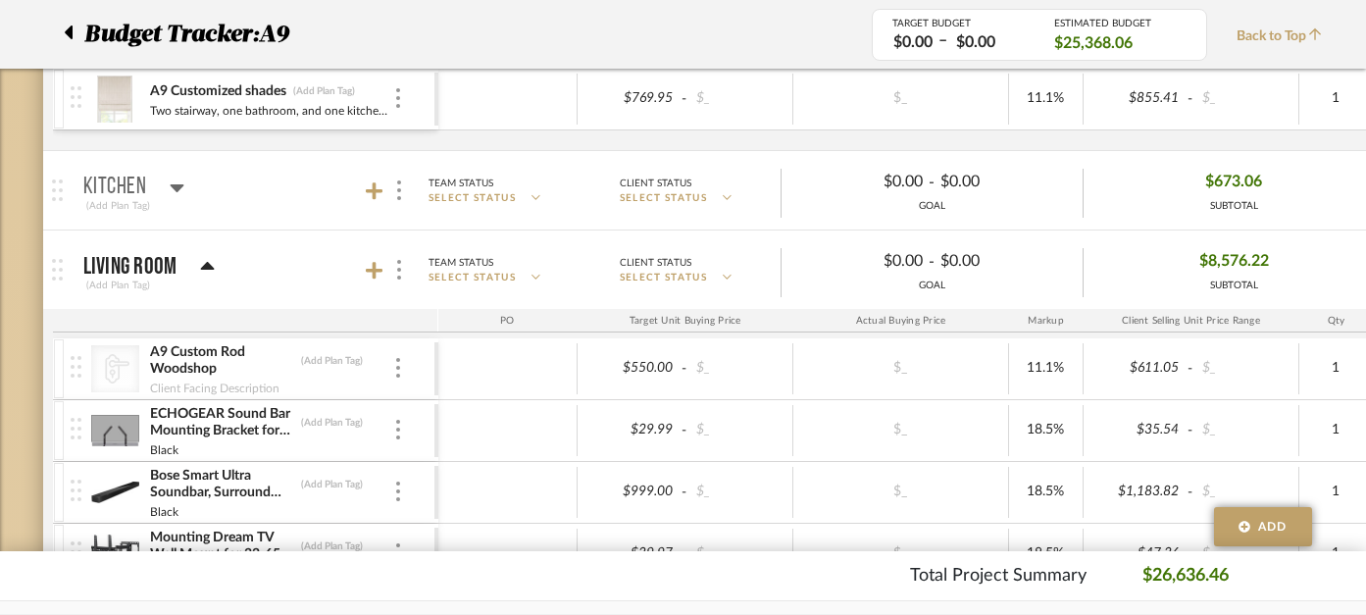
click at [67, 33] on icon at bounding box center [68, 33] width 9 height 24
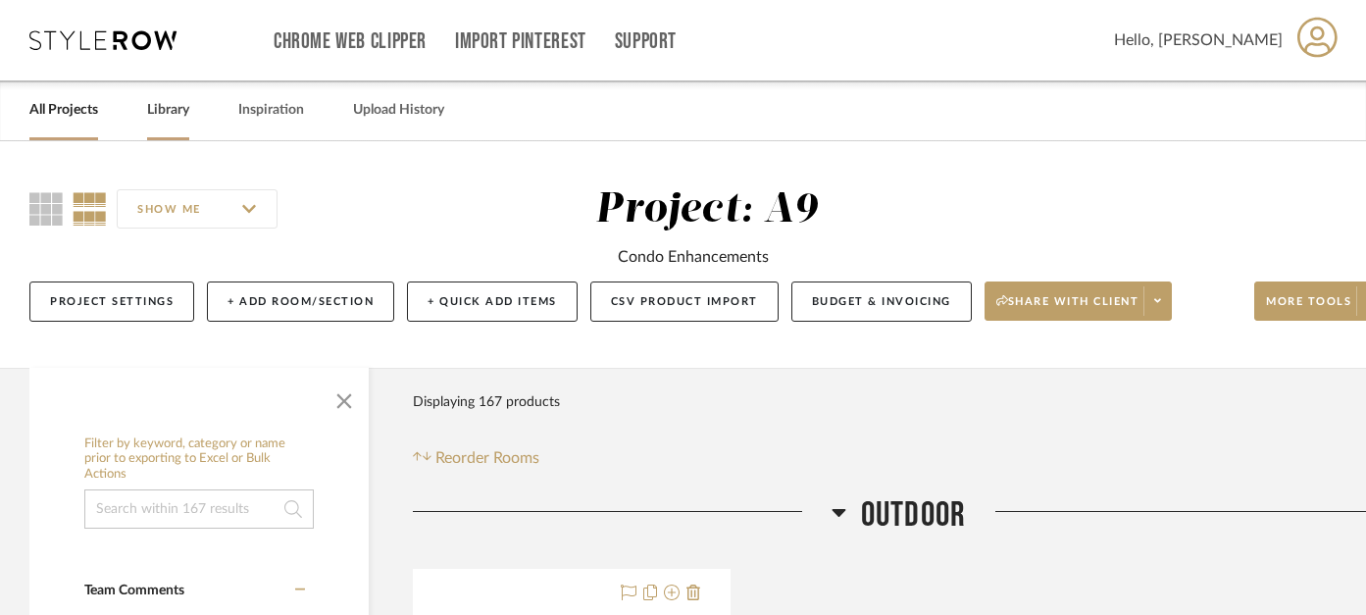
click at [165, 110] on link "Library" at bounding box center [168, 110] width 42 height 26
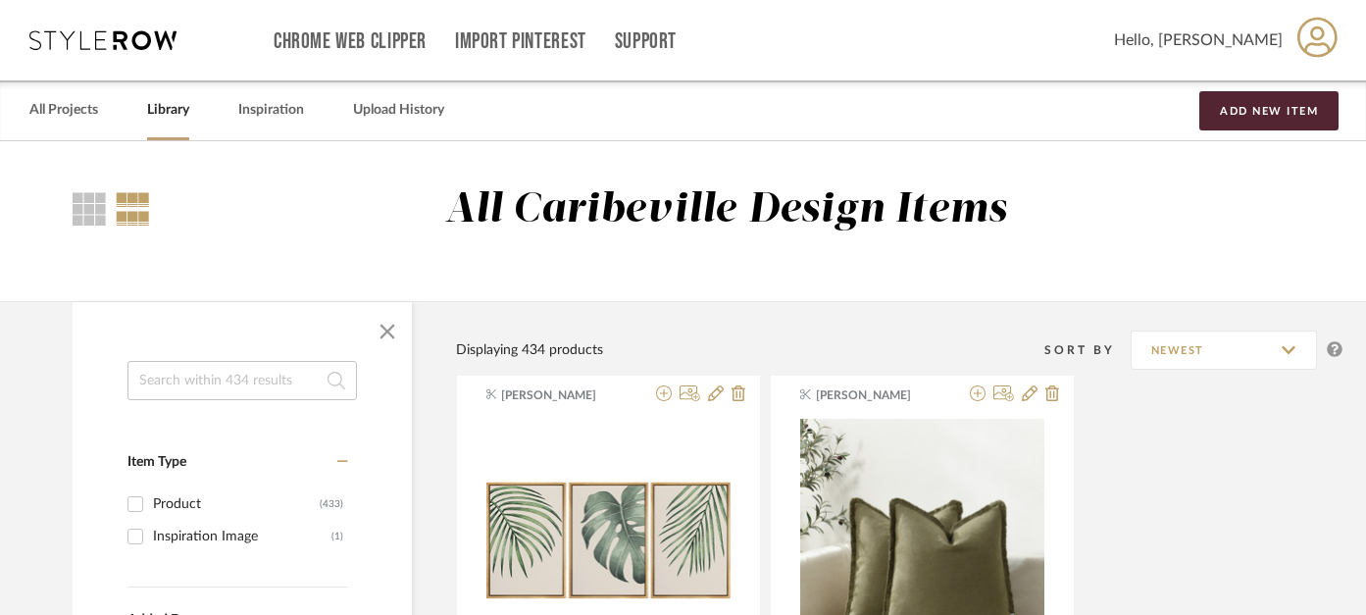
click at [182, 380] on input at bounding box center [241, 380] width 229 height 39
type input "pillows"
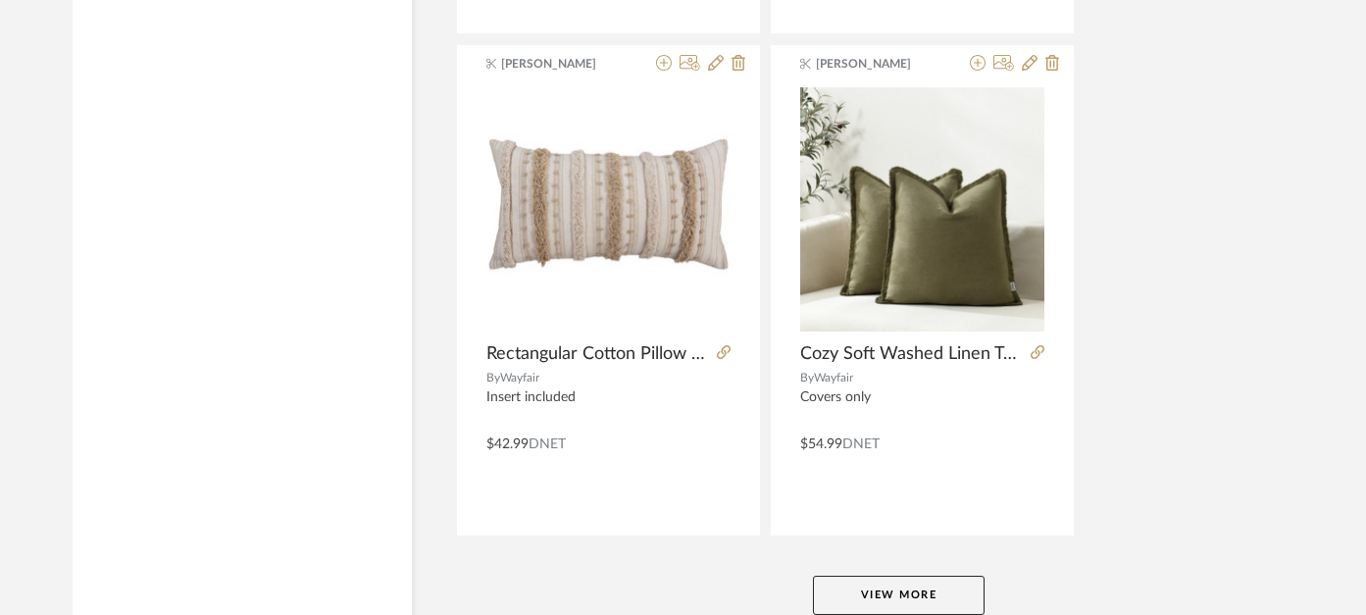
scroll to position [9042, 0]
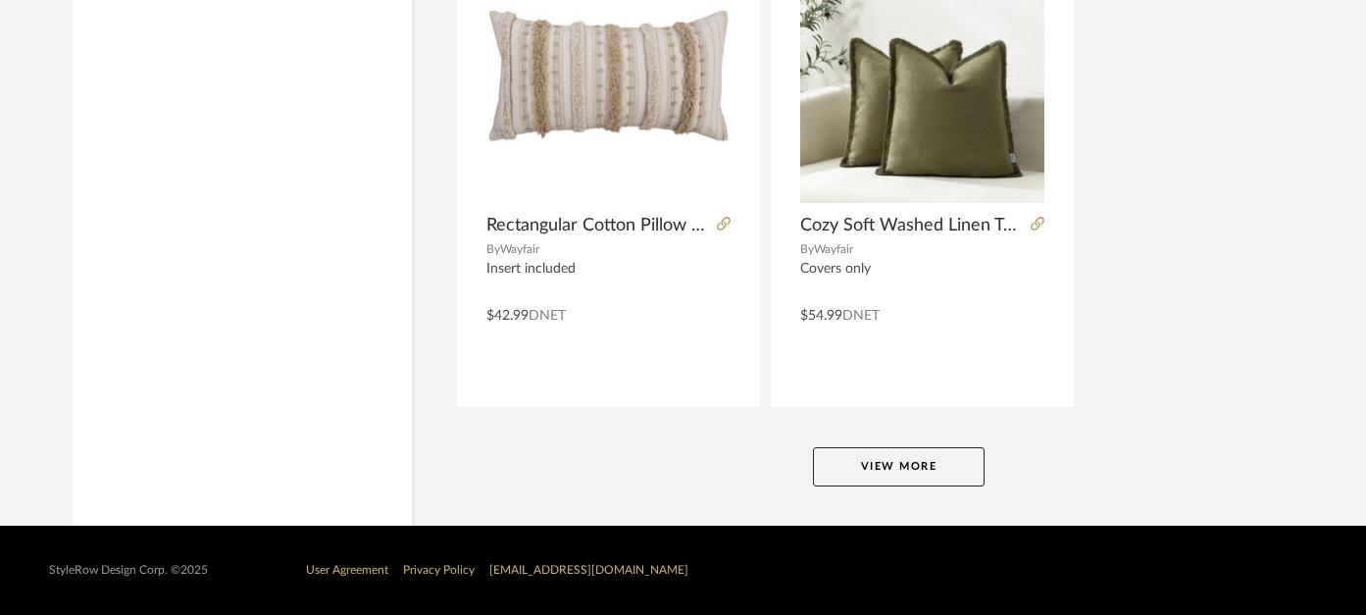
click at [907, 478] on button "View More" at bounding box center [899, 466] width 172 height 39
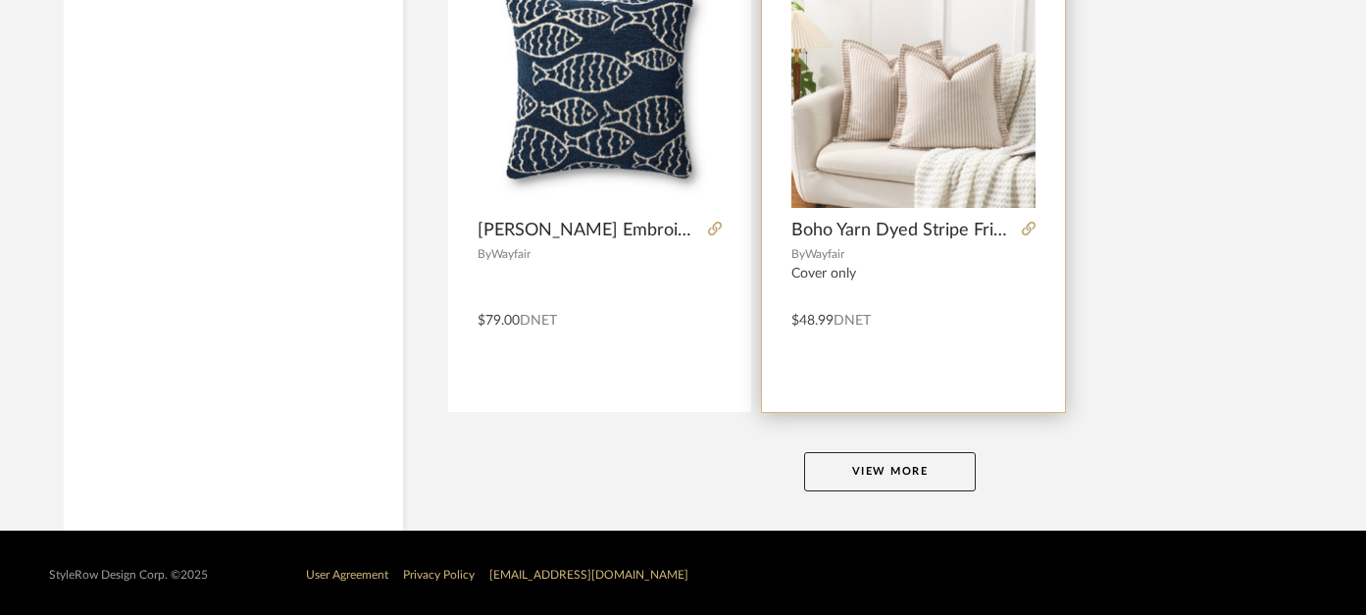
scroll to position [18069, 9]
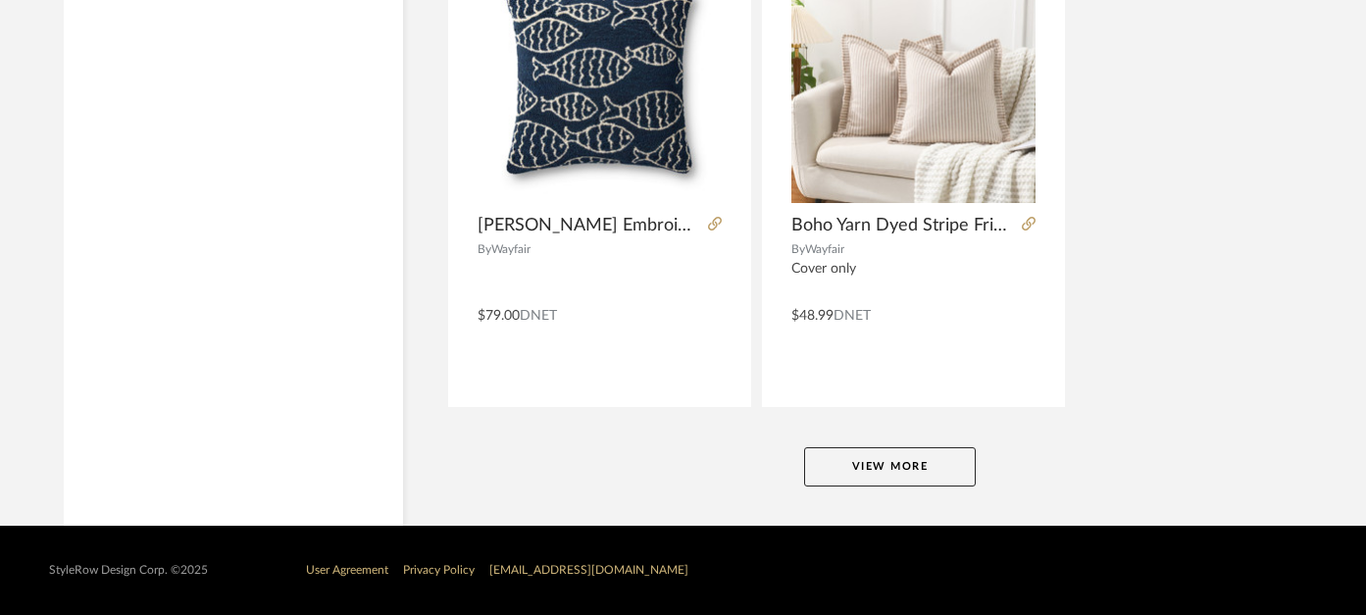
click at [899, 472] on button "View More" at bounding box center [890, 466] width 172 height 39
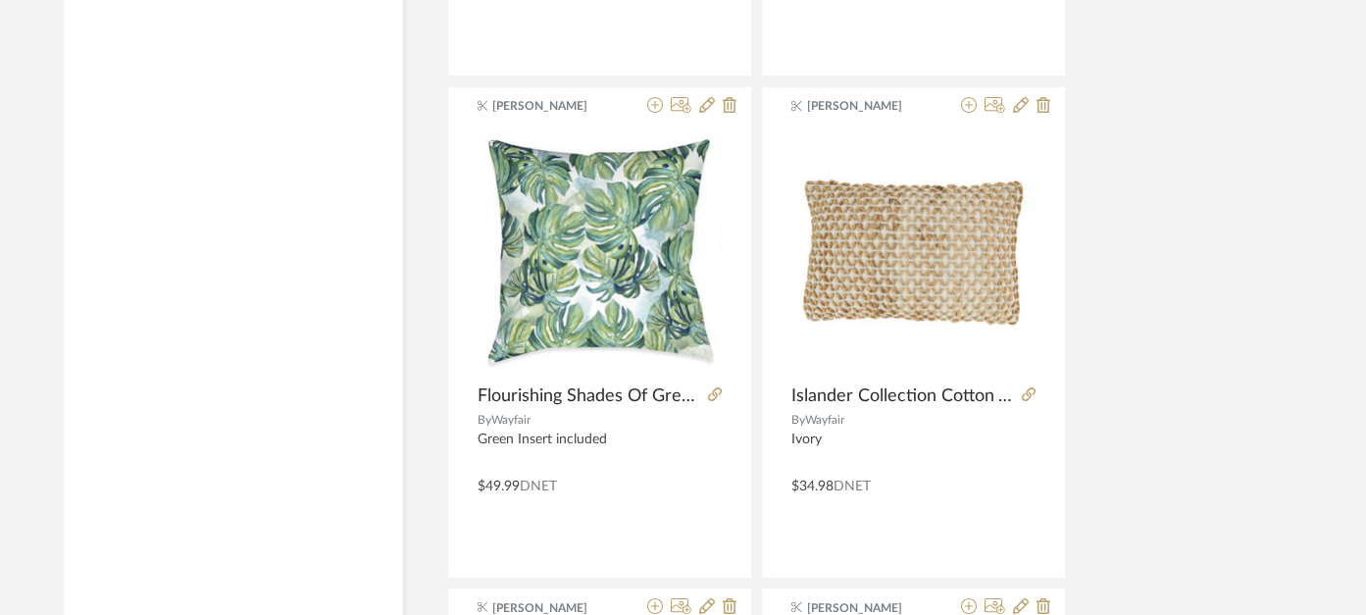
scroll to position [24784, 9]
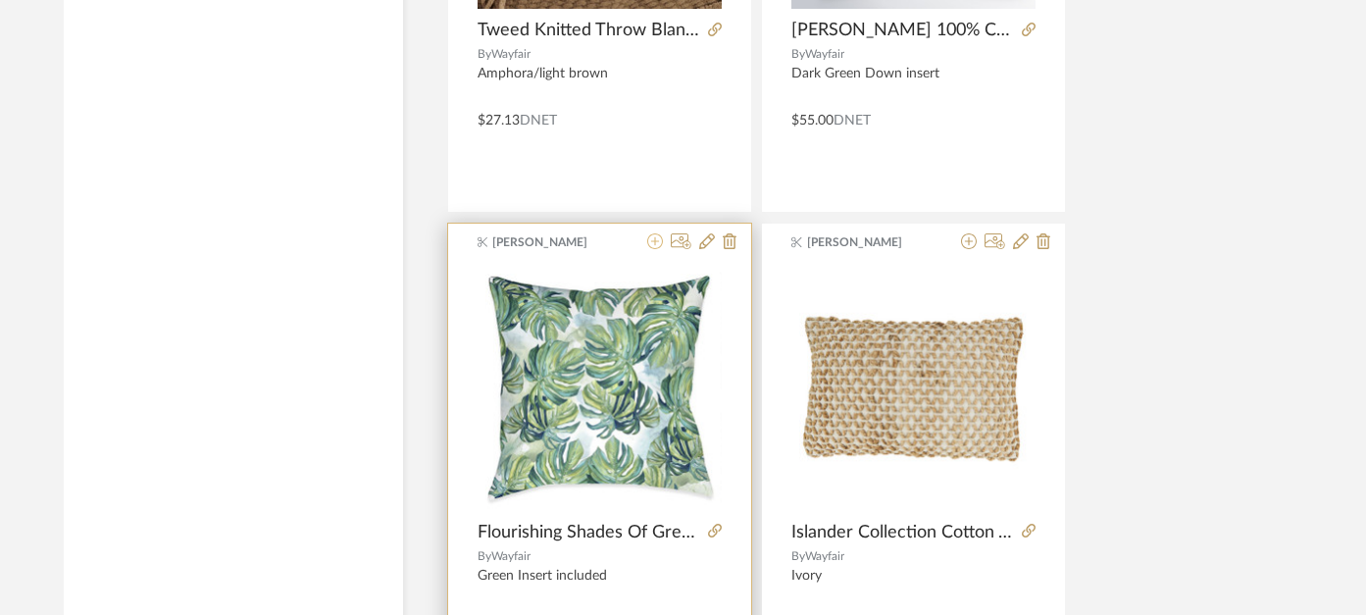
click at [656, 239] on icon at bounding box center [655, 241] width 16 height 16
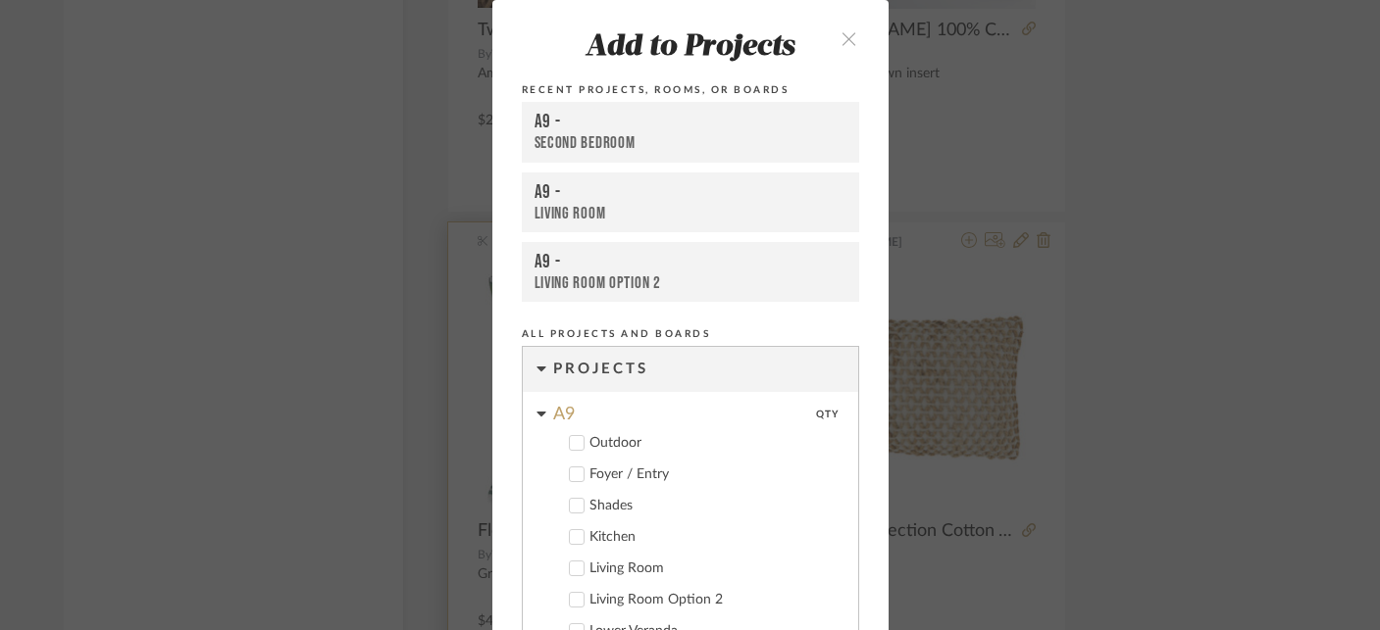
scroll to position [316, 0]
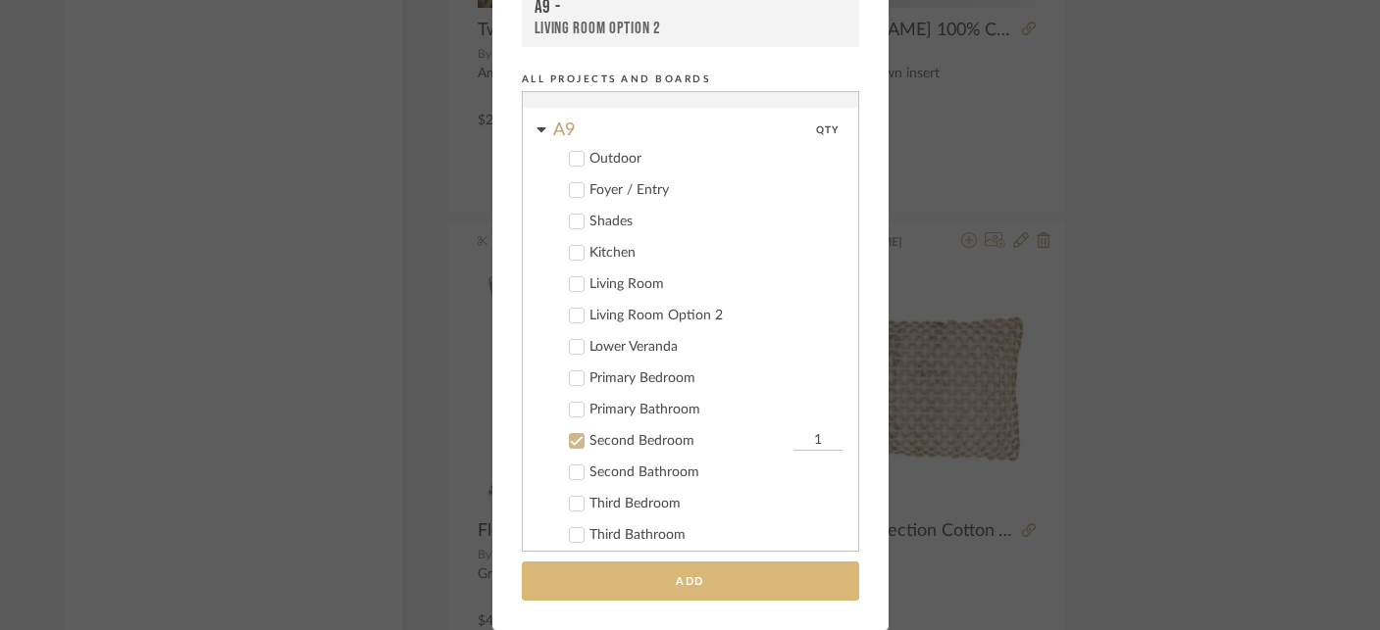
click at [637, 576] on button "Add" at bounding box center [690, 582] width 337 height 40
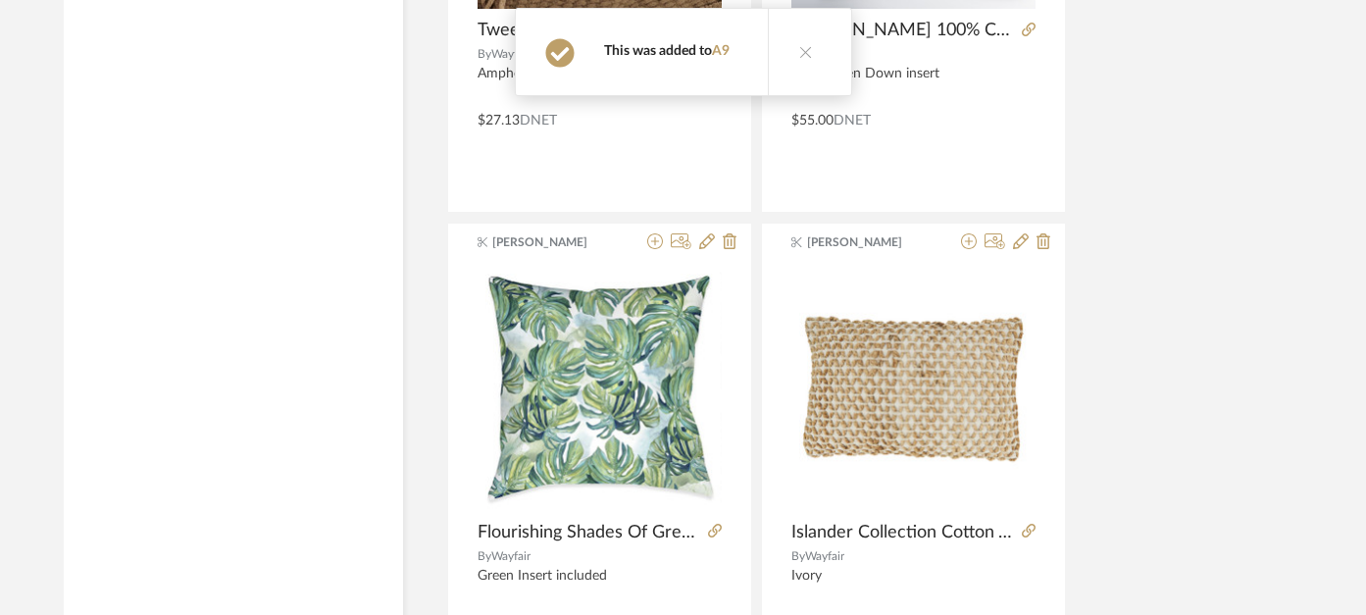
click at [803, 48] on icon at bounding box center [806, 52] width 14 height 14
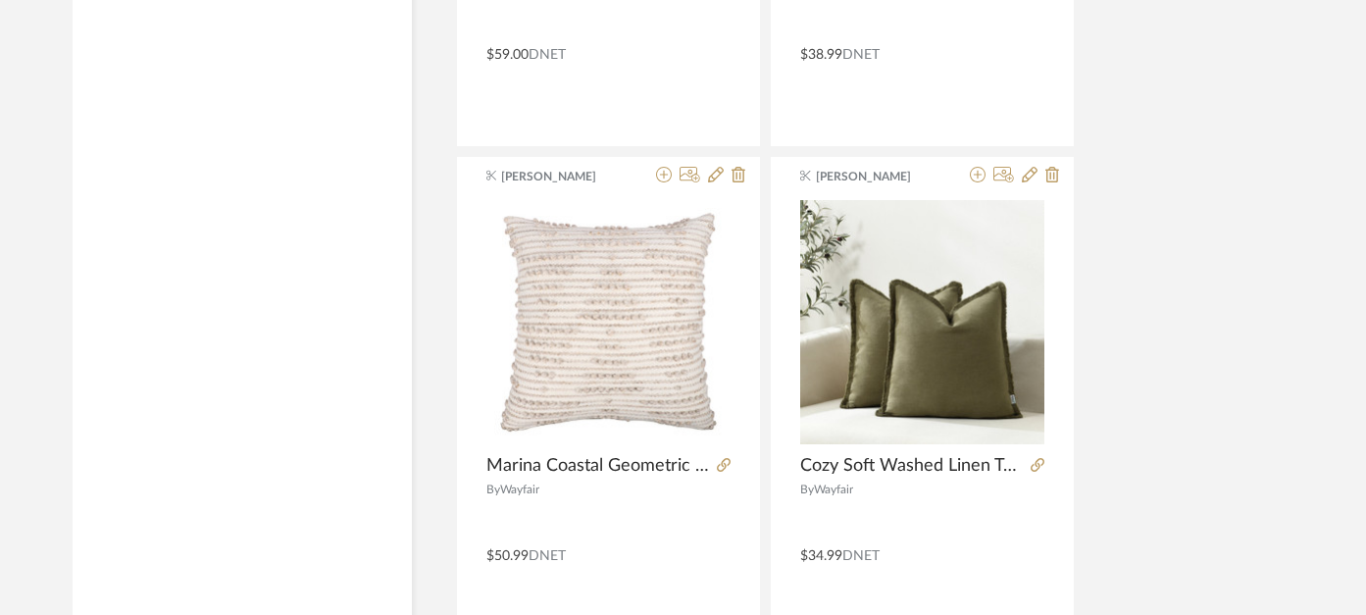
scroll to position [8301, 0]
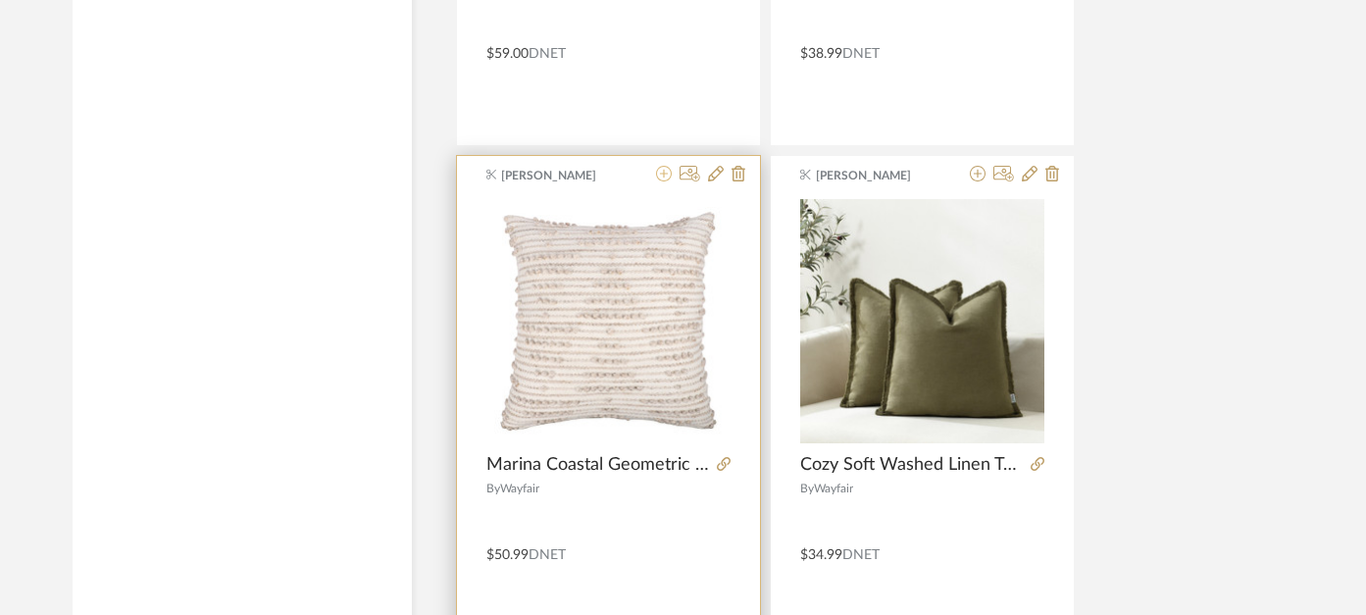
click at [660, 179] on icon at bounding box center [664, 174] width 16 height 16
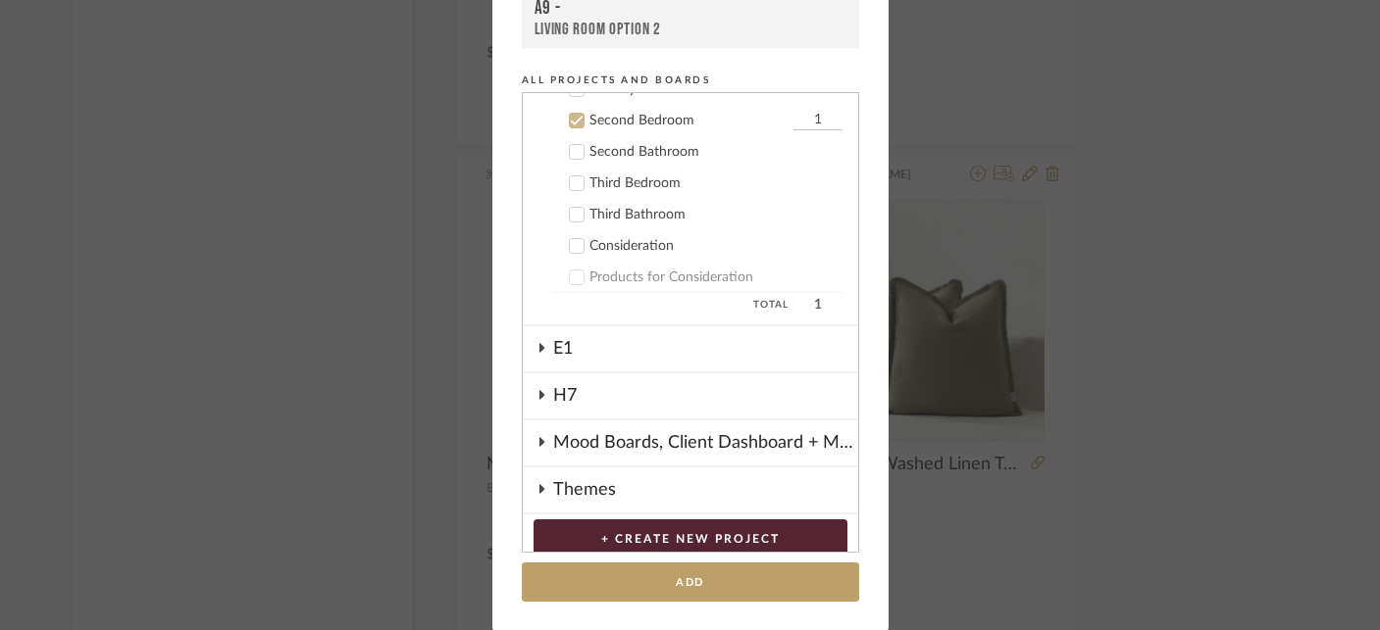
scroll to position [362, 0]
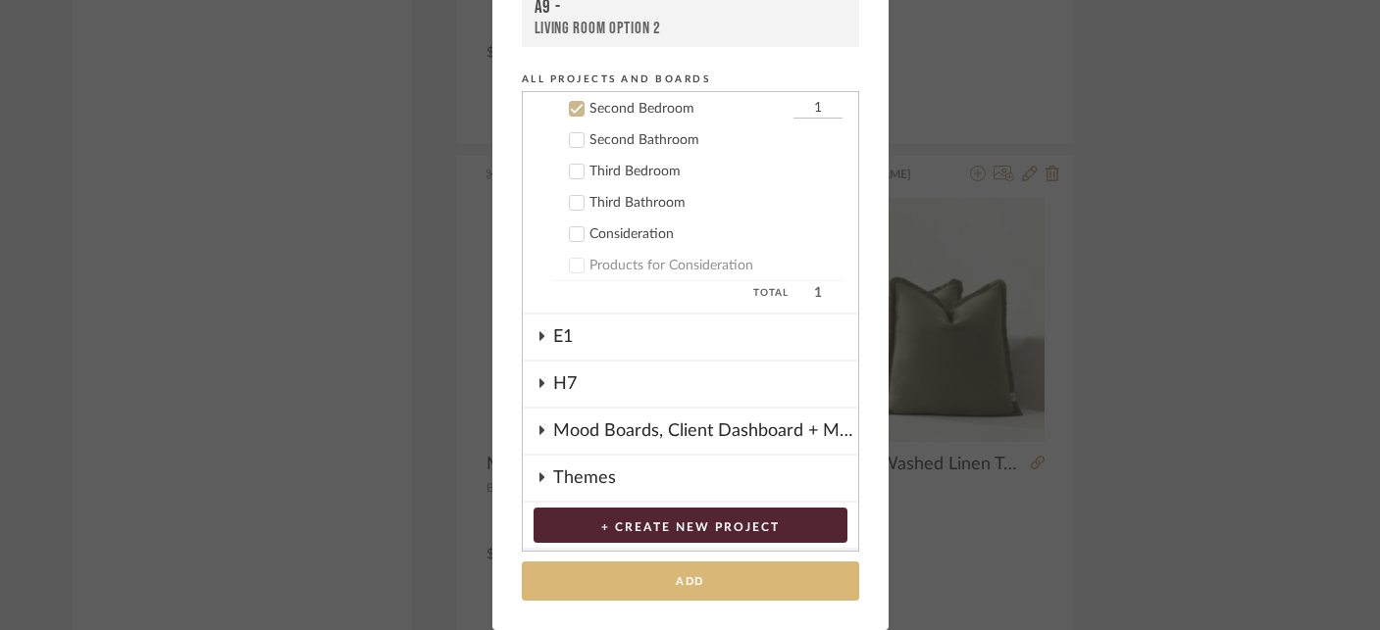
click at [711, 574] on button "Add" at bounding box center [690, 582] width 337 height 40
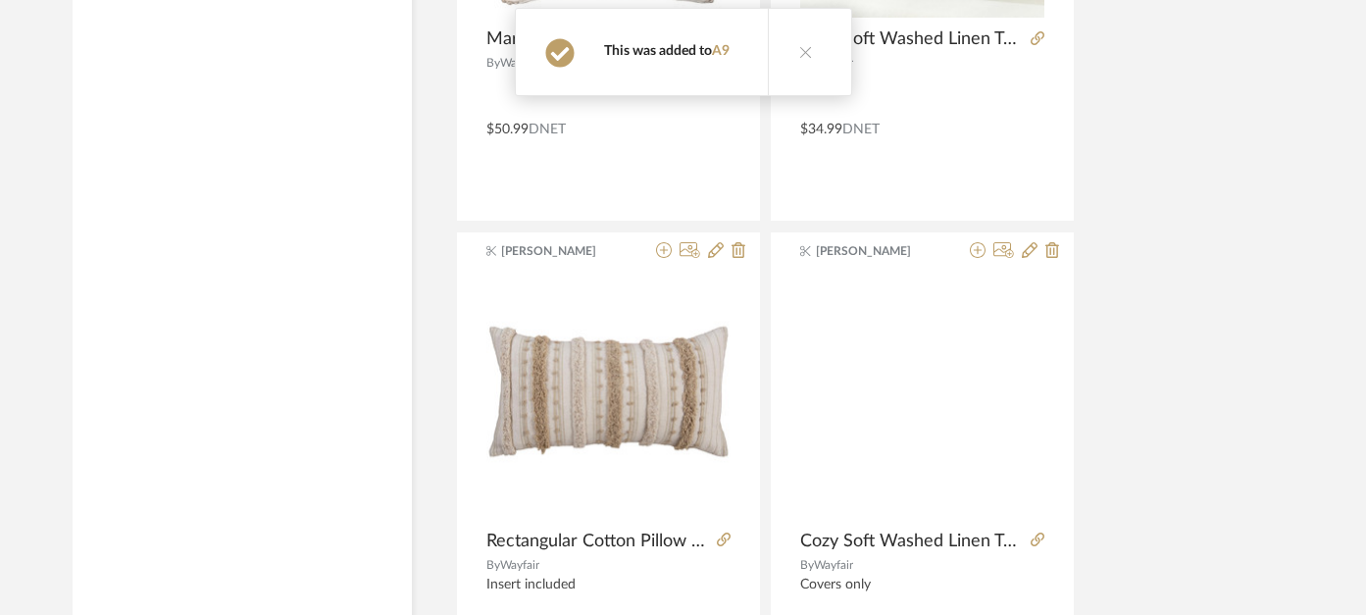
scroll to position [8750, 0]
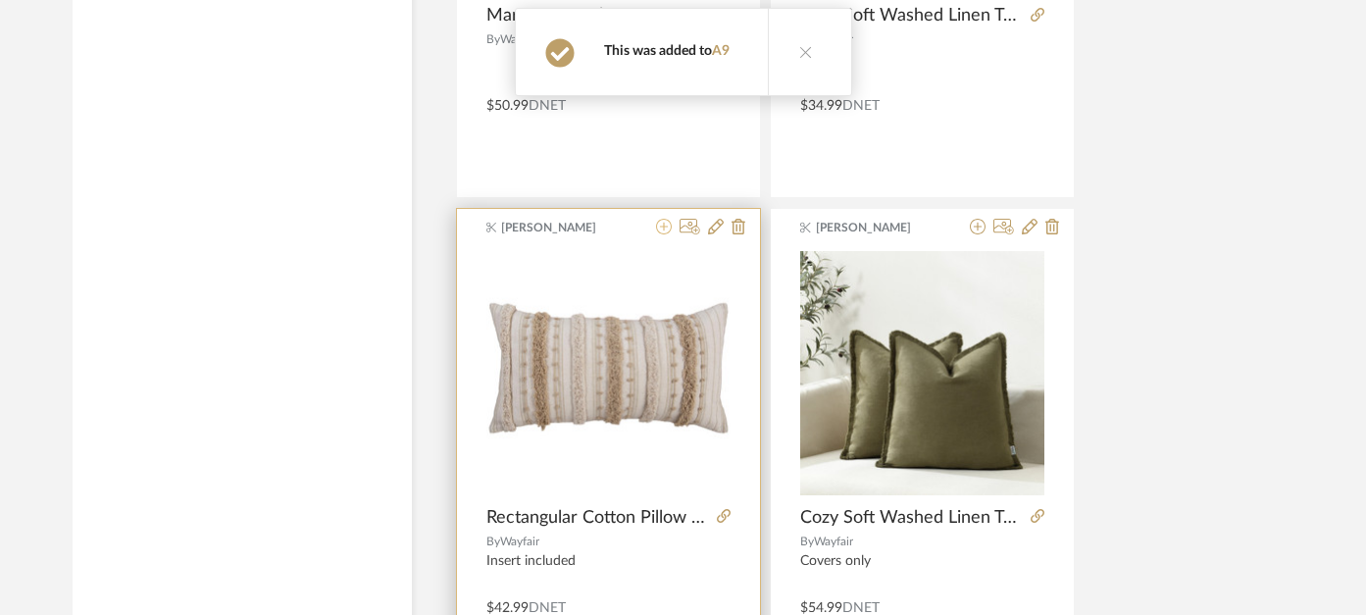
click at [664, 224] on icon at bounding box center [664, 227] width 16 height 16
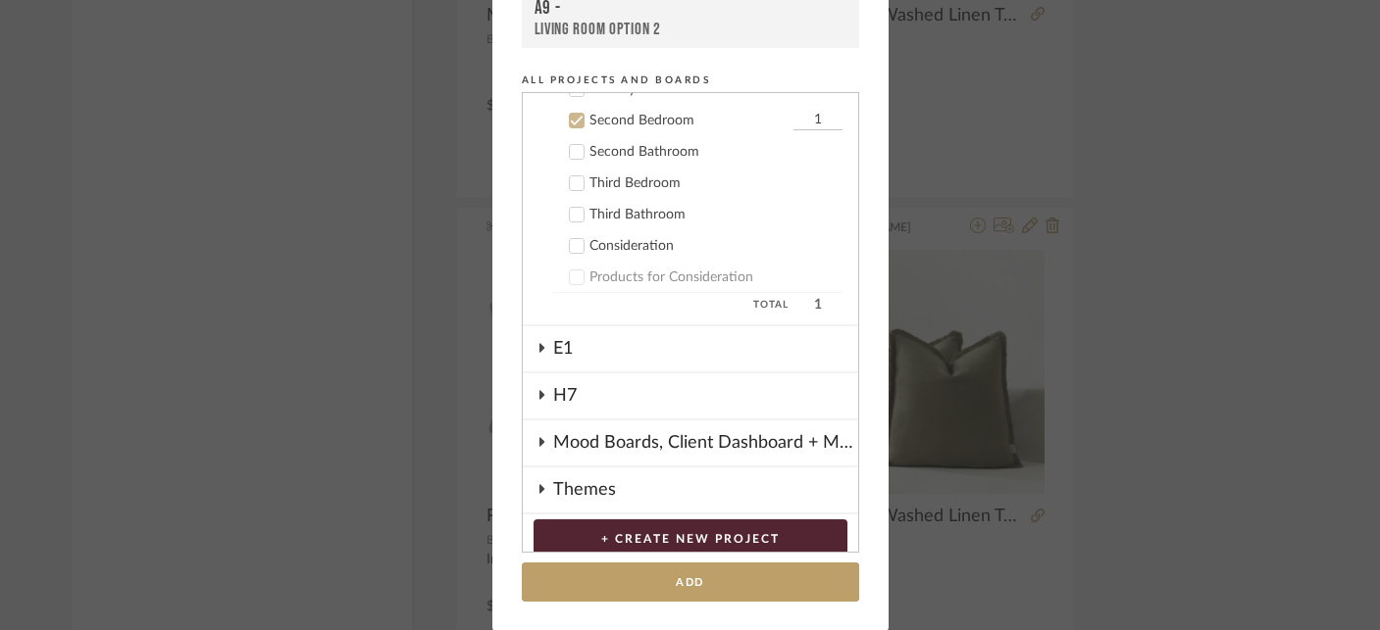
scroll to position [362, 0]
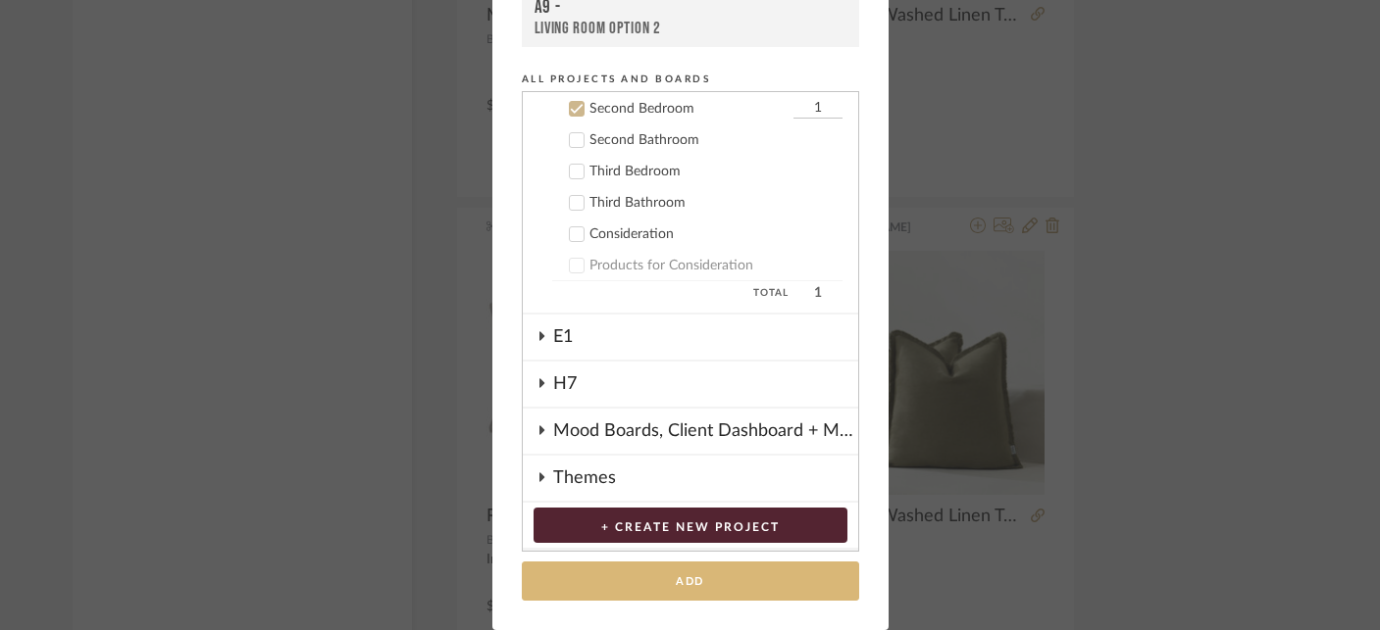
click at [641, 569] on button "Add" at bounding box center [690, 582] width 337 height 40
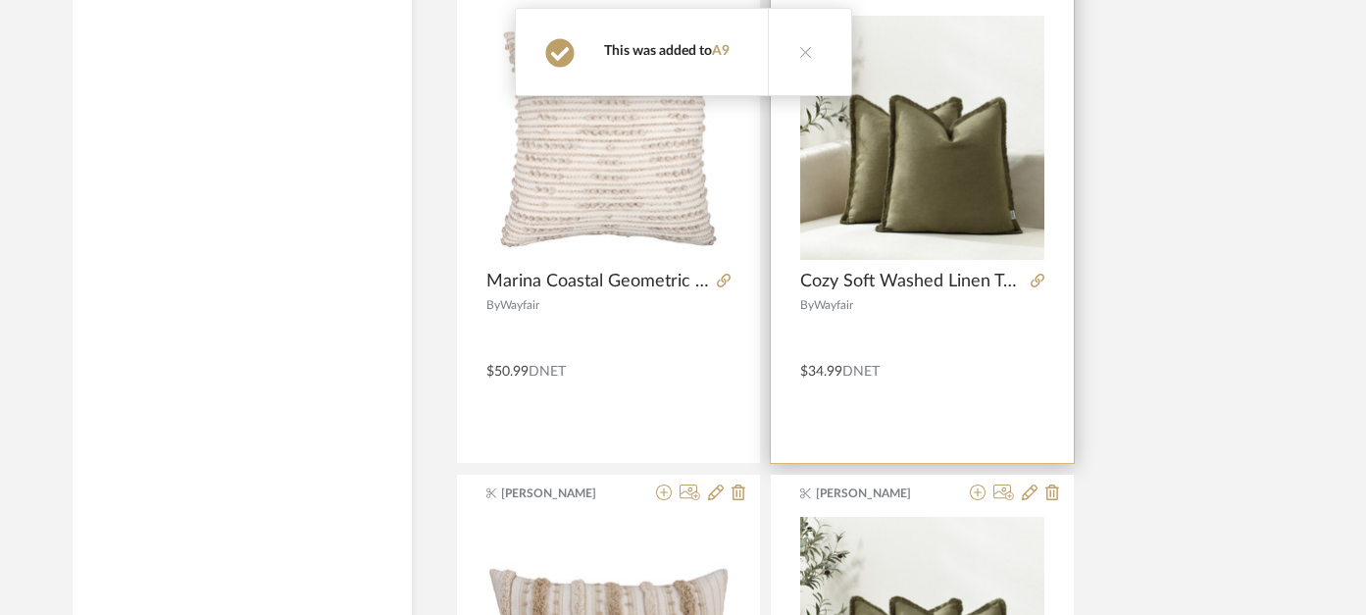
scroll to position [8632, 0]
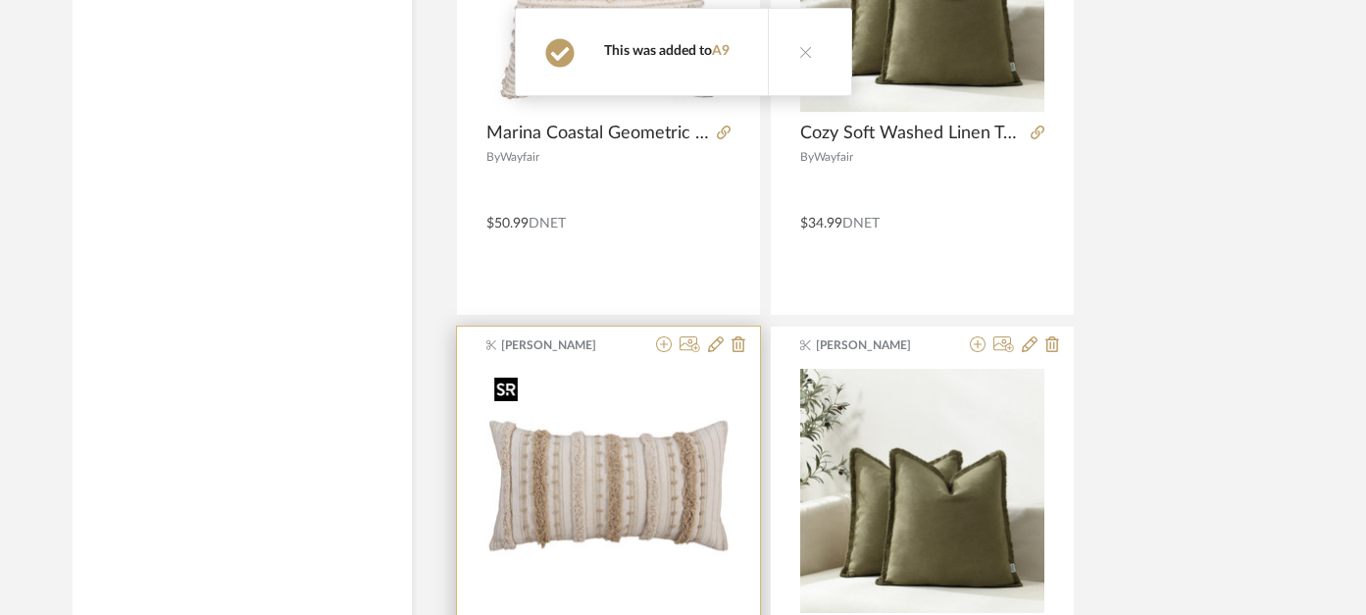
click at [0, 0] on img at bounding box center [0, 0] width 0 height 0
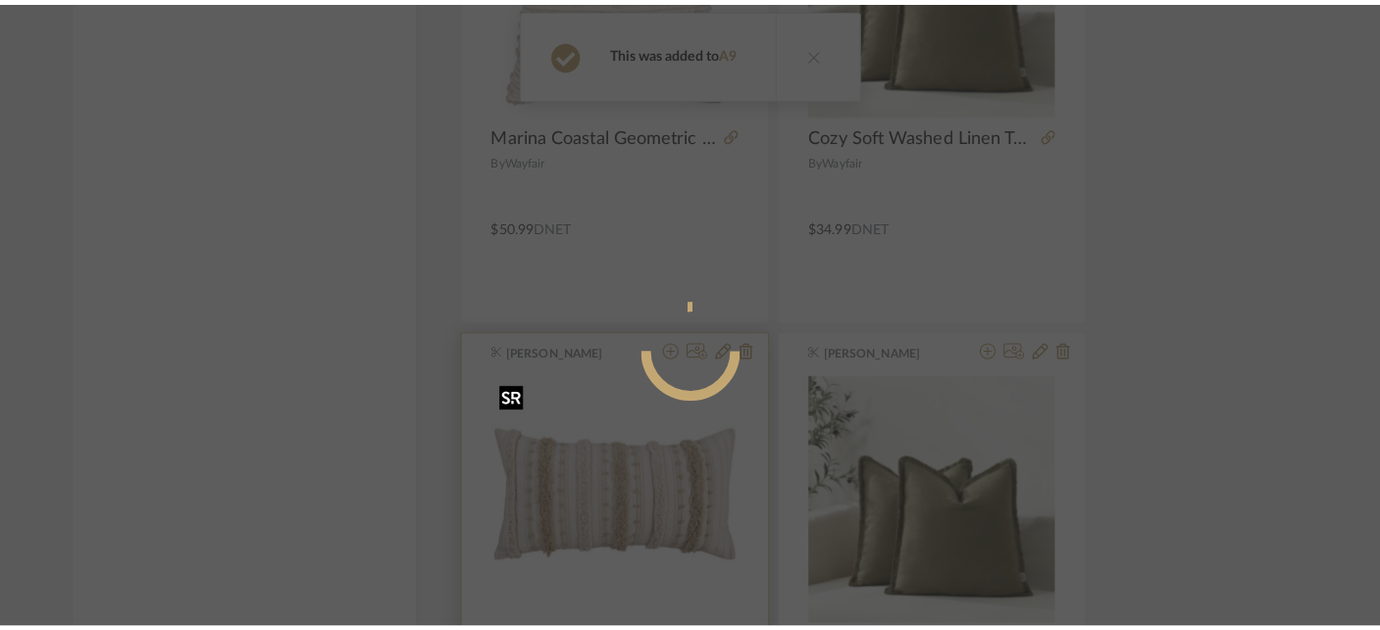
scroll to position [0, 0]
